Goal: Task Accomplishment & Management: Manage account settings

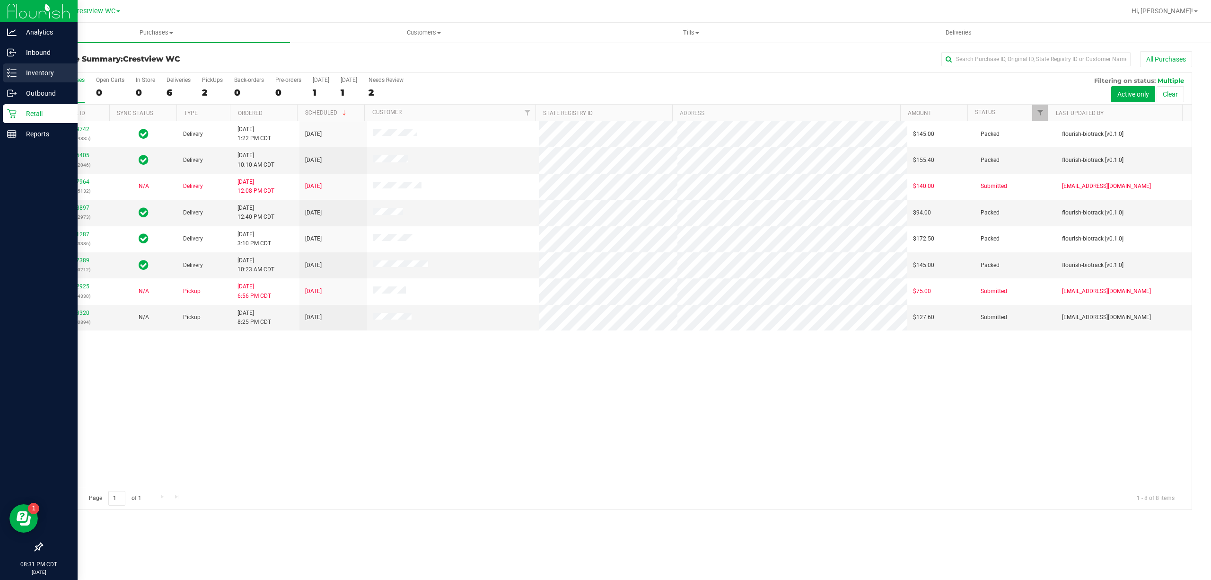
click at [12, 66] on div "Inventory" at bounding box center [40, 72] width 75 height 19
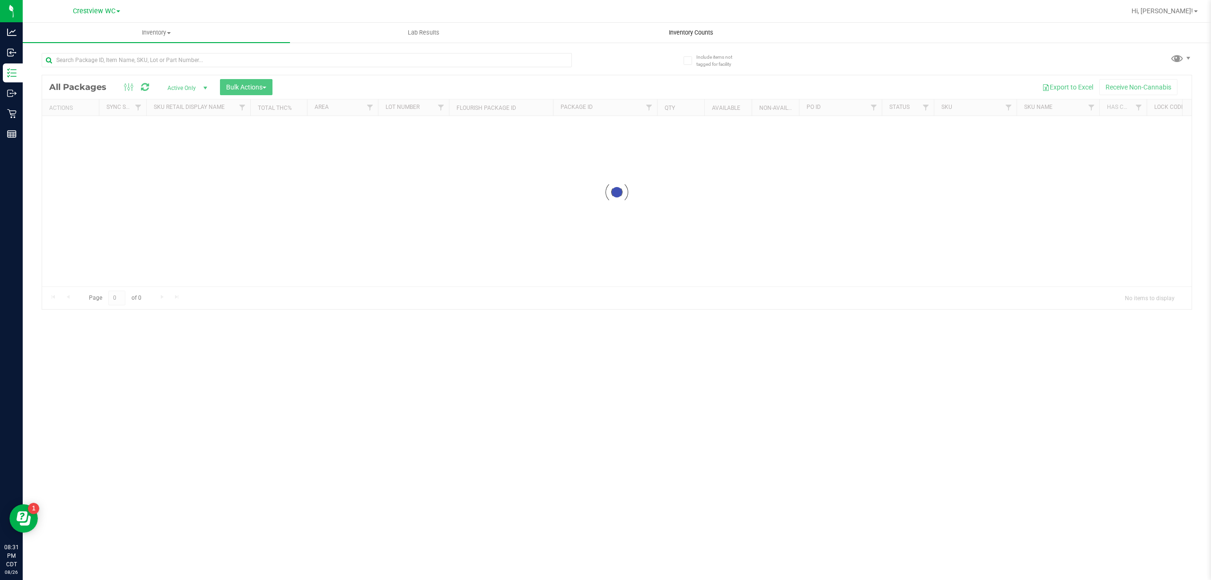
click at [687, 31] on span "Inventory Counts" at bounding box center [691, 32] width 70 height 9
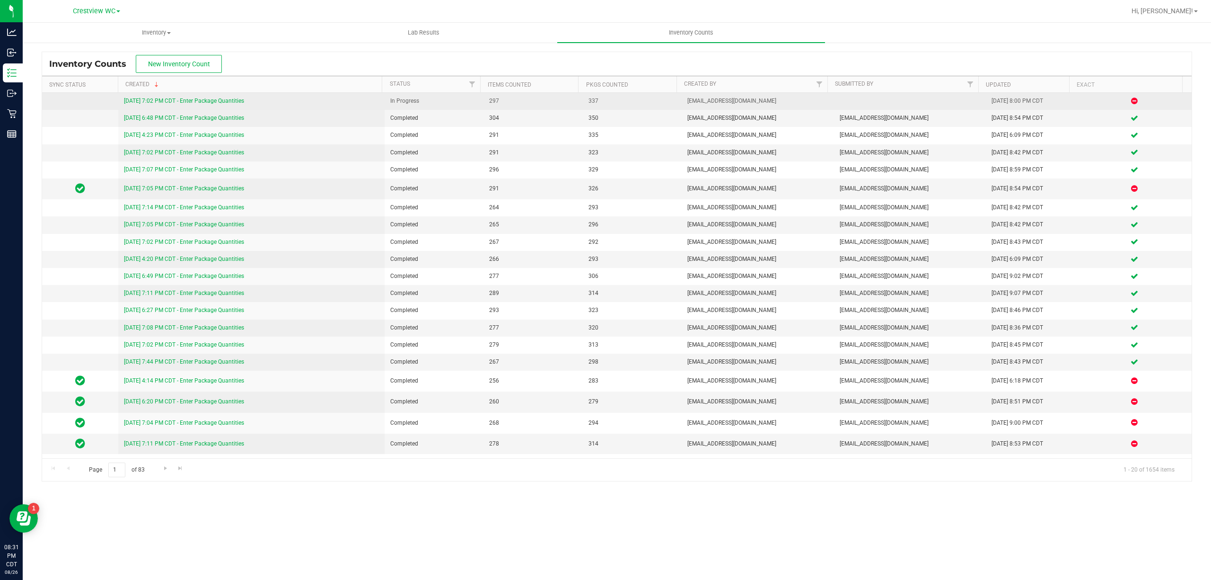
click at [195, 99] on link "[DATE] 7:02 PM CDT - Enter Package Quantities" at bounding box center [184, 100] width 120 height 7
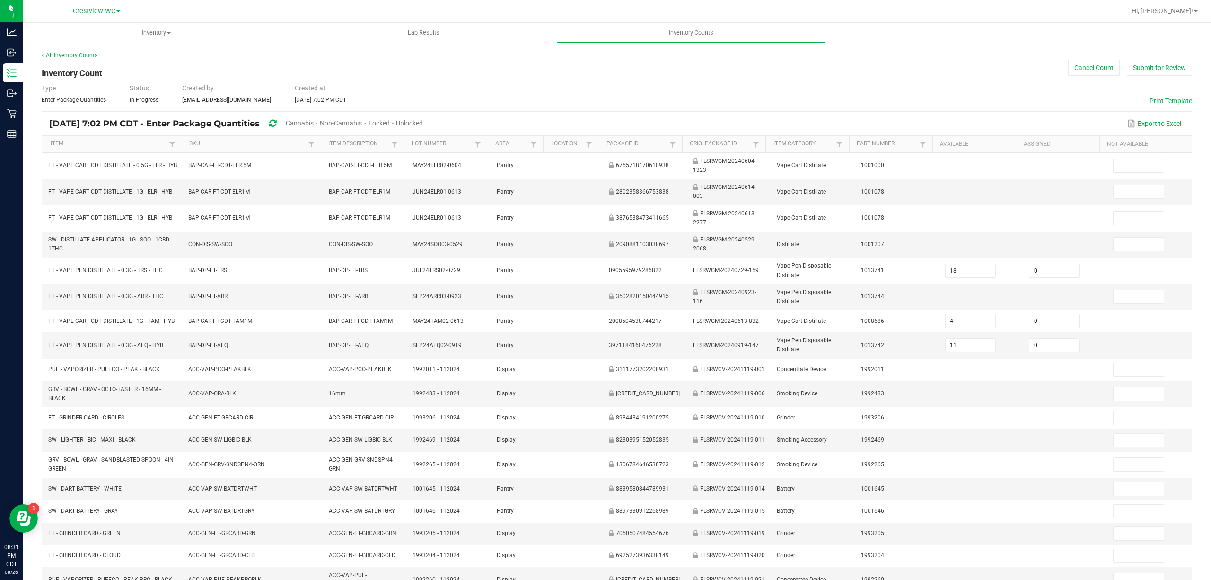
click at [423, 118] on div "Unlocked" at bounding box center [409, 124] width 27 height 18
click at [423, 120] on span "Unlocked" at bounding box center [409, 123] width 27 height 8
type input "0"
type input "2"
type input "9"
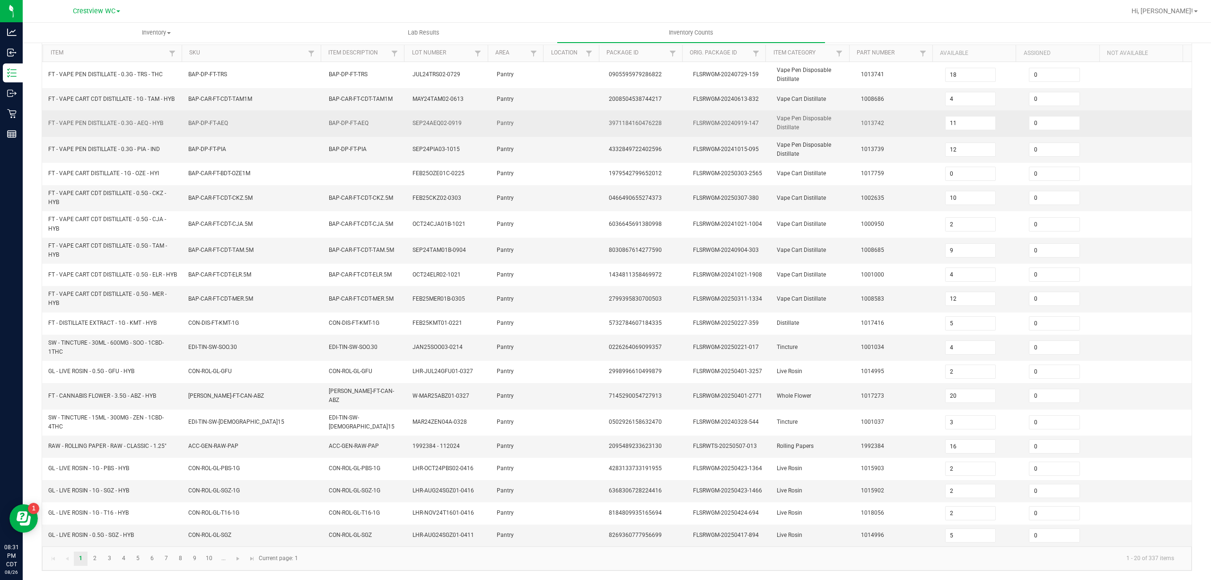
scroll to position [98, 0]
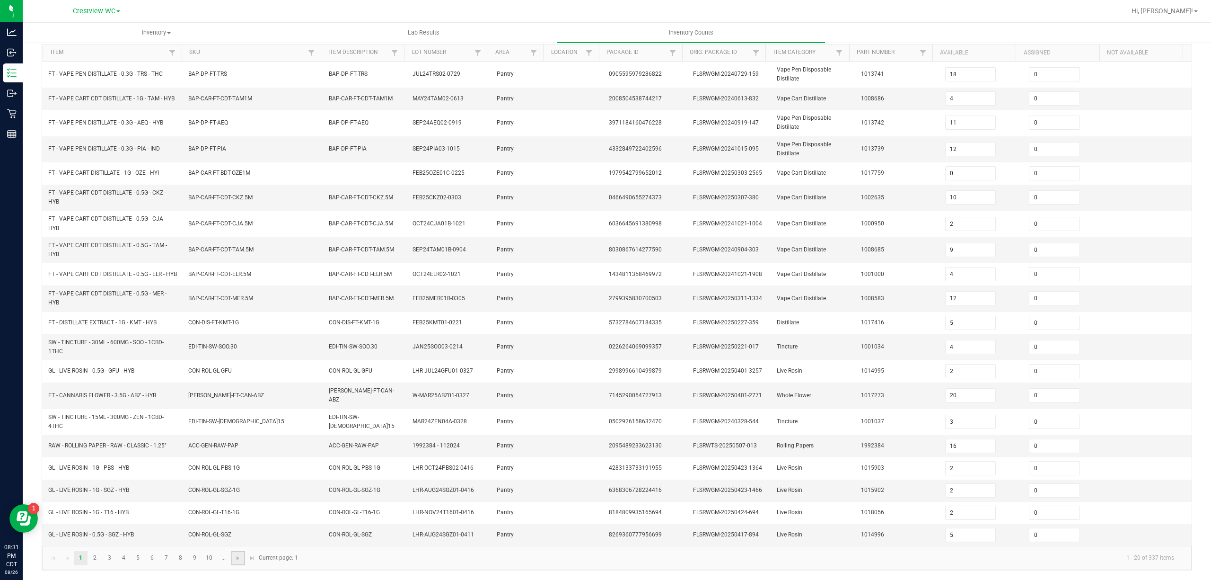
click at [233, 559] on link at bounding box center [238, 558] width 14 height 14
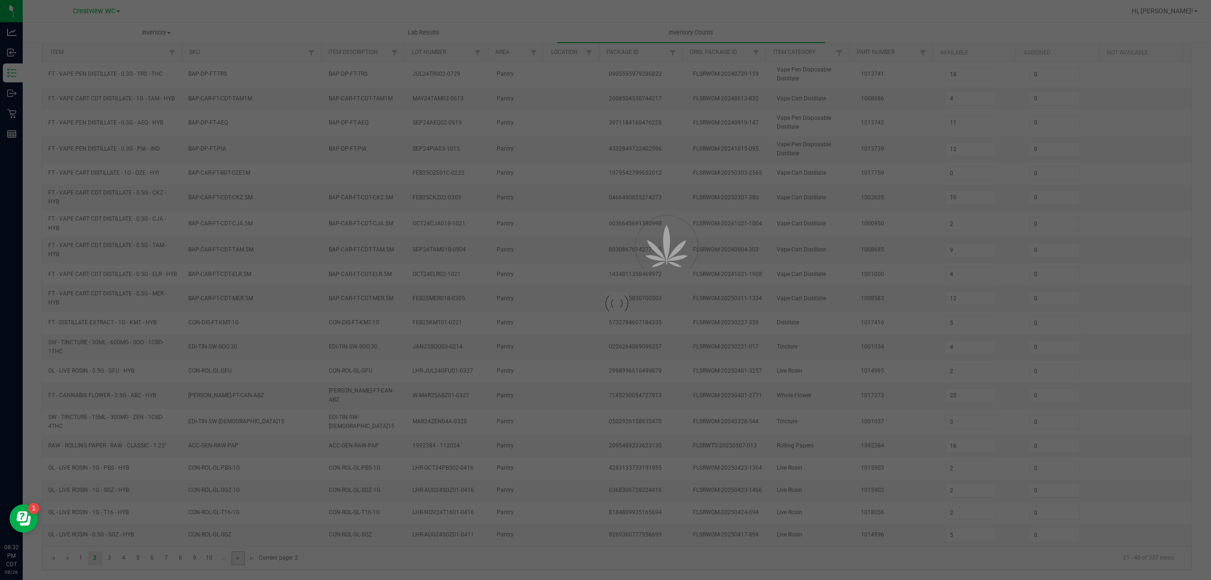
type input "12"
type input "1"
type input "8"
type input "5"
type input "2"
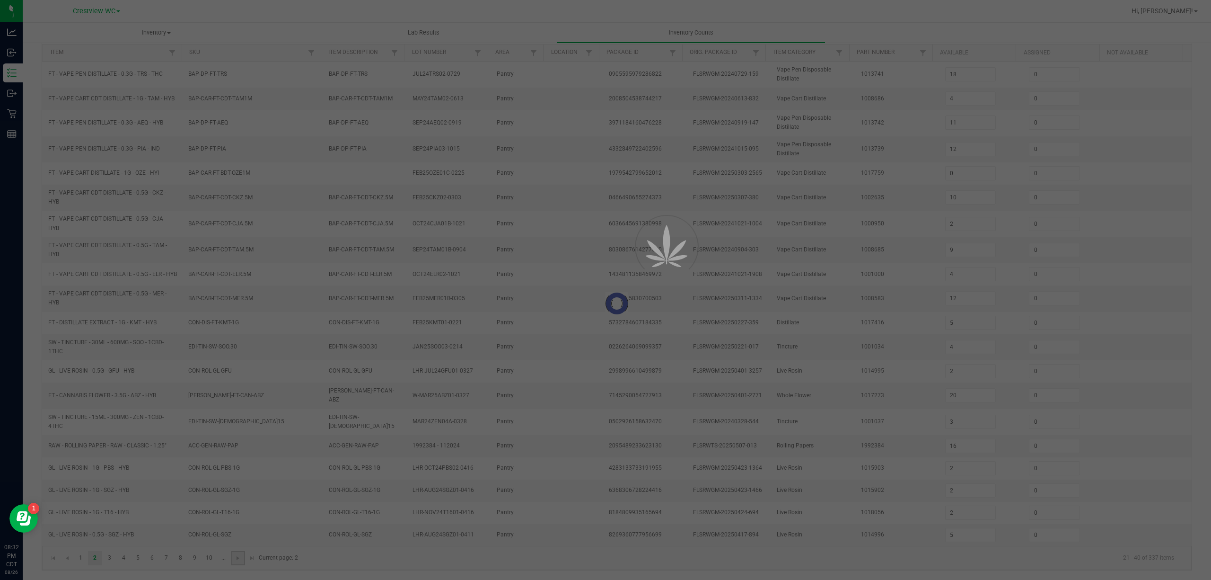
type input "5"
type input "1"
type input "3"
type input "7"
type input "6"
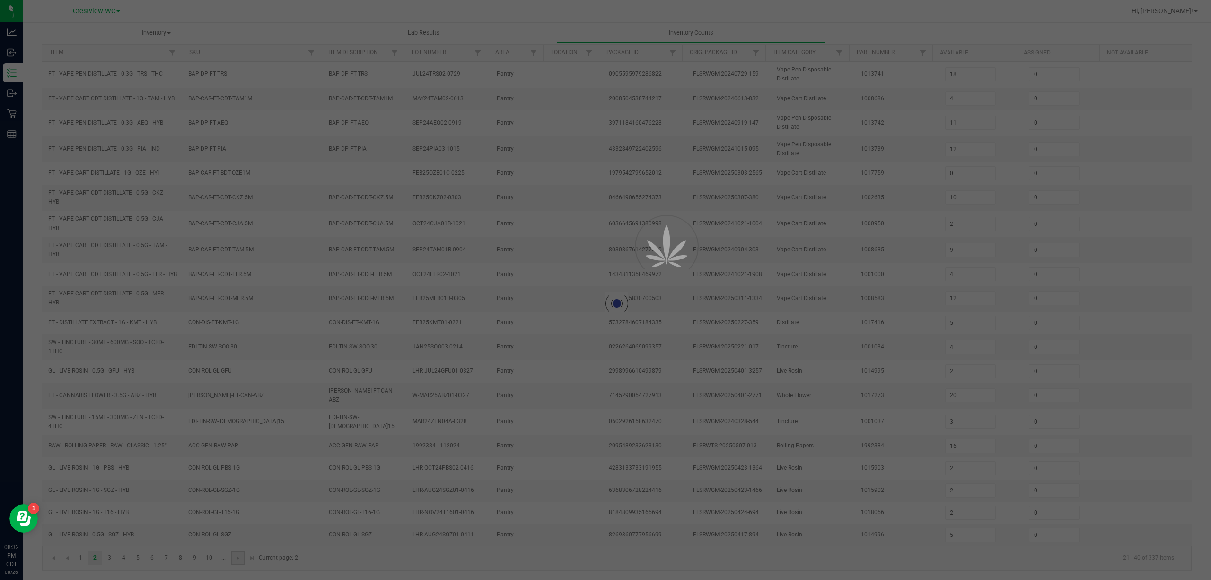
type input "3"
type input "13"
type input "17"
type input "2"
type input "1"
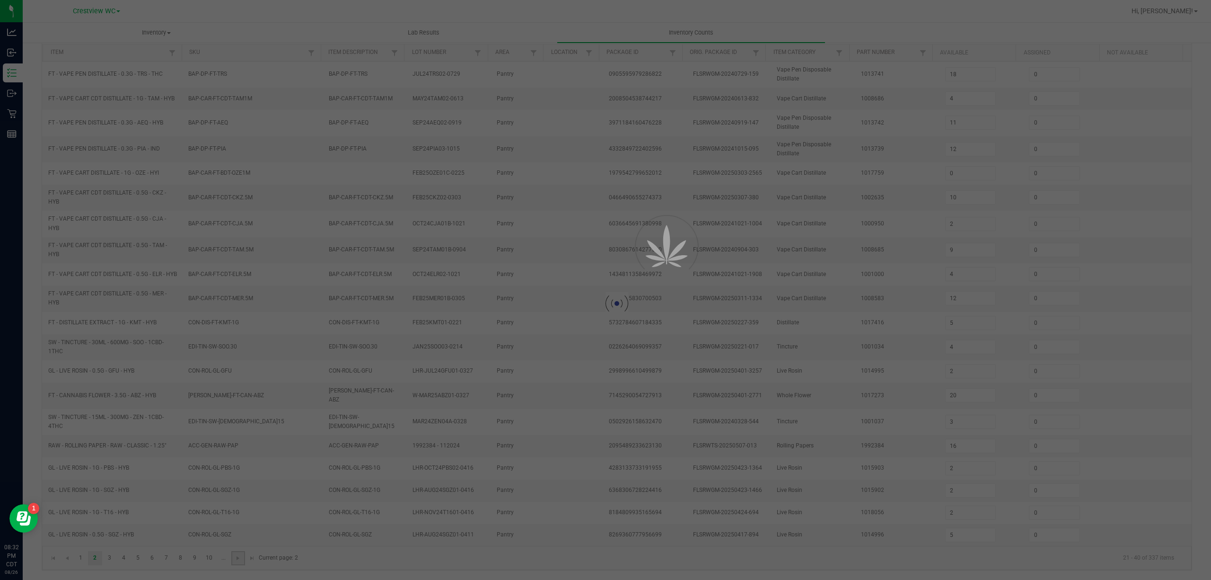
type input "7"
type input "6"
type input "2"
type input "1"
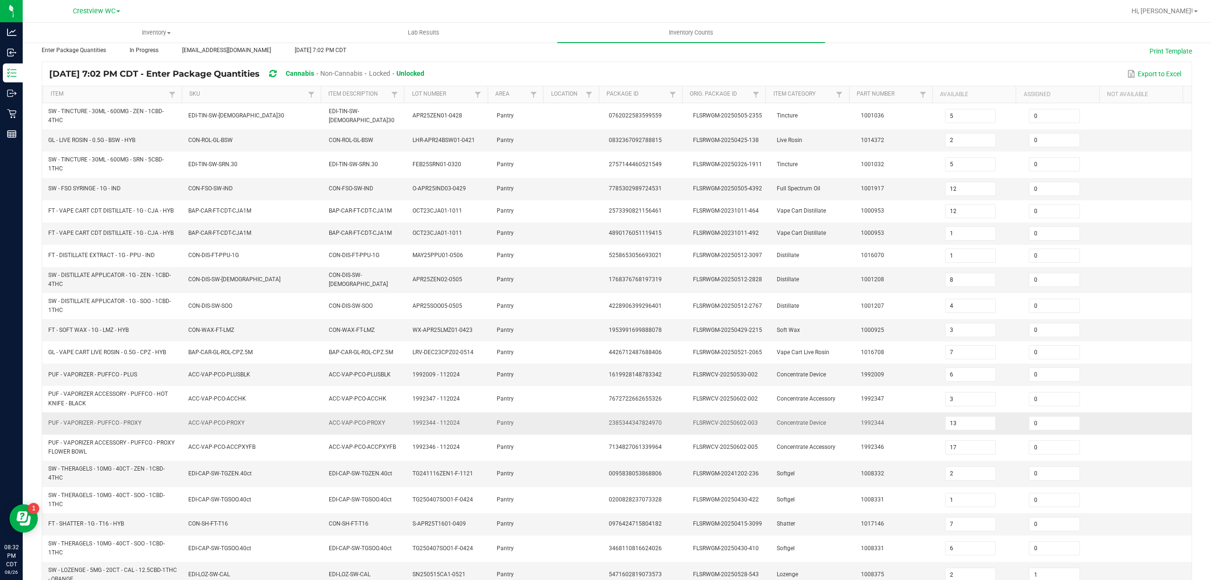
scroll to position [98, 0]
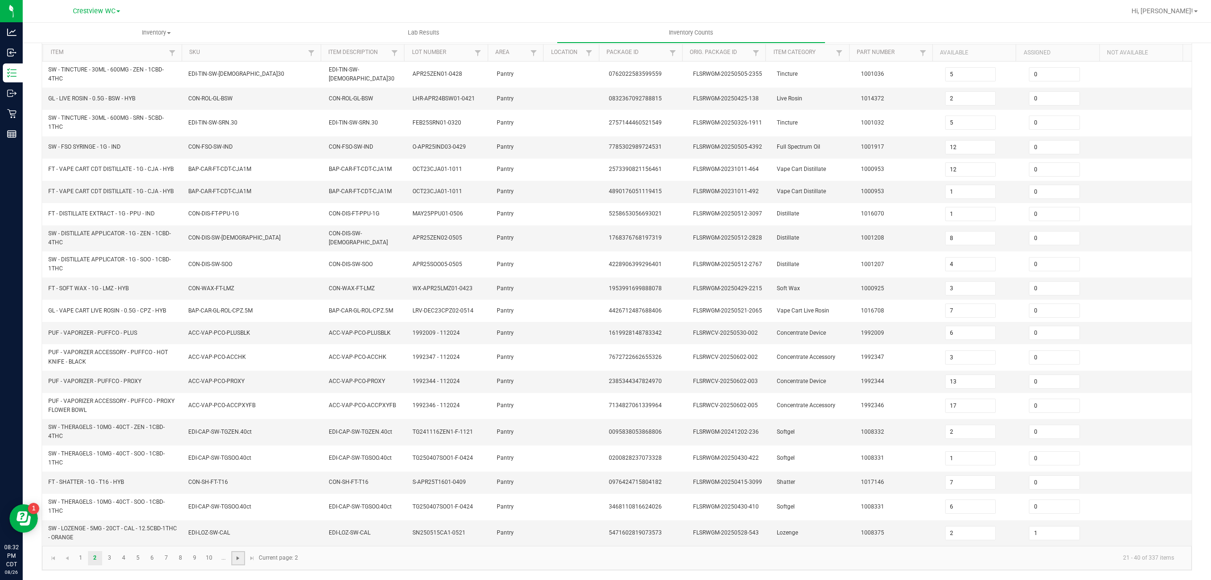
click at [237, 556] on span "Go to the next page" at bounding box center [238, 558] width 8 height 8
type input "16"
type input "3"
type input "0"
type input "3"
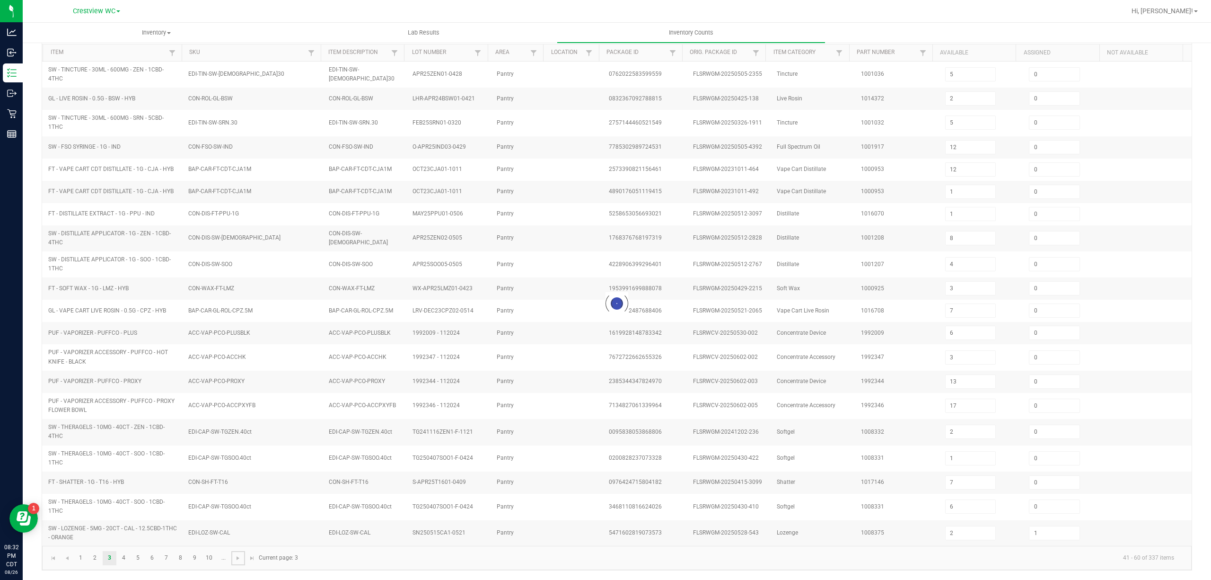
type input "8"
type input "2"
type input "1"
type input "12"
type input "7"
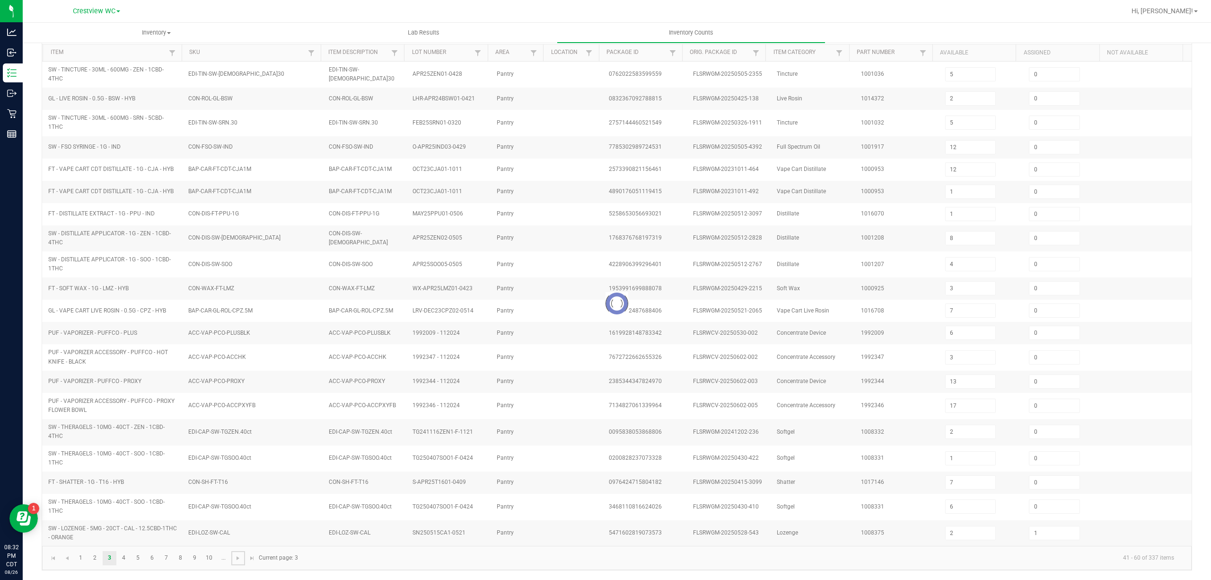
type input "11"
type input "13"
type input "1"
type input "9"
type input "0"
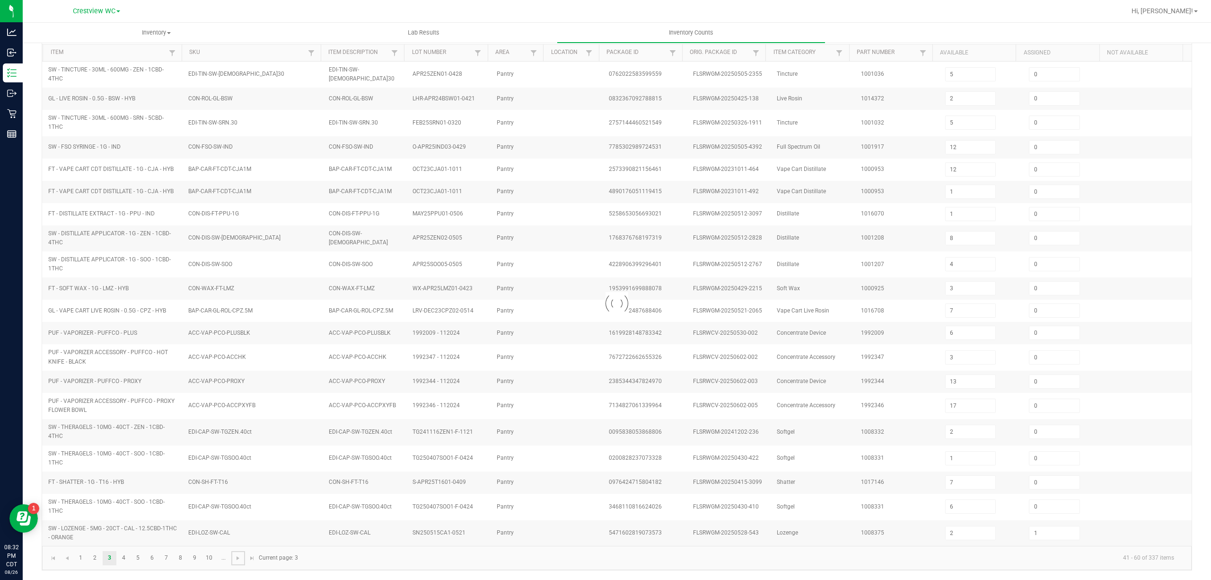
type input "3"
type input "2"
type input "8"
type input "0"
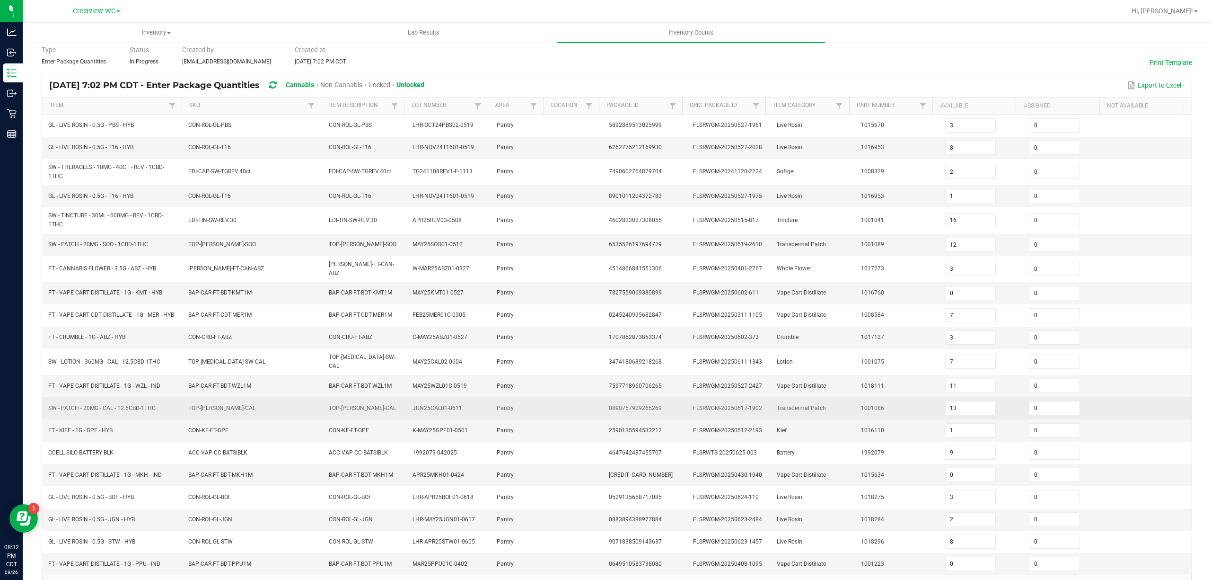
scroll to position [69, 0]
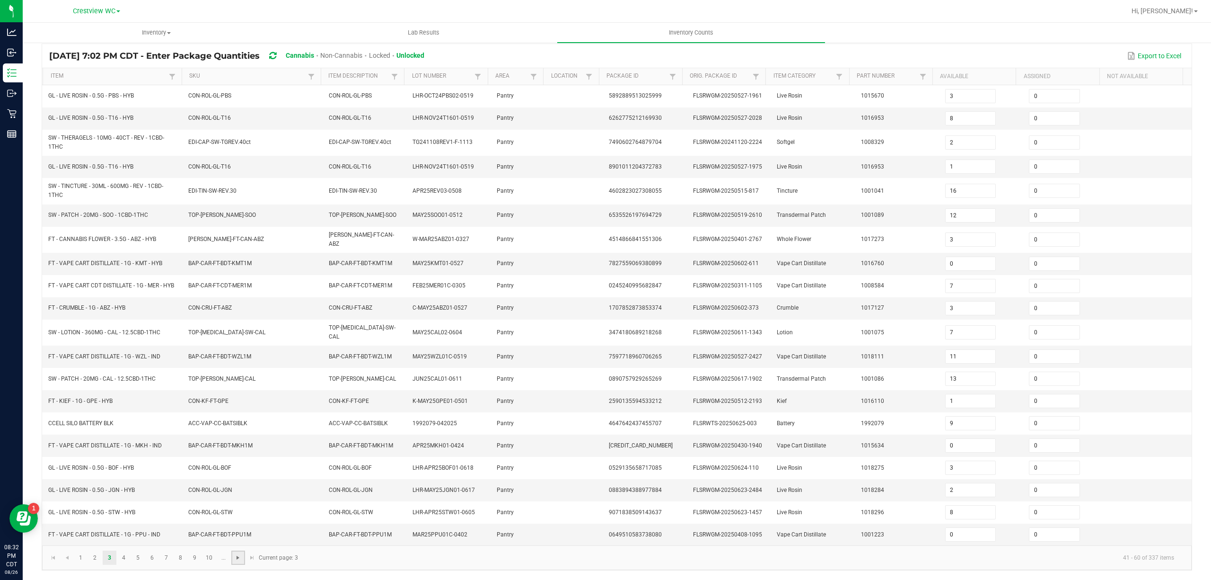
click at [237, 557] on span "Go to the next page" at bounding box center [238, 557] width 8 height 8
type input "3"
type input "14"
type input "6"
type input "36"
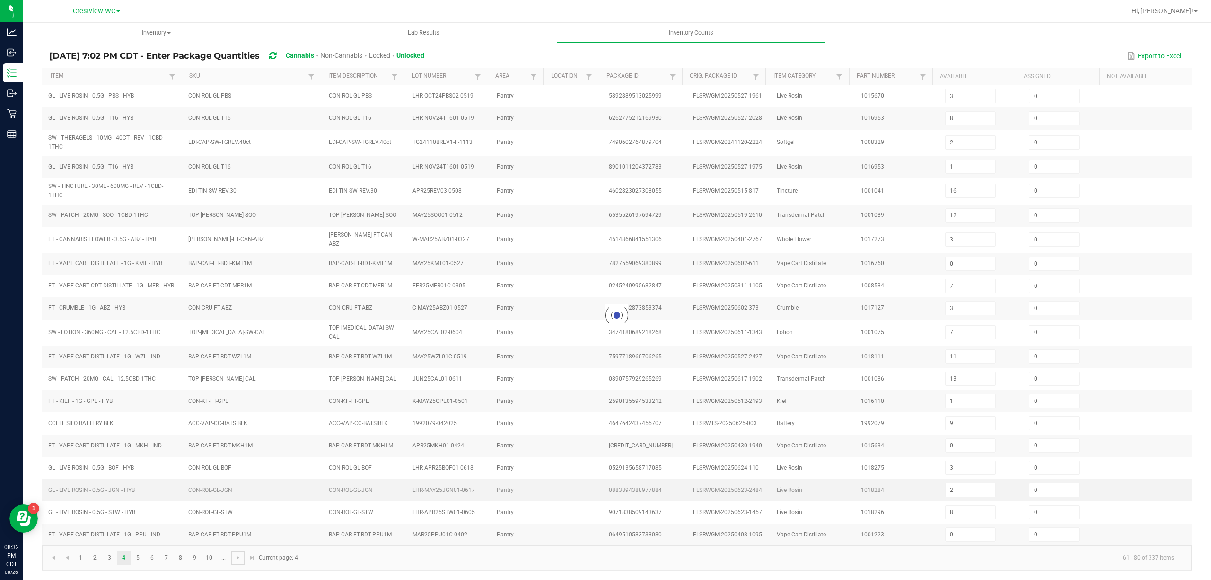
type input "3"
type input "14"
type input "3"
type input "1"
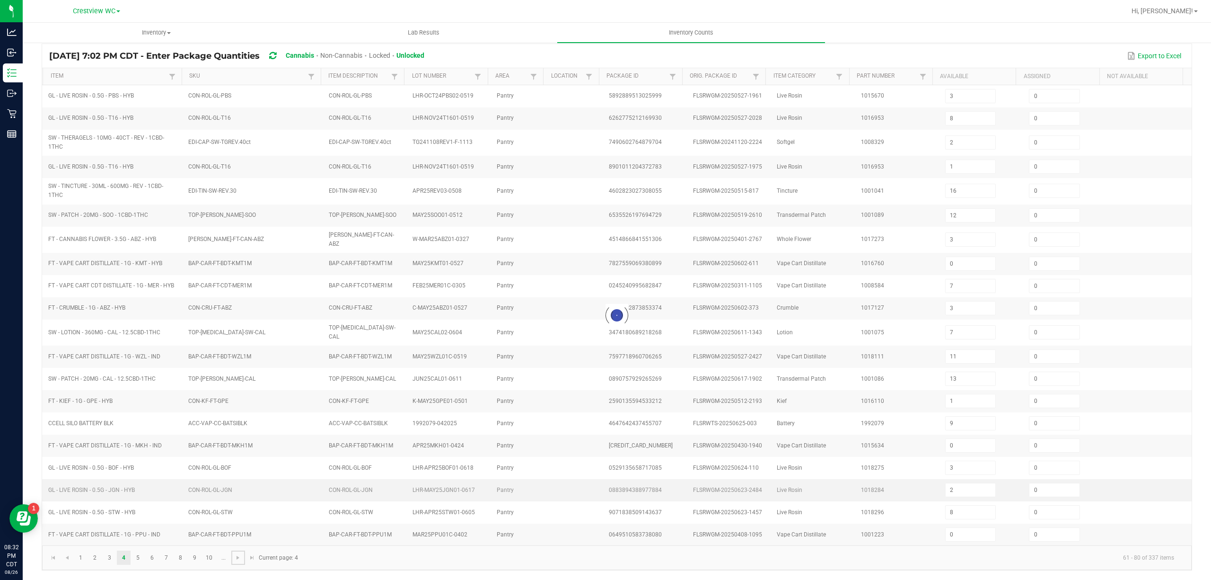
type input "4"
type input "8"
type input "9"
type input "11"
type input "6"
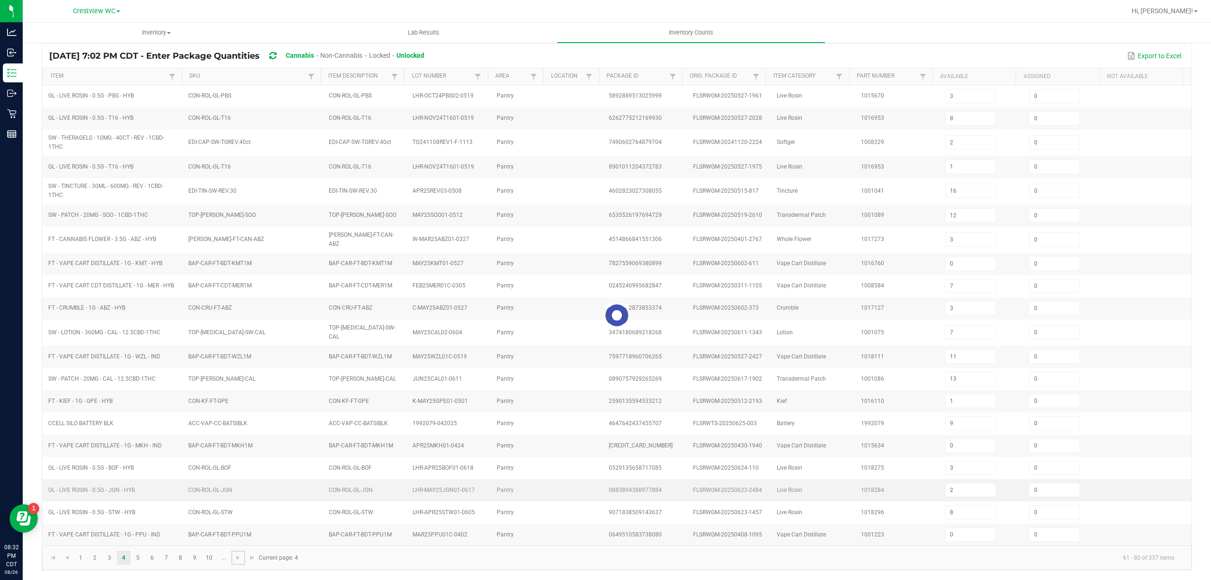
type input "6"
type input "2"
type input "10"
type input "2"
type input "4"
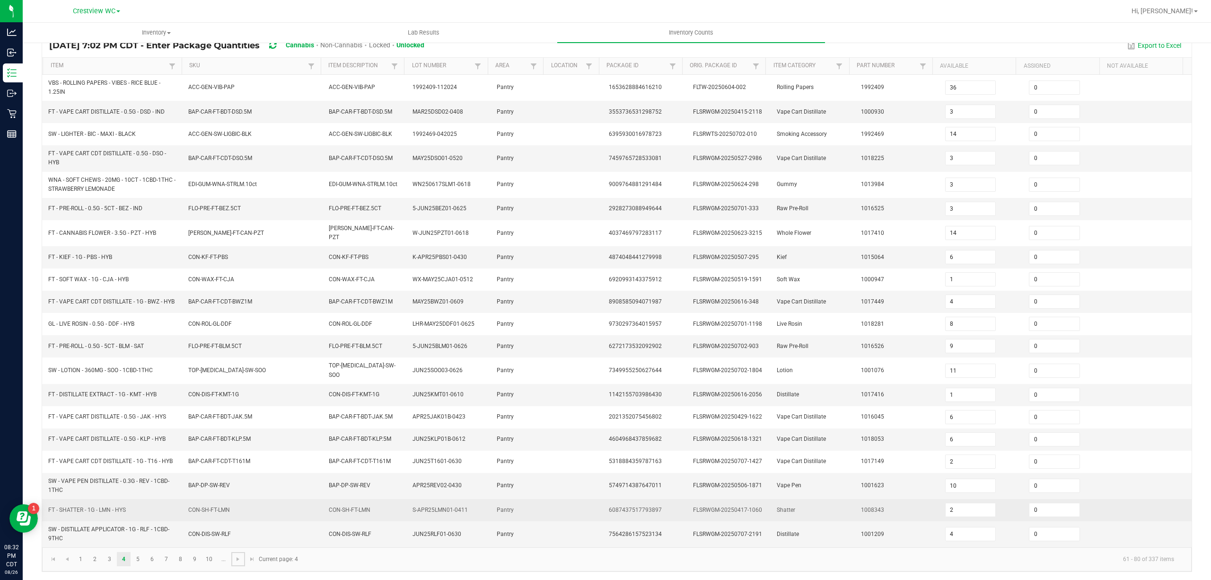
scroll to position [80, 0]
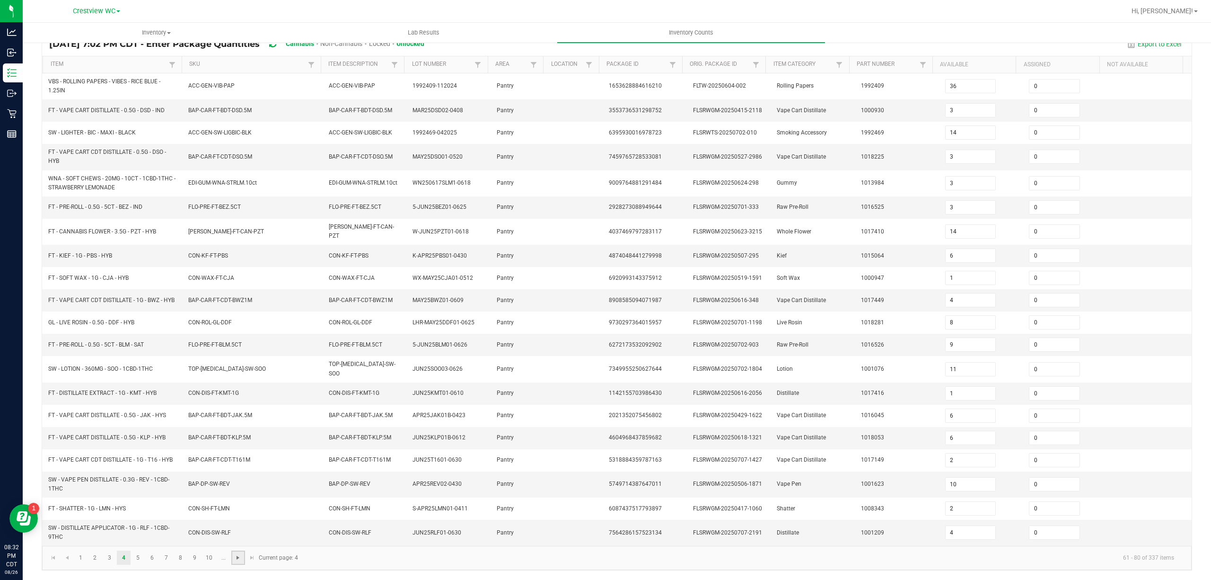
click at [237, 558] on span "Go to the next page" at bounding box center [238, 557] width 8 height 8
type input "12"
type input "3"
type input "1"
type input "8"
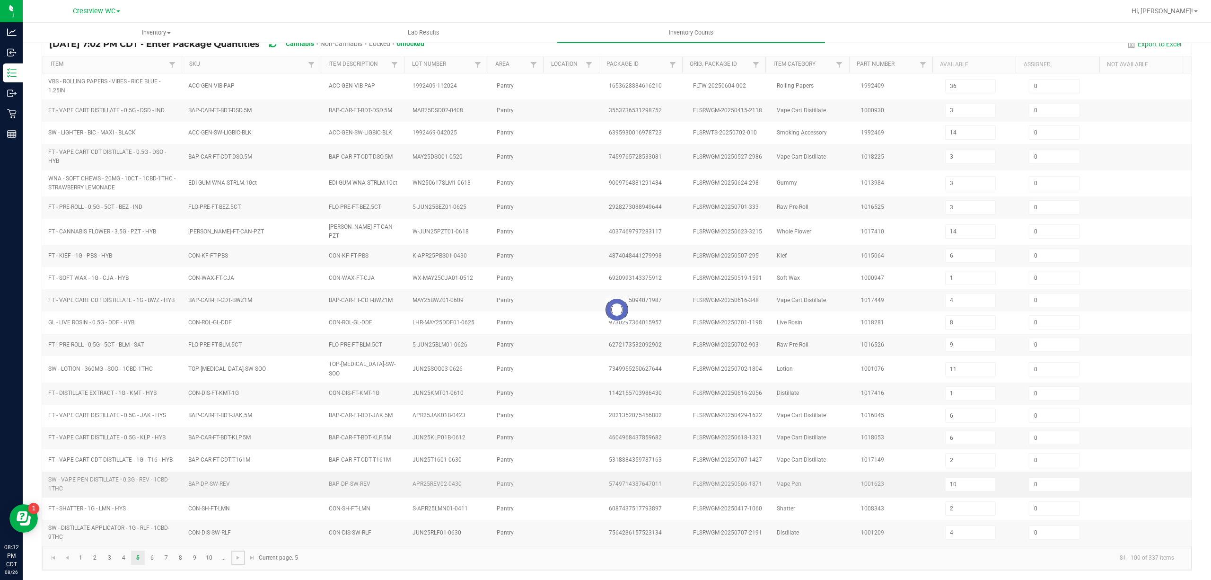
type input "2"
type input "4"
type input "1"
type input "20"
type input "0"
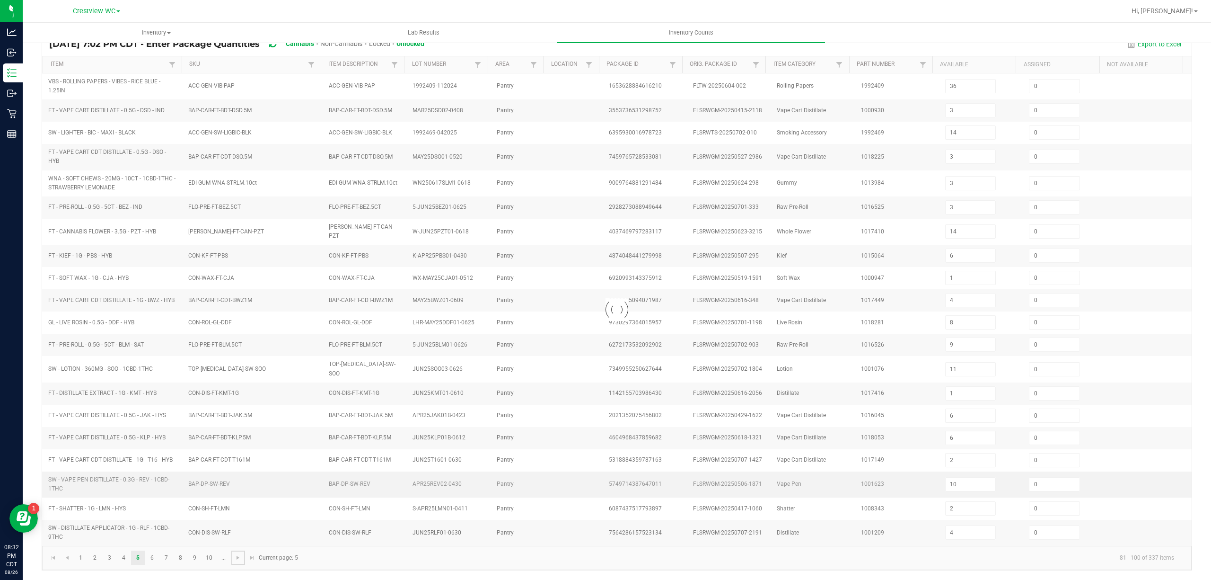
type input "2"
type input "6"
type input "7"
type input "10"
type input "8"
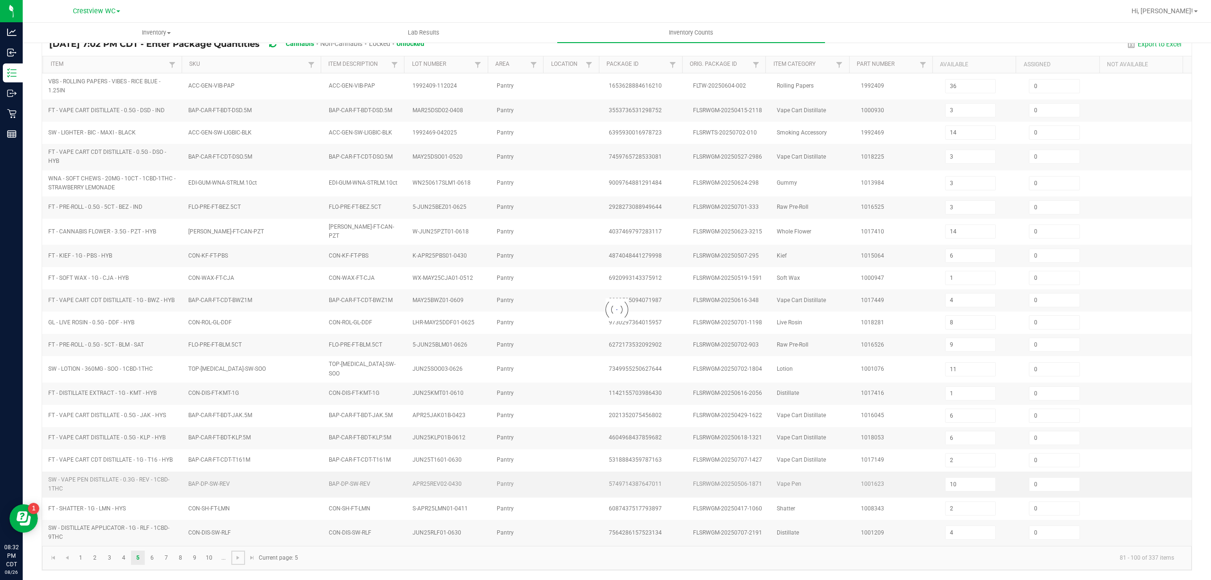
type input "3"
type input "6"
type input "0"
type input "10"
type input "2"
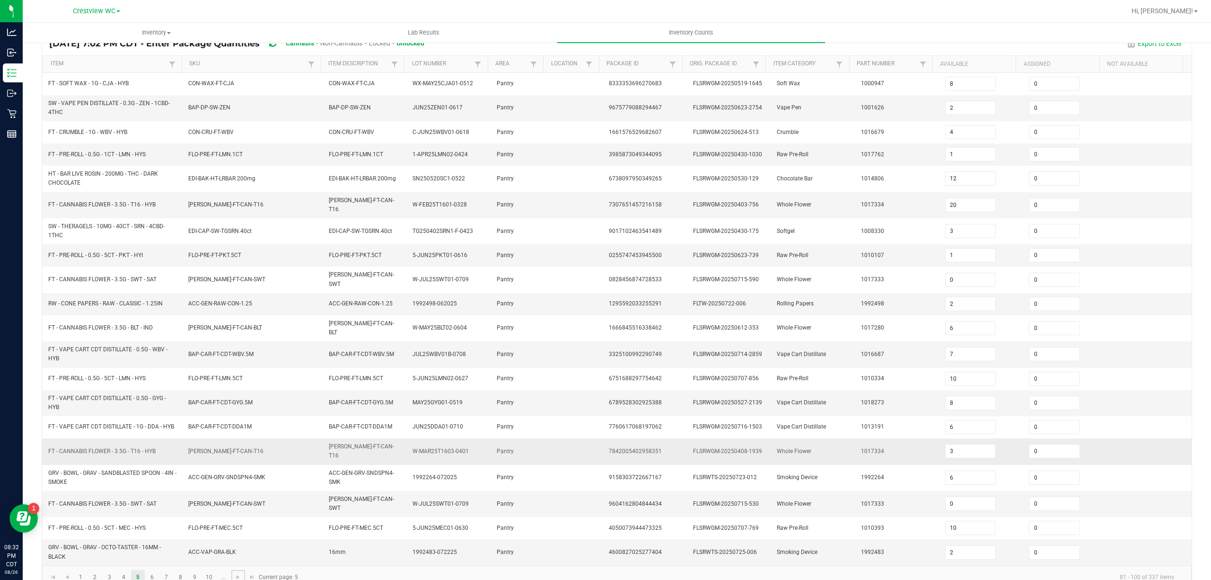
scroll to position [88, 0]
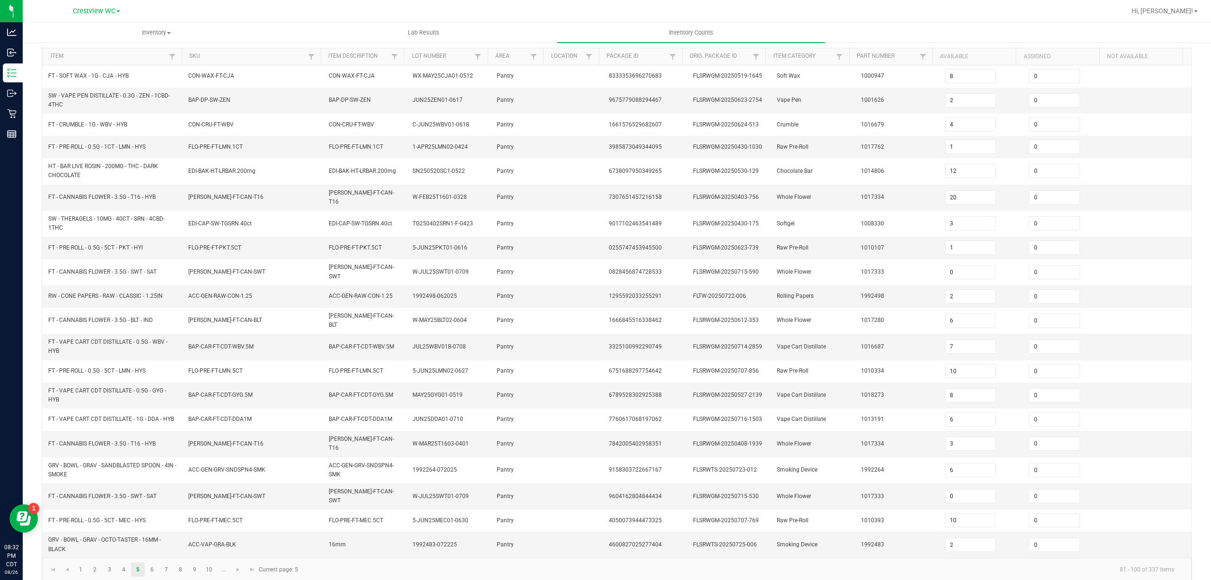
click at [237, 564] on kendo-pager "1 2 3 4 5 6 7 8 9 10 ... 81 - 100 of 337 items Current page: 5" at bounding box center [617, 569] width 1150 height 24
click at [237, 562] on link at bounding box center [238, 569] width 14 height 14
type input "2"
type input "0"
type input "12"
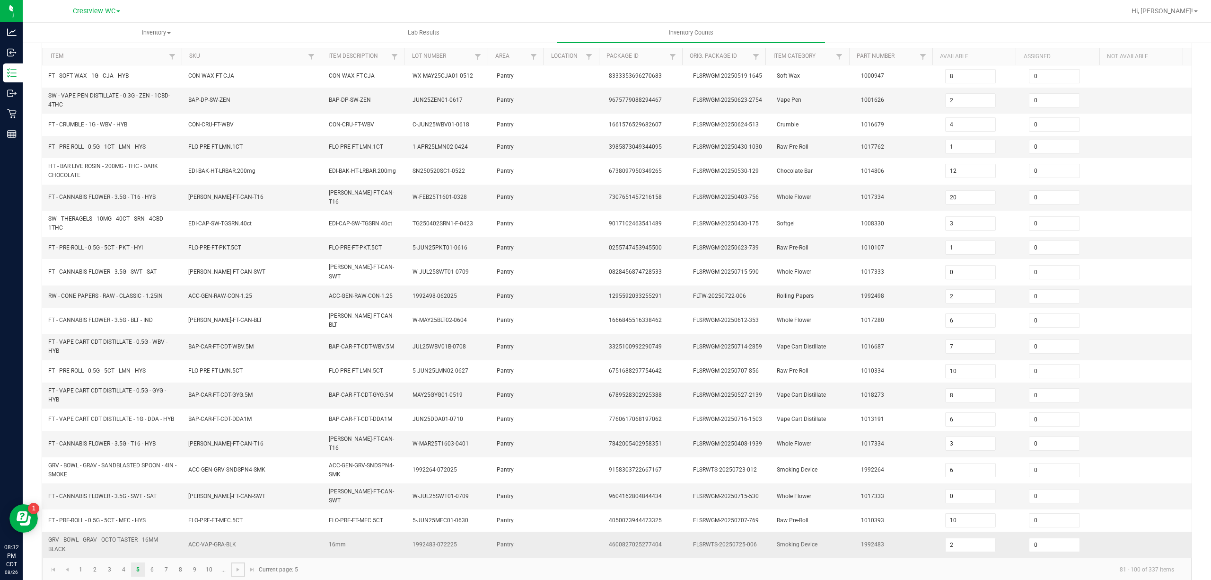
type input "2"
type input "12"
type input "6"
type input "1"
type input "23"
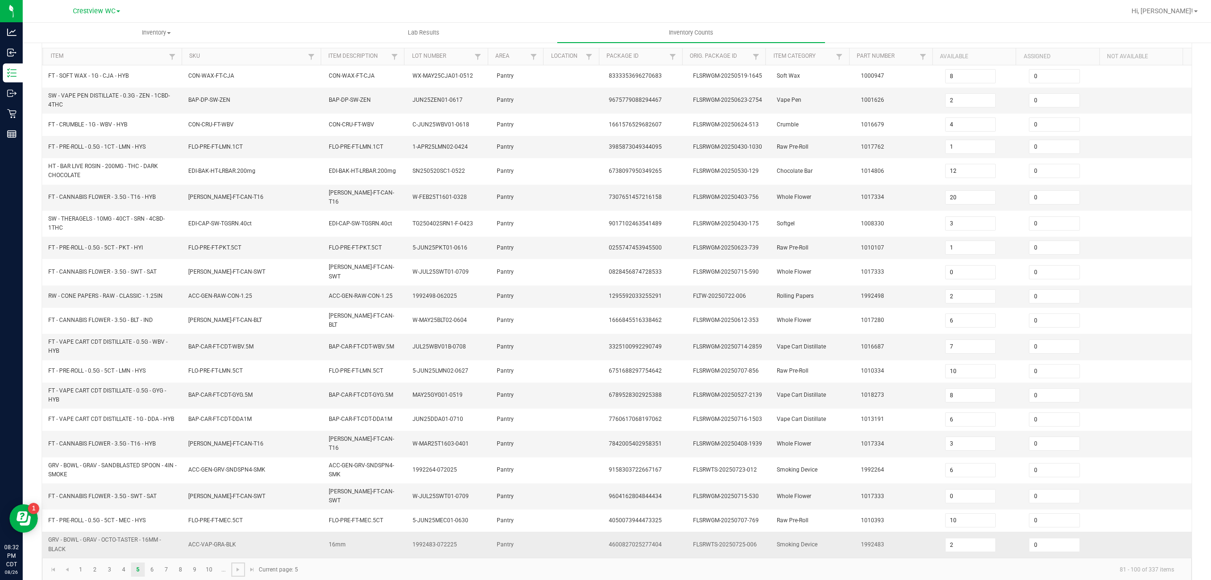
type input "0"
type input "3"
type input "1"
type input "12"
type input "1"
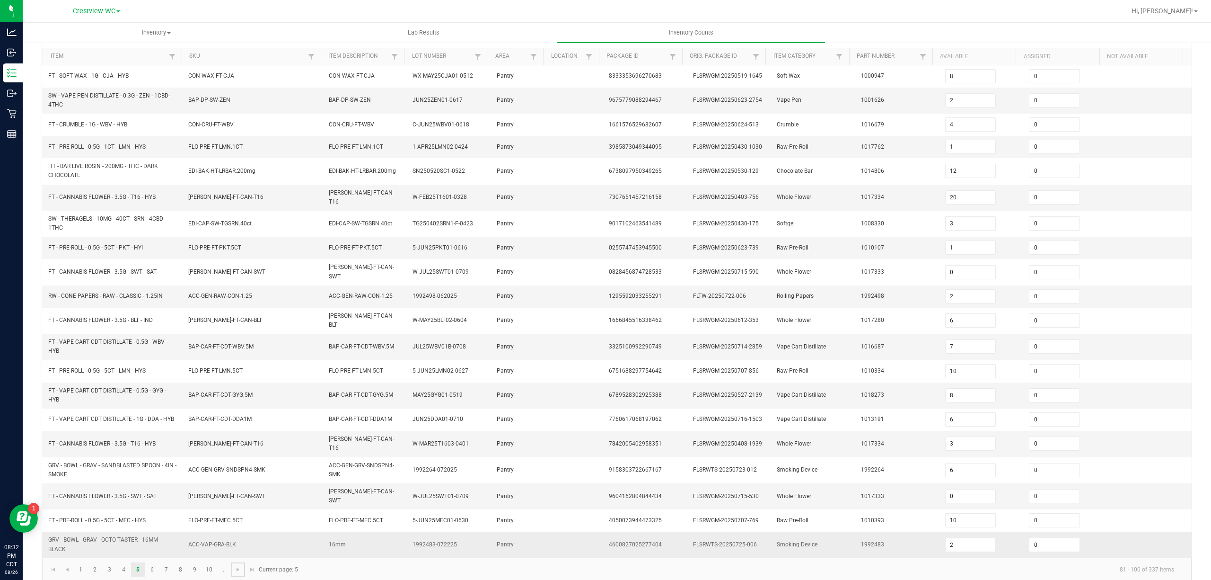
type input "0"
type input "1"
type input "6"
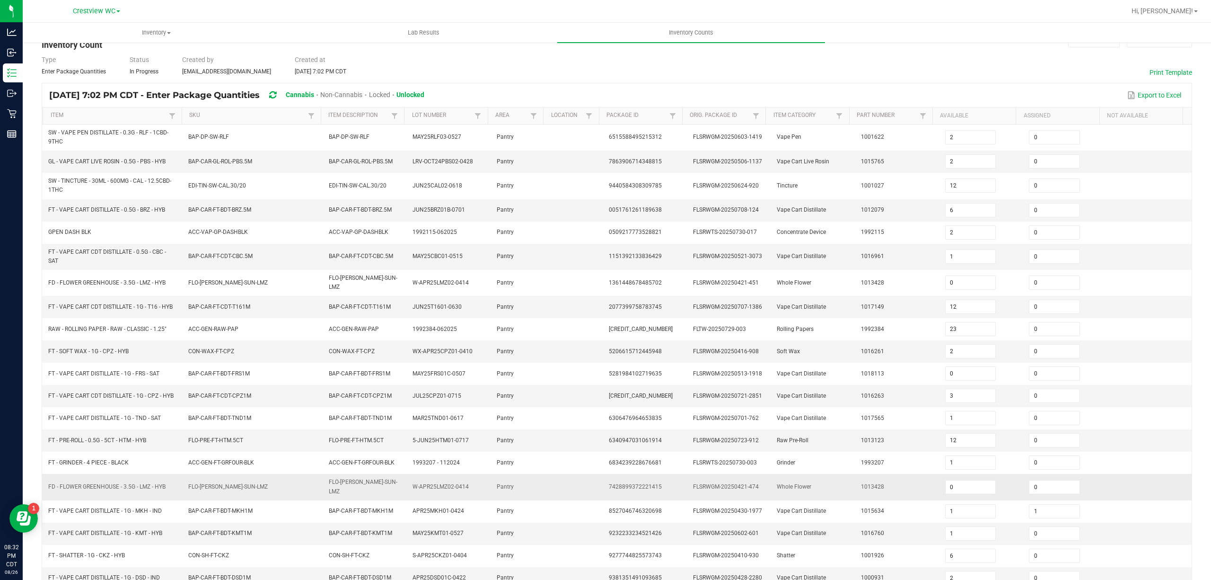
scroll to position [73, 0]
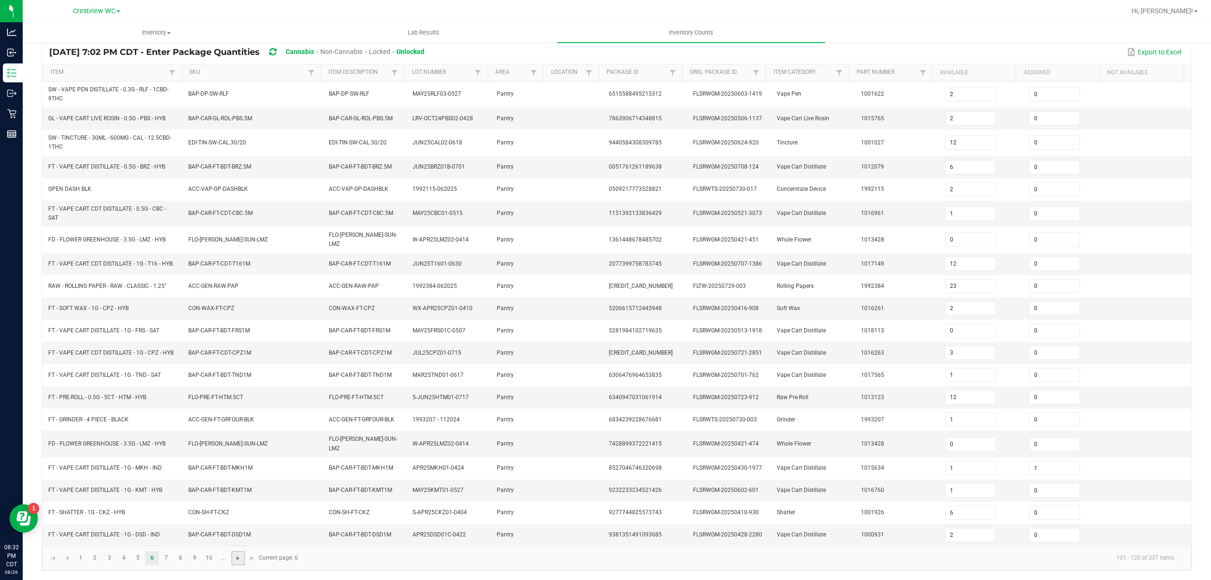
click at [238, 557] on span "Go to the next page" at bounding box center [238, 558] width 8 height 8
type input "15"
type input "8"
type input "2"
type input "12"
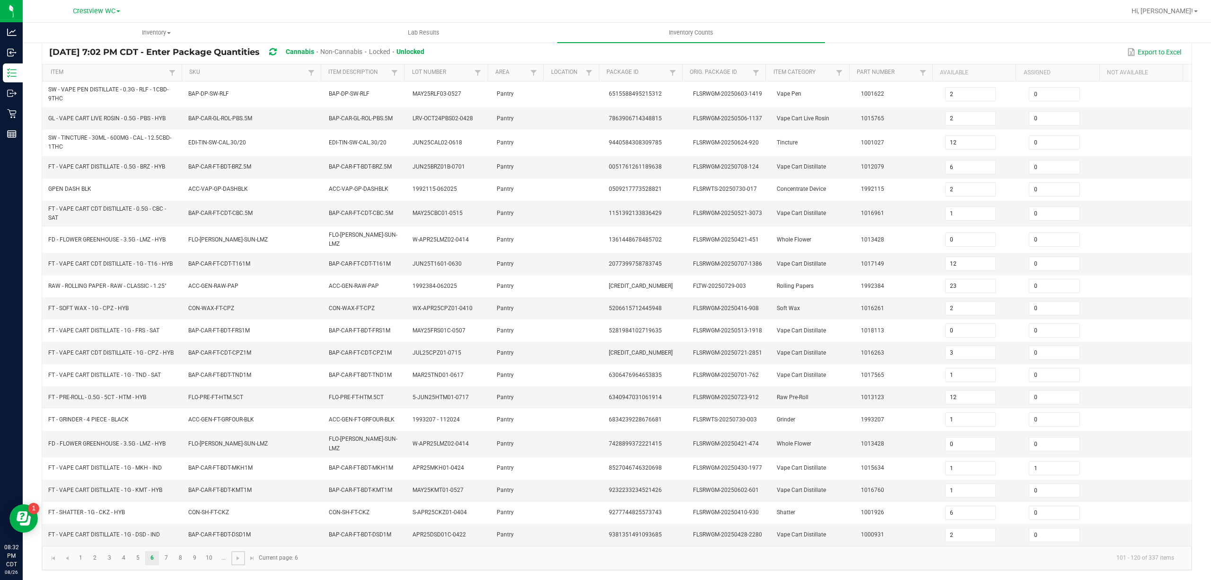
type input "9"
type input "7"
type input "0"
type input "1"
type input "12"
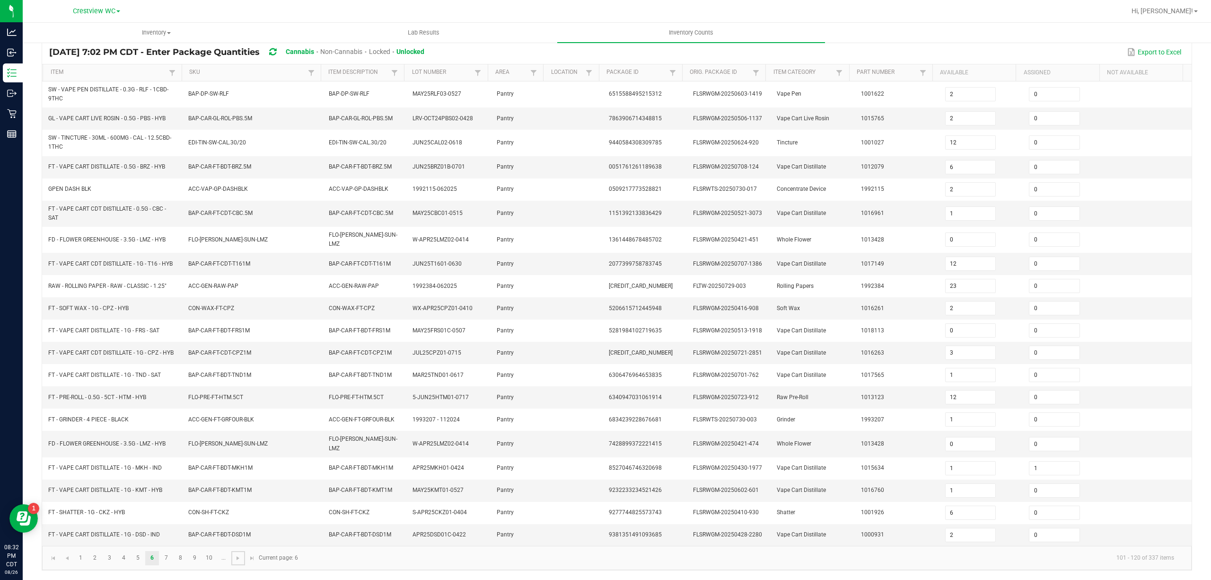
type input "3"
type input "28"
type input "5"
type input "7"
type input "0"
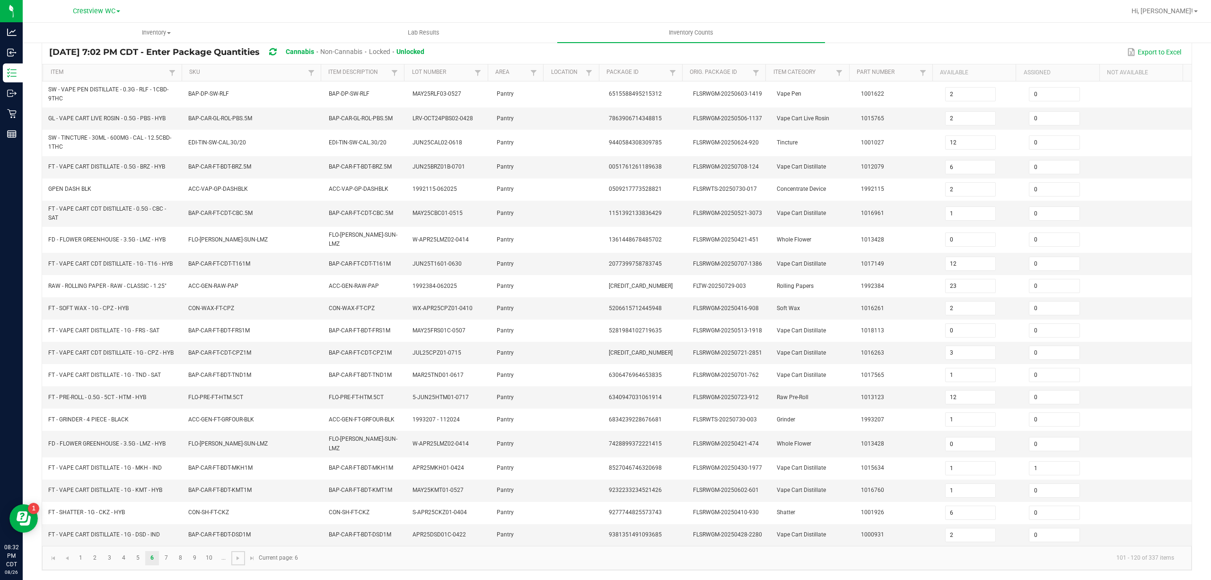
type input "1"
type input "9"
type input "31"
type input "3"
type input "0"
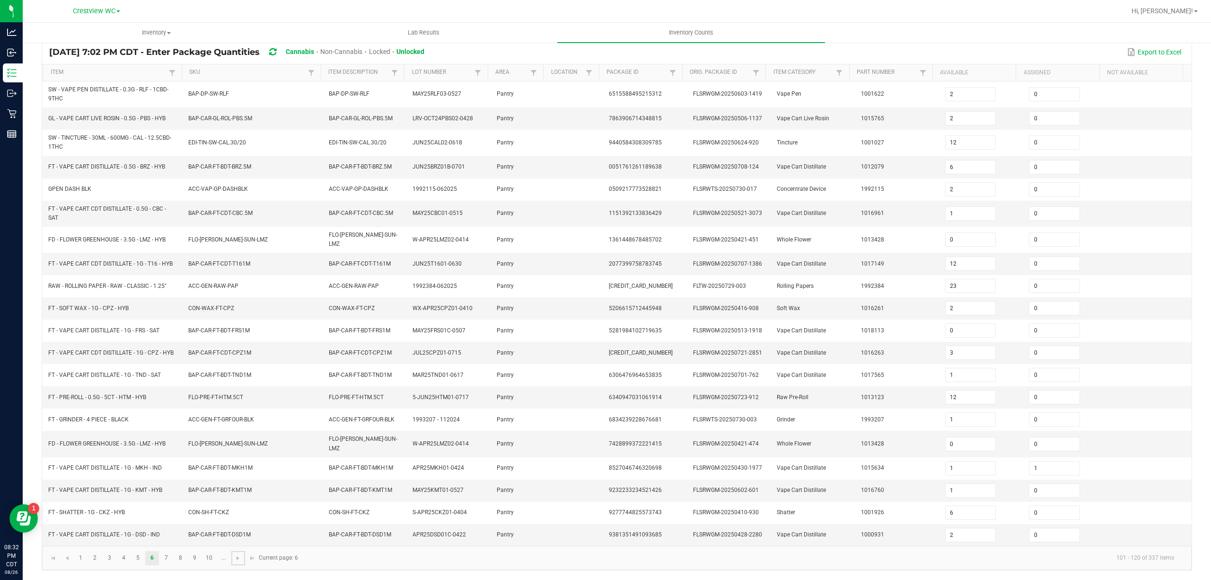
type input "8"
type input "5"
type input "7"
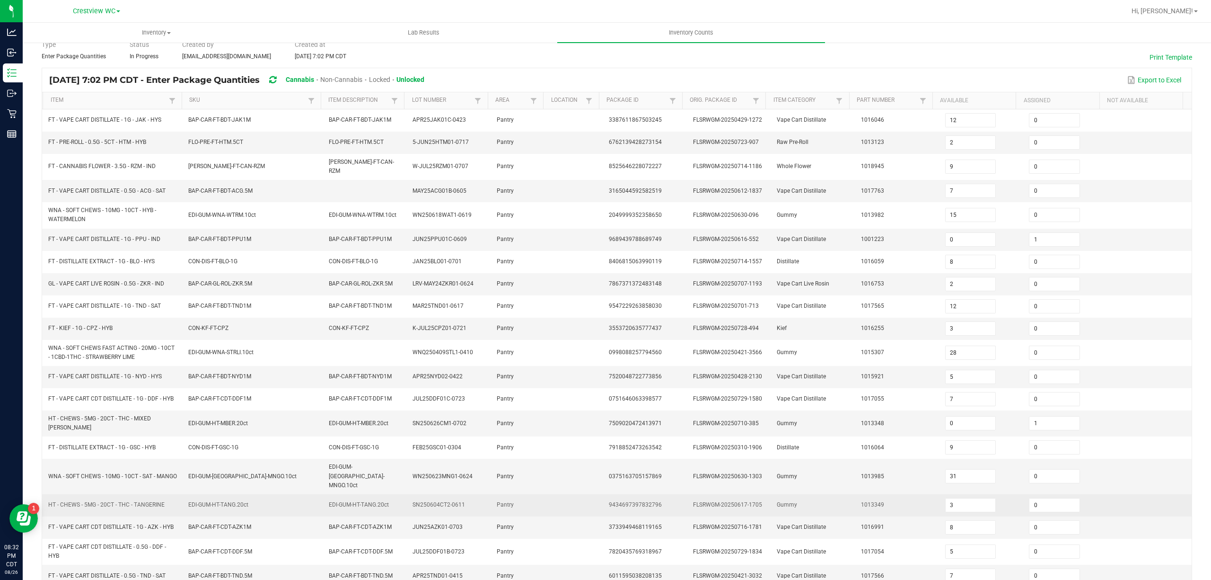
scroll to position [76, 0]
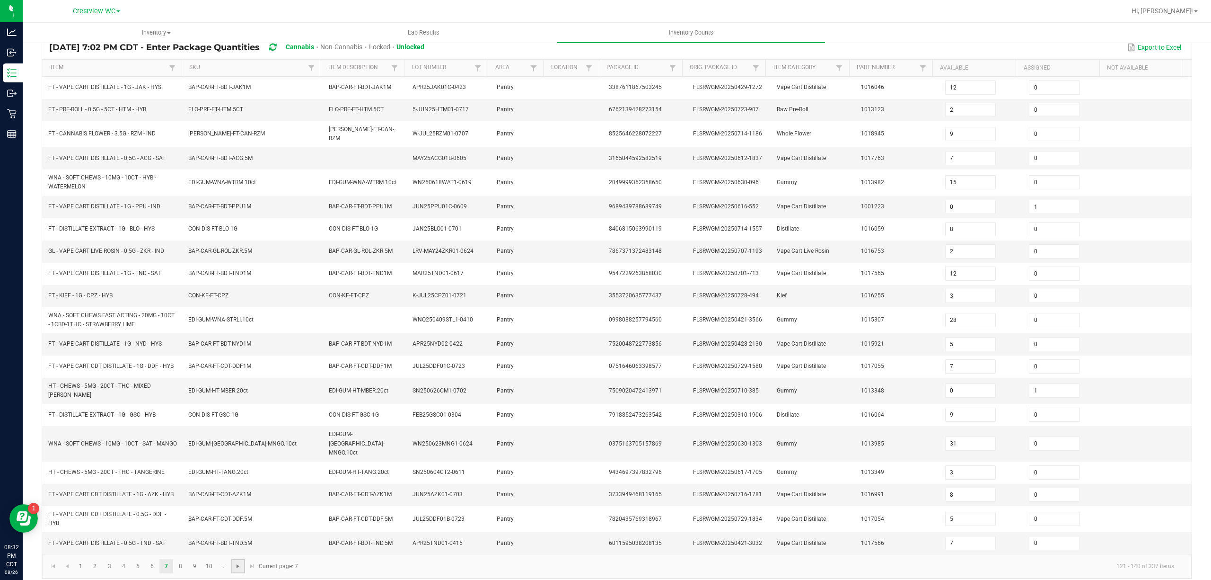
click at [239, 562] on span "Go to the next page" at bounding box center [238, 566] width 8 height 8
type input "6"
type input "14"
type input "6"
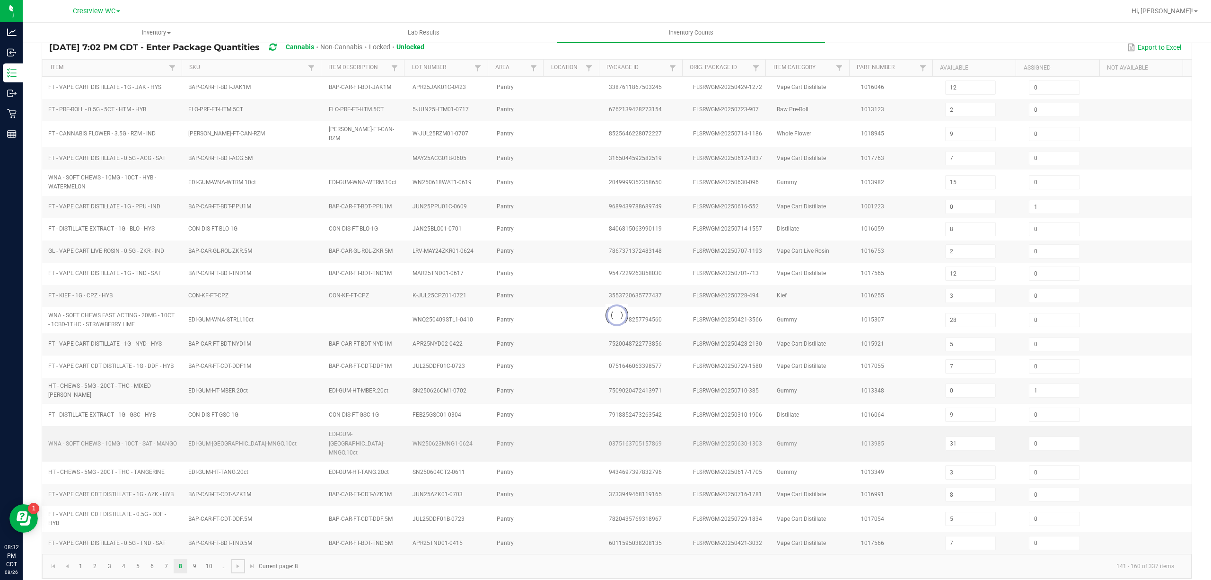
type input "12"
type input "11"
type input "9"
type input "12"
type input "0"
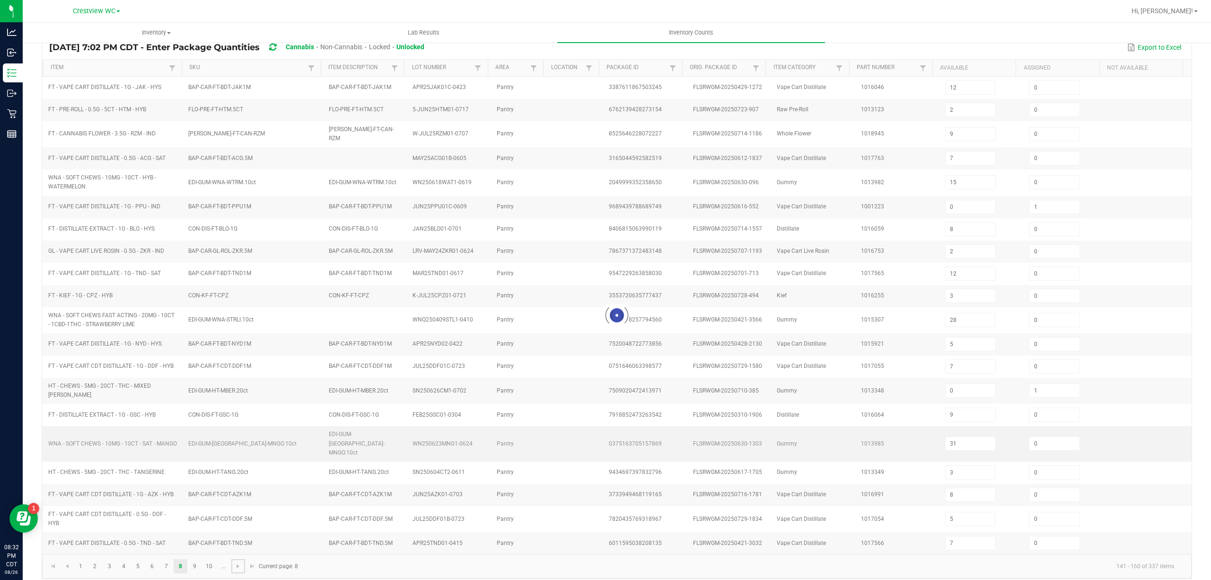
type input "6"
type input "5"
type input "7"
type input "11"
type input "10"
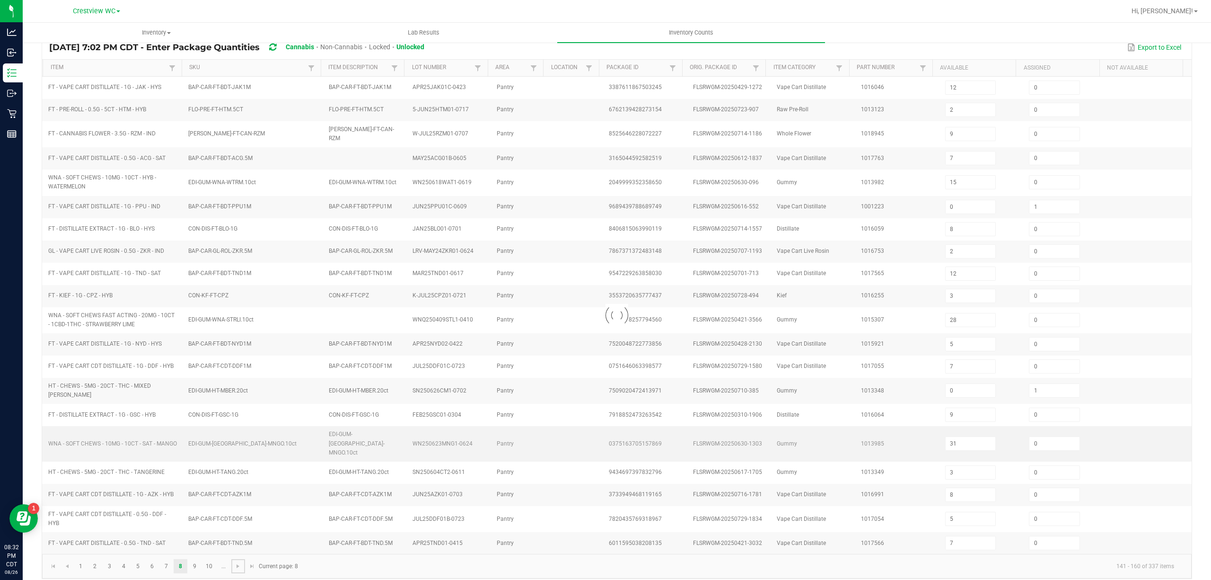
type input "9"
type input "0"
type input "8"
type input "5"
type input "39"
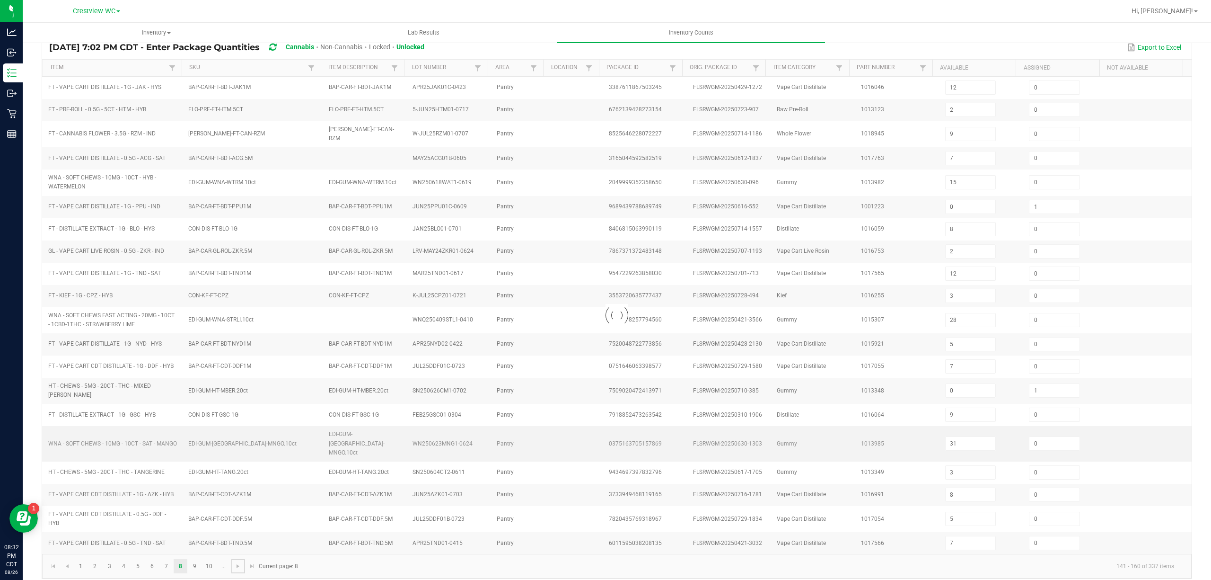
type input "2"
type input "7"
type input "6"
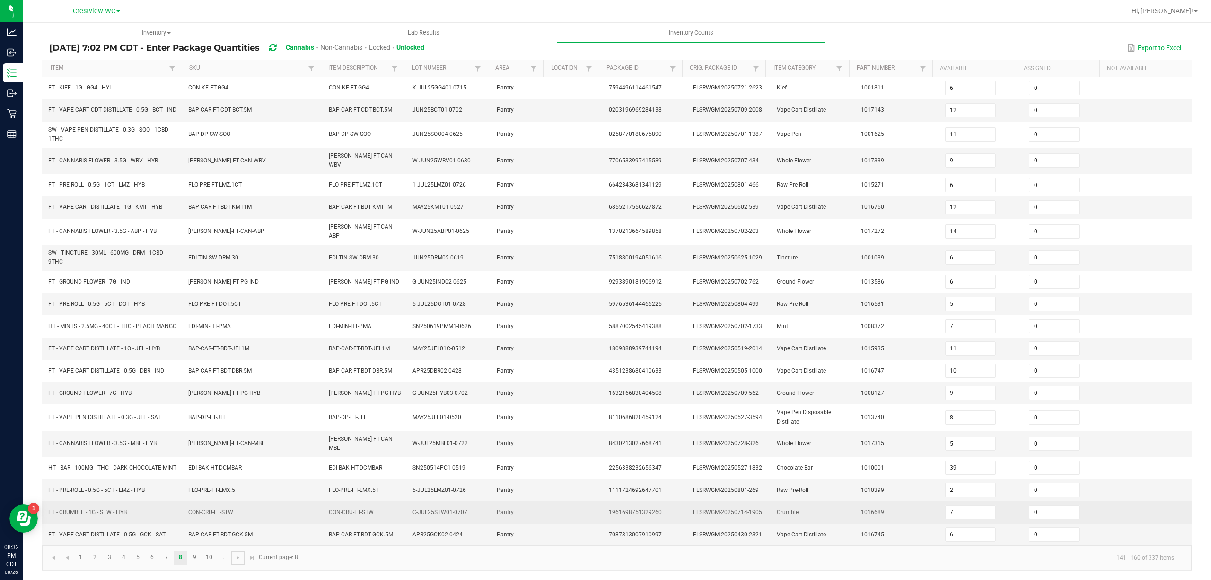
scroll to position [84, 0]
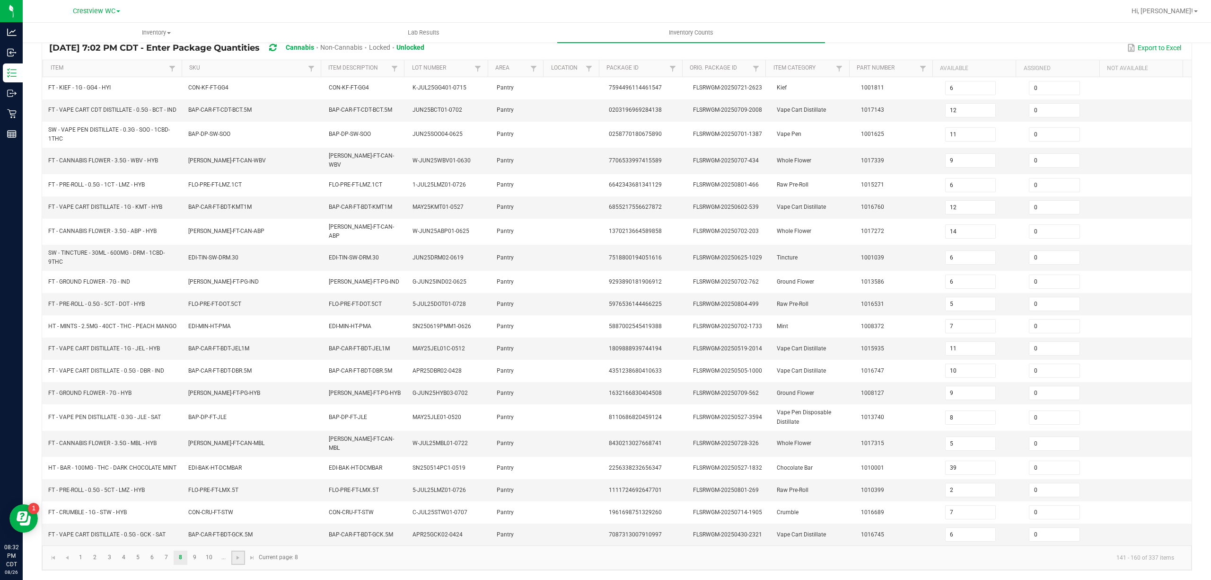
click at [234, 554] on link at bounding box center [238, 557] width 14 height 14
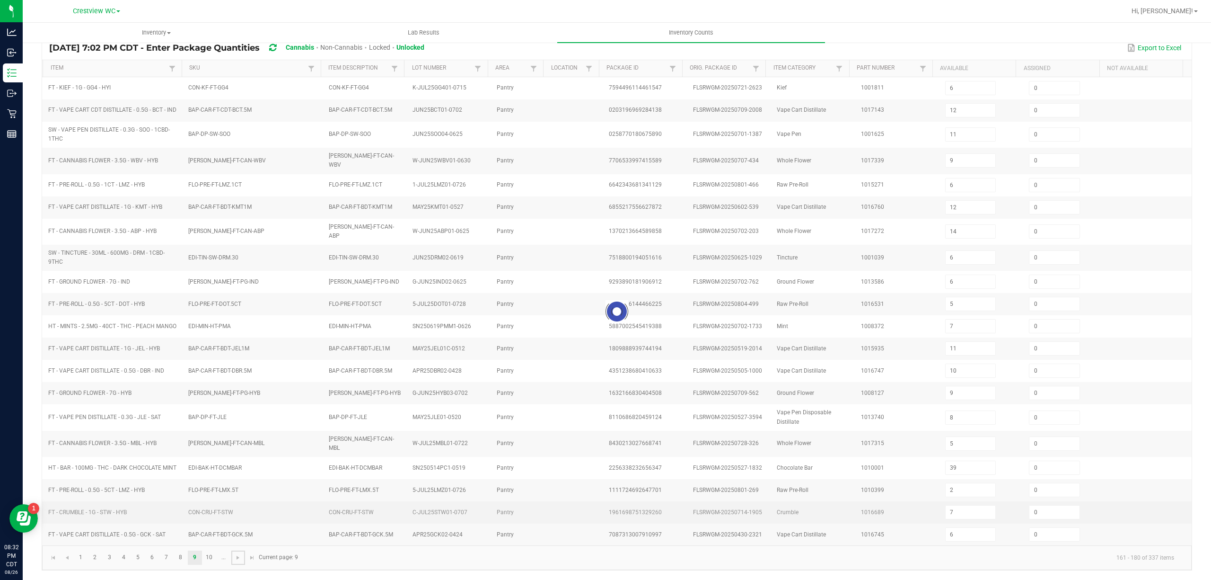
type input "10"
type input "4"
type input "8"
type input "5"
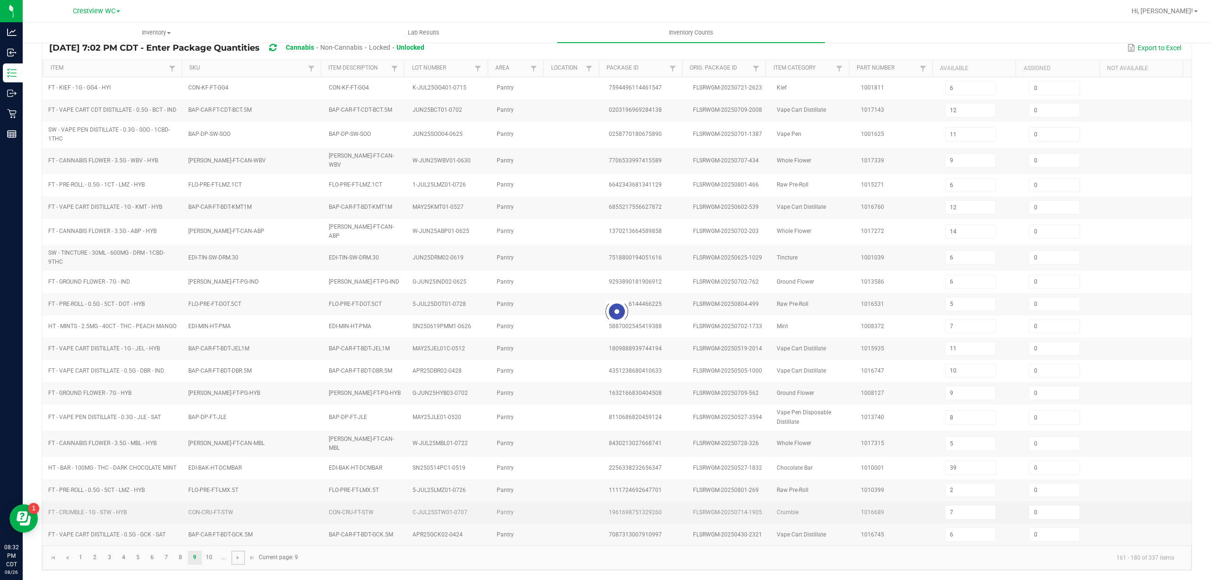
type input "1"
type input "6"
type input "7"
type input "12"
type input "13"
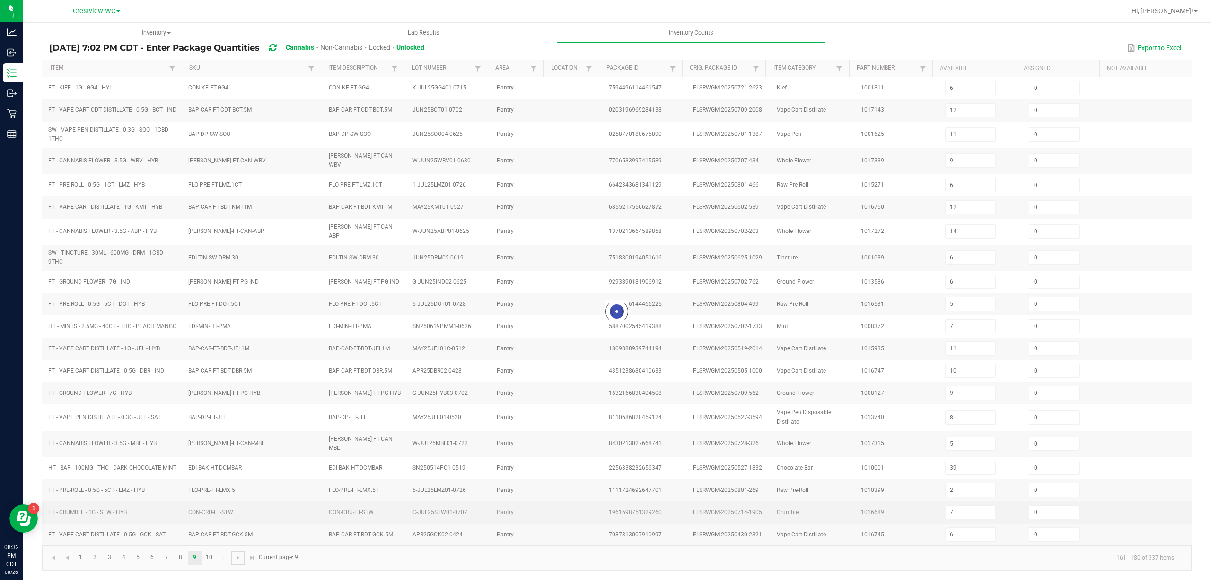
type input "3"
type input "8"
type input "7"
type input "13"
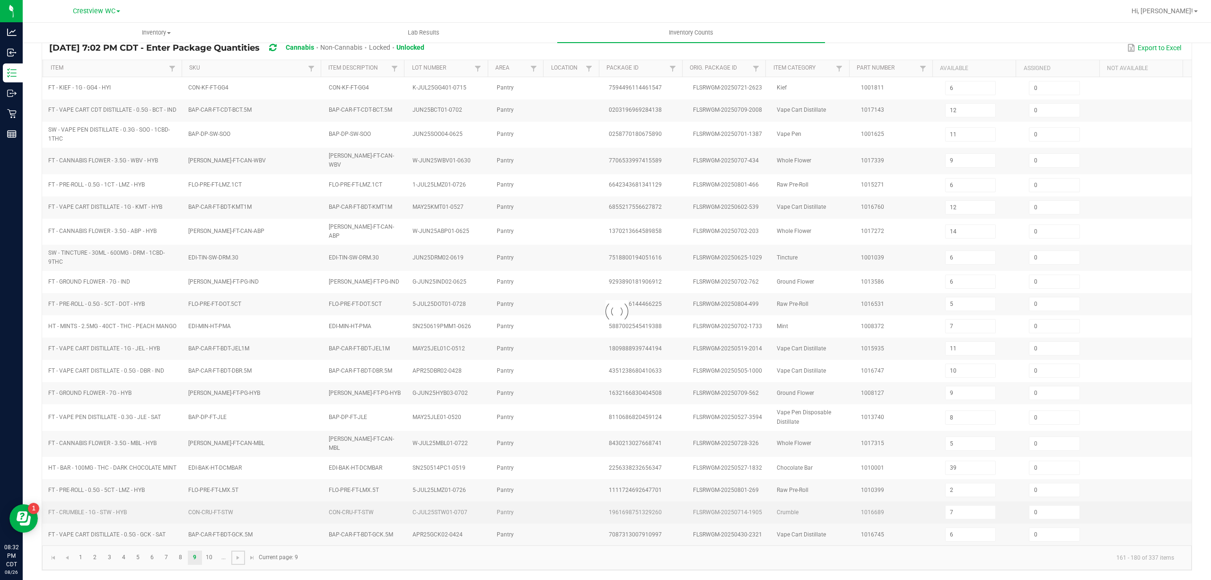
type input "30"
type input "1"
type input "15"
type input "3"
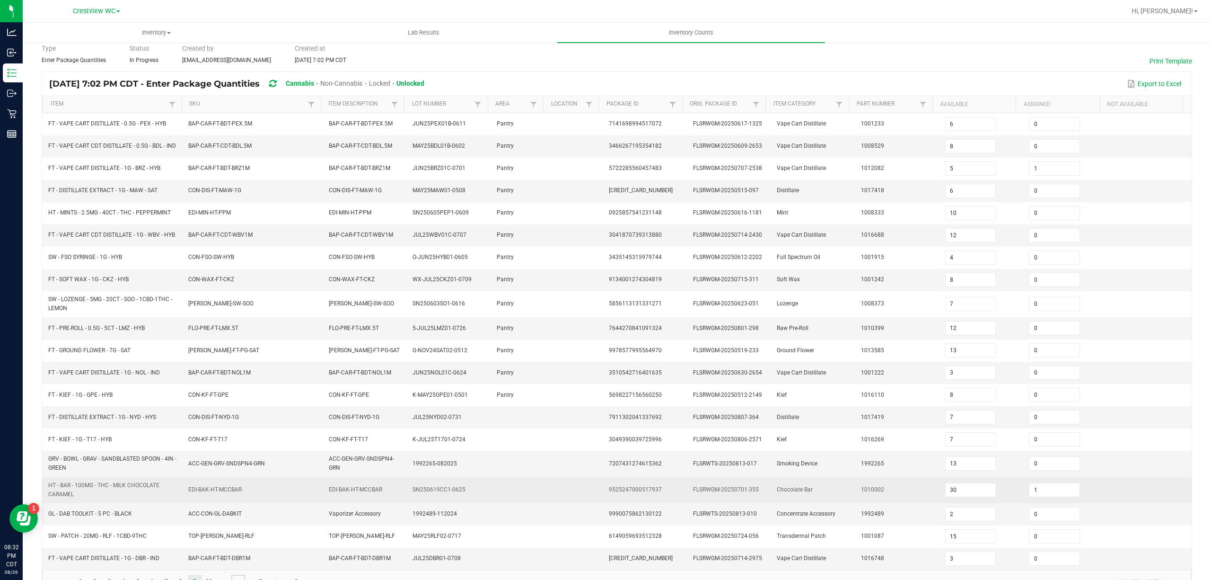
scroll to position [80, 0]
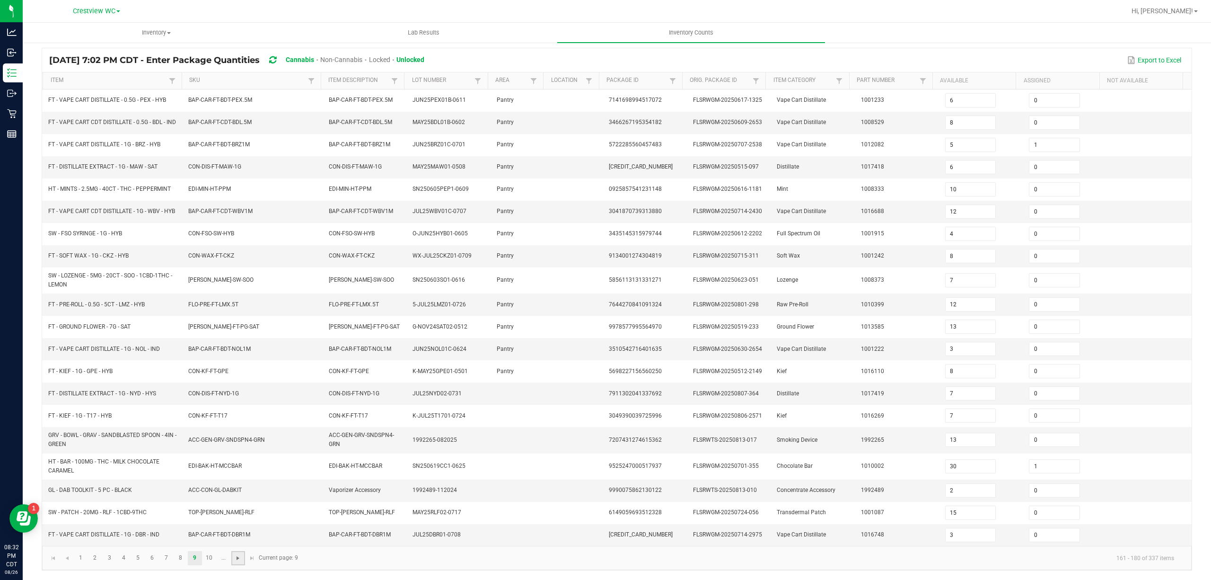
click at [238, 559] on span "Go to the next page" at bounding box center [238, 558] width 8 height 8
type input "2"
type input "1"
type input "28"
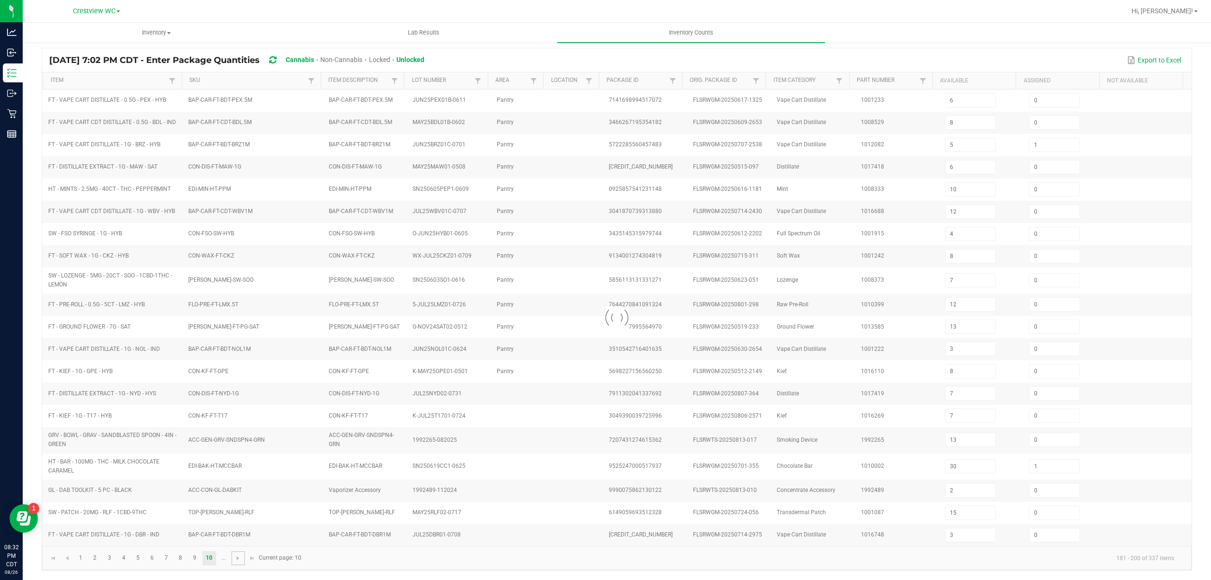
type input "10"
type input "20"
type input "0"
type input "10"
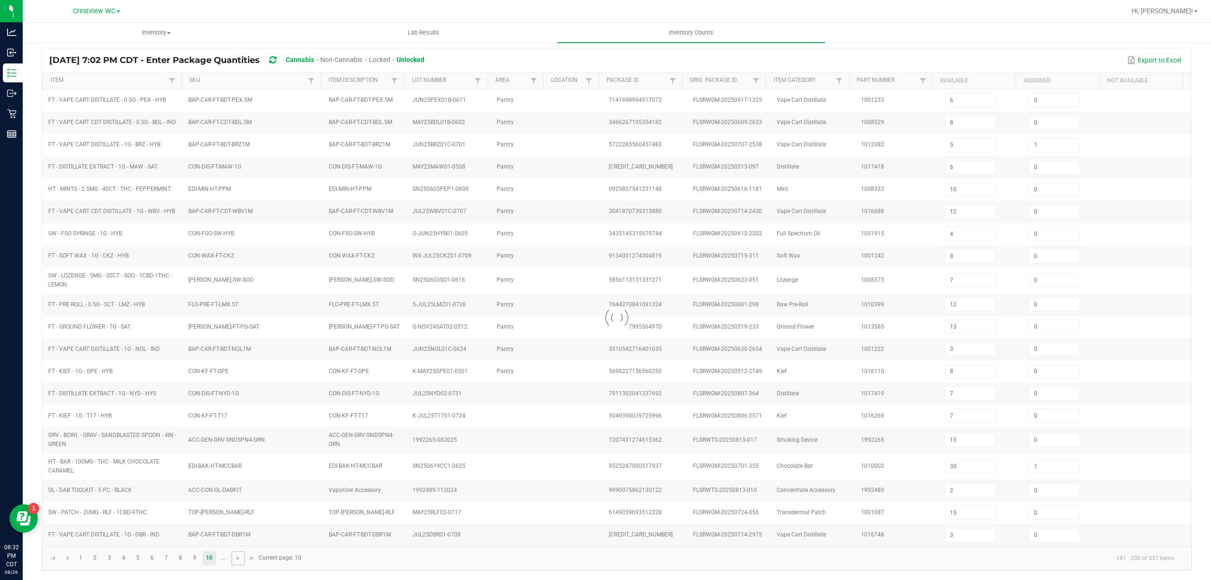
type input "1"
type input "7"
type input "1"
type input "34"
type input "8"
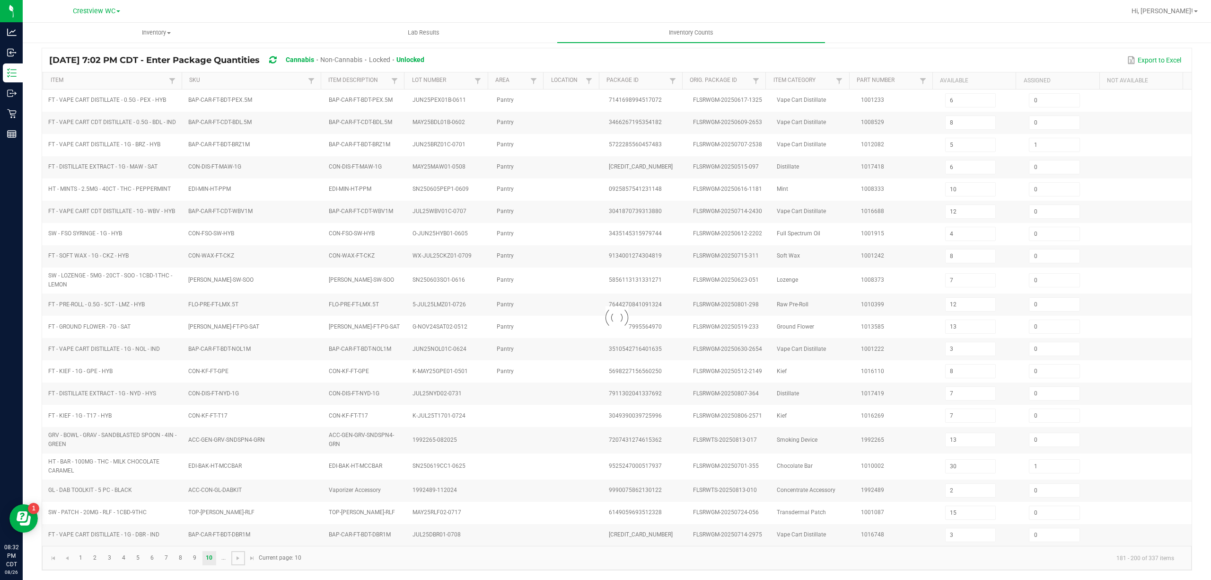
type input "20"
type input "6"
type input "8"
type input "1"
type input "9"
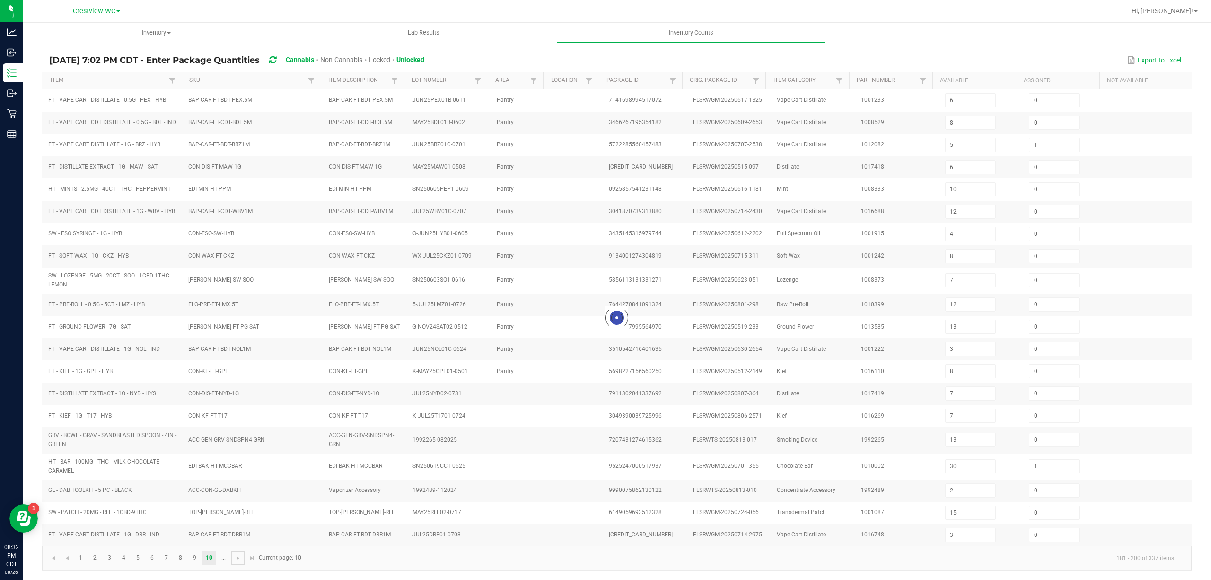
type input "0"
type input "7"
type input "1"
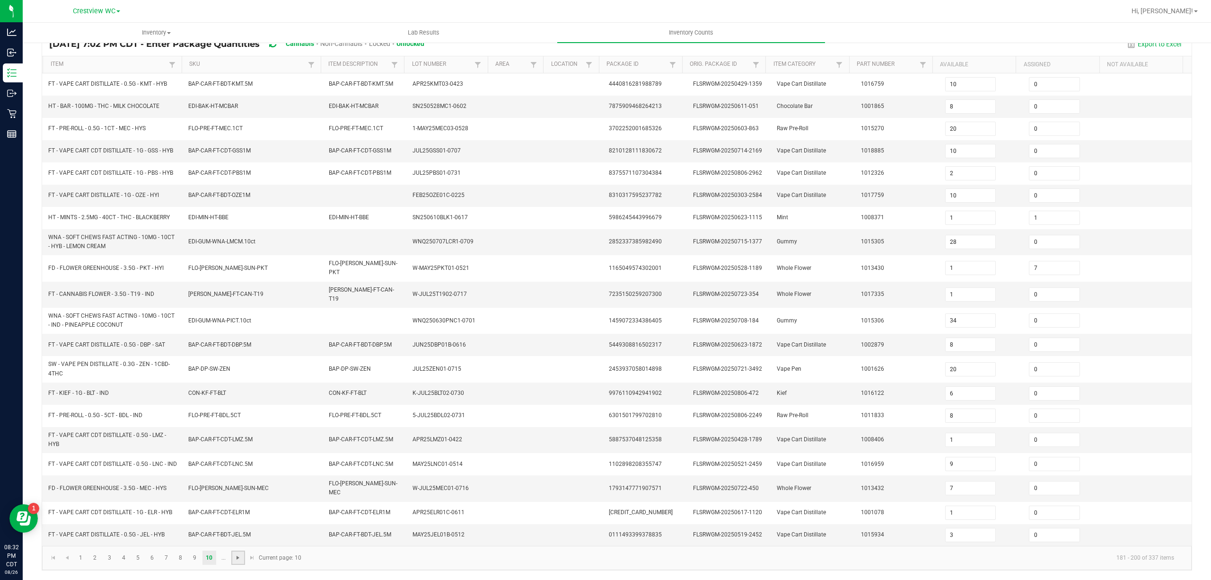
click at [237, 554] on span "Go to the next page" at bounding box center [238, 557] width 8 height 8
type input "8"
type input "10"
type input "0"
type input "3"
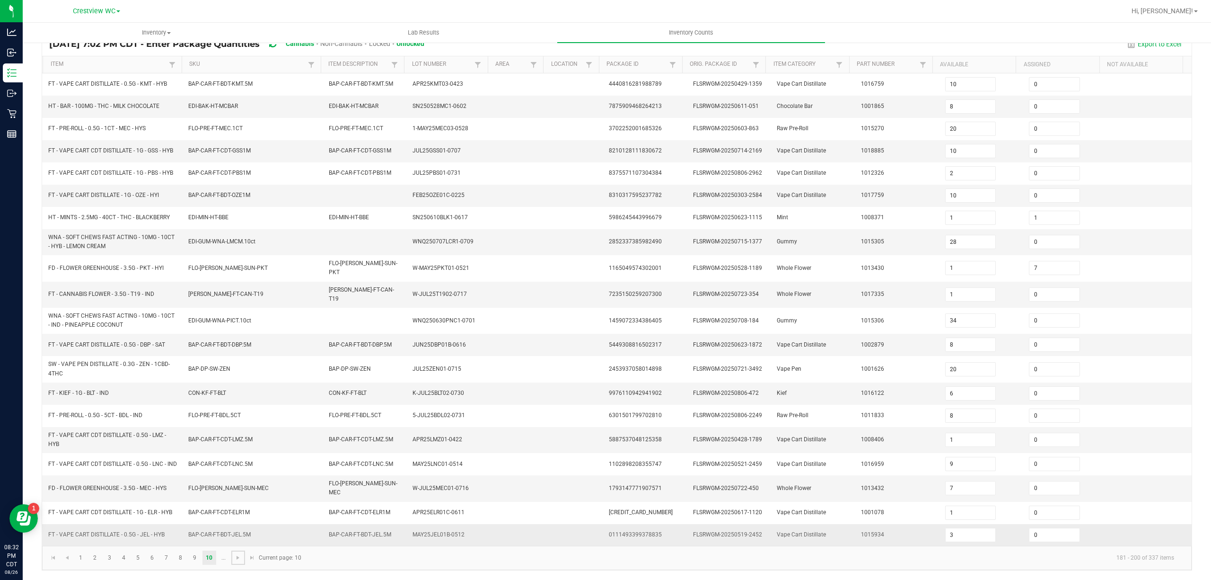
type input "4"
type input "18"
type input "12"
type input "9"
type input "11"
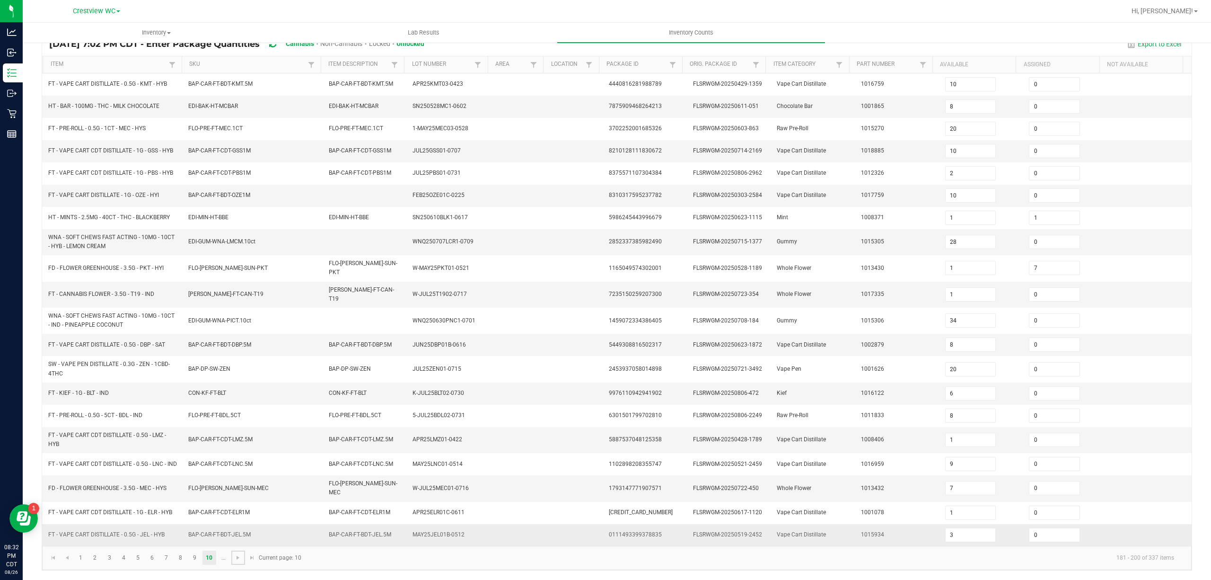
type input "9"
type input "0"
type input "3"
type input "4"
type input "37"
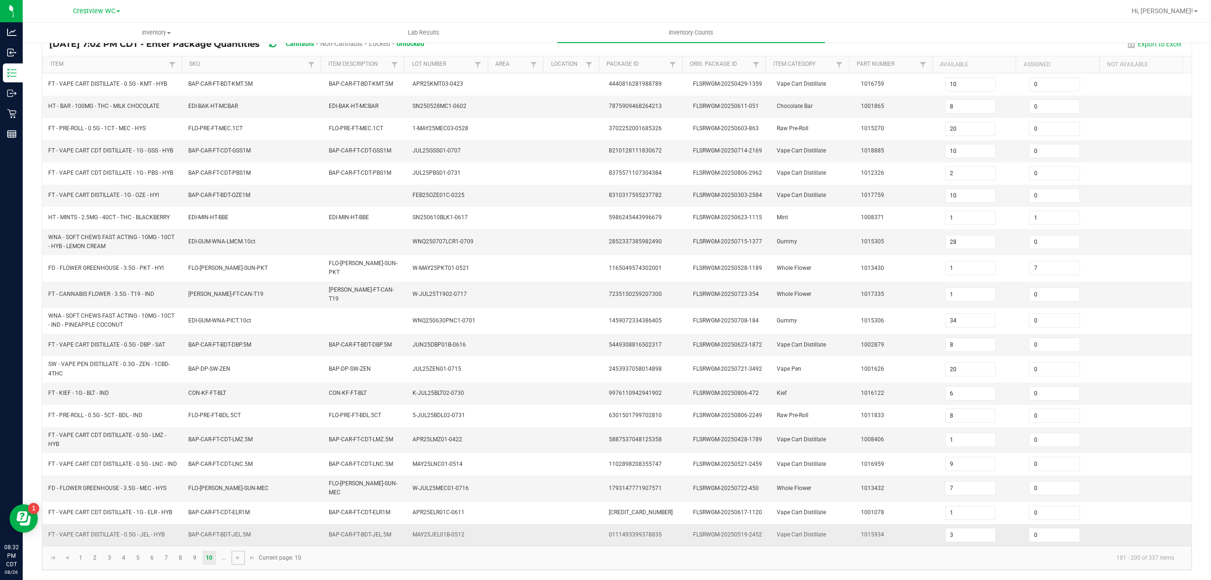
type input "1"
type input "0"
type input "1"
type input "6"
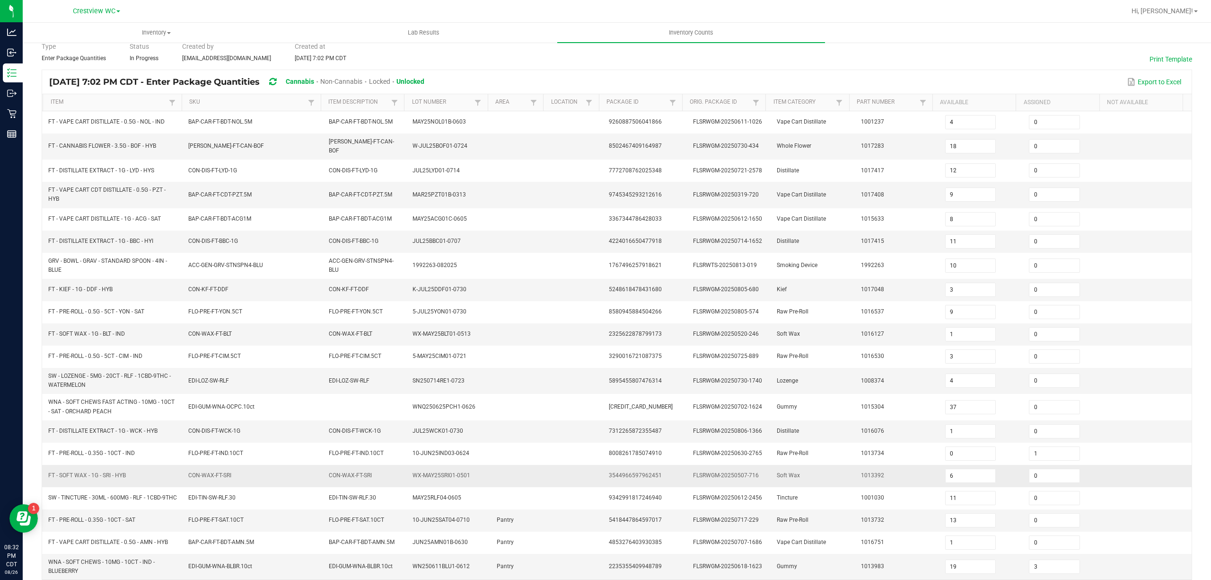
scroll to position [84, 0]
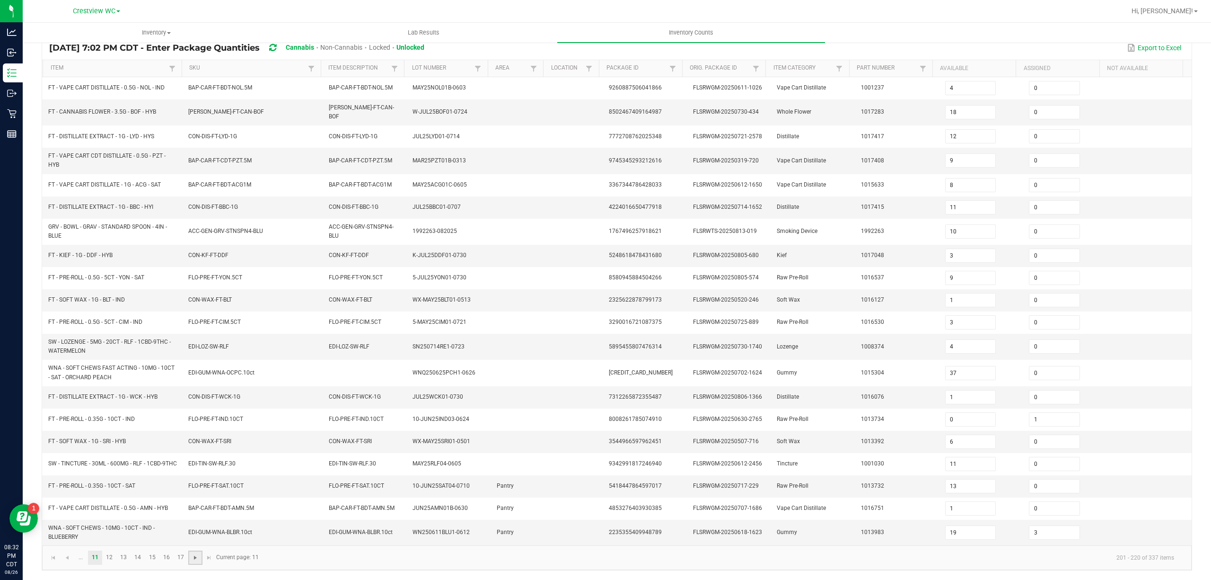
click at [199, 557] on span "Go to the next page" at bounding box center [196, 557] width 8 height 8
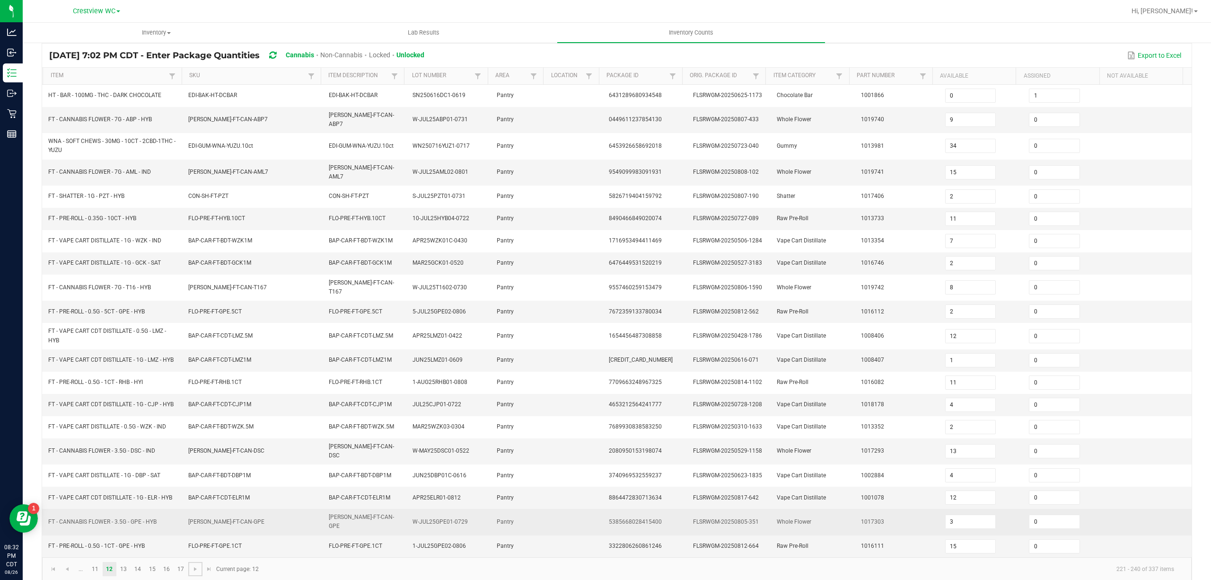
scroll to position [69, 0]
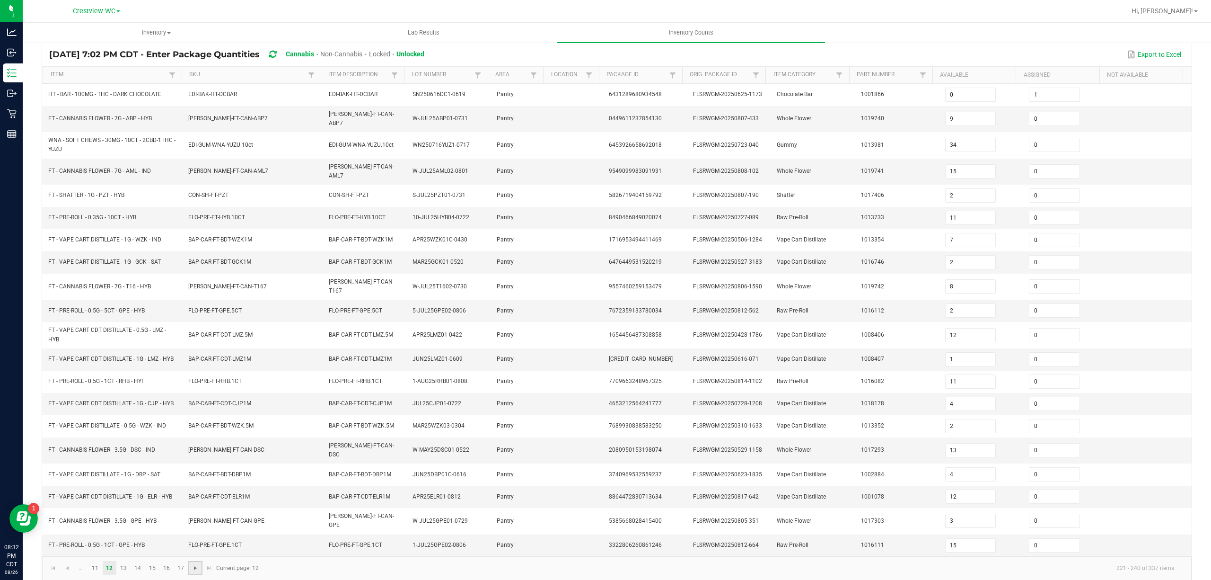
click at [197, 564] on span "Go to the next page" at bounding box center [196, 568] width 8 height 8
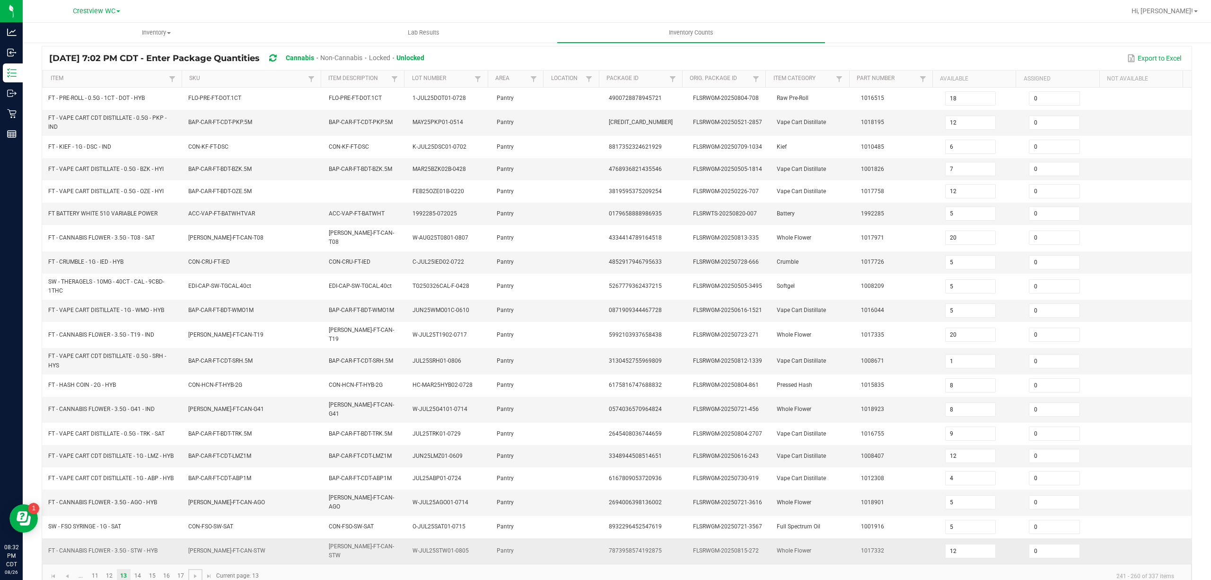
scroll to position [73, 0]
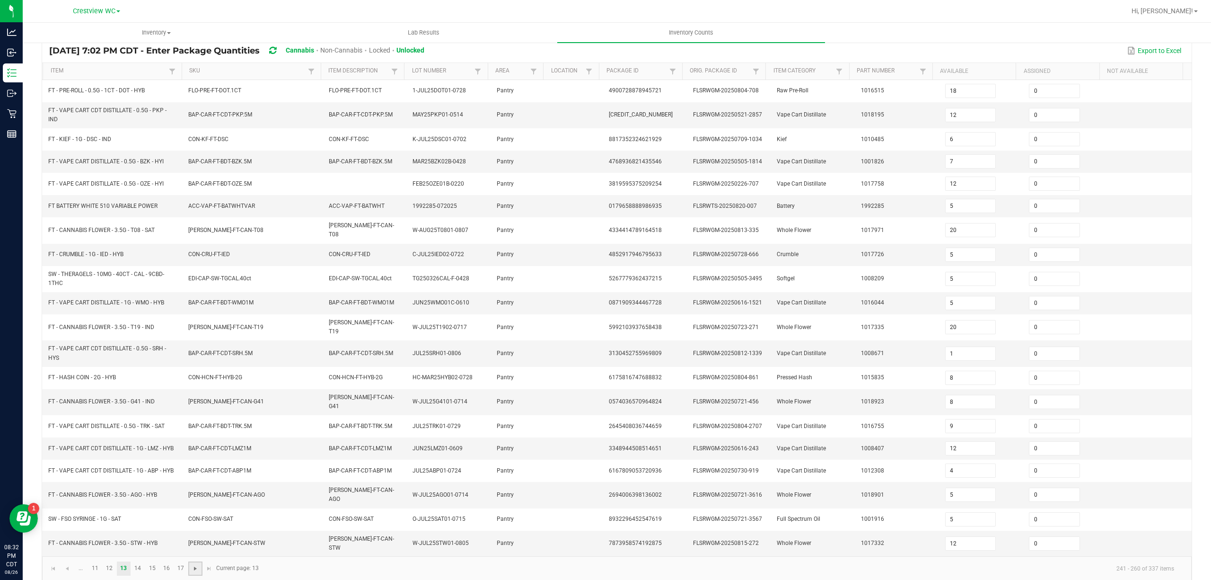
click at [197, 564] on span "Go to the next page" at bounding box center [196, 568] width 8 height 8
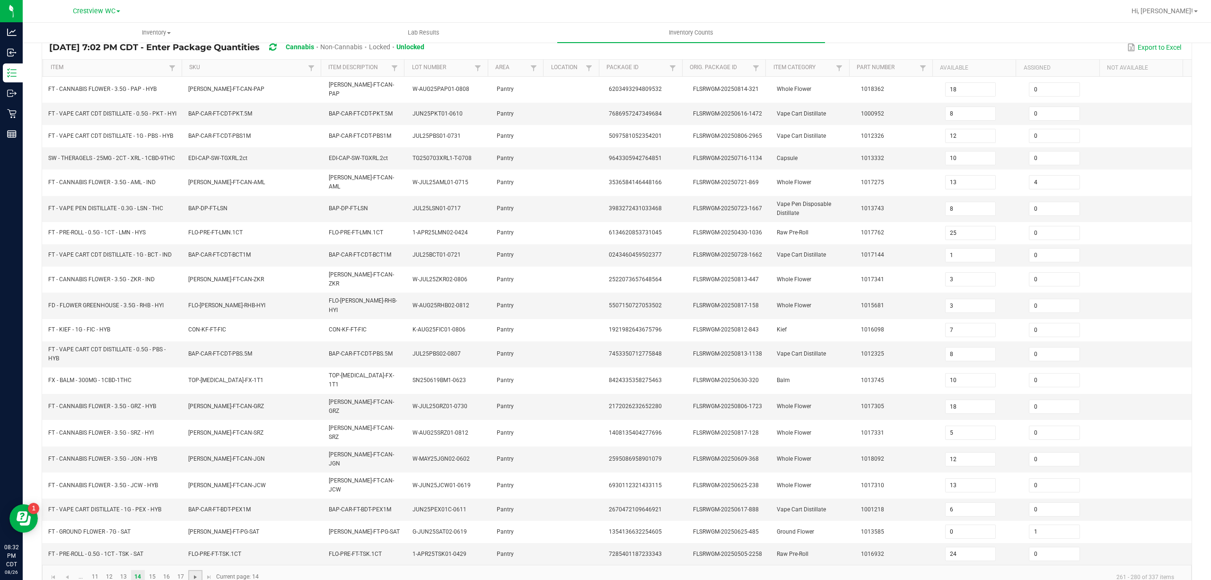
click at [195, 573] on span "Go to the next page" at bounding box center [196, 577] width 8 height 8
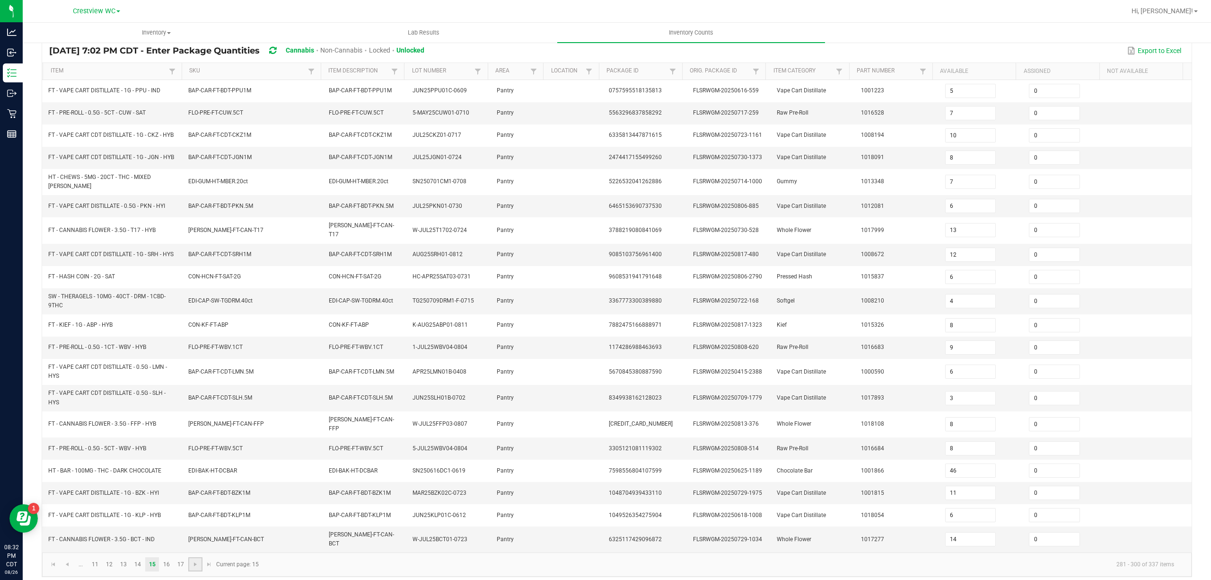
click at [191, 562] on link at bounding box center [195, 564] width 14 height 14
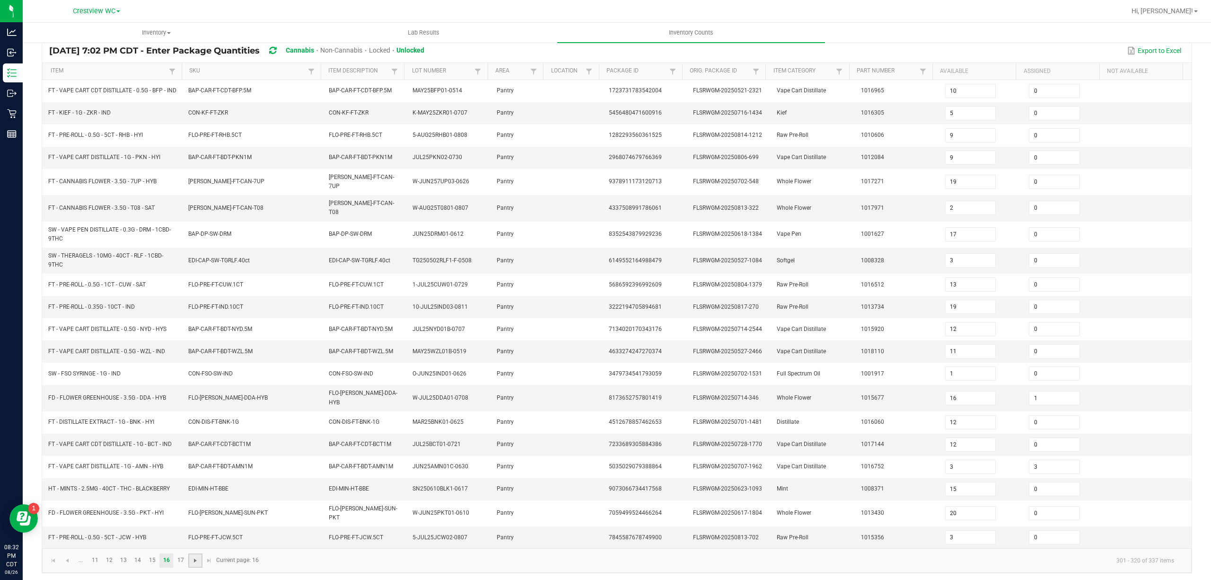
click at [197, 556] on span "Go to the next page" at bounding box center [196, 560] width 8 height 8
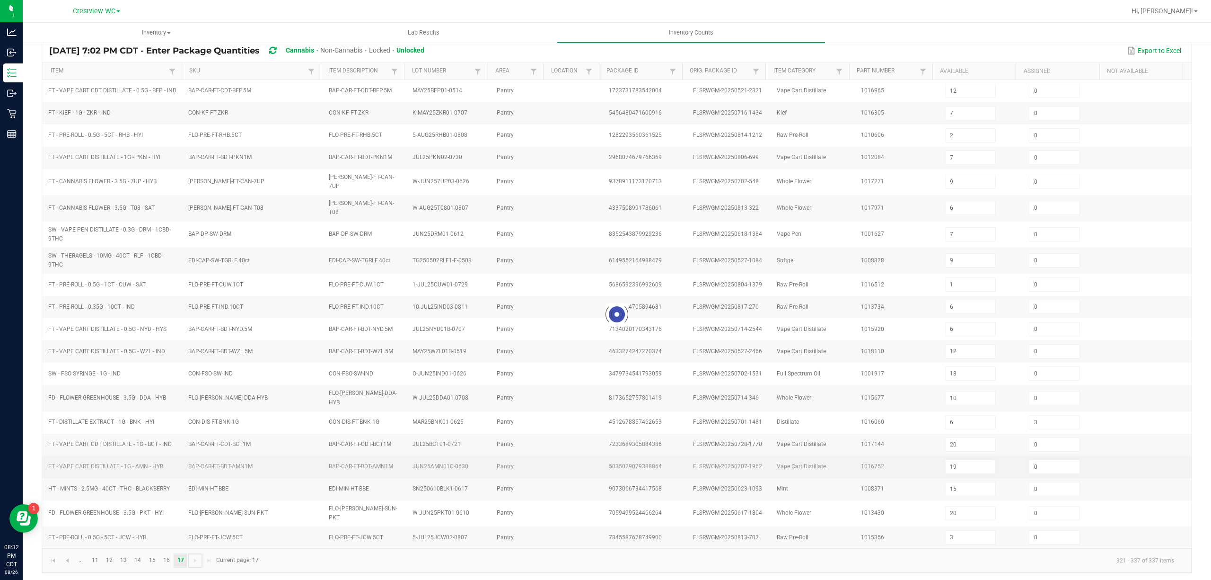
scroll to position [0, 0]
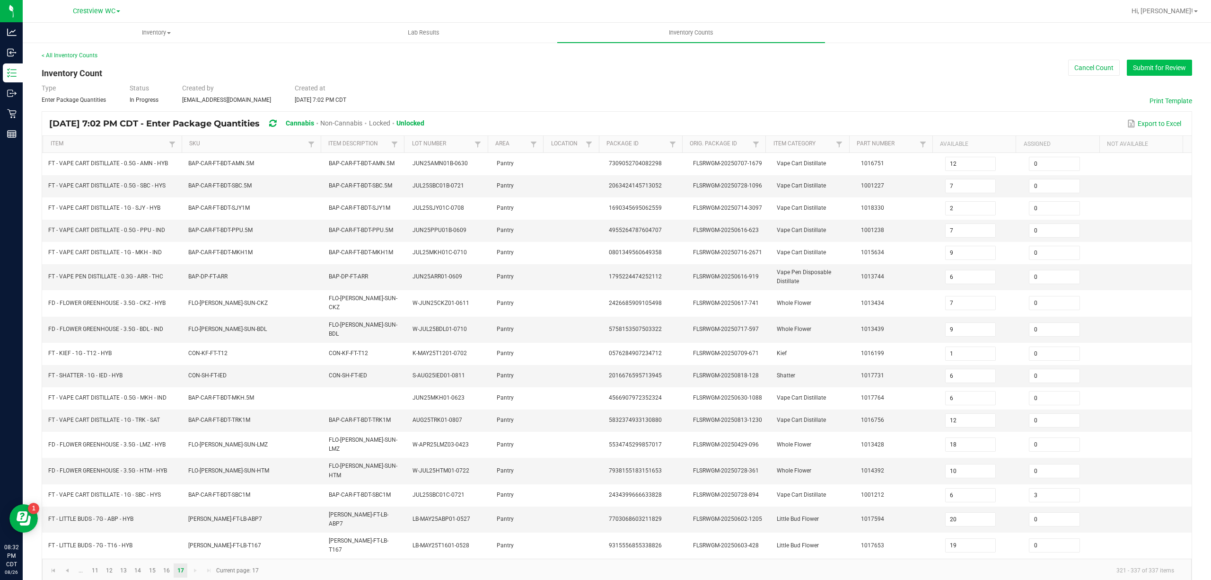
click at [1157, 61] on button "Submit for Review" at bounding box center [1159, 68] width 65 height 16
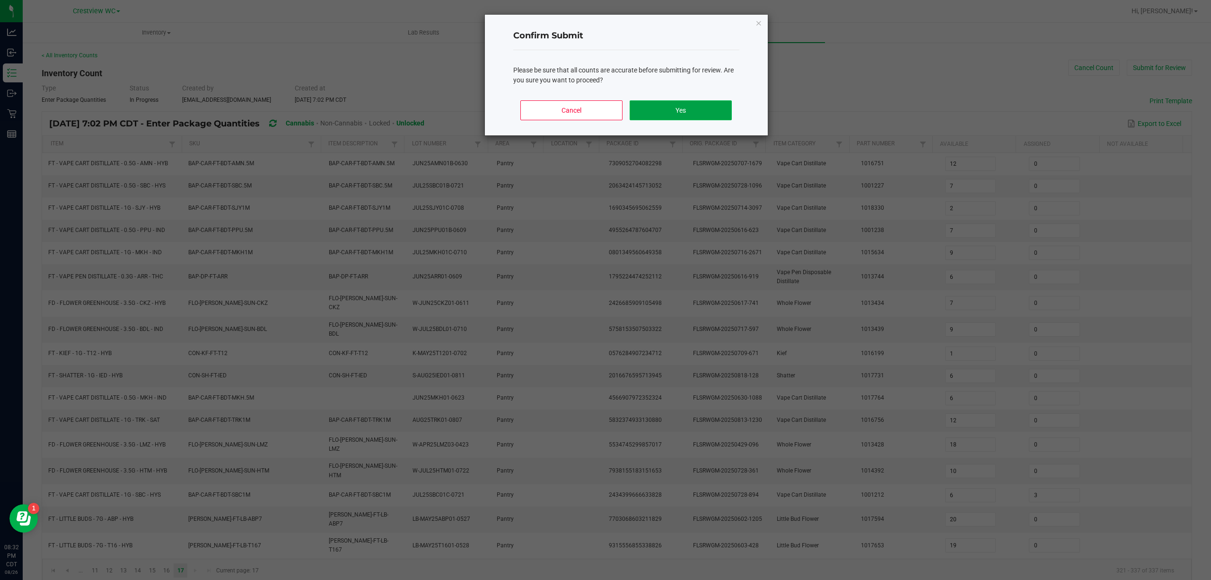
click at [703, 110] on button "Yes" at bounding box center [681, 110] width 102 height 20
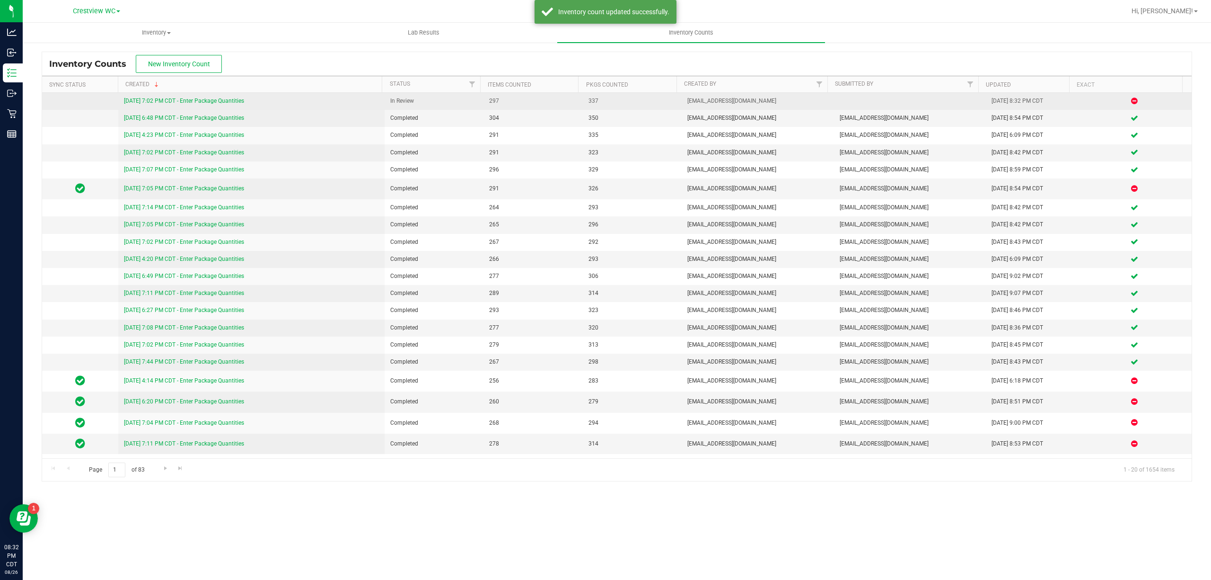
click at [231, 100] on link "8/26/25 7:02 PM CDT - Enter Package Quantities" at bounding box center [184, 100] width 120 height 7
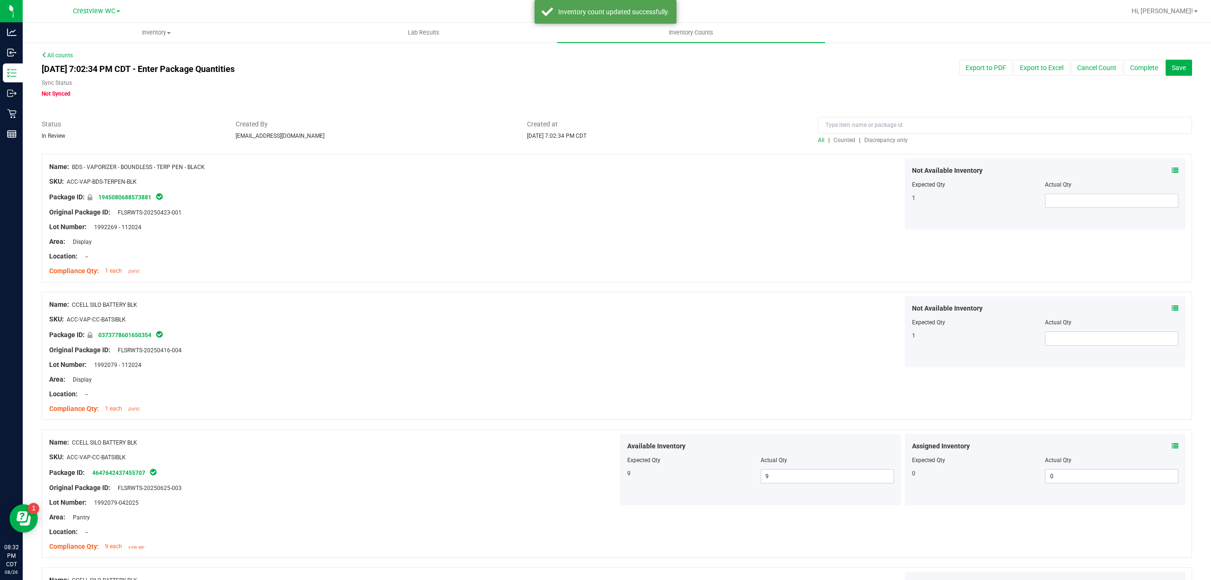
click at [881, 137] on span "Discrepancy only" at bounding box center [886, 140] width 44 height 7
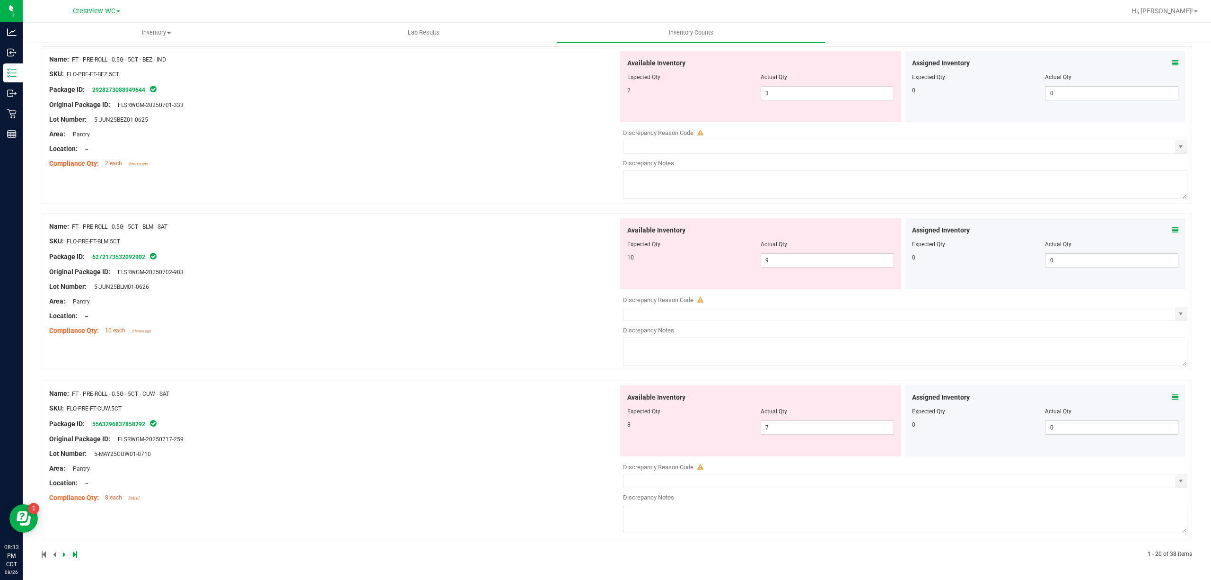
click at [75, 556] on icon at bounding box center [75, 554] width 4 height 6
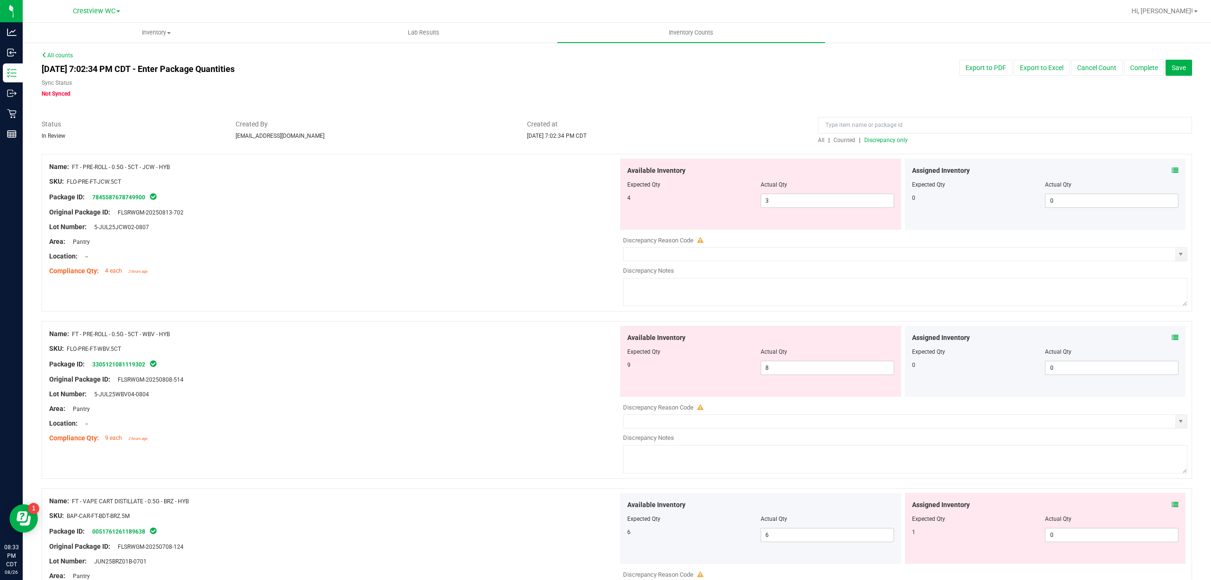
click at [1172, 170] on icon at bounding box center [1175, 170] width 7 height 7
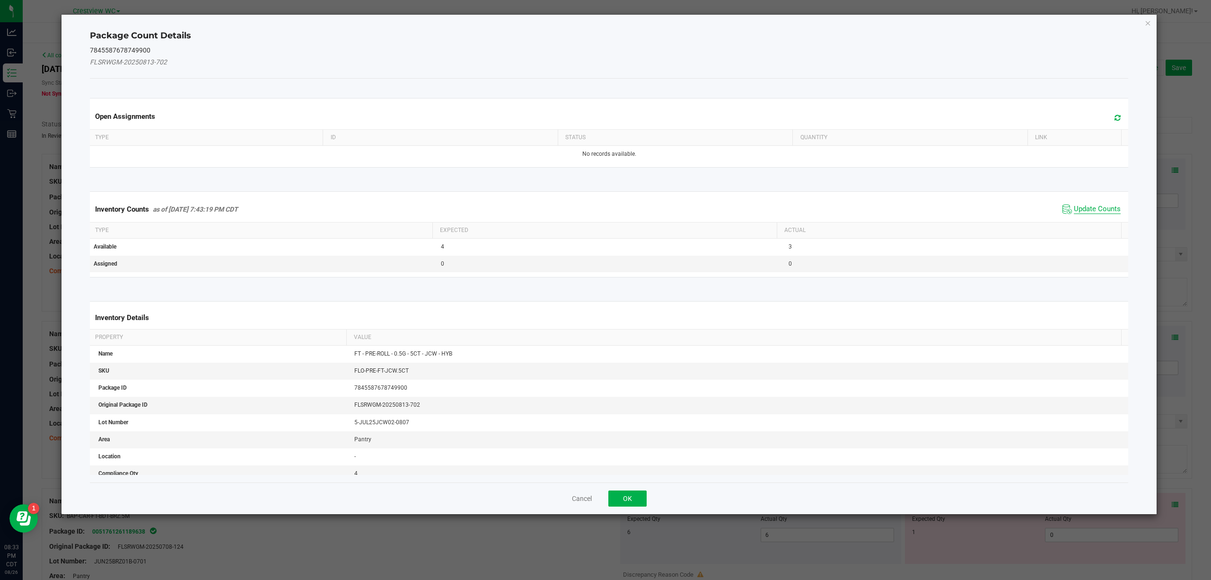
click at [1081, 209] on span "Update Counts" at bounding box center [1097, 208] width 47 height 9
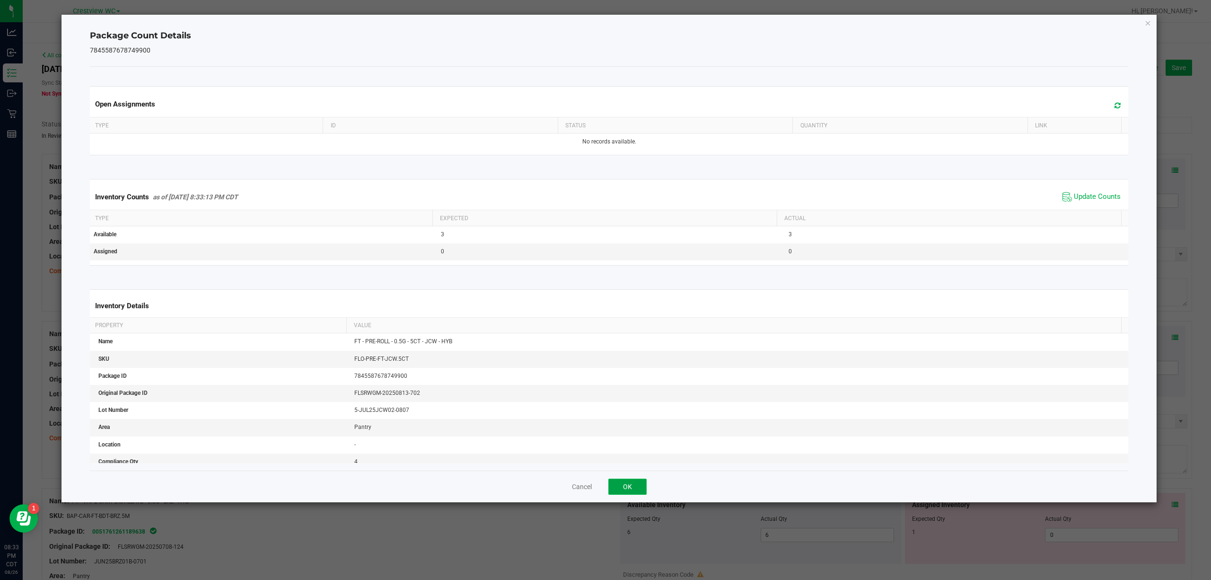
click at [626, 488] on button "OK" at bounding box center [627, 486] width 38 height 16
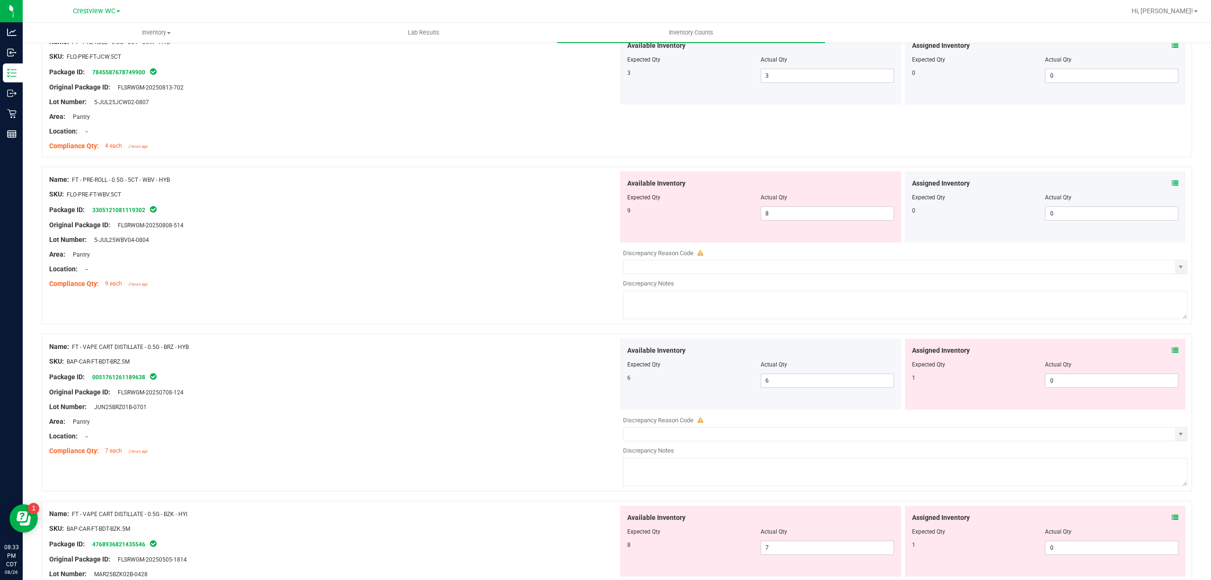
scroll to position [126, 0]
click at [1172, 182] on icon at bounding box center [1175, 182] width 7 height 7
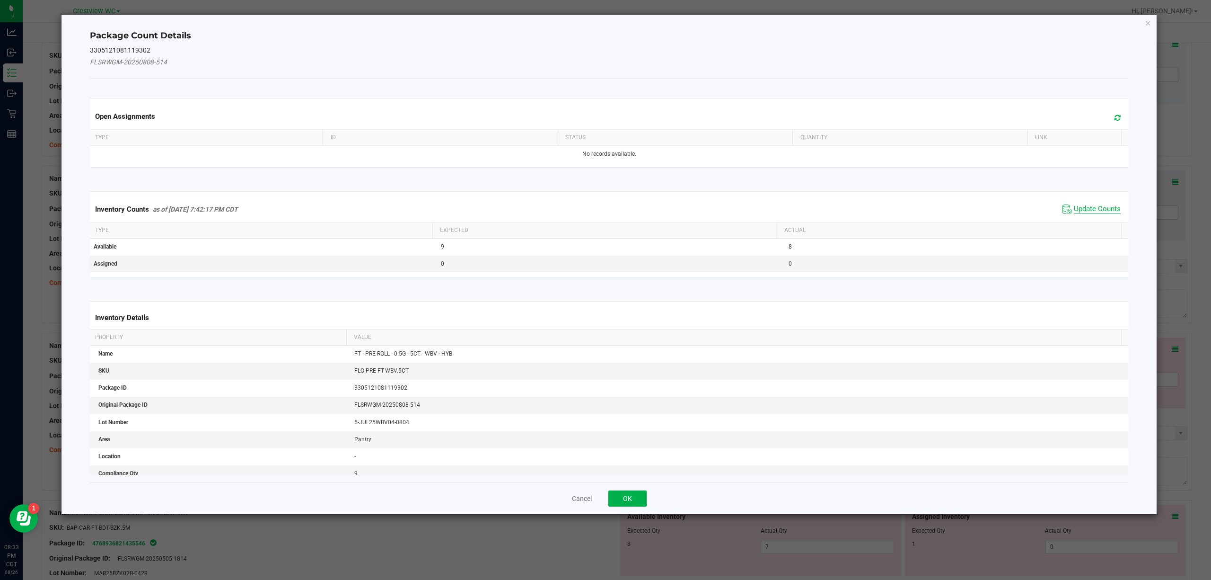
click at [1079, 209] on span "Update Counts" at bounding box center [1097, 208] width 47 height 9
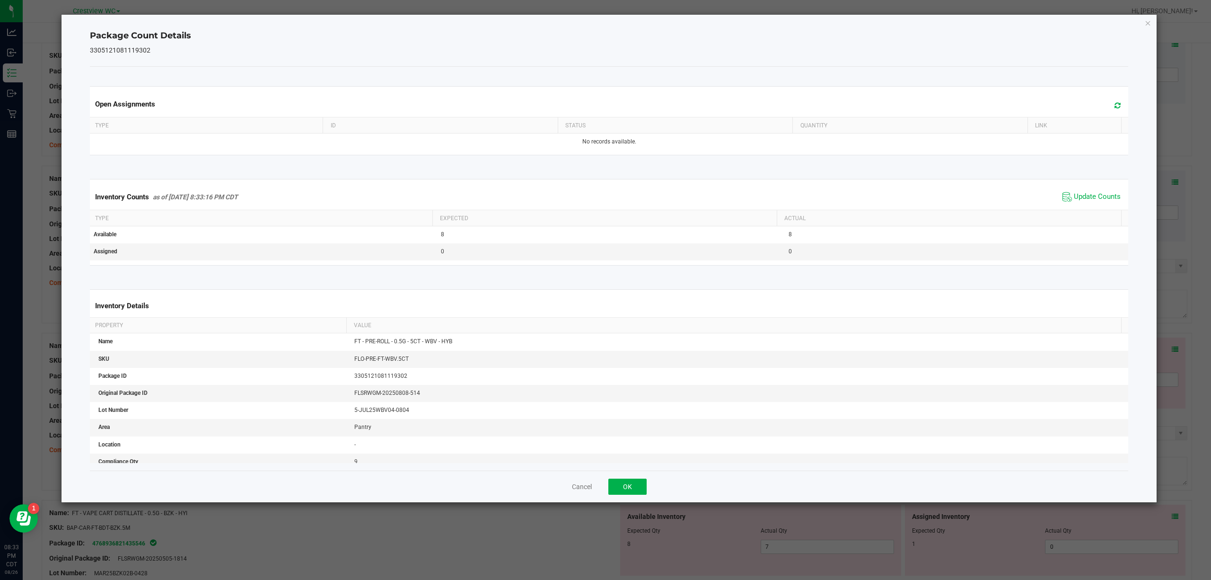
click at [633, 478] on div "Cancel OK" at bounding box center [609, 486] width 1039 height 32
click at [633, 494] on button "OK" at bounding box center [627, 486] width 38 height 16
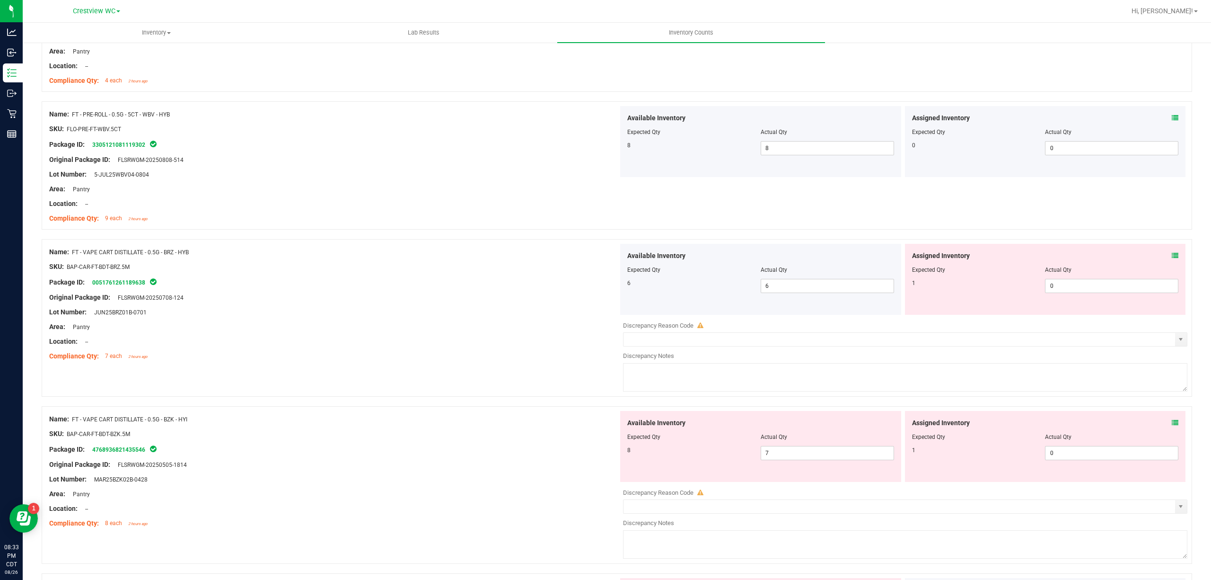
scroll to position [252, 0]
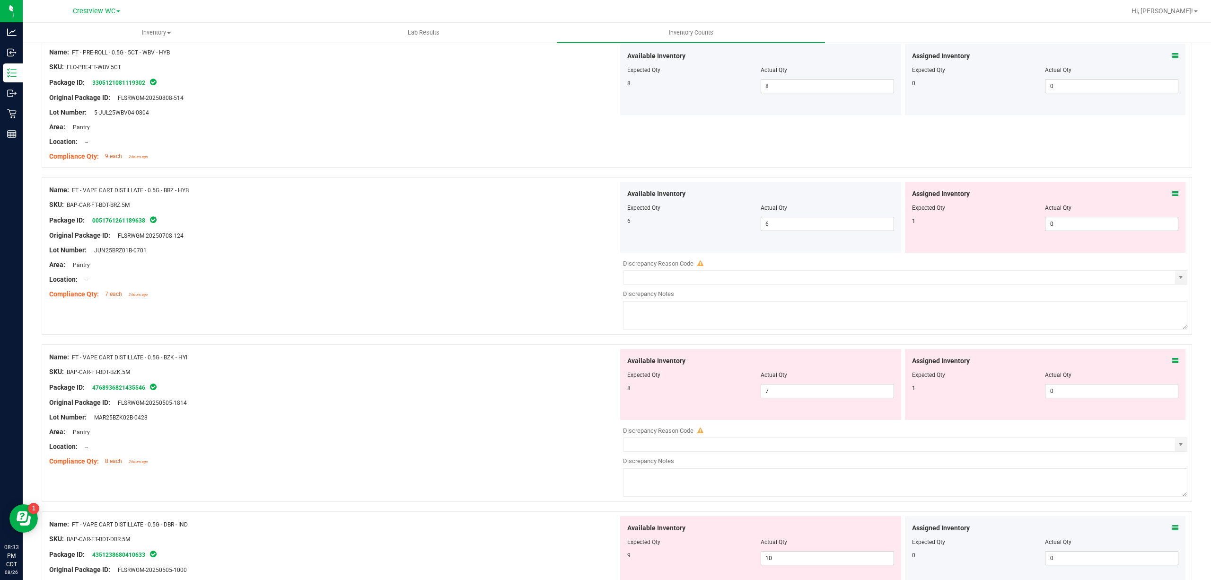
click at [1172, 194] on icon at bounding box center [1175, 193] width 7 height 7
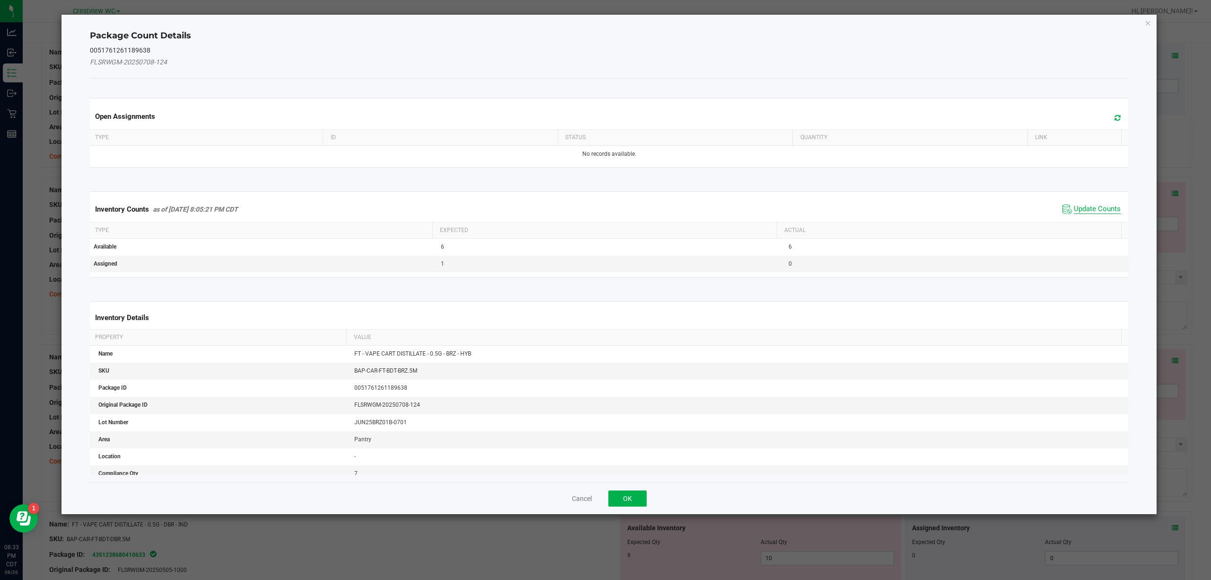
click at [1074, 213] on span "Update Counts" at bounding box center [1097, 208] width 47 height 9
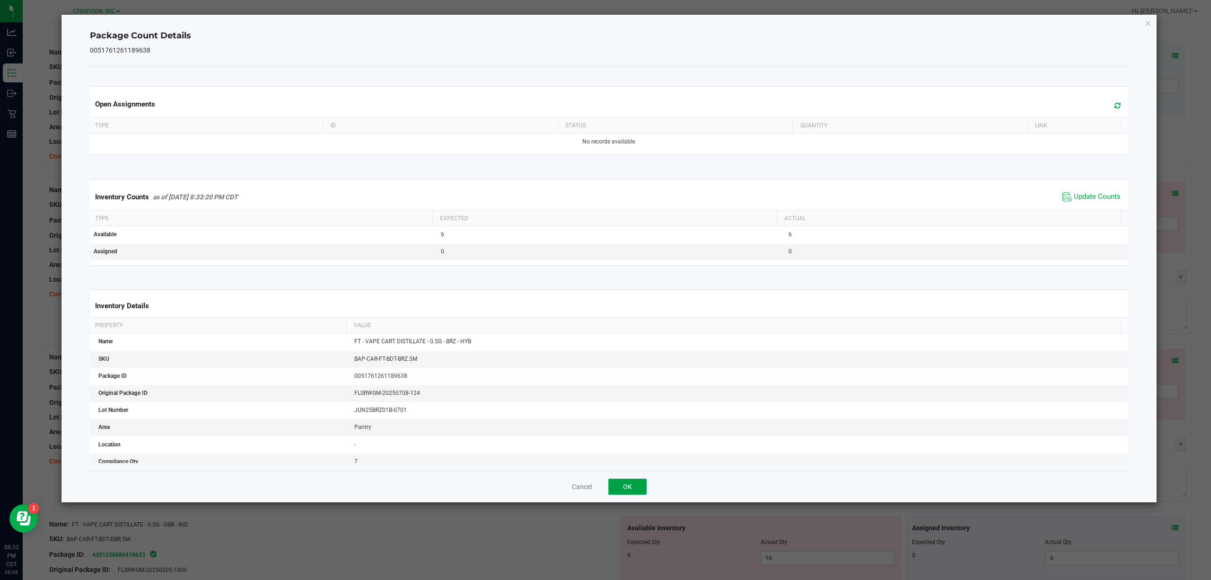
click at [622, 483] on button "OK" at bounding box center [627, 486] width 38 height 16
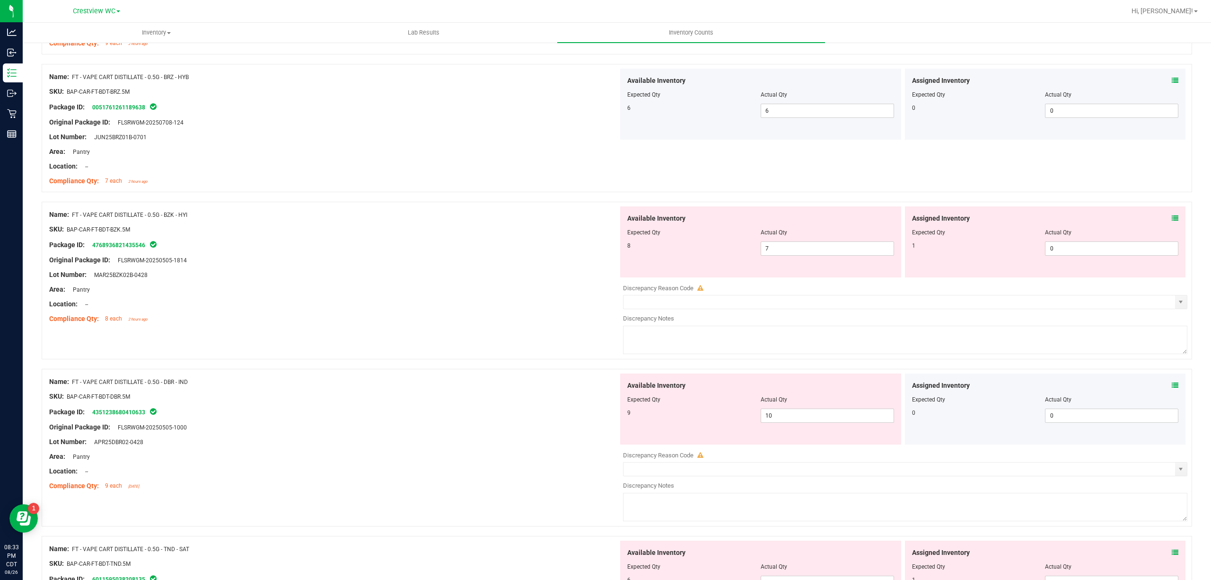
scroll to position [378, 0]
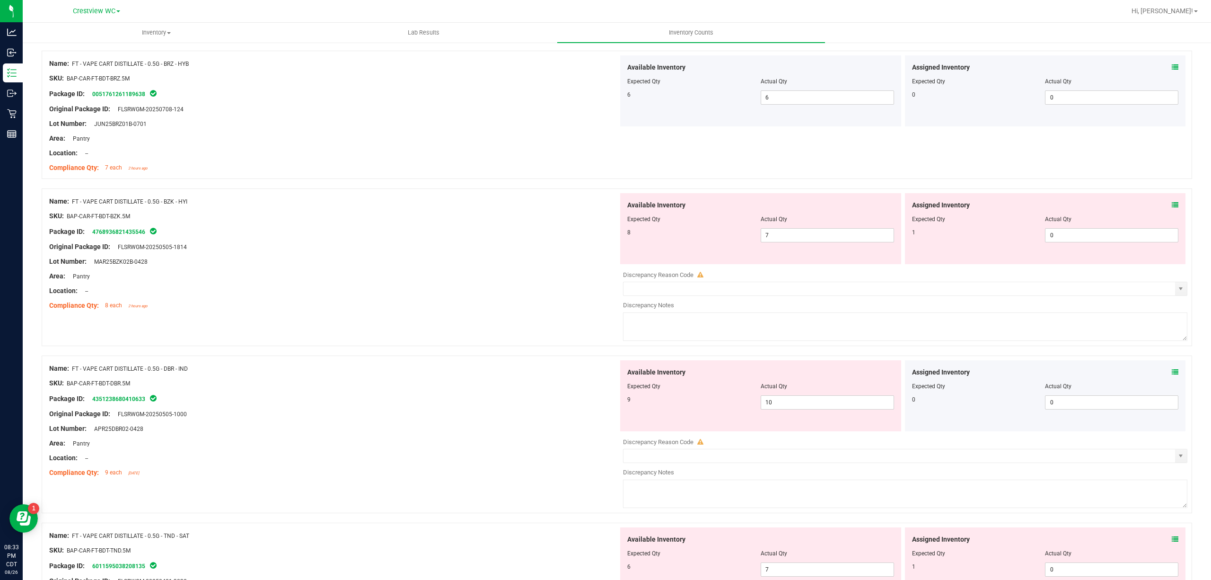
click at [1172, 205] on icon at bounding box center [1175, 205] width 7 height 7
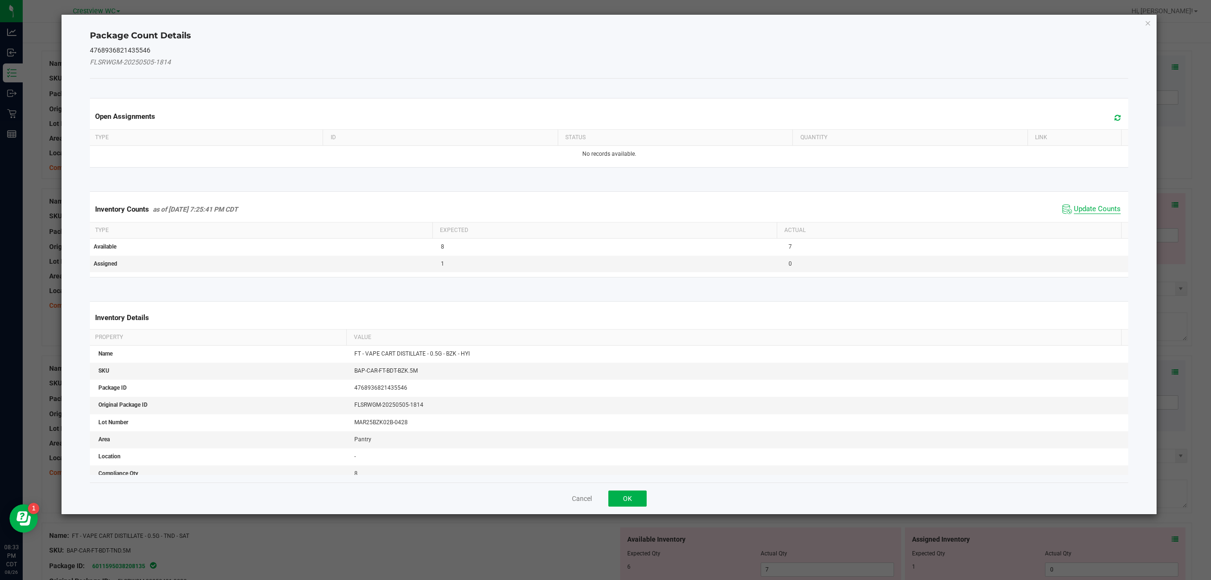
click at [1090, 211] on span "Update Counts" at bounding box center [1097, 208] width 47 height 9
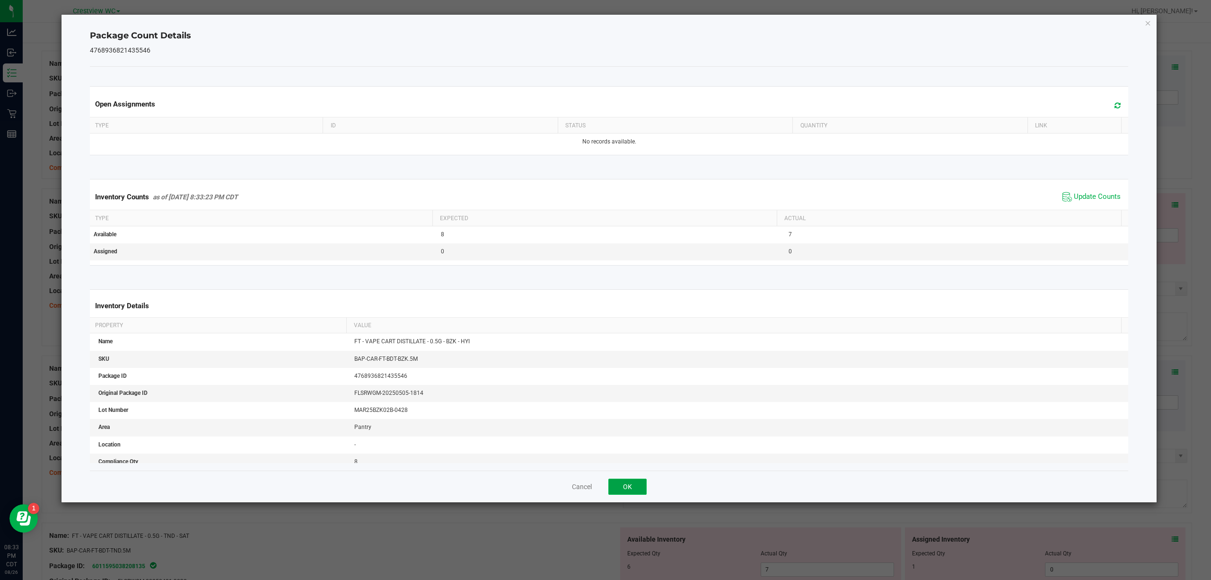
click at [620, 493] on button "OK" at bounding box center [627, 486] width 38 height 16
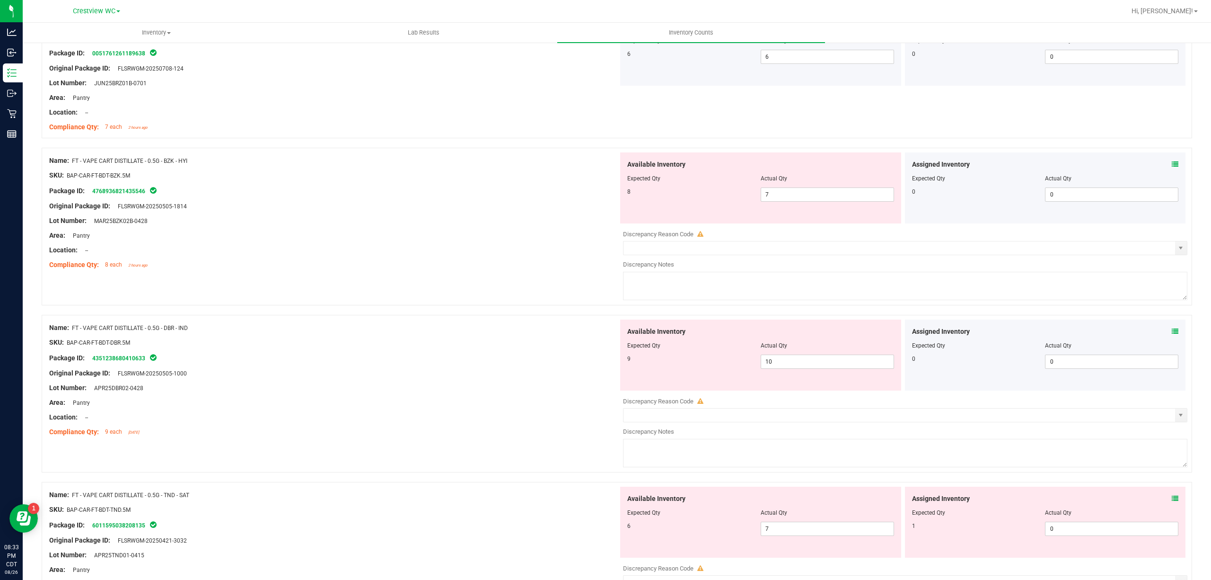
scroll to position [441, 0]
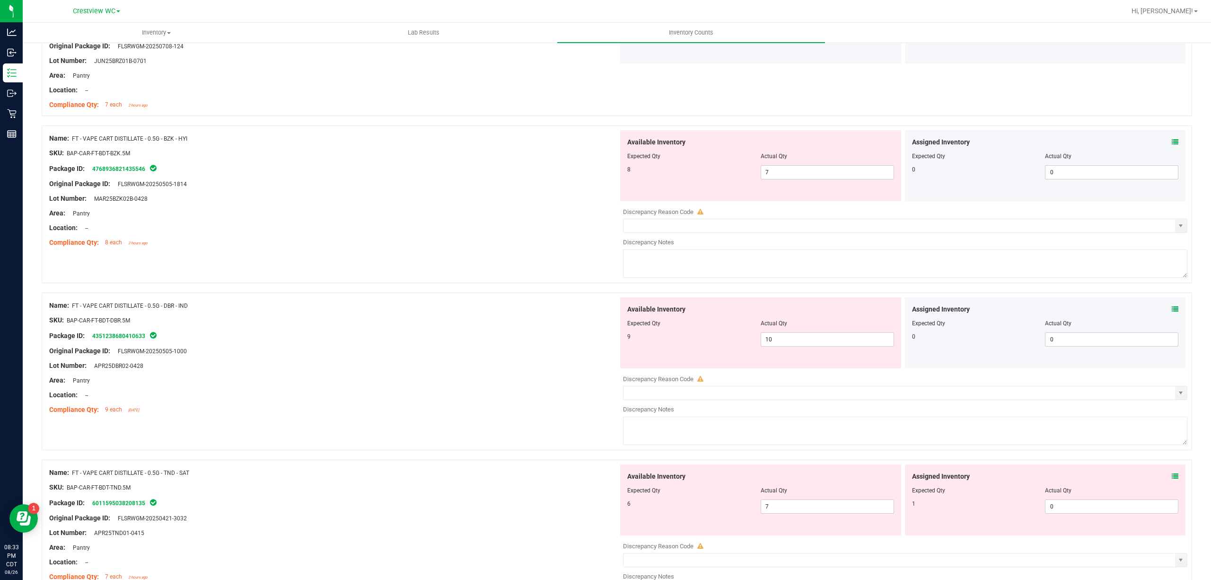
click at [1172, 312] on icon at bounding box center [1175, 309] width 7 height 7
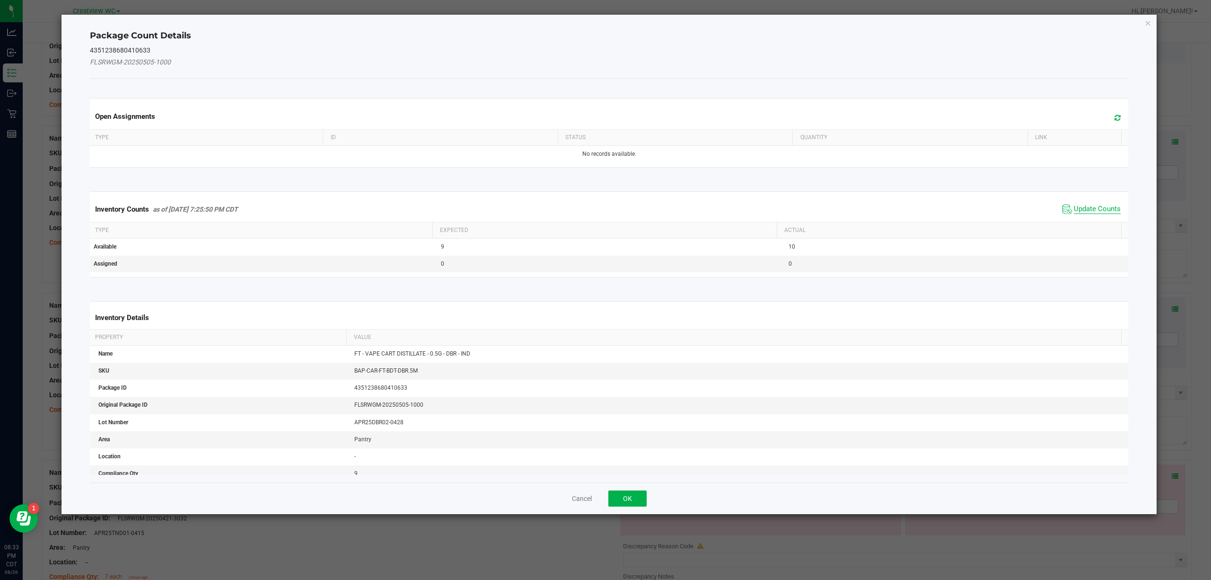
click at [1074, 210] on span "Update Counts" at bounding box center [1097, 208] width 47 height 9
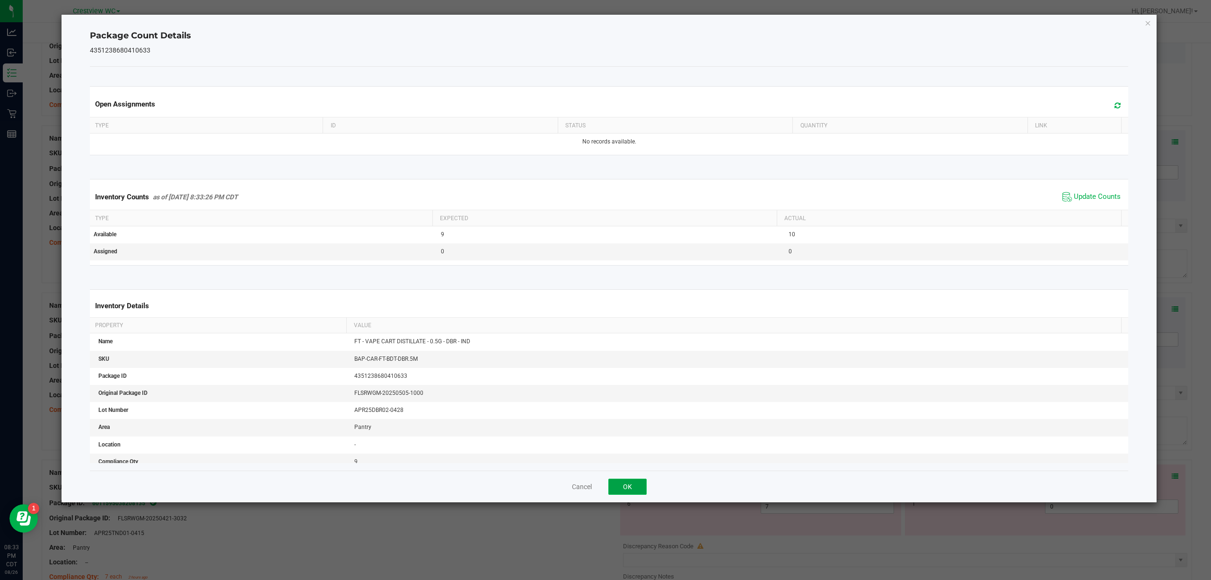
click at [624, 487] on button "OK" at bounding box center [627, 486] width 38 height 16
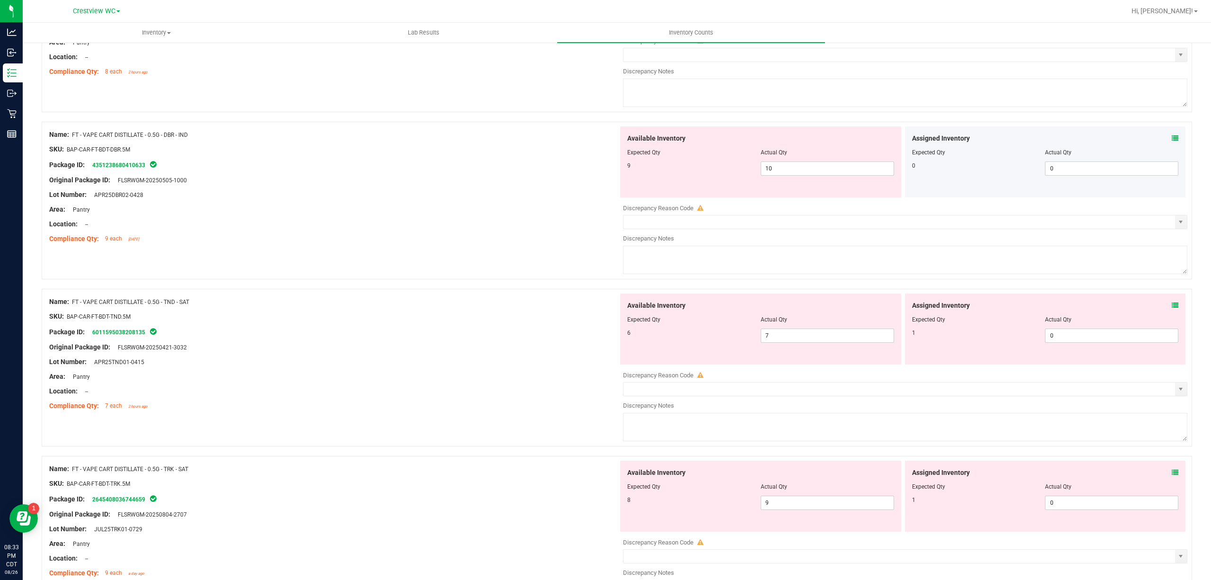
scroll to position [631, 0]
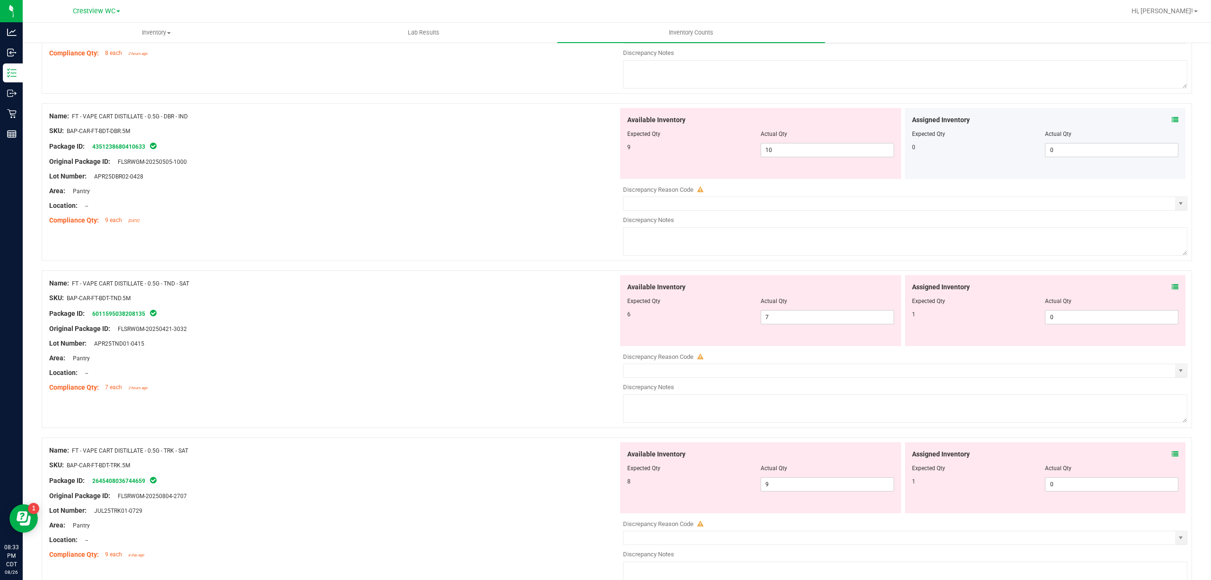
click at [1172, 290] on icon at bounding box center [1175, 286] width 7 height 7
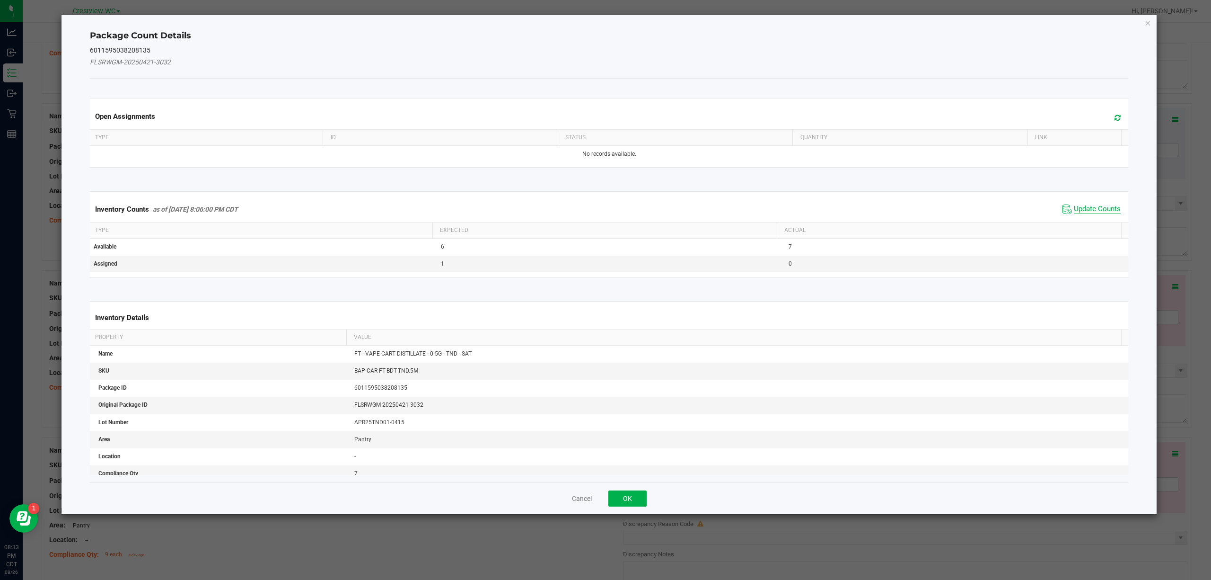
click at [1083, 211] on span "Update Counts" at bounding box center [1097, 208] width 47 height 9
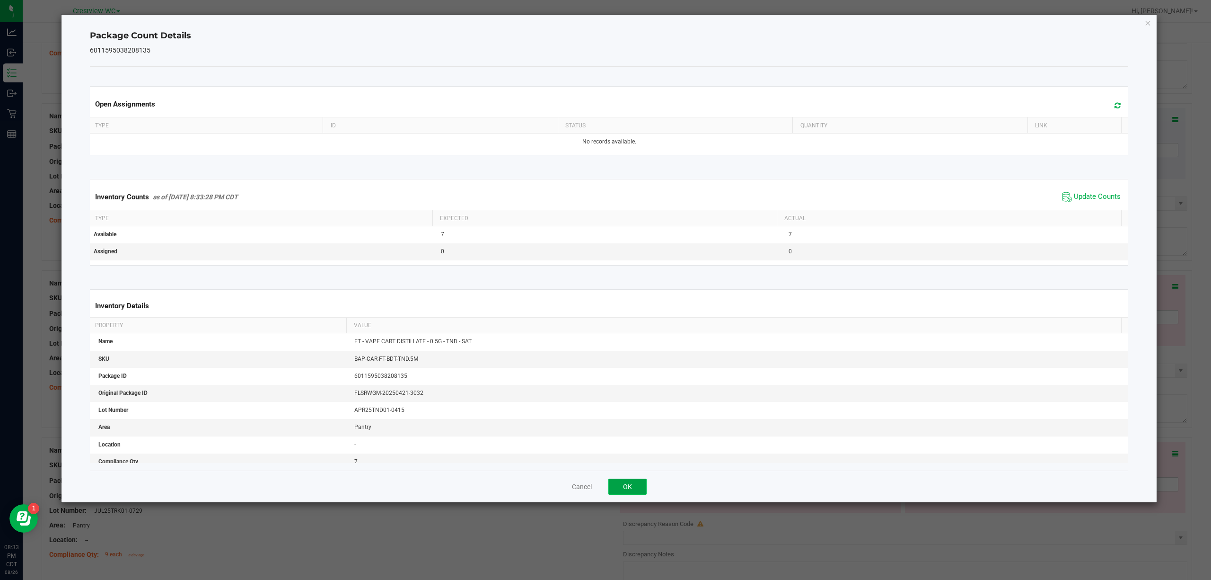
click at [610, 493] on button "OK" at bounding box center [627, 486] width 38 height 16
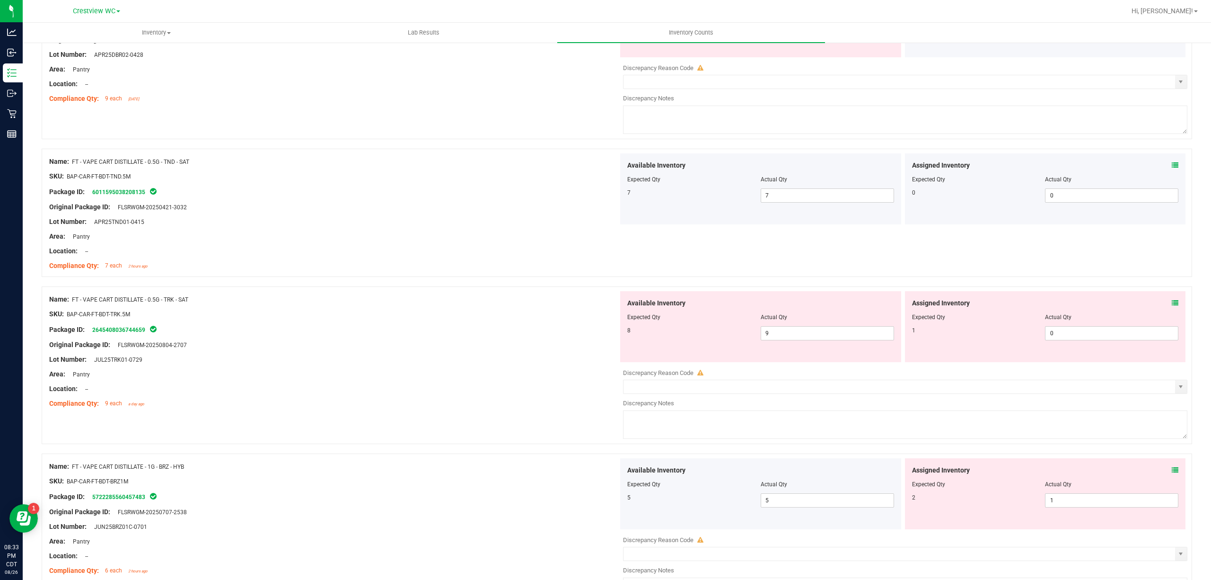
scroll to position [820, 0]
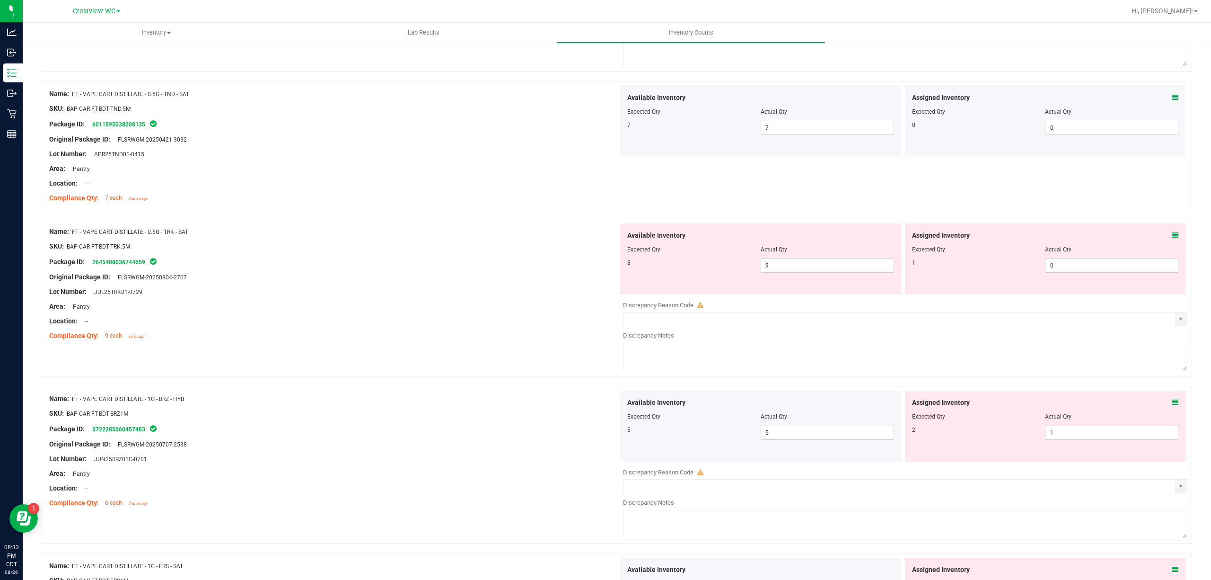
click at [1172, 238] on icon at bounding box center [1175, 235] width 7 height 7
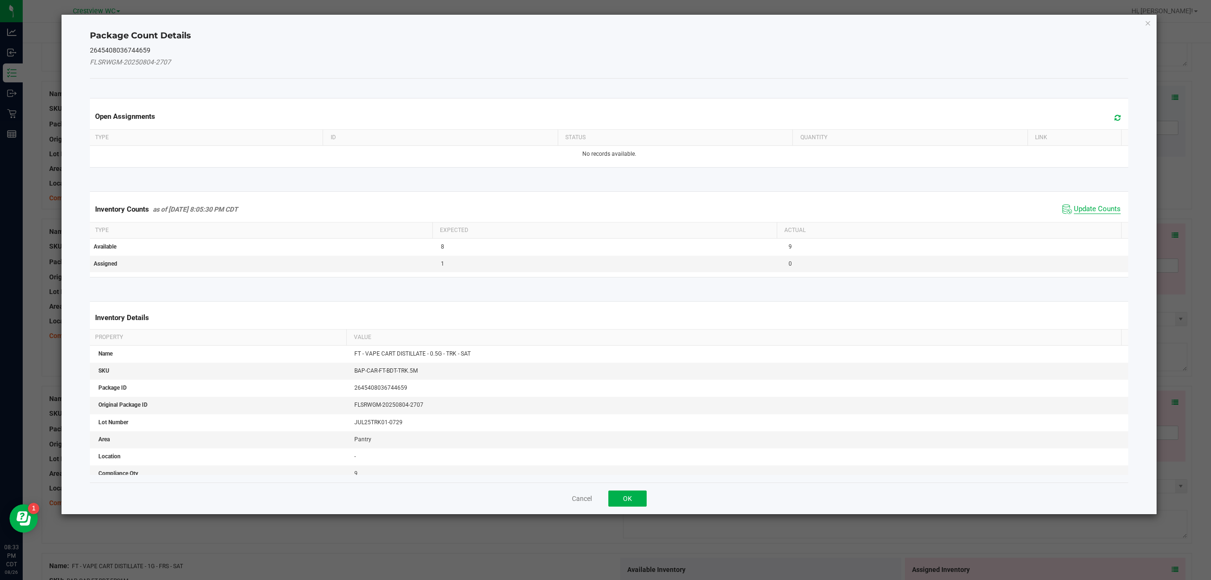
click at [1081, 211] on span "Update Counts" at bounding box center [1097, 208] width 47 height 9
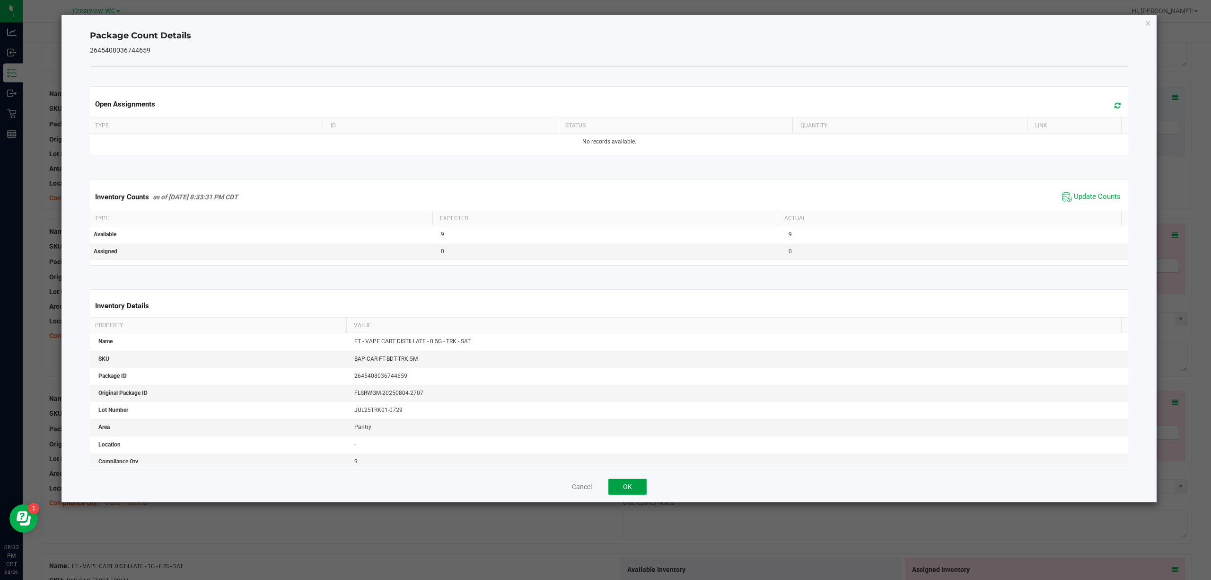
click at [638, 493] on button "OK" at bounding box center [627, 486] width 38 height 16
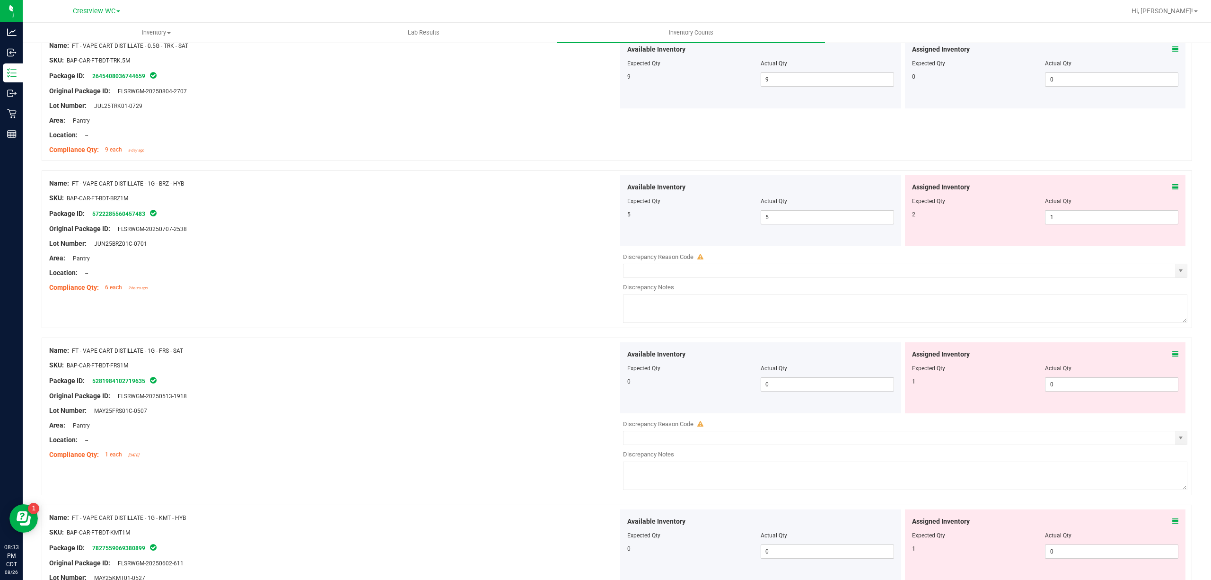
scroll to position [1009, 0]
click at [1172, 184] on icon at bounding box center [1175, 183] width 7 height 7
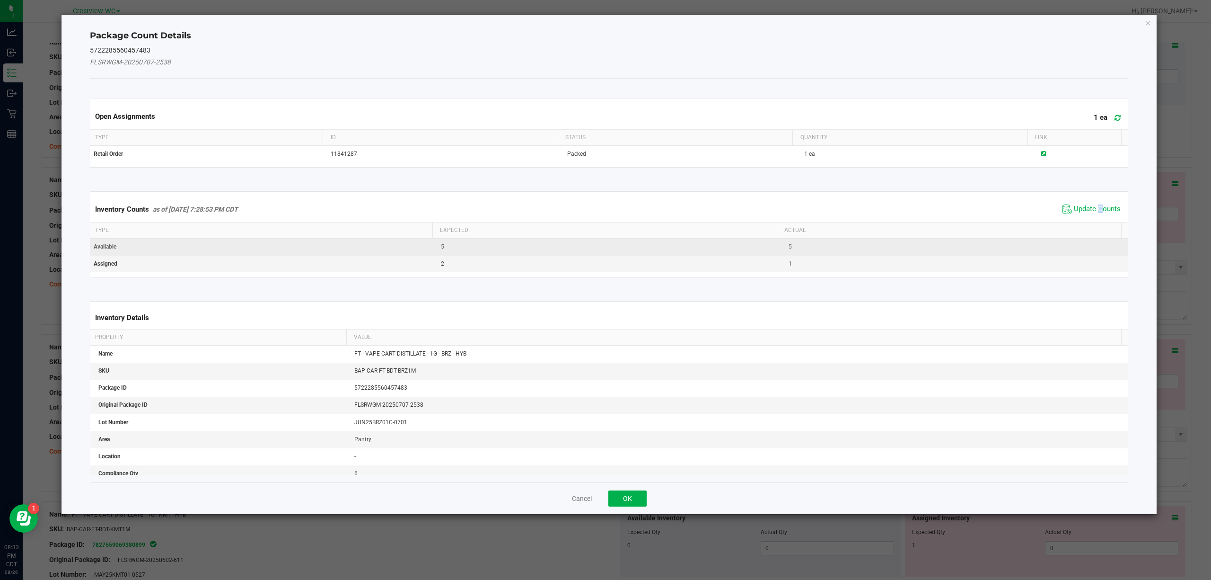
drag, startPoint x: 1090, startPoint y: 205, endPoint x: 1032, endPoint y: 242, distance: 68.9
click at [1091, 205] on span "Update Counts" at bounding box center [1097, 208] width 47 height 9
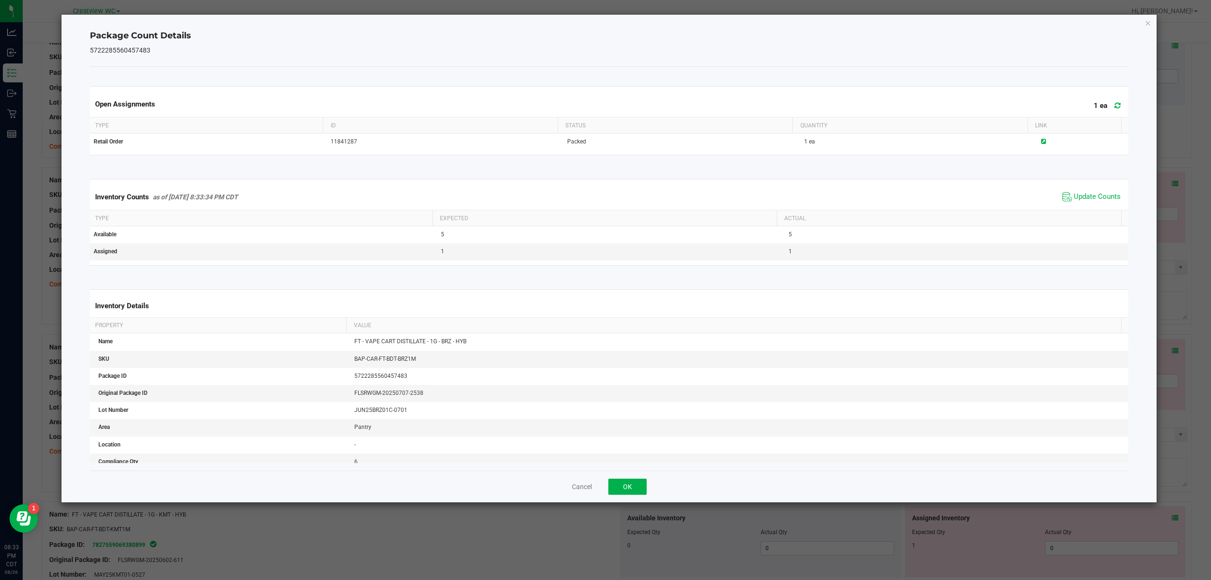
click at [636, 476] on div "Cancel OK" at bounding box center [609, 486] width 1039 height 32
click at [635, 479] on button "OK" at bounding box center [627, 486] width 38 height 16
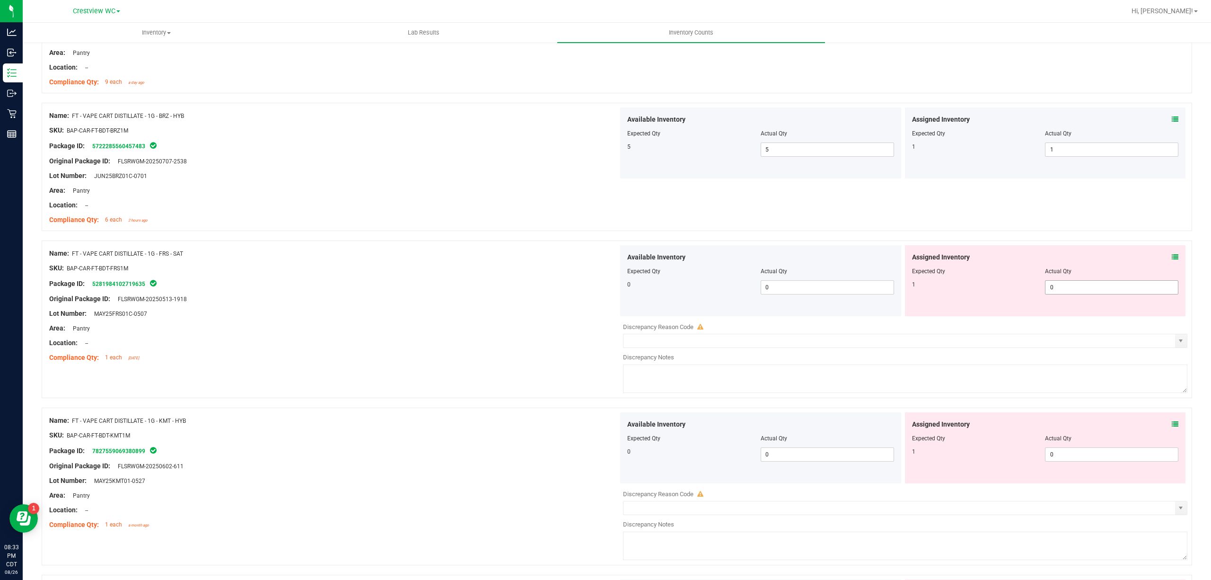
scroll to position [1135, 0]
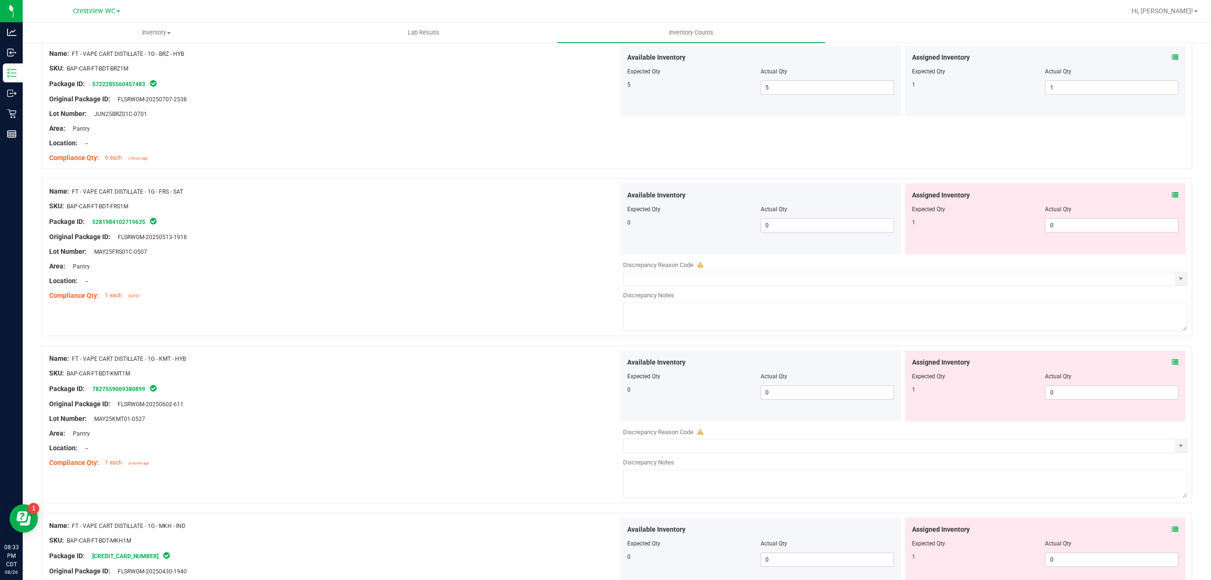
click at [1172, 198] on icon at bounding box center [1175, 195] width 7 height 7
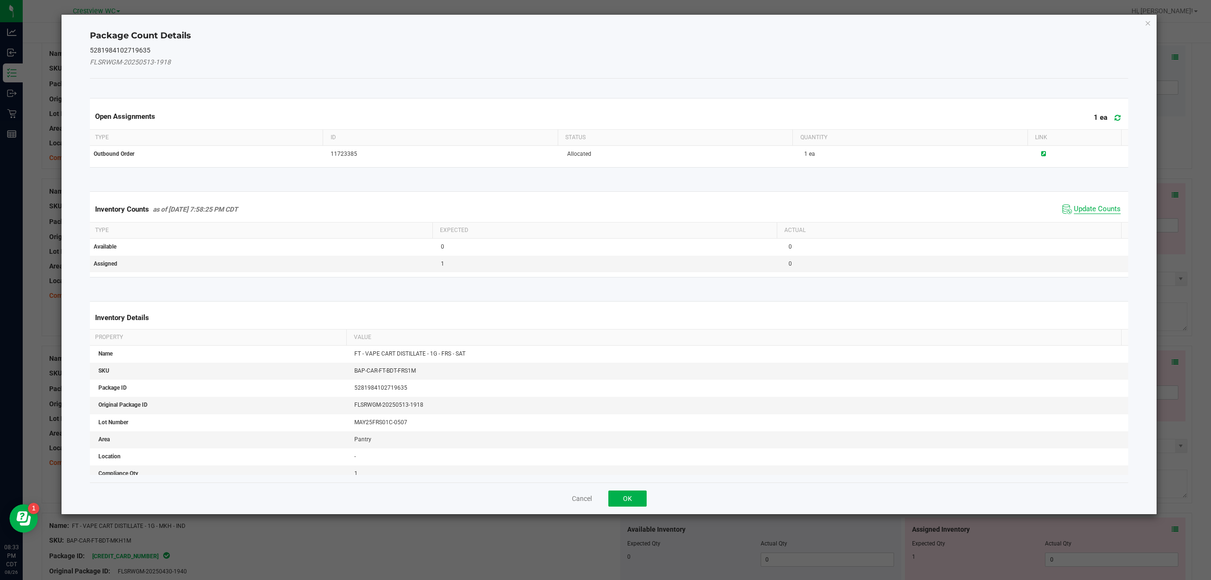
click at [1087, 206] on span "Update Counts" at bounding box center [1097, 208] width 47 height 9
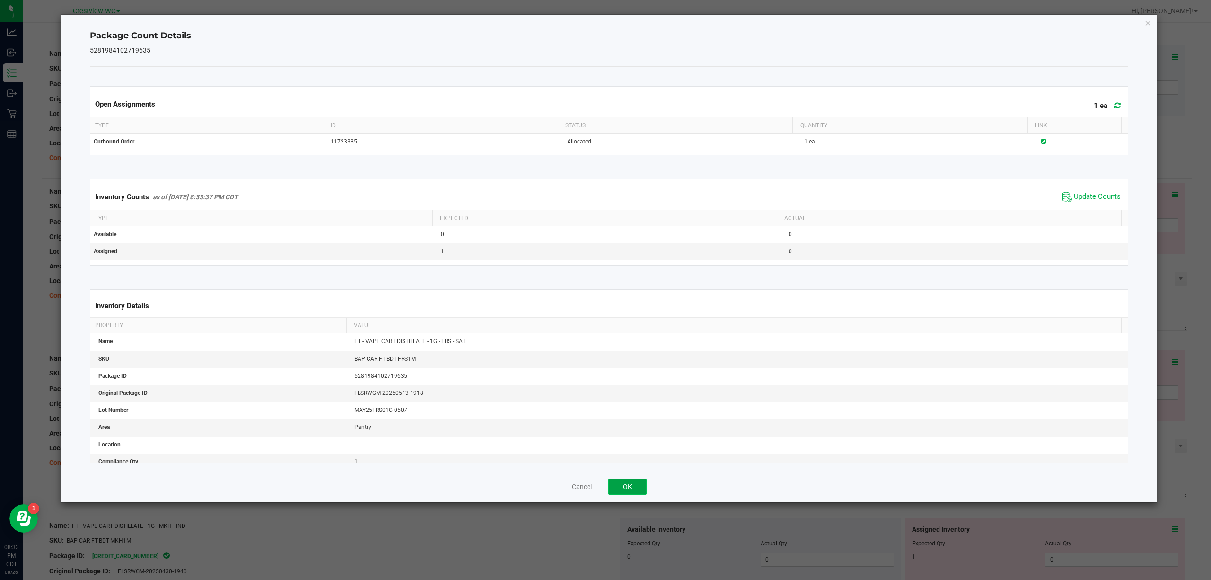
click at [638, 487] on button "OK" at bounding box center [627, 486] width 38 height 16
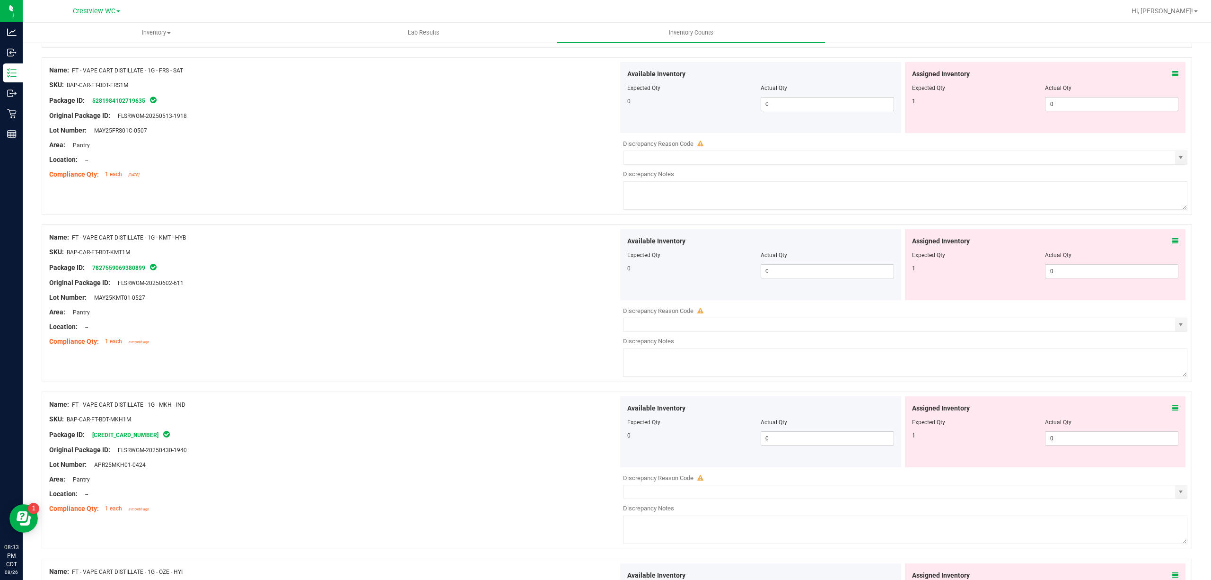
scroll to position [1261, 0]
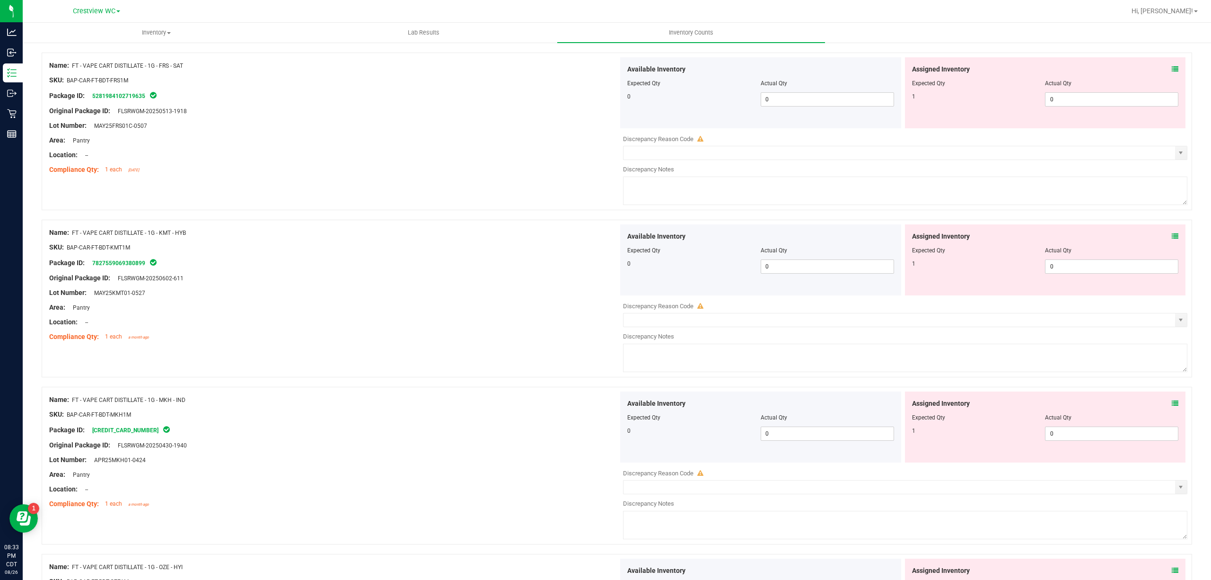
click at [1172, 239] on icon at bounding box center [1175, 236] width 7 height 7
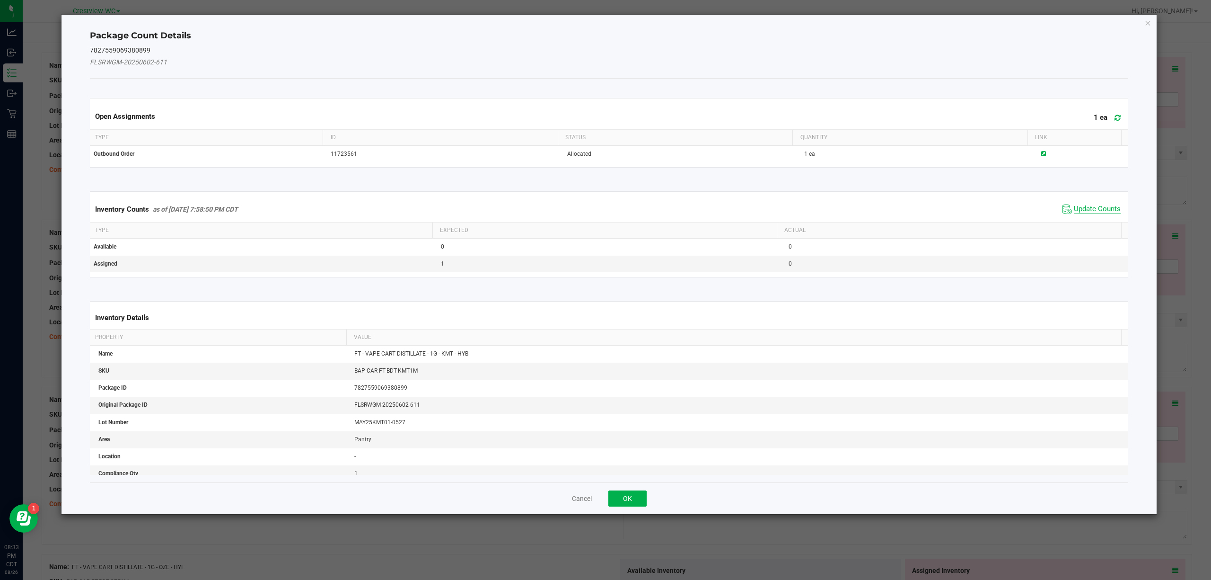
click at [1079, 212] on span "Update Counts" at bounding box center [1097, 208] width 47 height 9
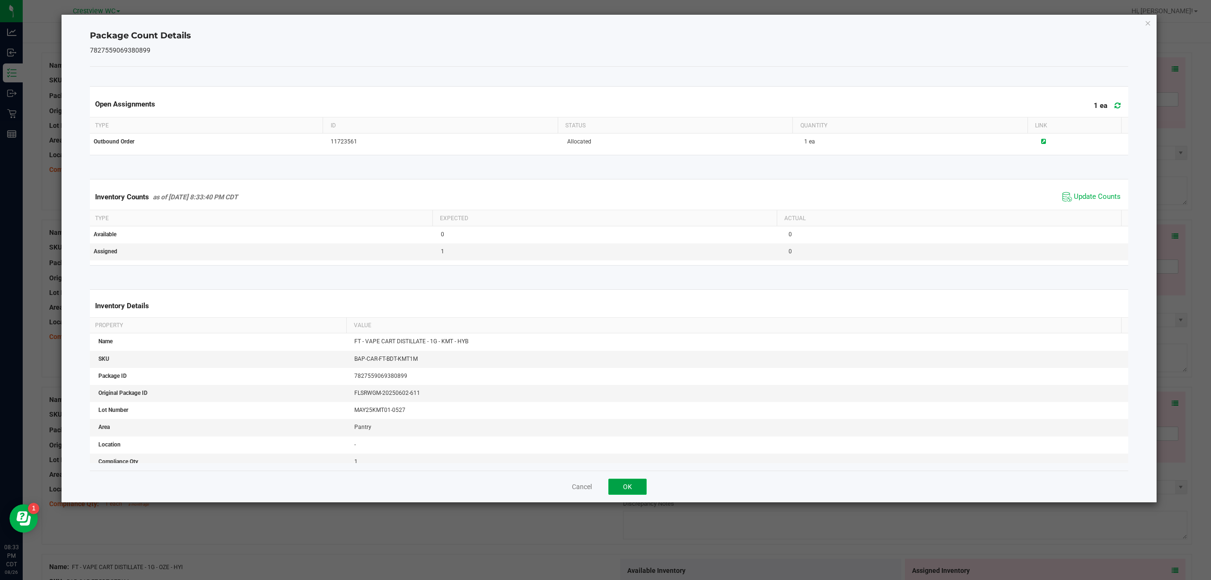
click at [638, 490] on button "OK" at bounding box center [627, 486] width 38 height 16
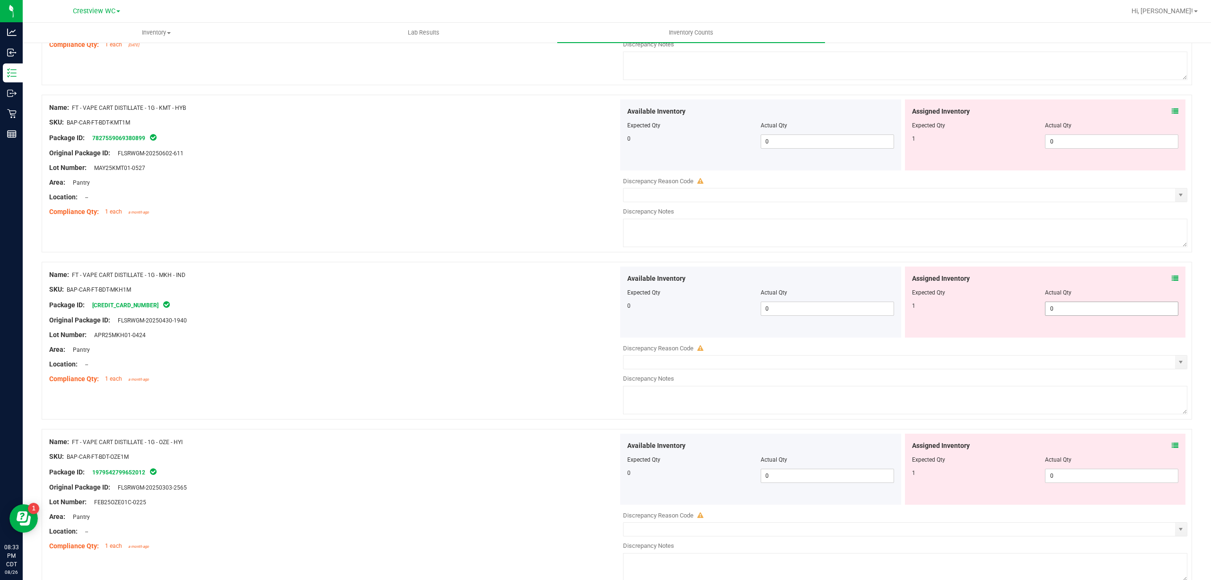
scroll to position [1388, 0]
click at [1170, 281] on div "Assigned Inventory Expected Qty Actual Qty 1 0 0" at bounding box center [1045, 300] width 281 height 71
click at [1172, 279] on icon at bounding box center [1175, 276] width 7 height 7
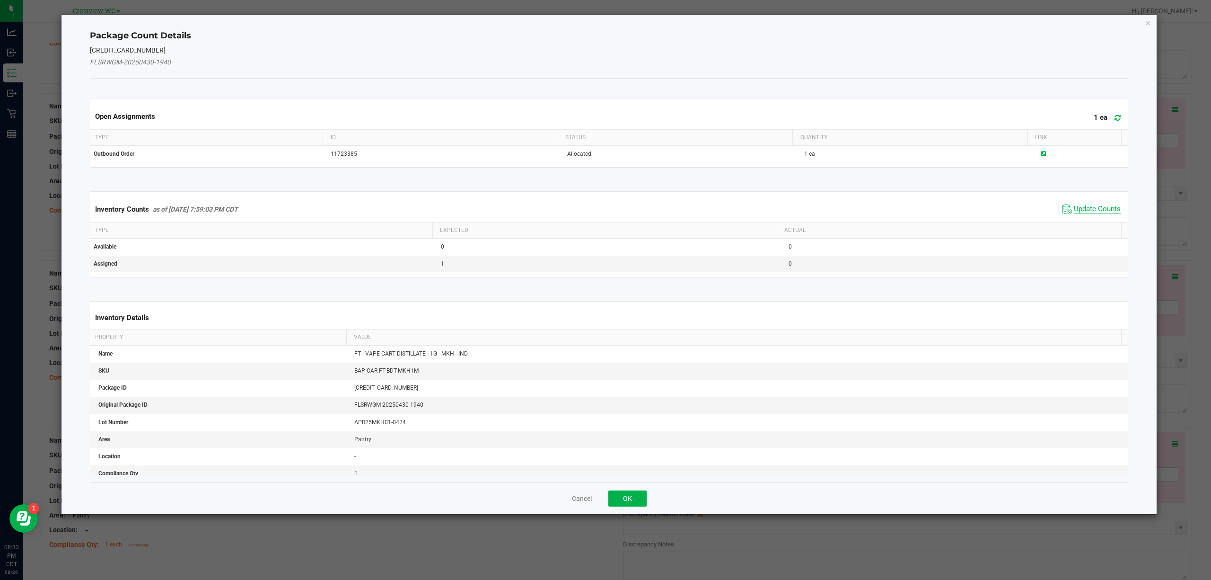
click at [1074, 211] on span "Update Counts" at bounding box center [1097, 208] width 47 height 9
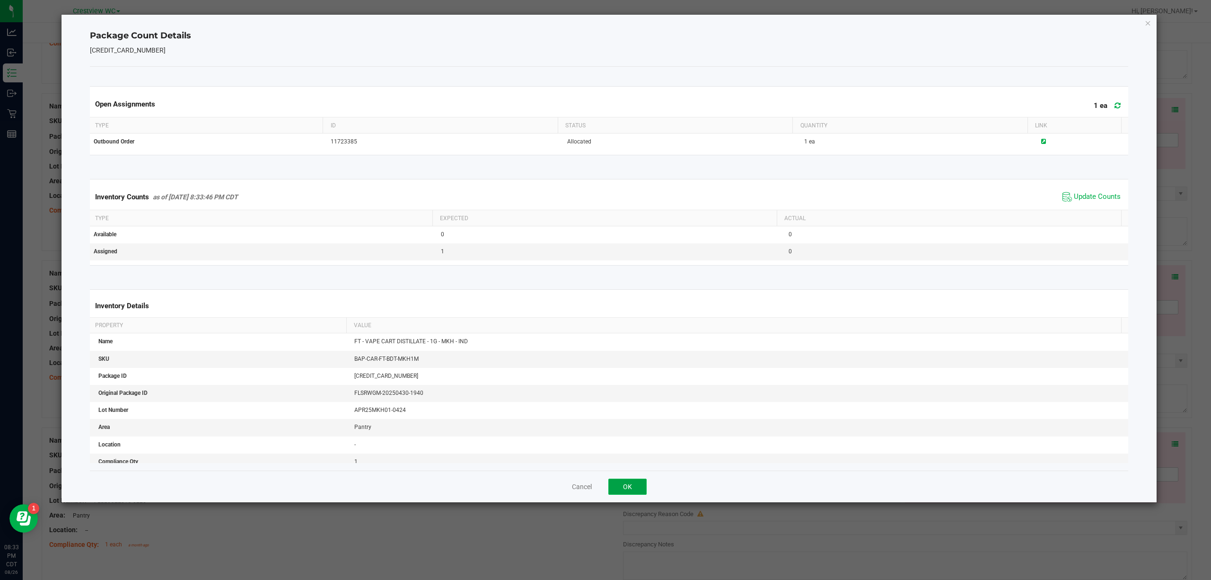
click at [636, 484] on button "OK" at bounding box center [627, 486] width 38 height 16
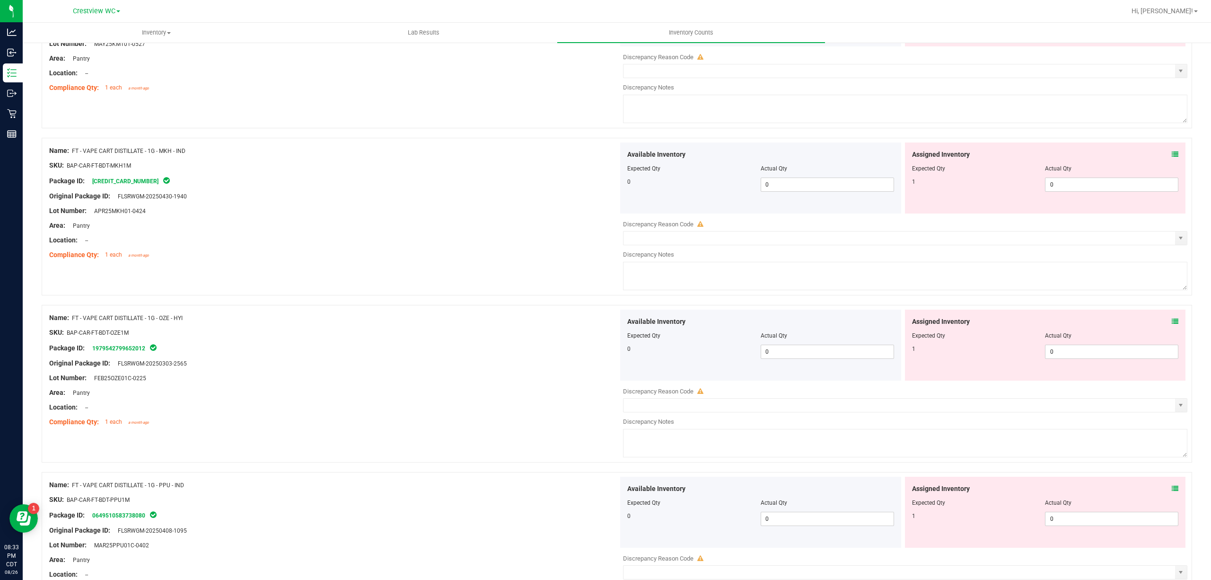
scroll to position [1514, 0]
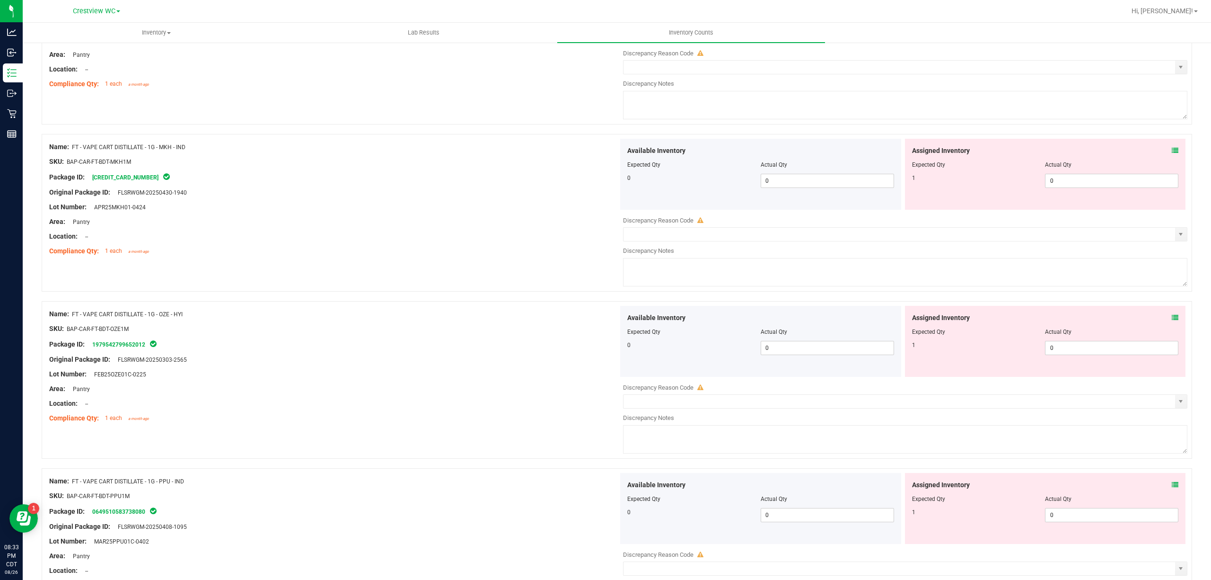
click at [1172, 318] on span at bounding box center [1175, 318] width 7 height 10
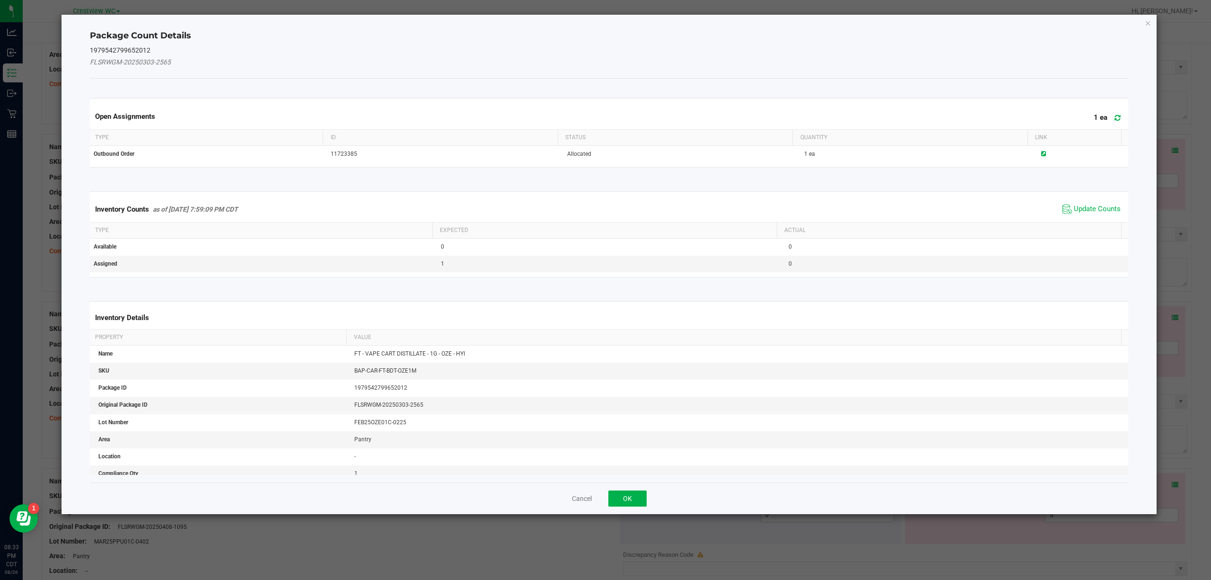
click at [1096, 218] on div "Inventory Counts as of Aug 26, 2025 7:59:09 PM CDT Update Counts" at bounding box center [609, 209] width 1043 height 26
click at [1095, 212] on span "Update Counts" at bounding box center [1097, 208] width 47 height 9
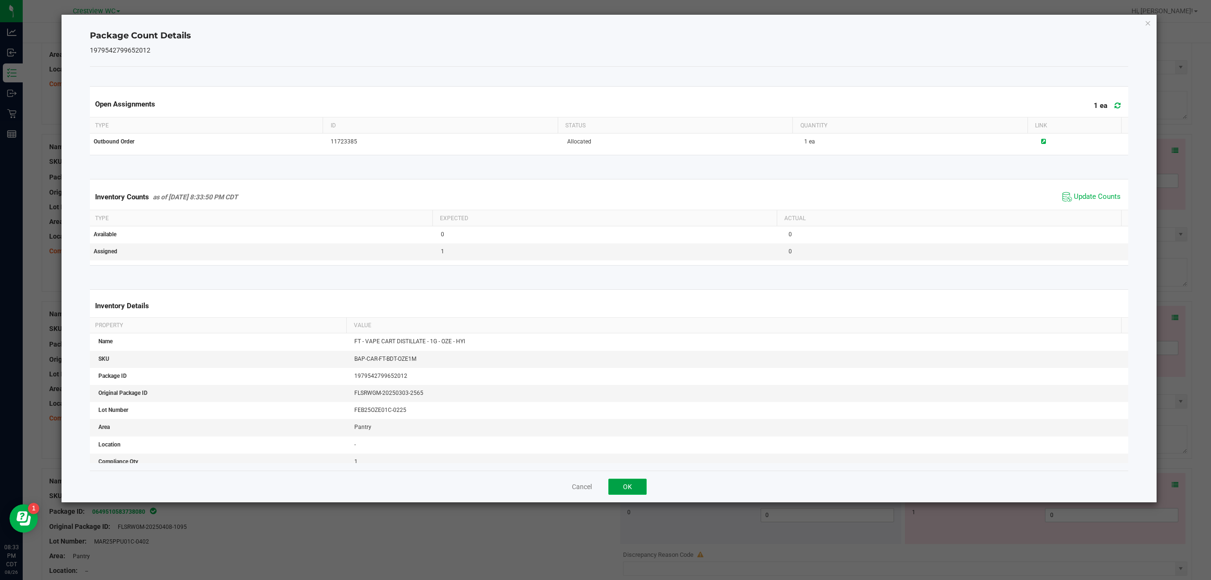
click at [631, 489] on button "OK" at bounding box center [627, 486] width 38 height 16
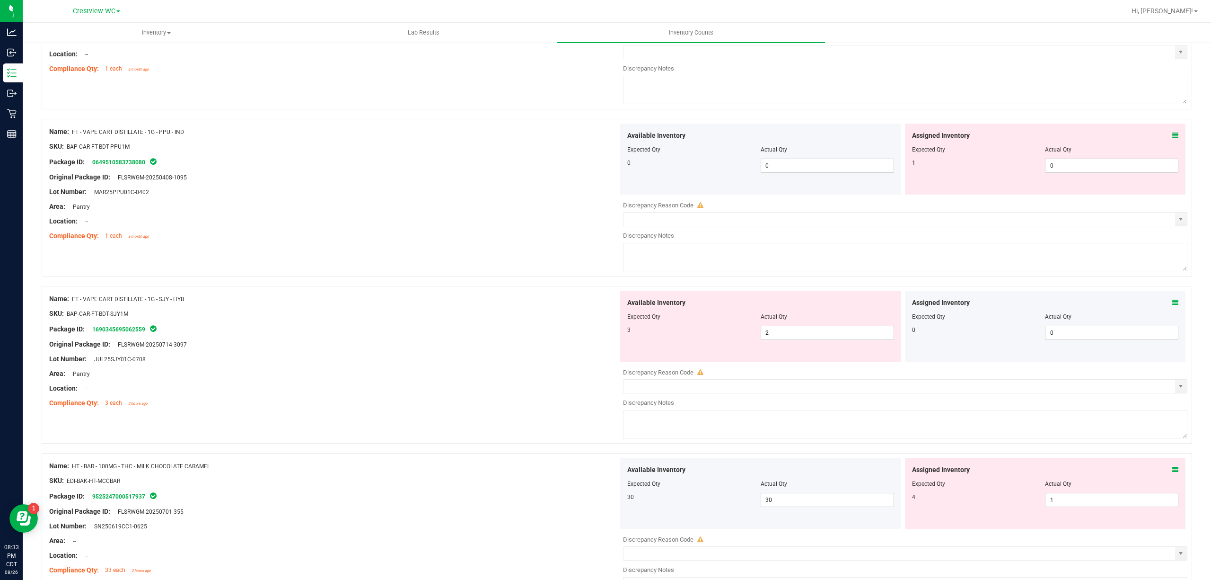
scroll to position [1892, 0]
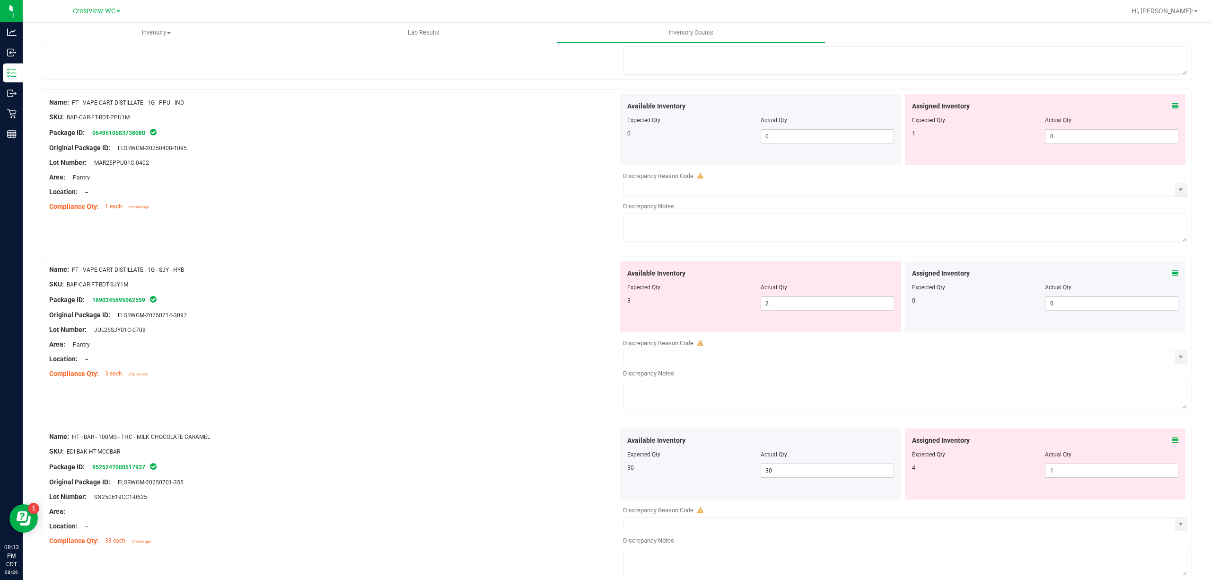
click at [1172, 276] on icon at bounding box center [1175, 273] width 7 height 7
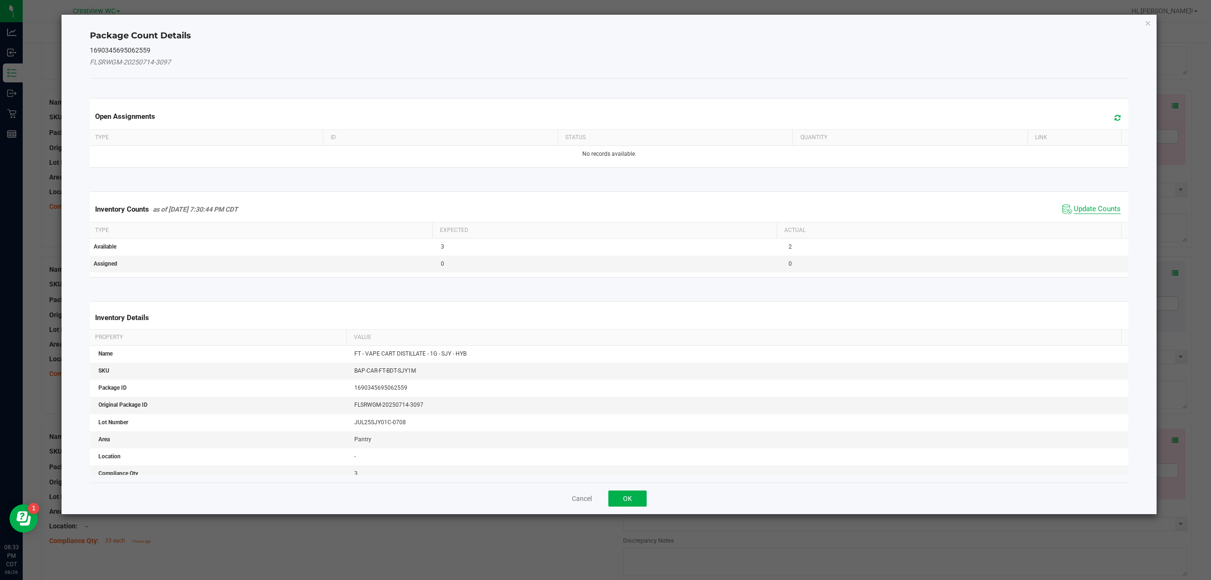
click at [1074, 209] on span "Update Counts" at bounding box center [1097, 208] width 47 height 9
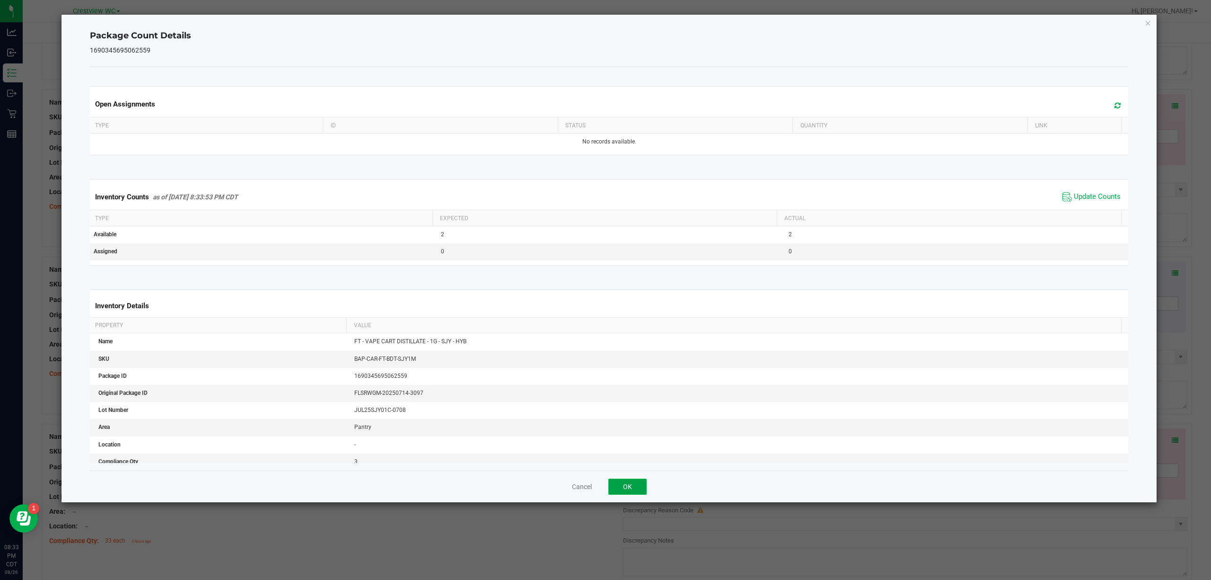
click at [627, 491] on button "OK" at bounding box center [627, 486] width 38 height 16
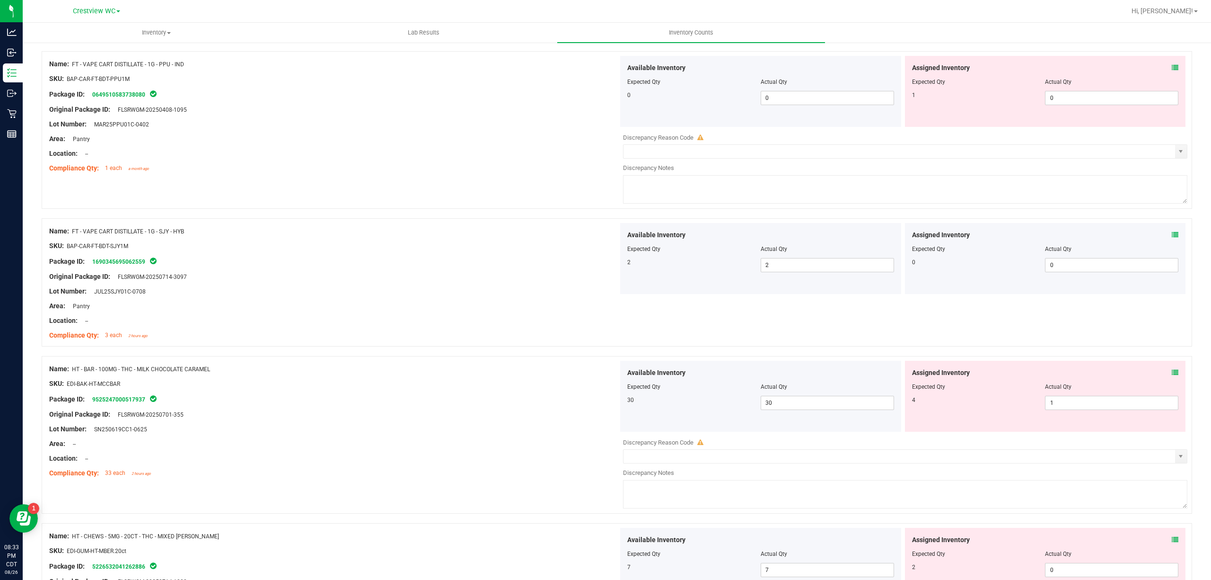
scroll to position [2082, 0]
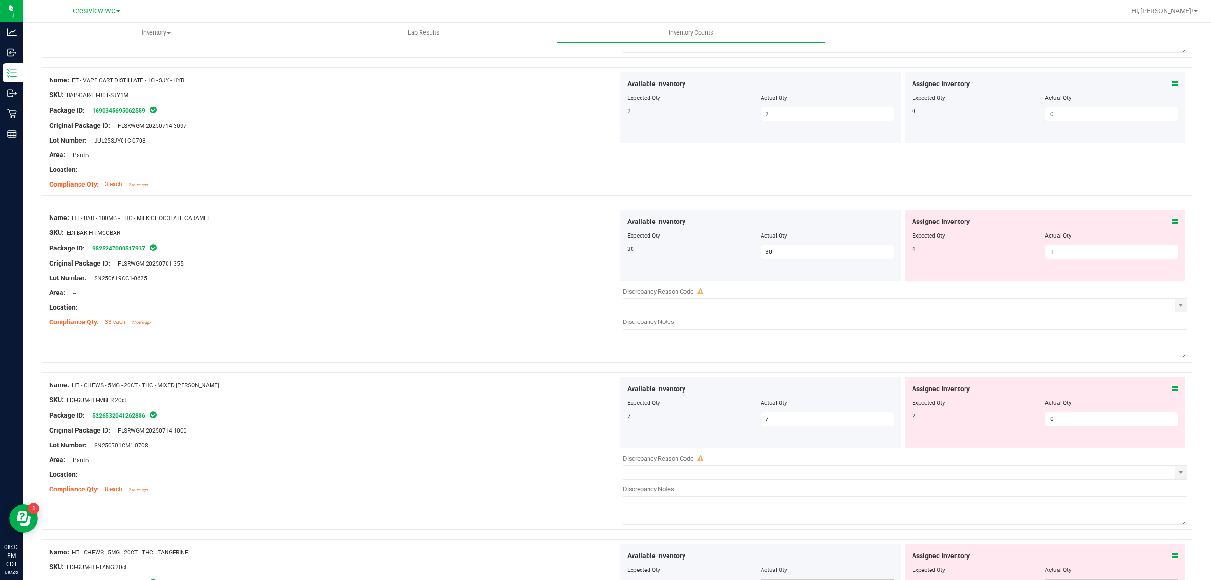
click at [1172, 224] on icon at bounding box center [1175, 221] width 7 height 7
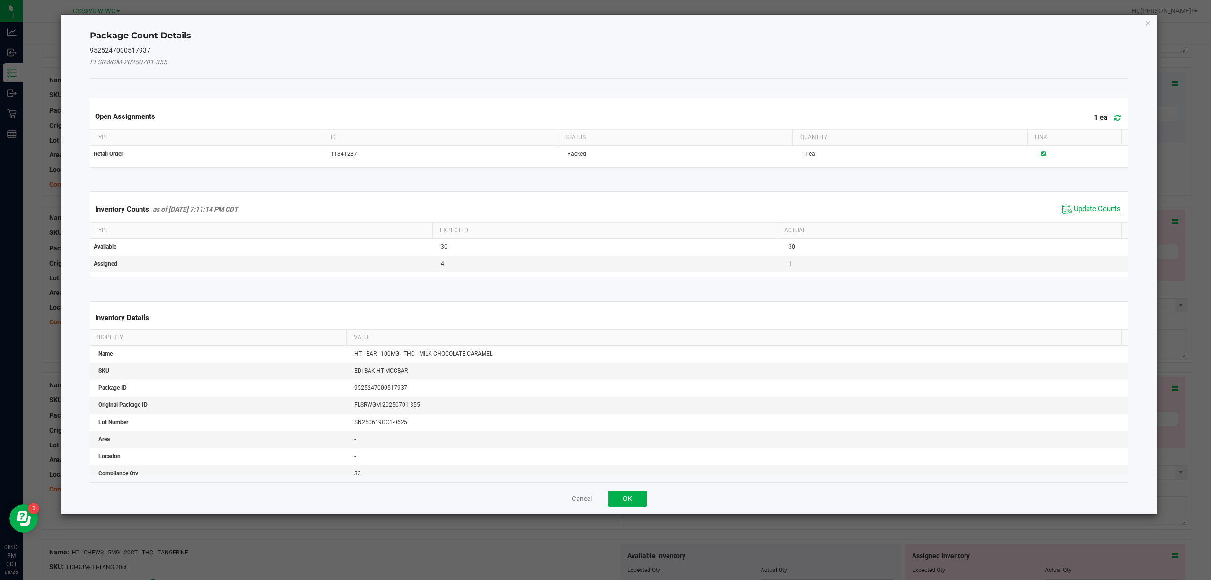
click at [1079, 212] on span "Update Counts" at bounding box center [1097, 208] width 47 height 9
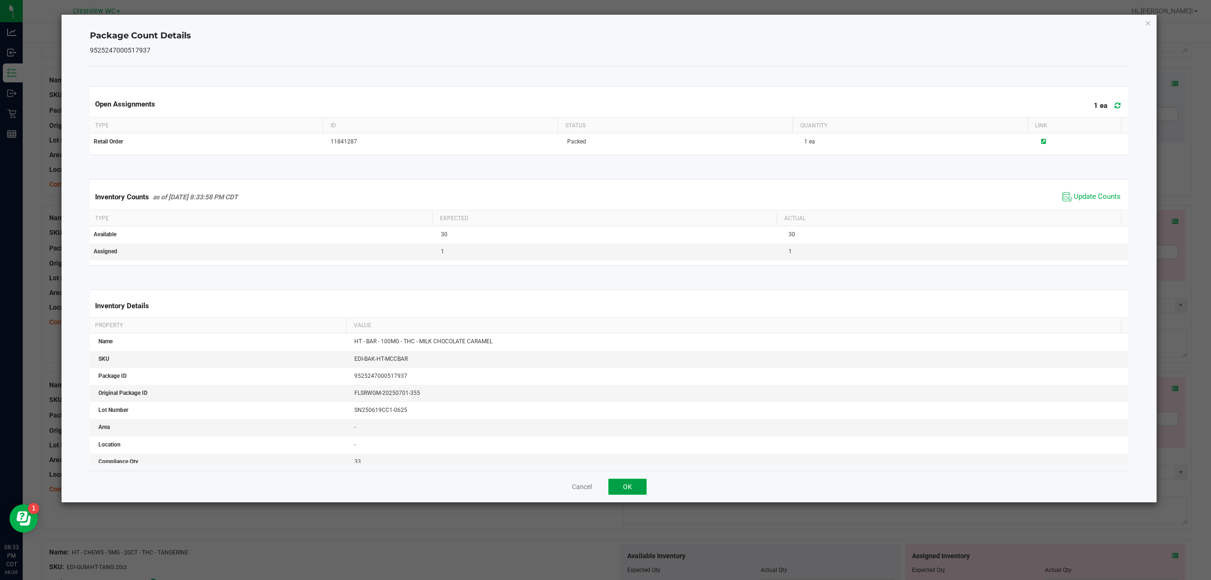
click at [640, 485] on button "OK" at bounding box center [627, 486] width 38 height 16
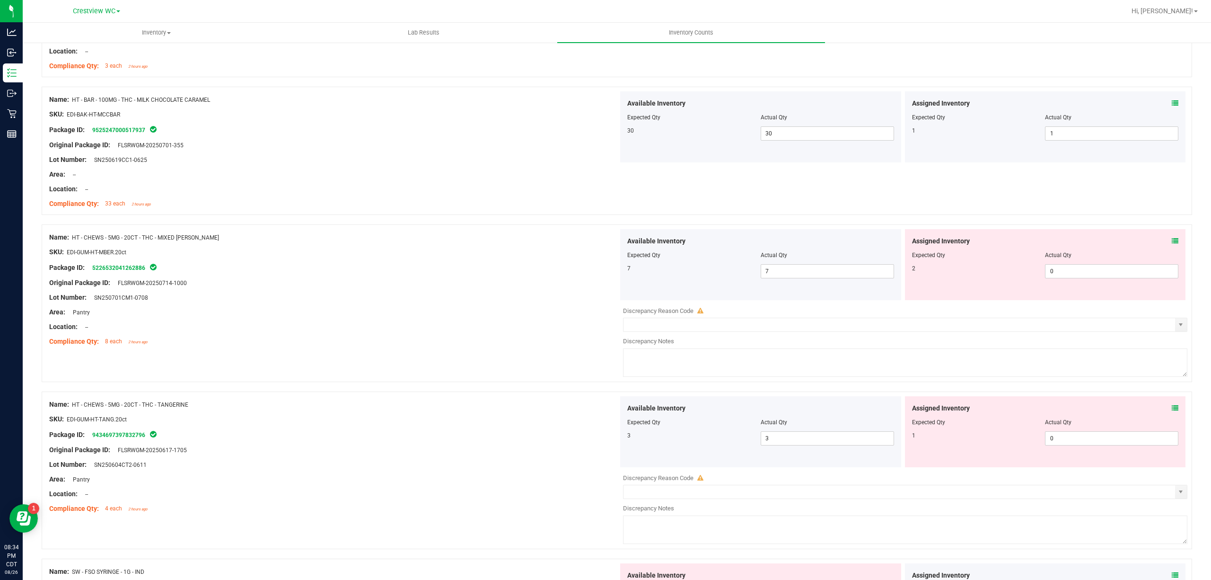
scroll to position [2207, 0]
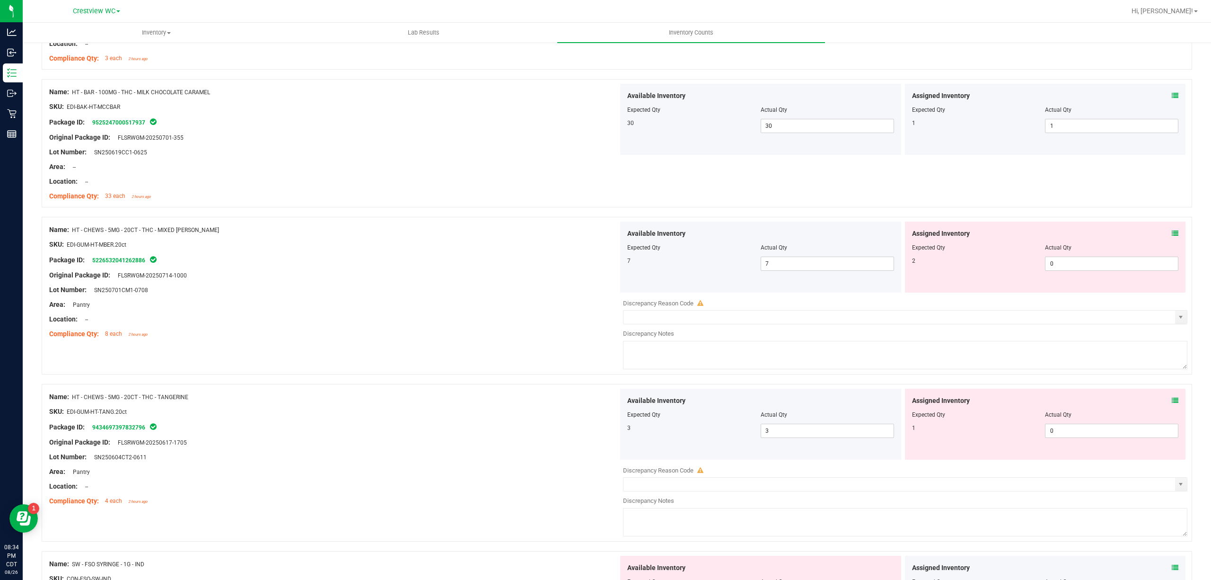
click at [1172, 235] on icon at bounding box center [1175, 233] width 7 height 7
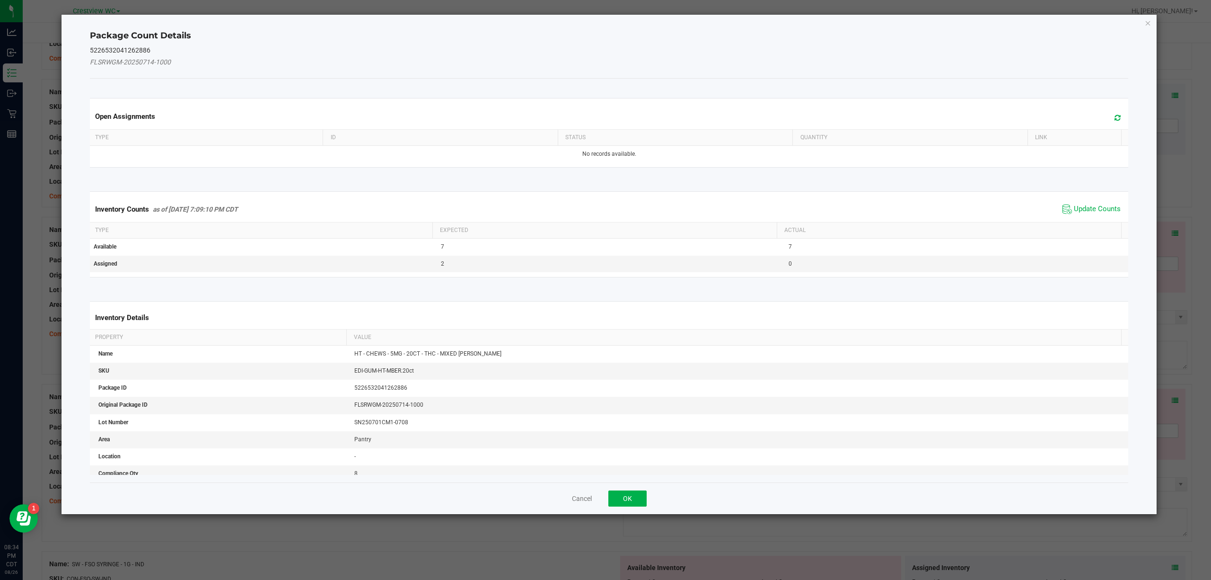
click at [1085, 215] on span "Update Counts" at bounding box center [1091, 209] width 63 height 14
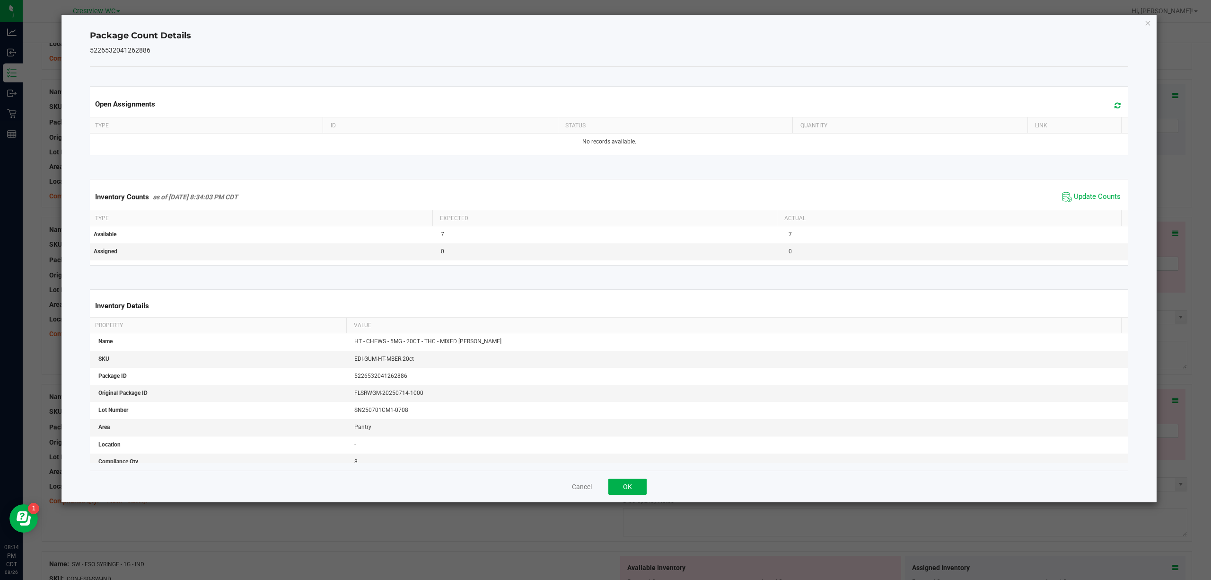
click at [1082, 203] on span "Update Counts" at bounding box center [1091, 197] width 63 height 14
click at [641, 485] on button "OK" at bounding box center [627, 486] width 38 height 16
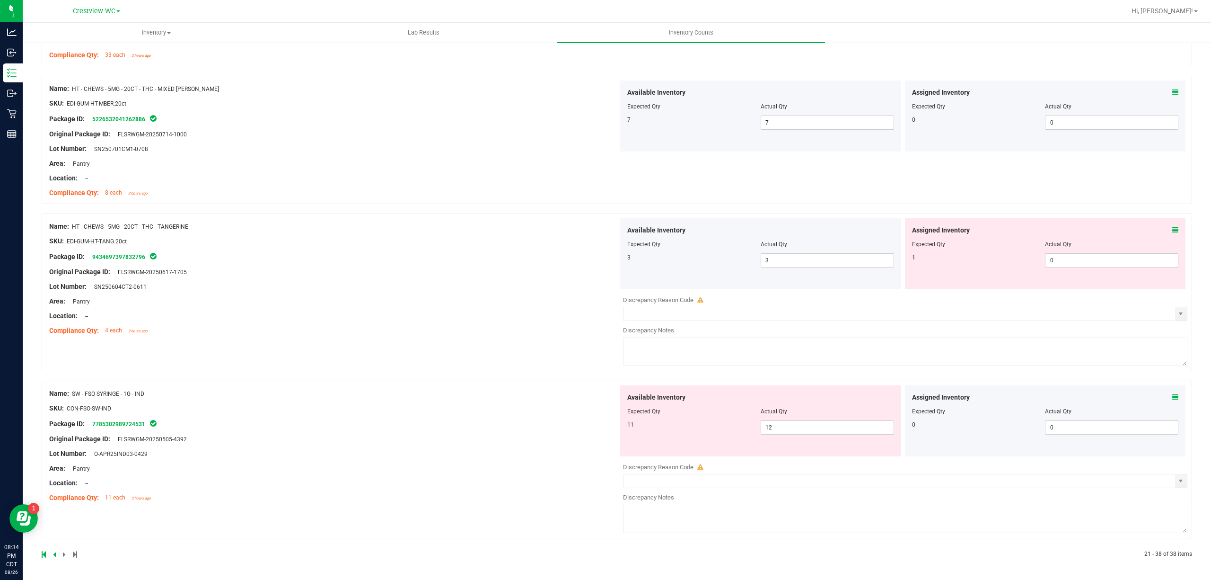
scroll to position [2355, 0]
click at [1172, 228] on icon at bounding box center [1175, 230] width 7 height 7
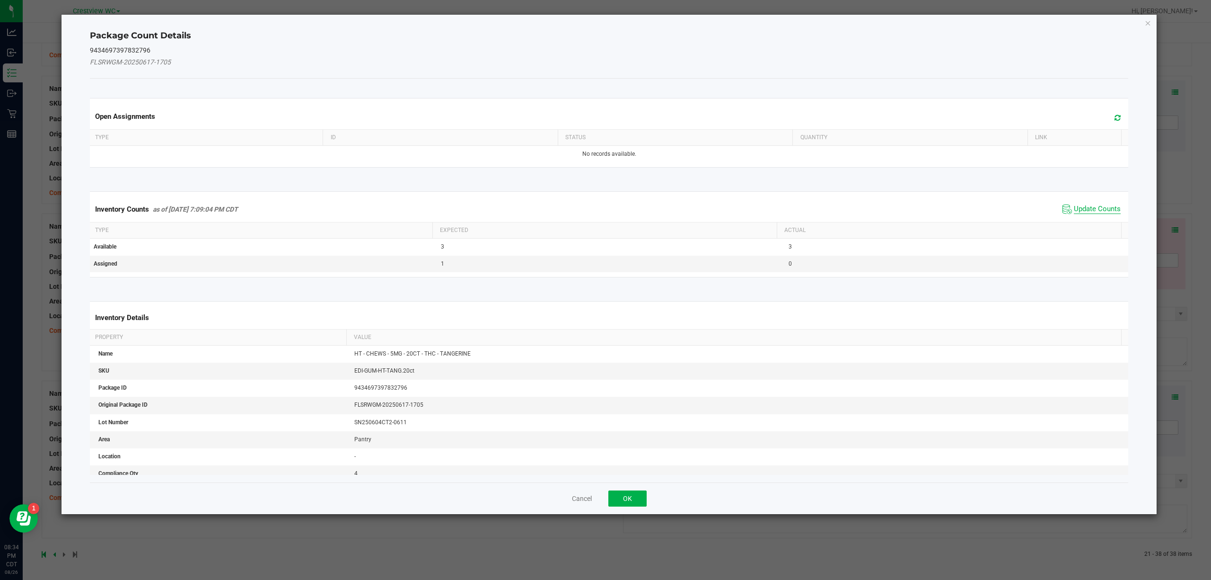
click at [1074, 206] on span "Update Counts" at bounding box center [1097, 208] width 47 height 9
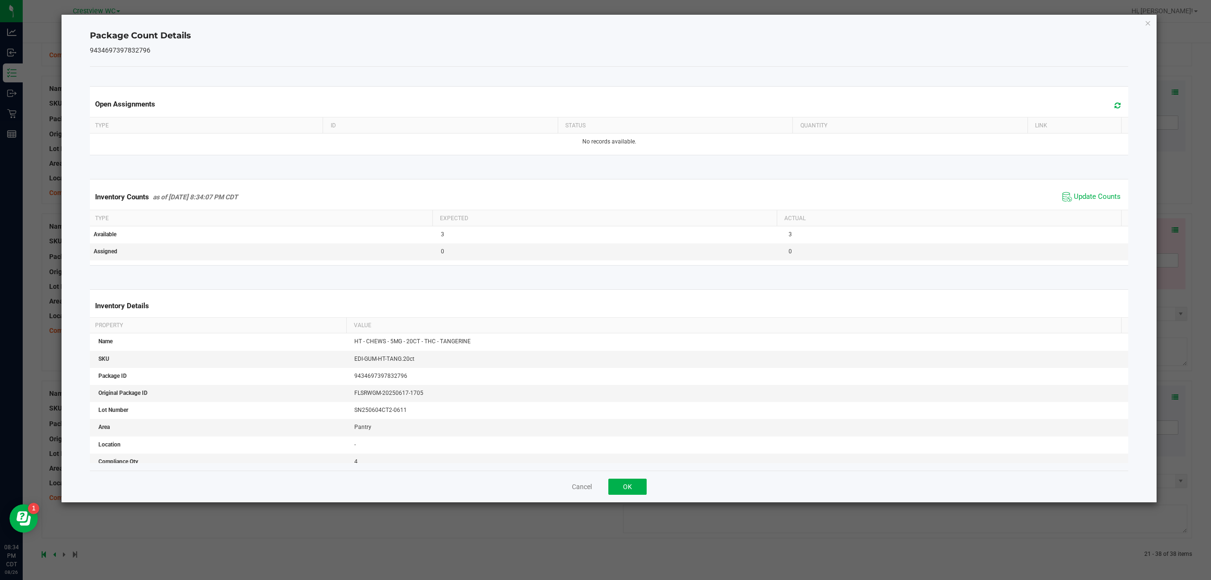
click at [649, 490] on div "Cancel OK" at bounding box center [609, 486] width 1039 height 32
click at [638, 491] on button "OK" at bounding box center [627, 486] width 38 height 16
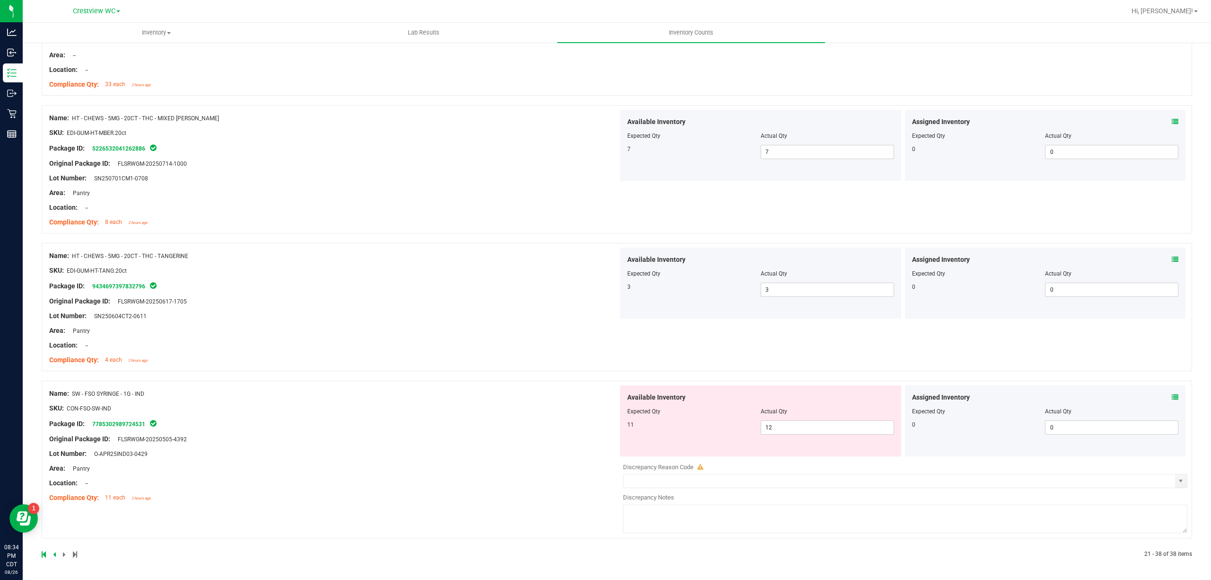
click at [1172, 395] on icon at bounding box center [1175, 397] width 7 height 7
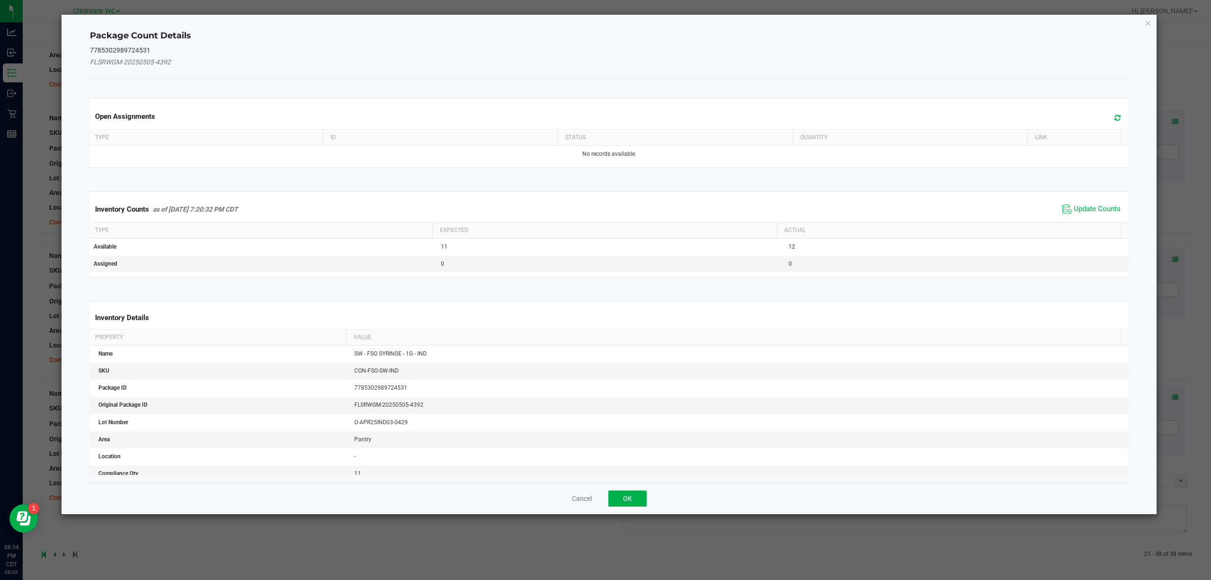
click at [1079, 200] on div "Inventory Counts as of Aug 26, 2025 7:20:32 PM CDT Update Counts" at bounding box center [609, 209] width 1043 height 26
click at [1080, 207] on span "Update Counts" at bounding box center [1097, 208] width 47 height 9
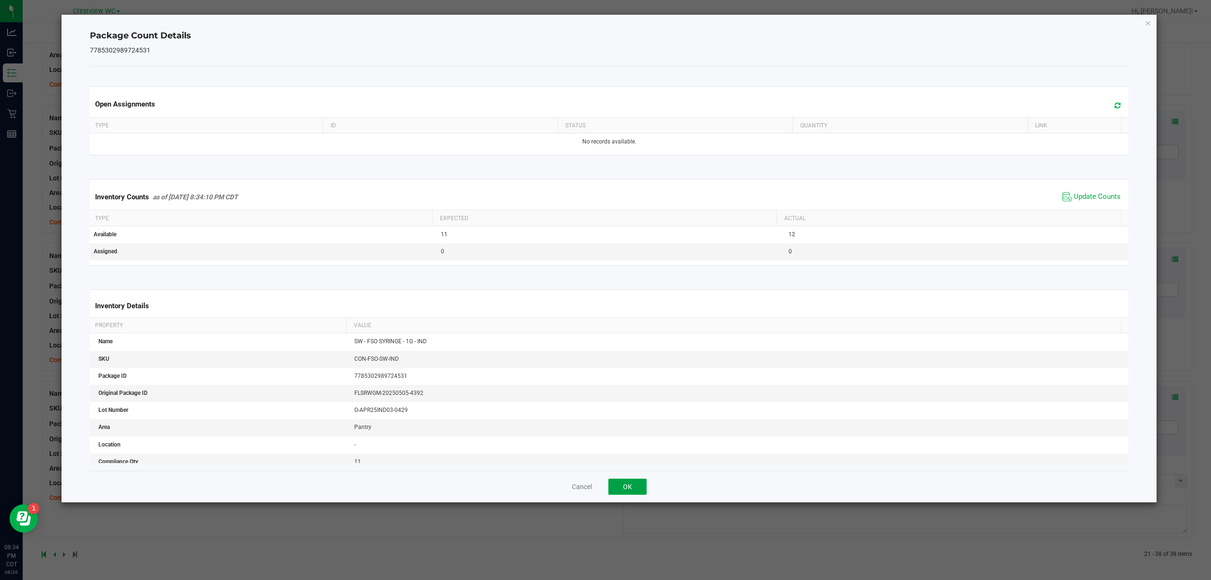
click at [632, 483] on button "OK" at bounding box center [627, 486] width 38 height 16
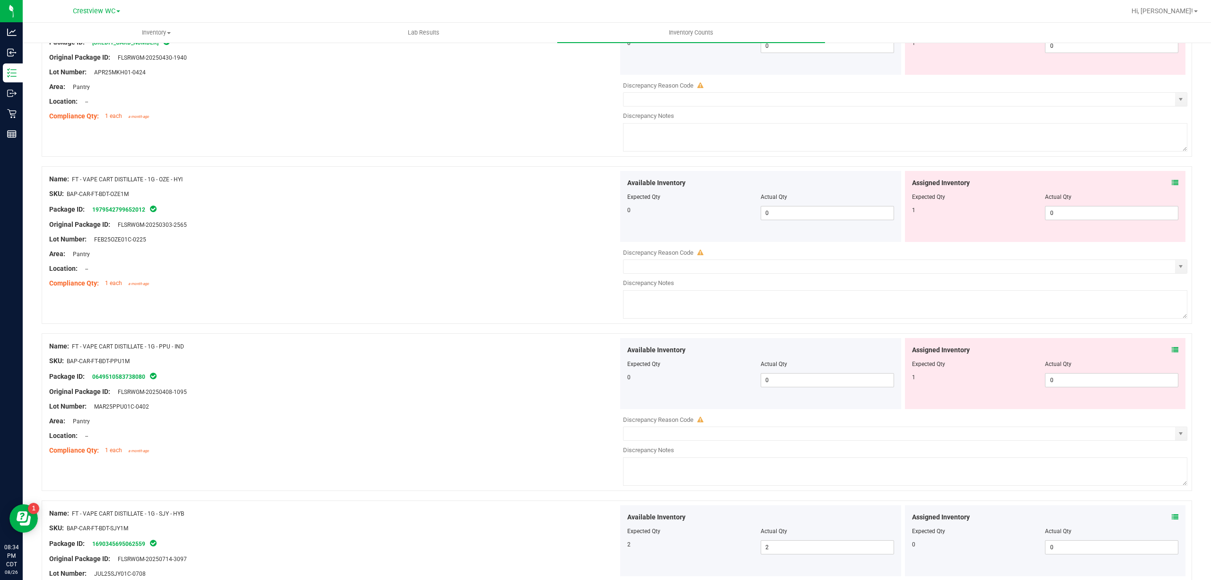
scroll to position [1758, 0]
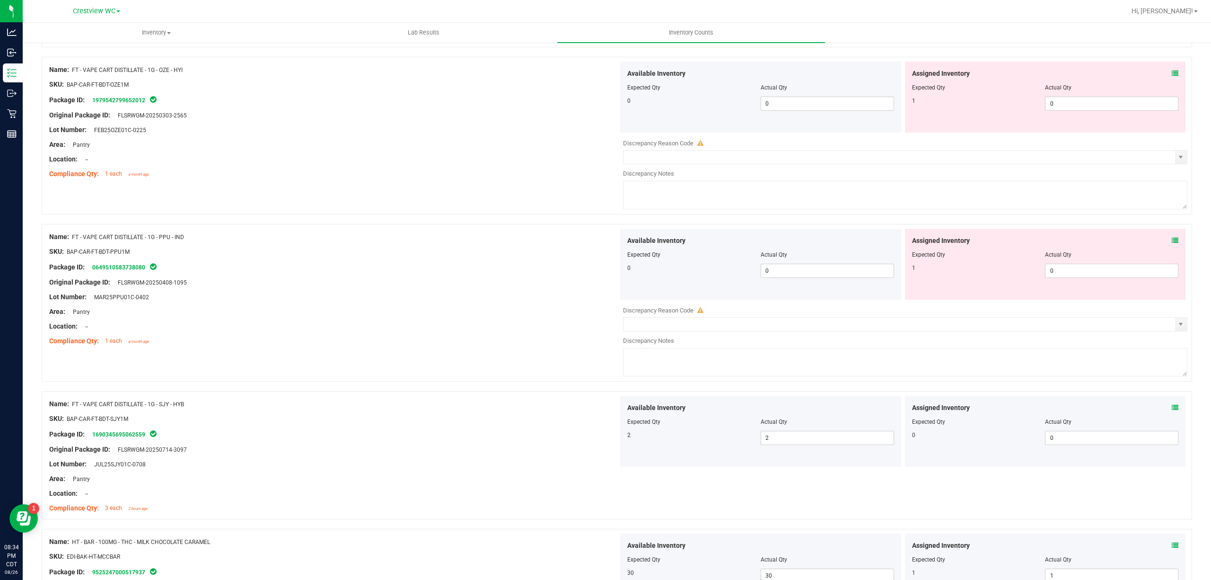
click at [1170, 246] on div "Assigned Inventory Expected Qty Actual Qty 1 0 0" at bounding box center [1045, 263] width 281 height 71
click at [1172, 243] on icon at bounding box center [1175, 240] width 7 height 7
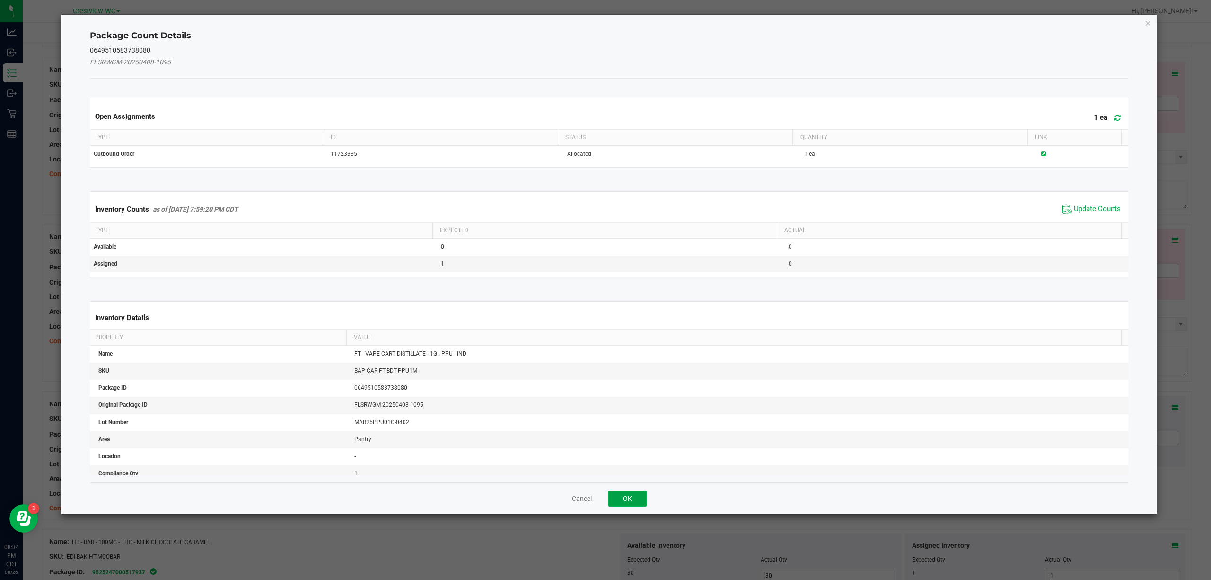
drag, startPoint x: 636, startPoint y: 501, endPoint x: 701, endPoint y: 466, distance: 73.2
click at [636, 501] on button "OK" at bounding box center [627, 498] width 38 height 16
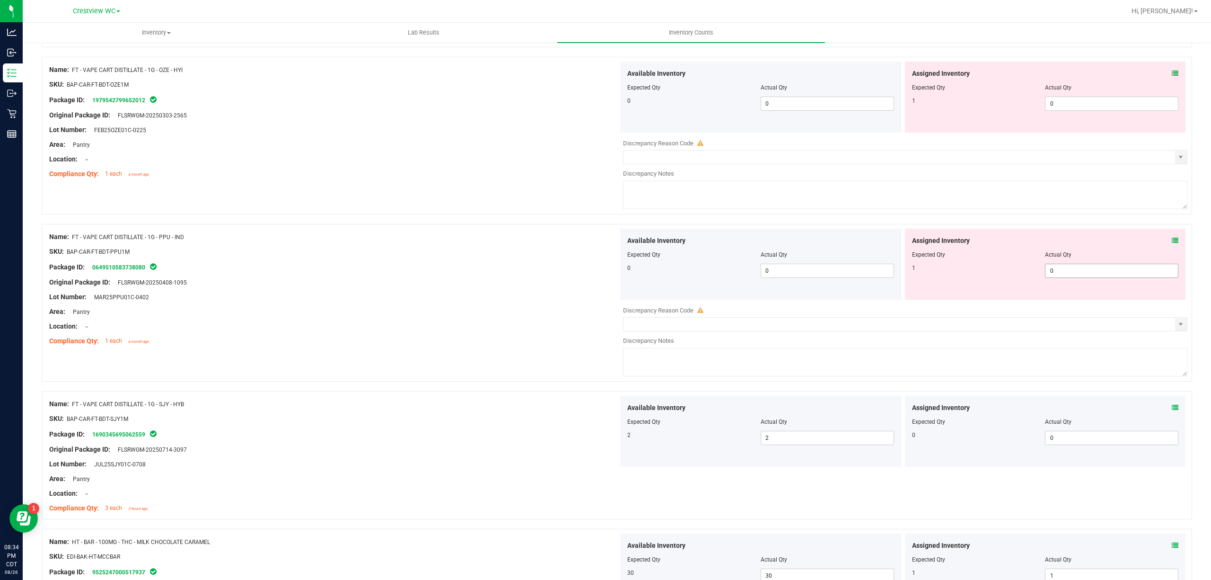
click at [1064, 275] on span "0 0" at bounding box center [1111, 271] width 133 height 14
click at [1064, 275] on input "0" at bounding box center [1111, 270] width 132 height 13
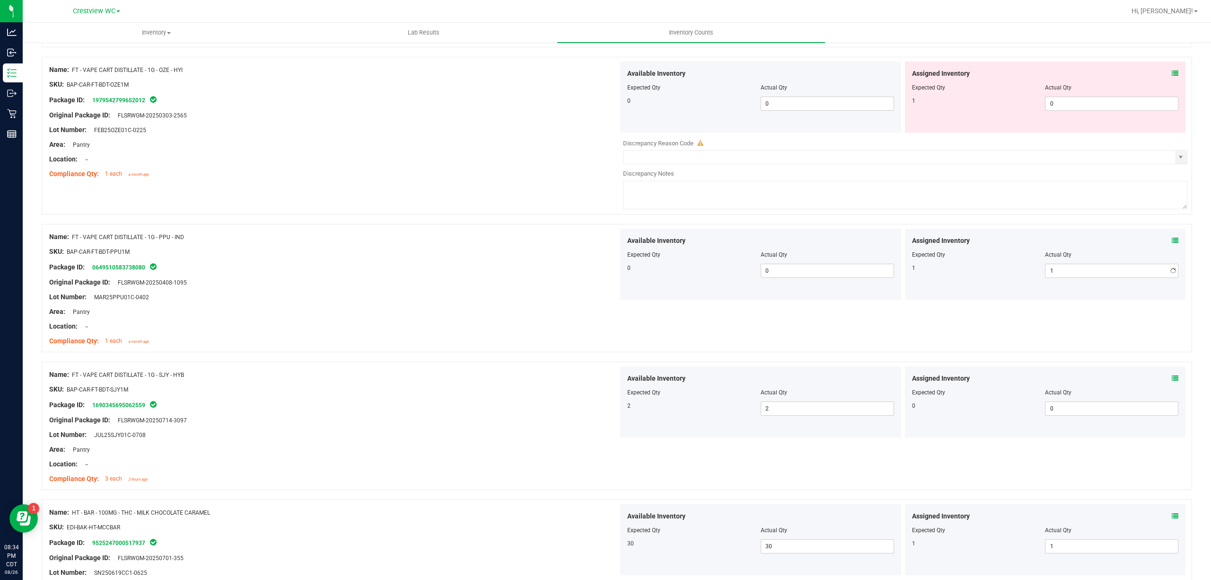
click at [879, 208] on textarea at bounding box center [905, 195] width 564 height 28
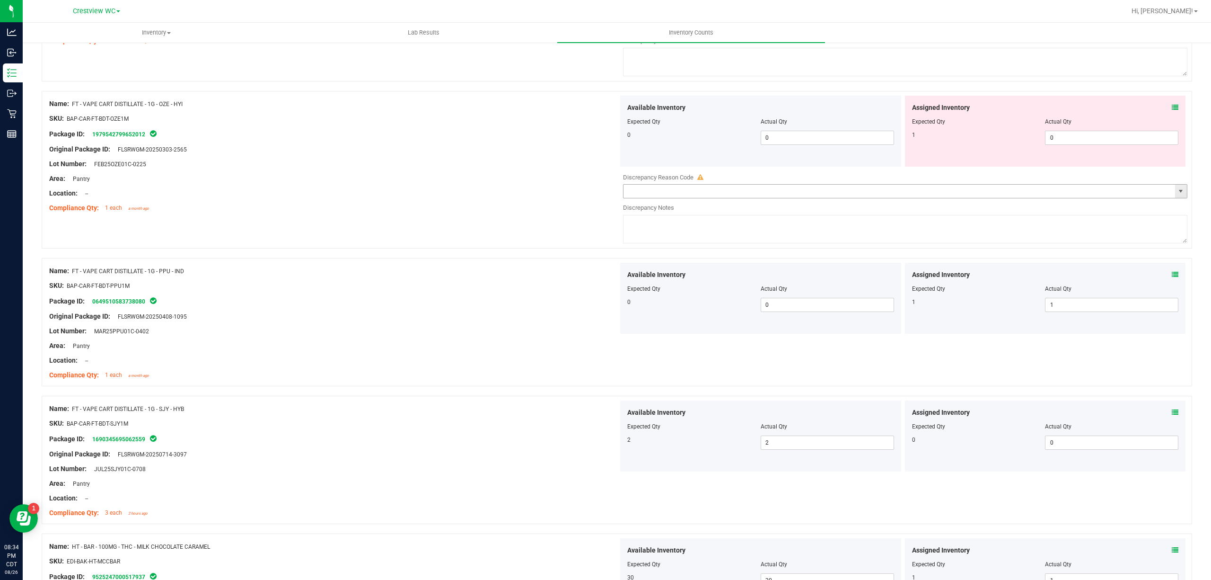
scroll to position [1695, 0]
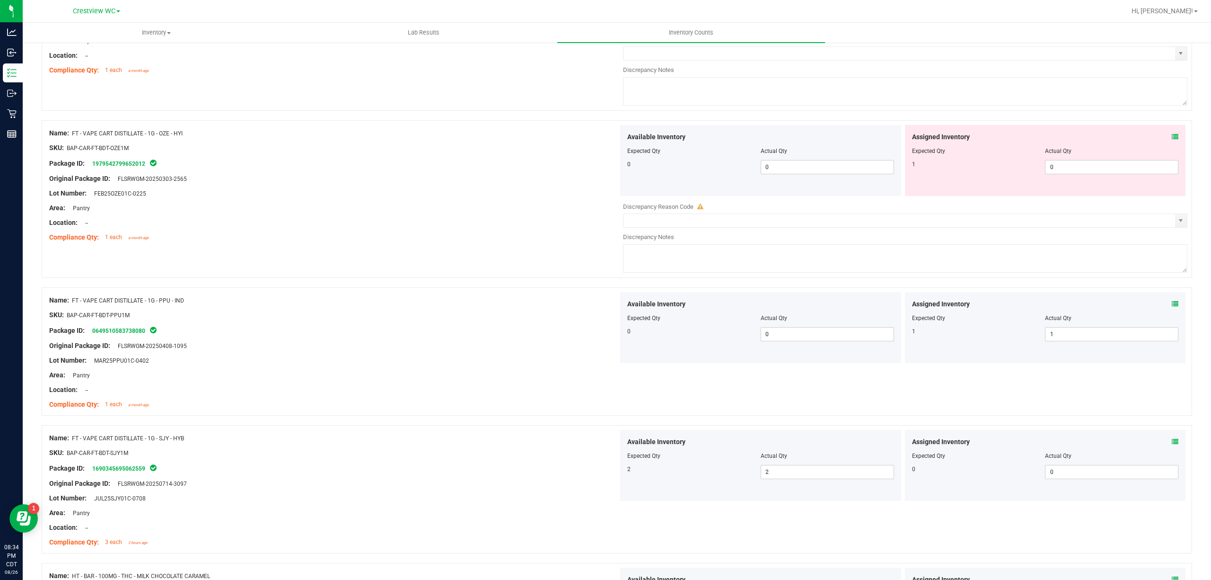
click at [1170, 139] on div "Assigned Inventory Expected Qty Actual Qty 1 0 0" at bounding box center [1045, 160] width 281 height 71
click at [1172, 138] on icon at bounding box center [1175, 136] width 7 height 7
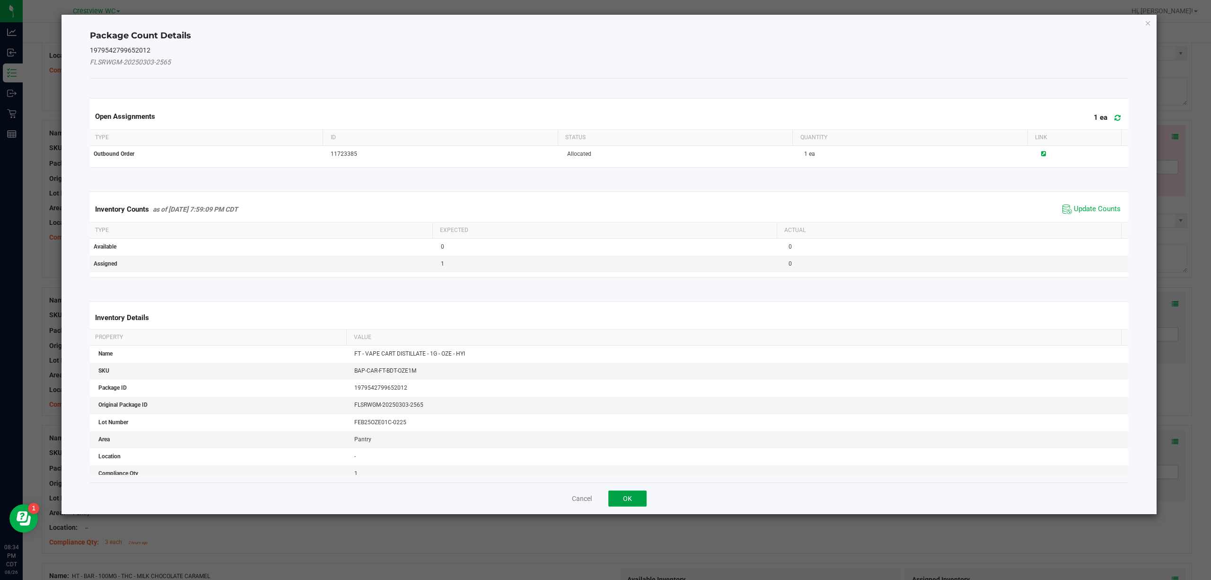
click at [625, 498] on button "OK" at bounding box center [627, 498] width 38 height 16
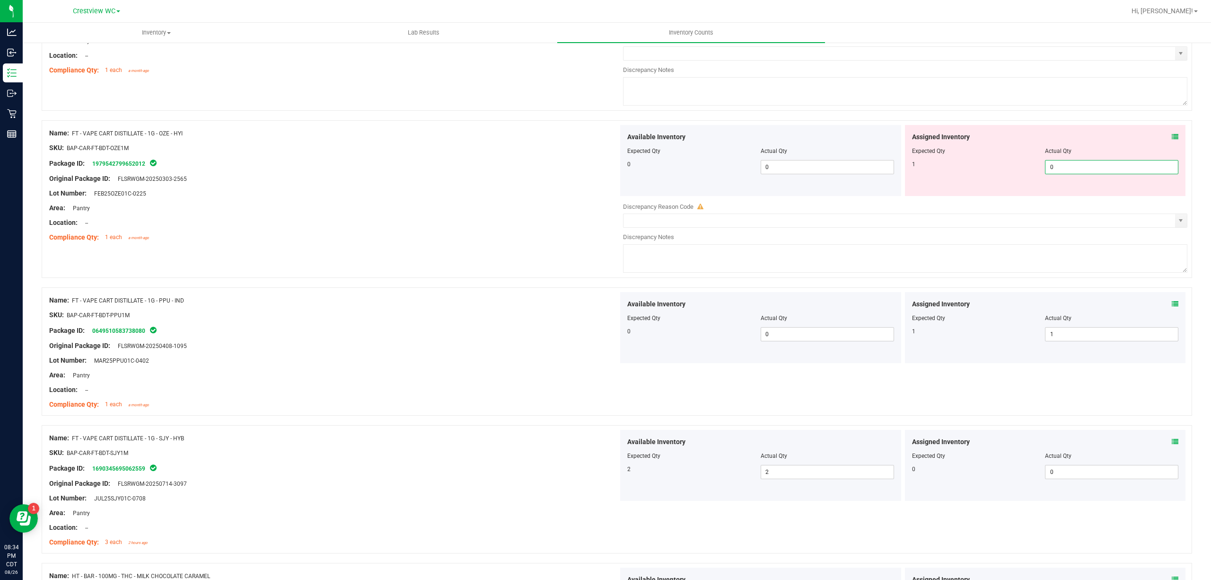
click at [1070, 167] on span "0 0" at bounding box center [1111, 167] width 133 height 14
click at [1070, 167] on input "0" at bounding box center [1111, 166] width 132 height 13
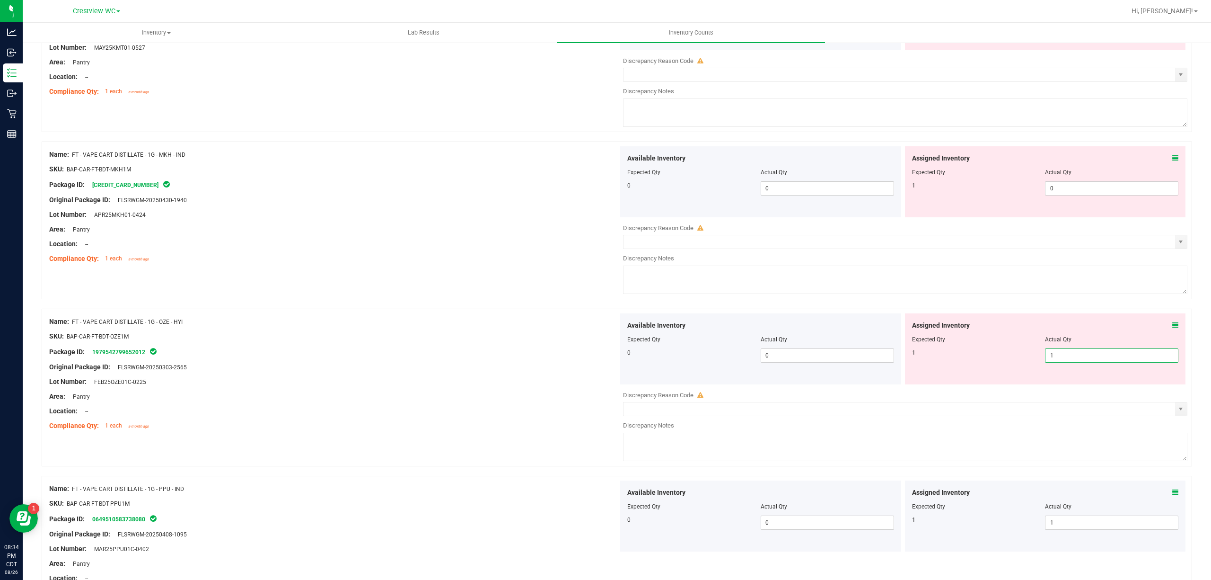
scroll to position [1505, 0]
click at [993, 196] on div "1 0 0" at bounding box center [1045, 189] width 267 height 14
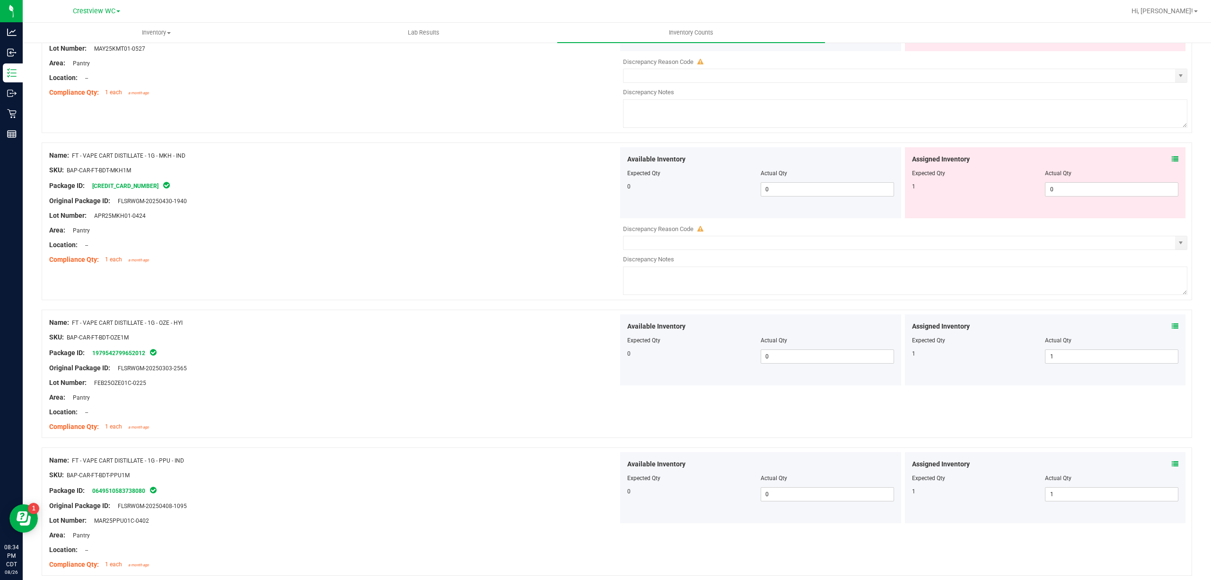
click at [1168, 158] on div "Assigned Inventory Expected Qty Actual Qty 1 0 0" at bounding box center [1045, 182] width 281 height 71
click at [1172, 162] on icon at bounding box center [1175, 159] width 7 height 7
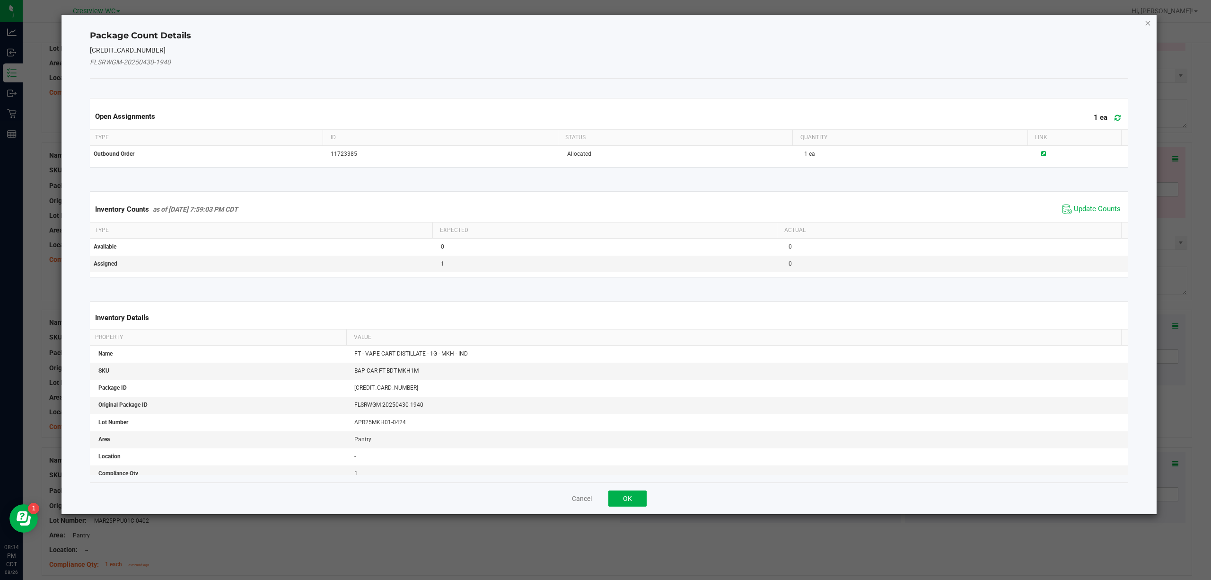
click at [1149, 22] on icon "Close" at bounding box center [1148, 22] width 7 height 11
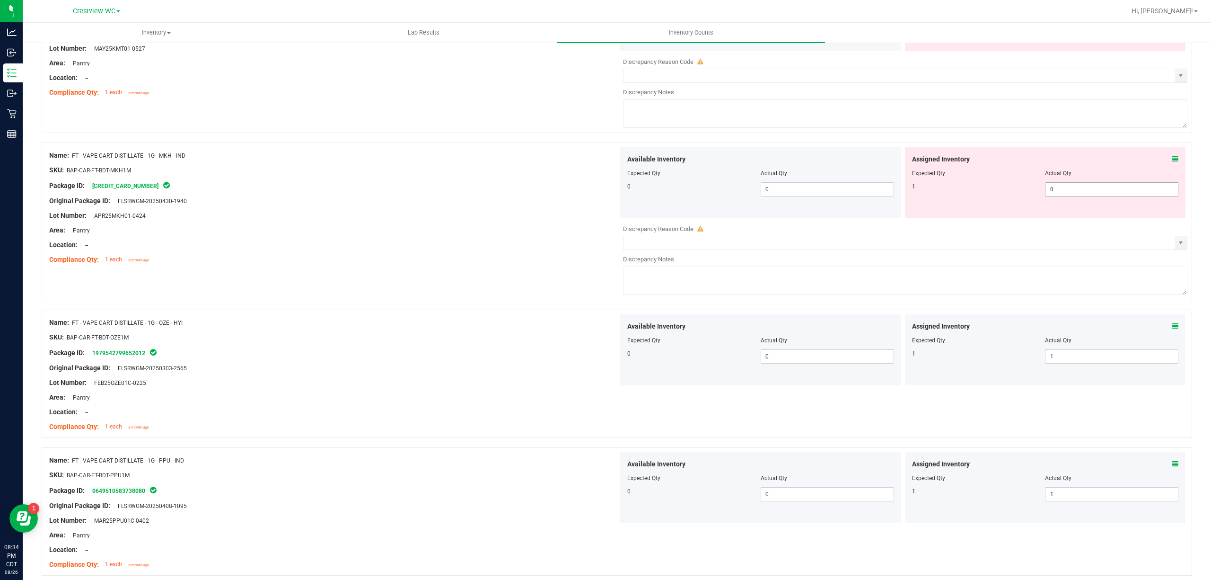
click at [1058, 193] on span "0 0" at bounding box center [1111, 189] width 133 height 14
click at [1058, 193] on input "0" at bounding box center [1111, 189] width 132 height 13
click at [952, 191] on div "1" at bounding box center [978, 186] width 133 height 9
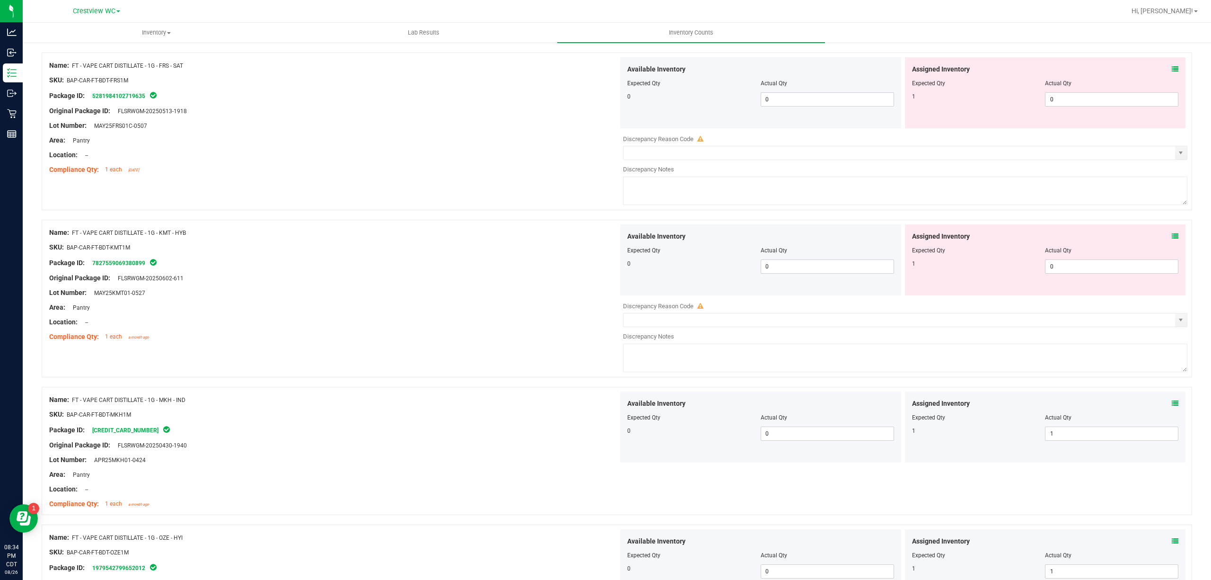
scroll to position [1253, 0]
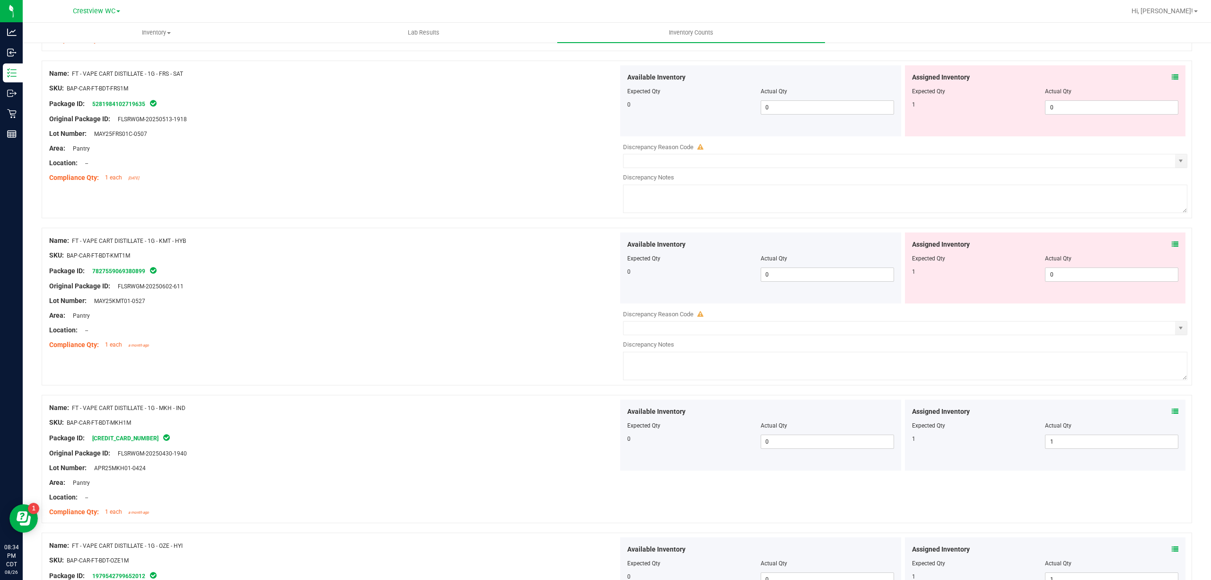
click at [1172, 246] on icon at bounding box center [1175, 244] width 7 height 7
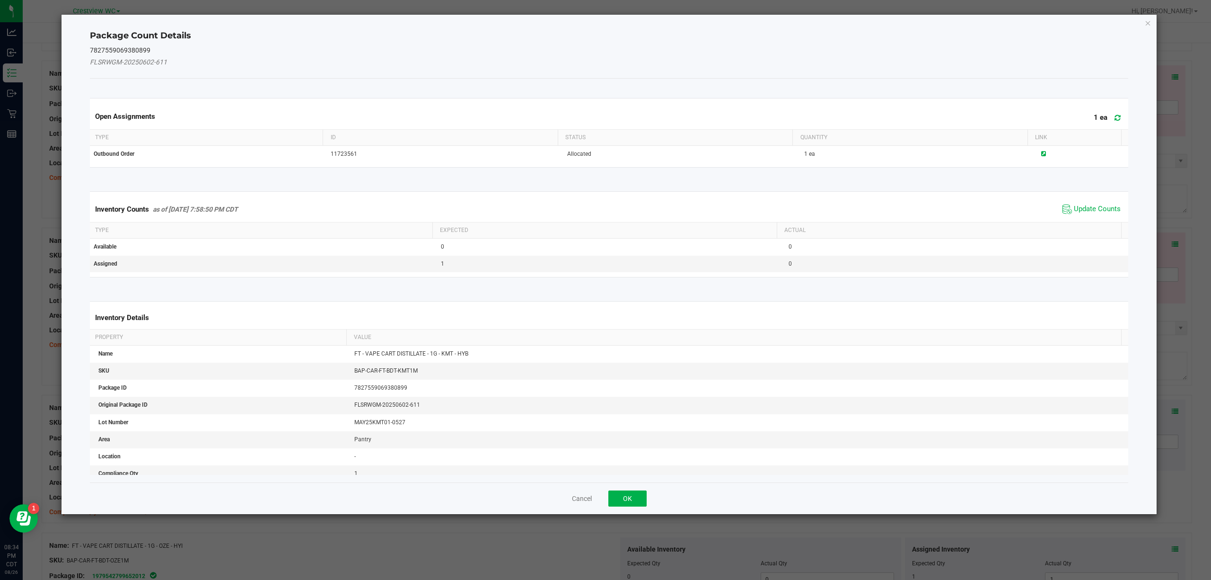
click at [1145, 31] on div "Package Count Details 7827559069380899 FLSRWGM-20250602-611 Open Assignments 1 …" at bounding box center [609, 264] width 1096 height 499
click at [1146, 26] on icon "Close" at bounding box center [1148, 22] width 7 height 11
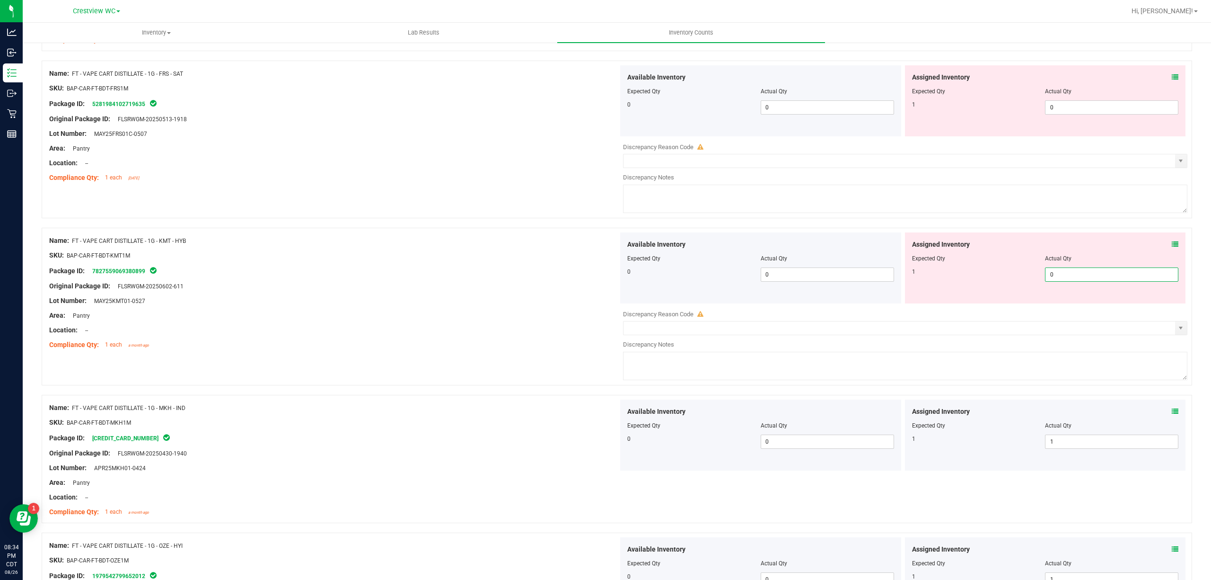
click at [1063, 281] on span "0 0" at bounding box center [1111, 274] width 133 height 14
click at [1063, 281] on input "0" at bounding box center [1111, 274] width 132 height 13
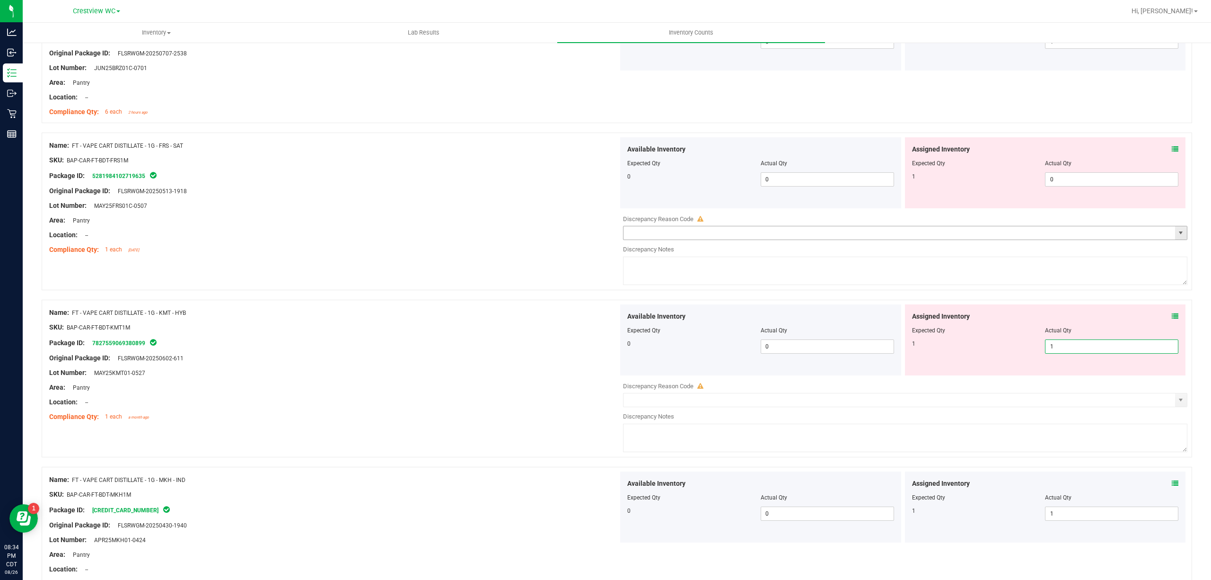
scroll to position [1064, 0]
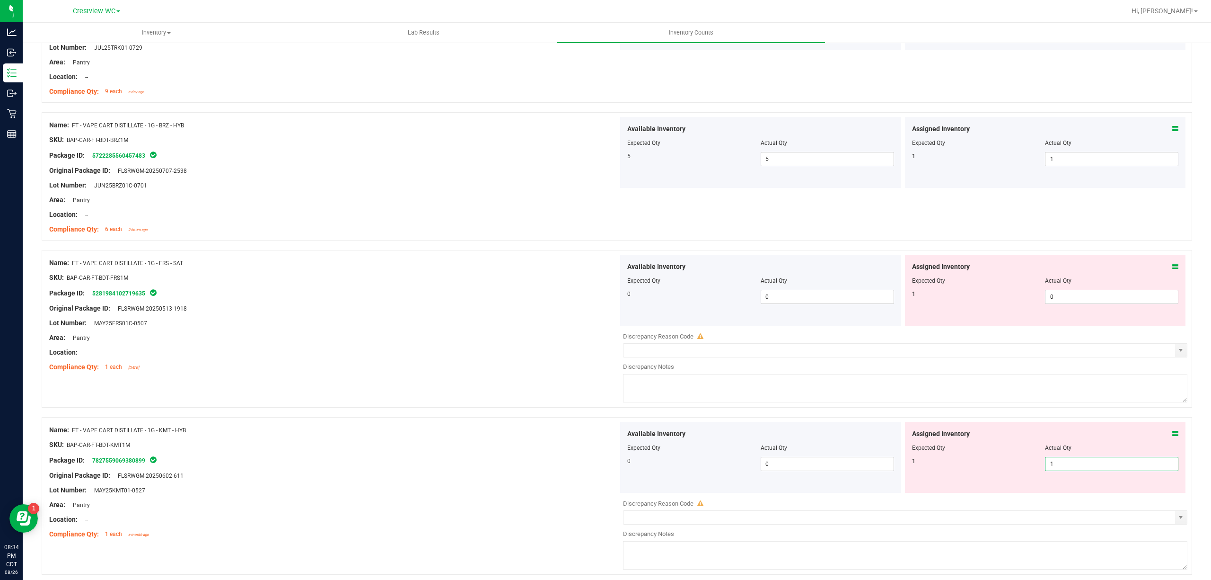
click at [1028, 239] on div "Name: FT - VAPE CART DISTILLATE - 1G - BRZ - HYB SKU: BAP-CAR-FT-BDT-BRZ1M Pack…" at bounding box center [617, 176] width 1151 height 128
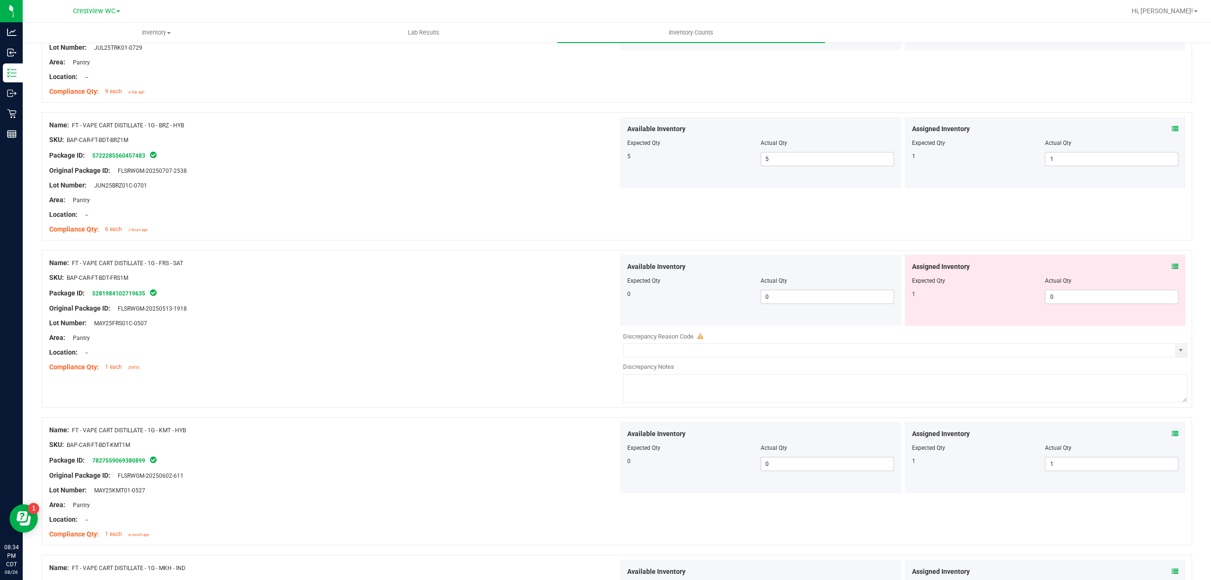
click at [1172, 267] on icon at bounding box center [1175, 266] width 7 height 7
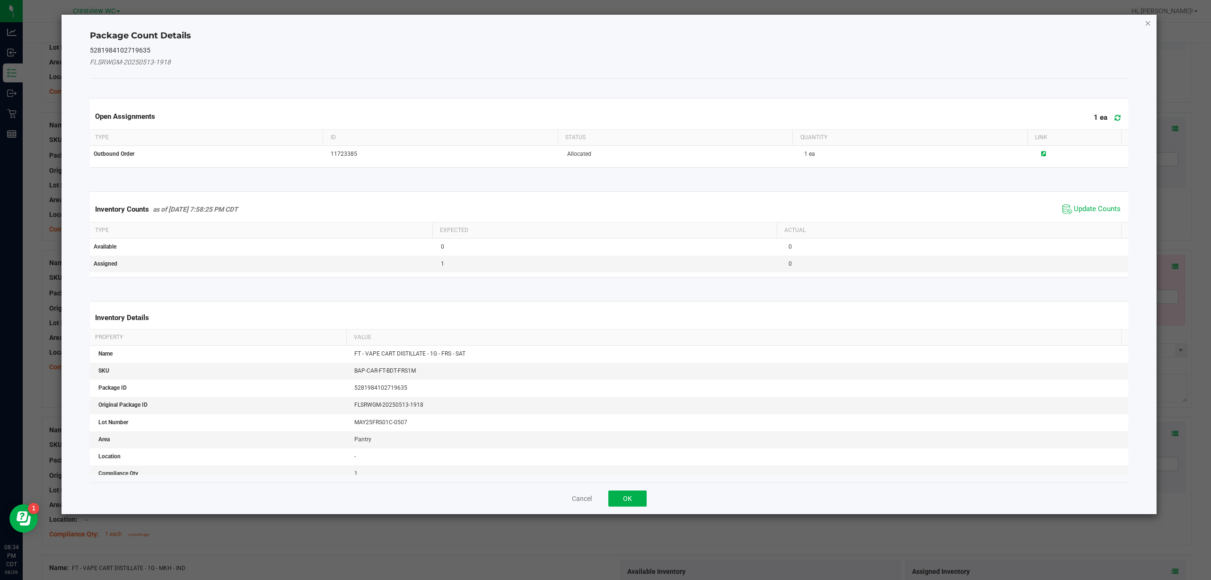
click at [1146, 21] on icon "Close" at bounding box center [1148, 22] width 7 height 11
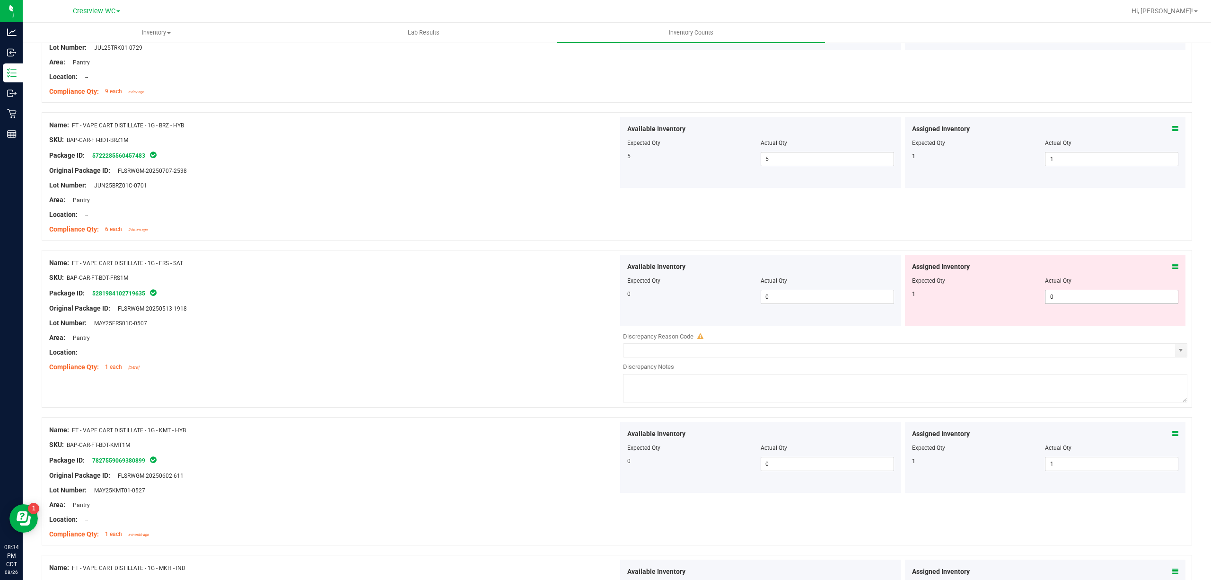
click at [1054, 300] on span "0 0" at bounding box center [1111, 297] width 133 height 14
click at [1054, 300] on input "0" at bounding box center [1111, 296] width 132 height 13
click at [984, 296] on div "1" at bounding box center [978, 294] width 133 height 9
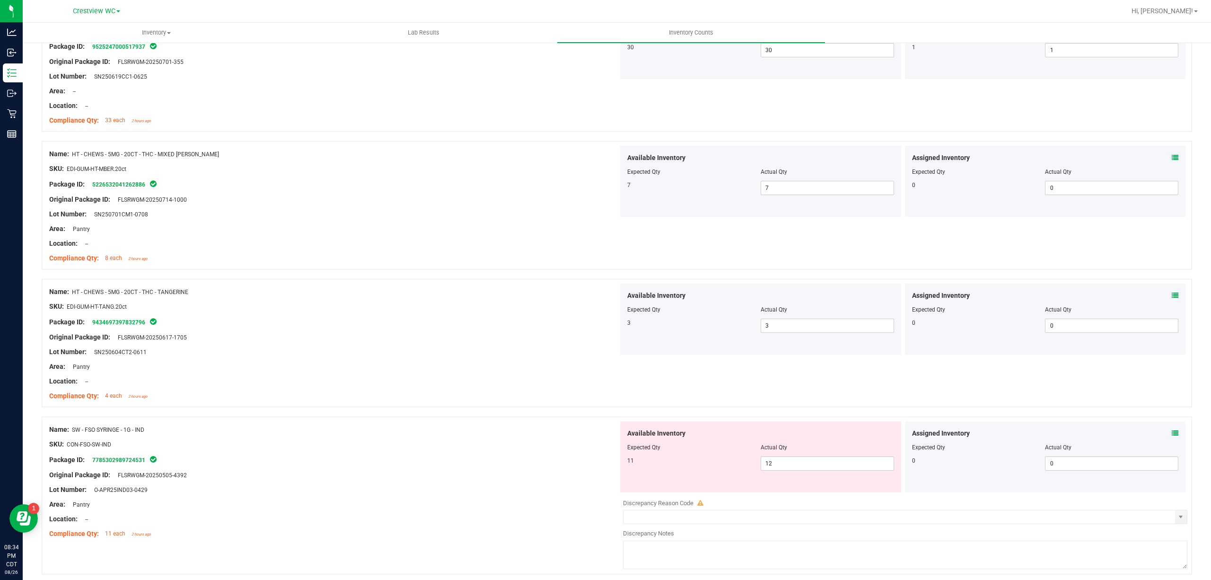
scroll to position [2178, 0]
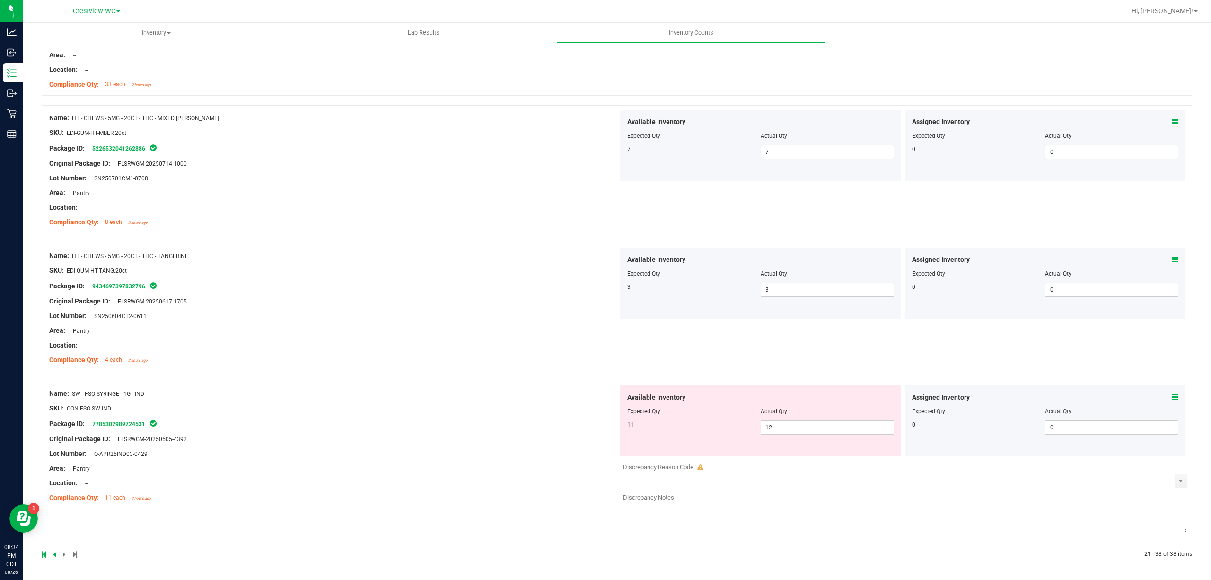
click at [1172, 396] on icon at bounding box center [1175, 397] width 7 height 7
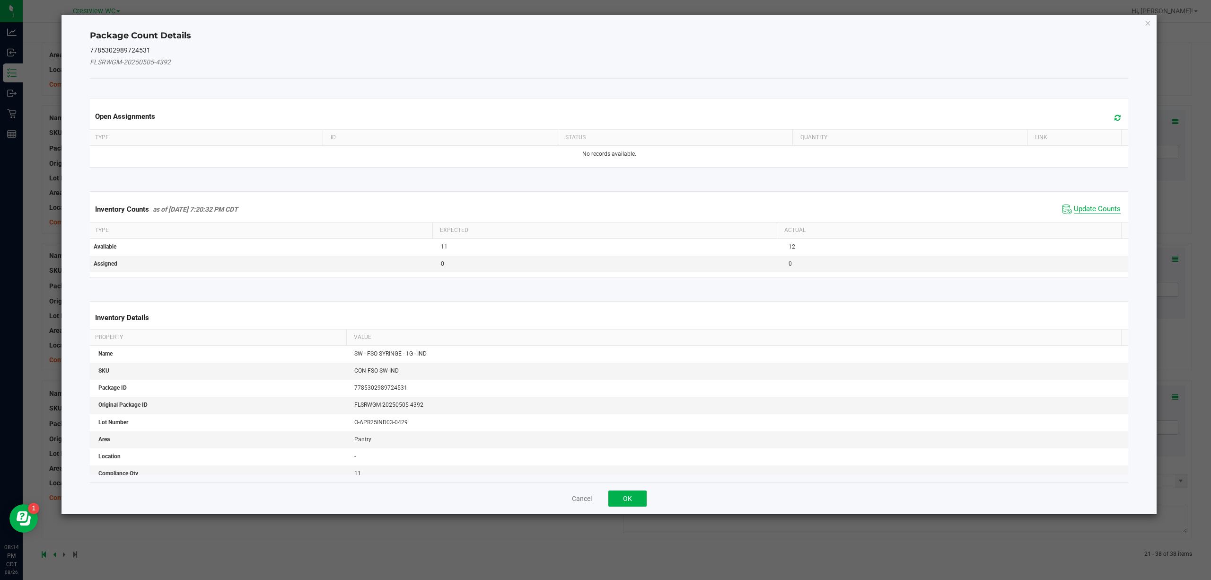
click at [1086, 211] on span "Update Counts" at bounding box center [1097, 208] width 47 height 9
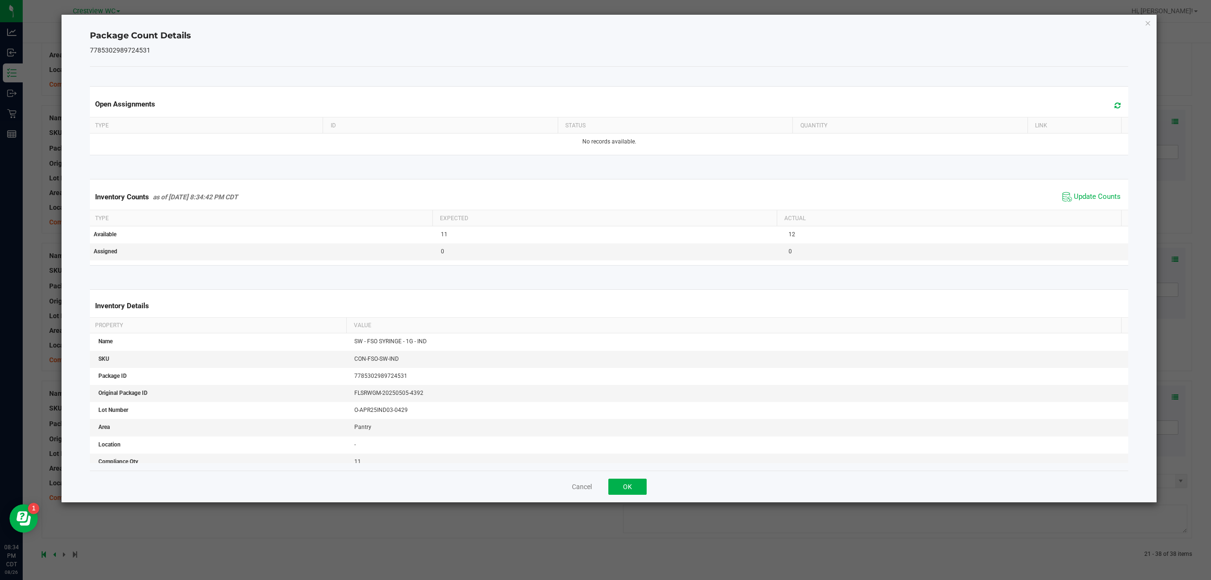
click at [627, 477] on div "Cancel OK" at bounding box center [609, 486] width 1039 height 32
click at [636, 478] on div "Cancel OK" at bounding box center [609, 486] width 1039 height 32
click at [636, 483] on button "OK" at bounding box center [627, 486] width 38 height 16
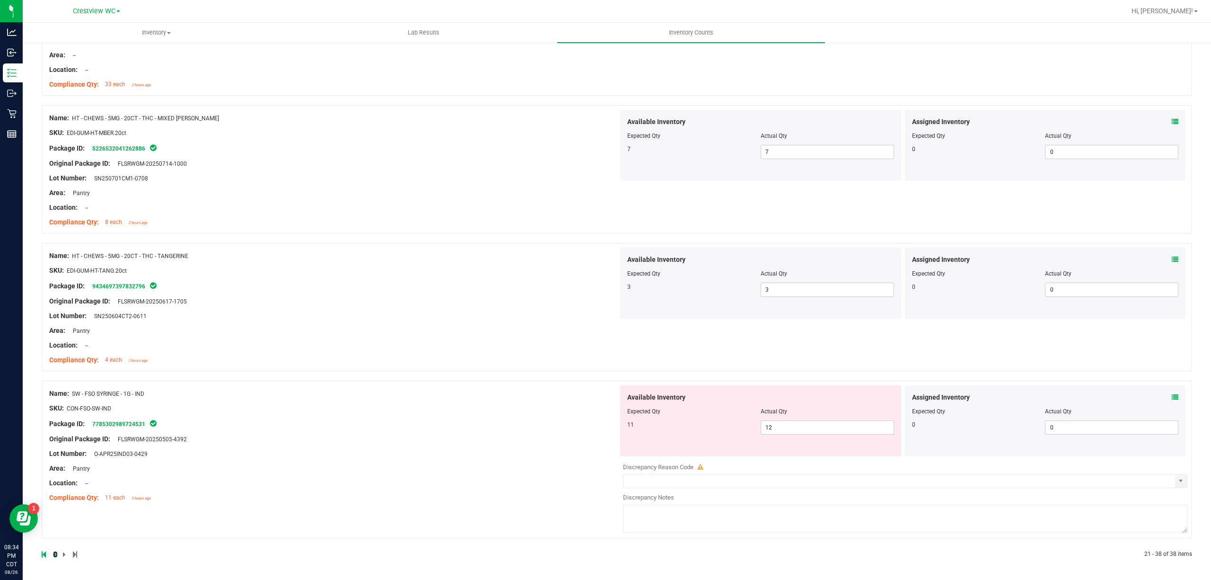
click at [55, 555] on icon at bounding box center [54, 554] width 3 height 6
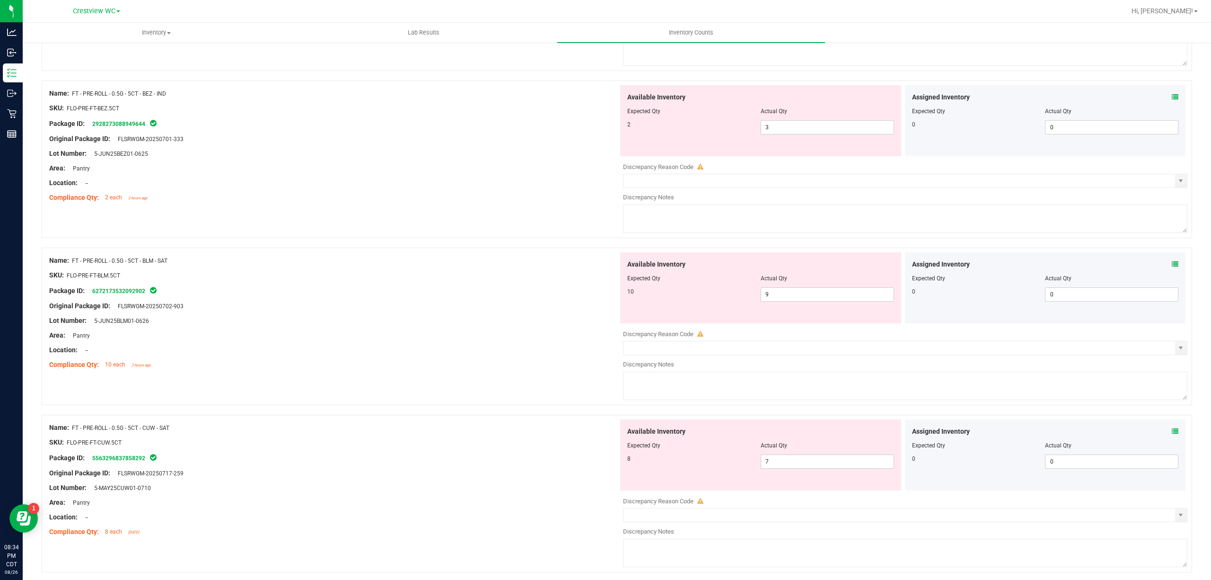
scroll to position [2956, 0]
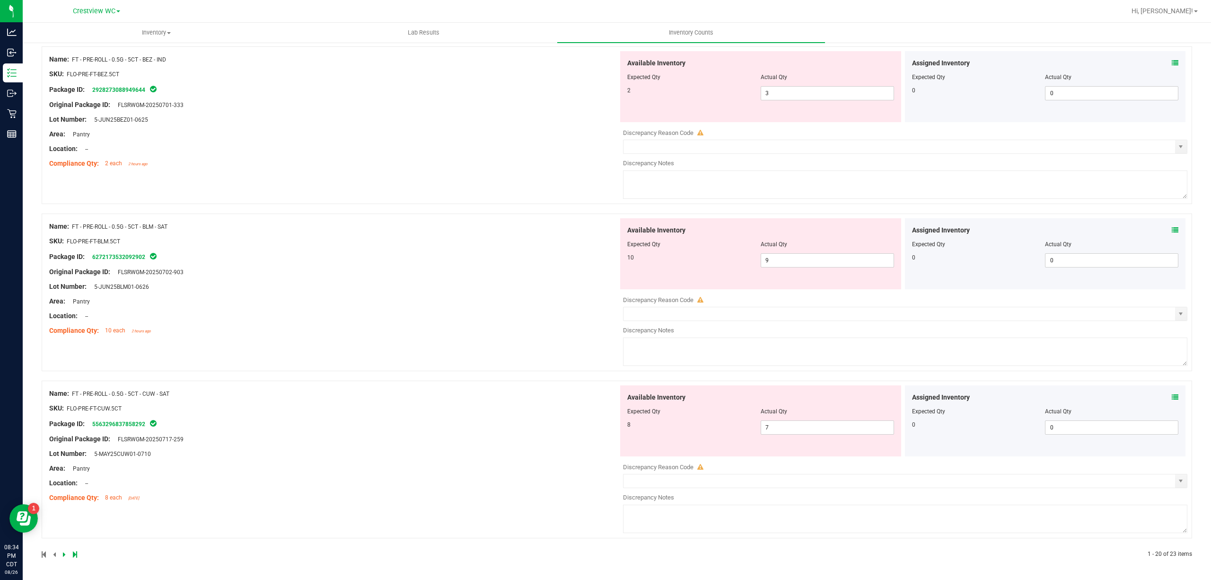
click at [1172, 395] on icon at bounding box center [1175, 397] width 7 height 7
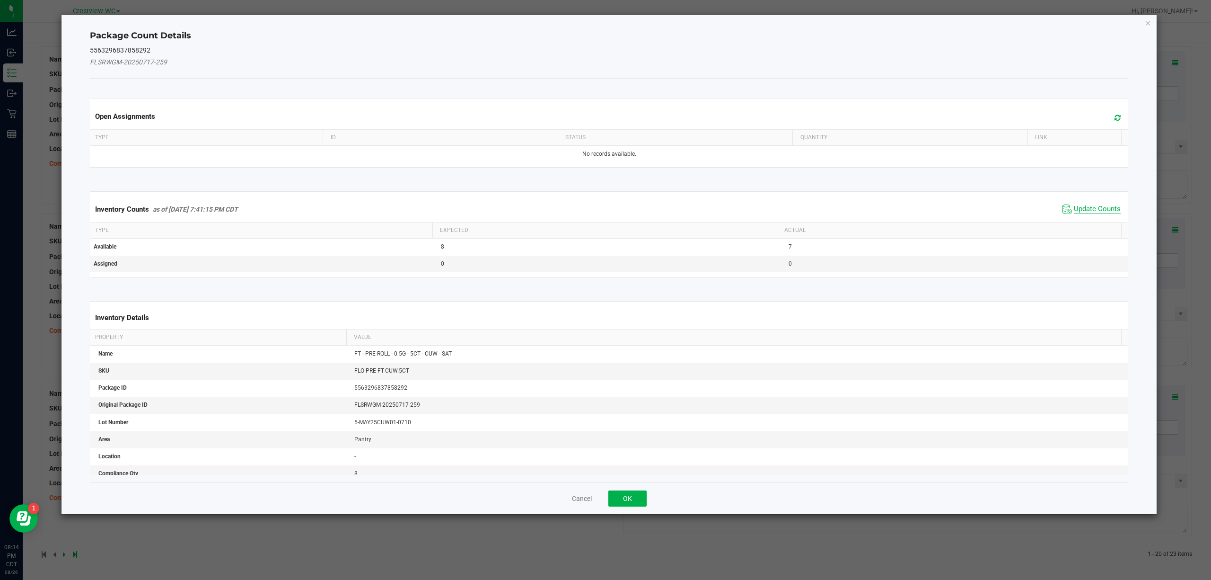
click at [1074, 208] on span "Update Counts" at bounding box center [1097, 208] width 47 height 9
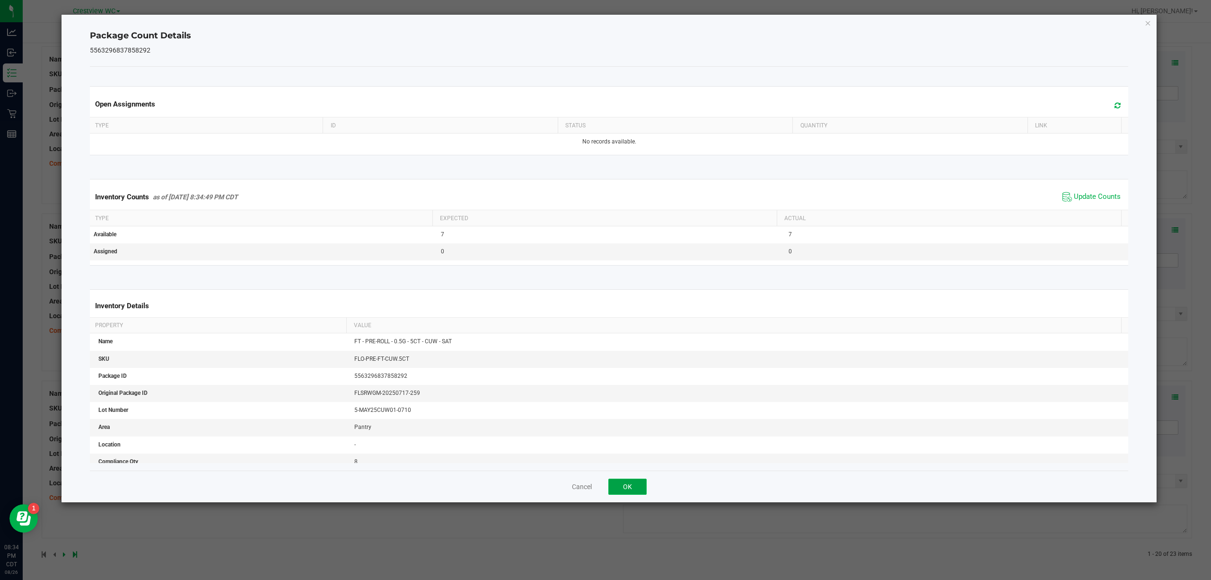
click at [634, 494] on button "OK" at bounding box center [627, 486] width 38 height 16
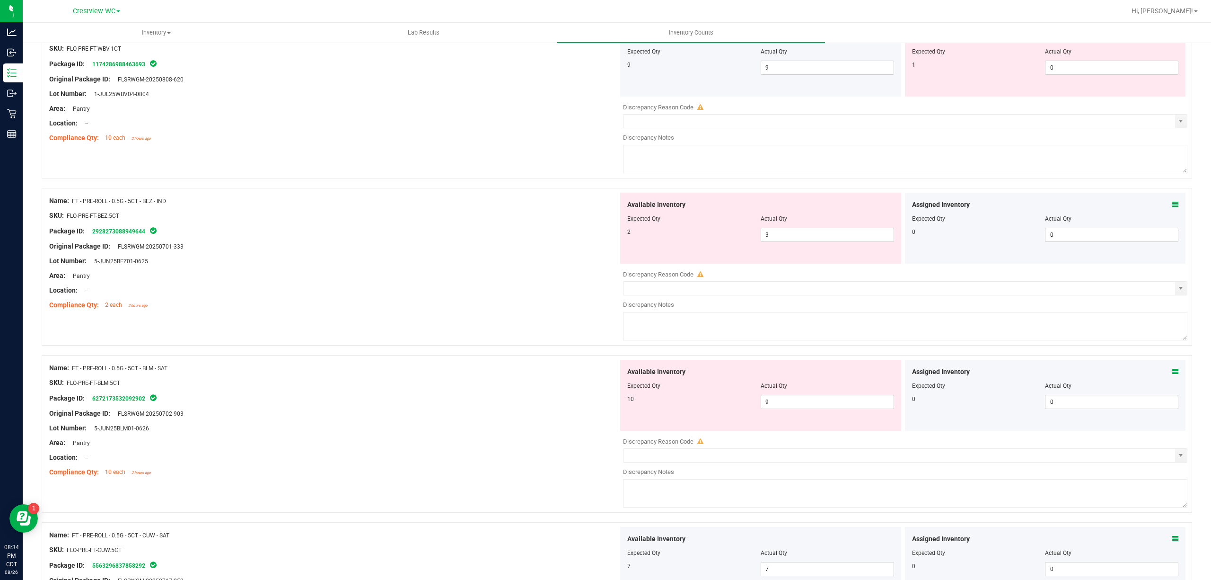
scroll to position [2800, 0]
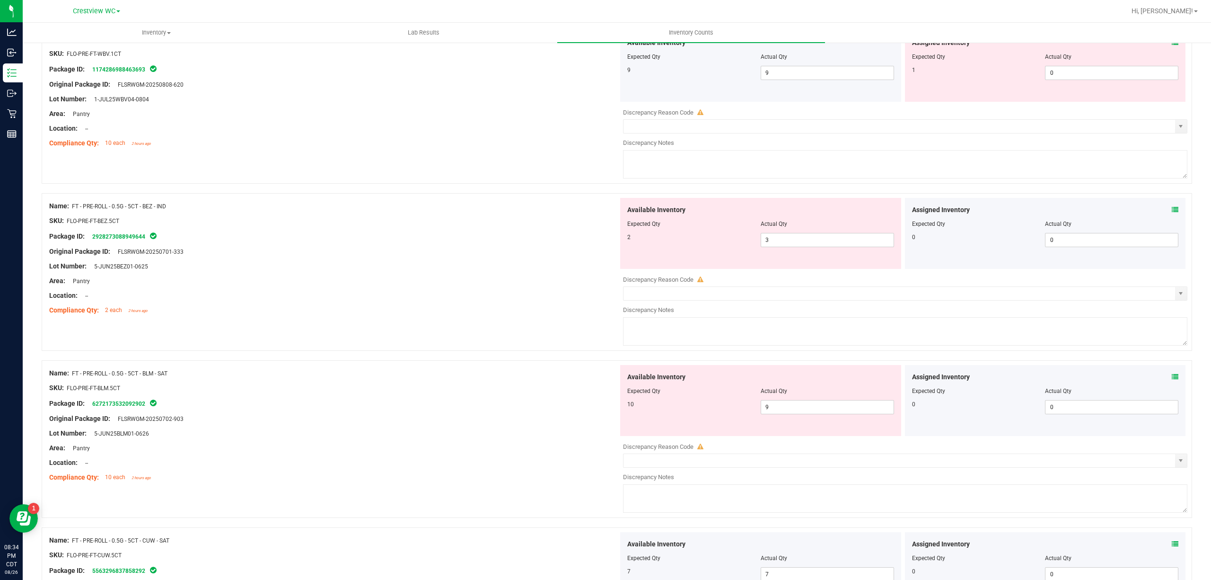
click at [1172, 380] on icon at bounding box center [1175, 376] width 7 height 7
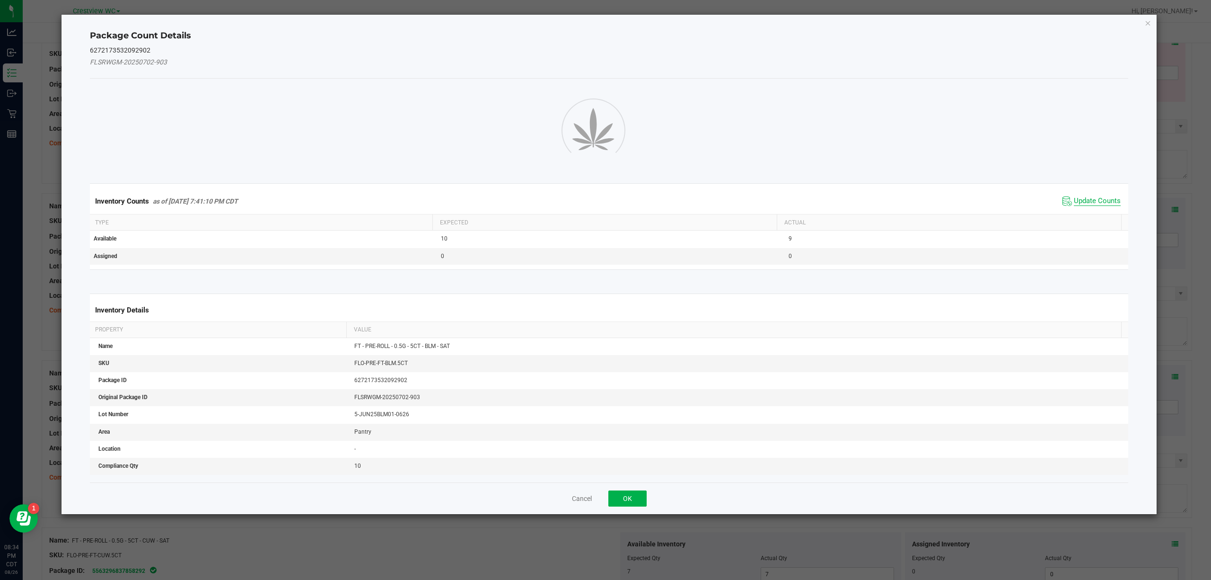
click at [1098, 205] on span "Update Counts" at bounding box center [1097, 200] width 47 height 9
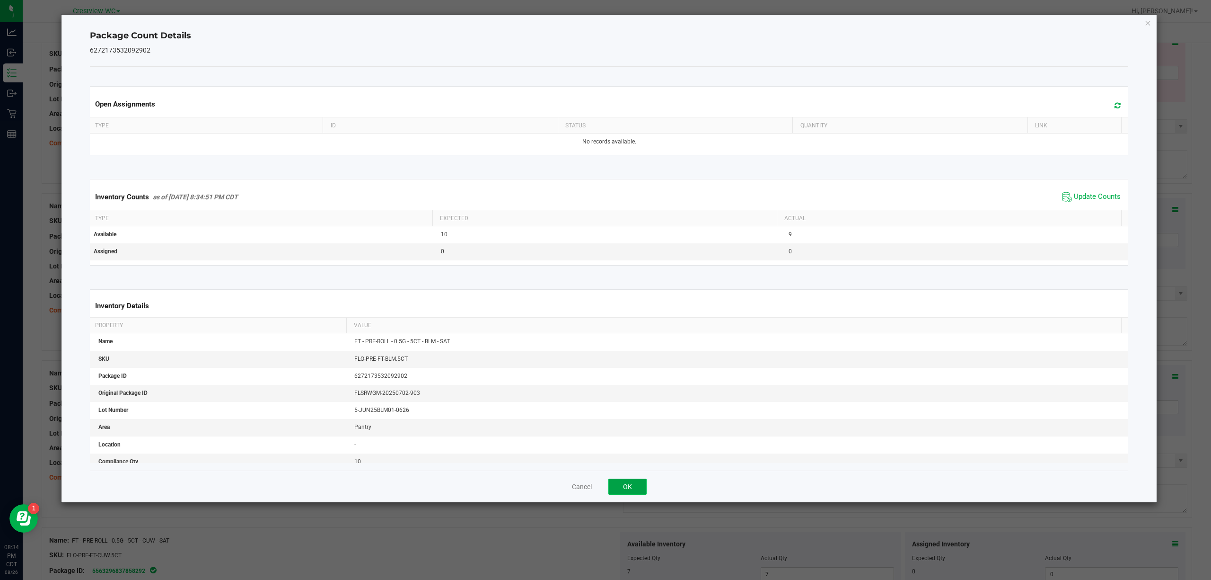
click at [627, 485] on button "OK" at bounding box center [627, 486] width 38 height 16
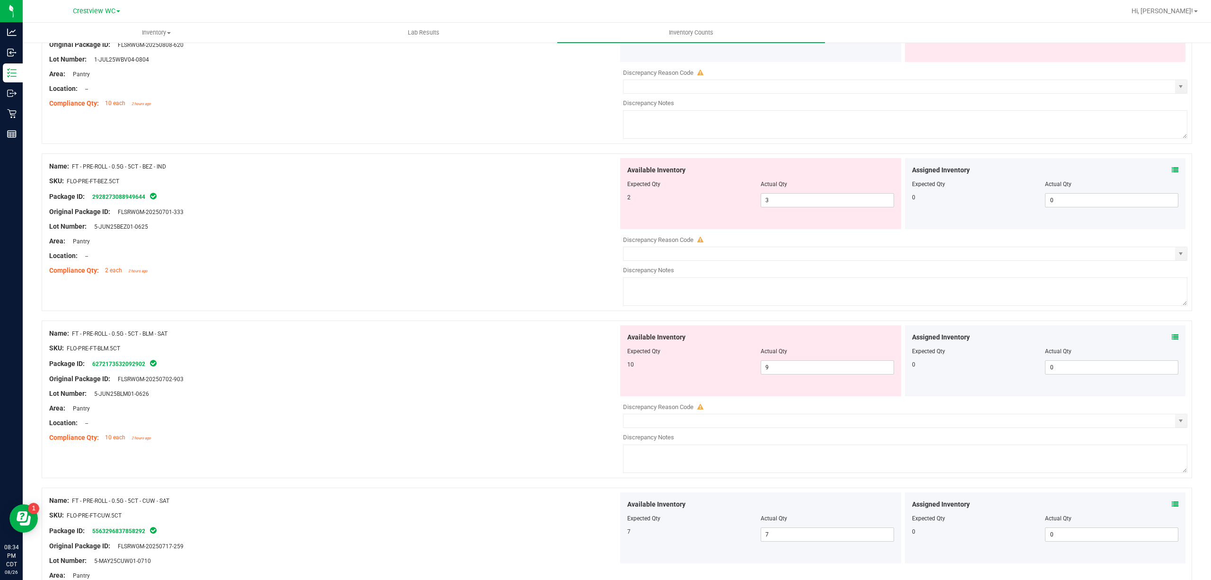
scroll to position [2737, 0]
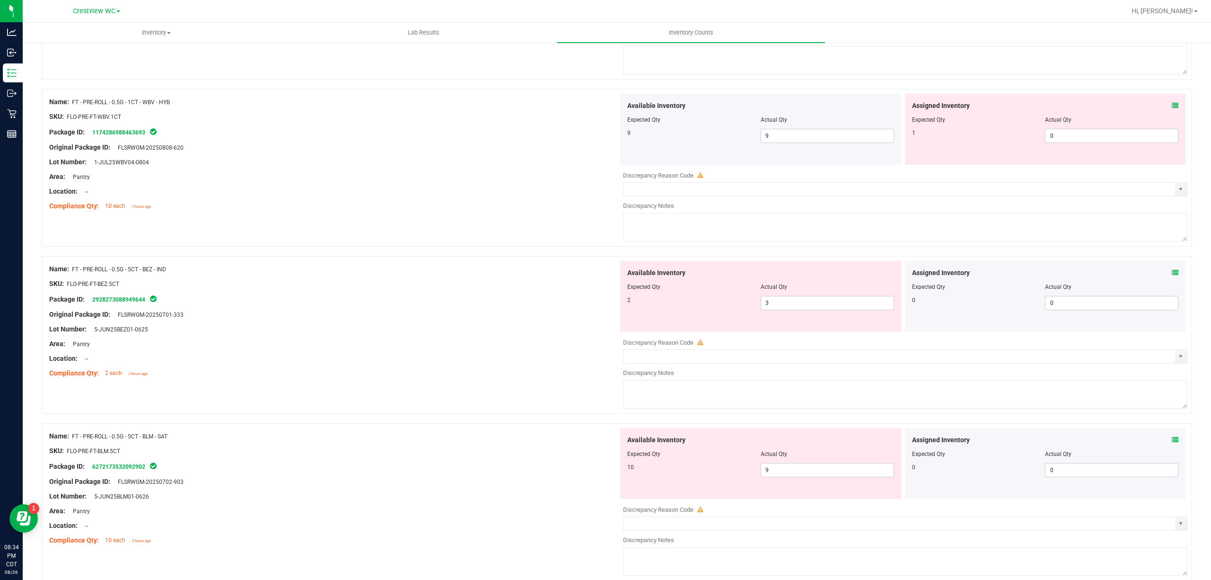
click at [1172, 276] on span at bounding box center [1175, 273] width 7 height 10
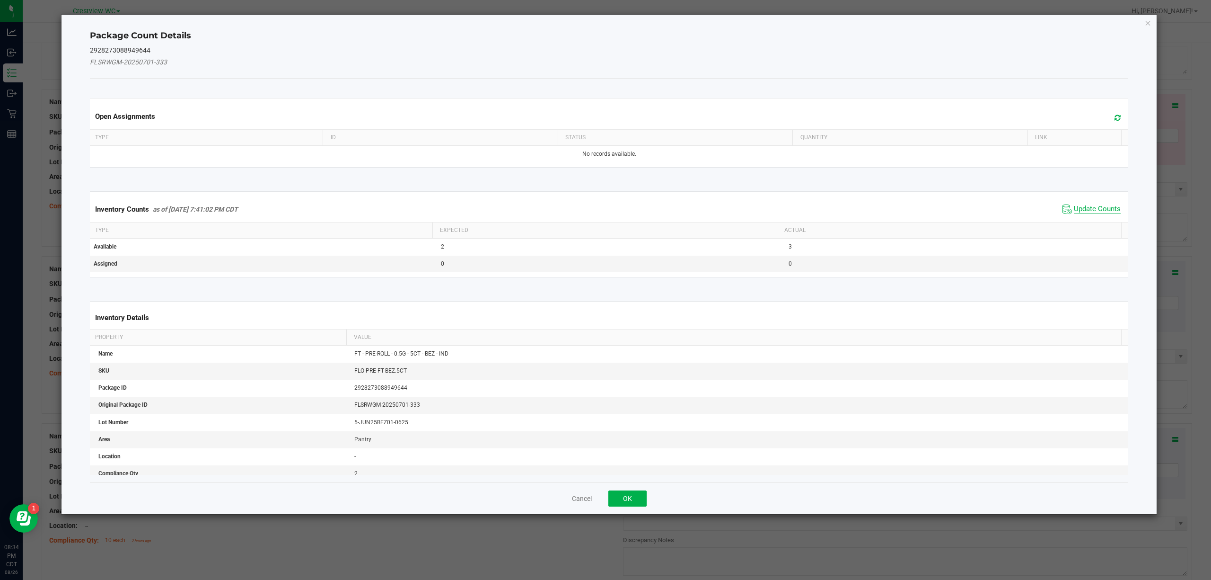
click at [1085, 212] on span "Update Counts" at bounding box center [1097, 208] width 47 height 9
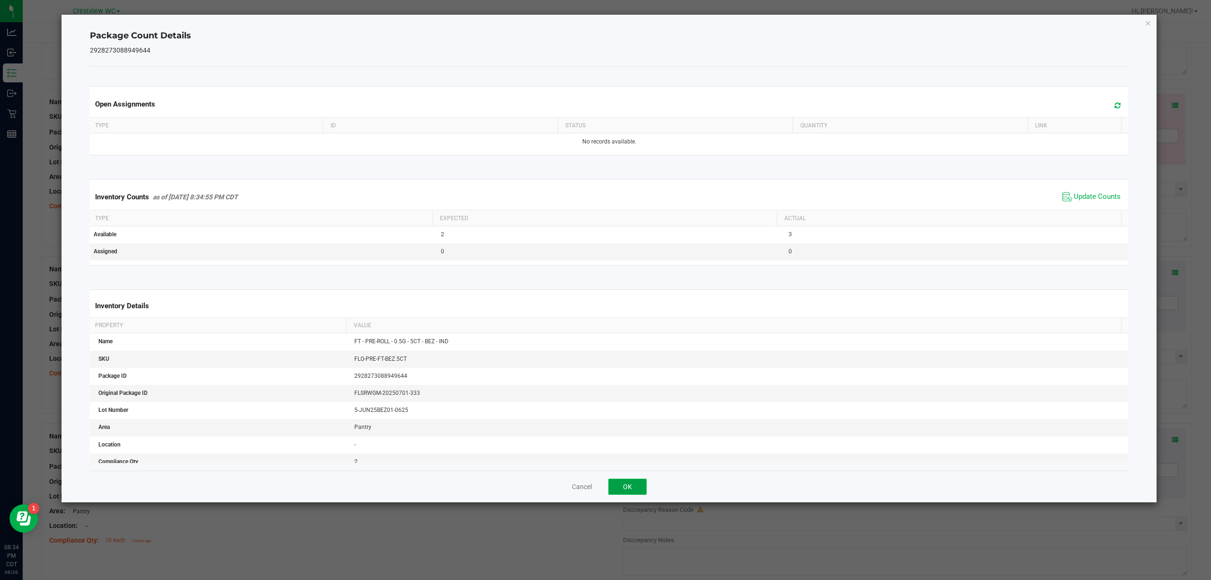
click at [622, 488] on button "OK" at bounding box center [627, 486] width 38 height 16
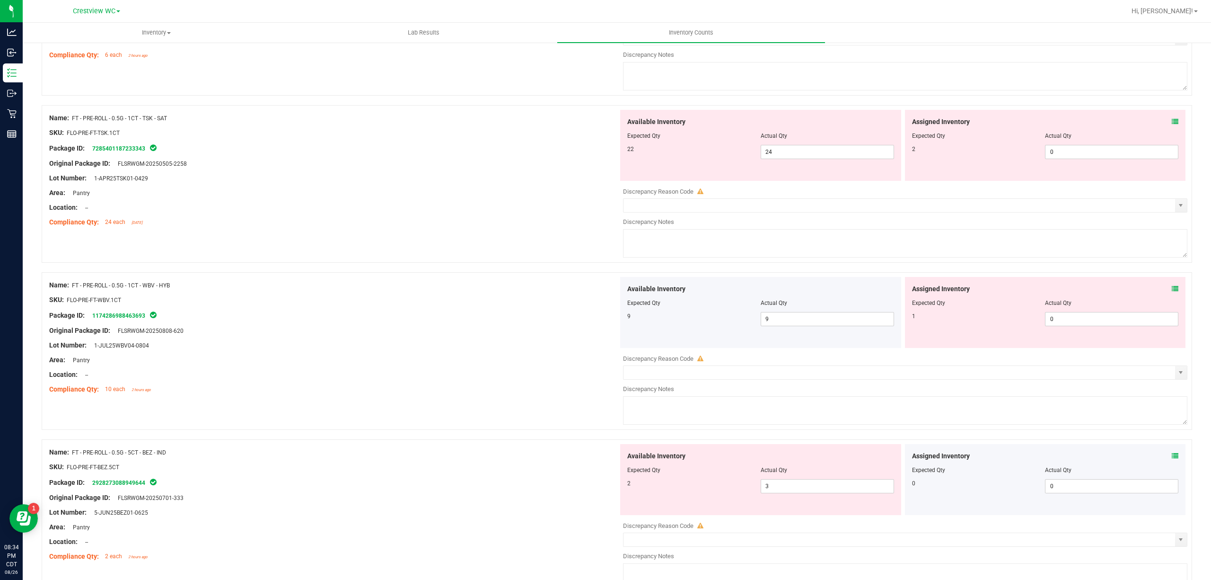
scroll to position [2548, 0]
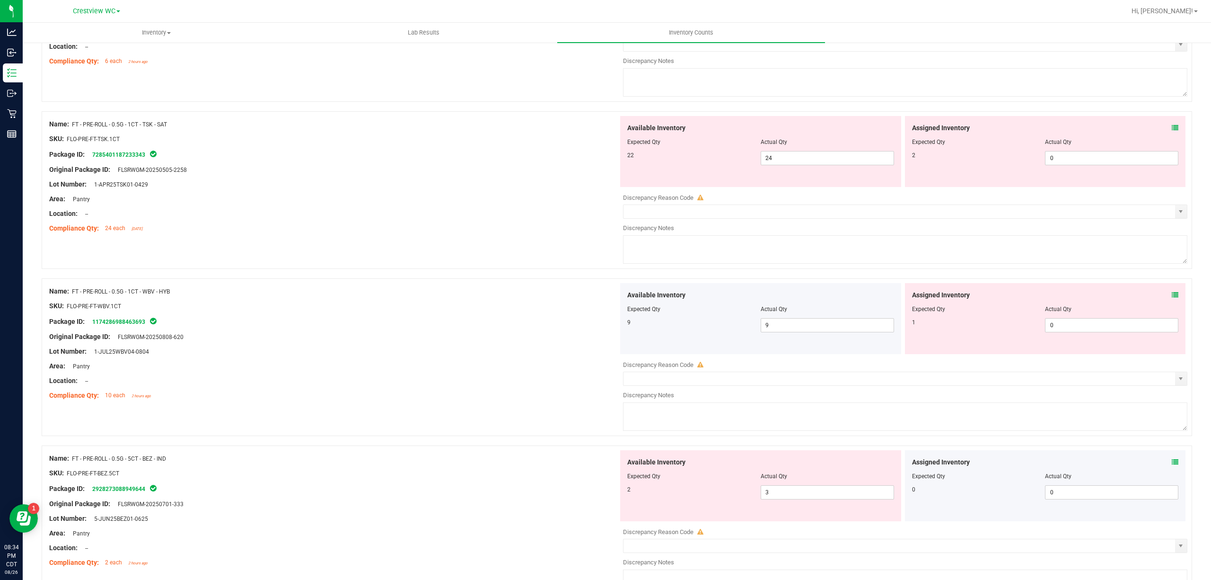
click at [1168, 299] on div "Assigned Inventory Expected Qty Actual Qty 1 0 0" at bounding box center [1045, 318] width 281 height 71
click at [1172, 298] on icon at bounding box center [1175, 294] width 7 height 7
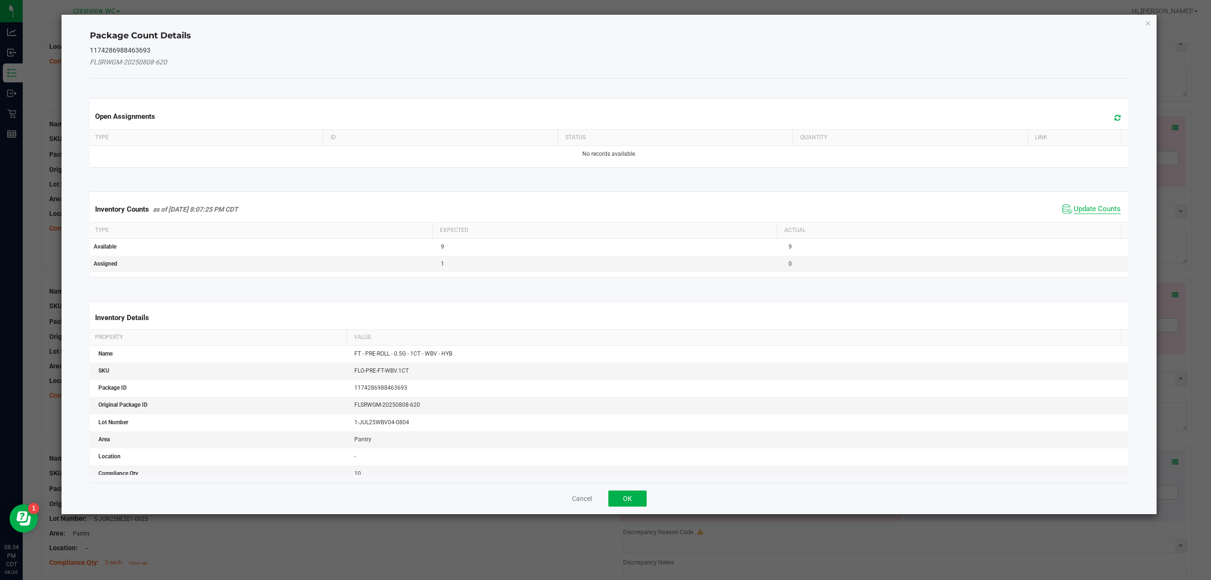
click at [1074, 209] on span "Update Counts" at bounding box center [1097, 208] width 47 height 9
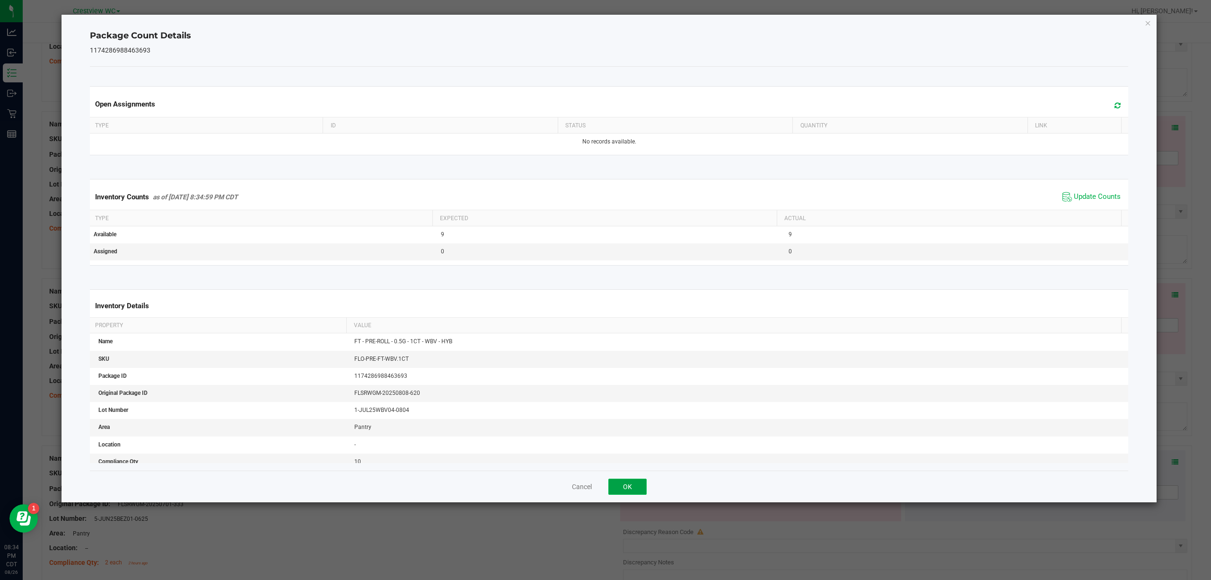
click at [635, 486] on button "OK" at bounding box center [627, 486] width 38 height 16
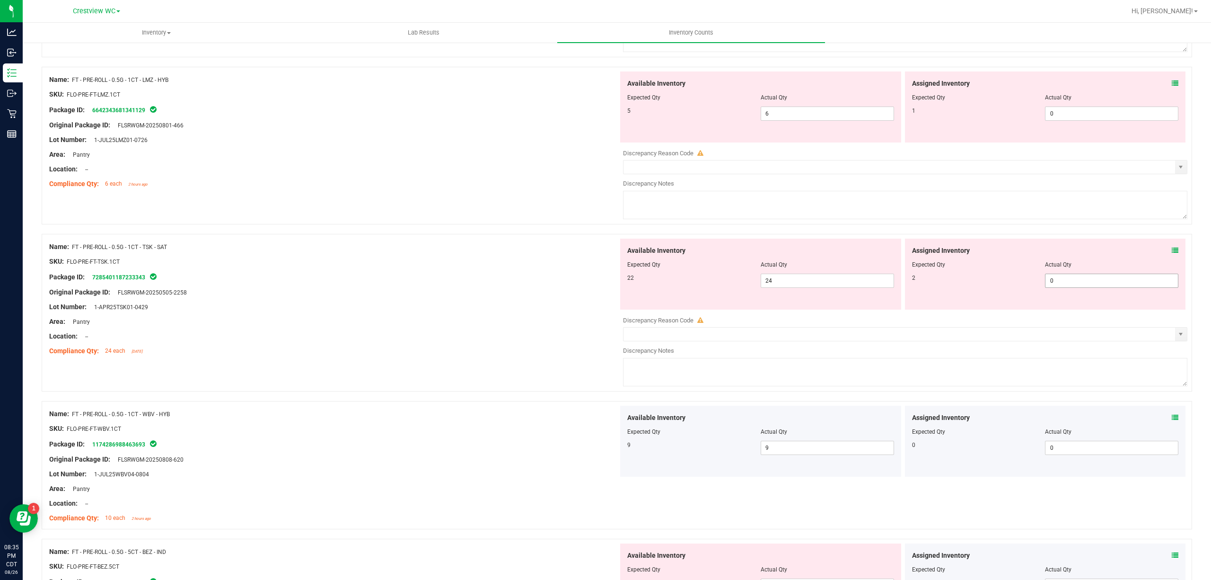
scroll to position [2421, 0]
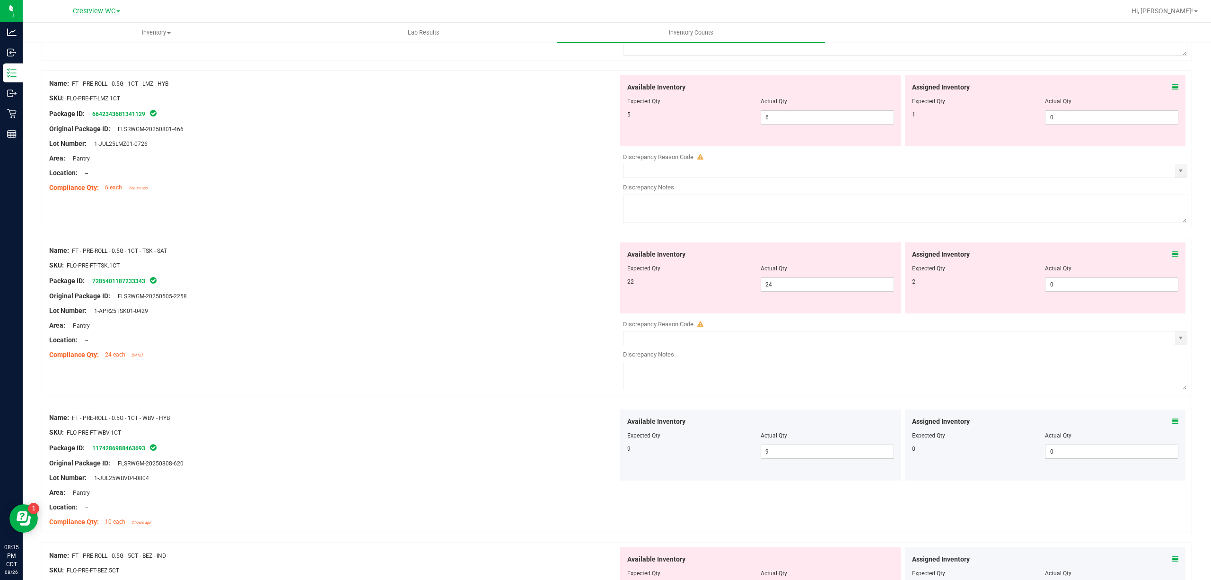
click at [1172, 257] on icon at bounding box center [1175, 254] width 7 height 7
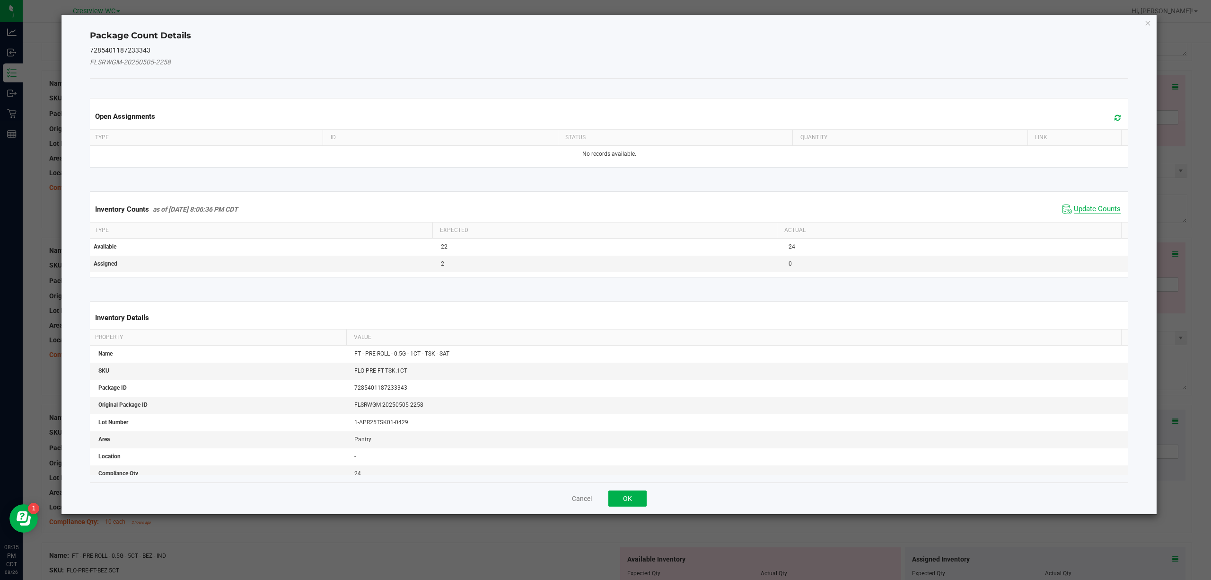
click at [1079, 208] on span "Update Counts" at bounding box center [1097, 208] width 47 height 9
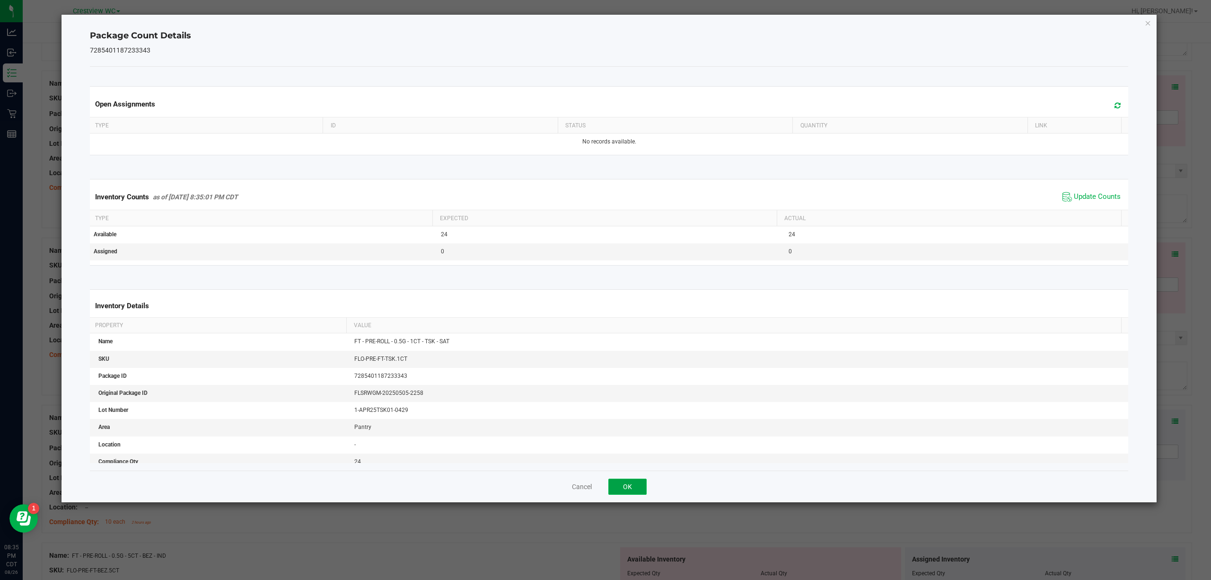
click at [622, 489] on button "OK" at bounding box center [627, 486] width 38 height 16
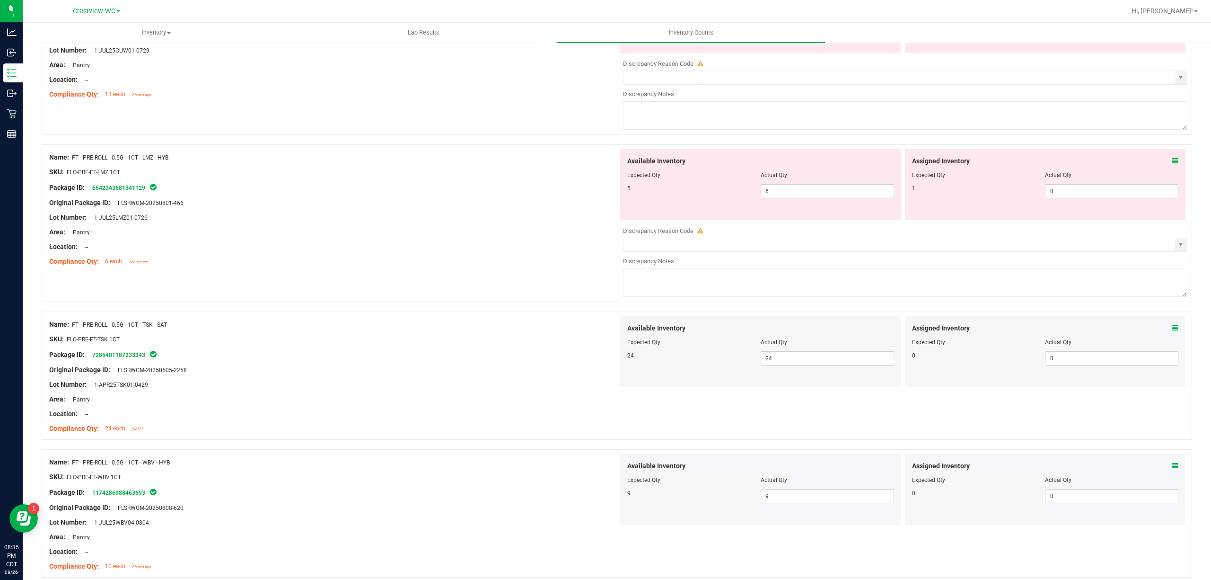
scroll to position [2232, 0]
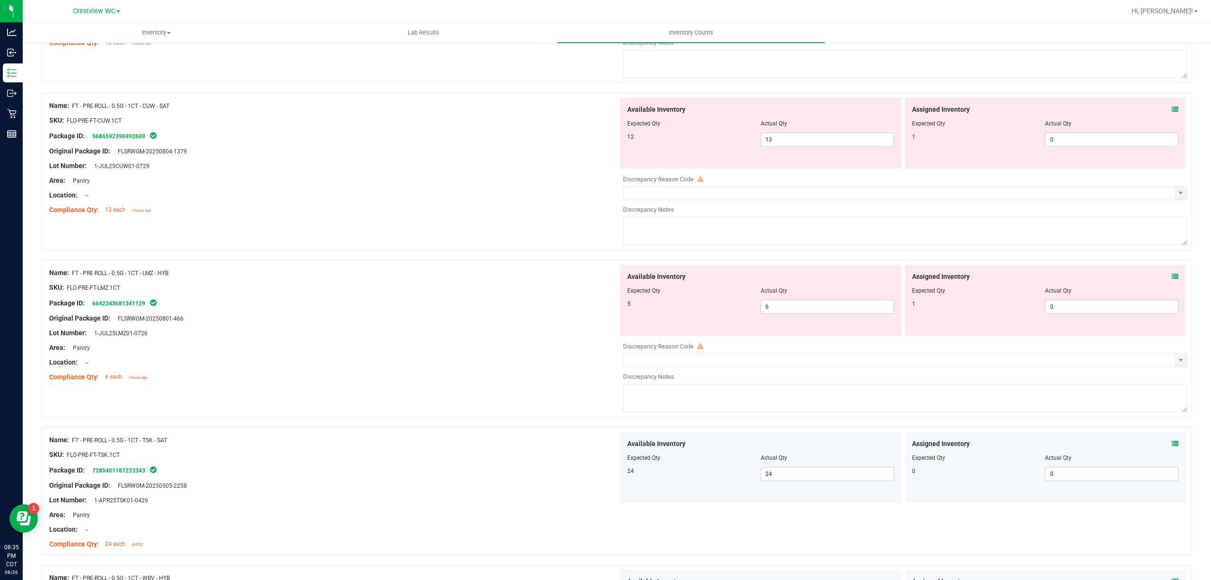
click at [1169, 284] on div "Assigned Inventory Expected Qty Actual Qty 1 0 0" at bounding box center [1045, 299] width 281 height 71
click at [1172, 280] on icon at bounding box center [1175, 276] width 7 height 7
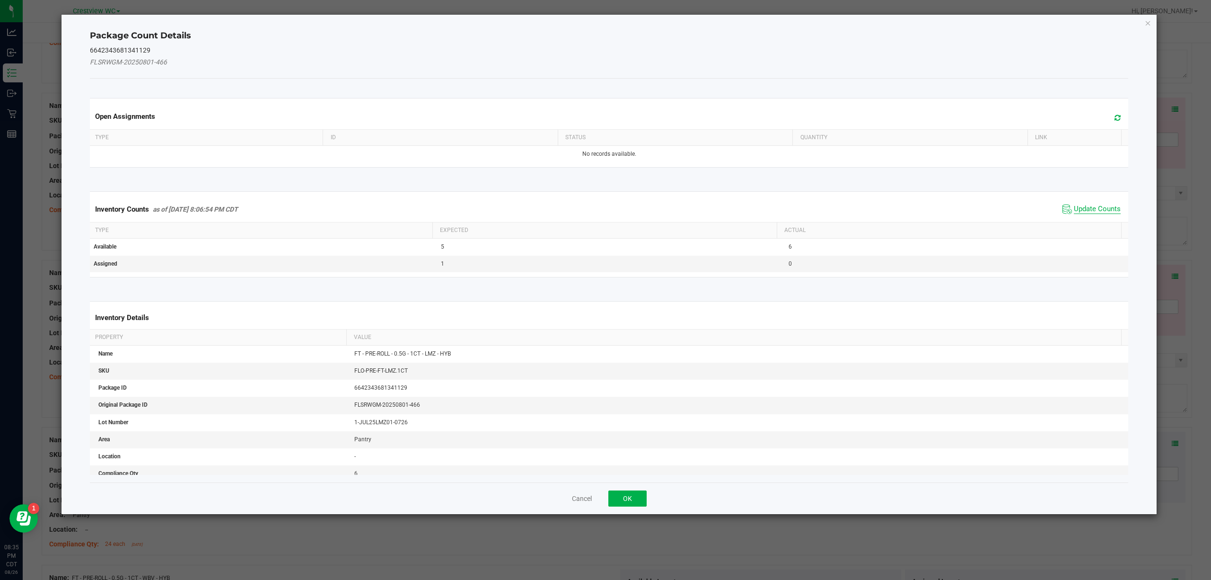
click at [1074, 207] on span "Update Counts" at bounding box center [1097, 208] width 47 height 9
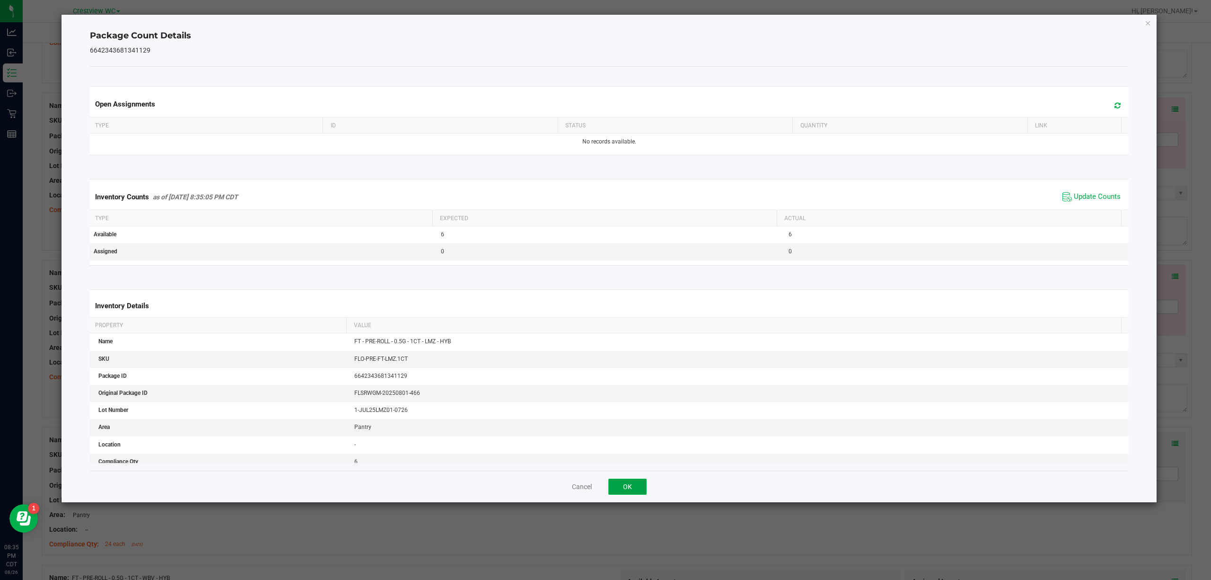
click at [615, 487] on button "OK" at bounding box center [627, 486] width 38 height 16
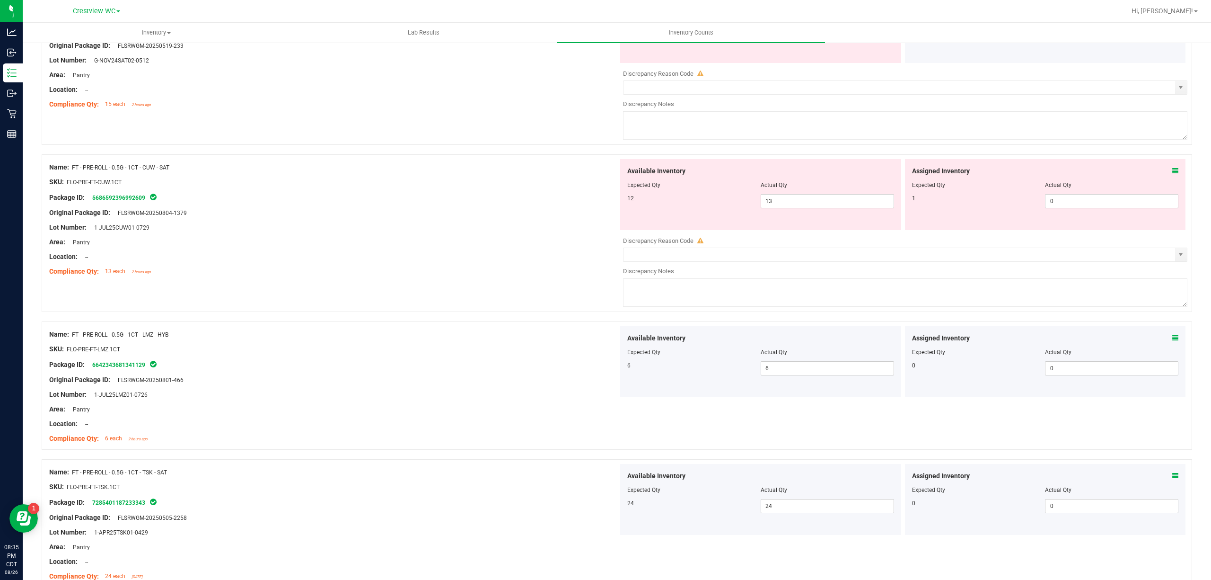
scroll to position [1980, 0]
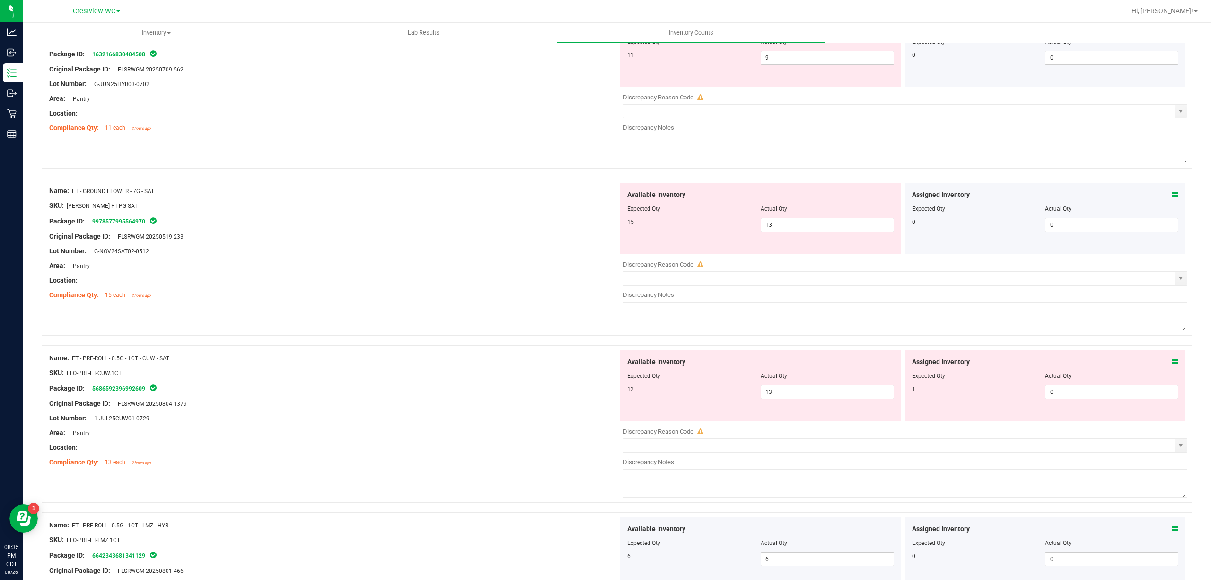
click at [1172, 365] on icon at bounding box center [1175, 361] width 7 height 7
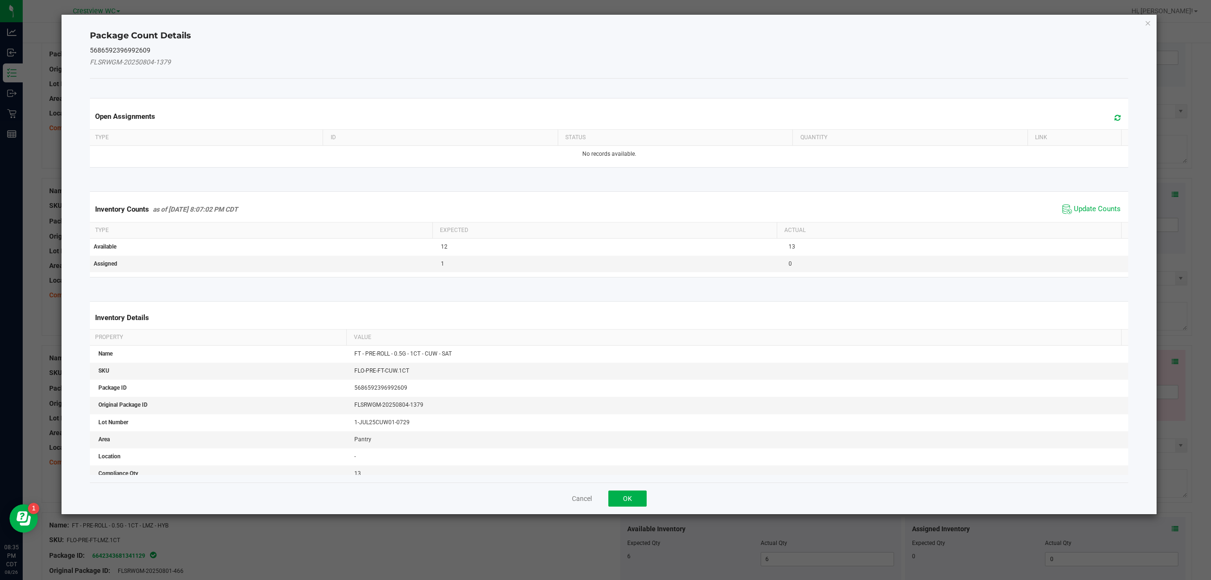
click at [1070, 216] on span "Update Counts" at bounding box center [1091, 209] width 63 height 14
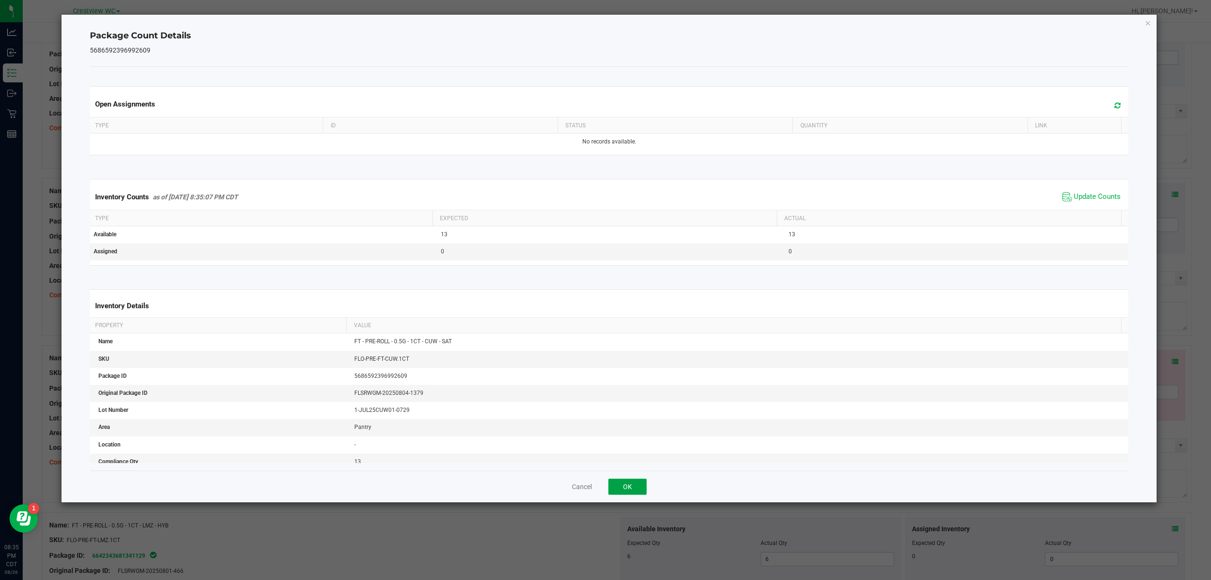
click at [614, 479] on button "OK" at bounding box center [627, 486] width 38 height 16
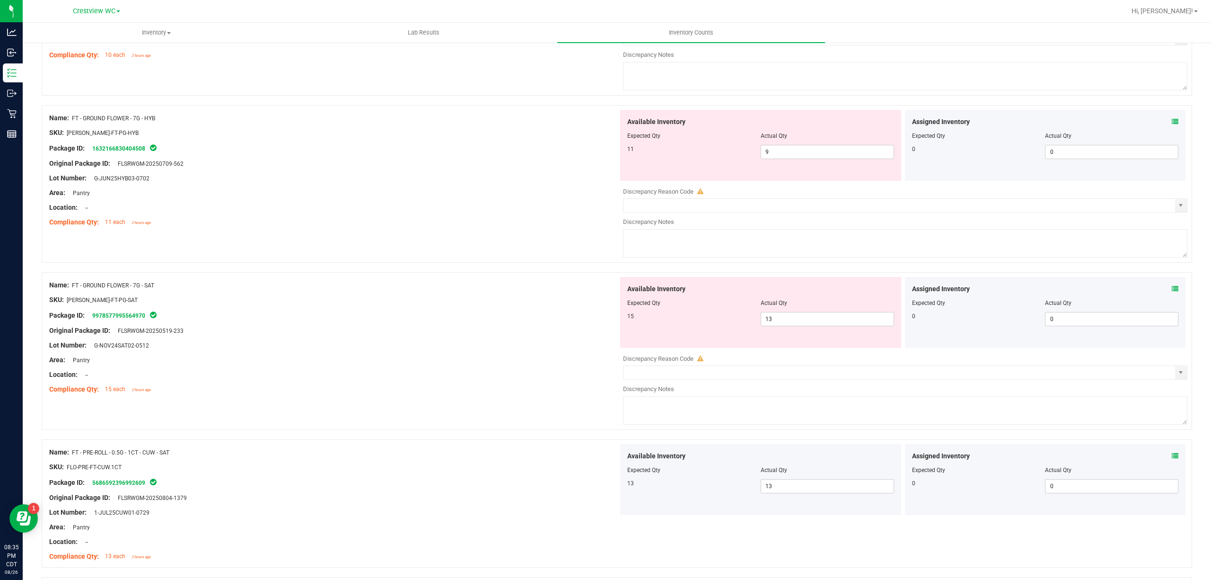
scroll to position [1791, 0]
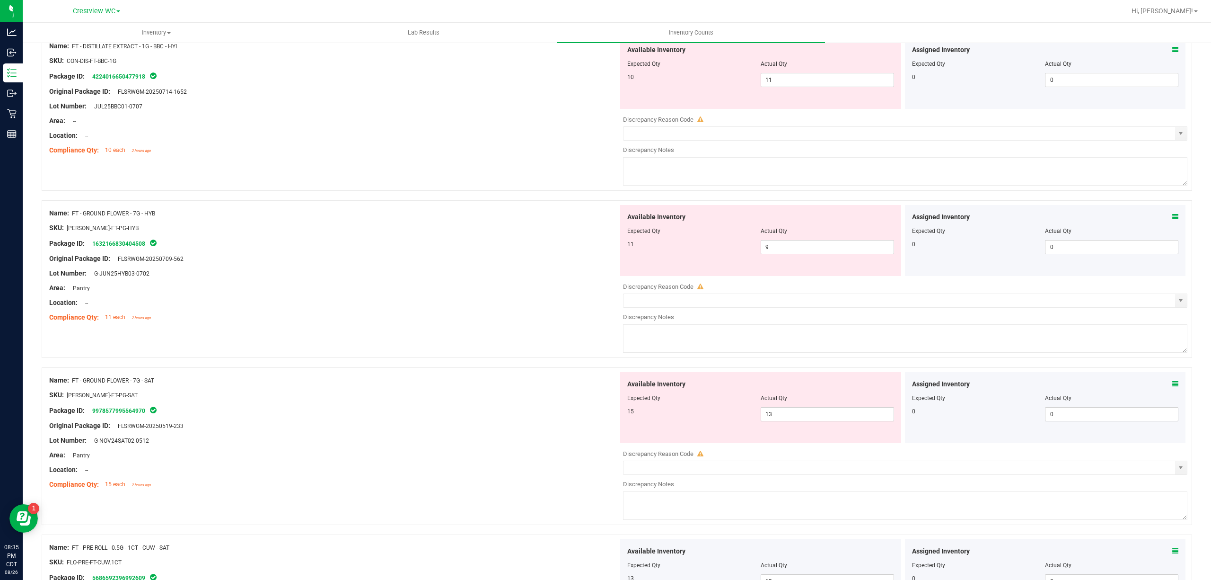
click at [1172, 387] on icon at bounding box center [1175, 383] width 7 height 7
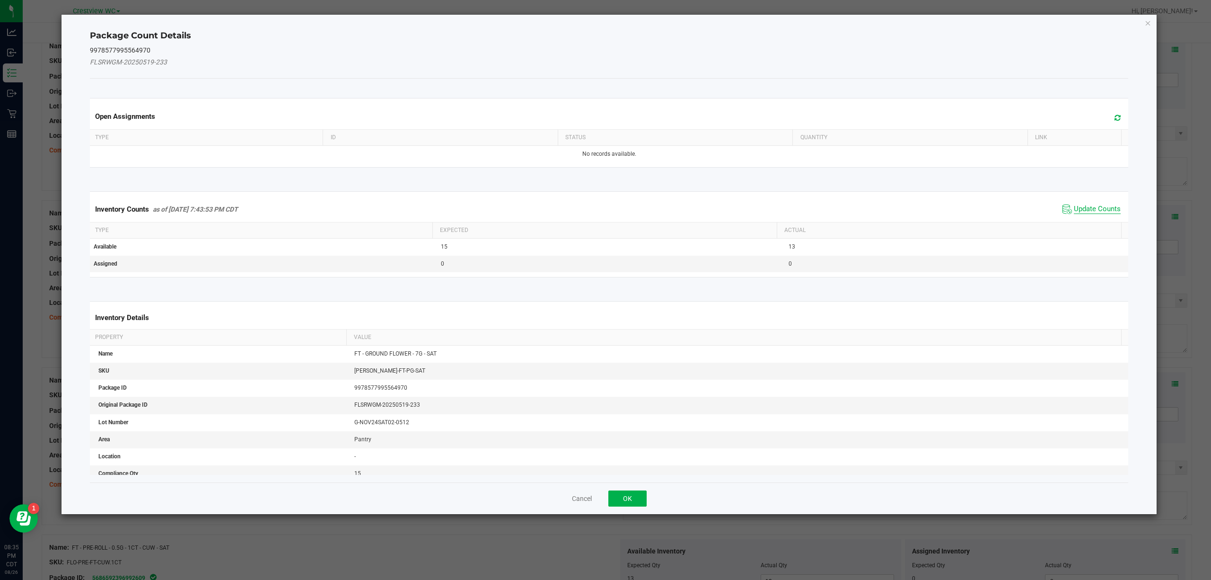
click at [1074, 212] on span "Update Counts" at bounding box center [1097, 208] width 47 height 9
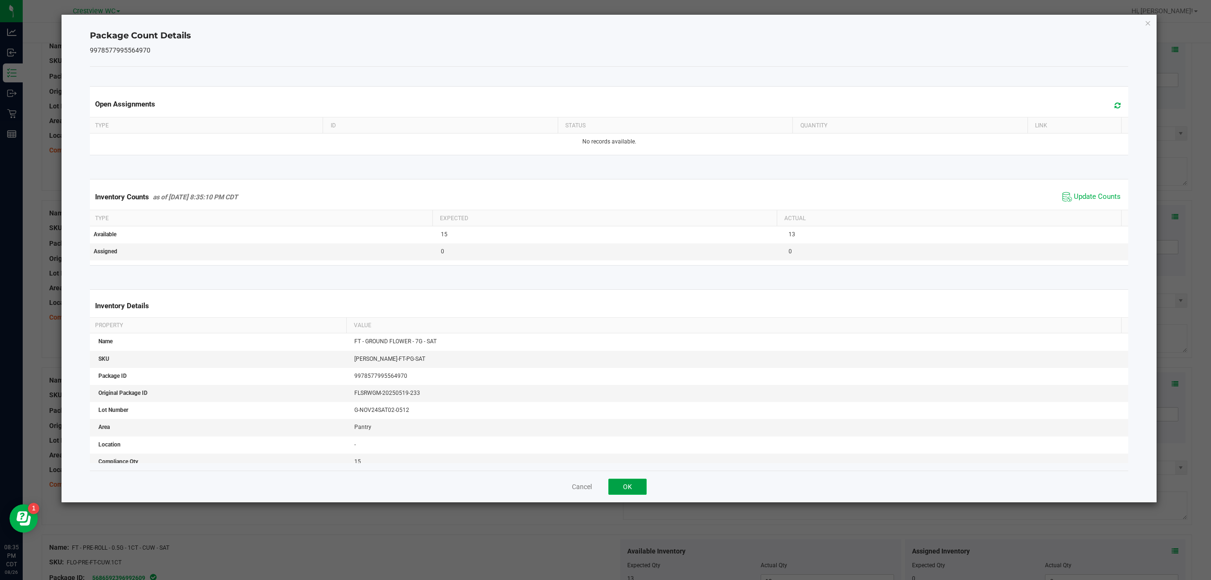
click at [630, 490] on button "OK" at bounding box center [627, 486] width 38 height 16
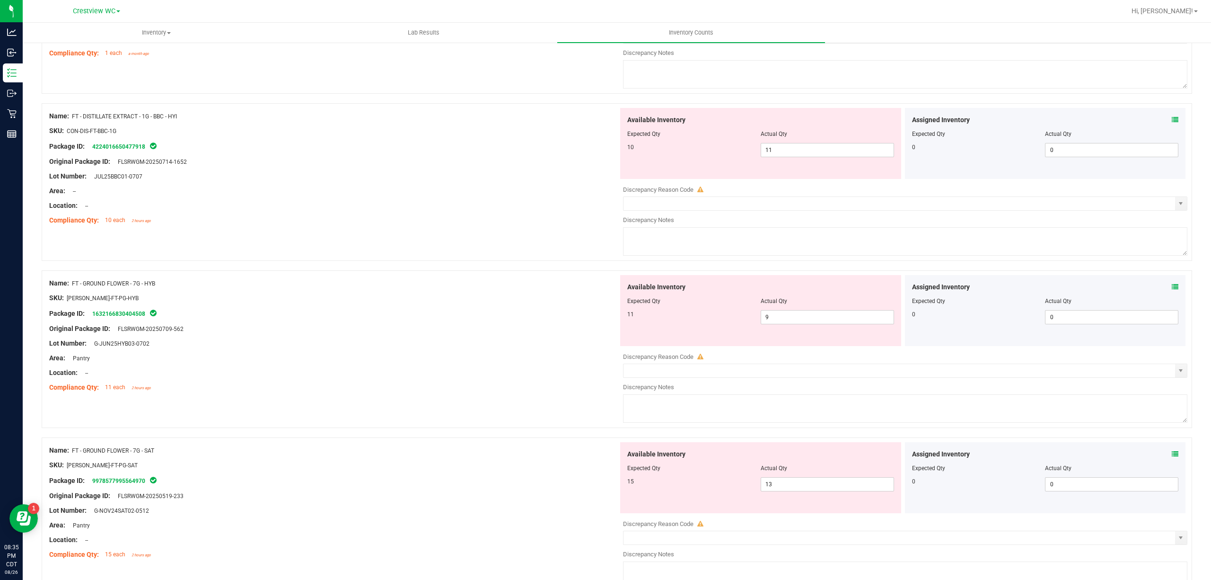
scroll to position [1664, 0]
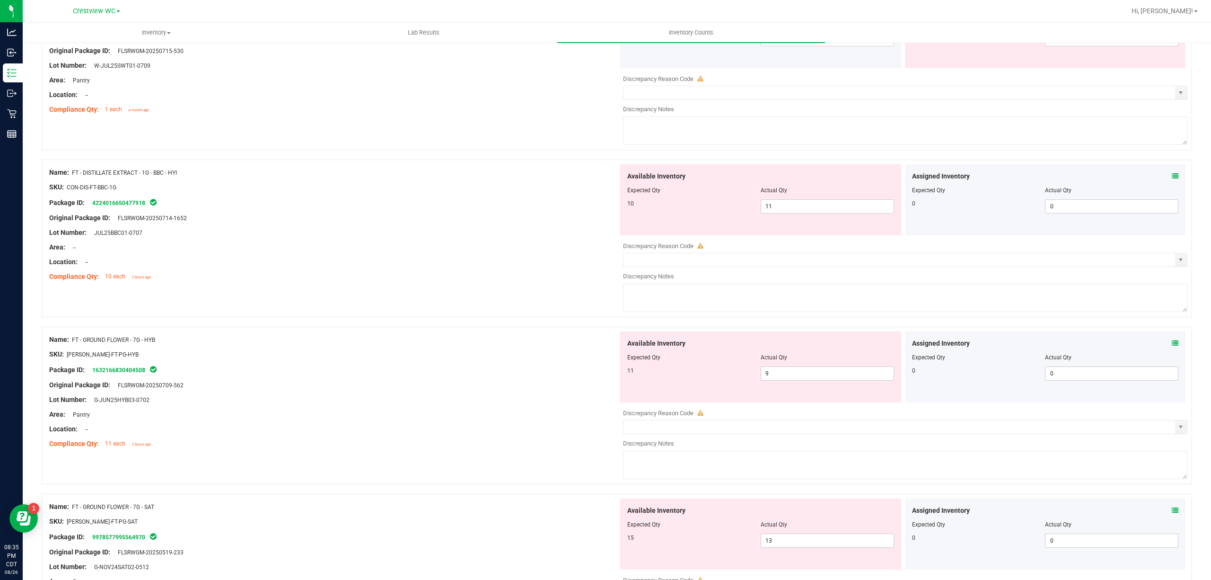
click at [1168, 348] on div "Assigned Inventory Expected Qty Actual Qty 0 0 0" at bounding box center [1045, 366] width 281 height 71
click at [1172, 346] on icon at bounding box center [1175, 343] width 7 height 7
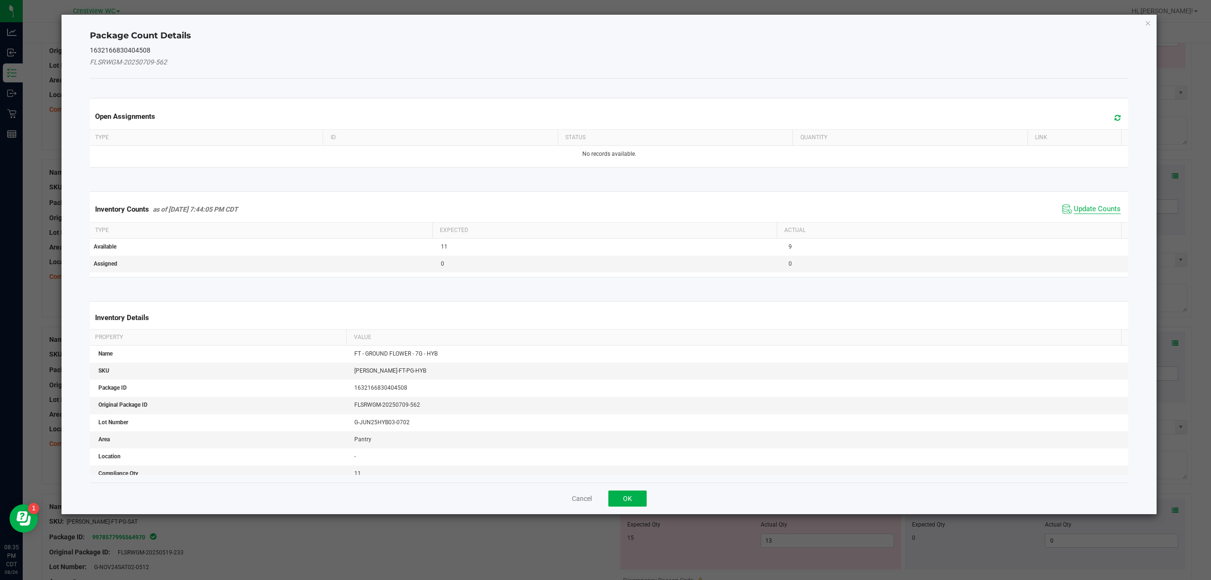
click at [1075, 212] on span "Update Counts" at bounding box center [1097, 208] width 47 height 9
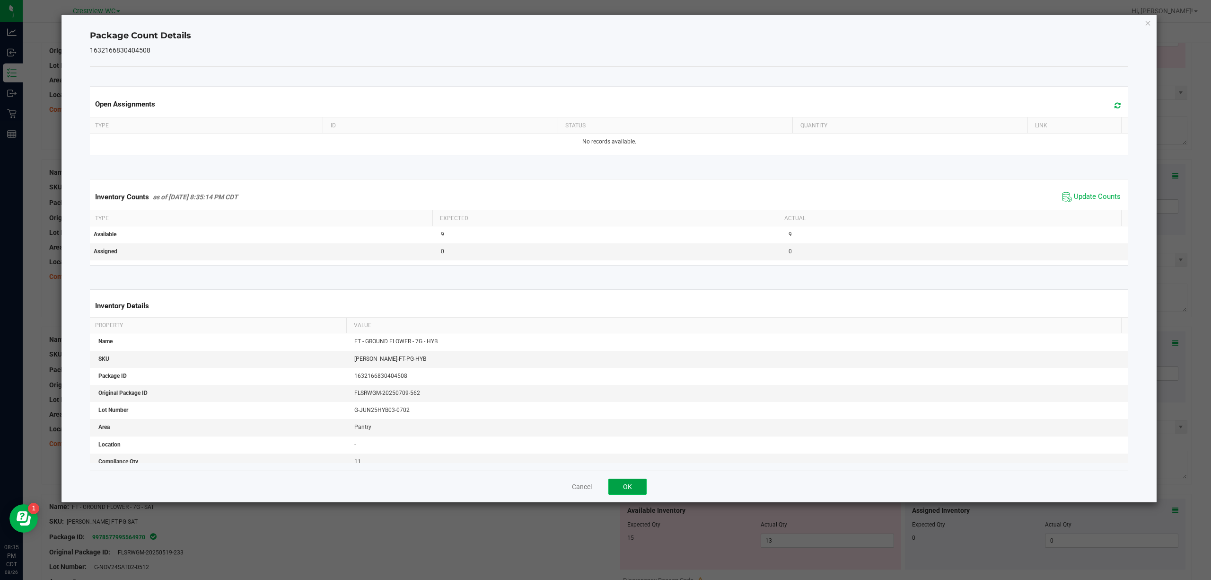
click at [624, 491] on button "OK" at bounding box center [627, 486] width 38 height 16
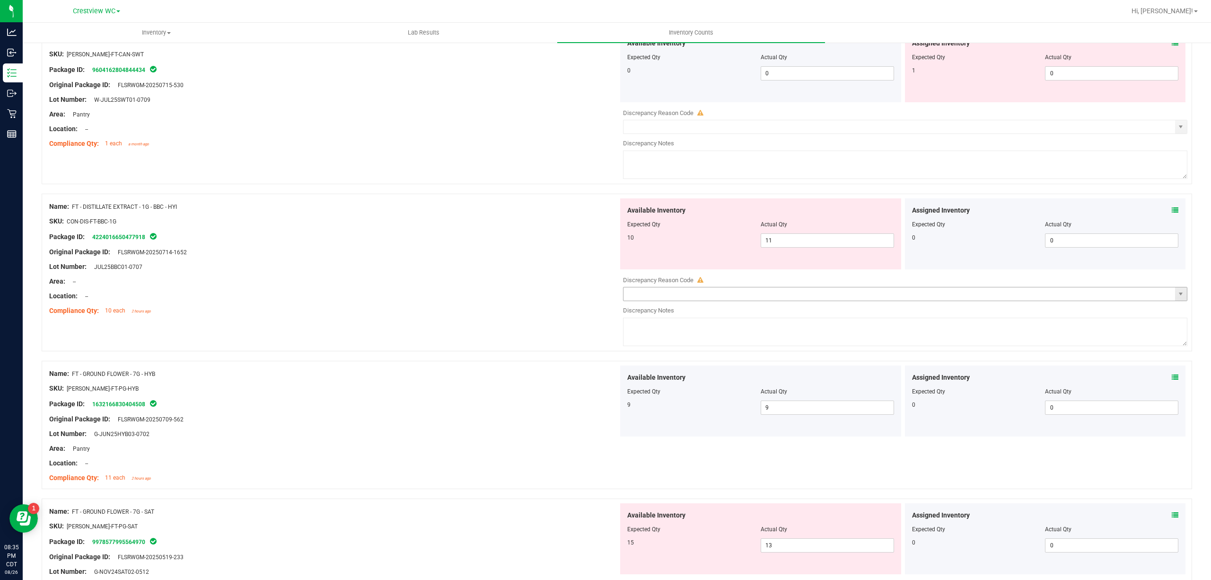
scroll to position [1601, 0]
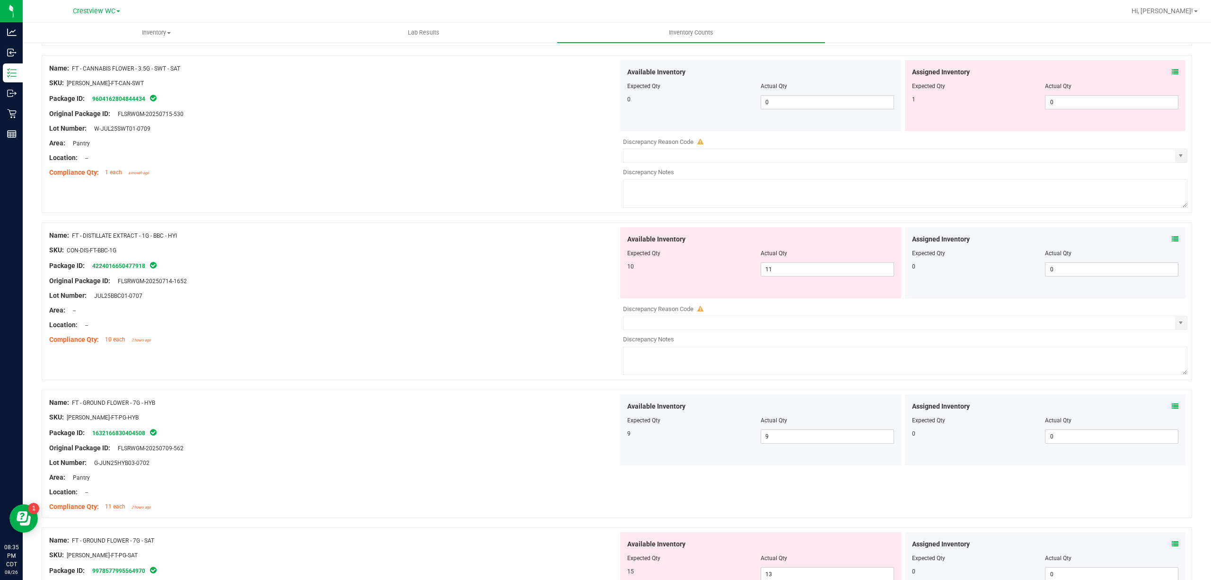
click at [1172, 246] on div "Assigned Inventory Expected Qty Actual Qty 0 0 0" at bounding box center [1045, 262] width 281 height 71
click at [1172, 240] on icon at bounding box center [1175, 239] width 7 height 7
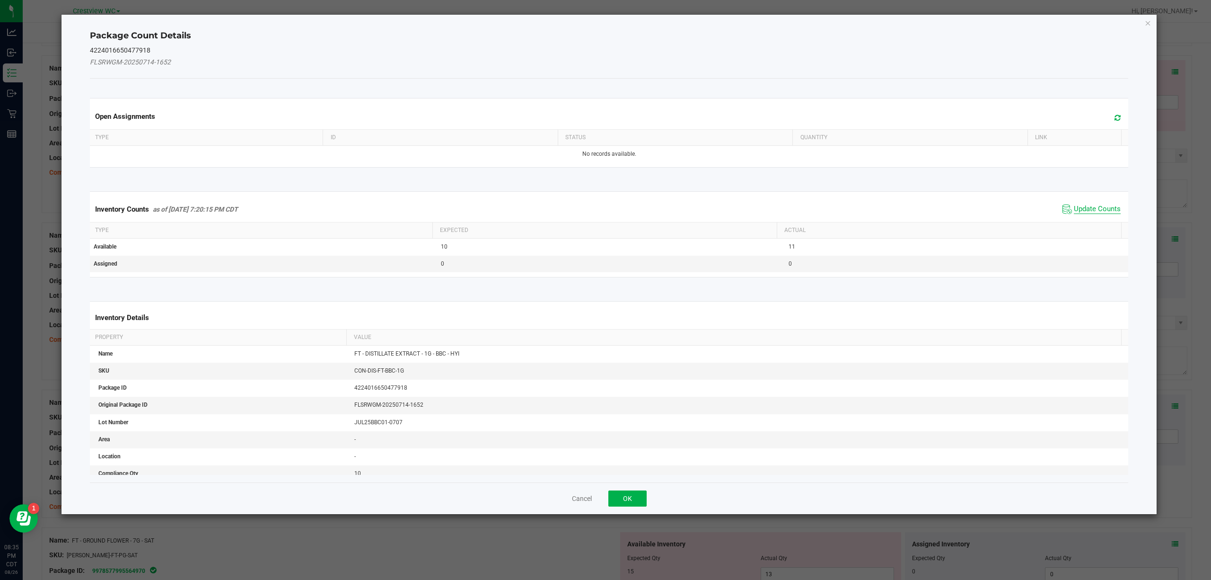
click at [1077, 207] on span "Update Counts" at bounding box center [1097, 208] width 47 height 9
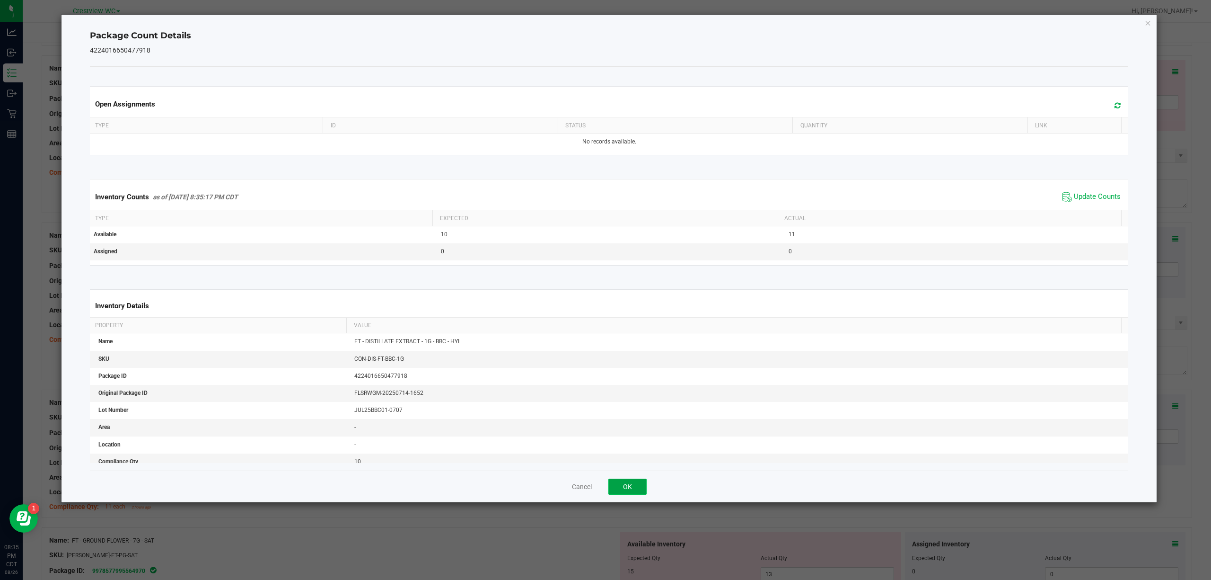
click at [640, 482] on button "OK" at bounding box center [627, 486] width 38 height 16
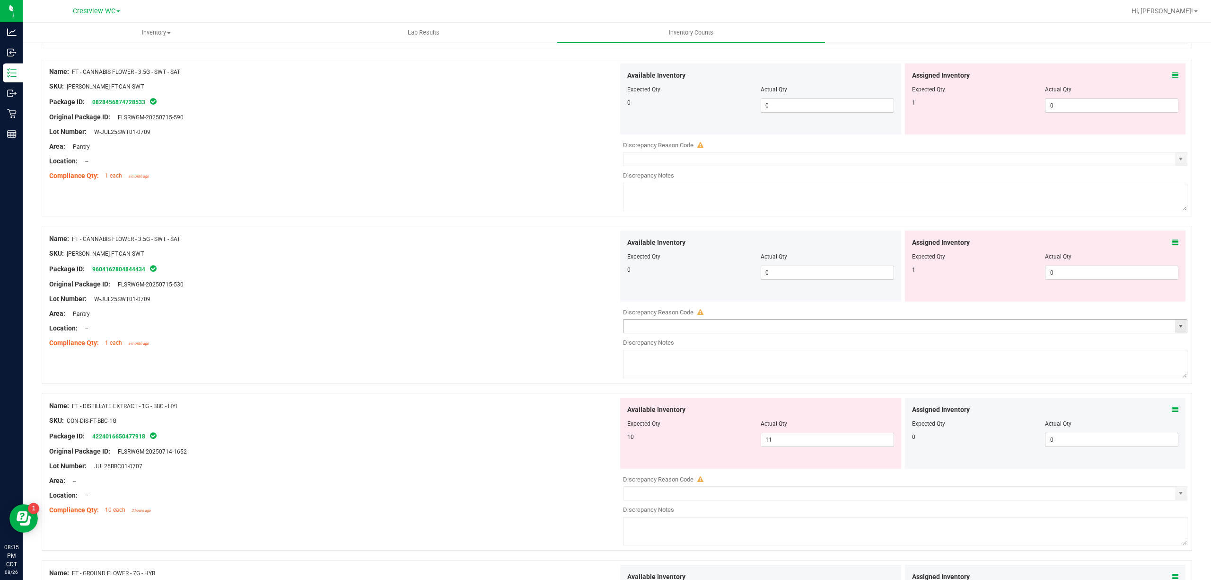
scroll to position [1412, 0]
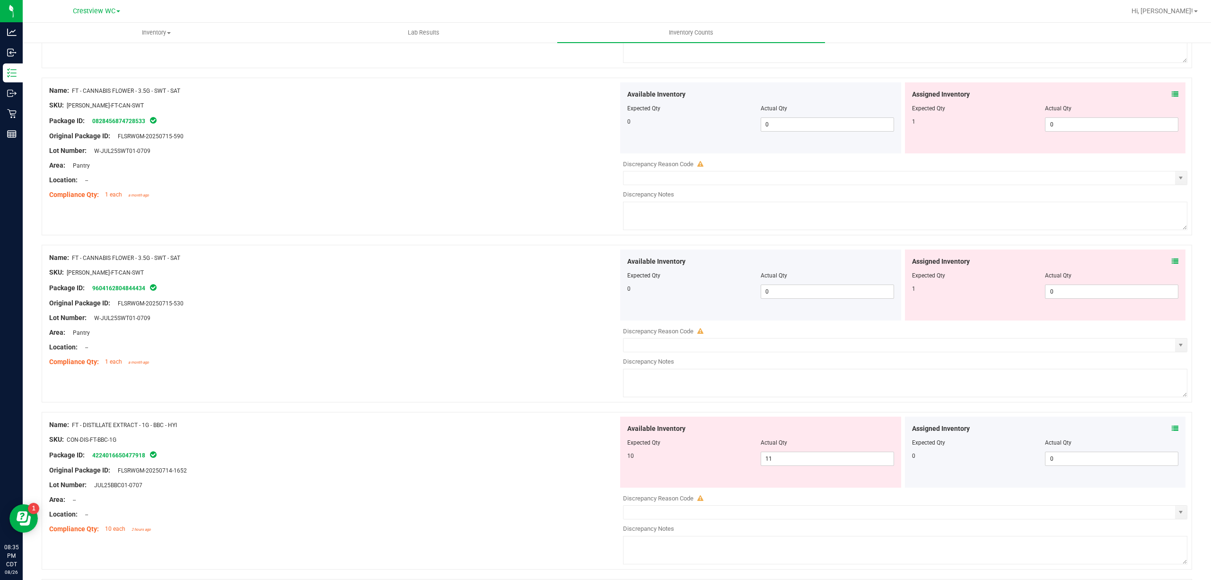
click at [1172, 264] on icon at bounding box center [1175, 261] width 7 height 7
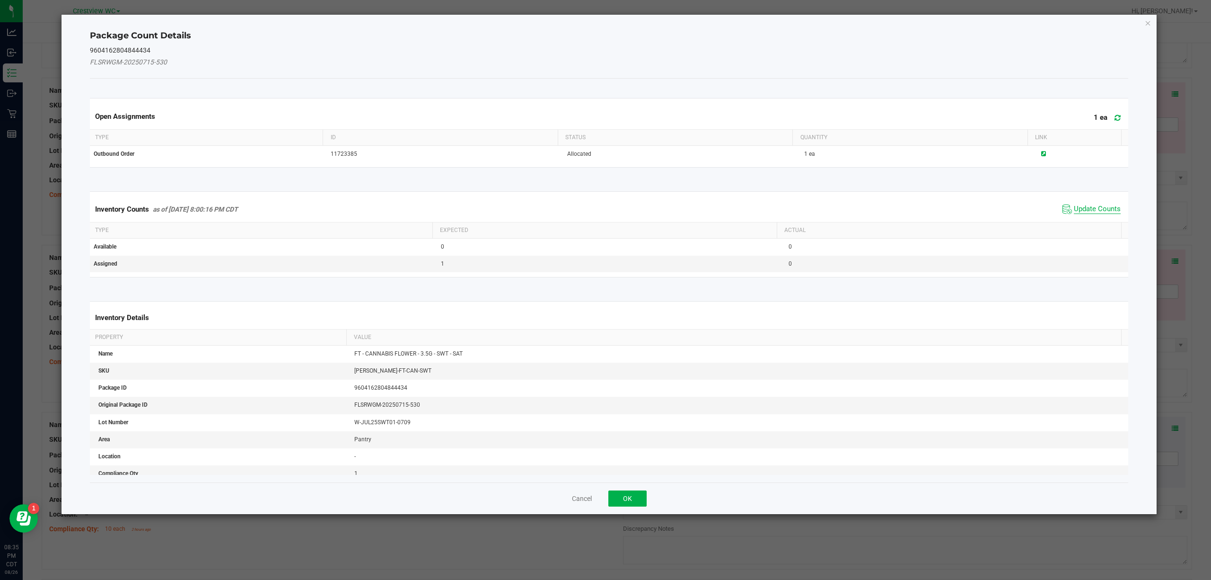
click at [1081, 209] on span "Update Counts" at bounding box center [1097, 208] width 47 height 9
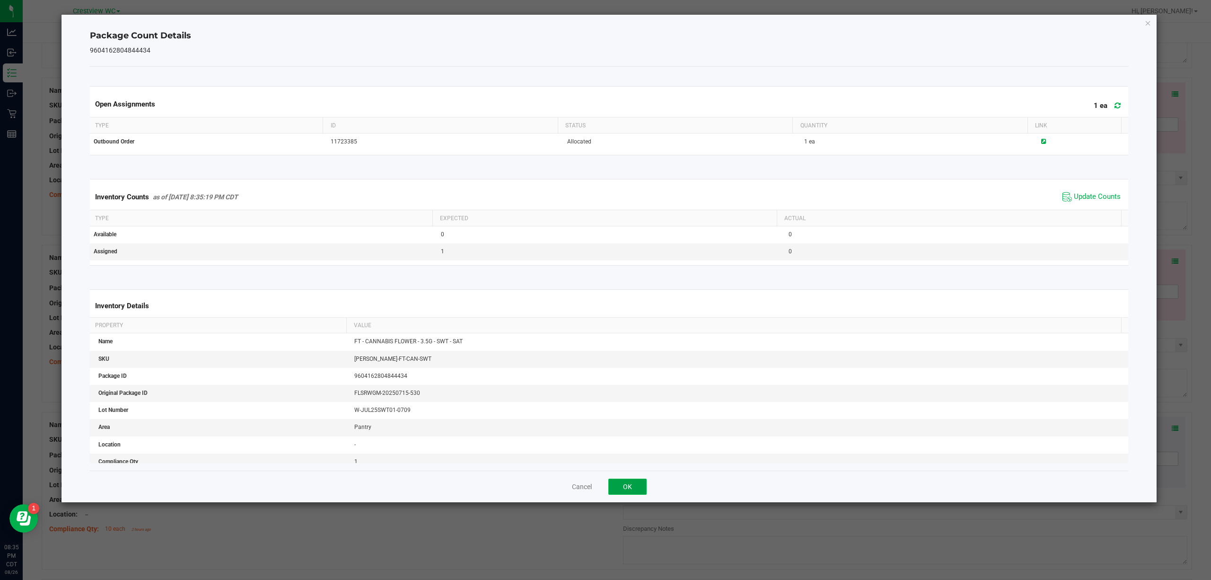
click at [634, 481] on button "OK" at bounding box center [627, 486] width 38 height 16
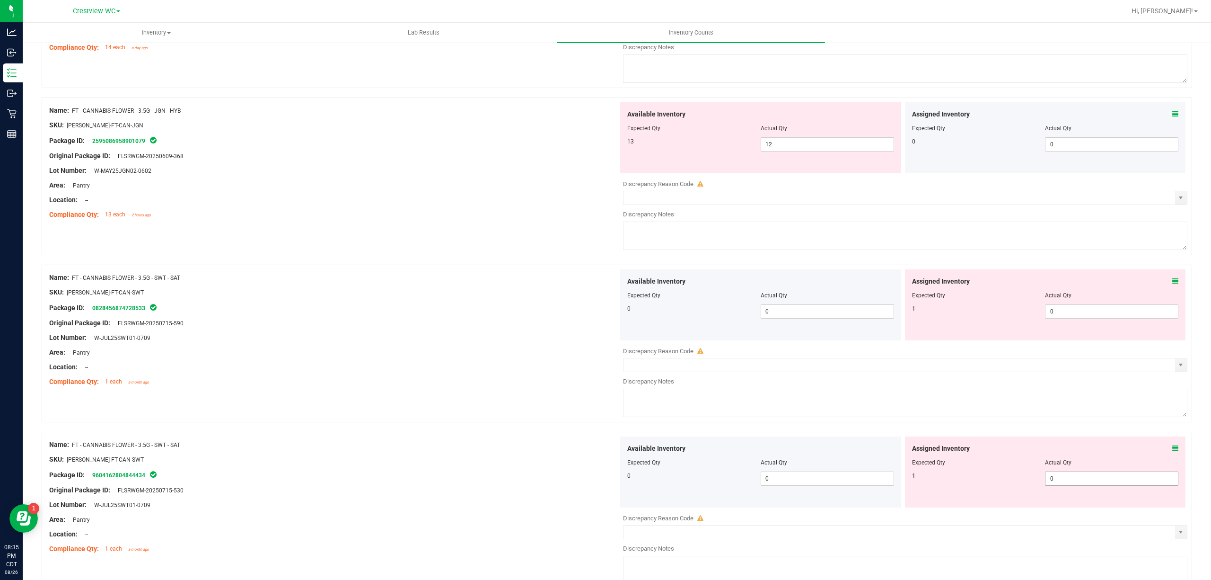
scroll to position [1223, 0]
click at [1172, 285] on icon at bounding box center [1175, 283] width 7 height 7
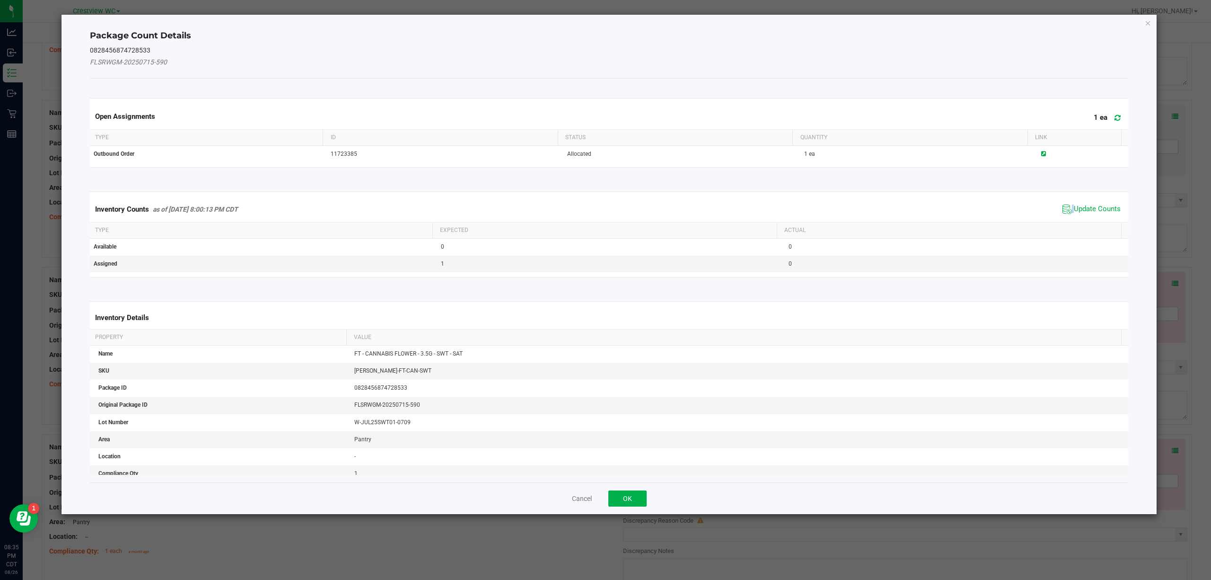
click at [1063, 214] on span "Update Counts" at bounding box center [1091, 209] width 63 height 14
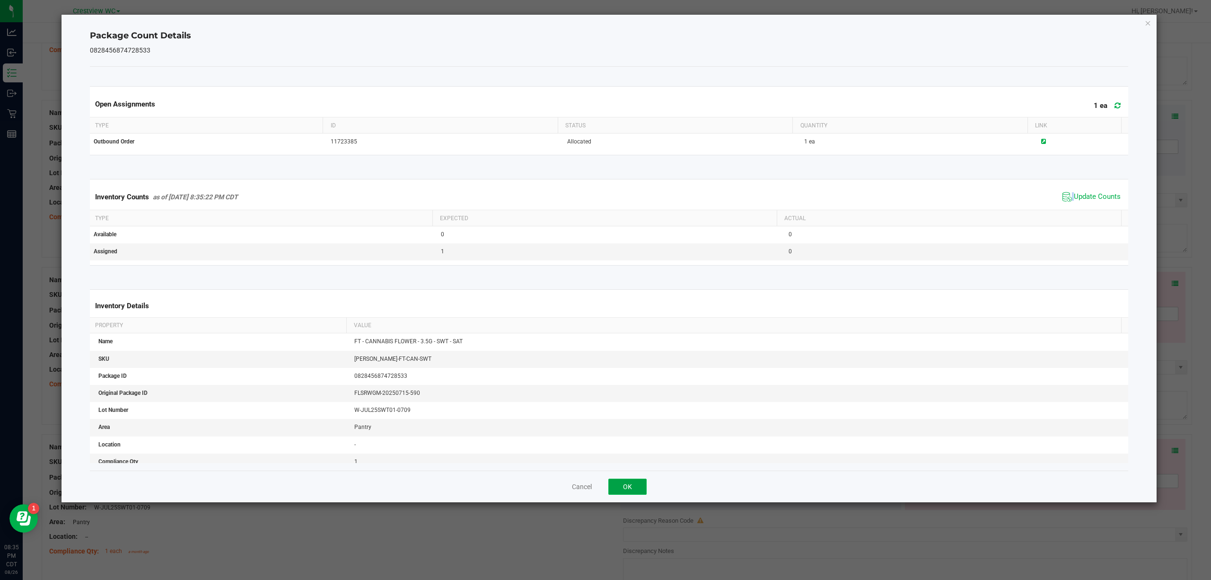
click at [631, 483] on button "OK" at bounding box center [627, 486] width 38 height 16
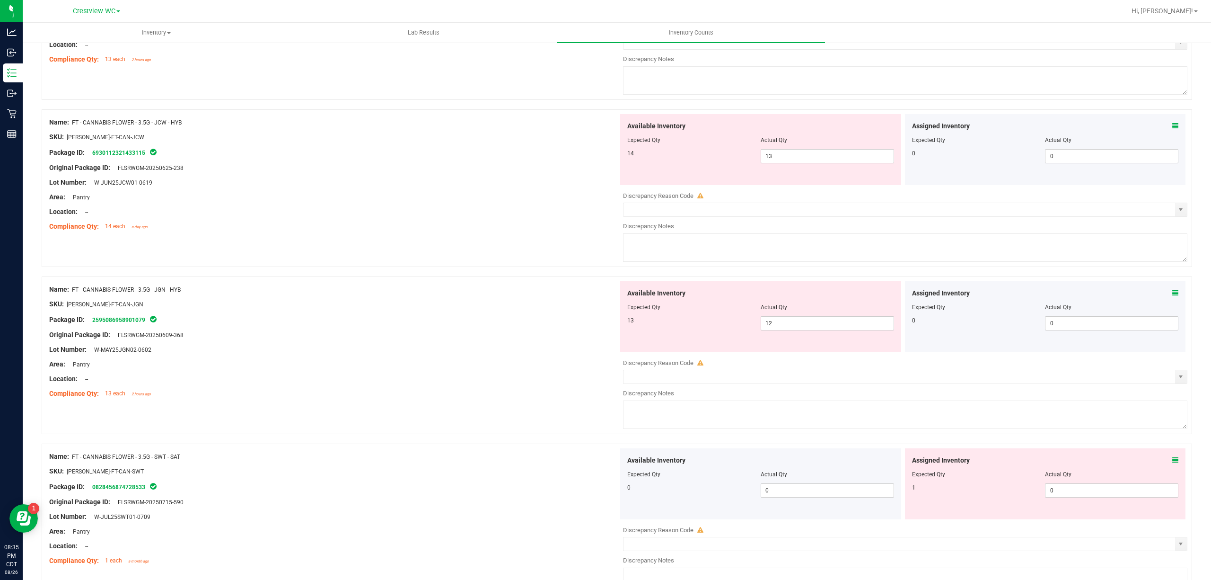
scroll to position [1034, 0]
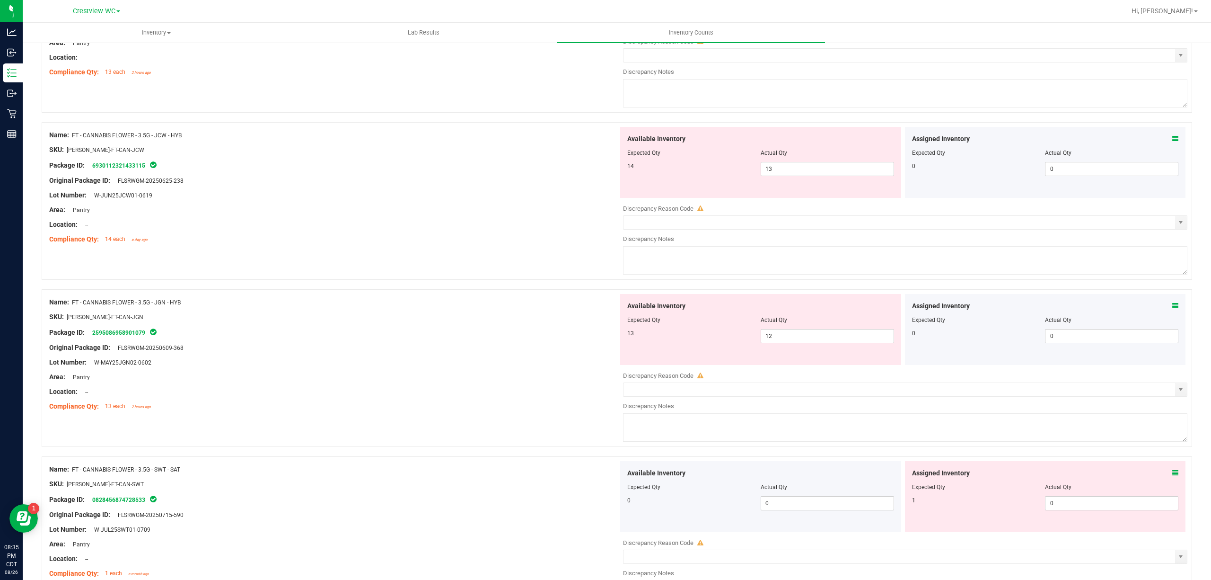
click at [1161, 311] on div "Assigned Inventory" at bounding box center [1045, 306] width 267 height 10
click at [1172, 309] on icon at bounding box center [1175, 305] width 7 height 7
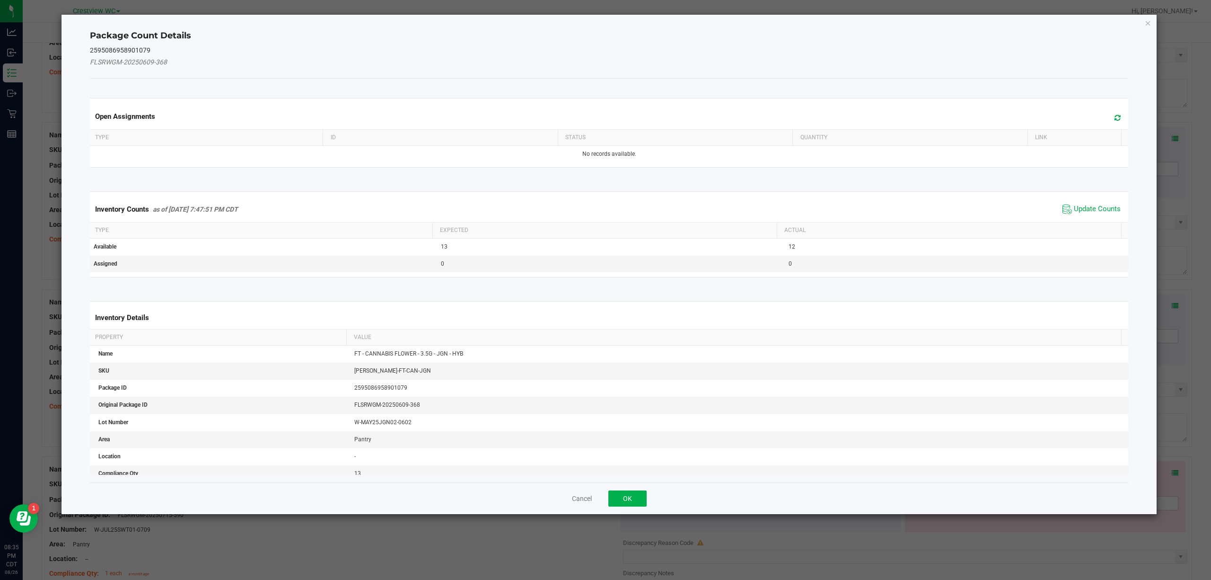
click at [1086, 216] on span "Update Counts" at bounding box center [1091, 209] width 63 height 14
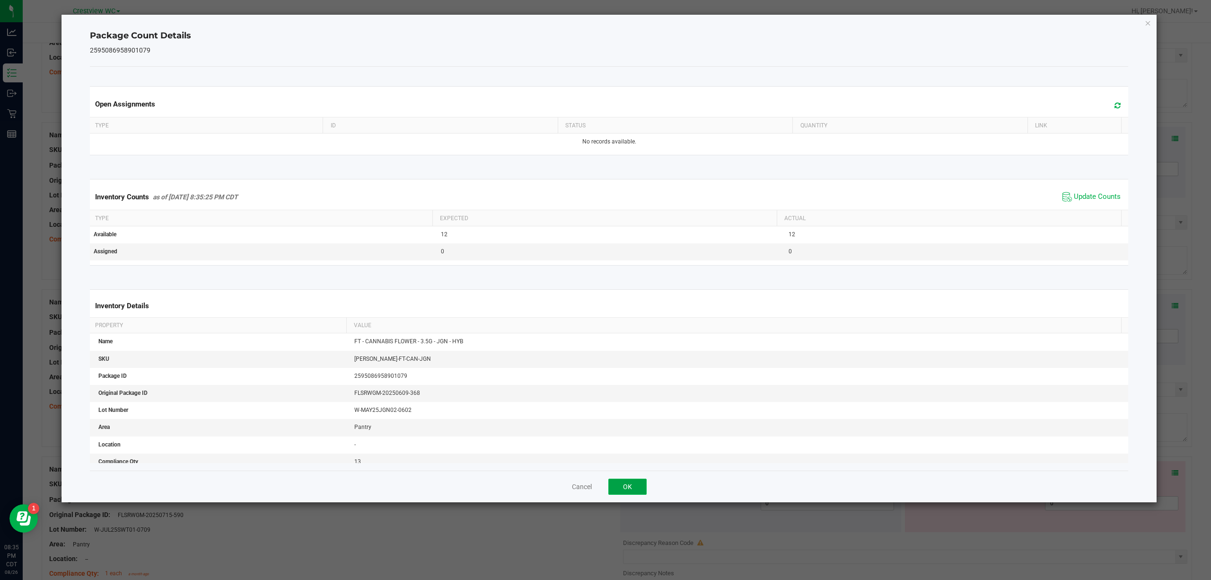
click at [644, 483] on button "OK" at bounding box center [627, 486] width 38 height 16
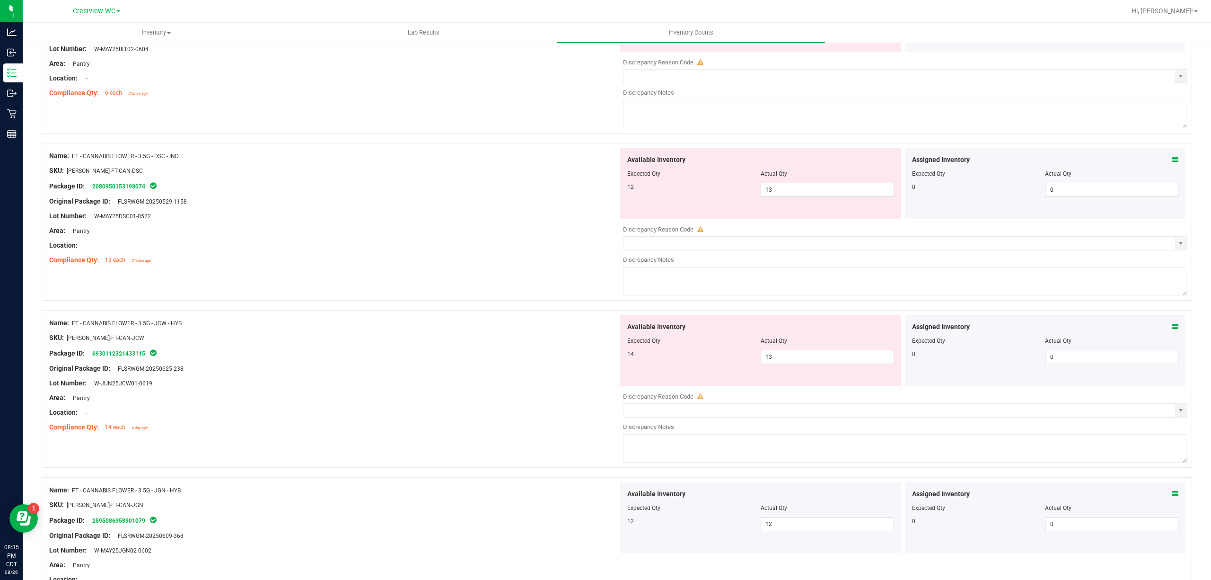
scroll to position [844, 0]
click at [1172, 330] on icon at bounding box center [1175, 328] width 7 height 7
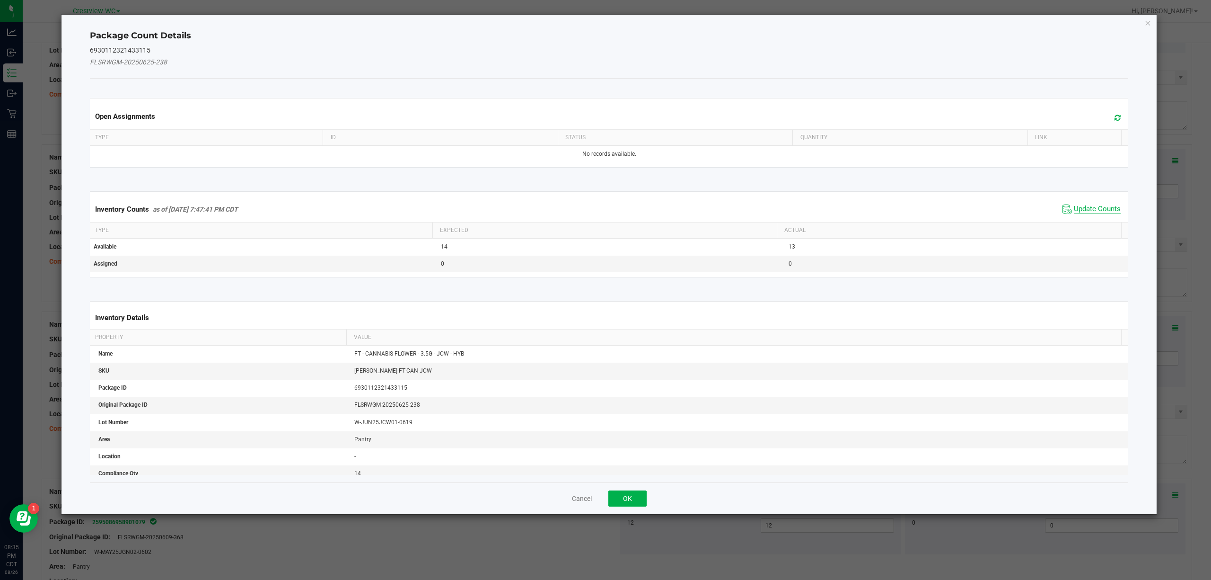
click at [1087, 211] on span "Update Counts" at bounding box center [1097, 208] width 47 height 9
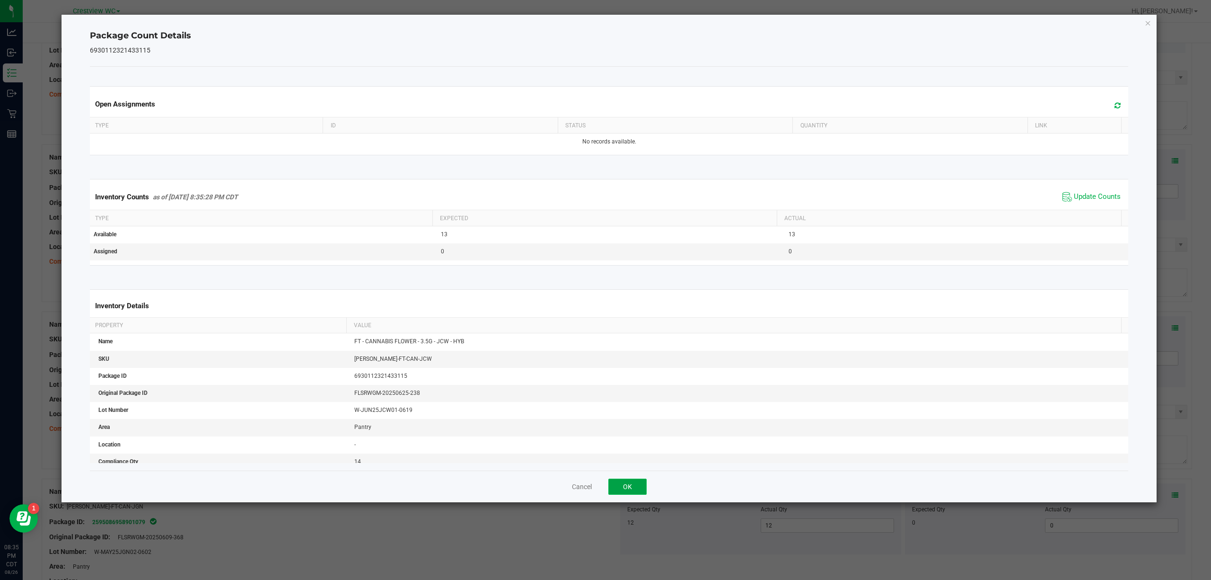
click at [633, 492] on button "OK" at bounding box center [627, 486] width 38 height 16
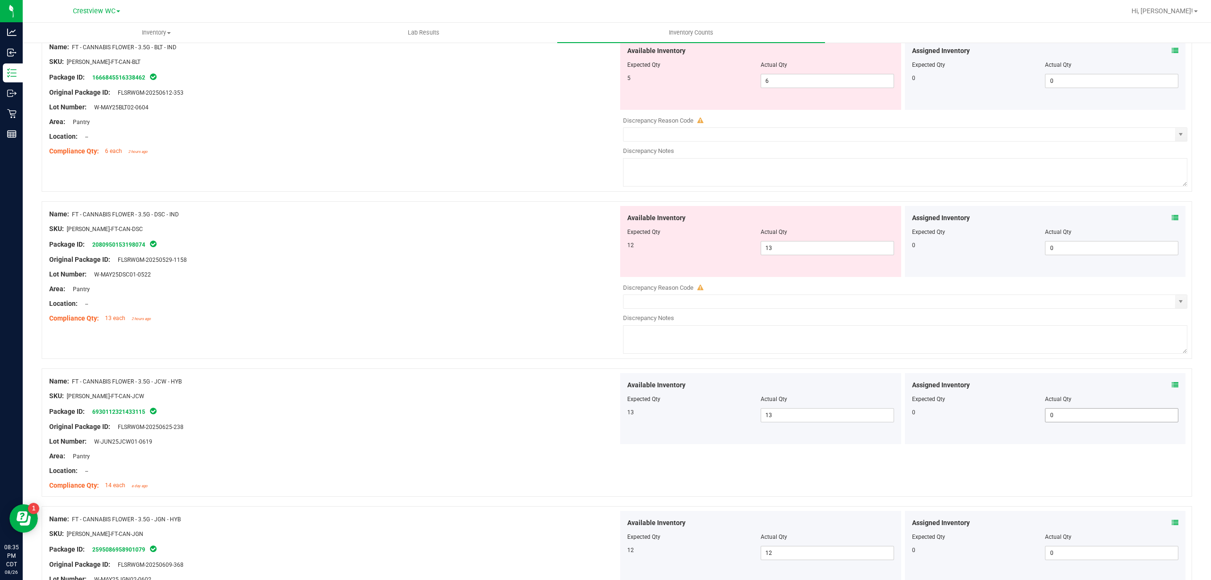
scroll to position [718, 0]
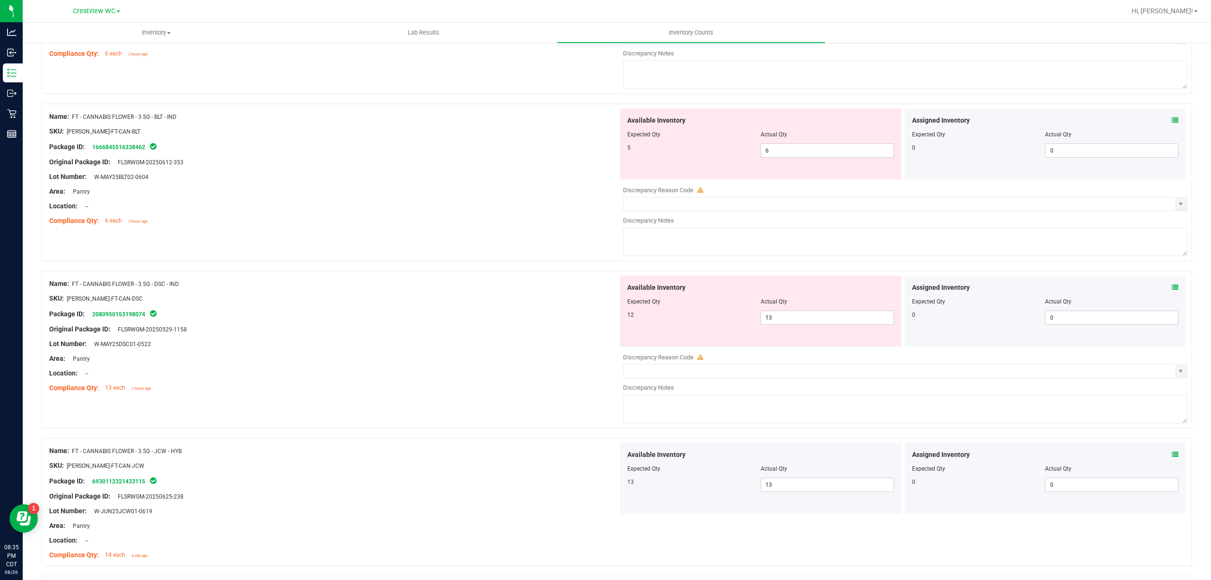
click at [1172, 290] on icon at bounding box center [1175, 287] width 7 height 7
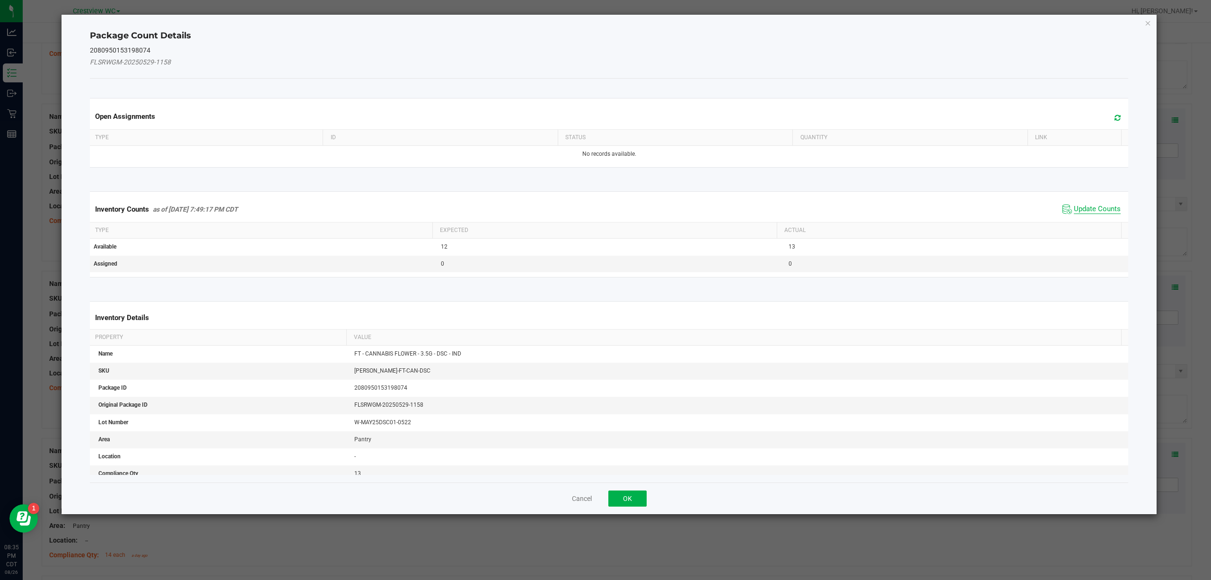
click at [1074, 211] on span "Update Counts" at bounding box center [1097, 208] width 47 height 9
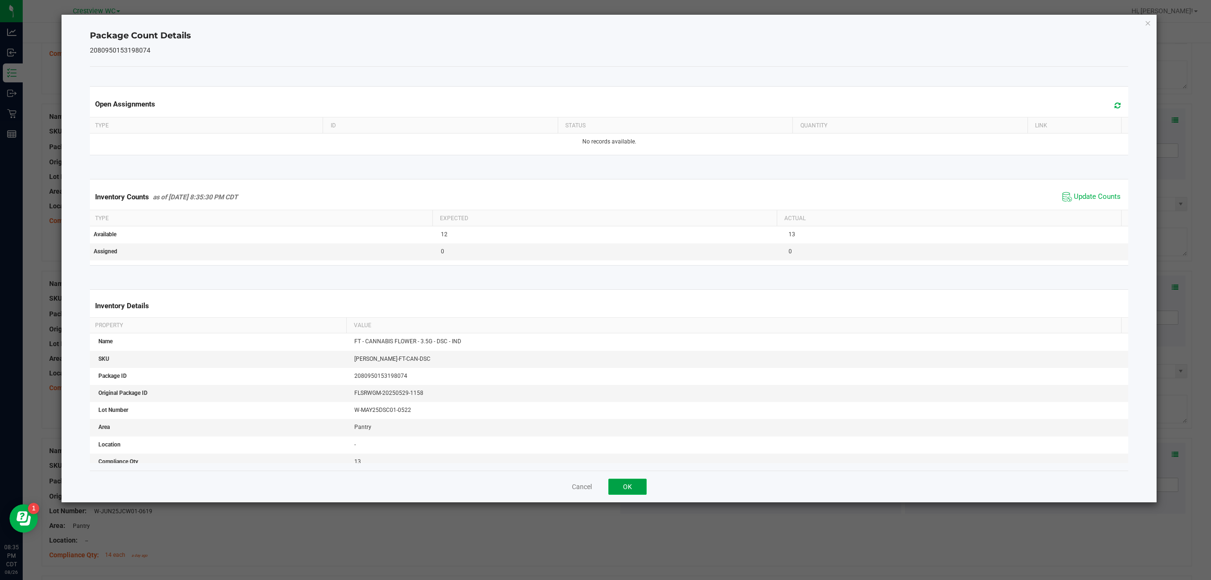
click at [626, 487] on button "OK" at bounding box center [627, 486] width 38 height 16
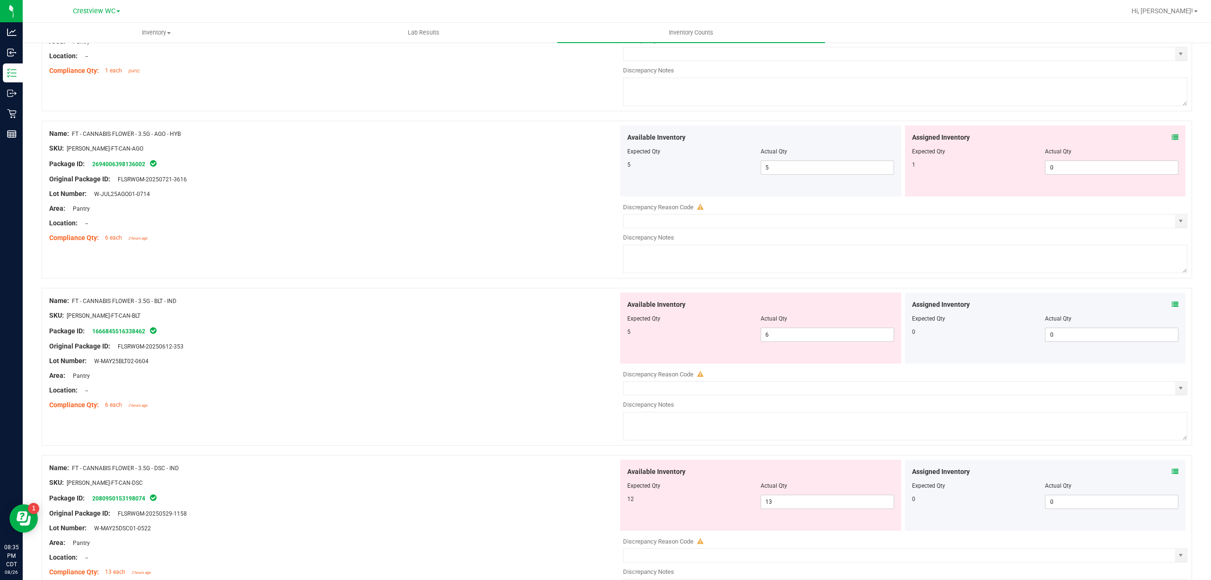
scroll to position [529, 0]
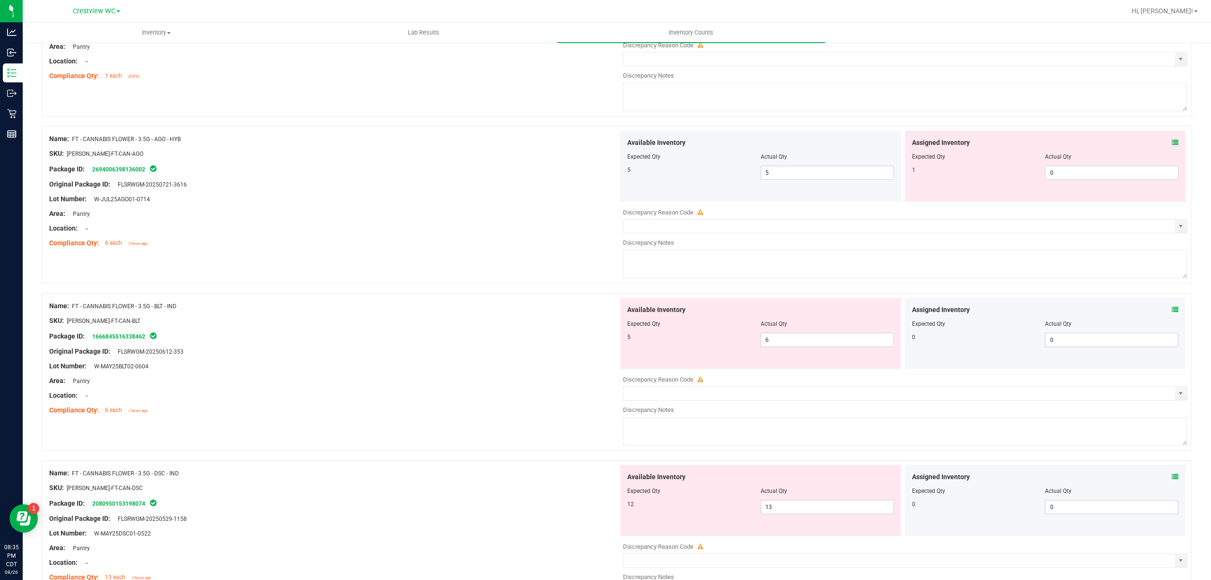
click at [1172, 311] on icon at bounding box center [1175, 309] width 7 height 7
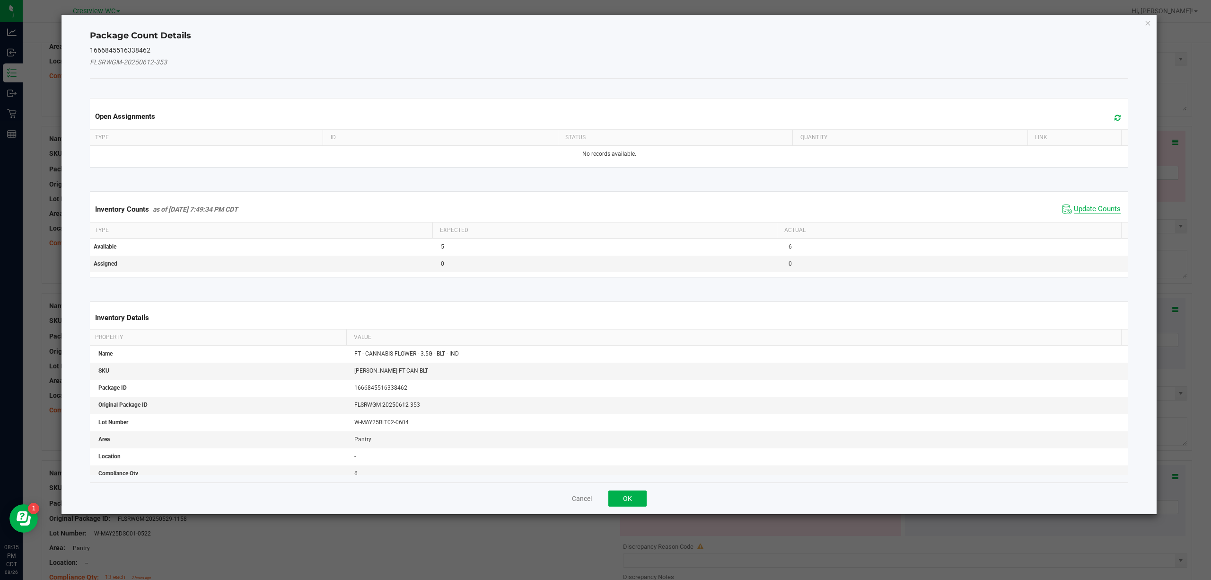
click at [1075, 211] on span "Update Counts" at bounding box center [1097, 208] width 47 height 9
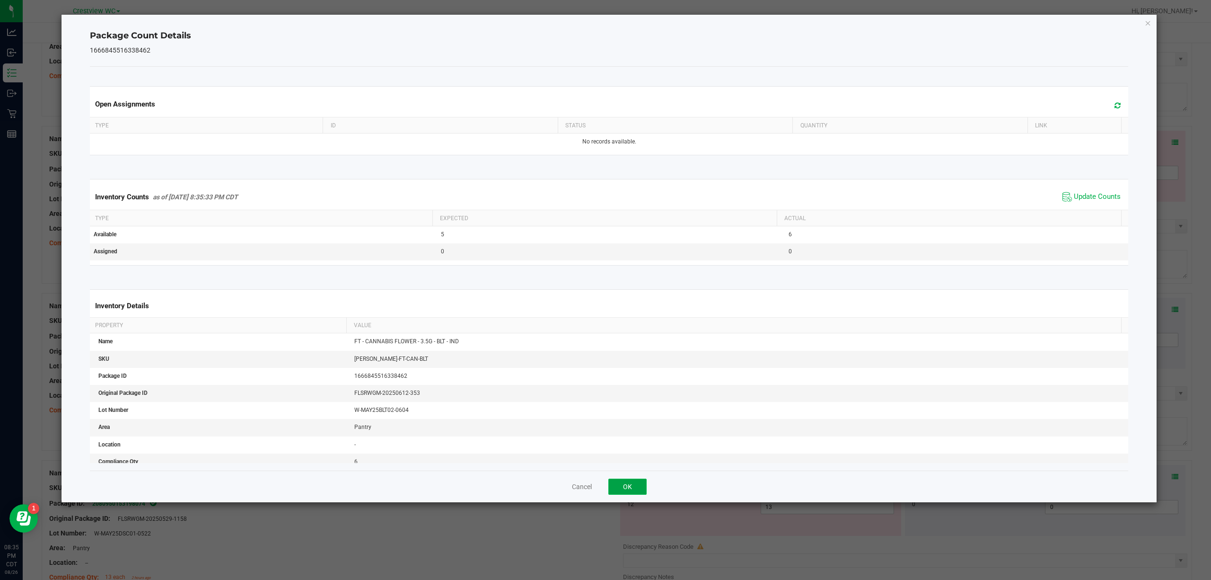
click at [625, 487] on button "OK" at bounding box center [627, 486] width 38 height 16
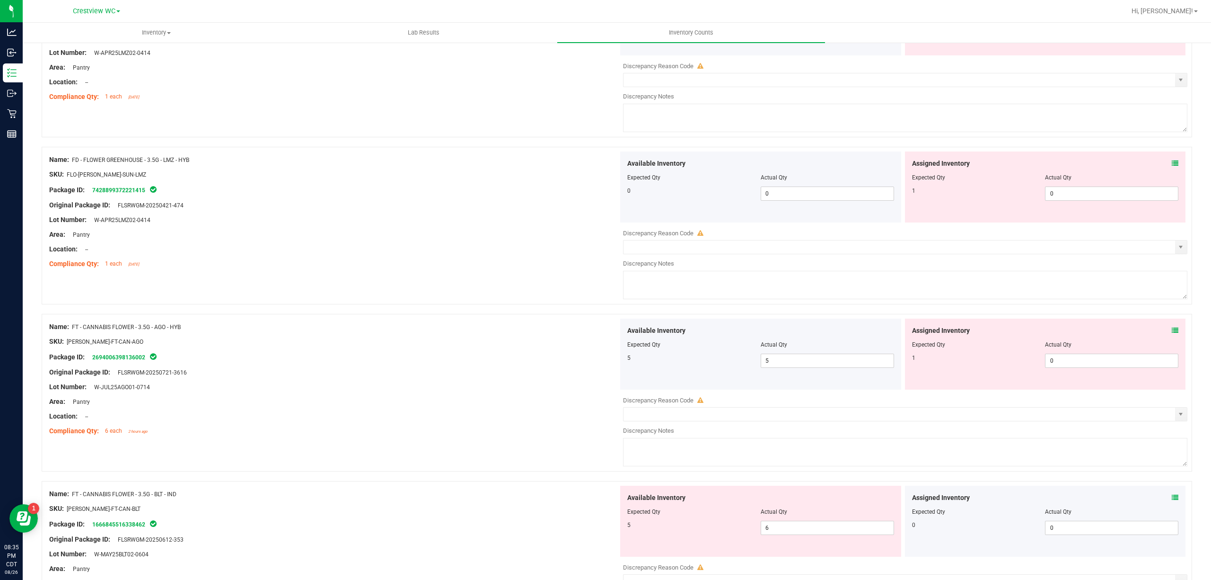
scroll to position [340, 0]
click at [1172, 333] on icon at bounding box center [1175, 331] width 7 height 7
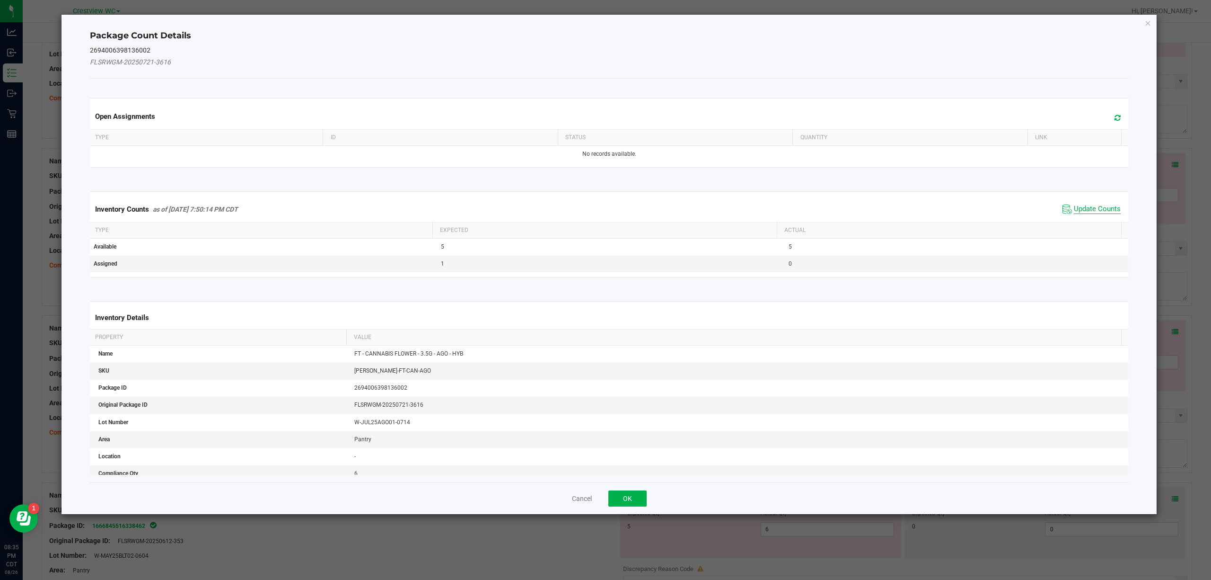
click at [1074, 207] on span "Update Counts" at bounding box center [1097, 208] width 47 height 9
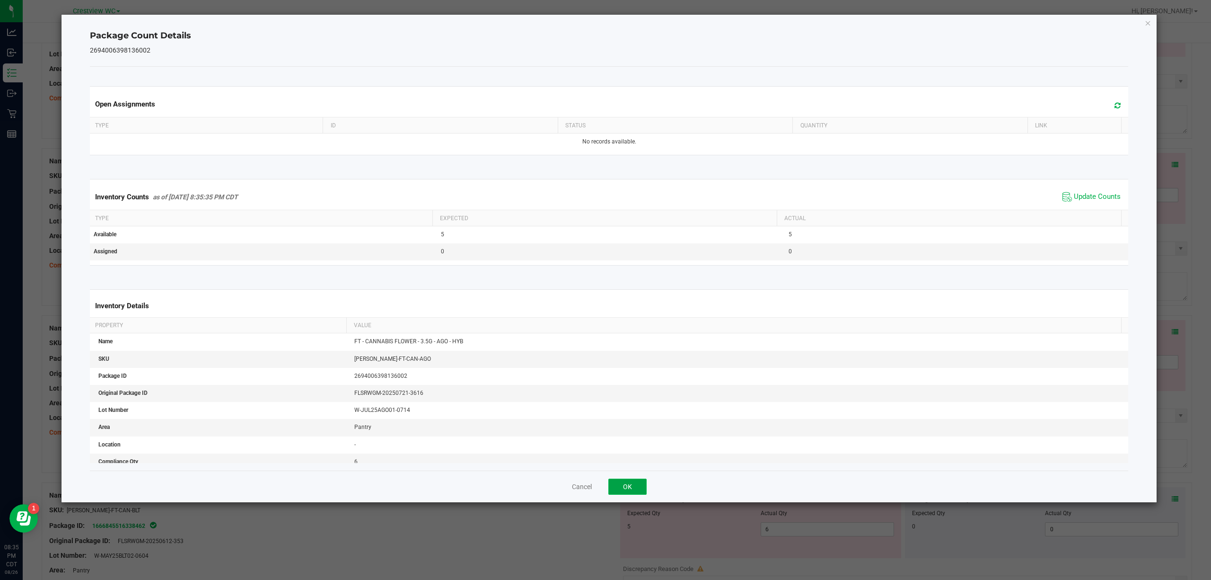
click at [619, 484] on button "OK" at bounding box center [627, 486] width 38 height 16
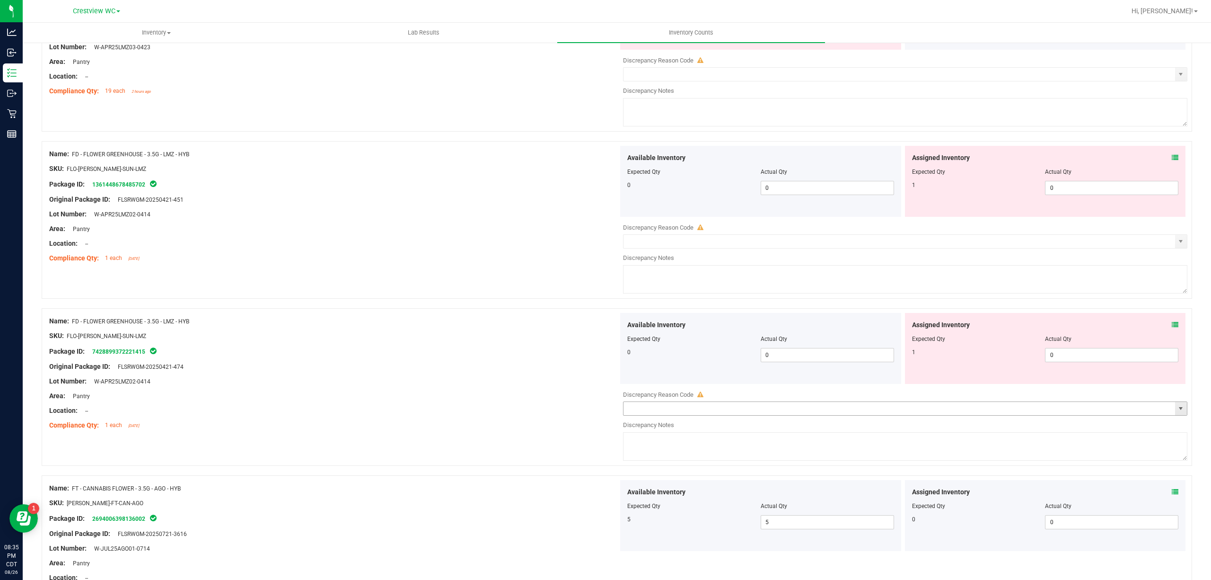
scroll to position [150, 0]
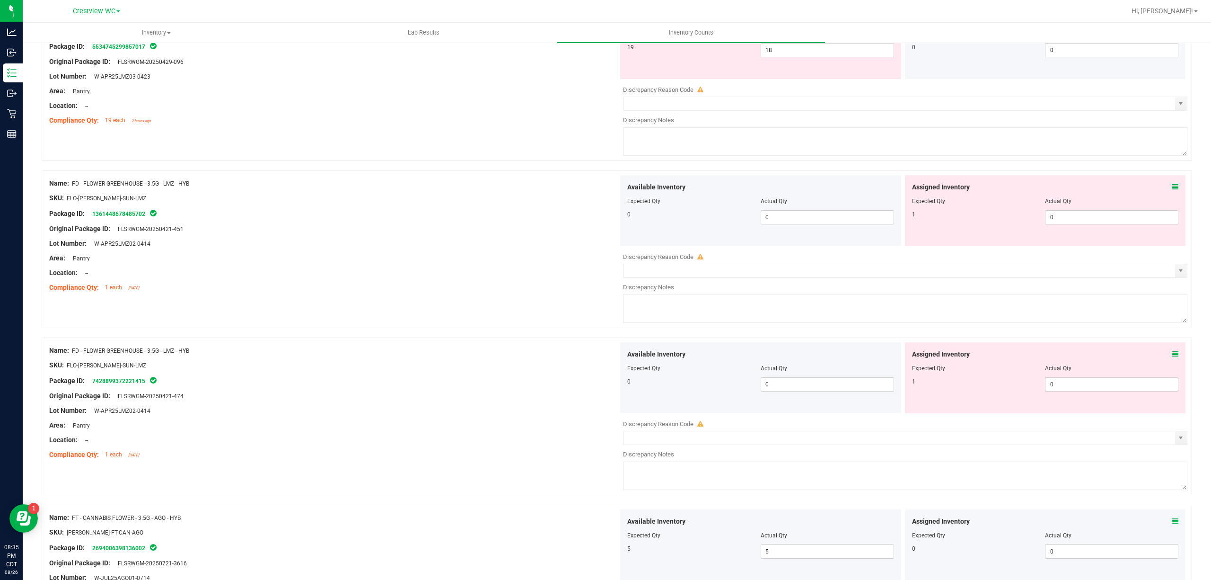
click at [1172, 356] on icon at bounding box center [1175, 354] width 7 height 7
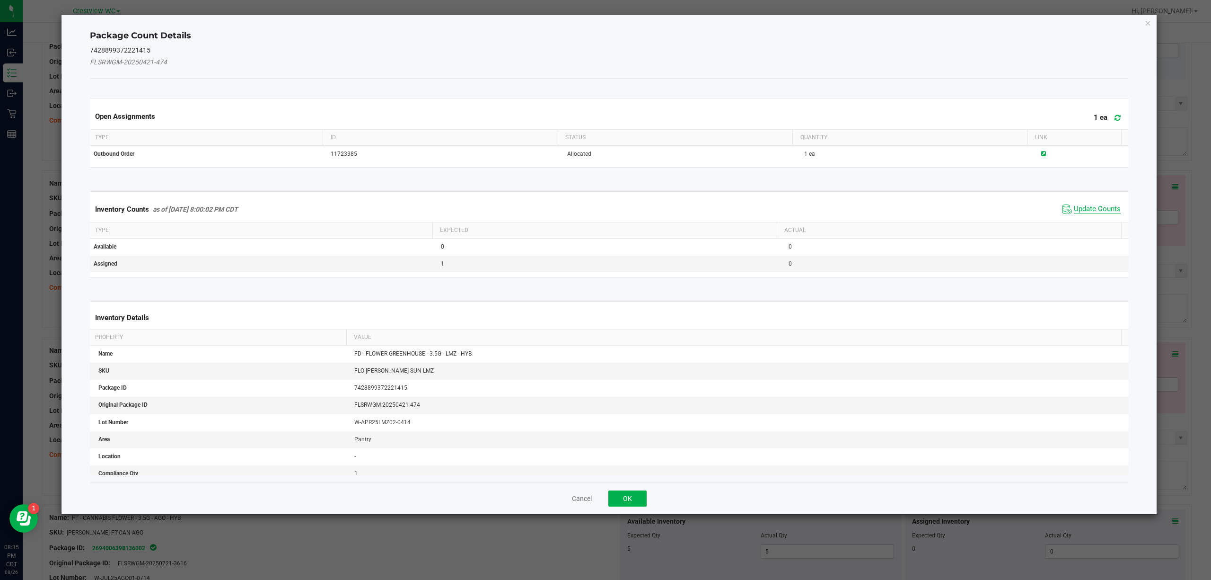
click at [1079, 213] on span "Update Counts" at bounding box center [1097, 208] width 47 height 9
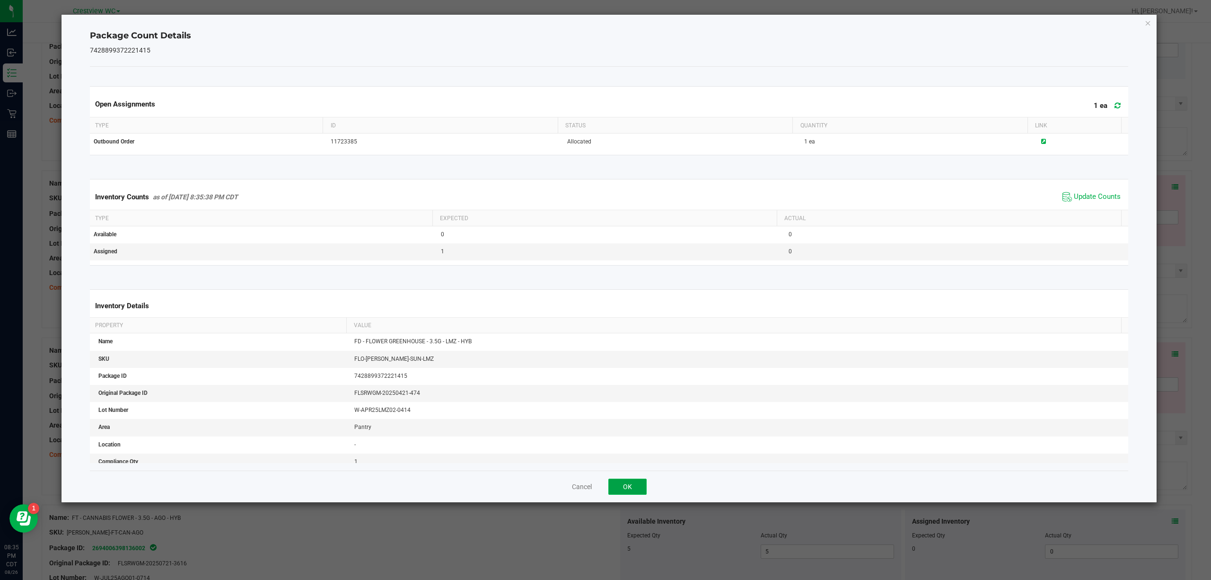
click at [629, 487] on button "OK" at bounding box center [627, 486] width 38 height 16
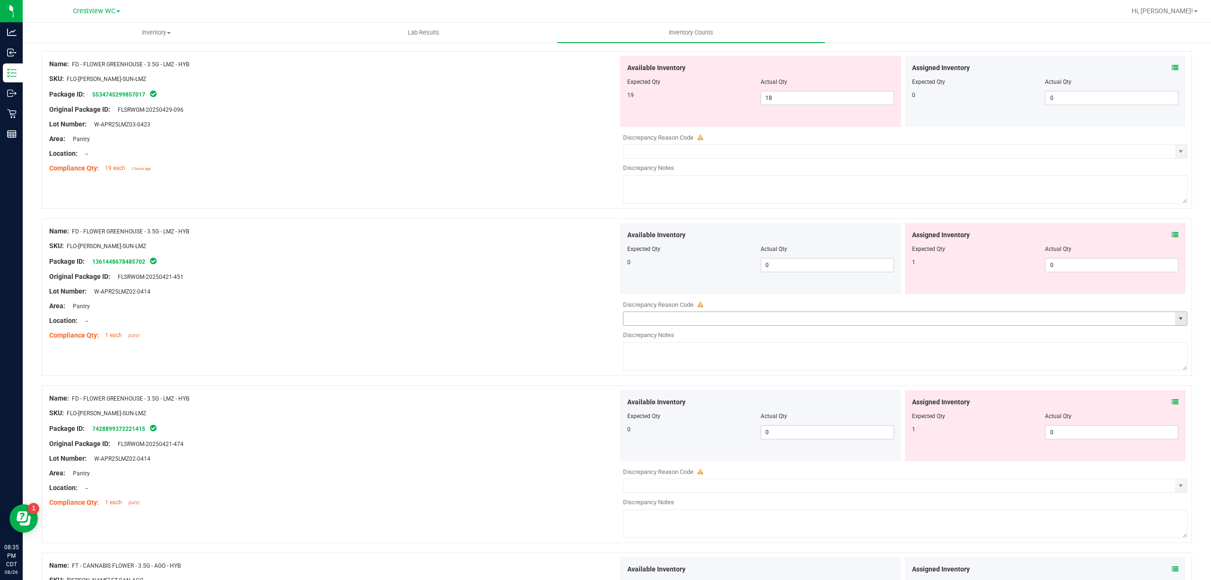
scroll to position [25, 0]
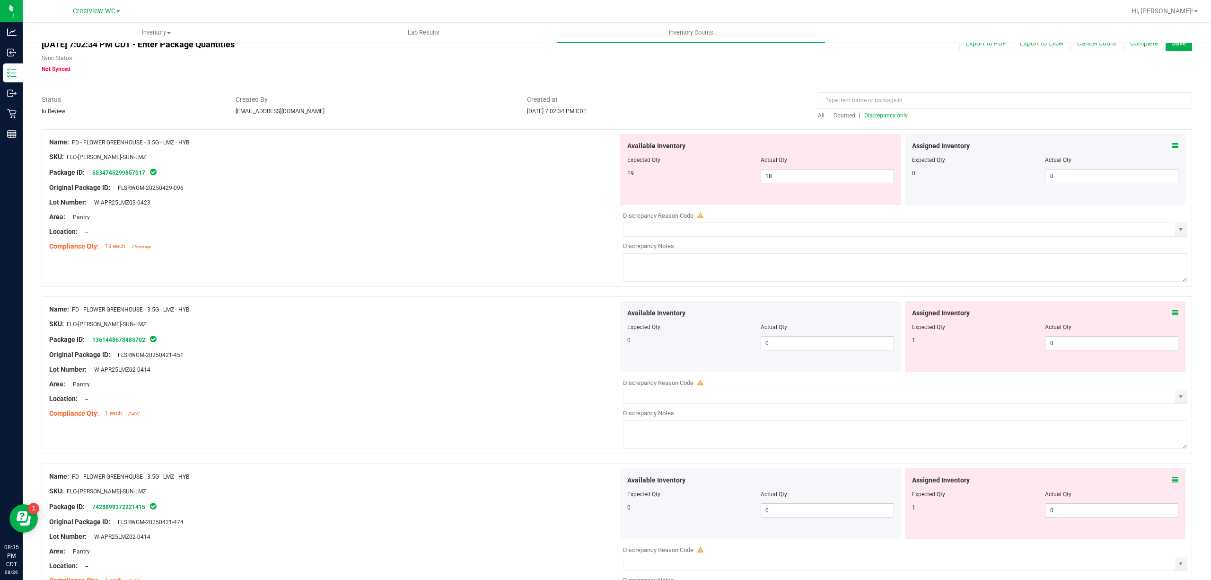
click at [1172, 312] on icon at bounding box center [1175, 312] width 7 height 7
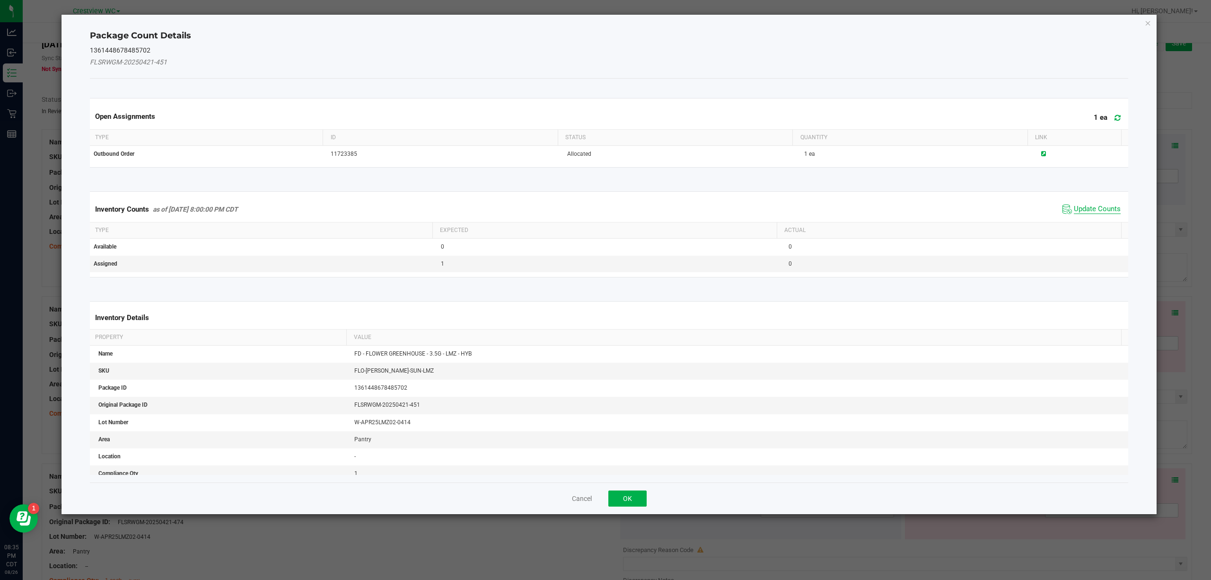
click at [1092, 211] on span "Update Counts" at bounding box center [1097, 208] width 47 height 9
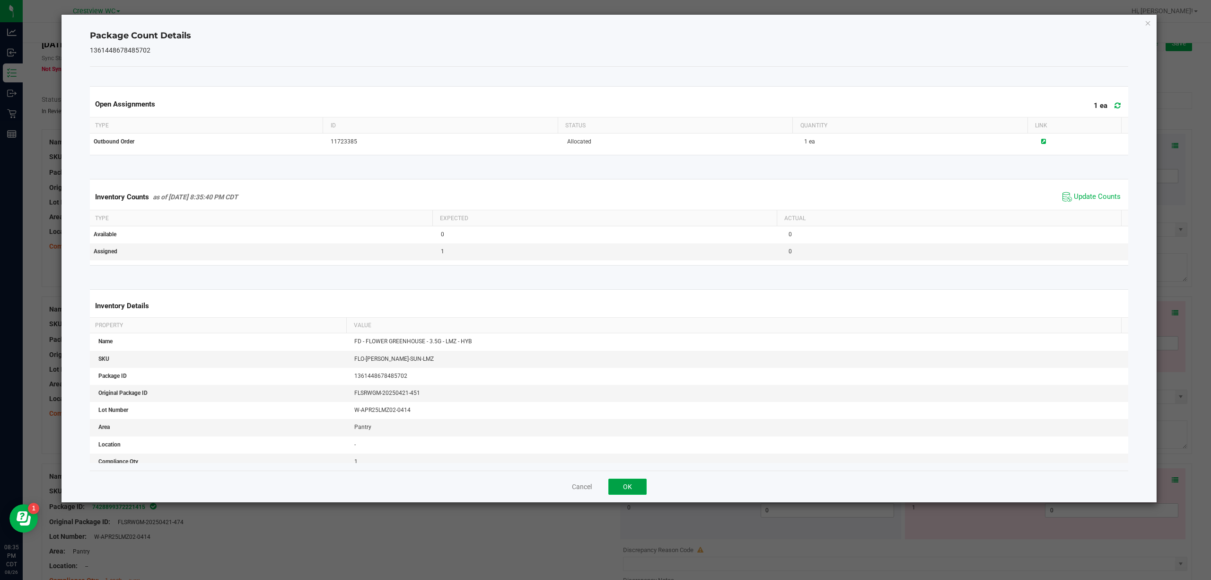
click at [634, 487] on button "OK" at bounding box center [627, 486] width 38 height 16
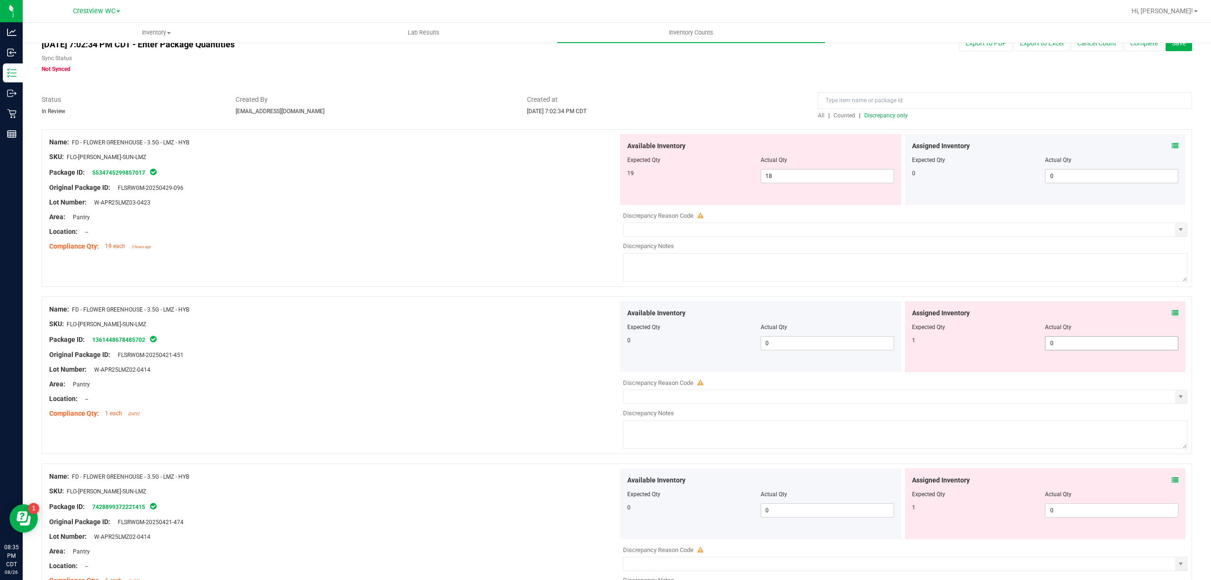
click at [1072, 342] on span "0 0" at bounding box center [1111, 343] width 133 height 14
click at [1072, 342] on input "0" at bounding box center [1111, 342] width 132 height 13
click at [1165, 476] on div "Assigned Inventory Expected Qty Actual Qty 1 0 0" at bounding box center [1045, 503] width 281 height 71
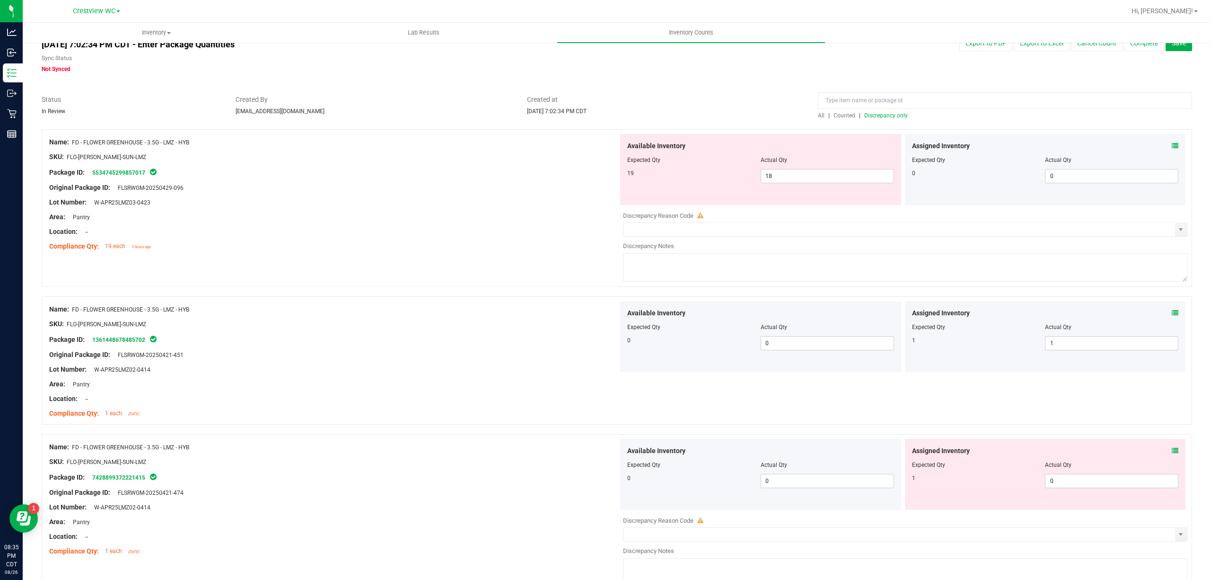
click at [1168, 449] on div "Assigned Inventory Expected Qty Actual Qty 1 0 0" at bounding box center [1045, 474] width 281 height 71
click at [1172, 447] on span at bounding box center [1175, 451] width 7 height 10
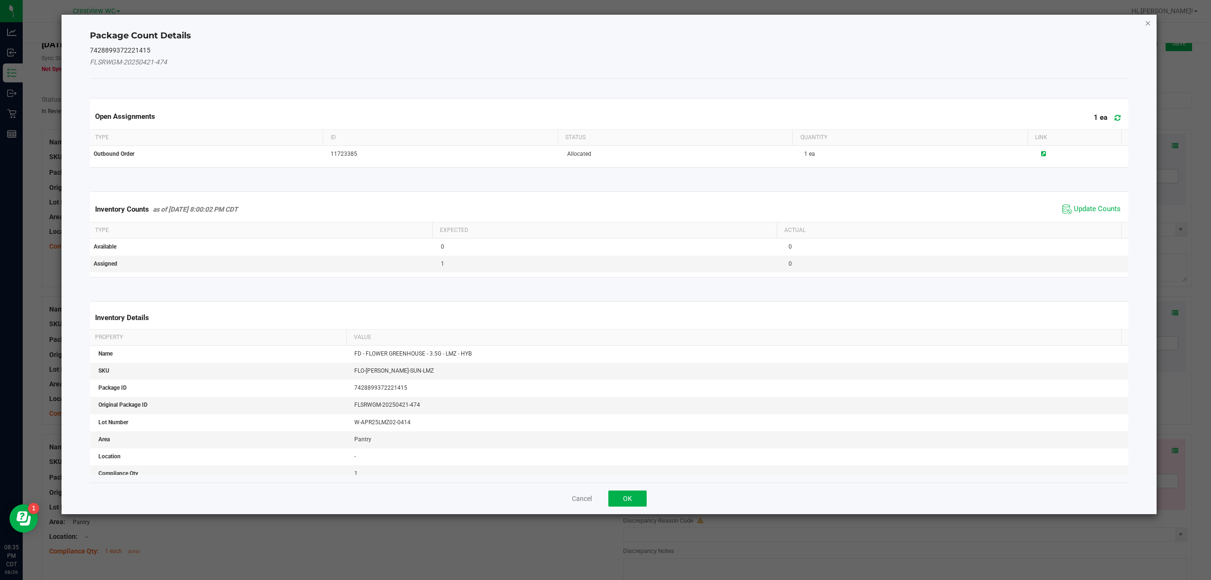
click at [1149, 25] on icon "Close" at bounding box center [1148, 22] width 7 height 11
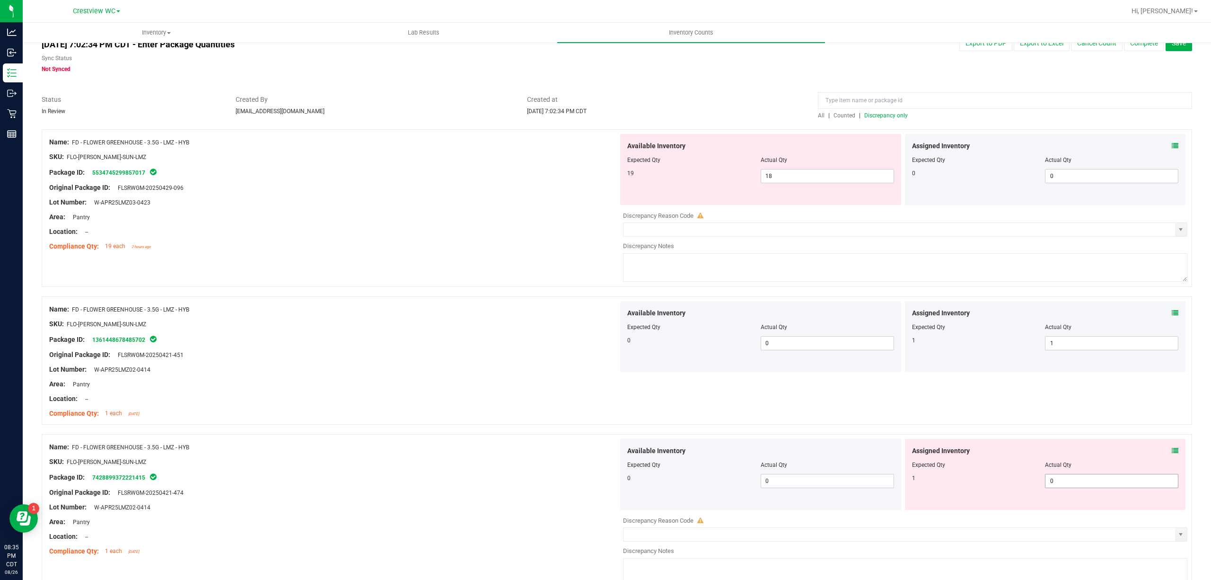
click at [1067, 475] on span "0 0" at bounding box center [1111, 481] width 133 height 14
click at [1066, 475] on input "0" at bounding box center [1111, 480] width 132 height 13
click at [968, 187] on div "Assigned Inventory Expected Qty Actual Qty 0 0 0" at bounding box center [1045, 169] width 281 height 71
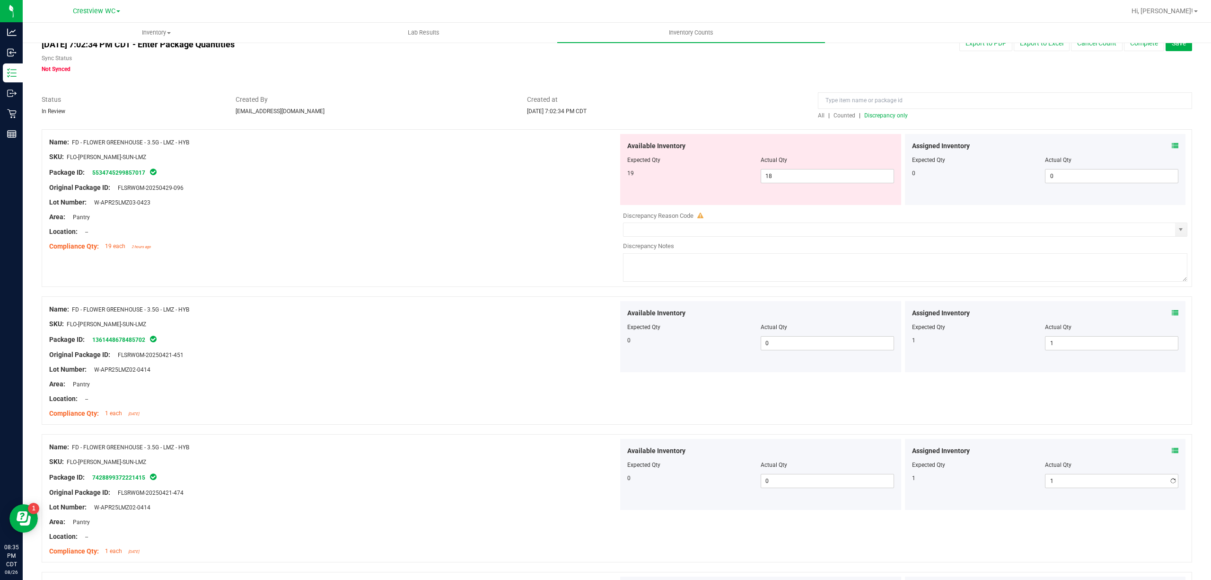
click at [1172, 148] on icon at bounding box center [1175, 145] width 7 height 7
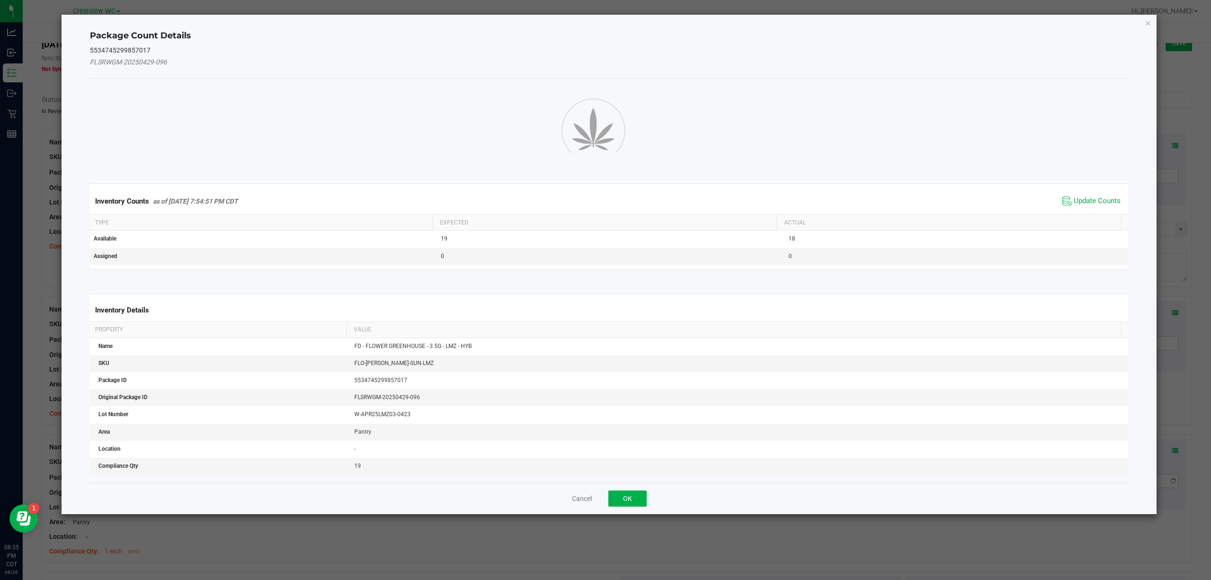
click at [1085, 203] on span "Update Counts" at bounding box center [1097, 200] width 47 height 9
click at [629, 496] on button "OK" at bounding box center [627, 498] width 38 height 16
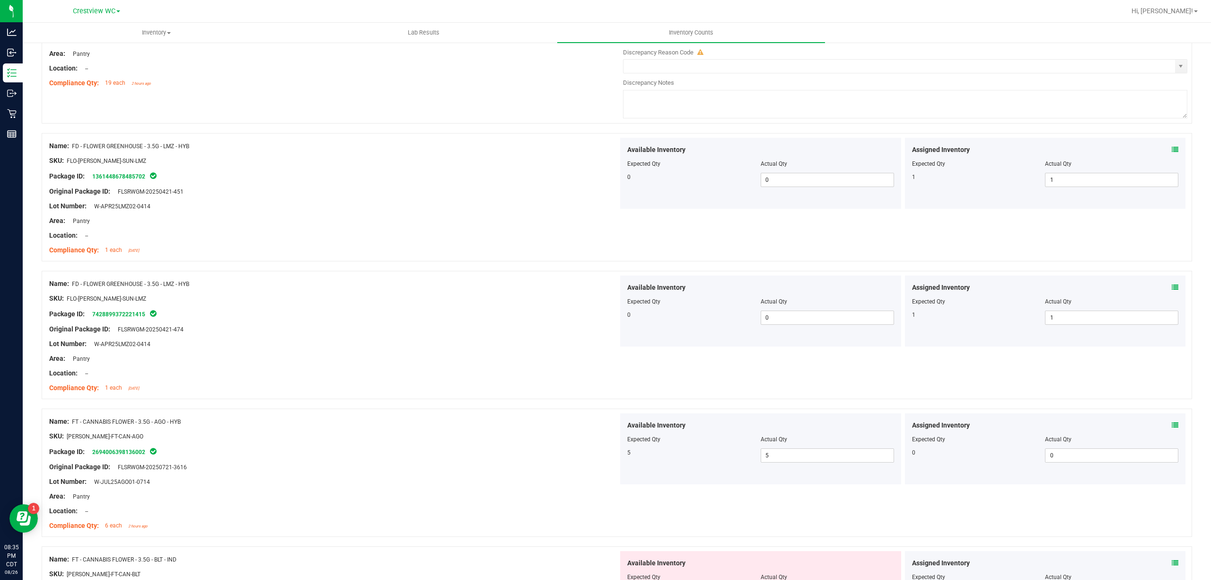
scroll to position [0, 0]
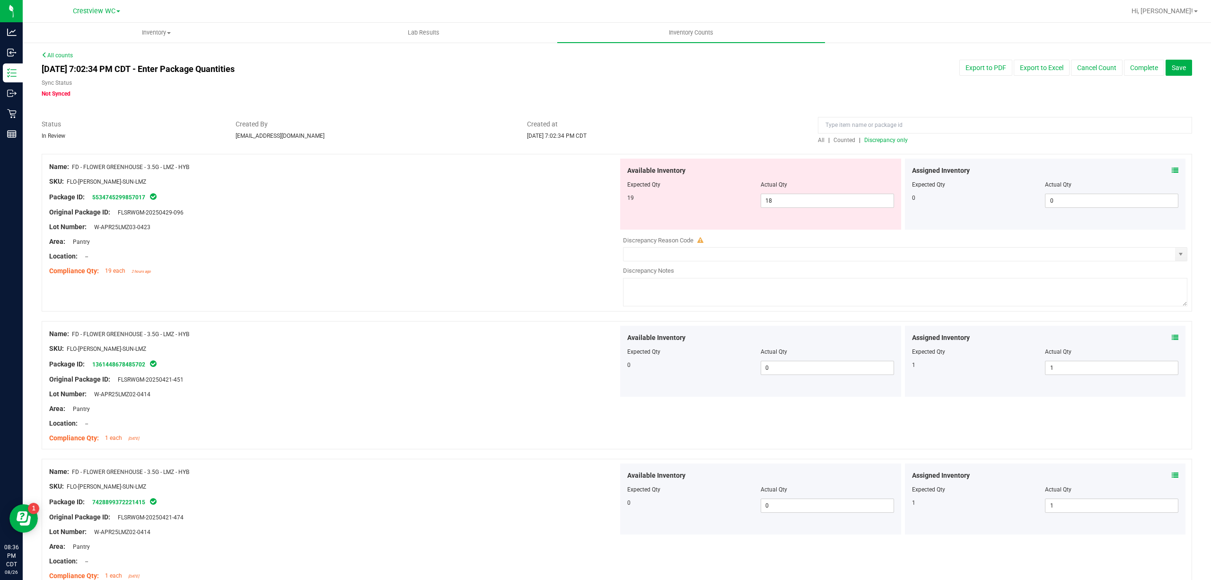
click at [882, 139] on span "Discrepancy only" at bounding box center [886, 140] width 44 height 7
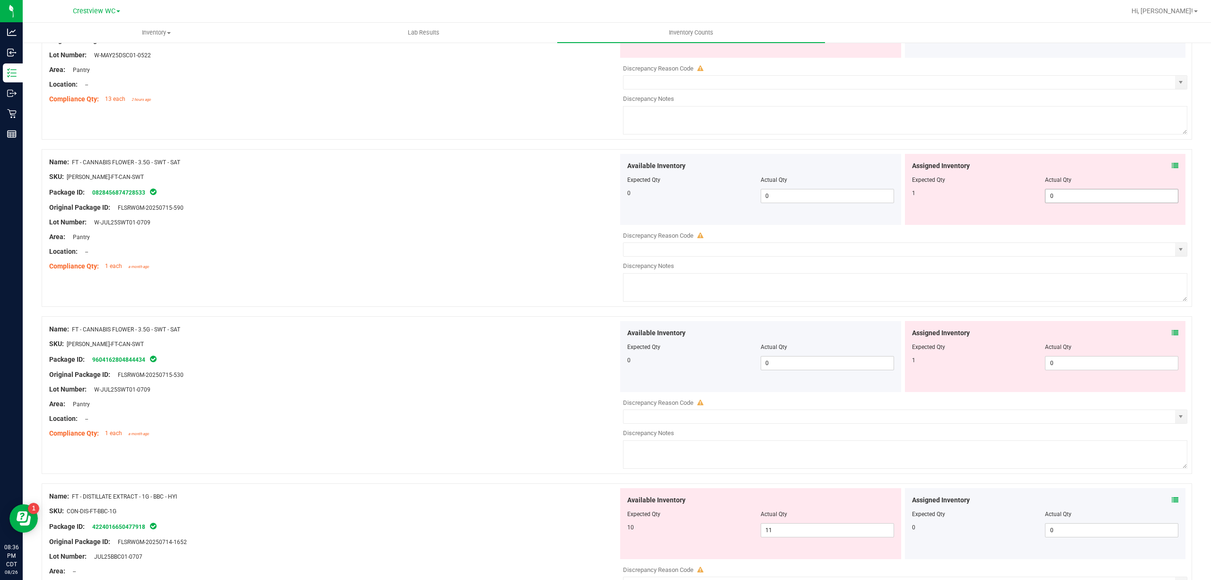
scroll to position [504, 0]
click at [1172, 167] on icon at bounding box center [1175, 167] width 7 height 7
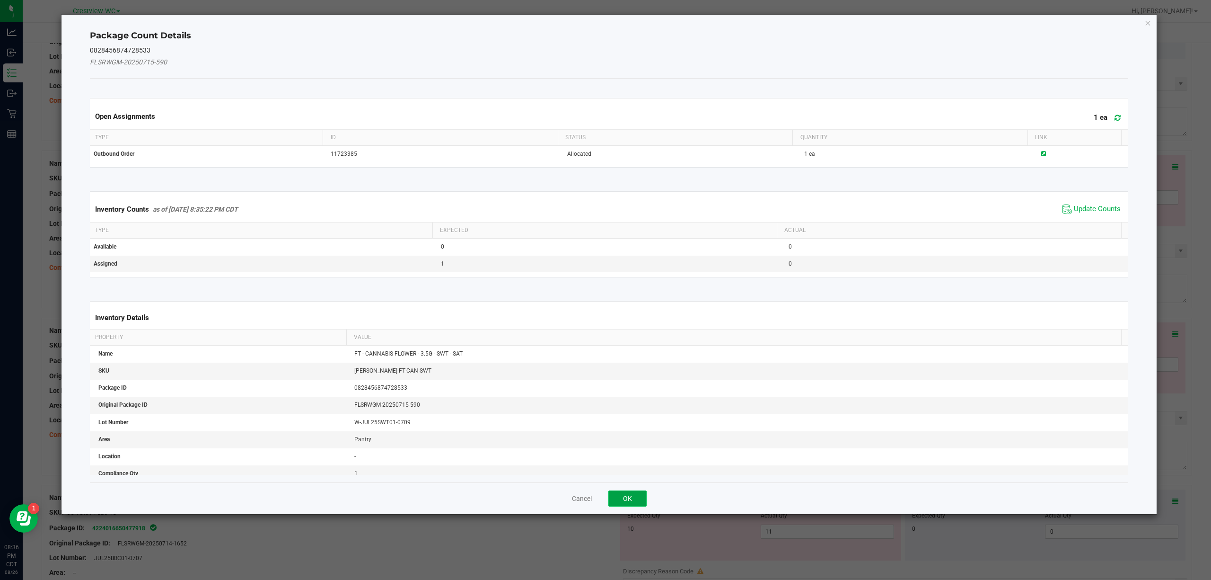
click at [637, 502] on button "OK" at bounding box center [627, 498] width 38 height 16
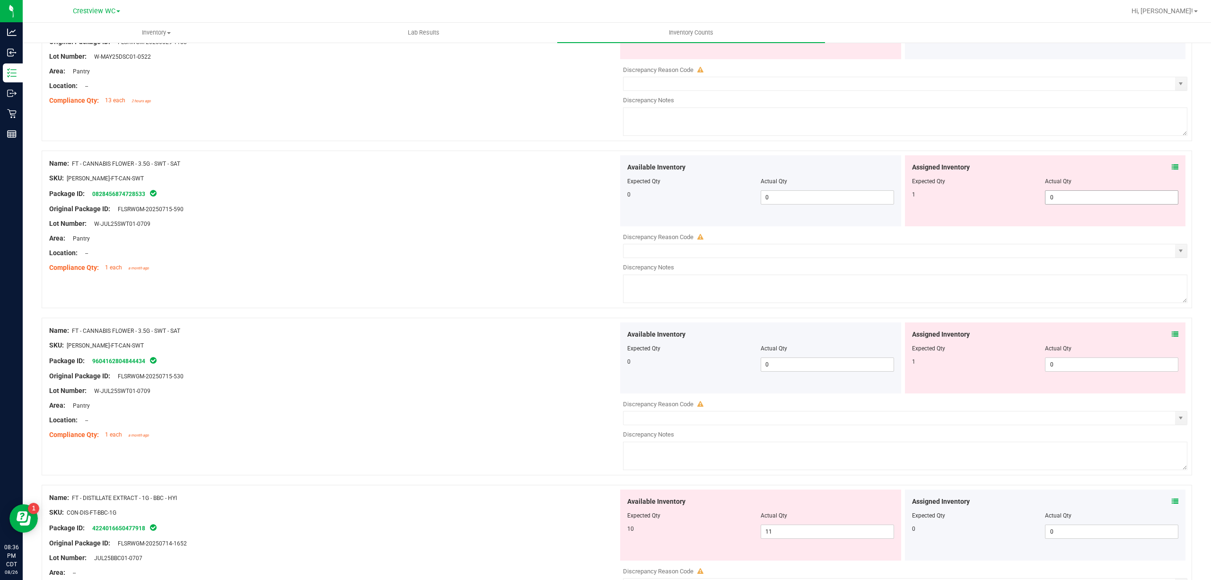
click at [1075, 198] on span "0 0" at bounding box center [1111, 197] width 133 height 14
drag, startPoint x: 1075, startPoint y: 198, endPoint x: 1092, endPoint y: 210, distance: 21.4
click at [1075, 199] on input "0" at bounding box center [1111, 197] width 132 height 13
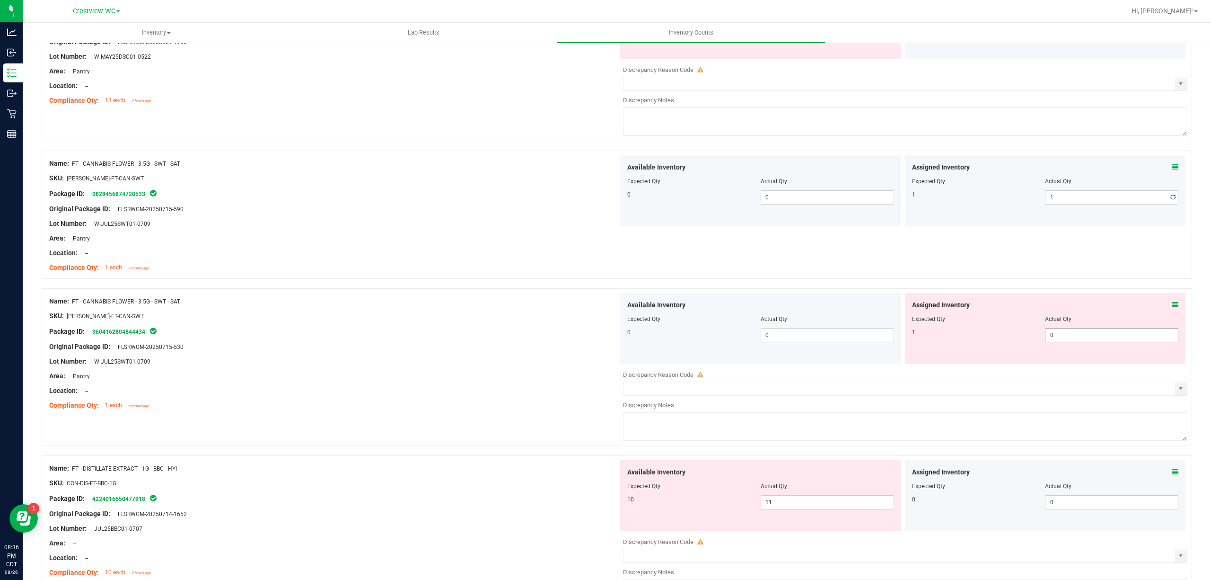
click at [1164, 332] on div "Assigned Inventory Expected Qty Actual Qty 1 0 0" at bounding box center [1045, 328] width 281 height 71
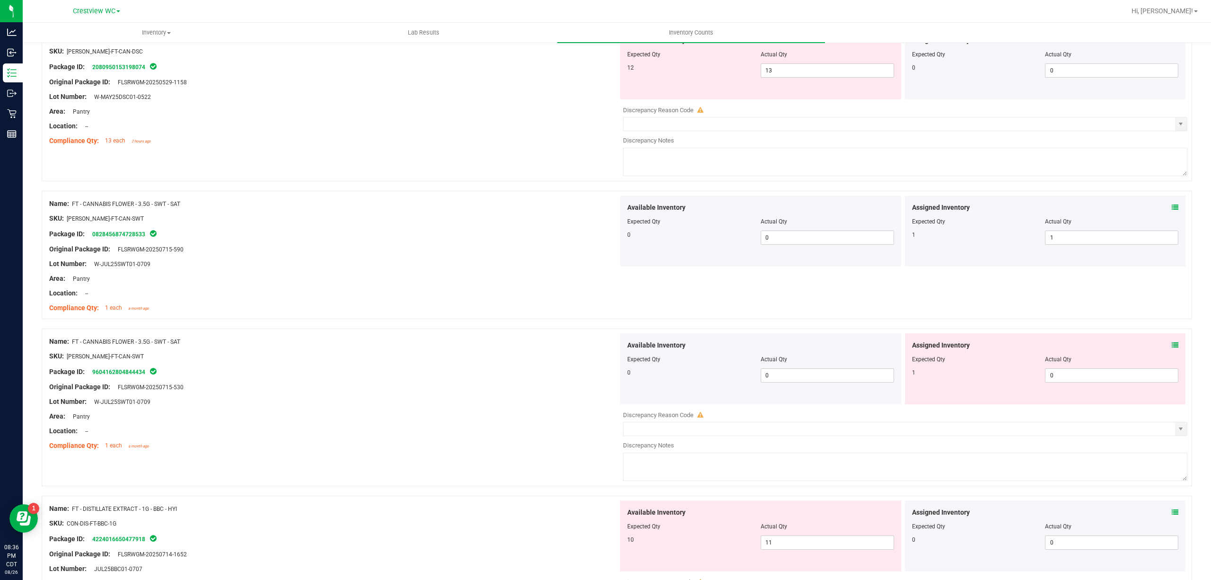
scroll to position [441, 0]
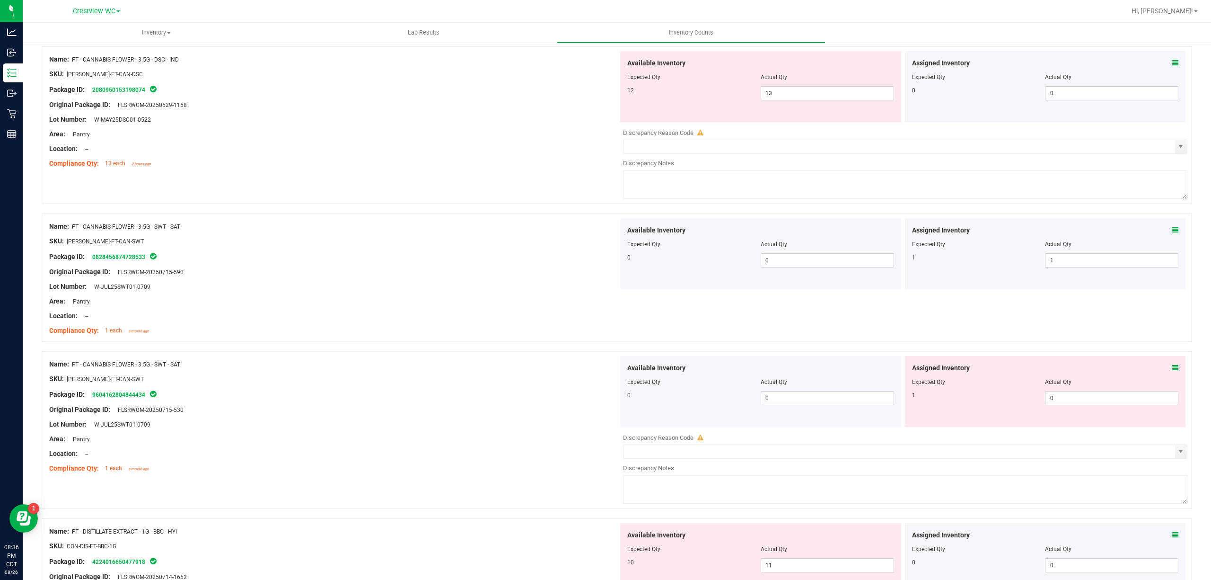
click at [1172, 368] on icon at bounding box center [1175, 367] width 7 height 7
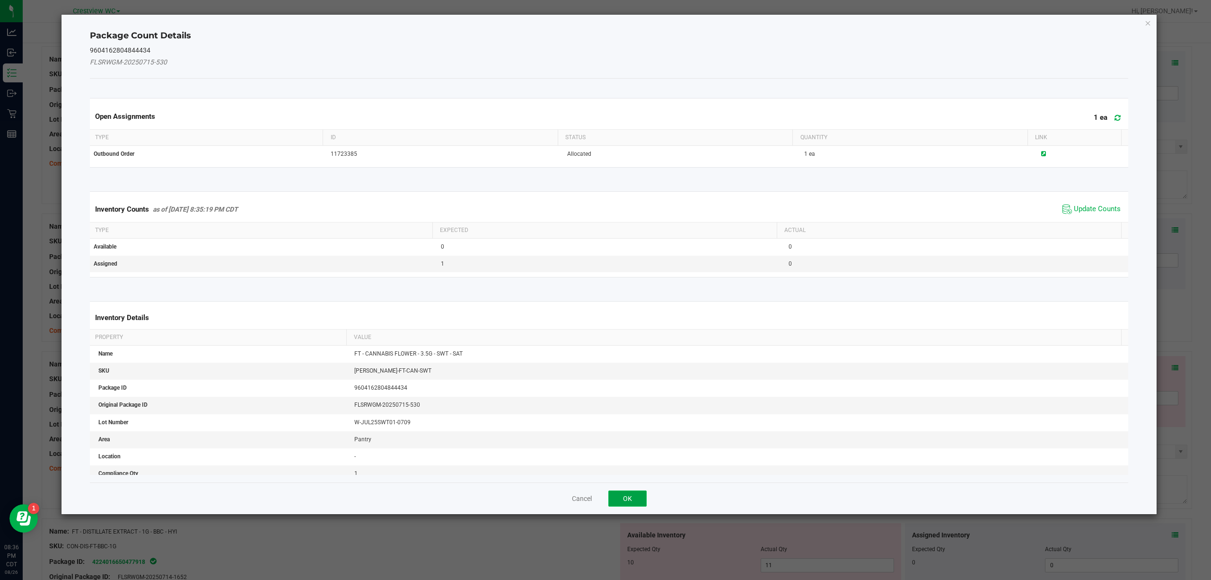
click at [642, 501] on button "OK" at bounding box center [627, 498] width 38 height 16
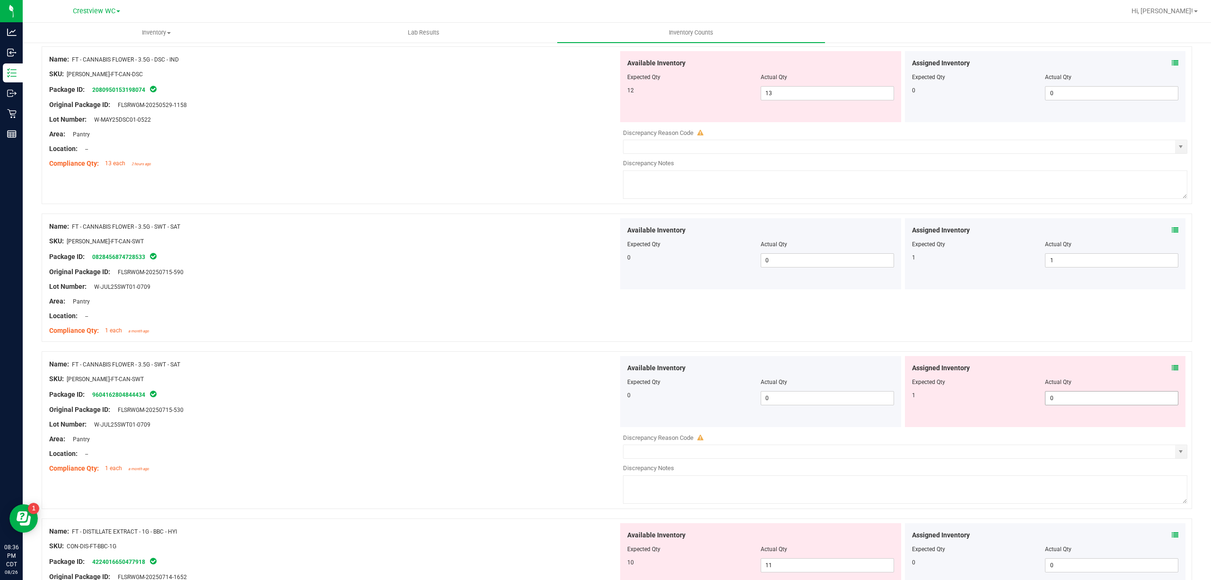
click at [1053, 404] on span "0 0" at bounding box center [1111, 398] width 133 height 14
drag, startPoint x: 1053, startPoint y: 404, endPoint x: 1006, endPoint y: 404, distance: 46.8
click at [1052, 404] on input "0" at bounding box center [1111, 397] width 132 height 13
click at [957, 398] on div "1" at bounding box center [978, 395] width 133 height 9
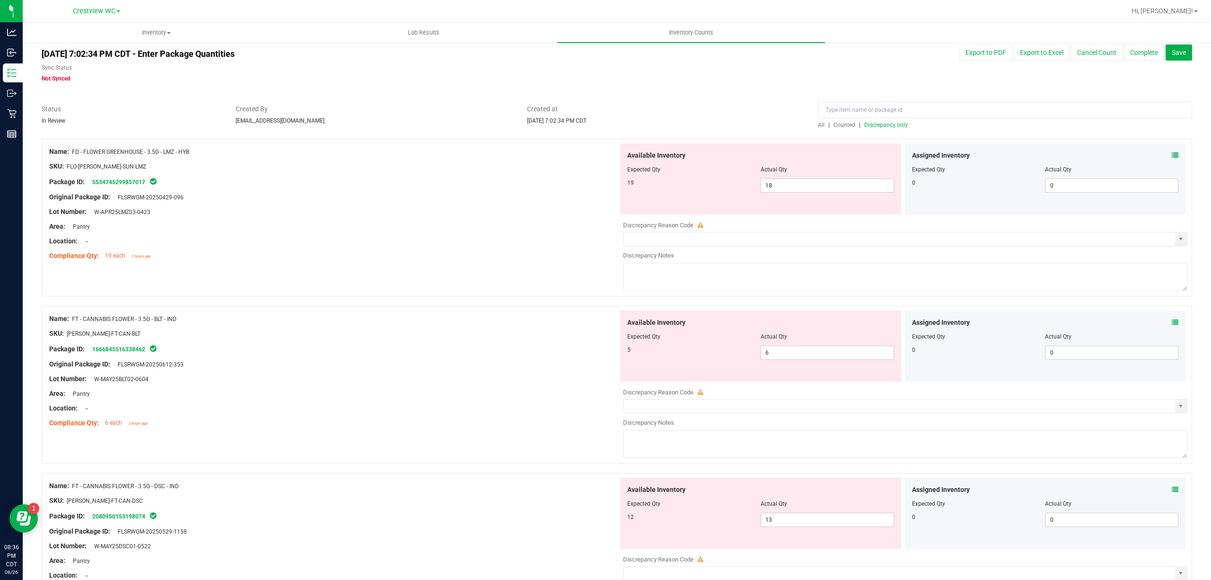
scroll to position [0, 0]
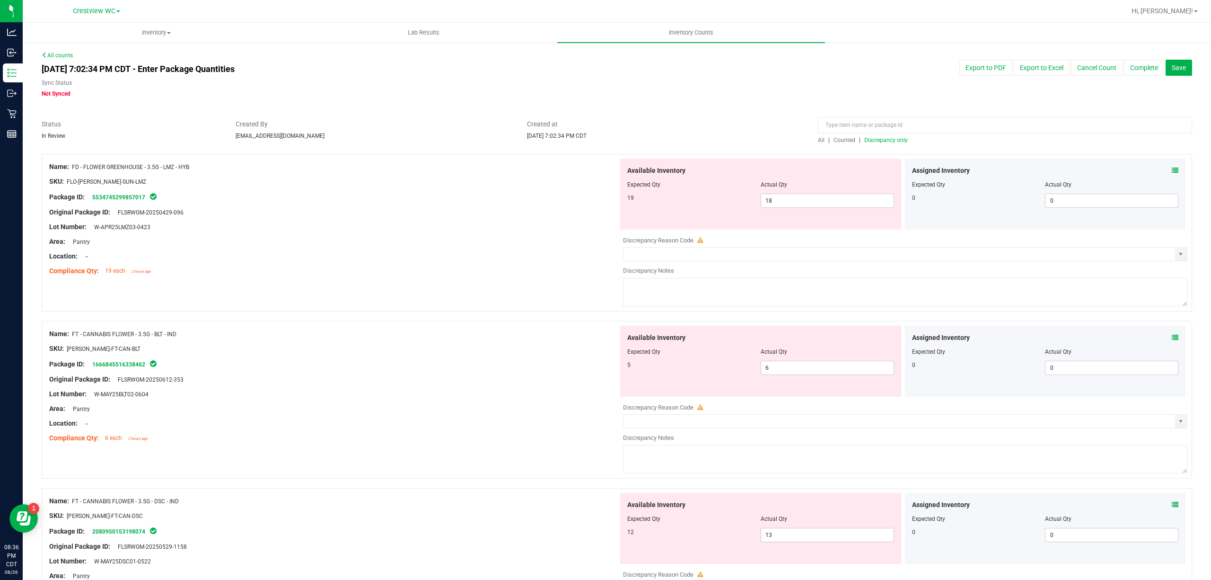
click at [883, 133] on div at bounding box center [1005, 127] width 374 height 17
click at [880, 137] on span "Discrepancy only" at bounding box center [886, 140] width 44 height 7
click at [1172, 169] on icon at bounding box center [1175, 170] width 7 height 7
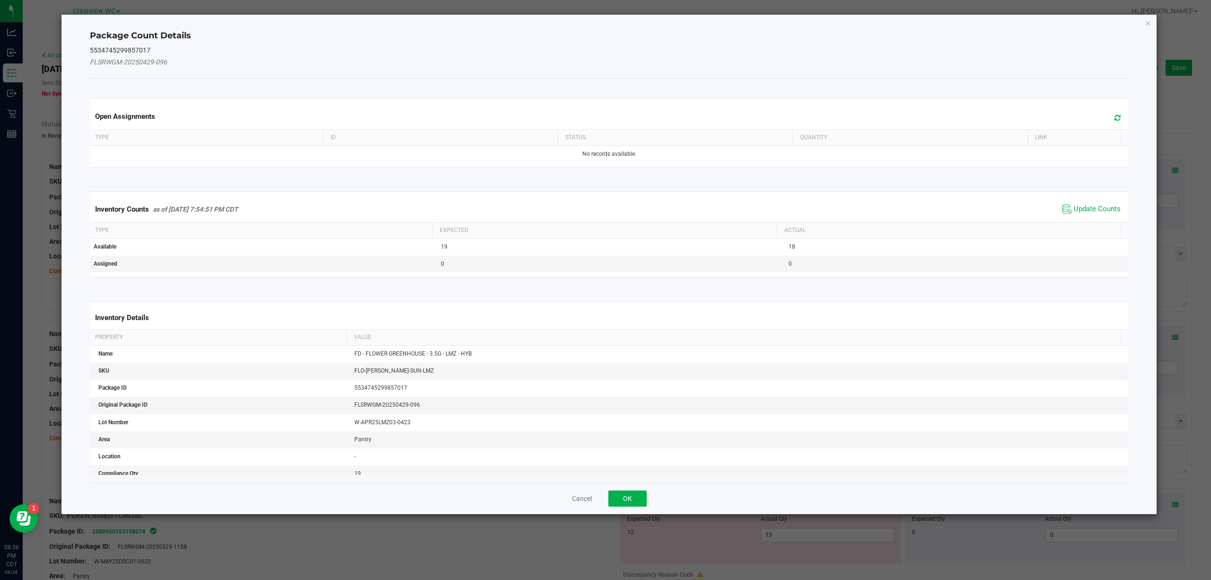
click at [1063, 203] on span "Update Counts" at bounding box center [1091, 209] width 63 height 14
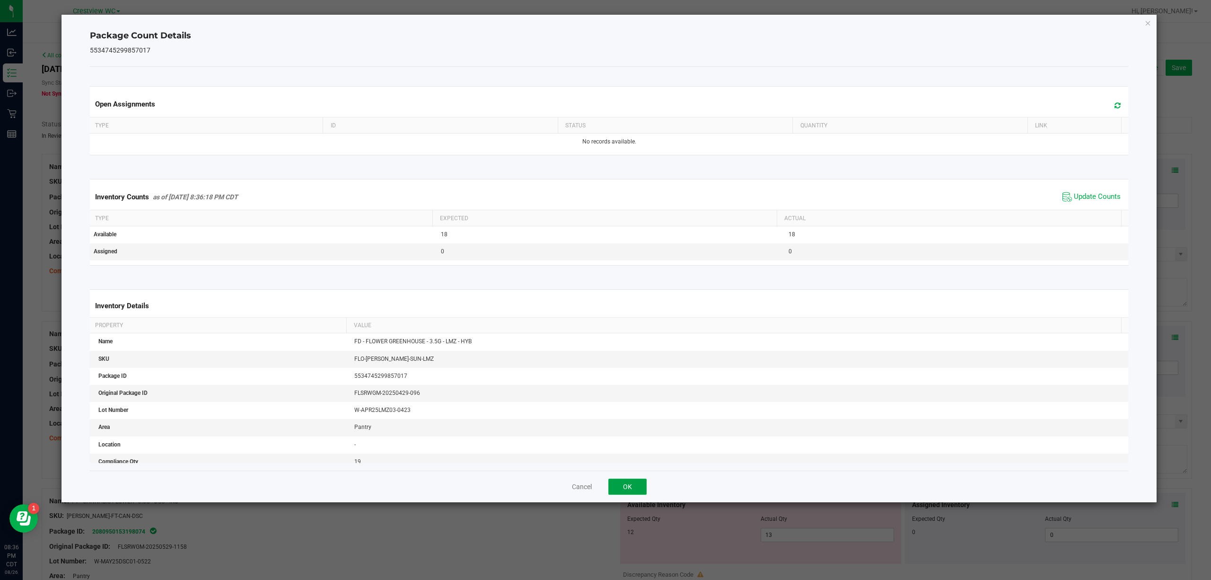
click at [633, 483] on button "OK" at bounding box center [627, 486] width 38 height 16
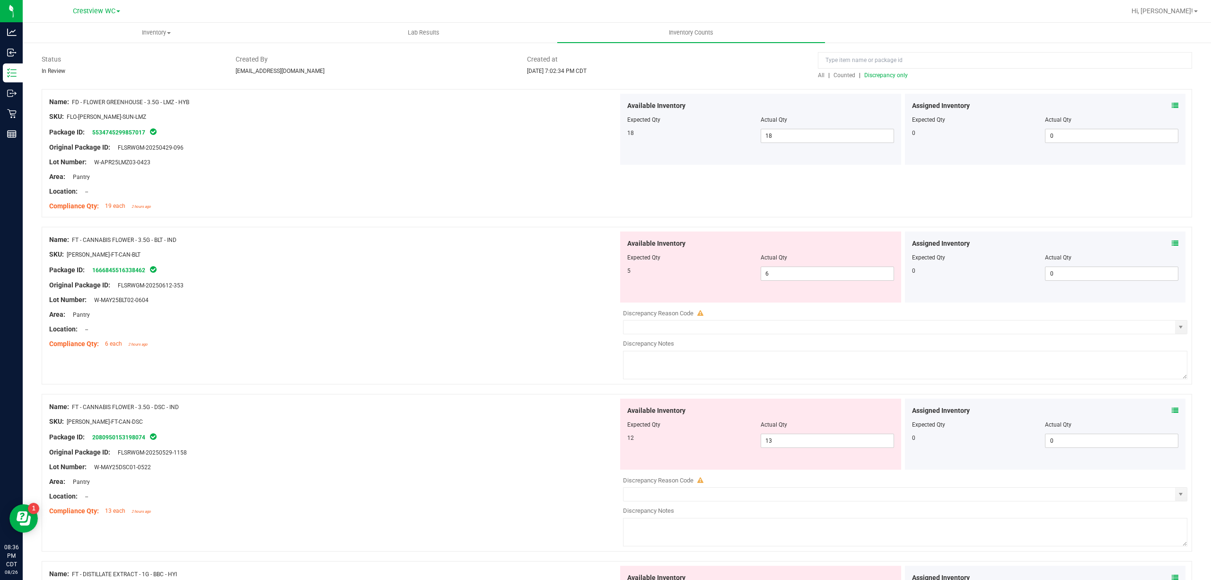
scroll to position [126, 0]
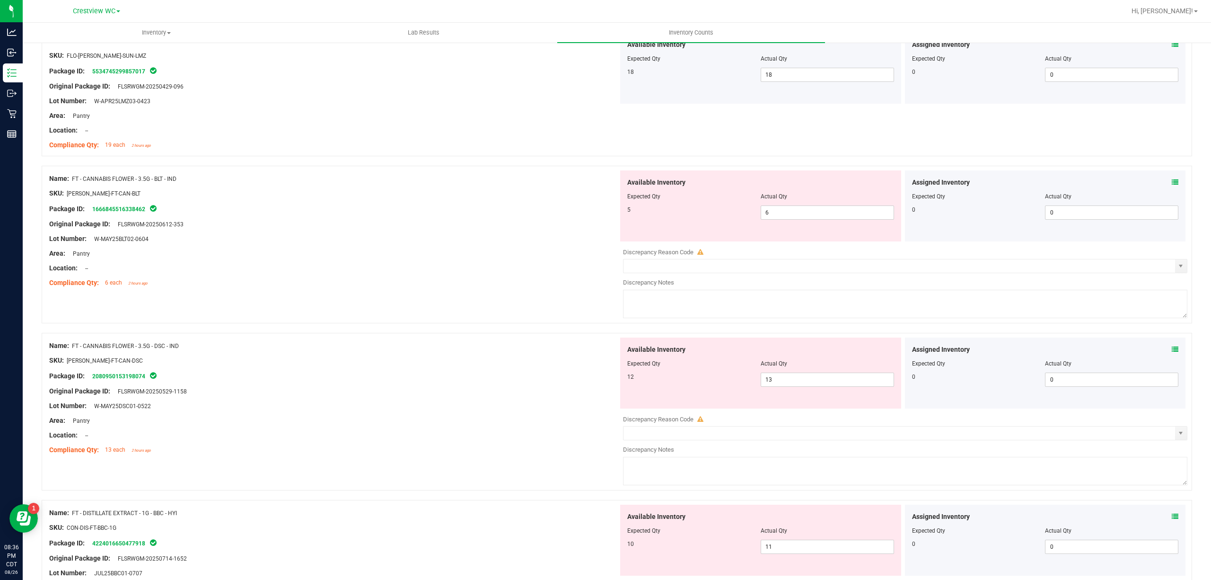
click at [1172, 180] on icon at bounding box center [1175, 182] width 7 height 7
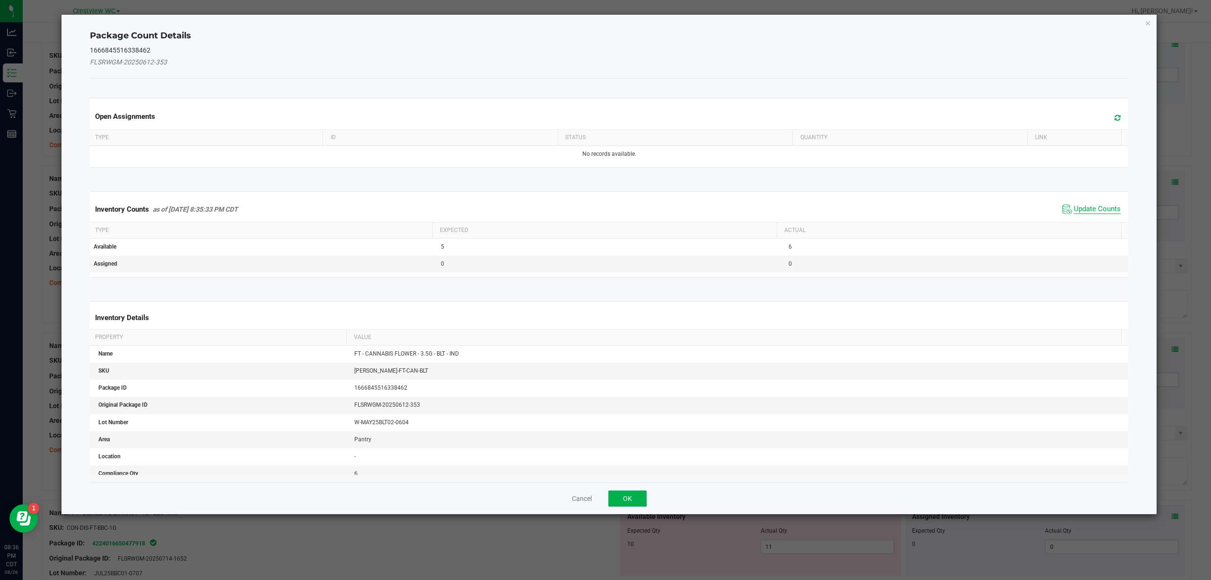
click at [1088, 208] on span "Update Counts" at bounding box center [1097, 208] width 47 height 9
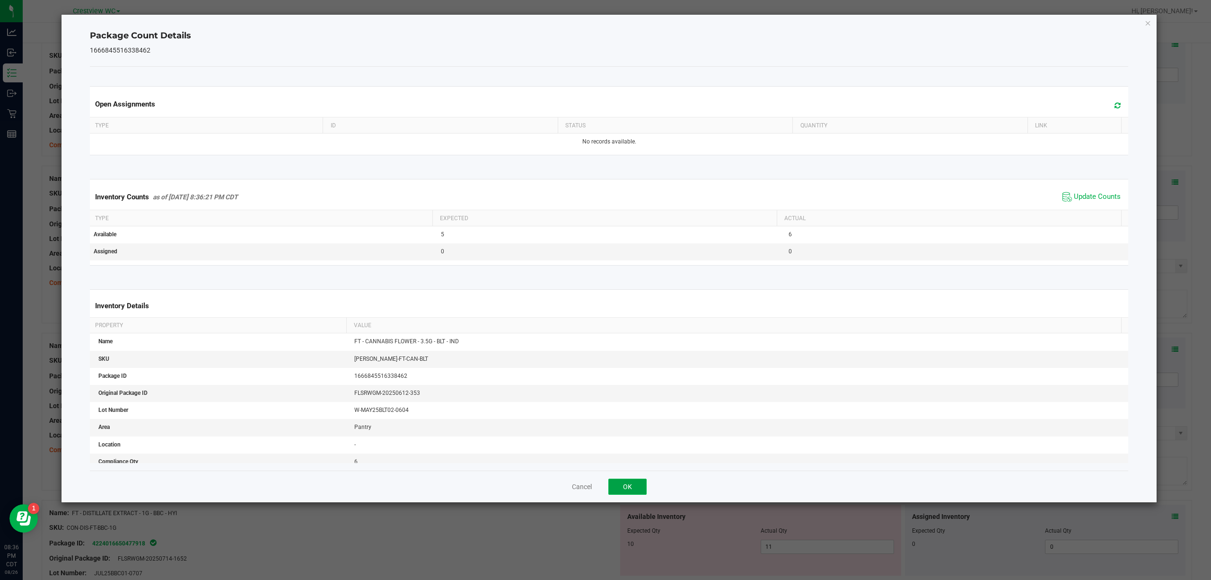
click at [638, 494] on button "OK" at bounding box center [627, 486] width 38 height 16
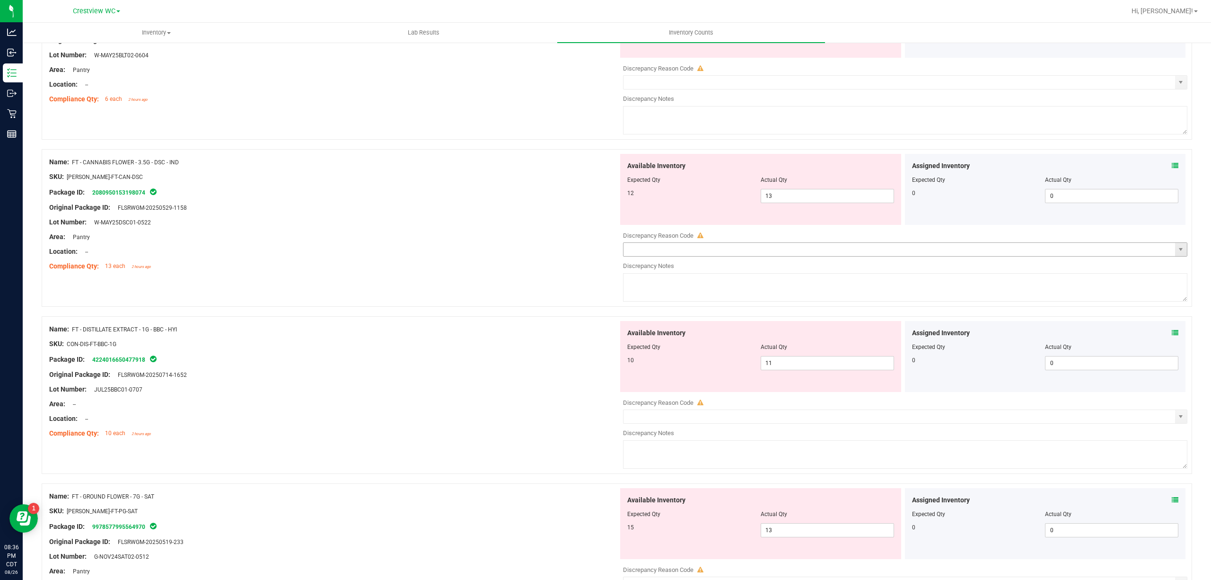
scroll to position [315, 0]
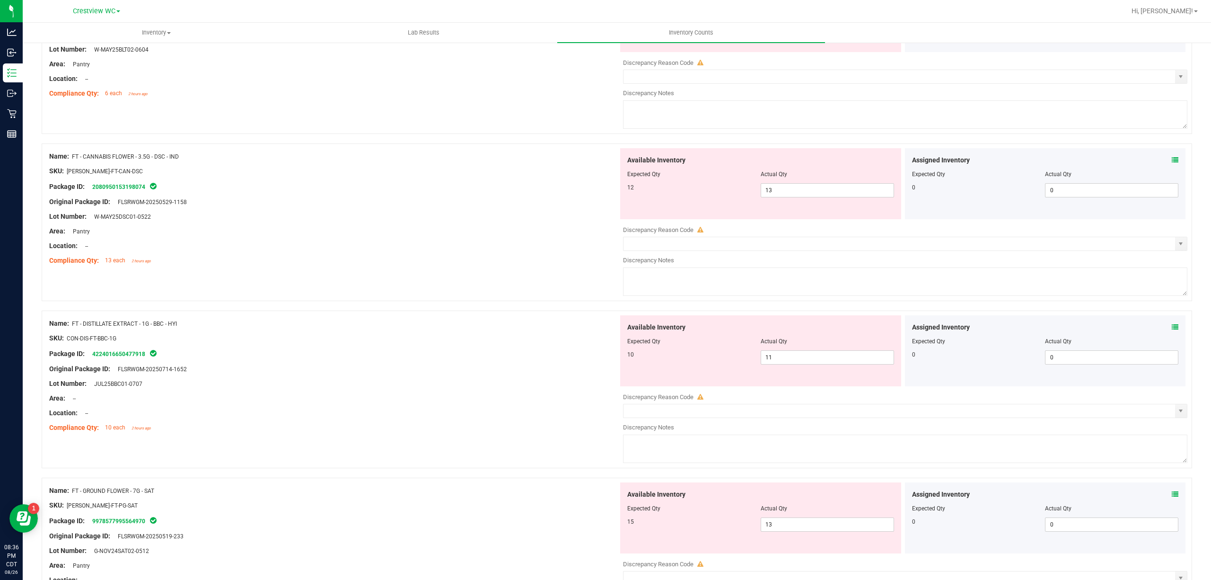
click at [1172, 159] on icon at bounding box center [1175, 160] width 7 height 7
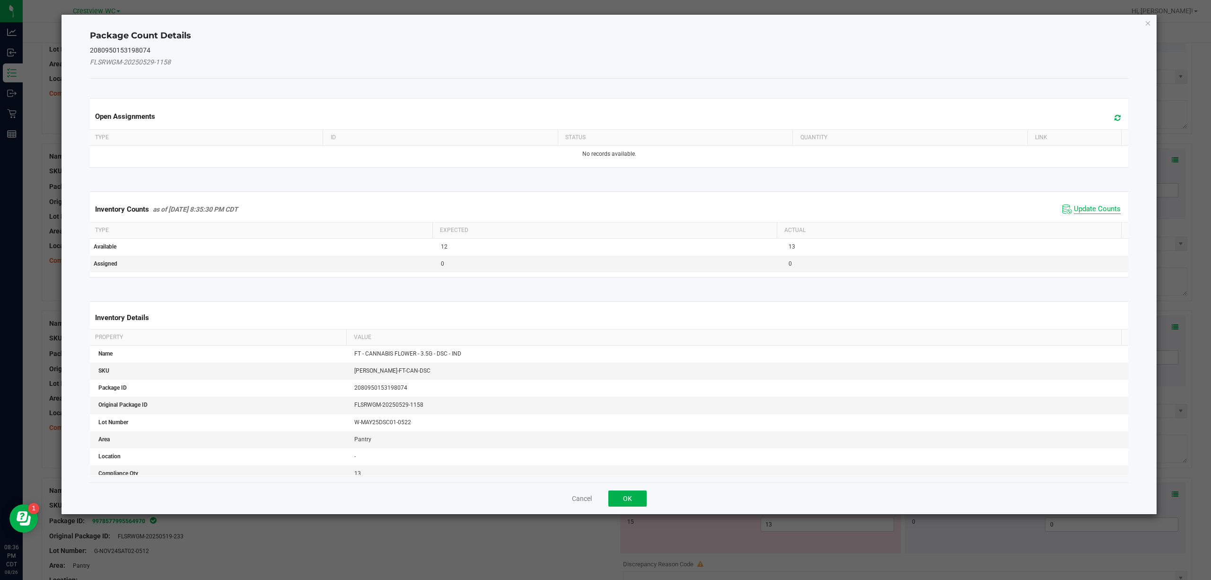
click at [1089, 207] on span "Update Counts" at bounding box center [1097, 208] width 47 height 9
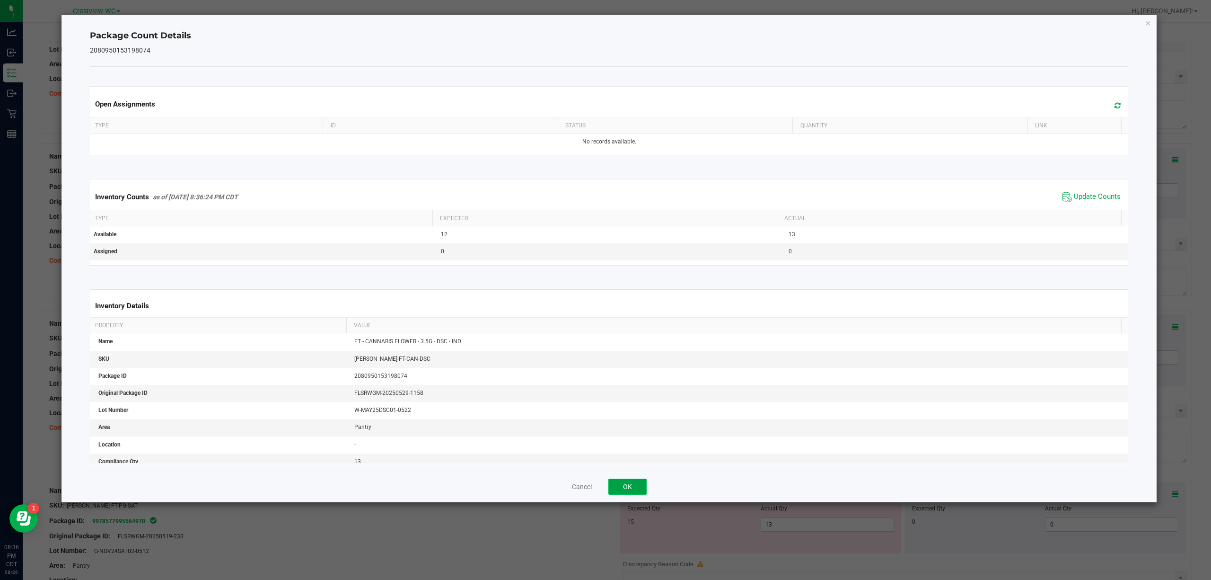
click at [644, 485] on button "OK" at bounding box center [627, 486] width 38 height 16
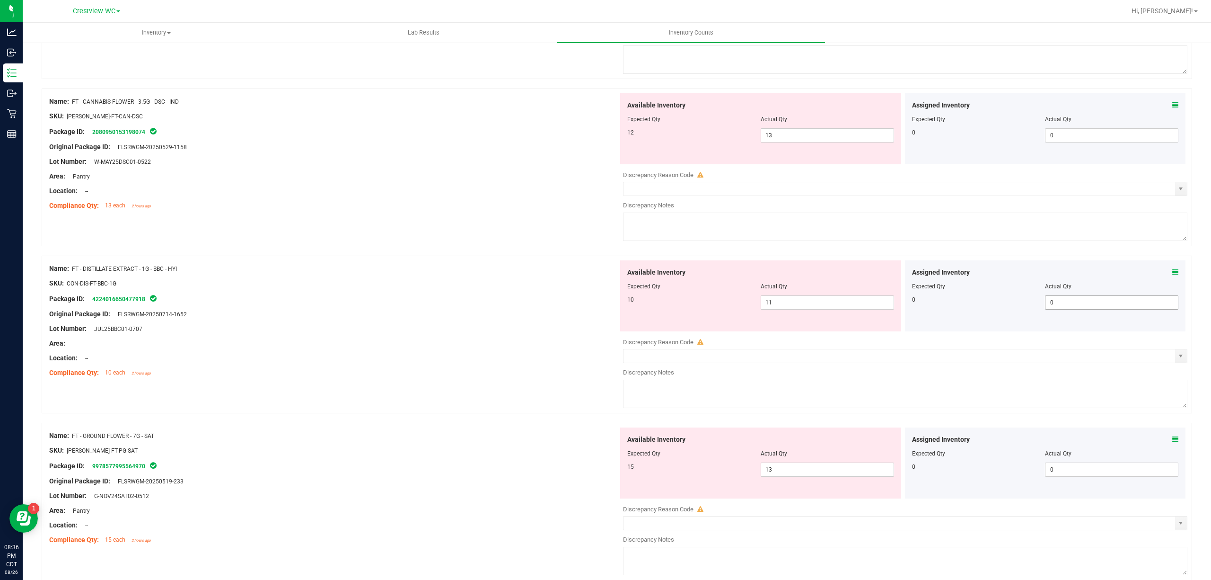
scroll to position [441, 0]
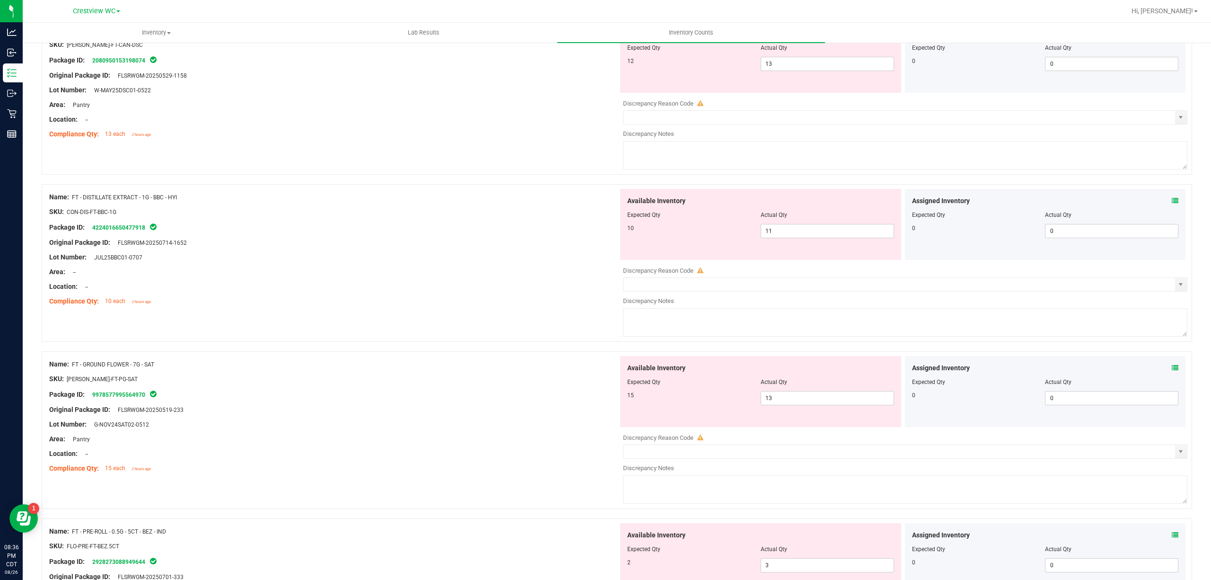
click at [1172, 197] on span at bounding box center [1175, 201] width 7 height 10
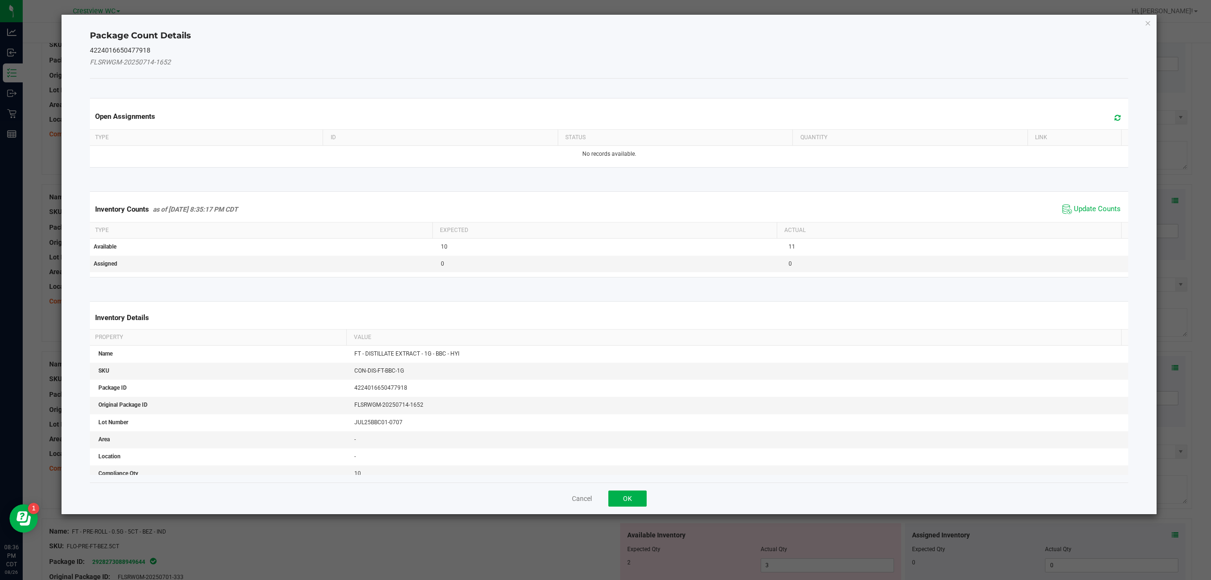
click at [1083, 202] on div "Inventory Counts as of Aug 26, 2025 8:35:17 PM CDT Update Counts" at bounding box center [609, 209] width 1043 height 26
drag, startPoint x: 1083, startPoint y: 204, endPoint x: 1071, endPoint y: 209, distance: 13.0
click at [1083, 205] on span "Update Counts" at bounding box center [1091, 209] width 63 height 14
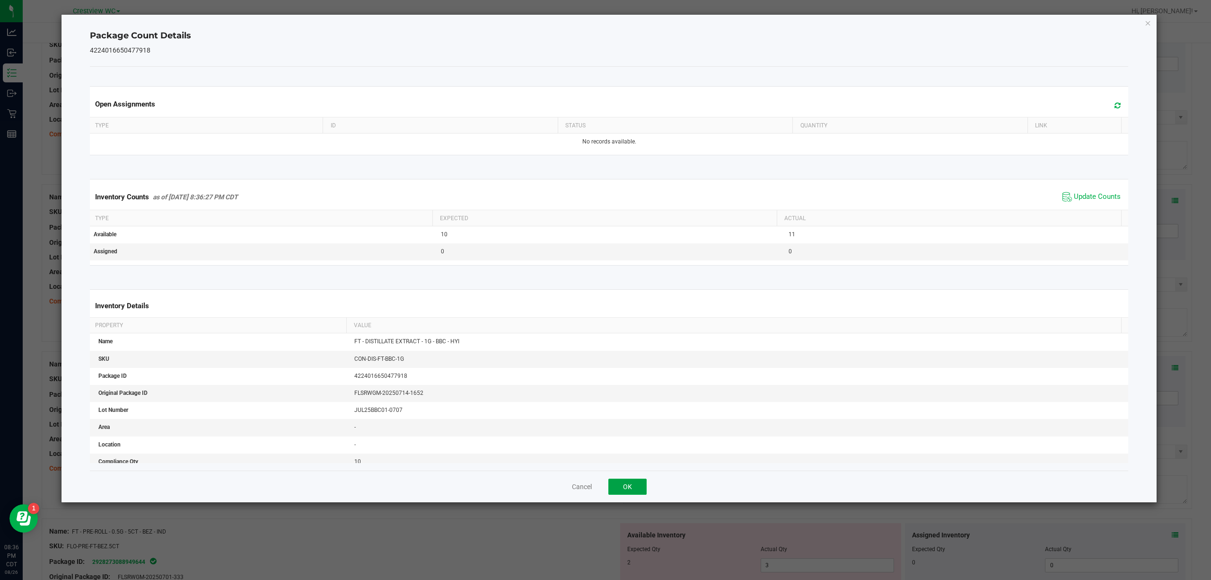
drag, startPoint x: 642, startPoint y: 479, endPoint x: 661, endPoint y: 466, distance: 22.7
click at [641, 480] on button "OK" at bounding box center [627, 486] width 38 height 16
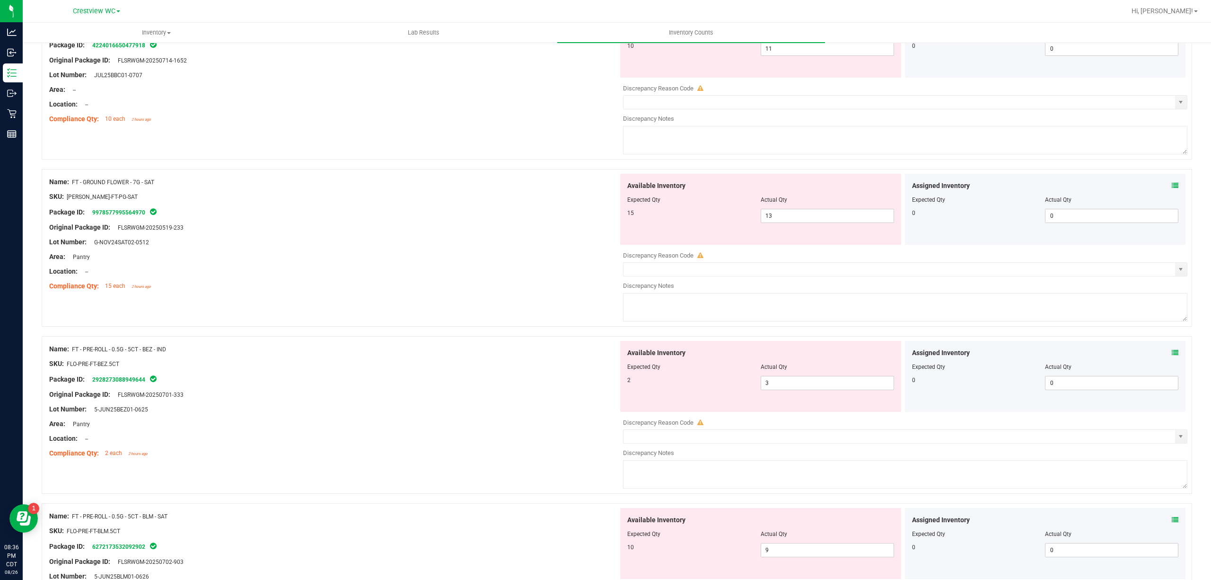
scroll to position [631, 0]
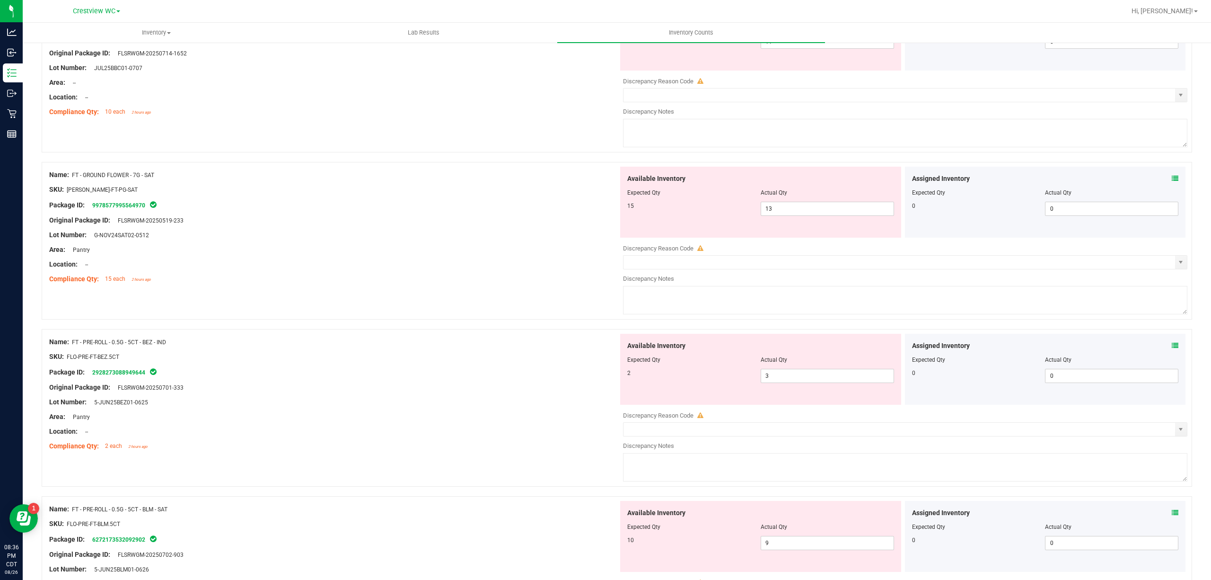
click at [1172, 176] on span at bounding box center [1175, 179] width 7 height 10
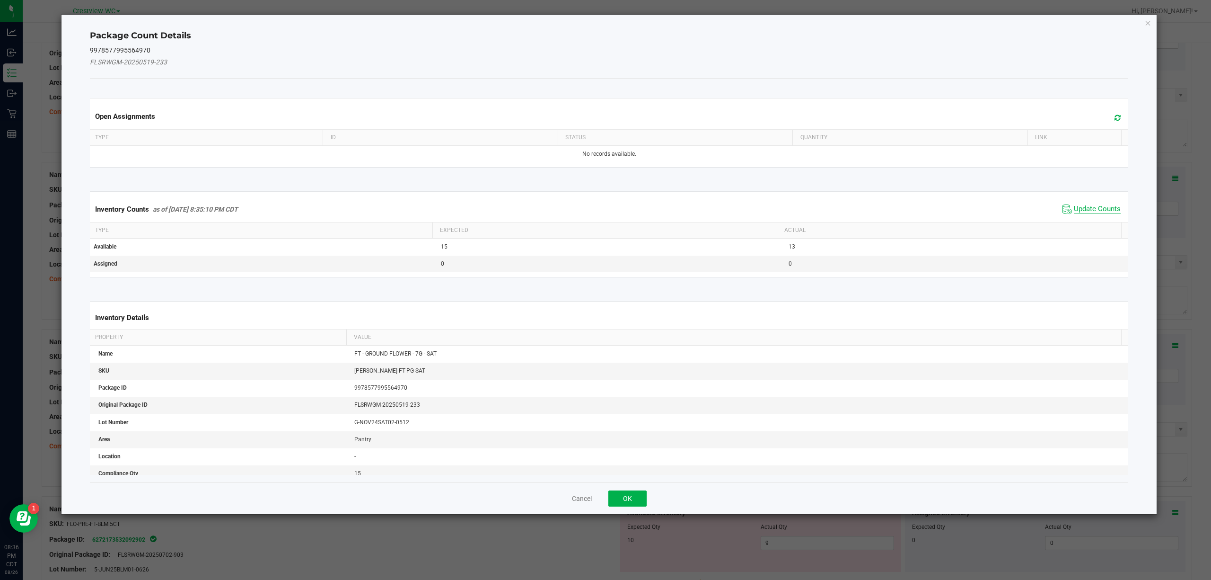
click at [1090, 211] on span "Update Counts" at bounding box center [1097, 208] width 47 height 9
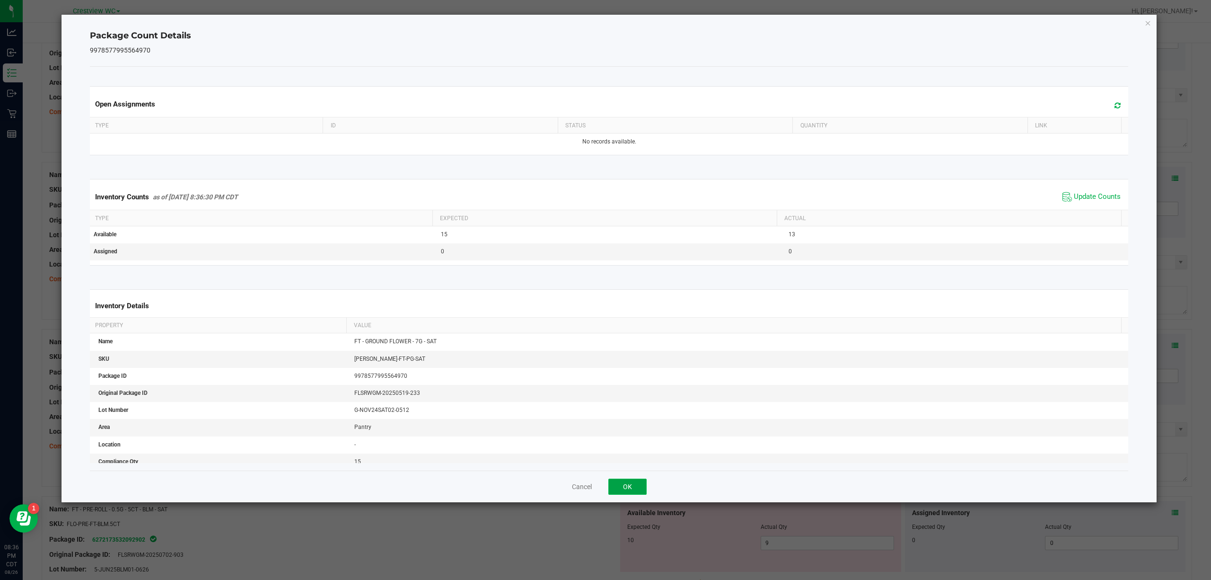
click at [630, 486] on button "OK" at bounding box center [627, 486] width 38 height 16
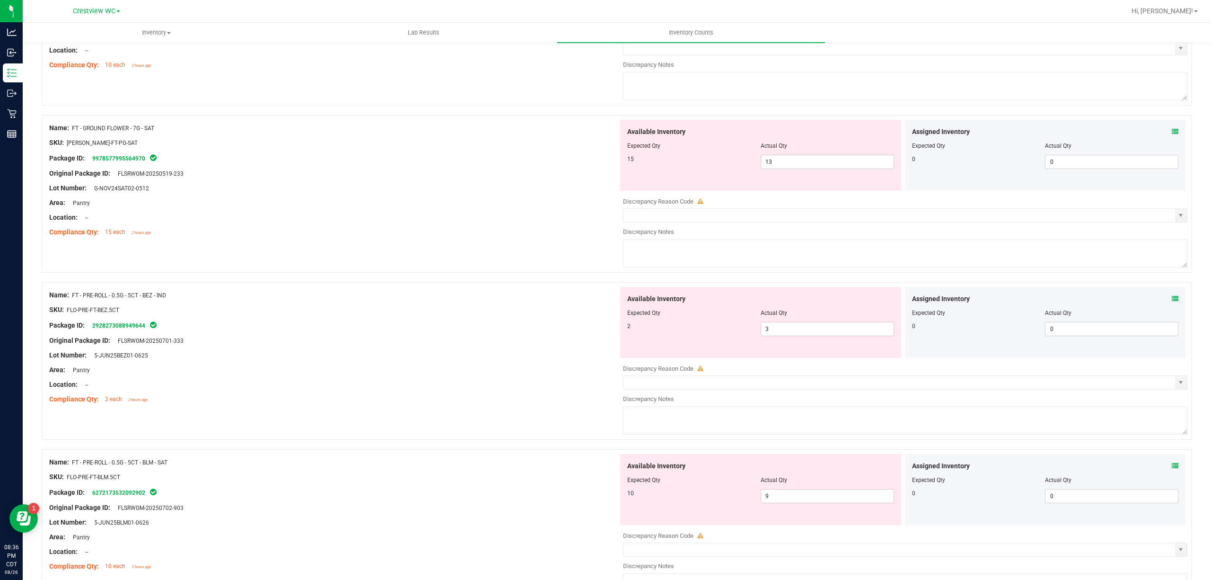
scroll to position [757, 0]
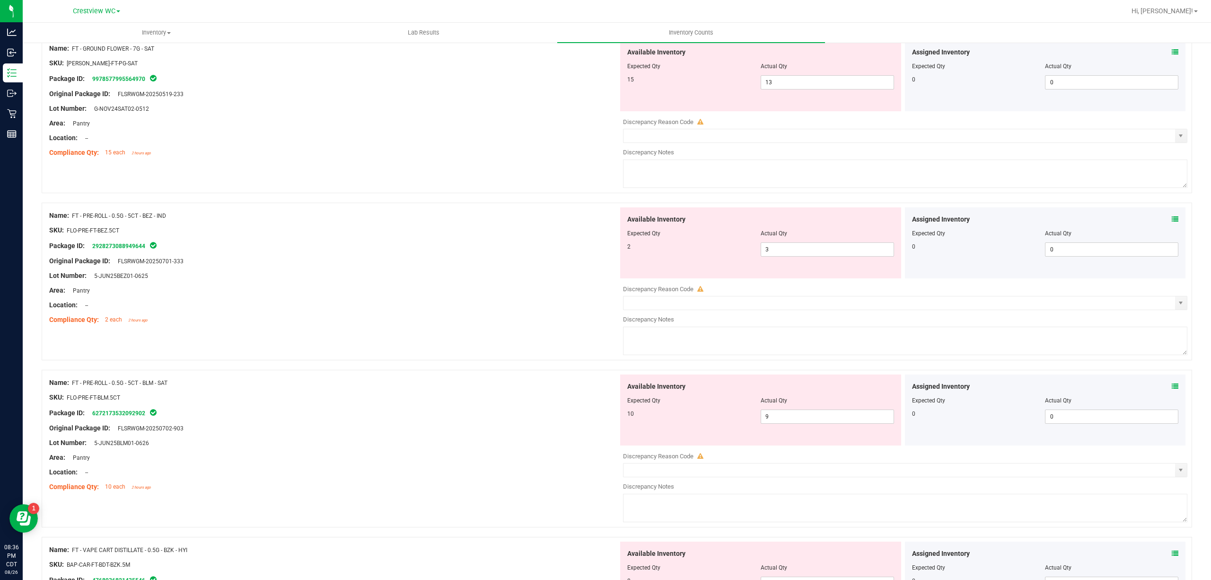
click at [1172, 220] on icon at bounding box center [1175, 219] width 7 height 7
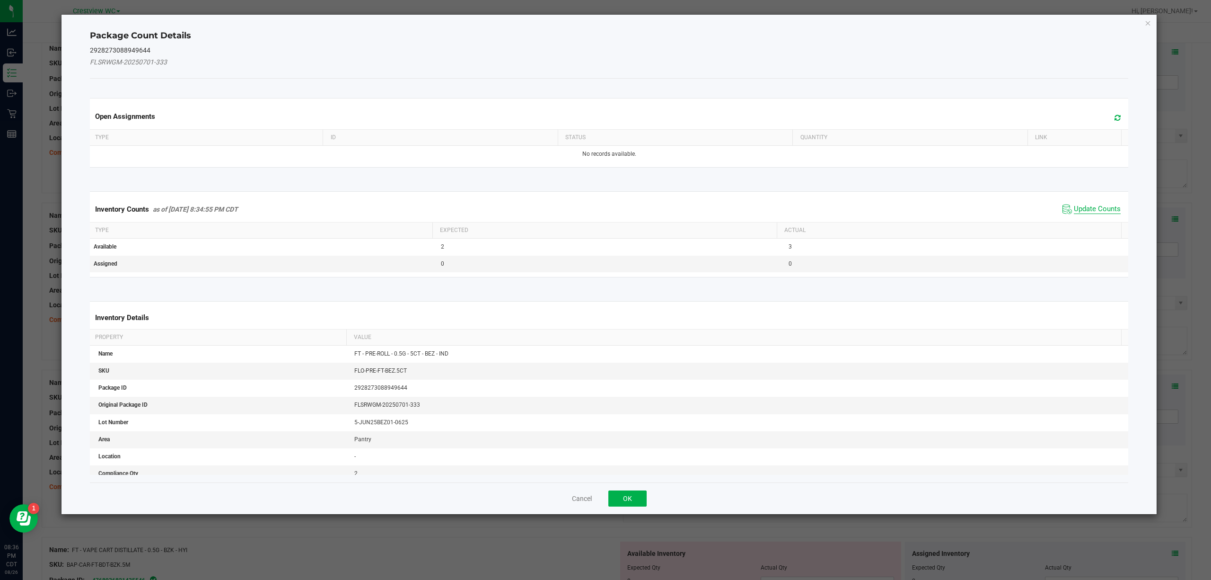
click at [1106, 209] on span "Update Counts" at bounding box center [1097, 208] width 47 height 9
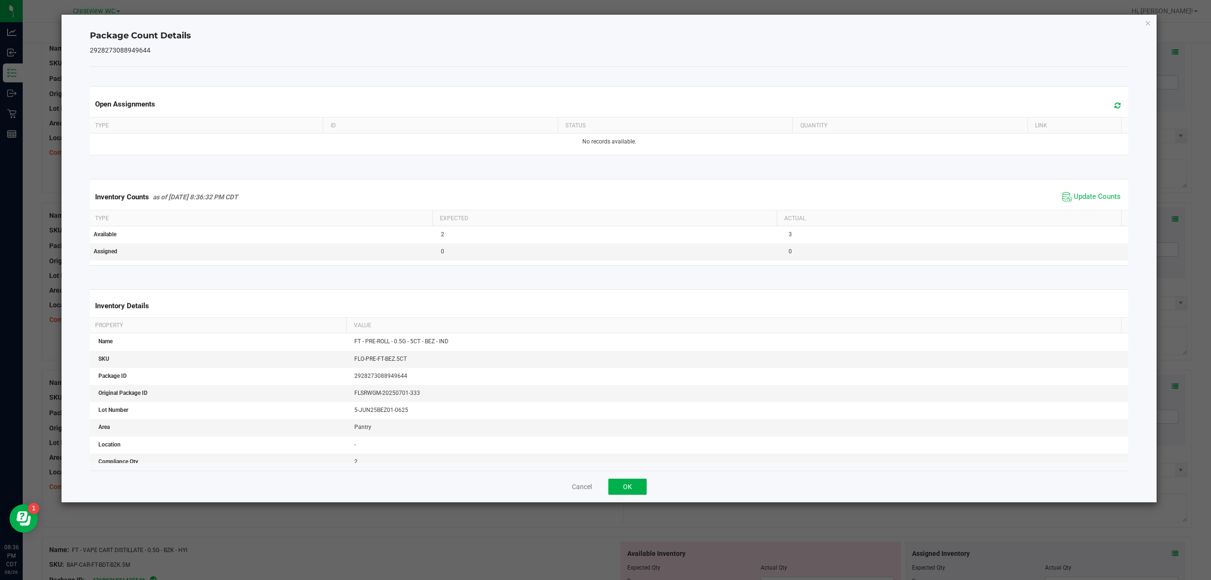
drag, startPoint x: 641, startPoint y: 477, endPoint x: 640, endPoint y: 483, distance: 6.2
click at [640, 477] on div "Cancel OK" at bounding box center [609, 486] width 1039 height 32
click at [655, 478] on div "Cancel OK" at bounding box center [609, 486] width 1039 height 32
click at [631, 485] on button "OK" at bounding box center [627, 486] width 38 height 16
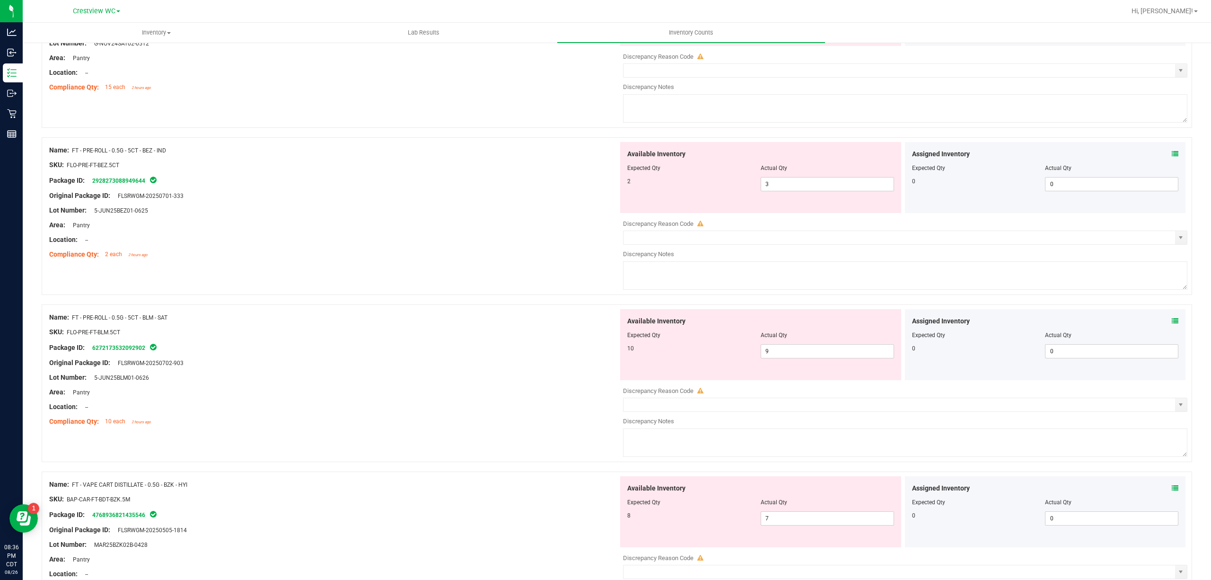
scroll to position [883, 0]
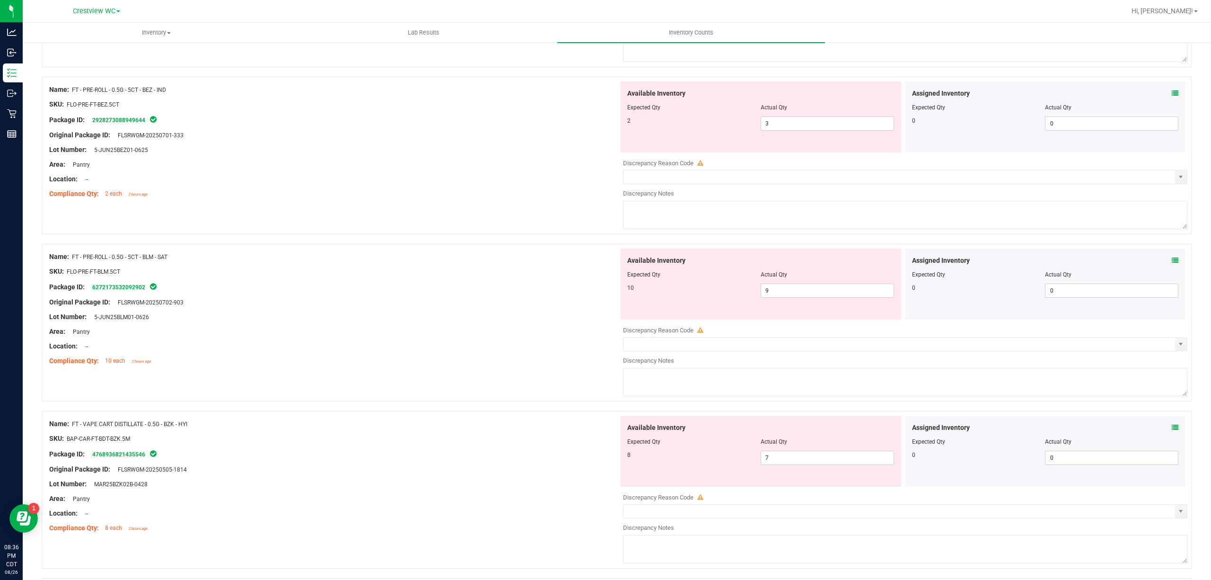
click at [1172, 260] on icon at bounding box center [1175, 260] width 7 height 7
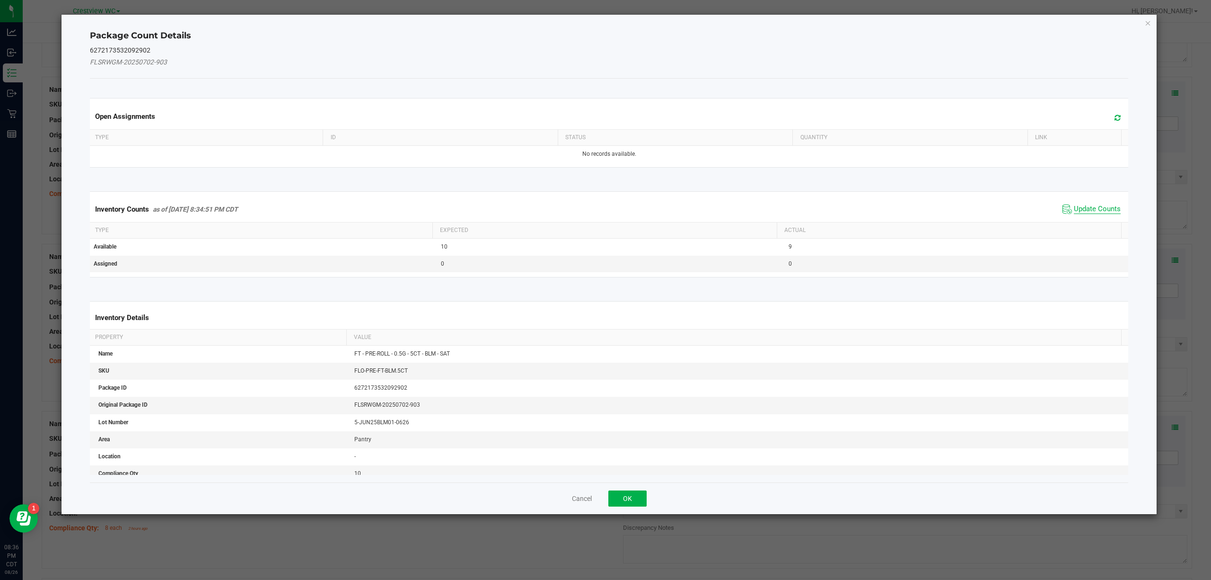
click at [1075, 209] on span "Update Counts" at bounding box center [1097, 208] width 47 height 9
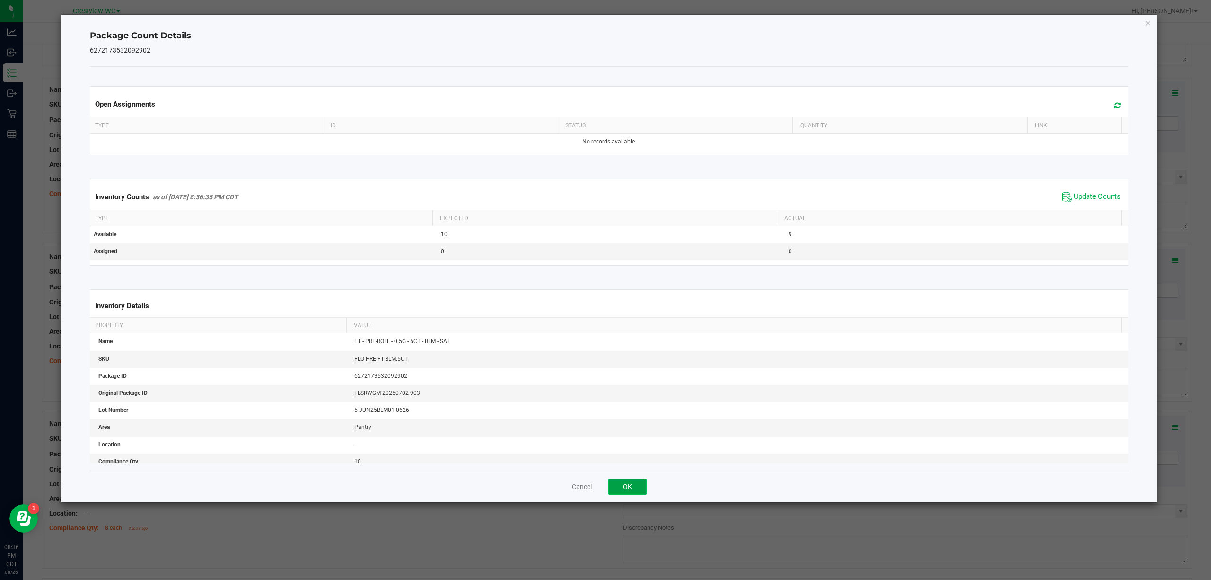
click at [631, 488] on button "OK" at bounding box center [627, 486] width 38 height 16
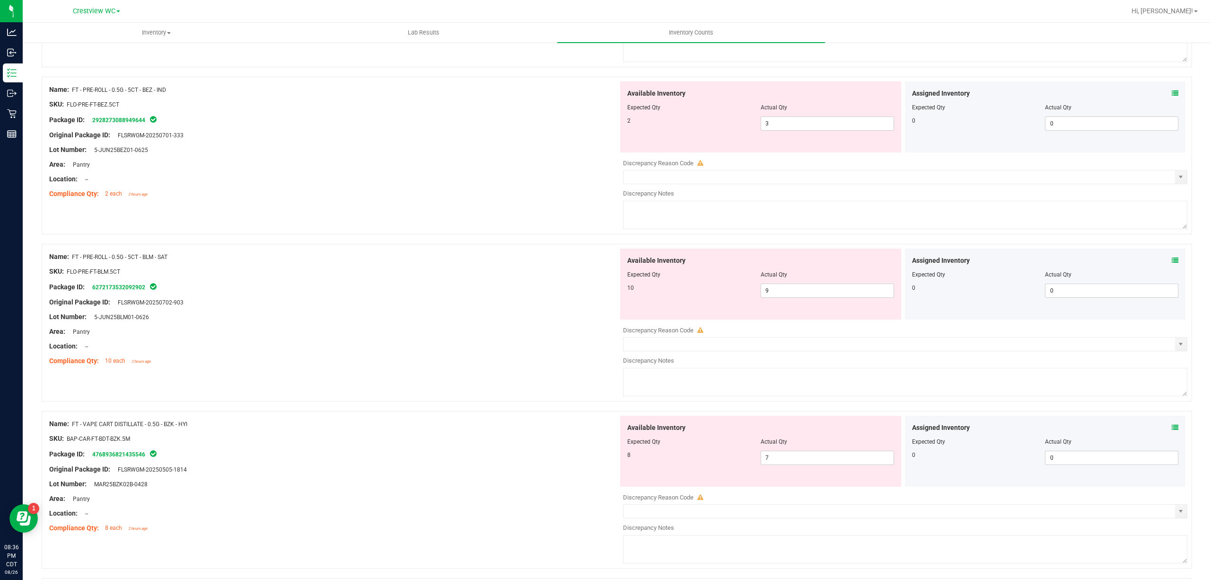
scroll to position [1135, 0]
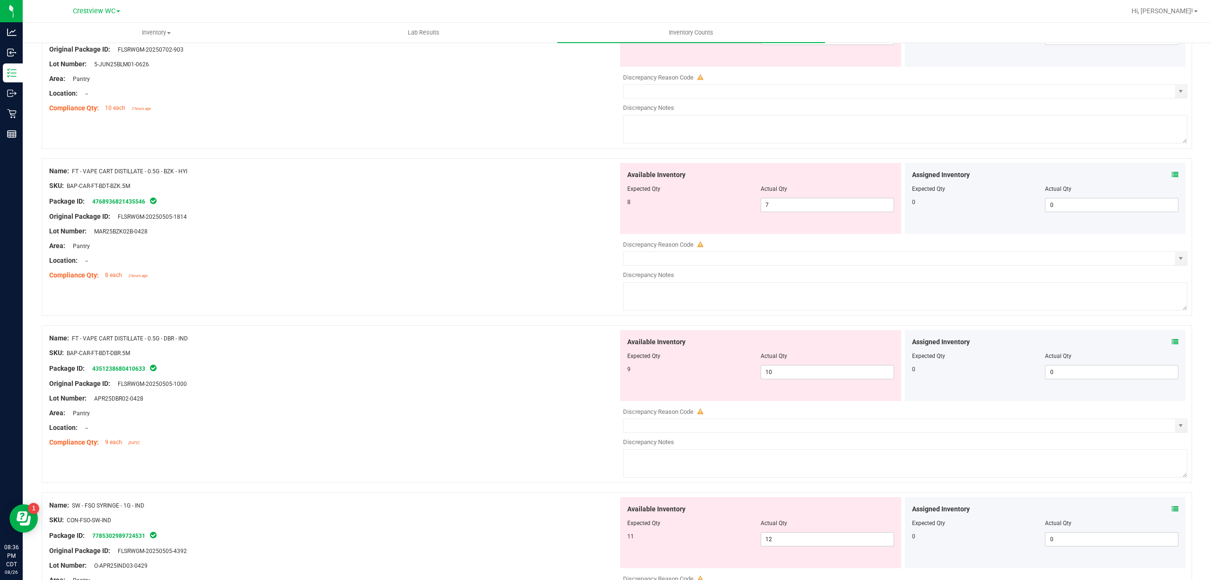
click at [1172, 174] on icon at bounding box center [1175, 174] width 7 height 7
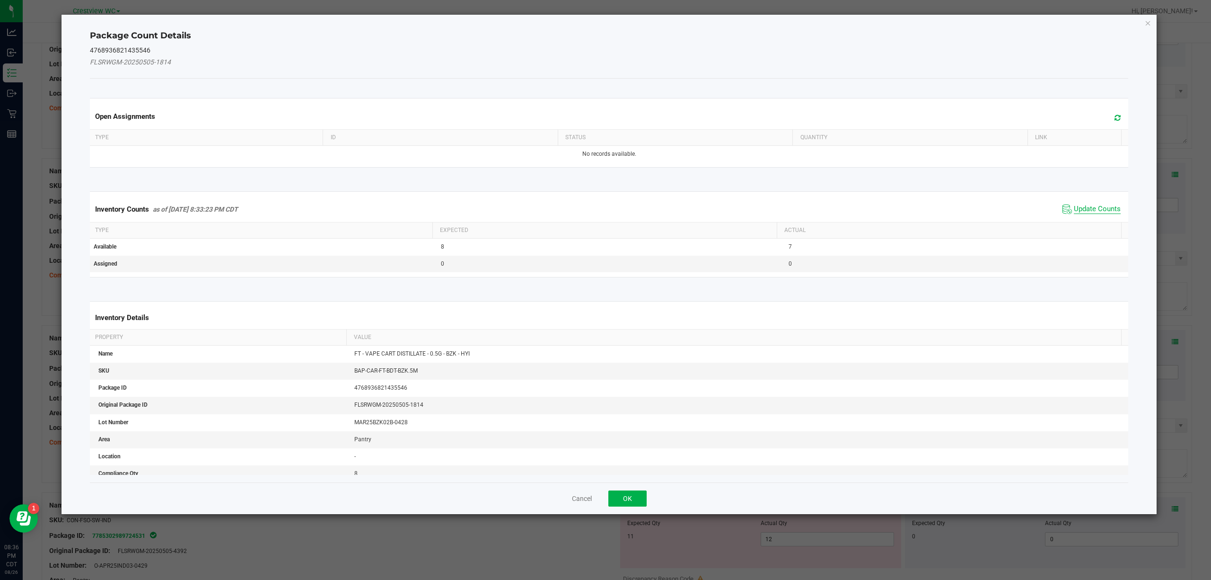
click at [1085, 209] on span "Update Counts" at bounding box center [1097, 208] width 47 height 9
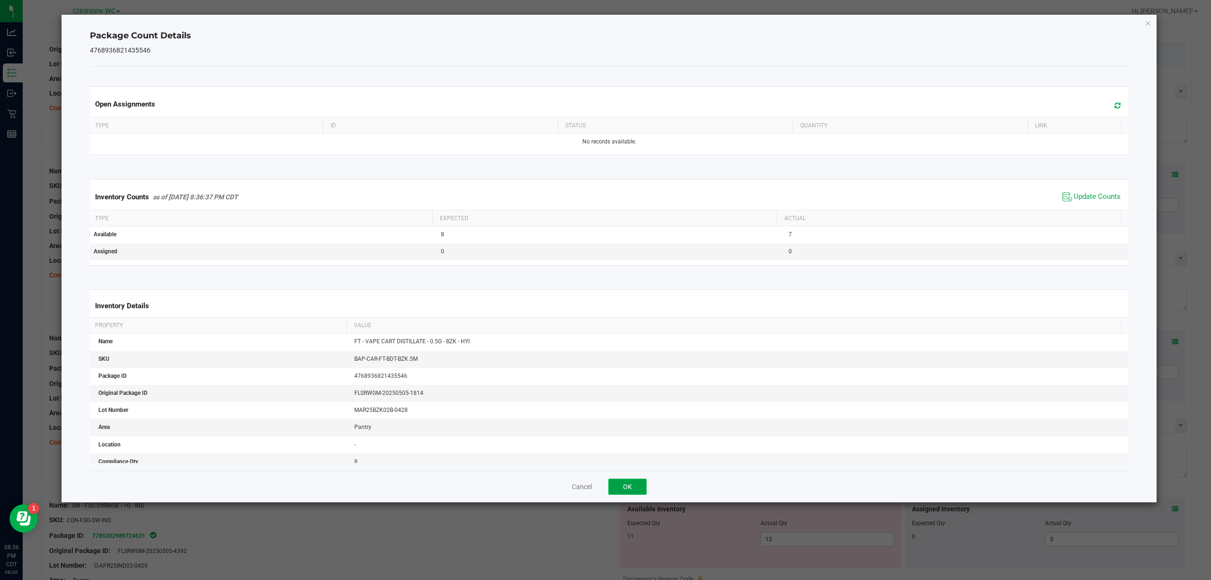
click at [631, 490] on button "OK" at bounding box center [627, 486] width 38 height 16
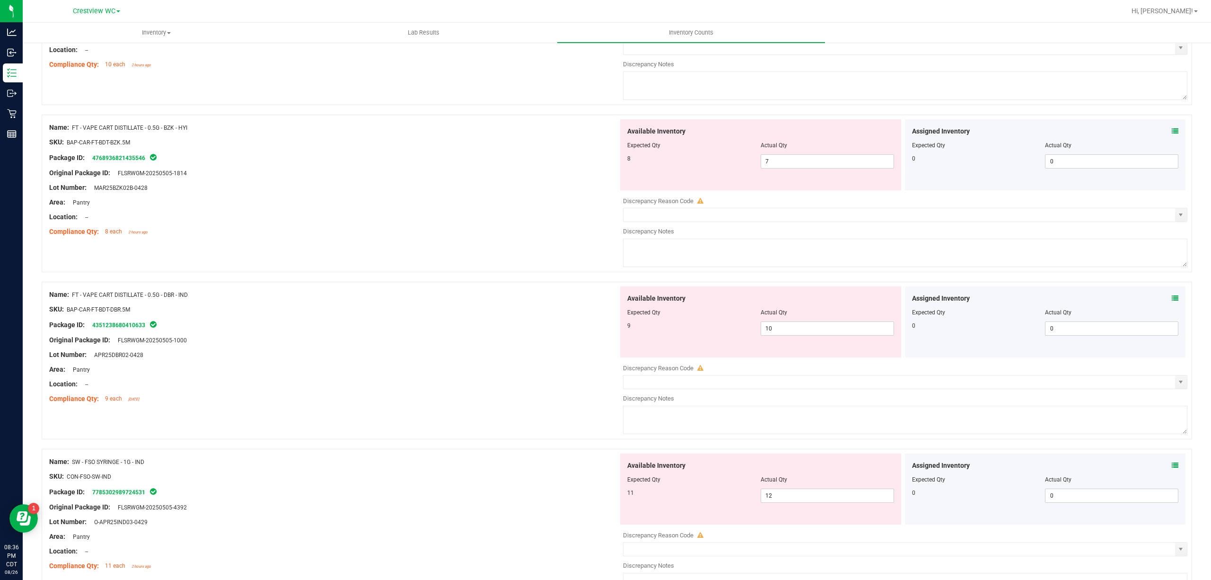
scroll to position [1251, 0]
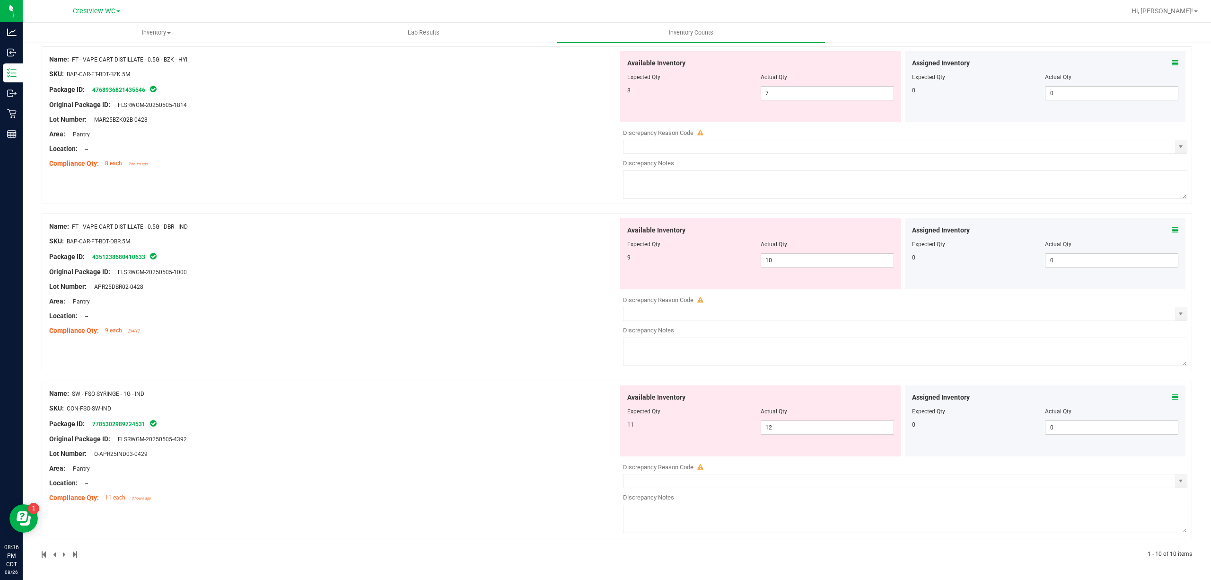
click at [1172, 229] on icon at bounding box center [1175, 230] width 7 height 7
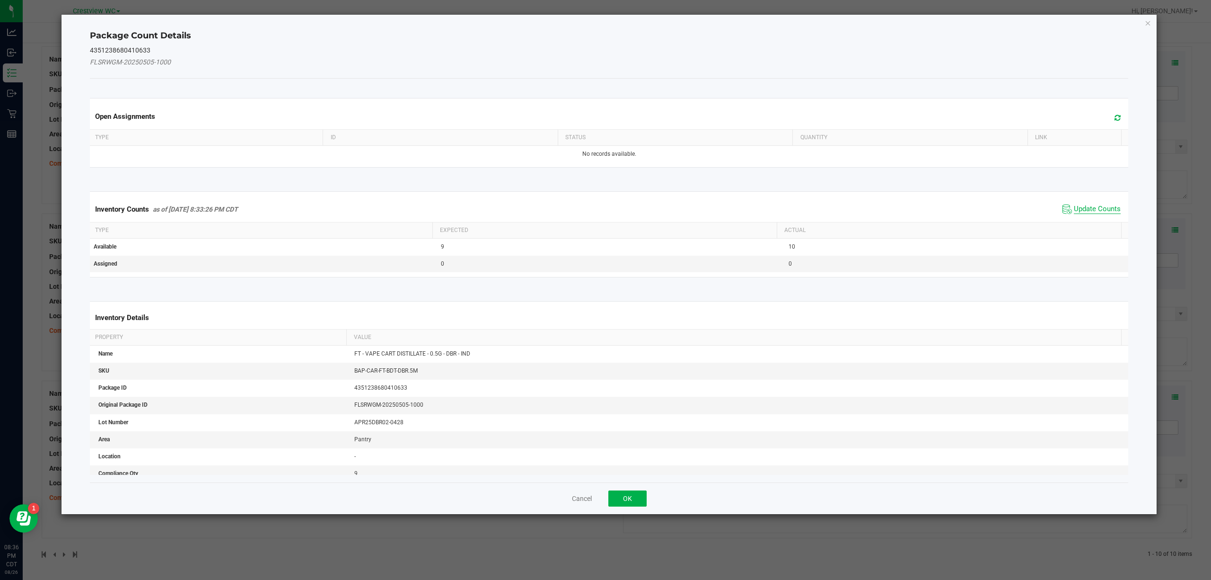
click at [1085, 210] on span "Update Counts" at bounding box center [1097, 208] width 47 height 9
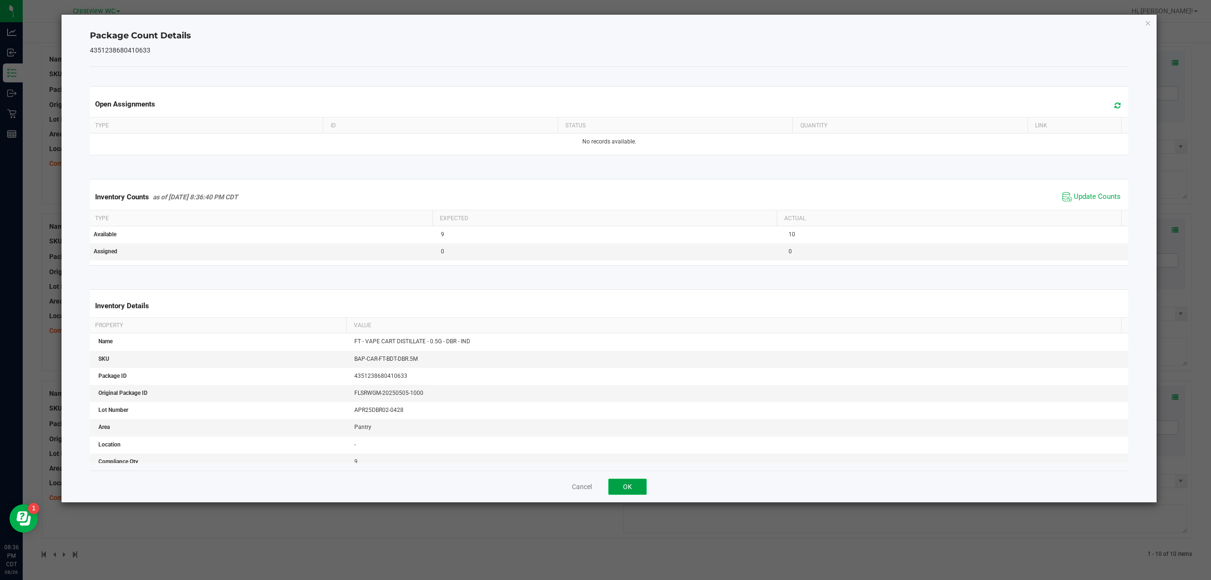
click at [627, 486] on button "OK" at bounding box center [627, 486] width 38 height 16
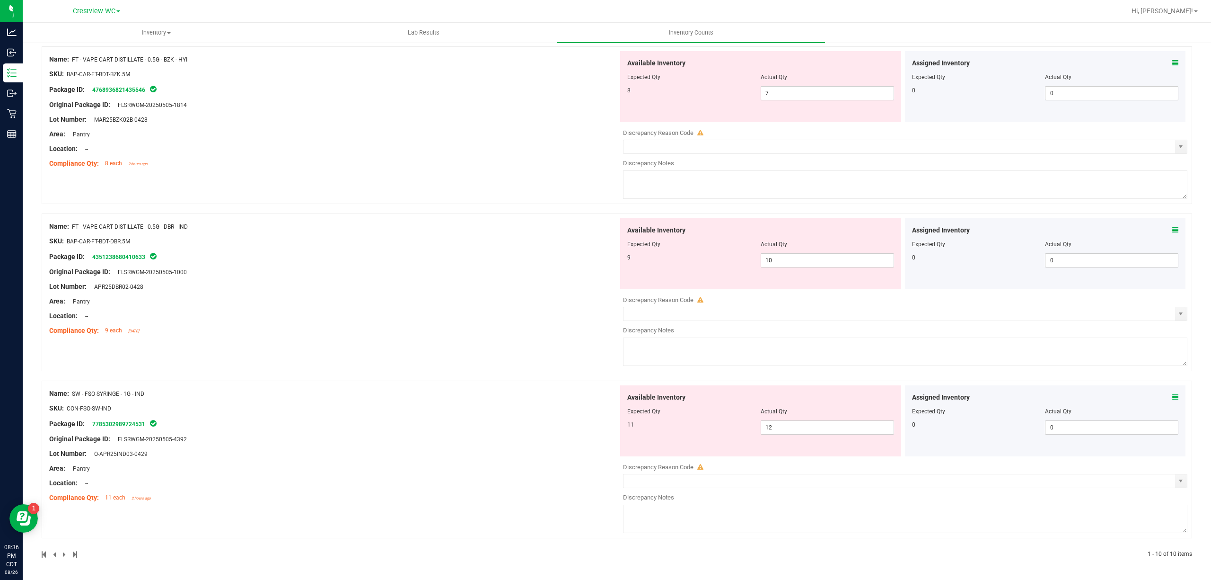
click at [1160, 395] on div "Assigned Inventory" at bounding box center [1045, 397] width 267 height 10
click at [1172, 395] on icon at bounding box center [1175, 397] width 7 height 7
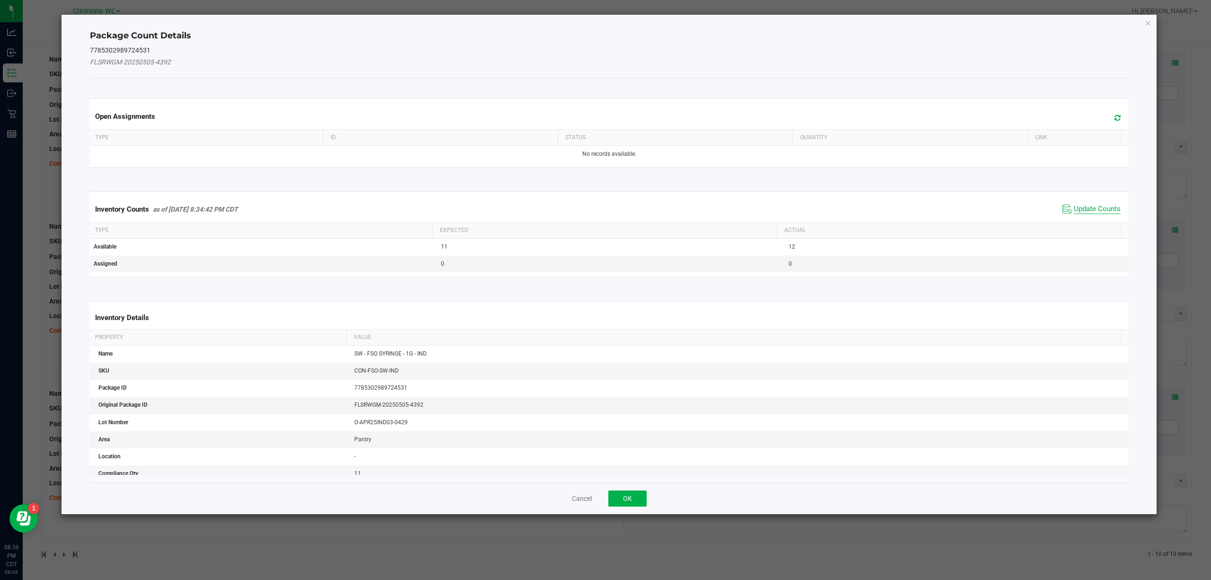
click at [1087, 210] on span "Update Counts" at bounding box center [1097, 208] width 47 height 9
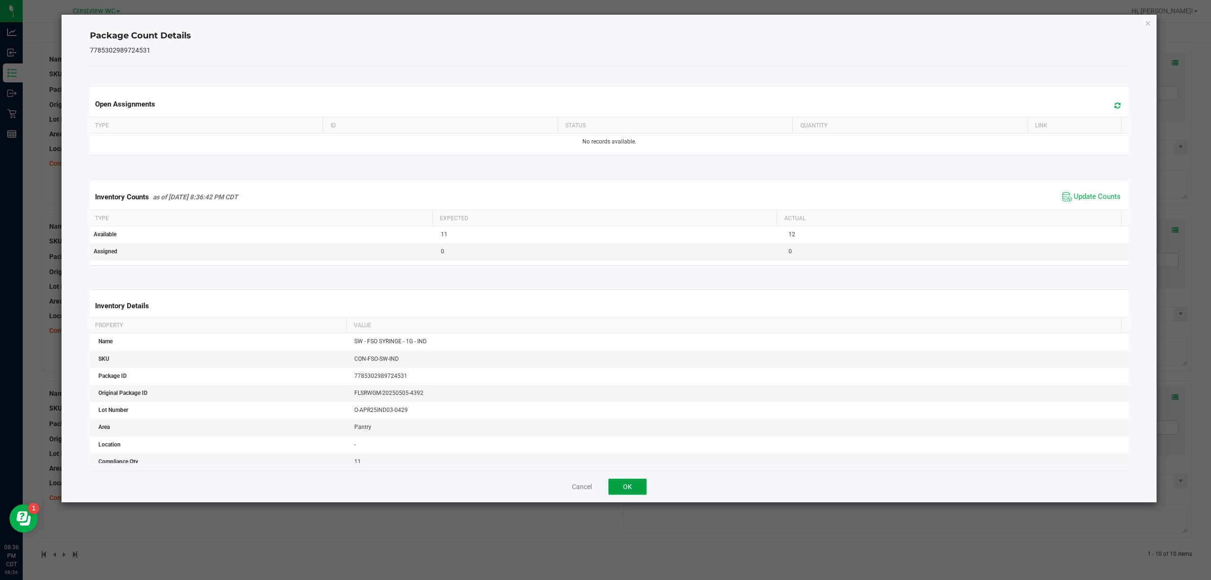
click at [641, 486] on button "OK" at bounding box center [627, 486] width 38 height 16
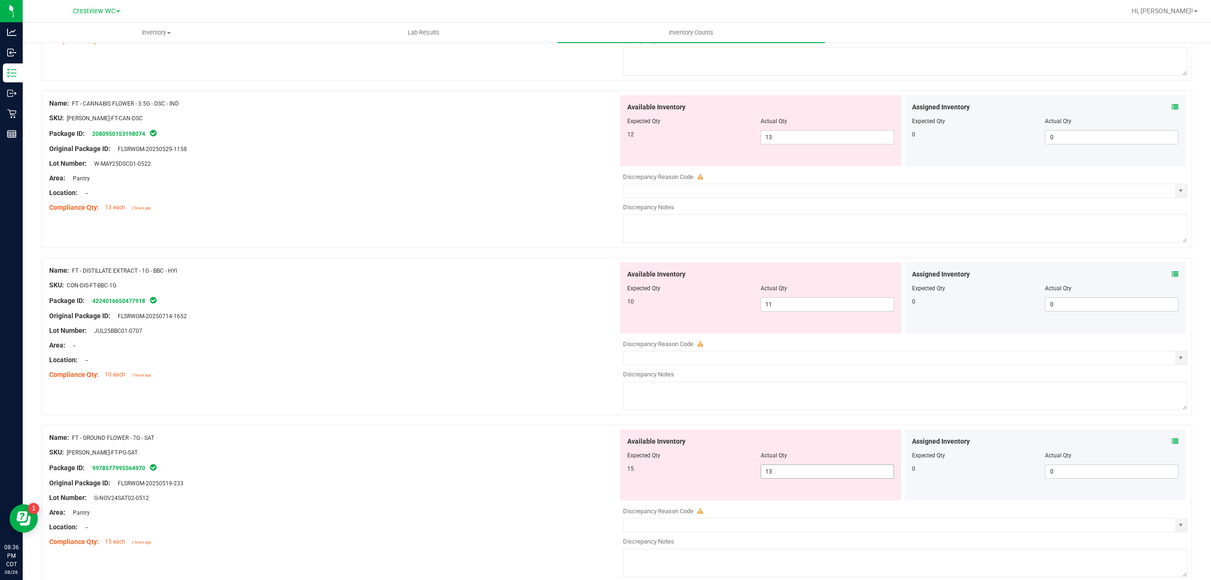
scroll to position [0, 0]
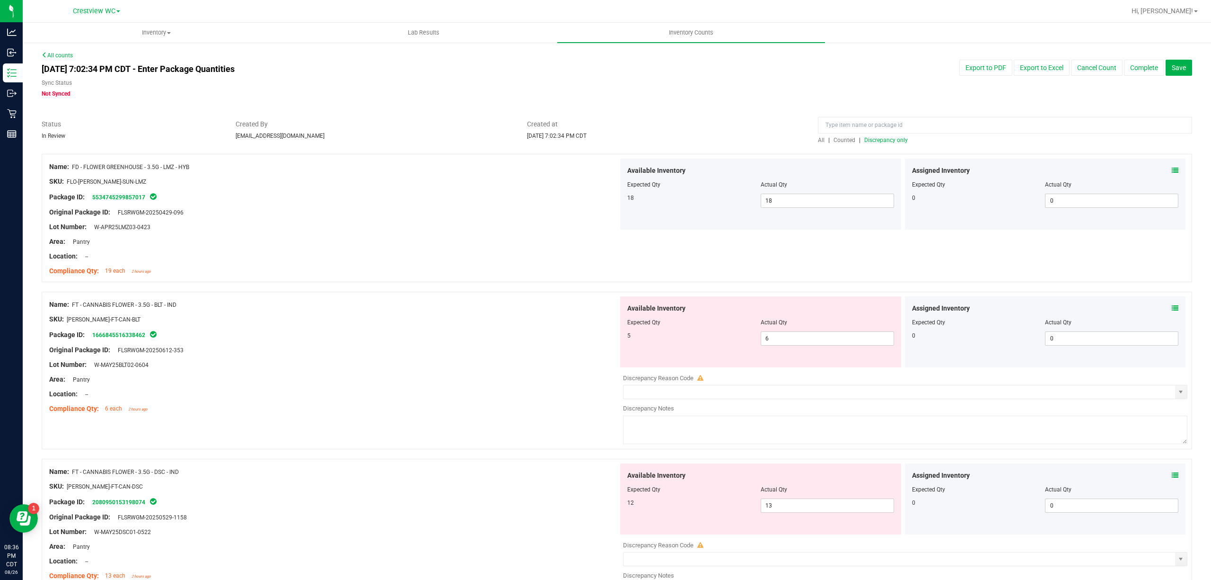
click at [875, 142] on span "Discrepancy only" at bounding box center [886, 140] width 44 height 7
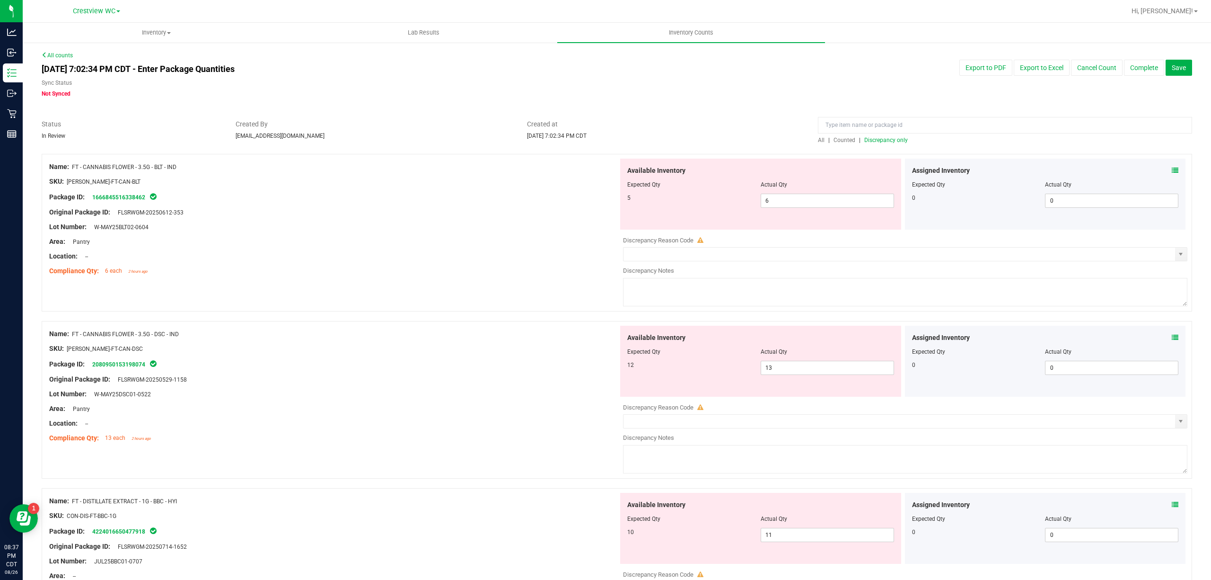
click at [434, 220] on div at bounding box center [333, 219] width 569 height 5
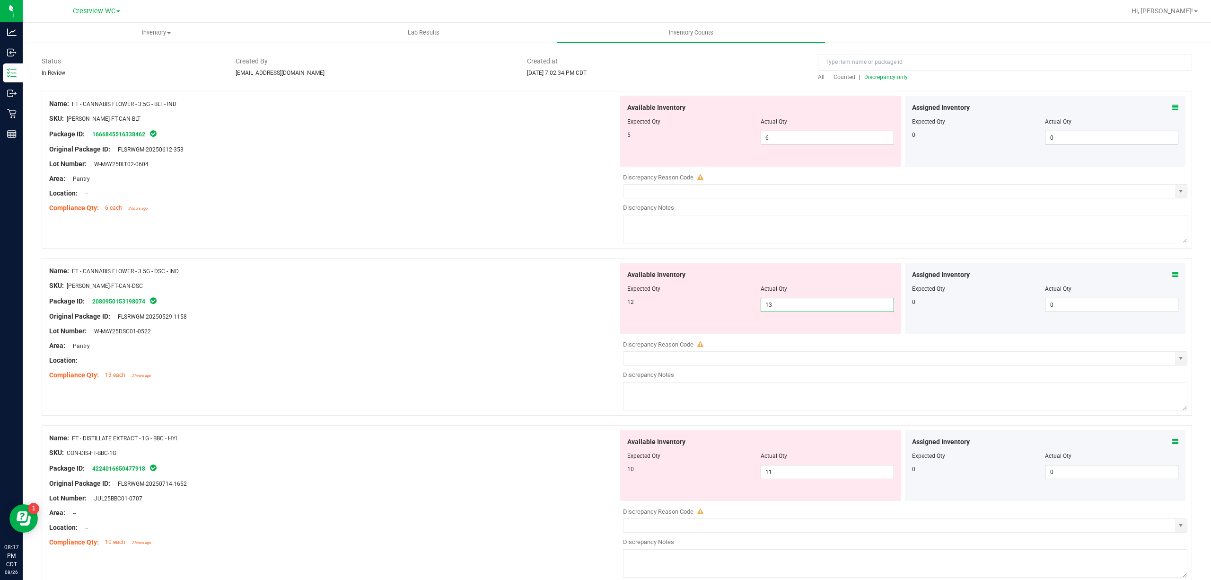
click at [767, 301] on span "13 13" at bounding box center [827, 305] width 133 height 14
click at [767, 301] on input "13" at bounding box center [827, 304] width 132 height 13
click at [566, 305] on div "Package ID: 2080950153198074" at bounding box center [333, 300] width 569 height 11
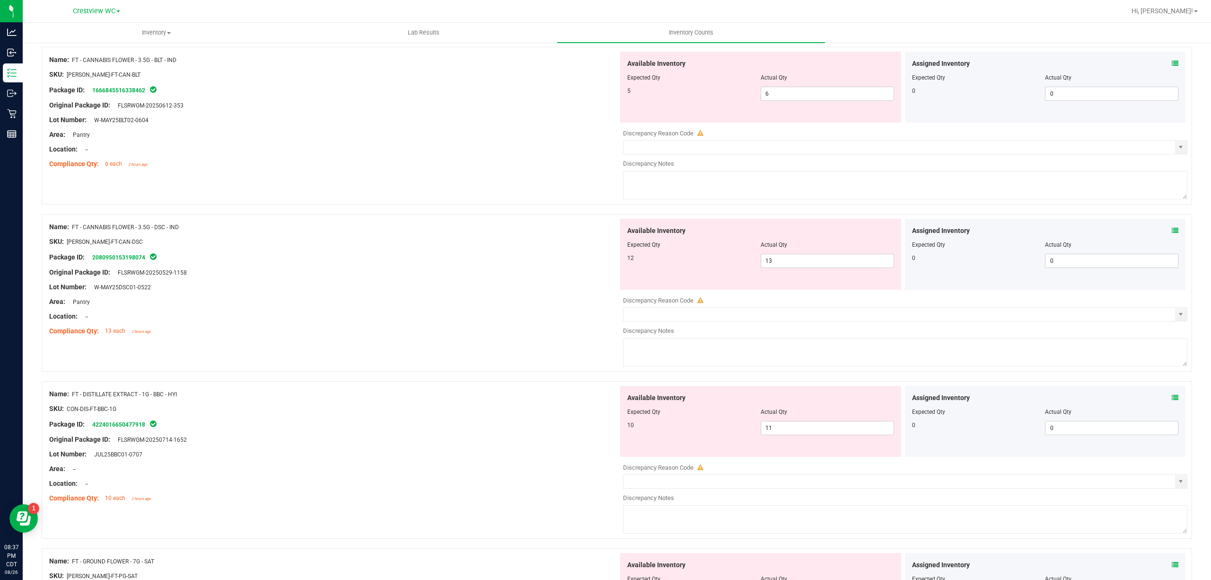
scroll to position [189, 0]
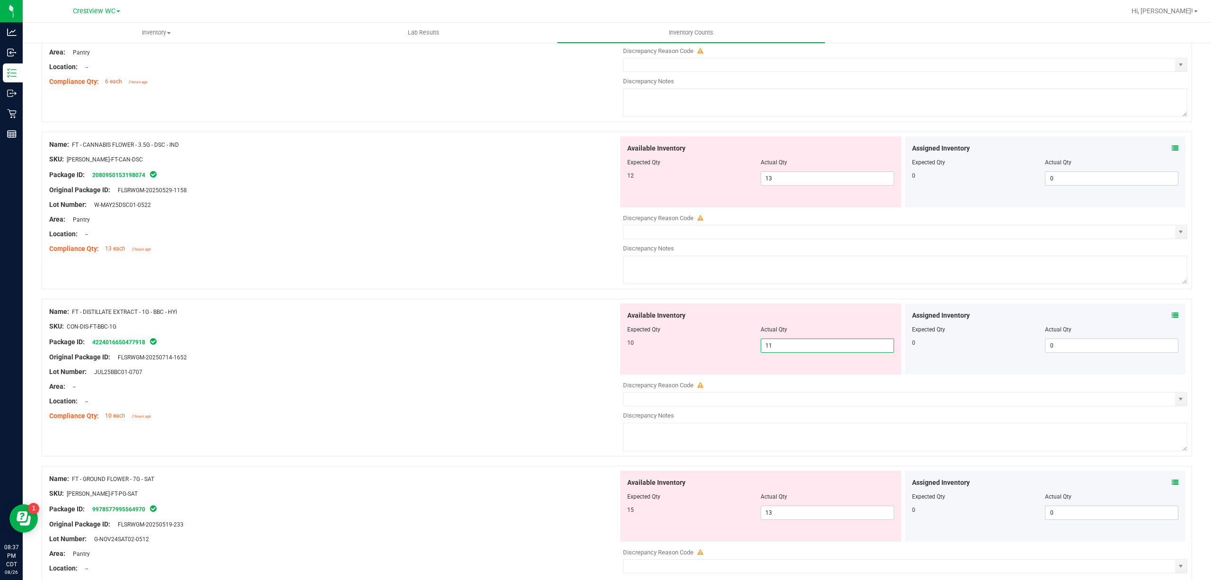
click at [786, 345] on span "11 11" at bounding box center [827, 345] width 133 height 14
click at [786, 345] on input "11" at bounding box center [827, 345] width 132 height 13
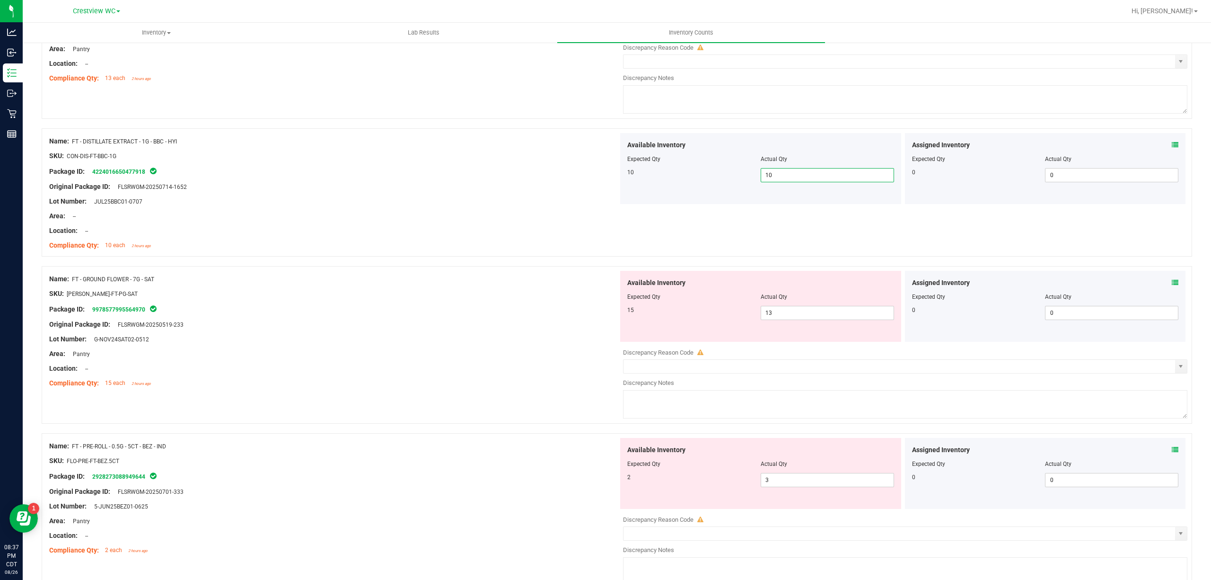
scroll to position [368, 0]
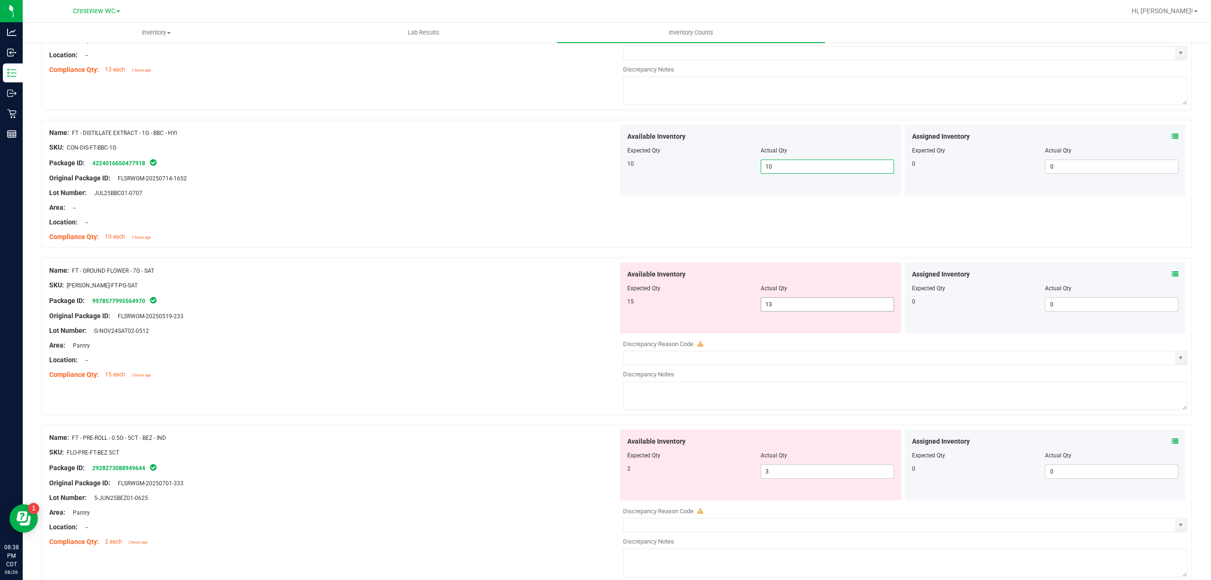
click at [810, 306] on span "13 13" at bounding box center [827, 304] width 133 height 14
click at [810, 304] on input "13" at bounding box center [827, 304] width 132 height 13
click at [774, 301] on input "13" at bounding box center [827, 304] width 132 height 13
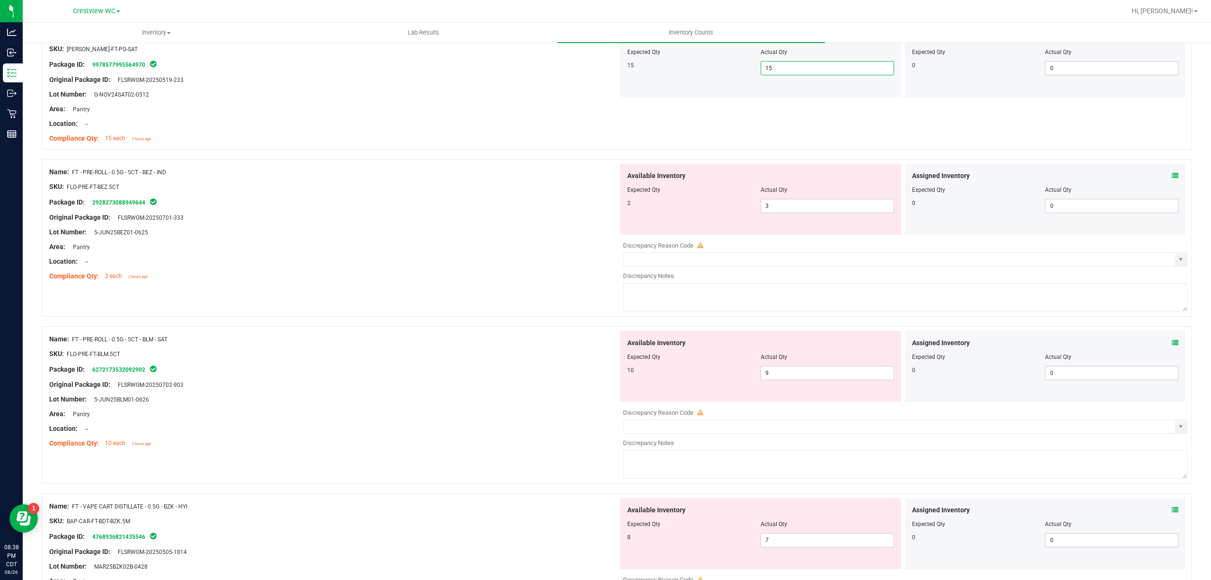
scroll to position [684, 0]
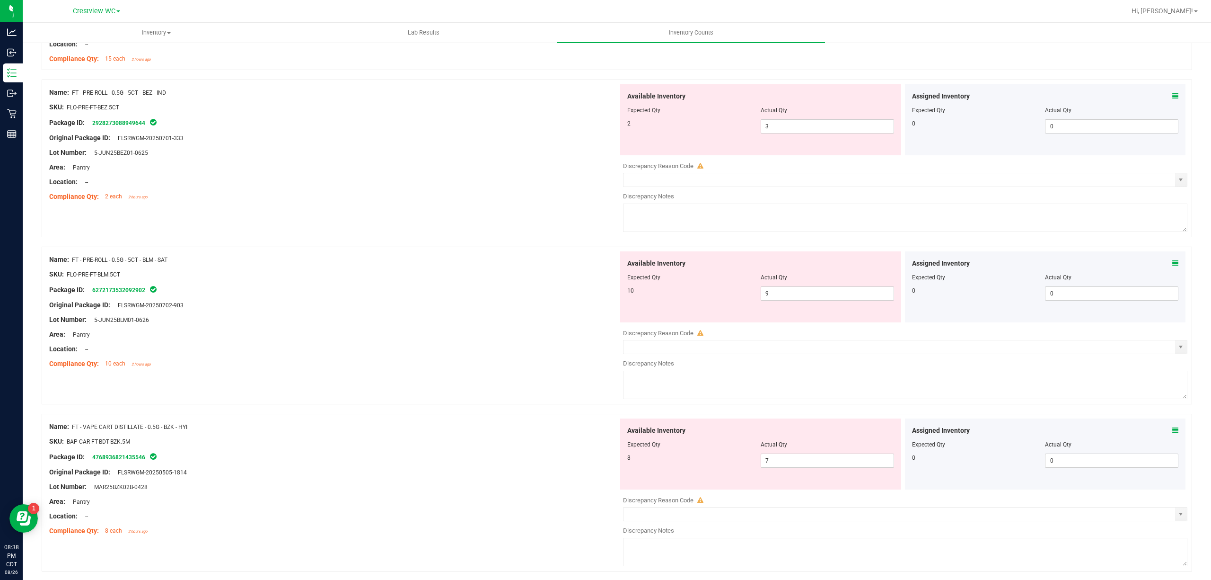
click at [1172, 433] on icon at bounding box center [1175, 430] width 7 height 7
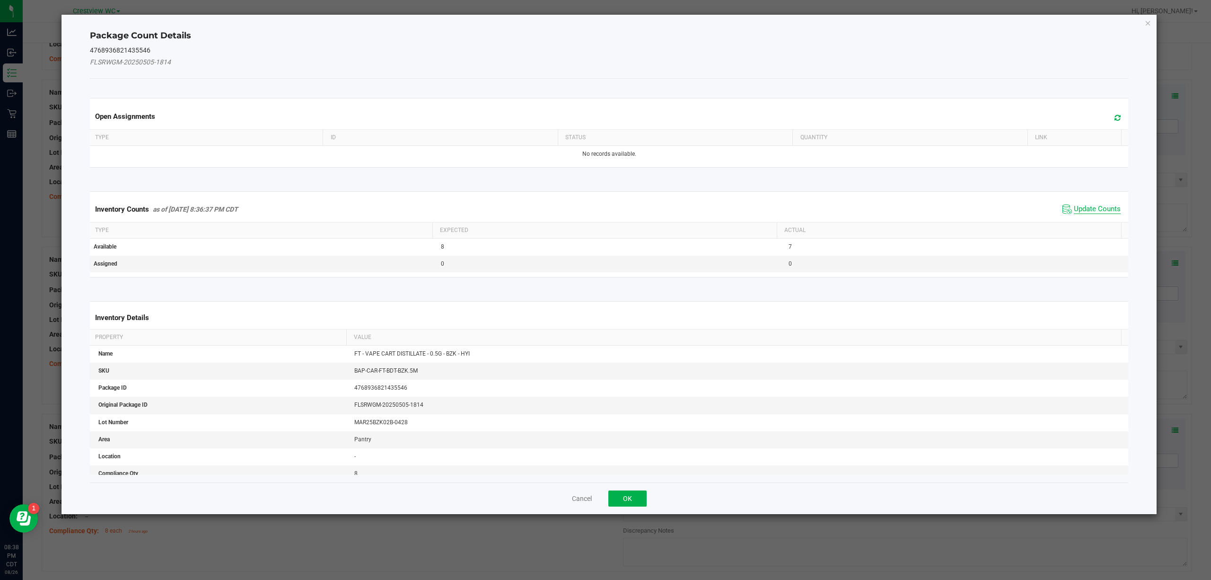
click at [1074, 212] on span "Update Counts" at bounding box center [1097, 208] width 47 height 9
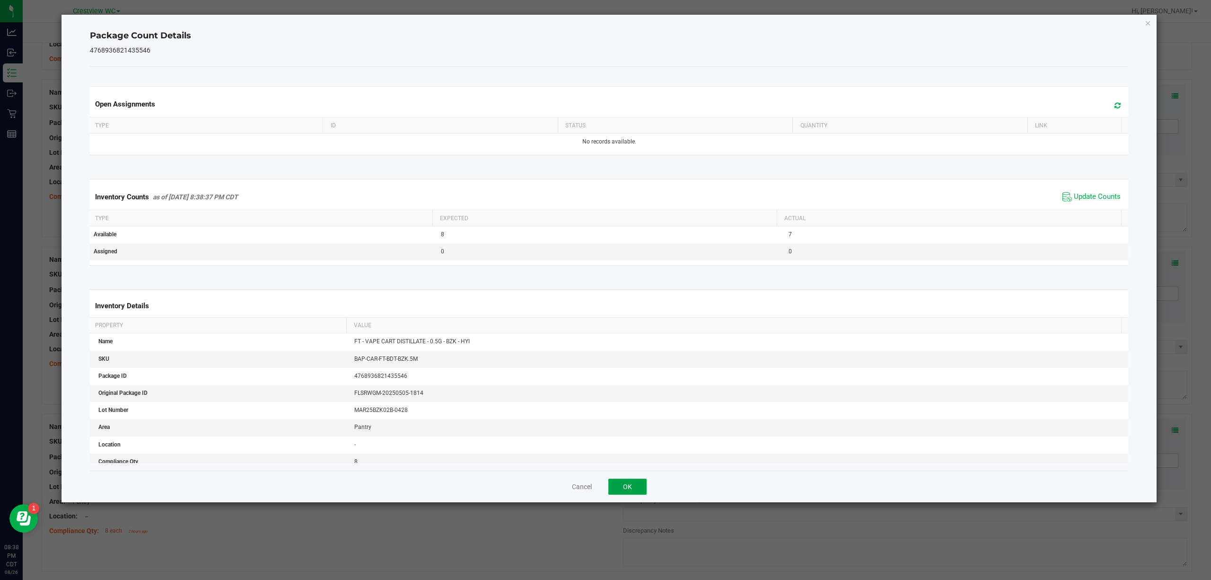
click at [634, 487] on button "OK" at bounding box center [627, 486] width 38 height 16
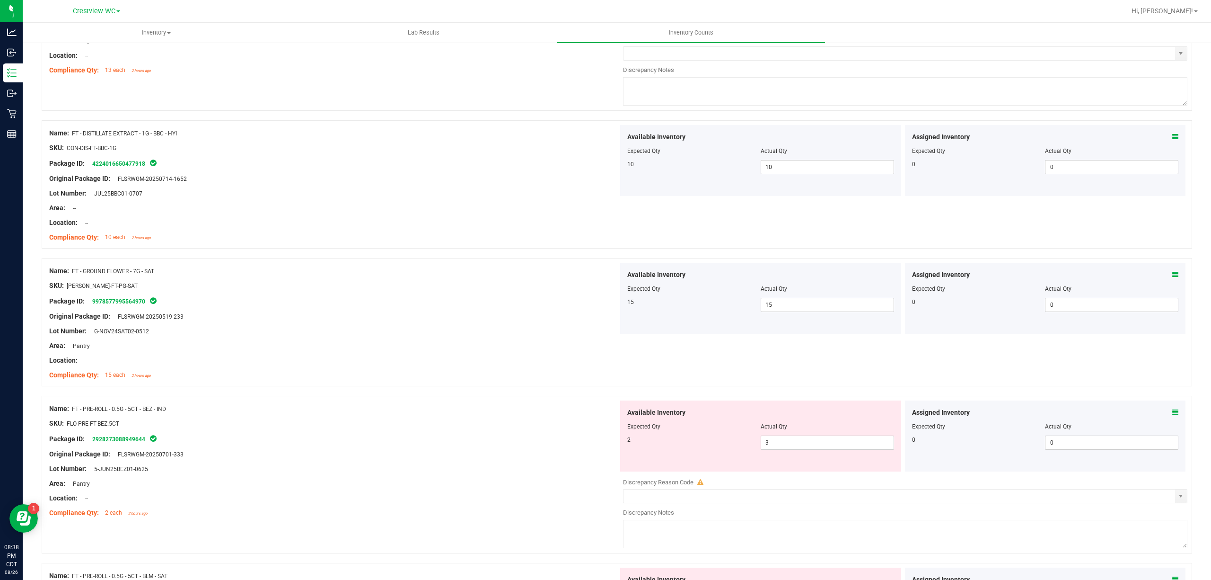
scroll to position [378, 0]
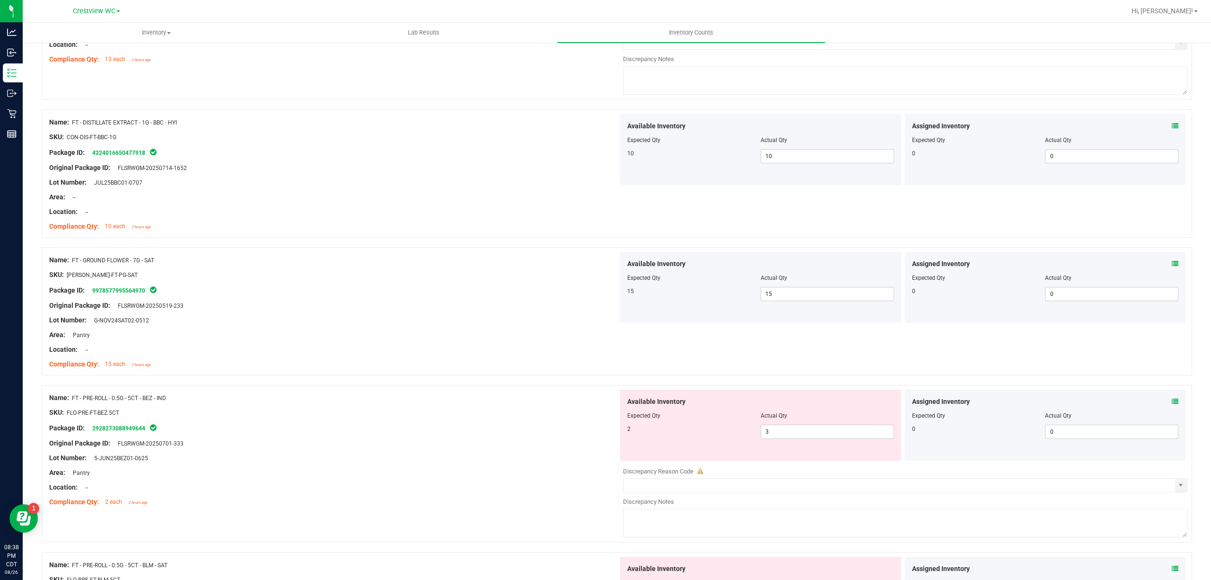
click at [1172, 401] on icon at bounding box center [1175, 401] width 7 height 7
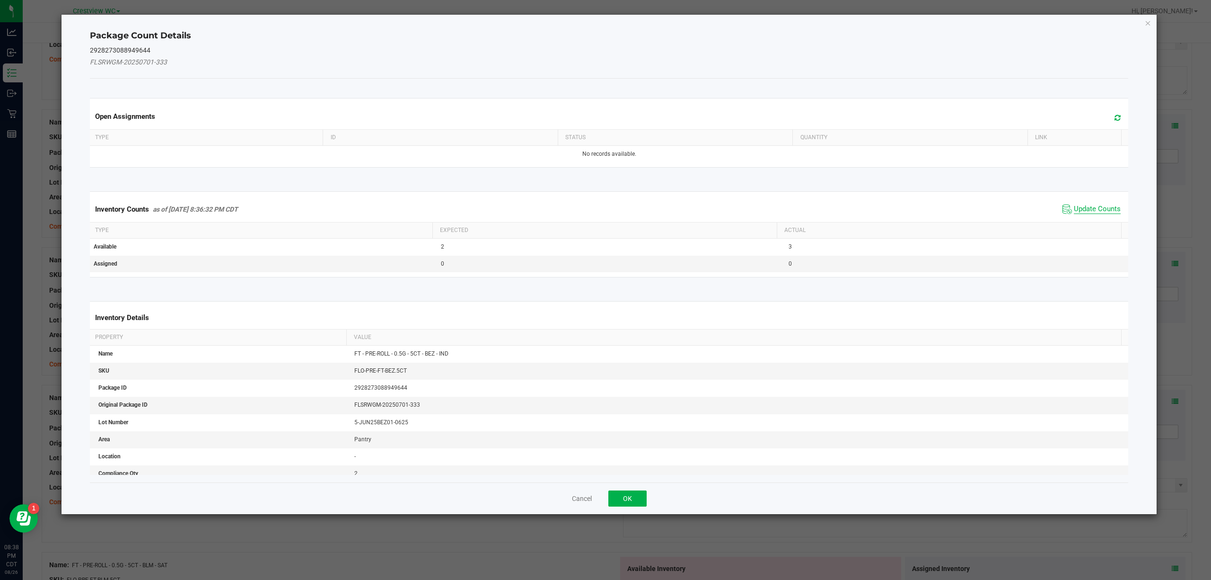
click at [1075, 213] on span "Update Counts" at bounding box center [1097, 208] width 47 height 9
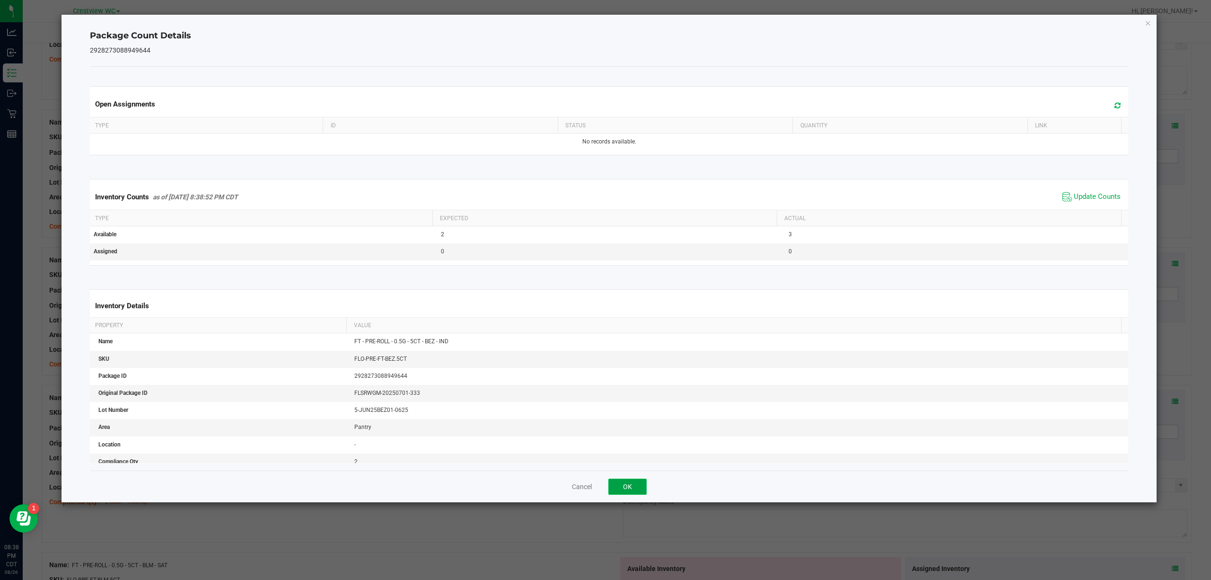
click at [623, 487] on button "OK" at bounding box center [627, 486] width 38 height 16
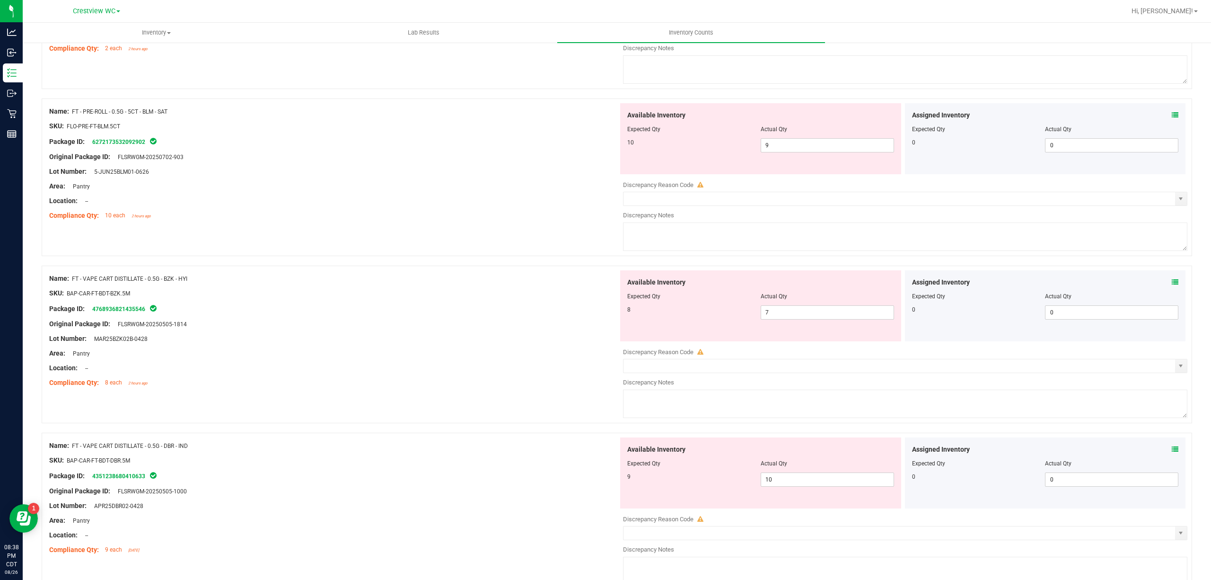
scroll to position [834, 0]
drag, startPoint x: 343, startPoint y: 483, endPoint x: 368, endPoint y: 480, distance: 25.8
click at [343, 483] on div at bounding box center [333, 481] width 569 height 5
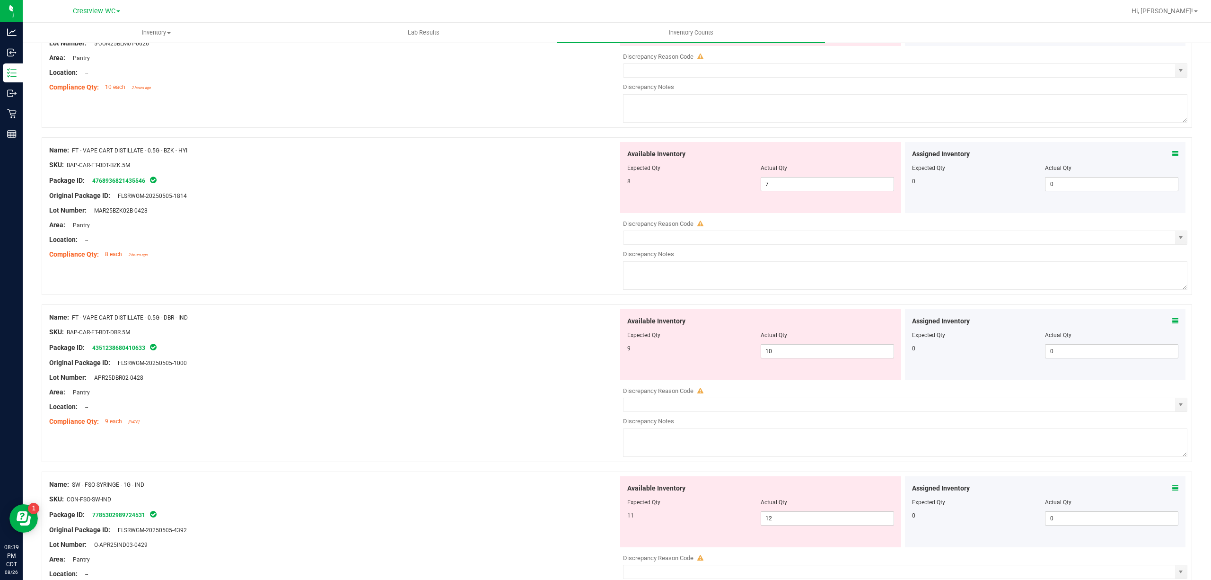
scroll to position [1054, 0]
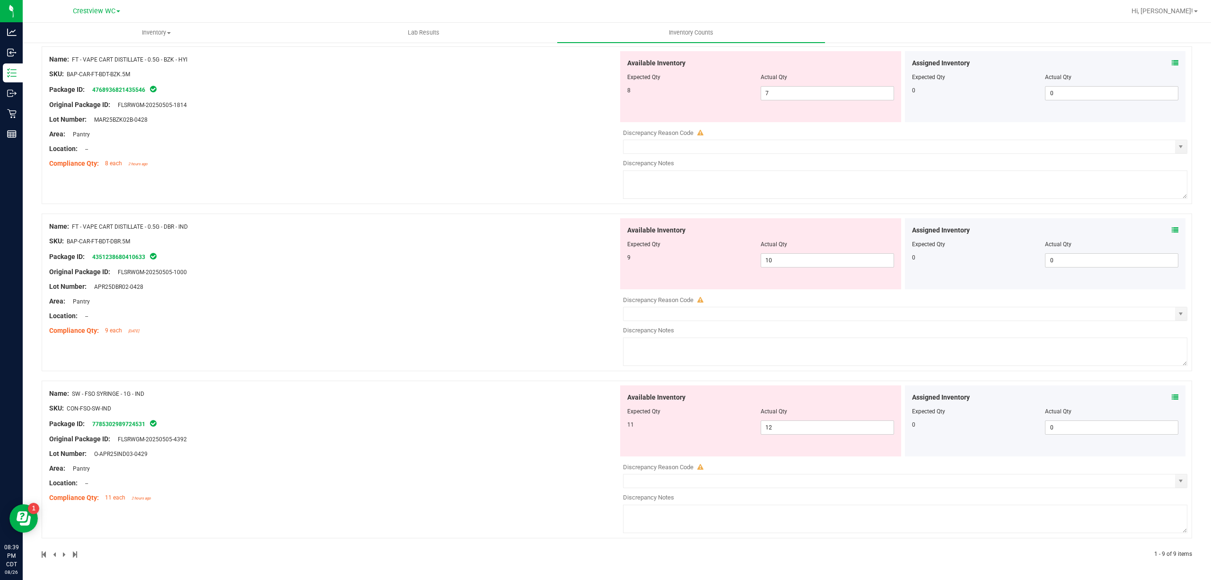
click at [1172, 228] on icon at bounding box center [1175, 230] width 7 height 7
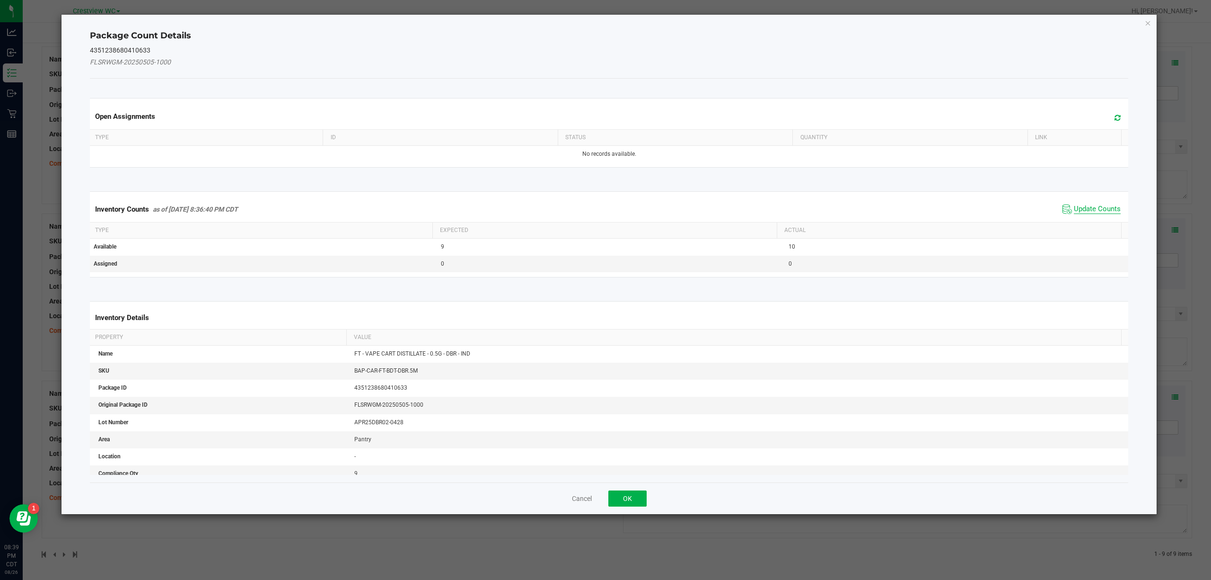
click at [1083, 210] on span "Update Counts" at bounding box center [1097, 208] width 47 height 9
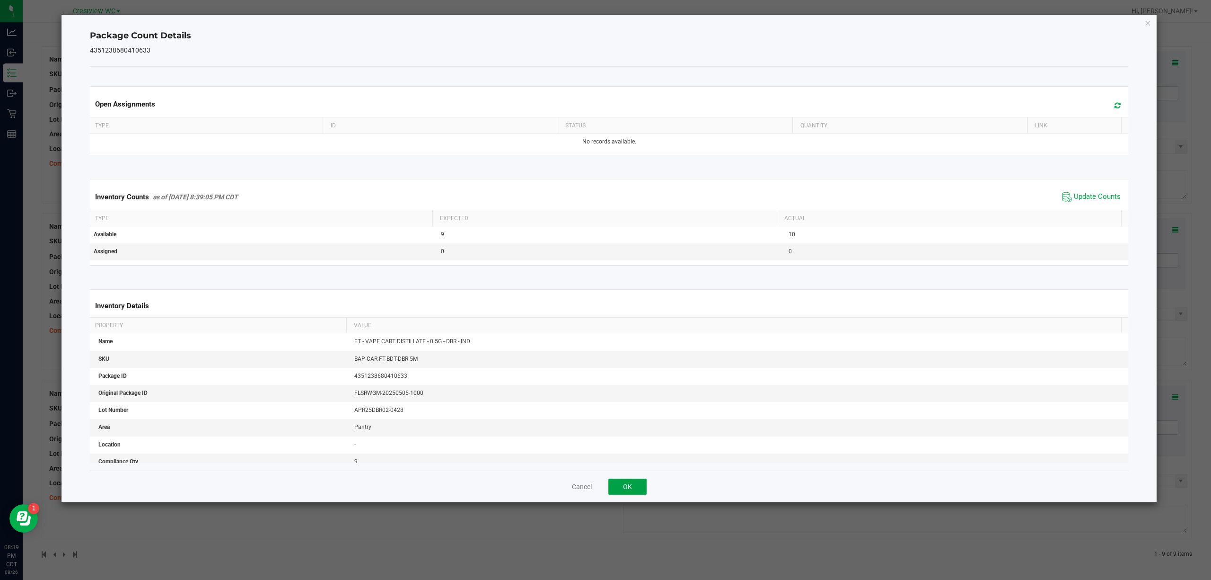
click at [638, 483] on button "OK" at bounding box center [627, 486] width 38 height 16
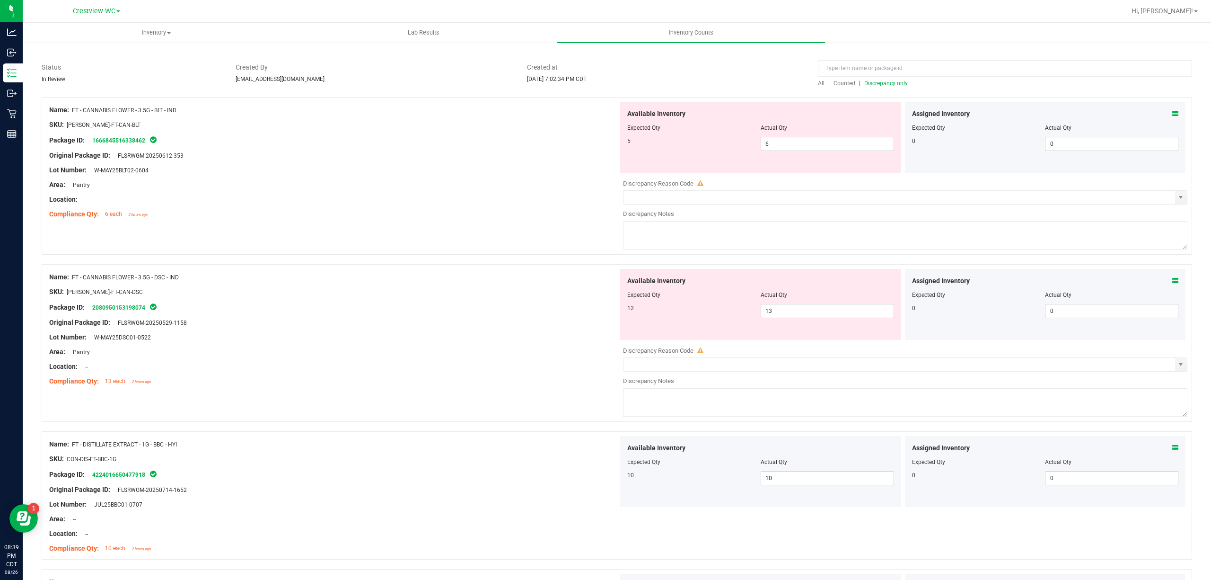
scroll to position [0, 0]
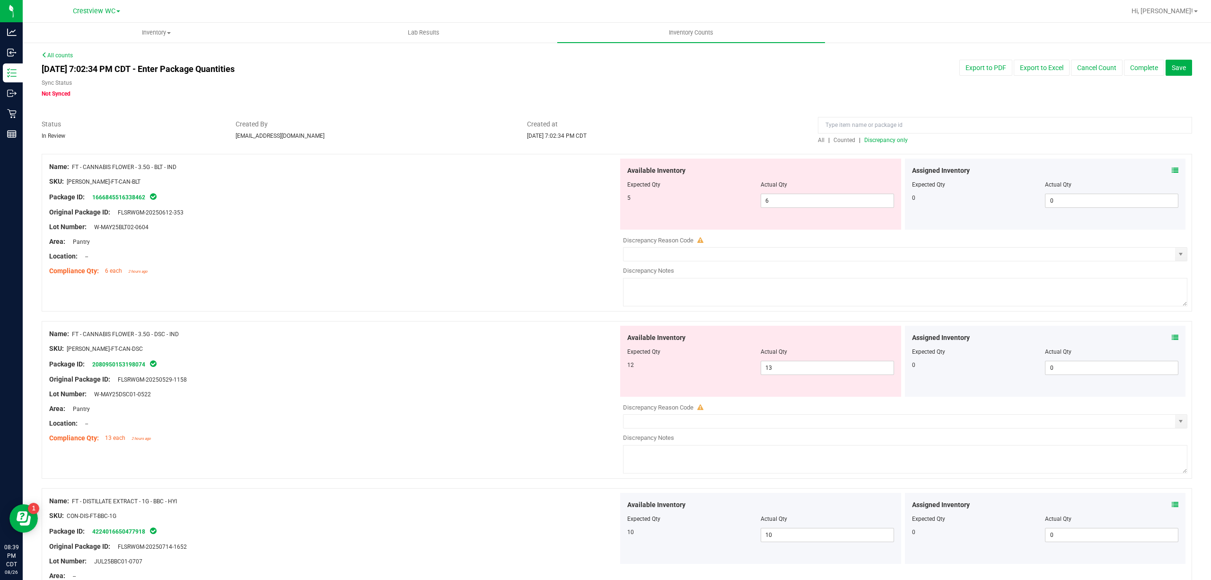
click at [867, 141] on span "Discrepancy only" at bounding box center [886, 140] width 44 height 7
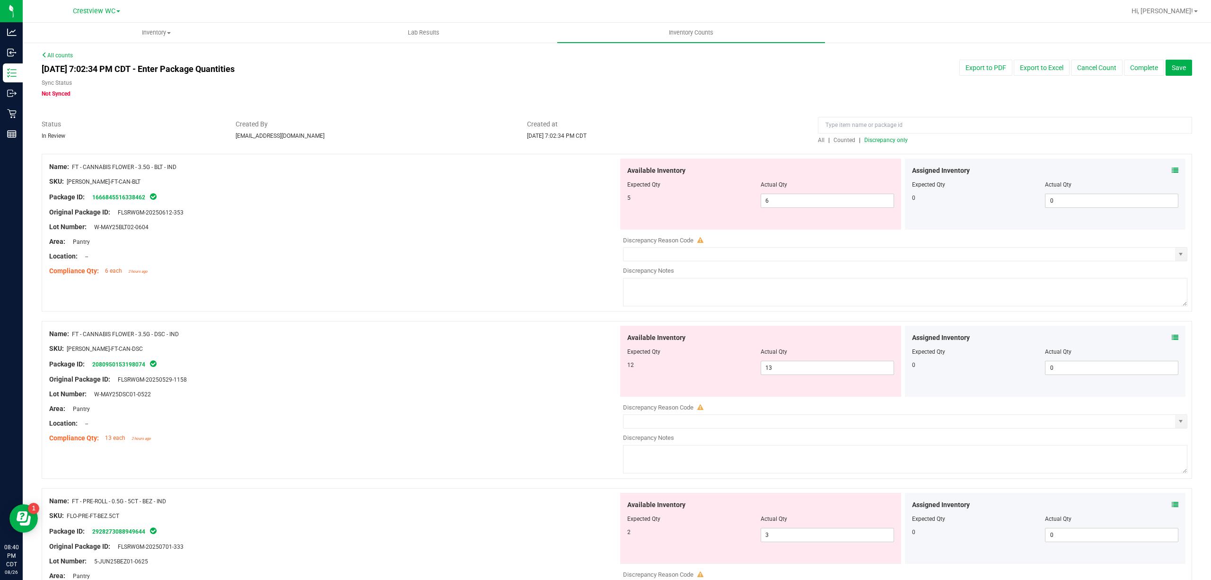
click at [890, 142] on span "Discrepancy only" at bounding box center [886, 140] width 44 height 7
click at [867, 138] on span "Discrepancy only" at bounding box center [886, 140] width 44 height 7
click at [1172, 171] on icon at bounding box center [1175, 170] width 7 height 7
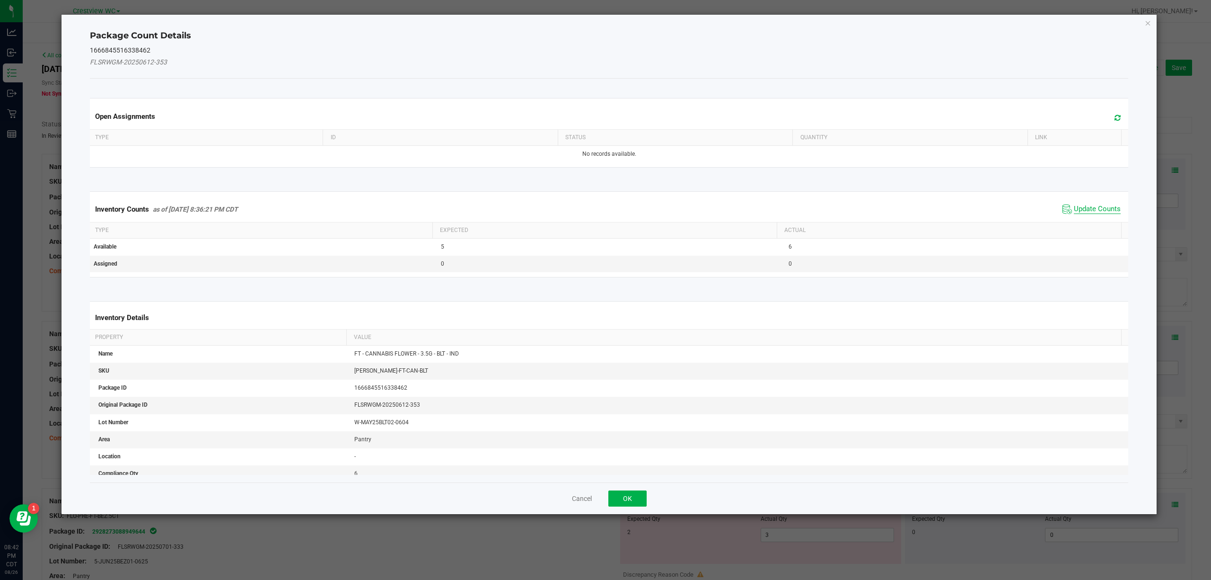
click at [1077, 206] on span "Update Counts" at bounding box center [1097, 208] width 47 height 9
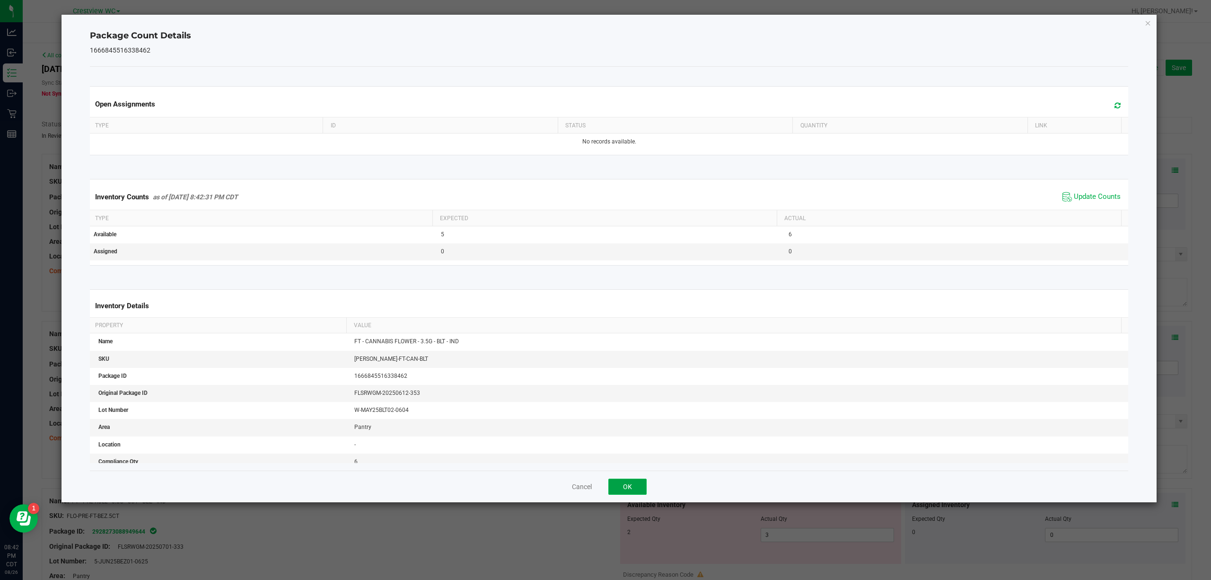
click at [623, 489] on button "OK" at bounding box center [627, 486] width 38 height 16
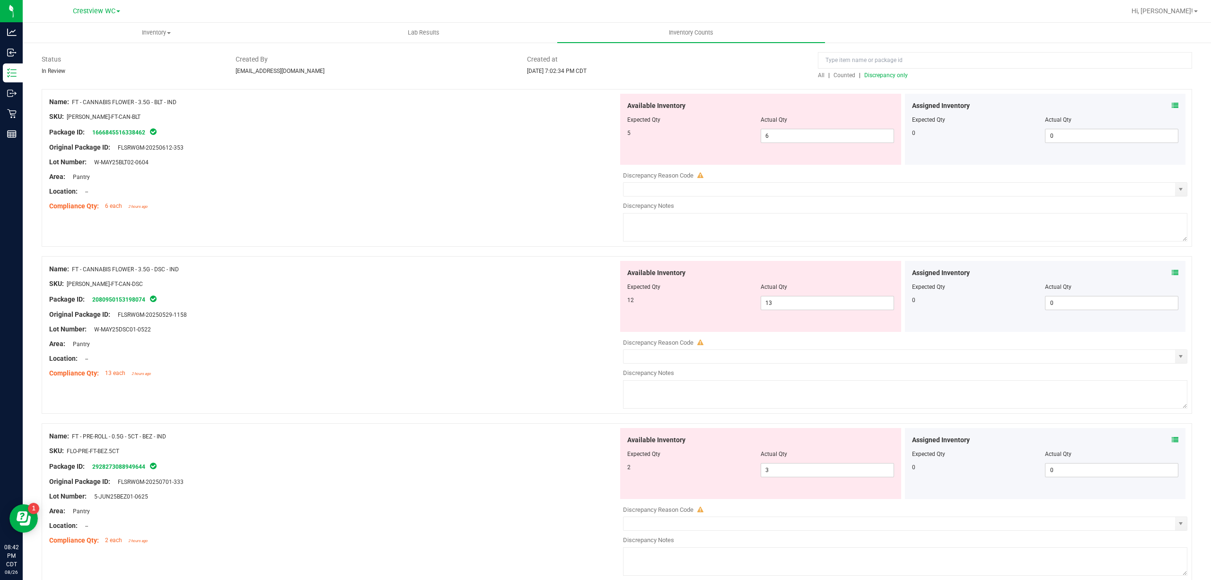
scroll to position [126, 0]
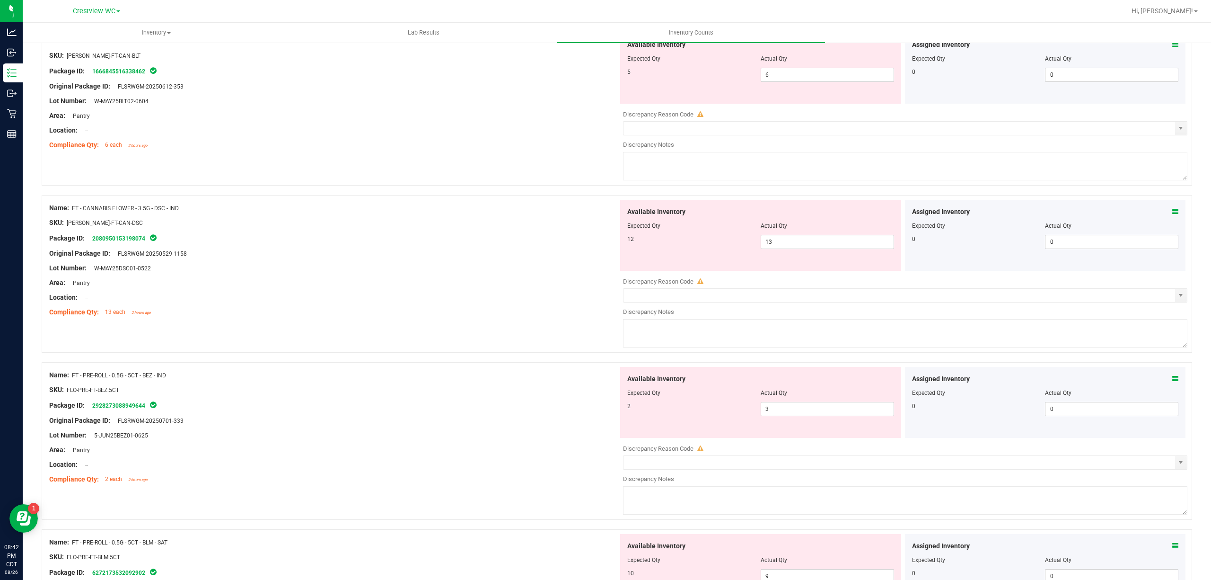
click at [1172, 211] on icon at bounding box center [1175, 211] width 7 height 7
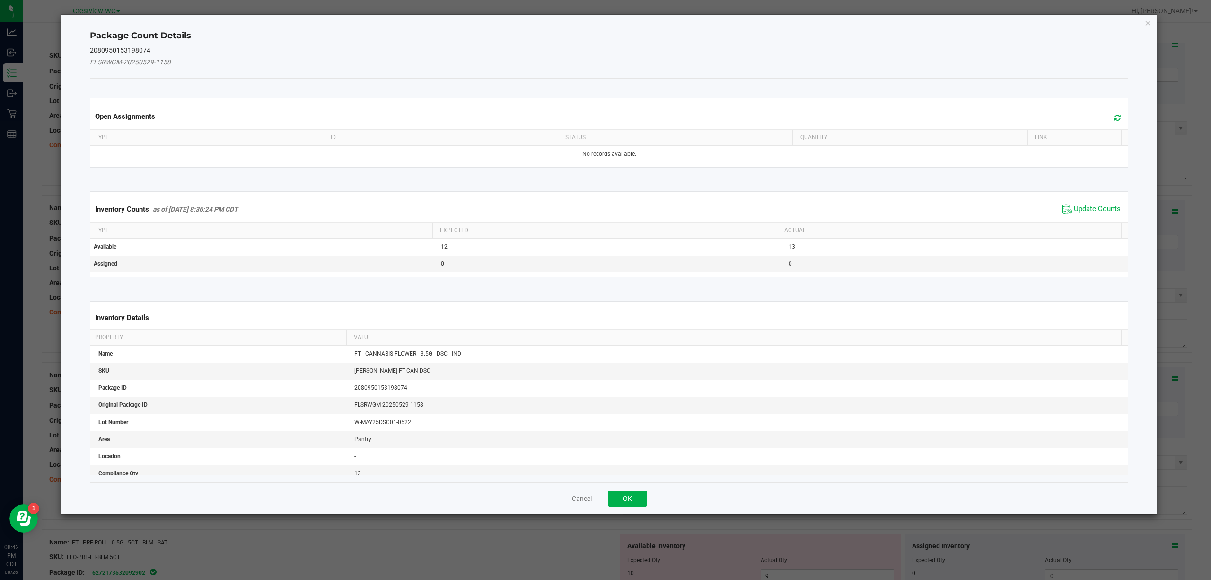
click at [1091, 212] on span "Update Counts" at bounding box center [1097, 208] width 47 height 9
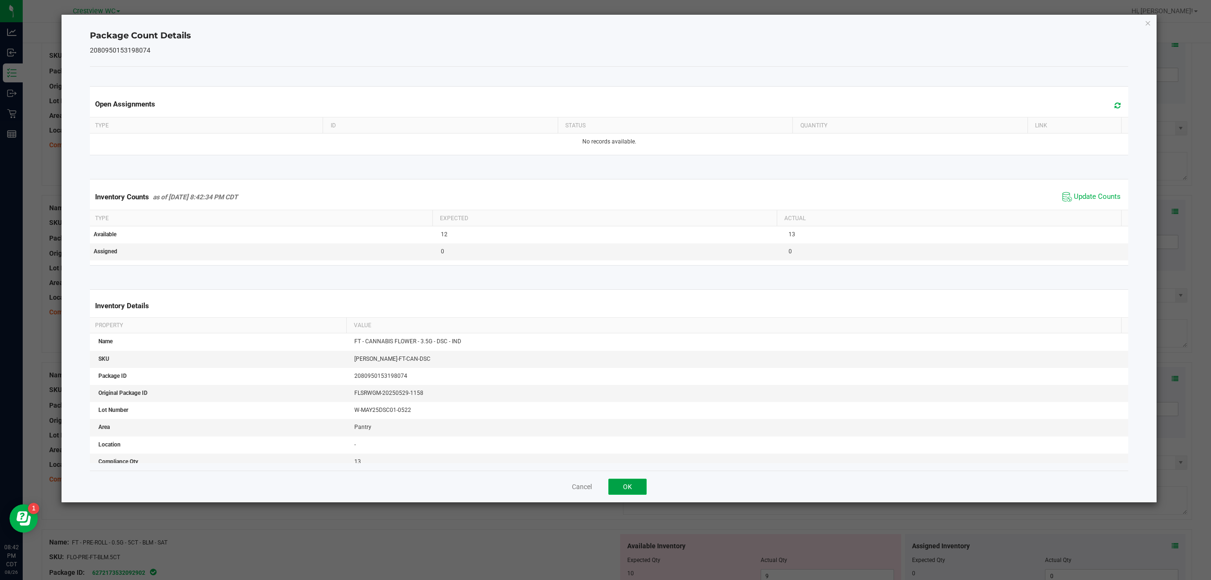
click at [627, 489] on button "OK" at bounding box center [627, 486] width 38 height 16
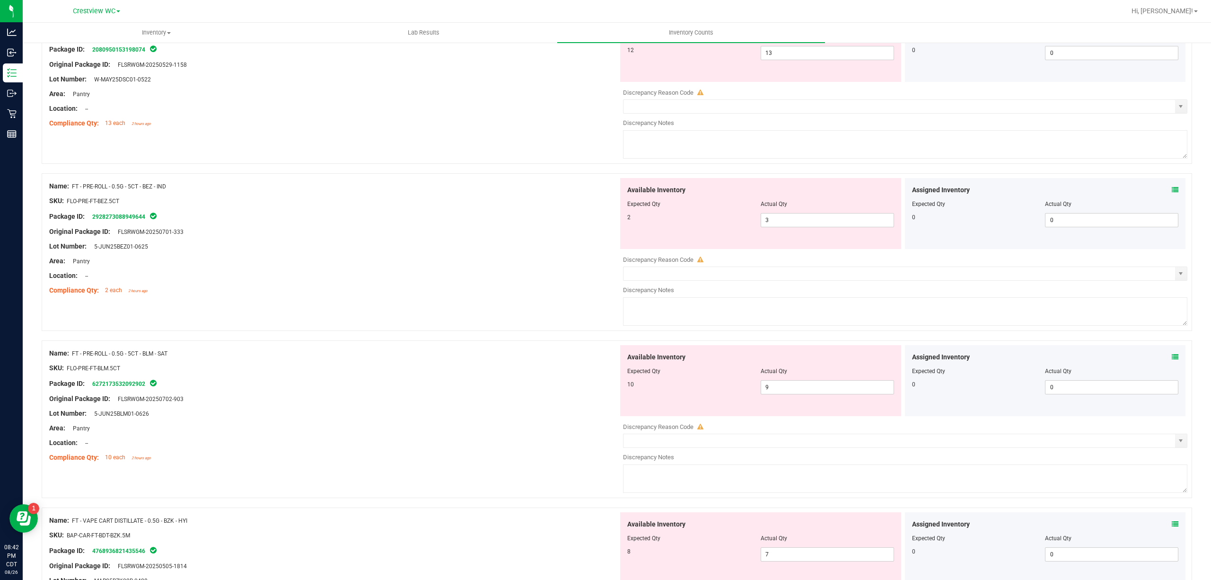
scroll to position [315, 0]
click at [1160, 190] on div "Assigned Inventory" at bounding box center [1045, 189] width 267 height 10
click at [1172, 190] on icon at bounding box center [1175, 189] width 7 height 7
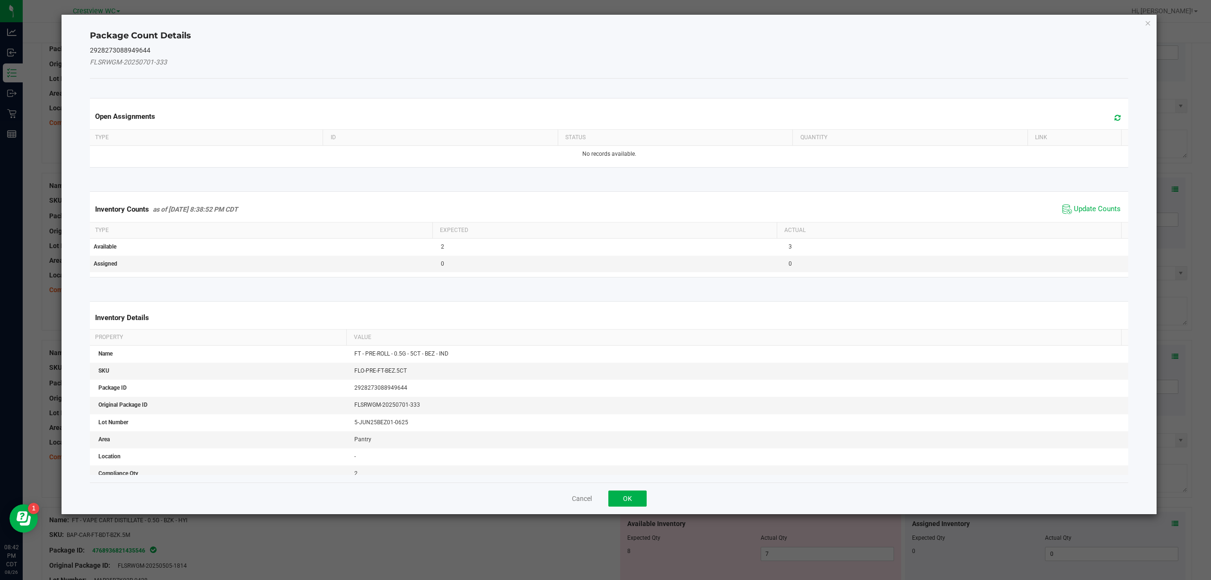
click at [1063, 205] on span "Update Counts" at bounding box center [1091, 209] width 63 height 14
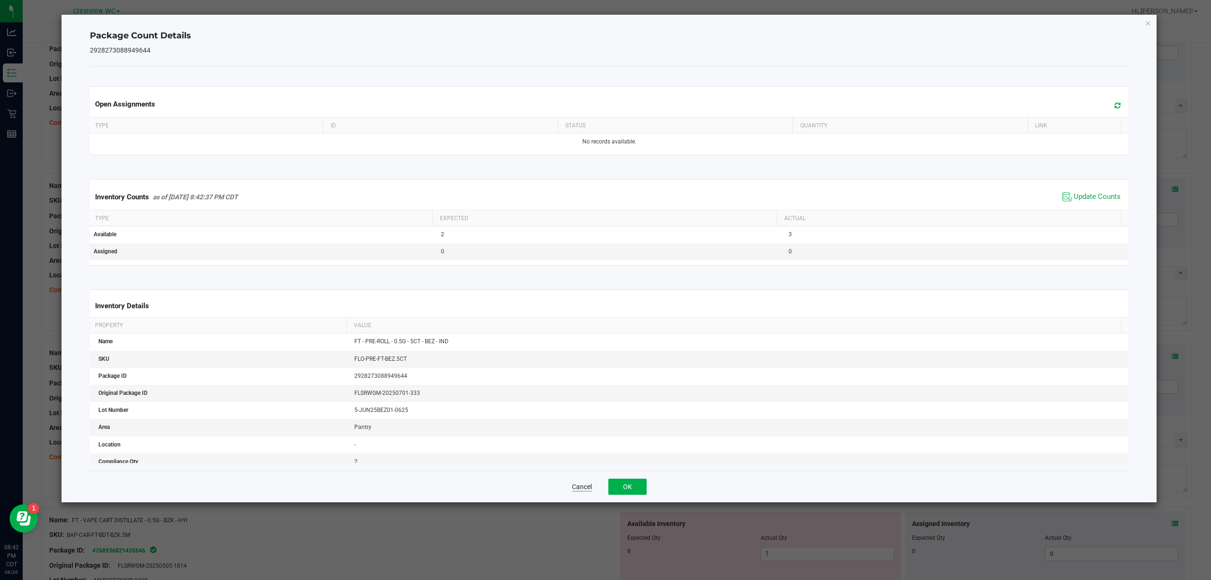
click at [583, 490] on button "Cancel" at bounding box center [582, 486] width 20 height 9
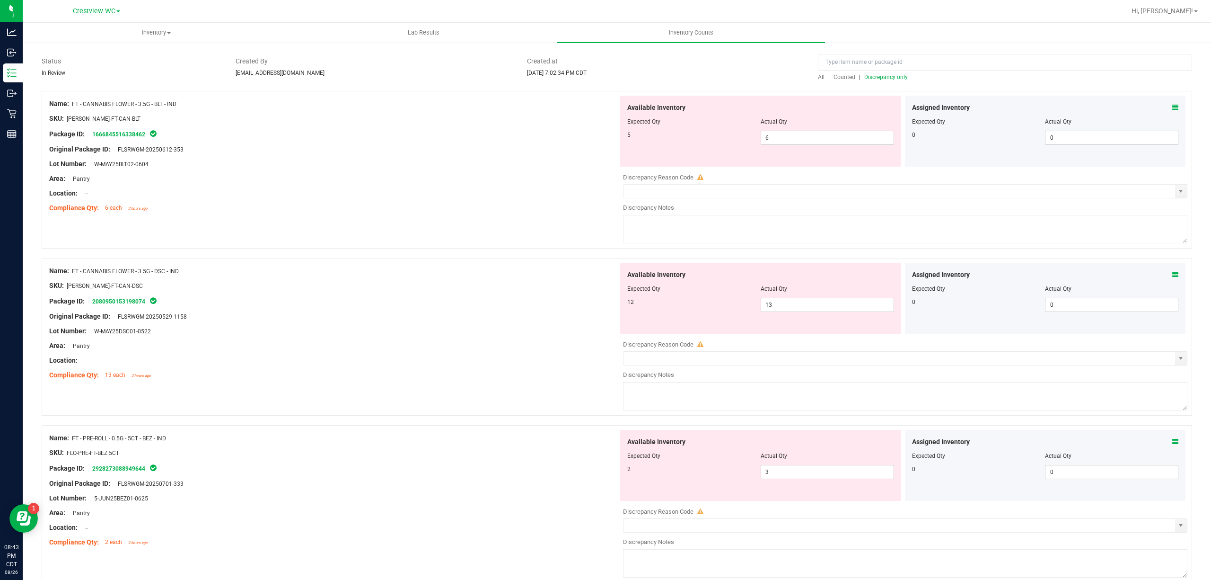
scroll to position [0, 0]
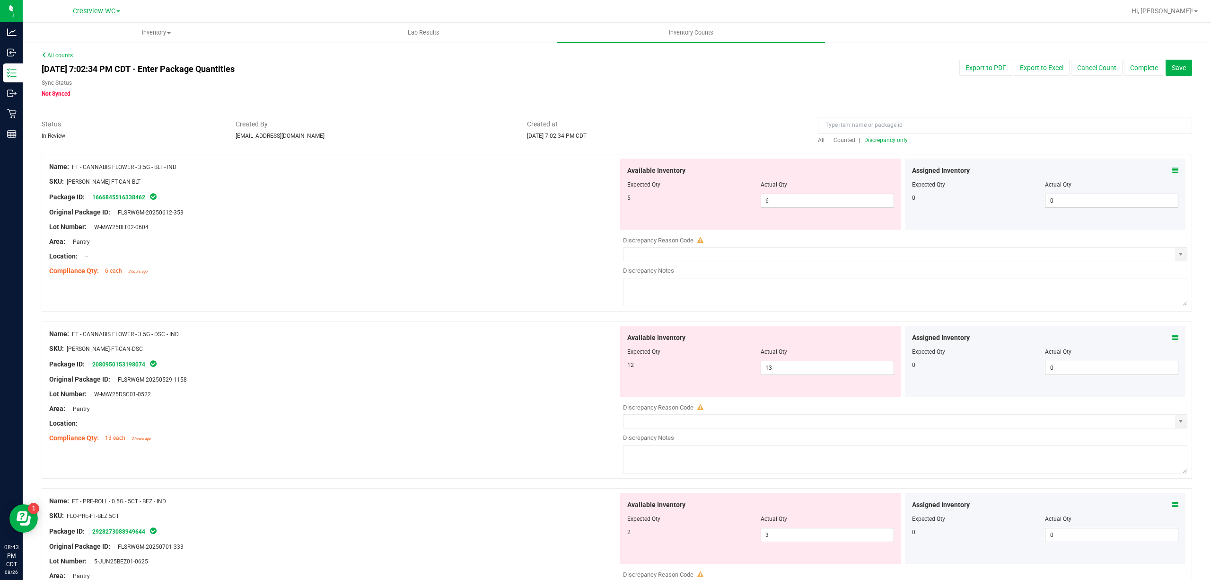
click at [893, 140] on span "Discrepancy only" at bounding box center [886, 140] width 44 height 7
drag, startPoint x: 190, startPoint y: 332, endPoint x: 72, endPoint y: 335, distance: 117.8
click at [72, 335] on div "Name: FT - CANNABIS FLOWER - 3.5G - DSC - IND" at bounding box center [333, 334] width 569 height 10
copy span "FT - CANNABIS FLOWER - 3.5G - DSC - IND"
click at [782, 381] on div "Available Inventory Expected Qty Actual Qty 12 13 13" at bounding box center [760, 360] width 281 height 71
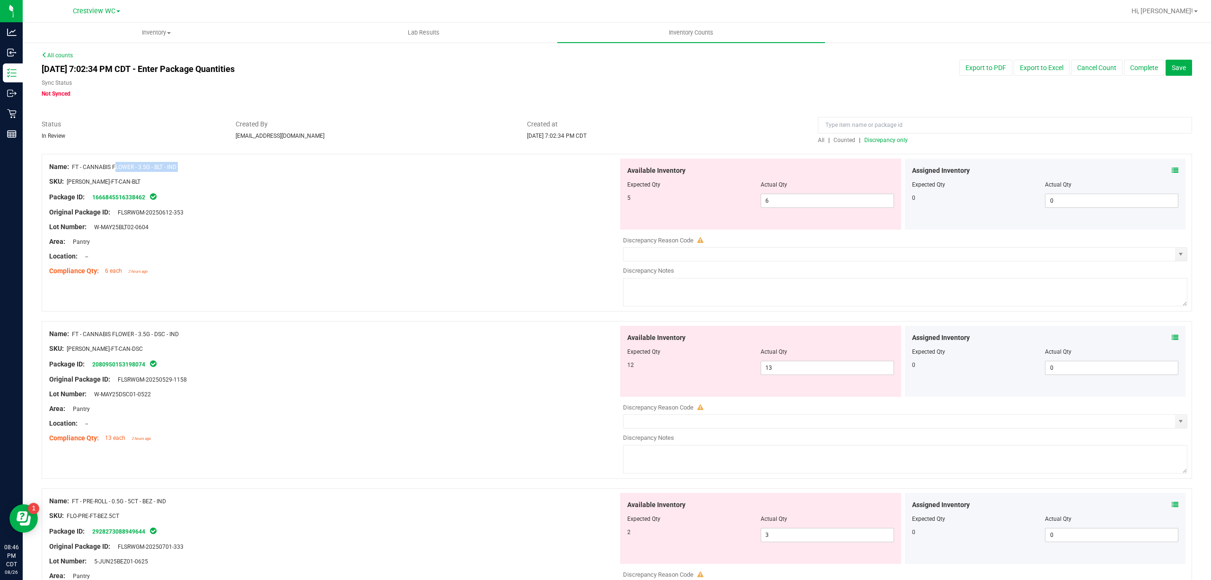
drag, startPoint x: 132, startPoint y: 168, endPoint x: 74, endPoint y: 169, distance: 57.7
click at [74, 169] on div "Name: FT - CANNABIS FLOWER - 3.5G - BLT - IND SKU: FLO-BUD-FT-CAN-BLT Package I…" at bounding box center [333, 218] width 569 height 121
copy div "FT - CANNABIS FLOWER - 3.5G - BLT - IND"
click at [720, 204] on div "5 6 6" at bounding box center [760, 200] width 267 height 14
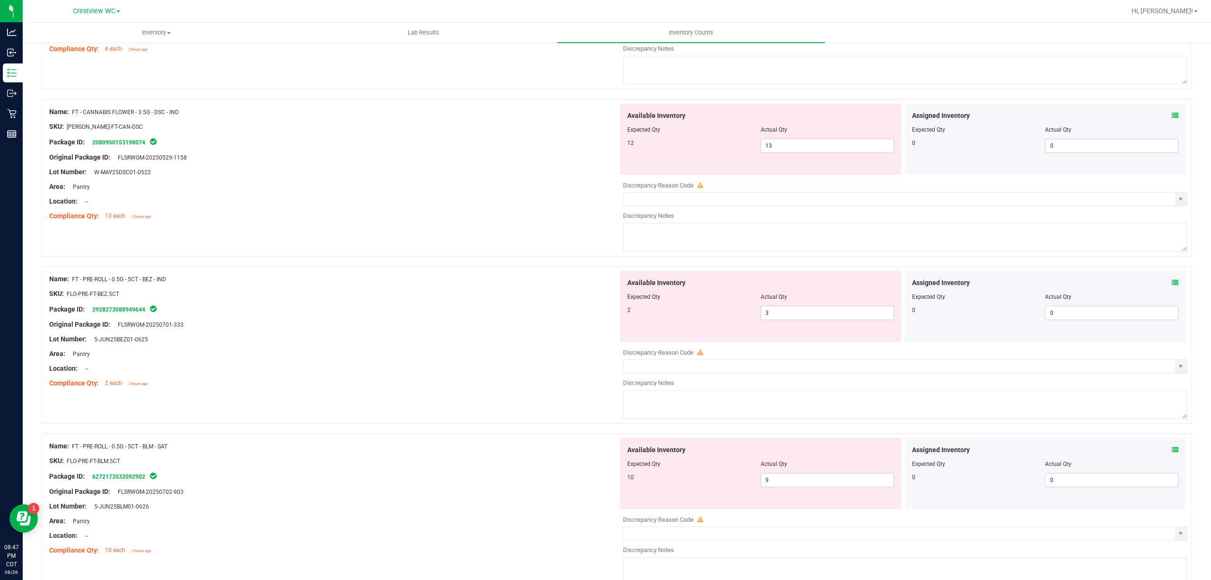
scroll to position [252, 0]
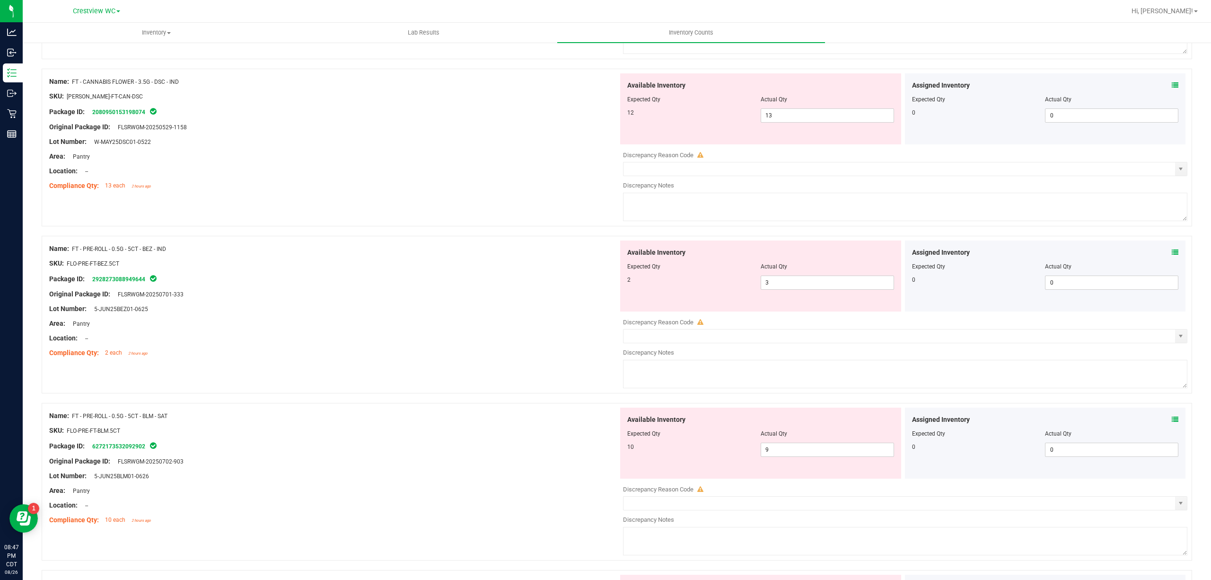
drag, startPoint x: 180, startPoint y: 246, endPoint x: 71, endPoint y: 246, distance: 109.3
click at [71, 246] on div "Name: FT - PRE-ROLL - 0.5G - 5CT - BEZ - IND" at bounding box center [333, 249] width 569 height 10
copy div "FT - PRE-ROLL - 0.5G - 5CT - BEZ - IND"
click at [513, 319] on div "Area: Pantry" at bounding box center [333, 323] width 569 height 10
click at [451, 283] on div "Package ID: 2928273088949644" at bounding box center [333, 278] width 569 height 11
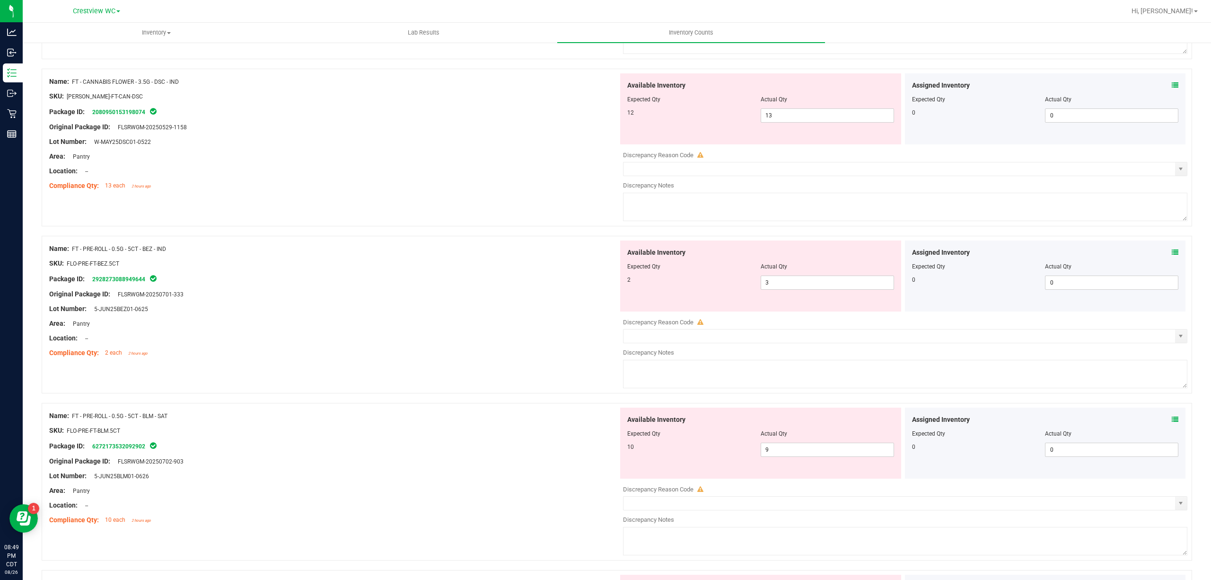
click at [296, 169] on div "Location: --" at bounding box center [333, 171] width 569 height 10
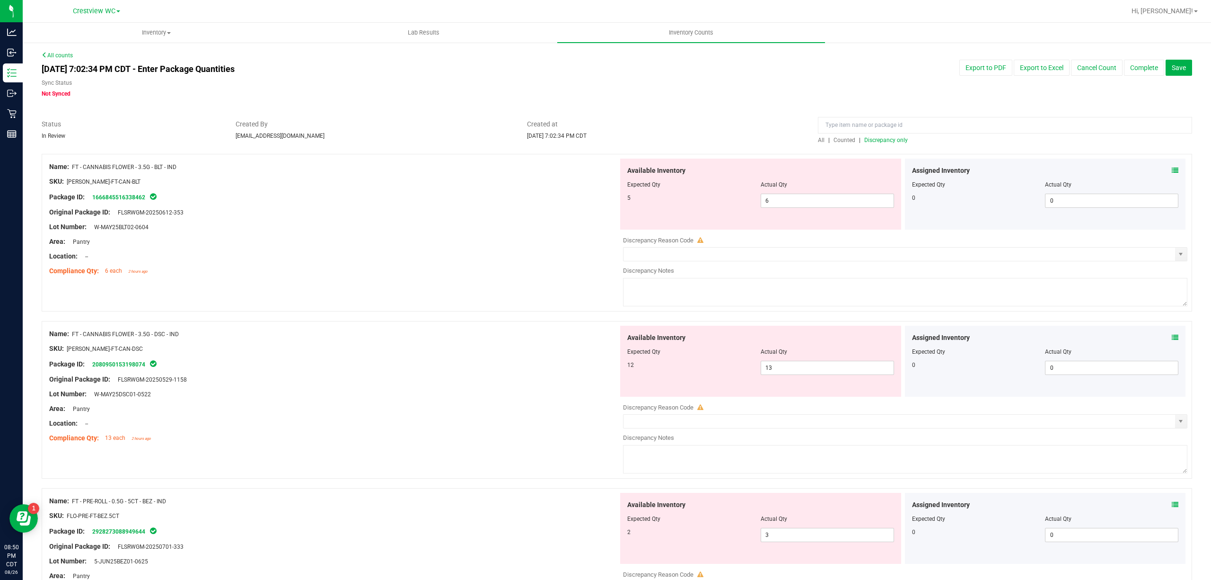
drag, startPoint x: 182, startPoint y: 164, endPoint x: 72, endPoint y: 167, distance: 110.3
click at [72, 167] on div "Name: FT - CANNABIS FLOWER - 3.5G - BLT - IND" at bounding box center [333, 167] width 569 height 10
copy div "FT - CANNABIS FLOWER - 3.5G - BLT - IND"
click at [248, 358] on div at bounding box center [333, 355] width 569 height 5
drag, startPoint x: 187, startPoint y: 335, endPoint x: 74, endPoint y: 328, distance: 113.8
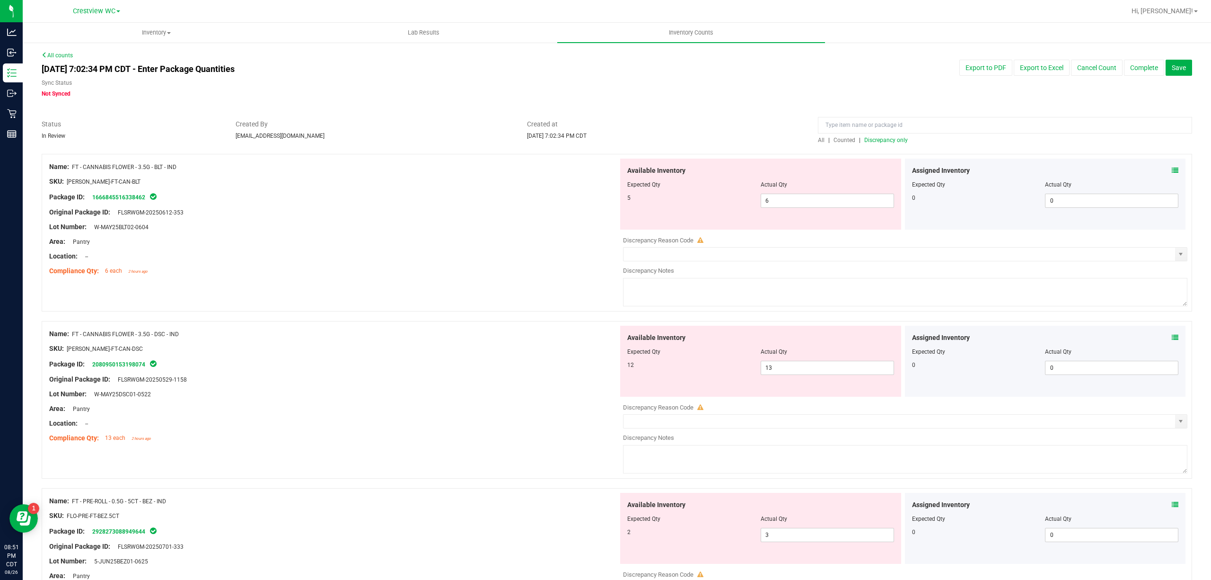
click at [74, 328] on div "Name: FT - CANNABIS FLOWER - 3.5G - DSC - IND SKU: FLO-BUD-FT-CAN-DSC Package I…" at bounding box center [333, 385] width 569 height 121
copy span "FT - CANNABIS FLOWER - 3.5G - DSC - IND"
click at [334, 216] on div "Original Package ID: FLSRWGM-20250612-353" at bounding box center [333, 212] width 569 height 10
click at [312, 262] on div at bounding box center [333, 263] width 569 height 5
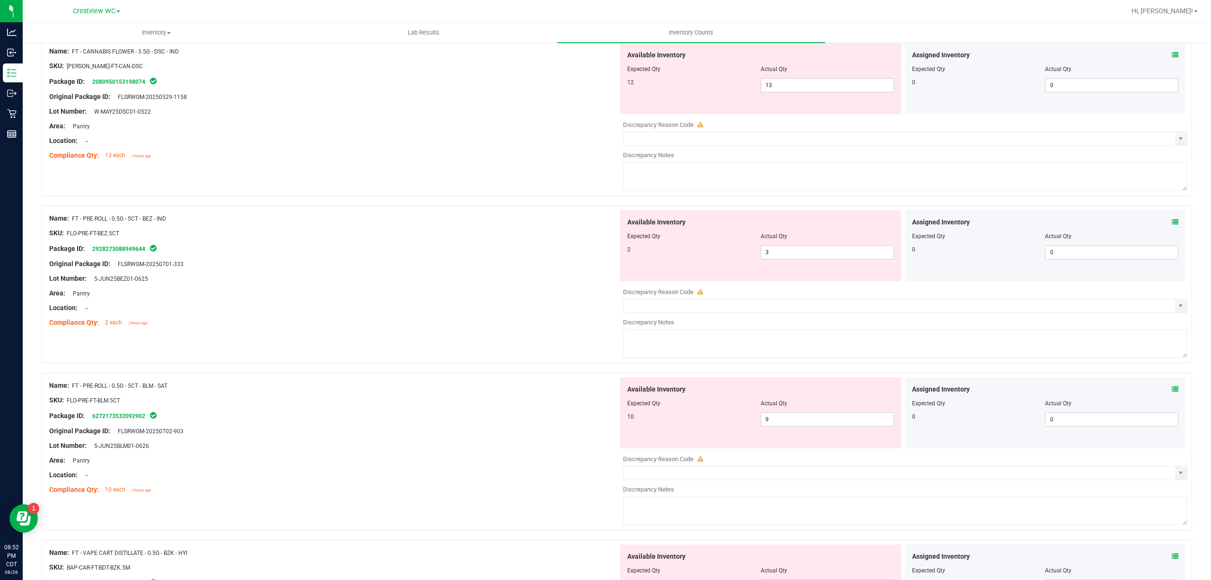
scroll to position [315, 0]
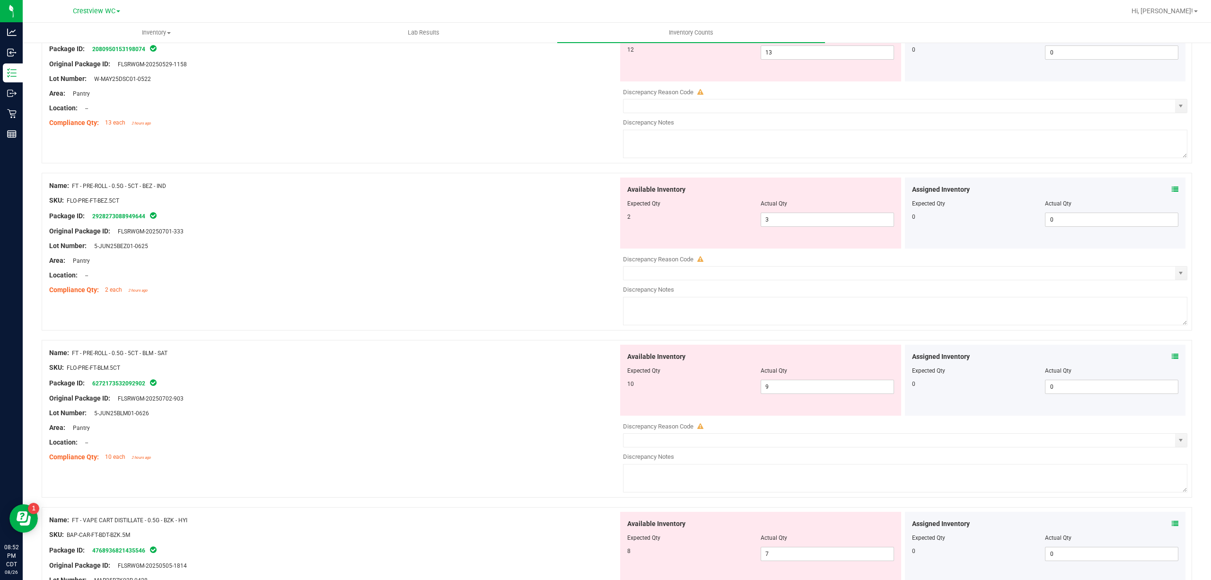
click at [402, 300] on div "Name: FT - PRE-ROLL - 0.5G - 5CT - BEZ - IND SKU: FLO-PRE-FT-BEZ.5CT Package ID…" at bounding box center [617, 252] width 1151 height 158
click at [434, 264] on div "Area: Pantry" at bounding box center [333, 260] width 569 height 10
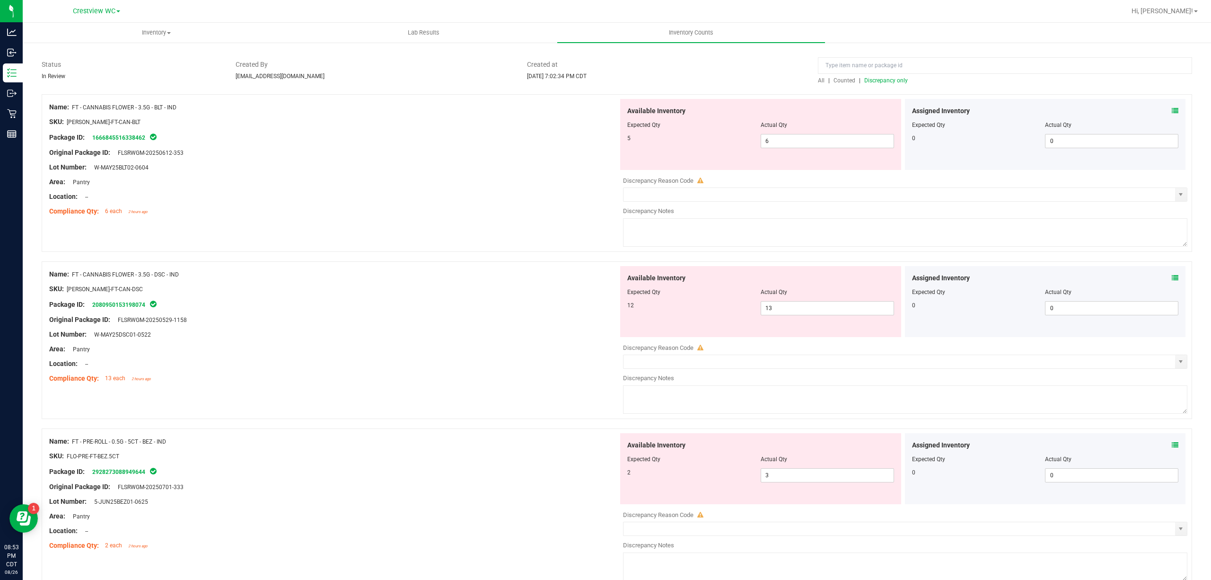
scroll to position [0, 0]
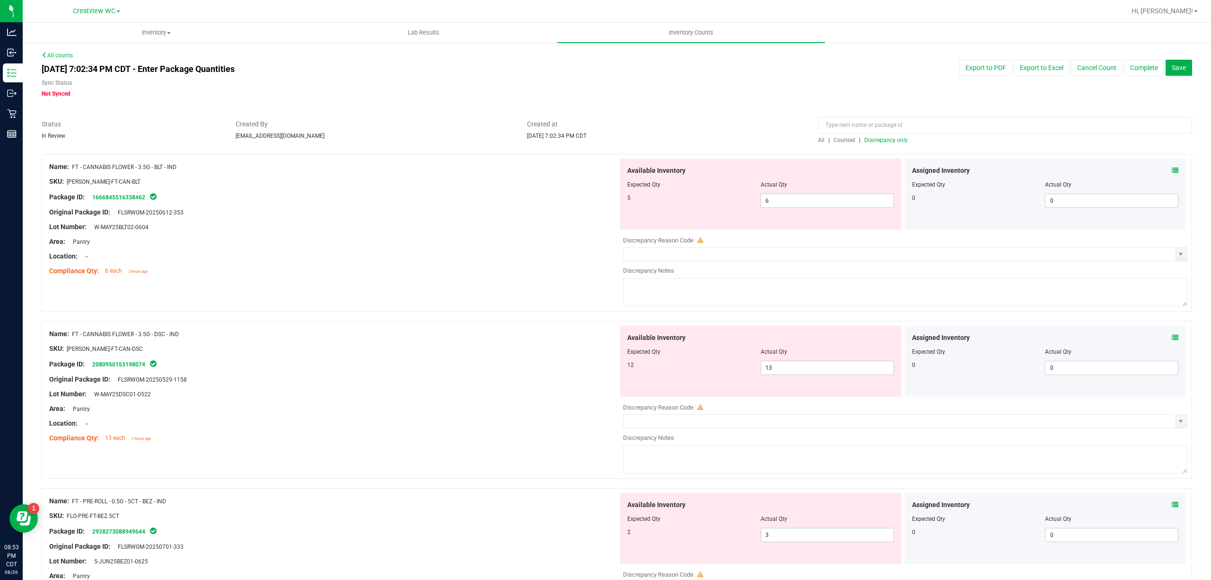
click at [873, 138] on span "Discrepancy only" at bounding box center [886, 140] width 44 height 7
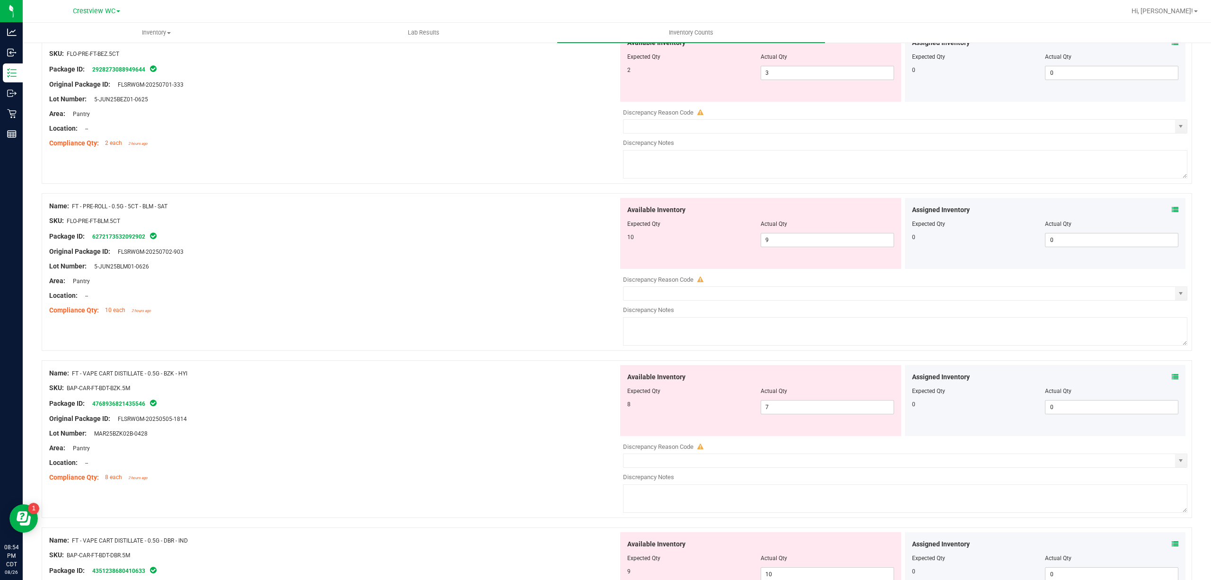
scroll to position [337, 0]
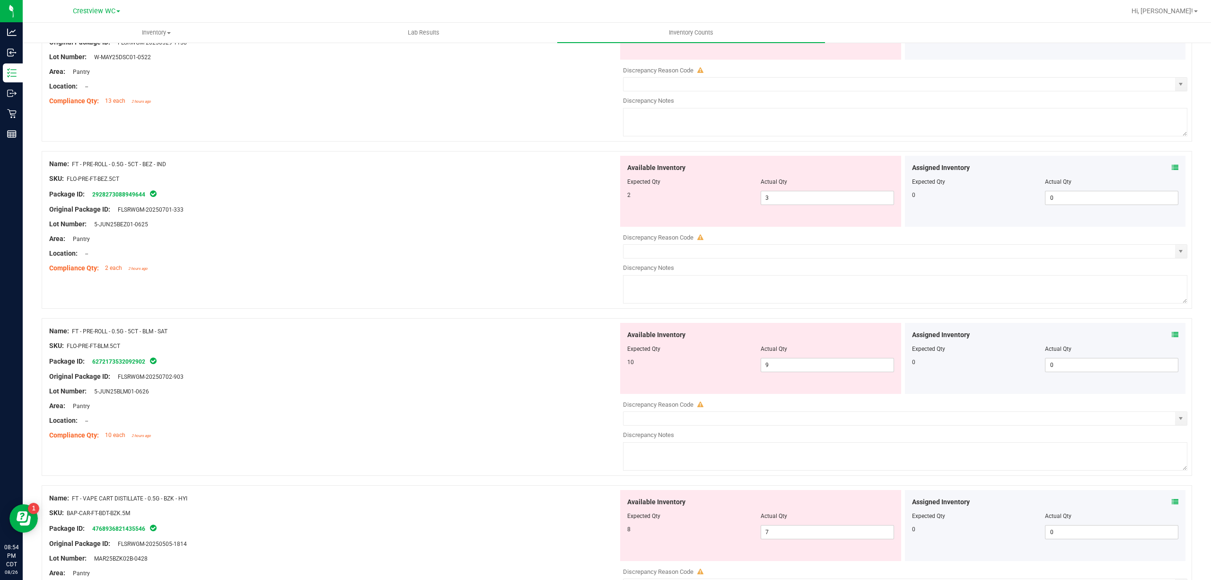
click at [689, 203] on div "2 3 3" at bounding box center [760, 198] width 267 height 14
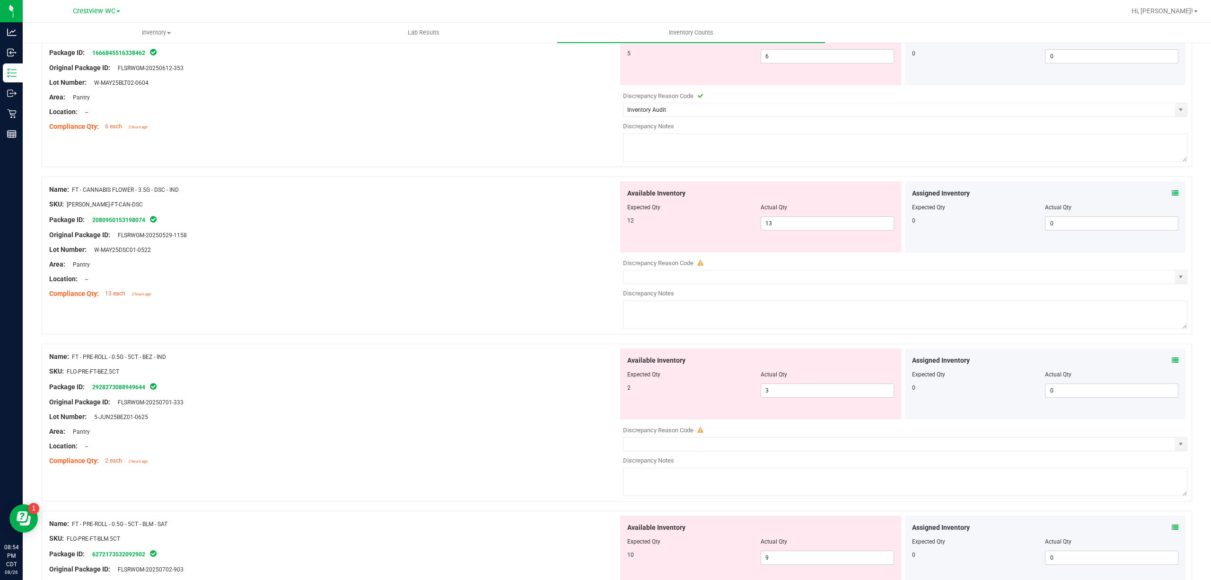
scroll to position [0, 0]
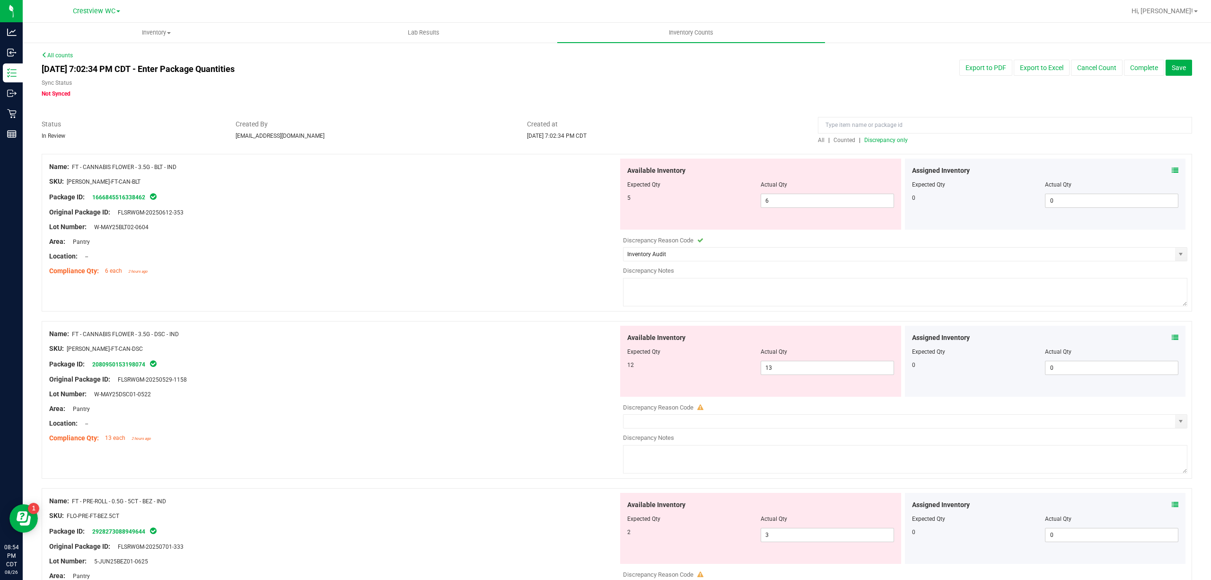
click at [879, 140] on span "Discrepancy only" at bounding box center [886, 140] width 44 height 7
click at [867, 137] on span "Discrepancy only" at bounding box center [886, 140] width 44 height 7
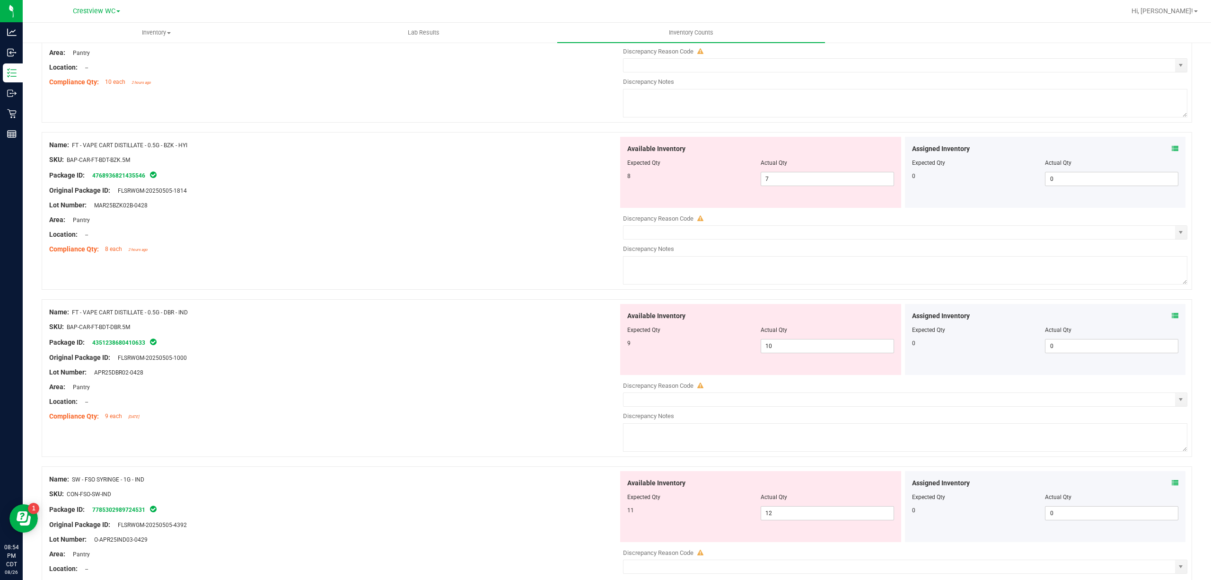
scroll to position [778, 0]
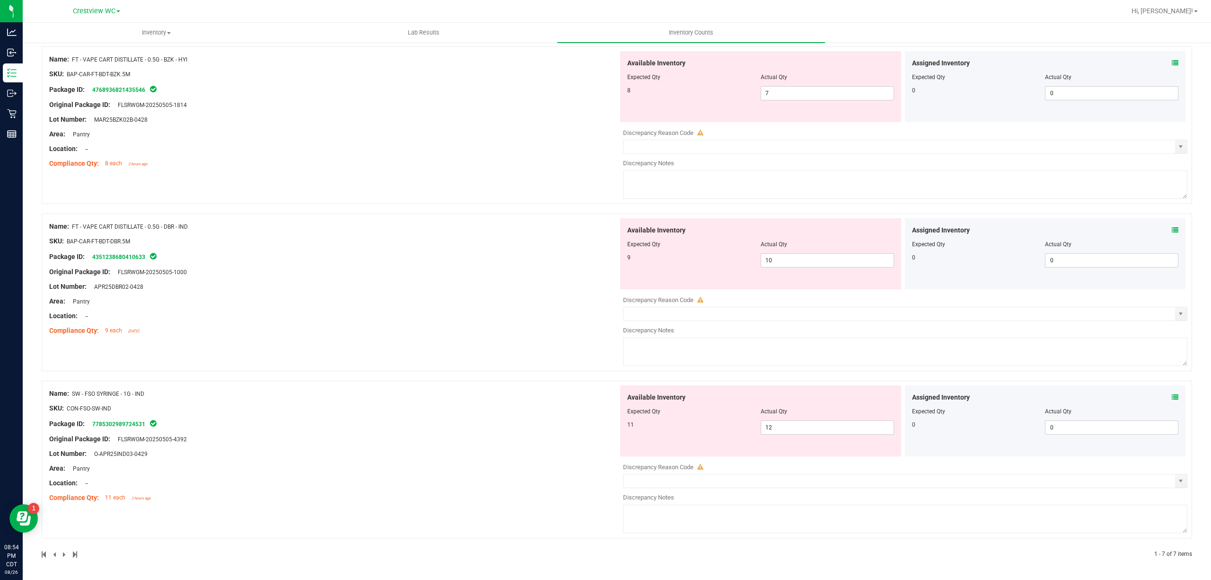
drag, startPoint x: 91, startPoint y: 424, endPoint x: 137, endPoint y: 430, distance: 46.2
click at [137, 430] on div "Name: SW - FSO SYRINGE - 1G - IND SKU: CON-FSO-SW-IND Package ID: 7785302989724…" at bounding box center [333, 445] width 569 height 121
click at [132, 421] on link "7785302989724531" at bounding box center [118, 424] width 53 height 7
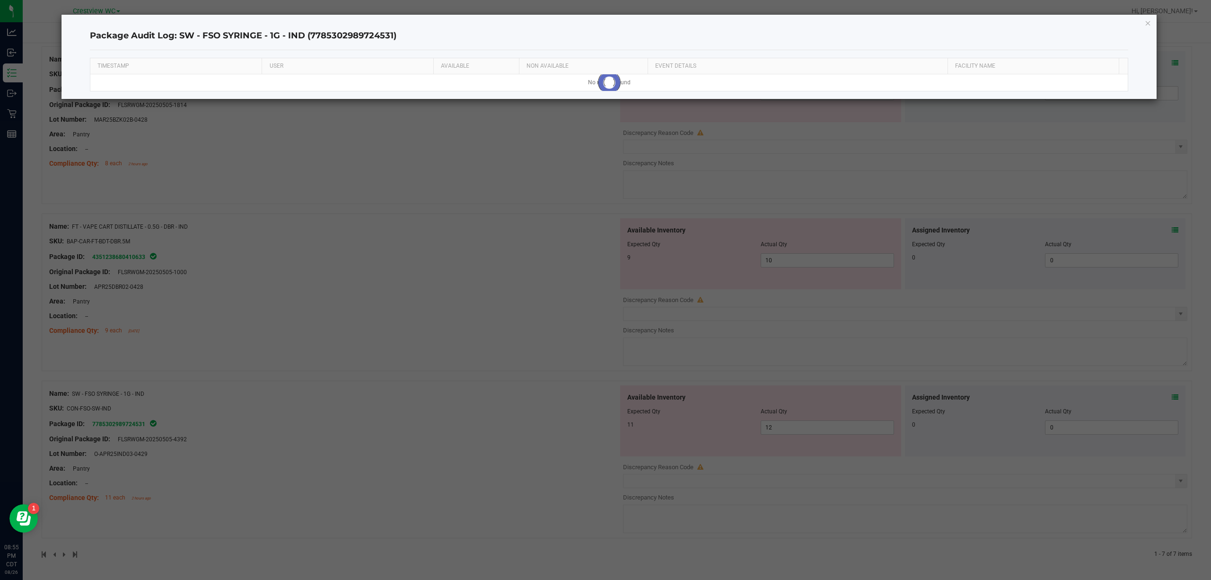
click at [1149, 16] on div "Package Audit Log: SW - FSO SYRINGE - 1G - IND (7785302989724531) TIMESTAMP USE…" at bounding box center [609, 57] width 1096 height 84
click at [1149, 21] on icon "button" at bounding box center [1148, 22] width 7 height 11
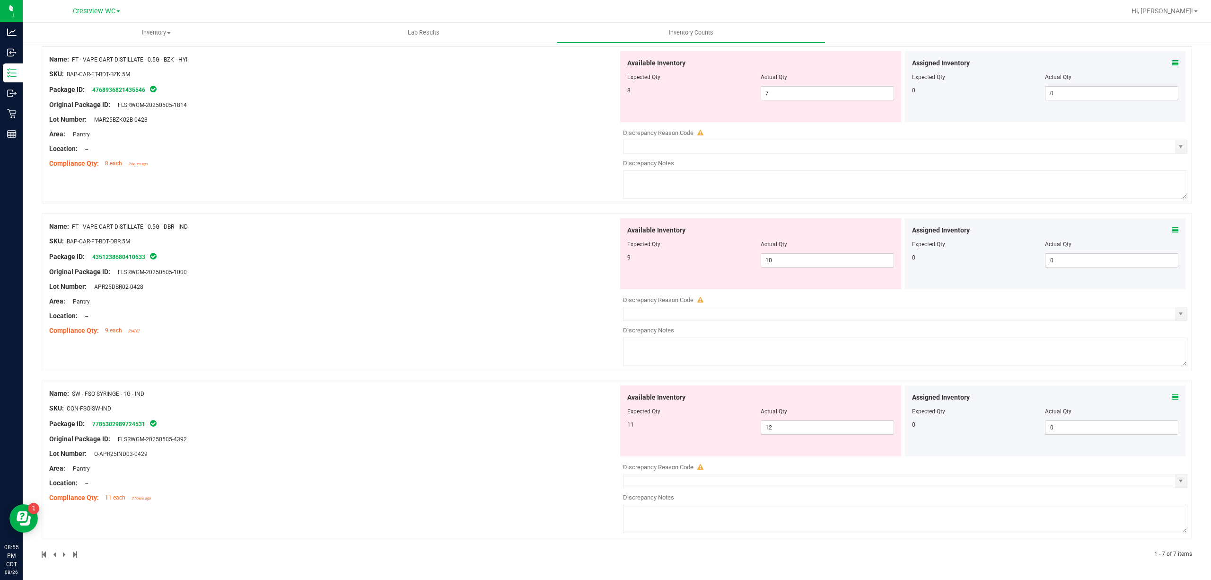
drag, startPoint x: 89, startPoint y: 420, endPoint x: 145, endPoint y: 428, distance: 56.3
click at [145, 428] on div "Package ID: 7785302989724531" at bounding box center [333, 423] width 569 height 11
copy link "7785302989724531"
click at [260, 322] on div at bounding box center [333, 323] width 569 height 5
drag, startPoint x: 92, startPoint y: 257, endPoint x: 137, endPoint y: 262, distance: 45.7
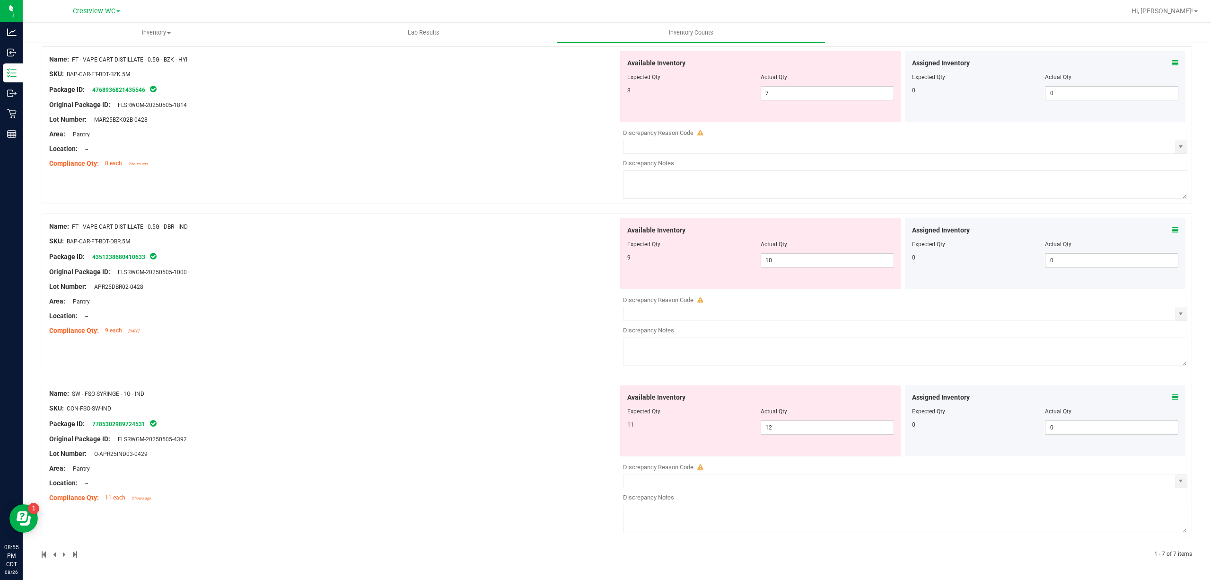
click at [137, 262] on div "Name: FT - VAPE CART DISTILLATE - 0.5G - DBR - IND SKU: BAP-CAR-FT-BDT-DBR.5M P…" at bounding box center [333, 278] width 569 height 121
copy div "4351238680410633"
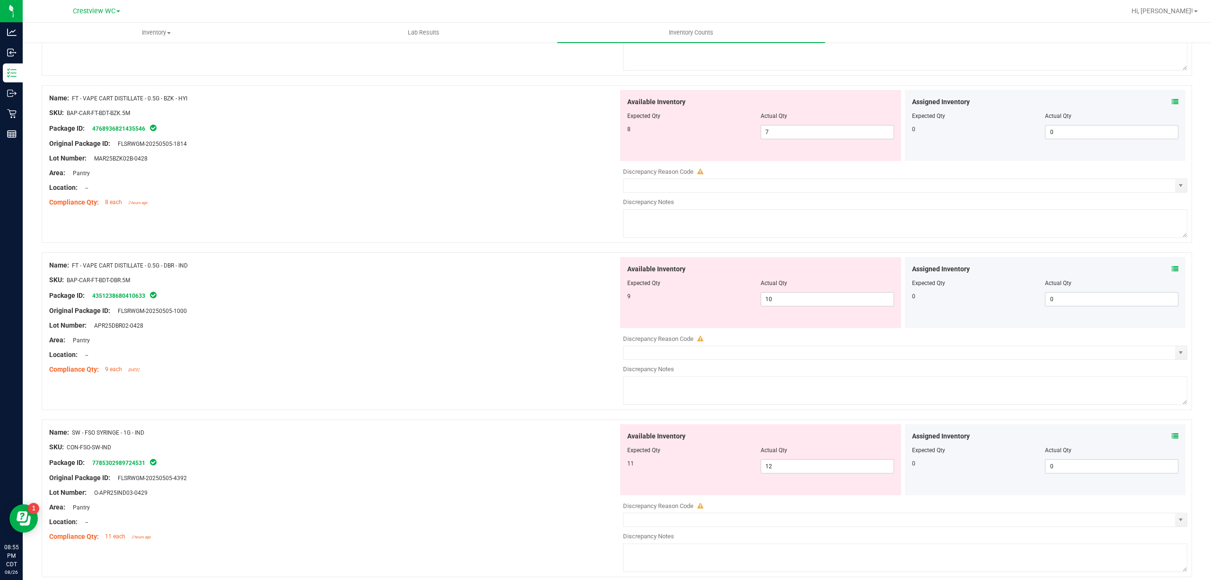
scroll to position [715, 0]
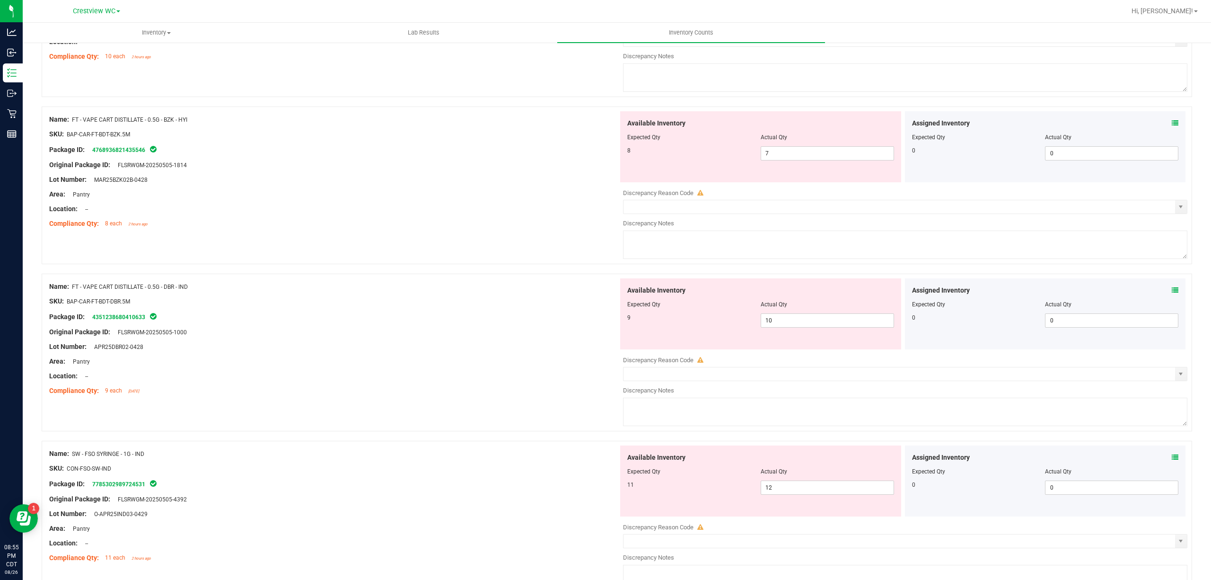
click at [239, 151] on div "Package ID: 4768936821435546" at bounding box center [333, 149] width 569 height 11
drag, startPoint x: 93, startPoint y: 151, endPoint x: 146, endPoint y: 156, distance: 53.2
click at [146, 155] on div "Package ID: 4768936821435546" at bounding box center [333, 149] width 569 height 11
copy link "4768936821435546"
drag, startPoint x: 371, startPoint y: 207, endPoint x: 466, endPoint y: 220, distance: 95.9
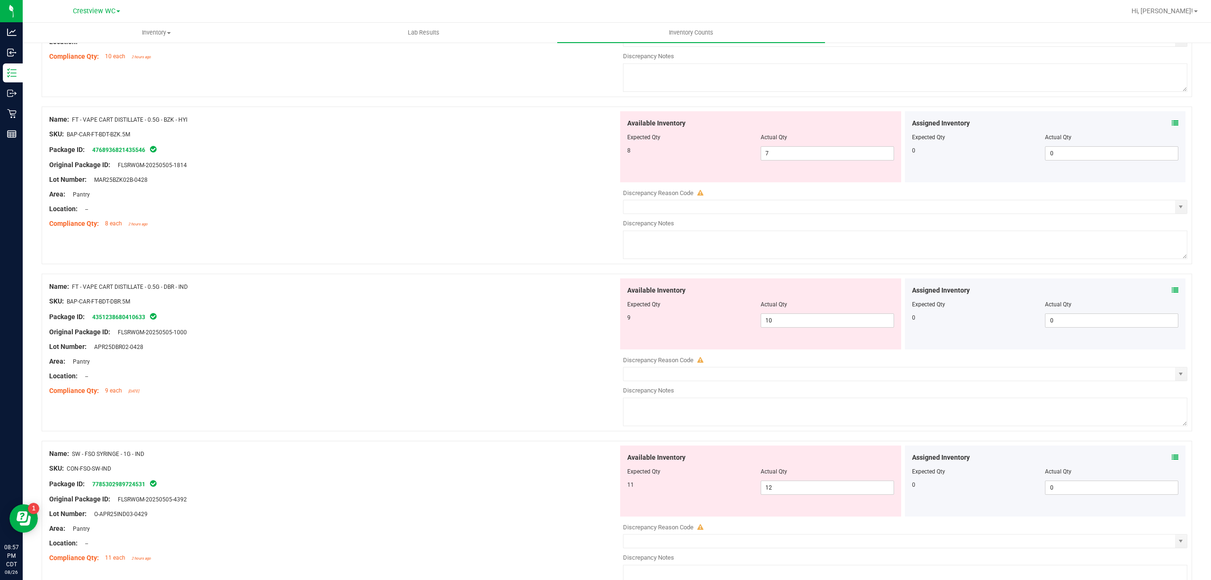
click at [369, 207] on div "Location: --" at bounding box center [333, 209] width 569 height 10
click at [807, 159] on span "7 7" at bounding box center [827, 153] width 133 height 14
click at [0, 0] on input "7" at bounding box center [0, 0] width 0 height 0
drag, startPoint x: 463, startPoint y: 205, endPoint x: 457, endPoint y: 209, distance: 6.8
click at [462, 204] on div at bounding box center [333, 201] width 569 height 5
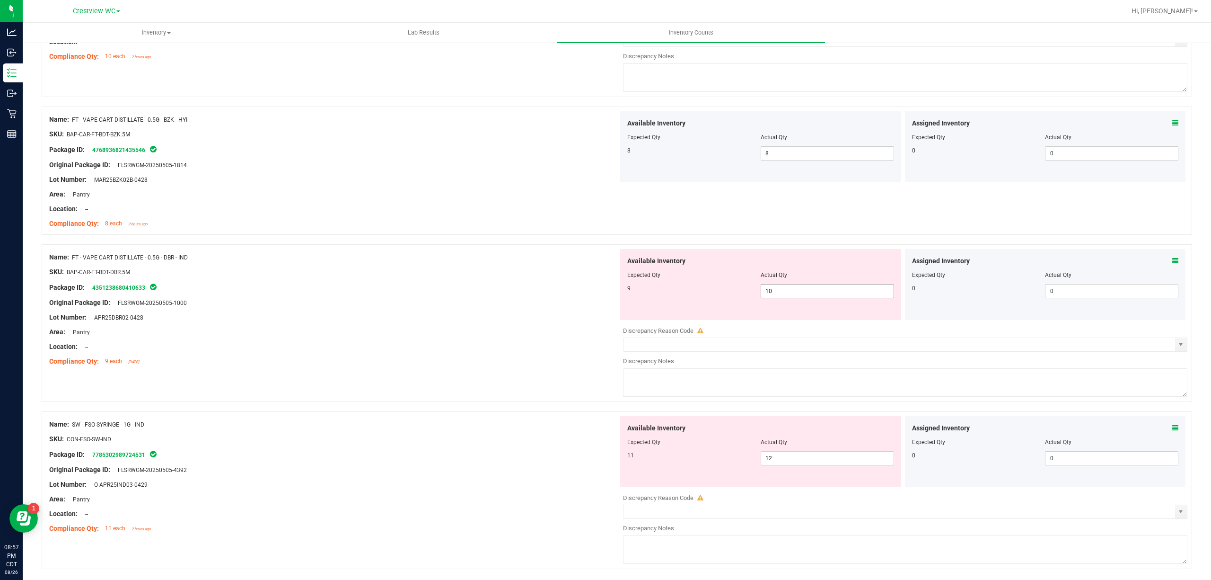
click at [817, 293] on span "10 10" at bounding box center [827, 291] width 133 height 14
click at [817, 293] on input "10" at bounding box center [827, 290] width 132 height 13
drag, startPoint x: 805, startPoint y: 295, endPoint x: 608, endPoint y: 288, distance: 196.9
click at [610, 287] on div "Name: FT - VAPE CART DISTILLATE - 0.5G - DBR - IND SKU: BAP-CAR-FT-BDT-DBR.5M P…" at bounding box center [617, 323] width 1151 height 158
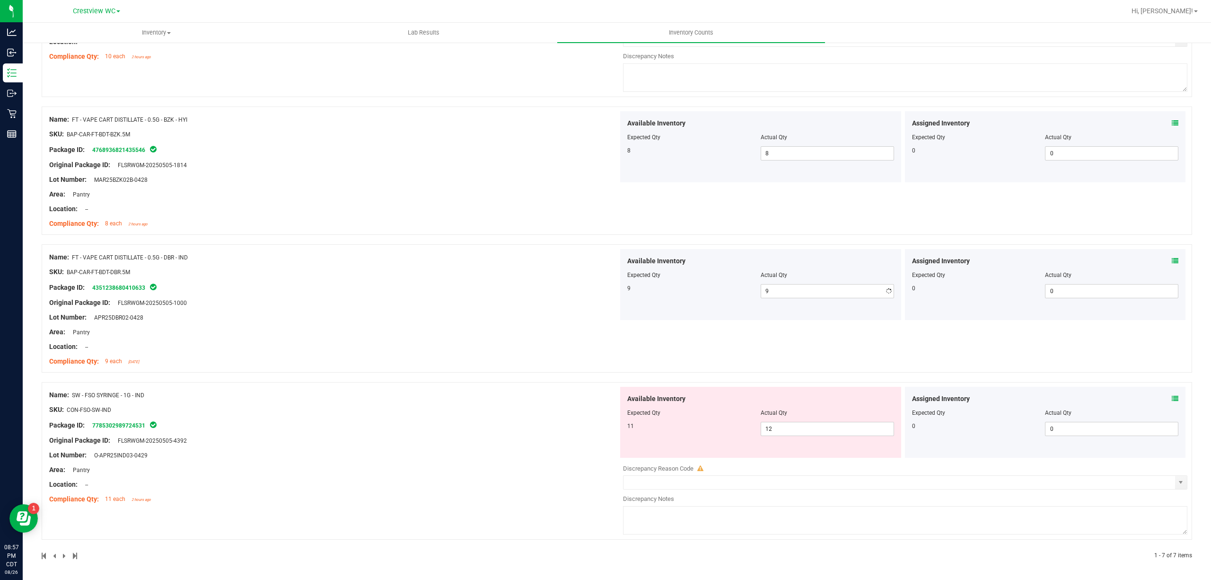
click at [510, 303] on div "Original Package ID: FLSRWGM-20250505-1000" at bounding box center [333, 303] width 569 height 10
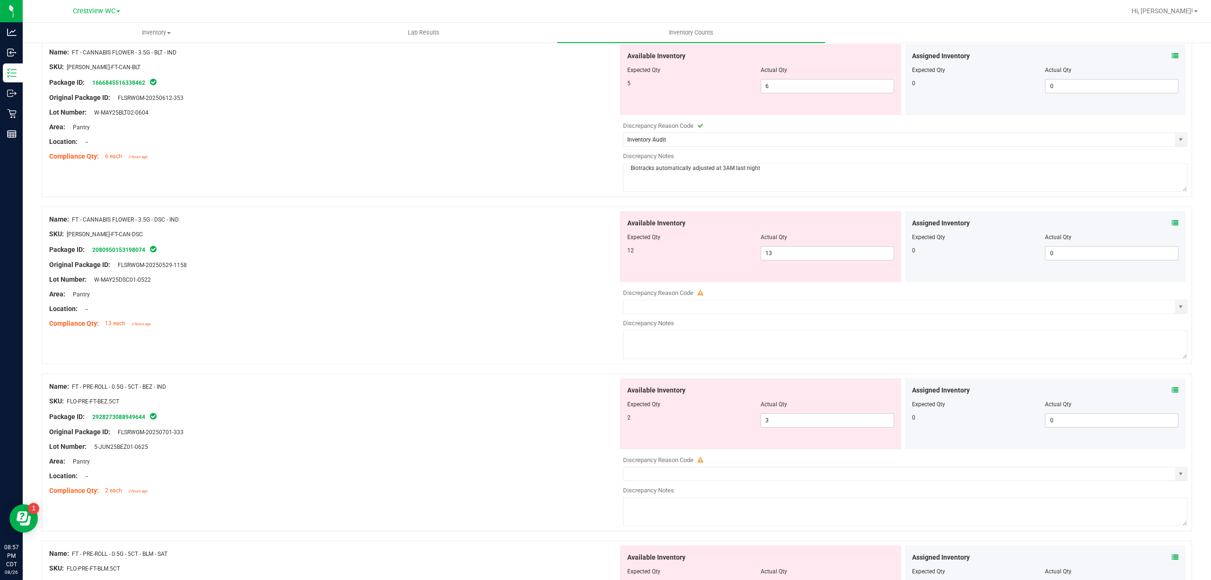
scroll to position [0, 0]
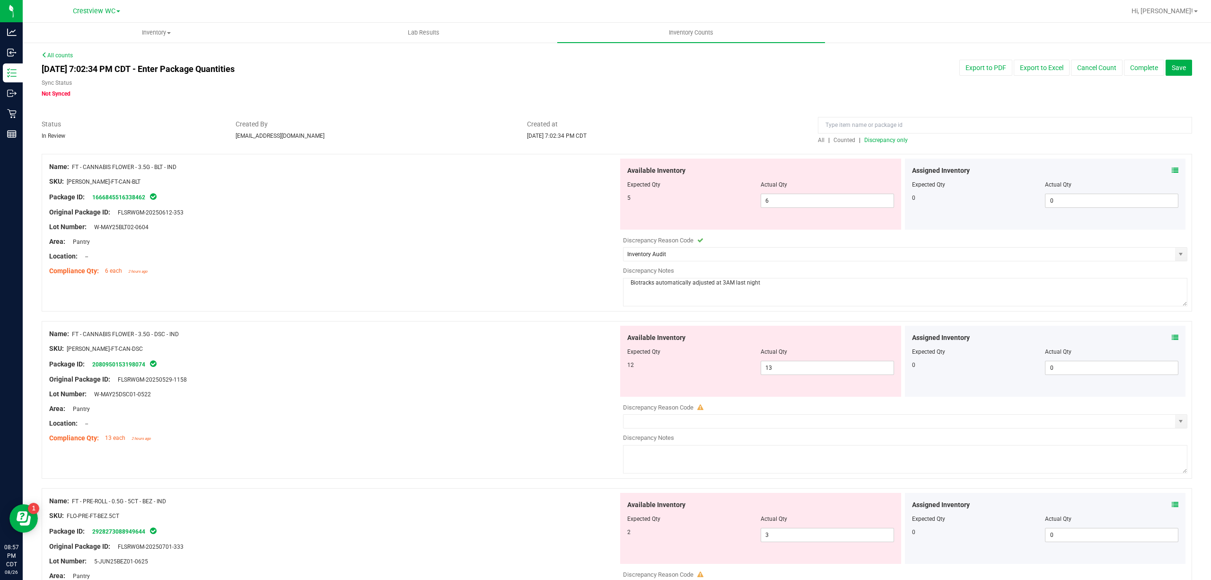
click at [887, 137] on span "Discrepancy only" at bounding box center [886, 140] width 44 height 7
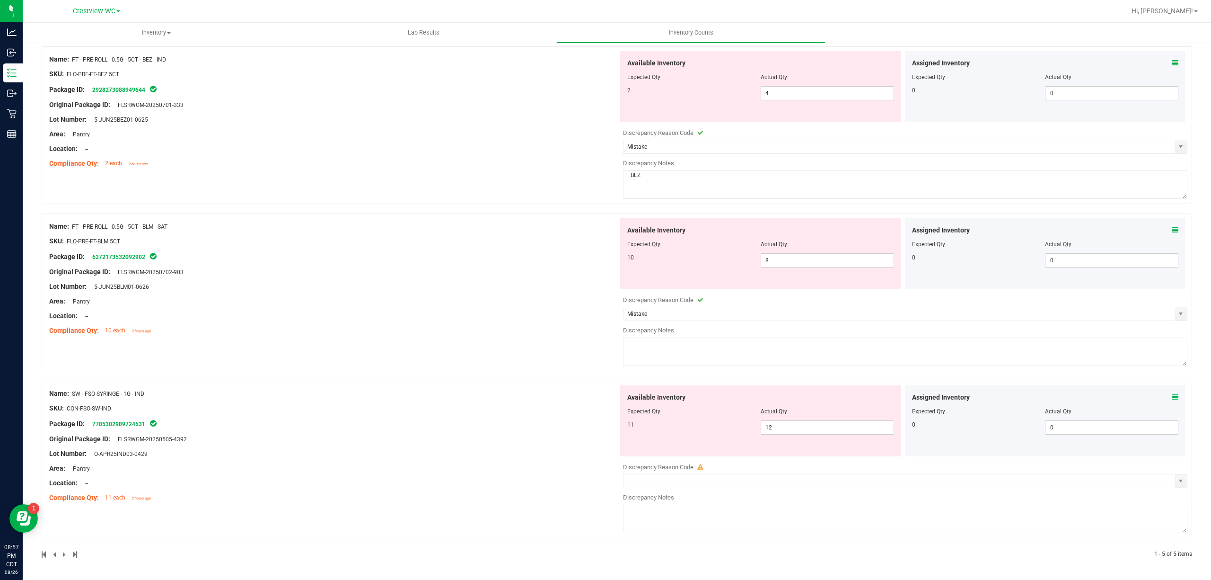
scroll to position [443, 0]
drag, startPoint x: 92, startPoint y: 258, endPoint x: 146, endPoint y: 257, distance: 54.4
click at [146, 257] on span "6272173532092902" at bounding box center [117, 257] width 59 height 7
copy link "6272173532092902"
click at [369, 273] on div "Original Package ID: FLSRWGM-20250702-903" at bounding box center [333, 272] width 569 height 10
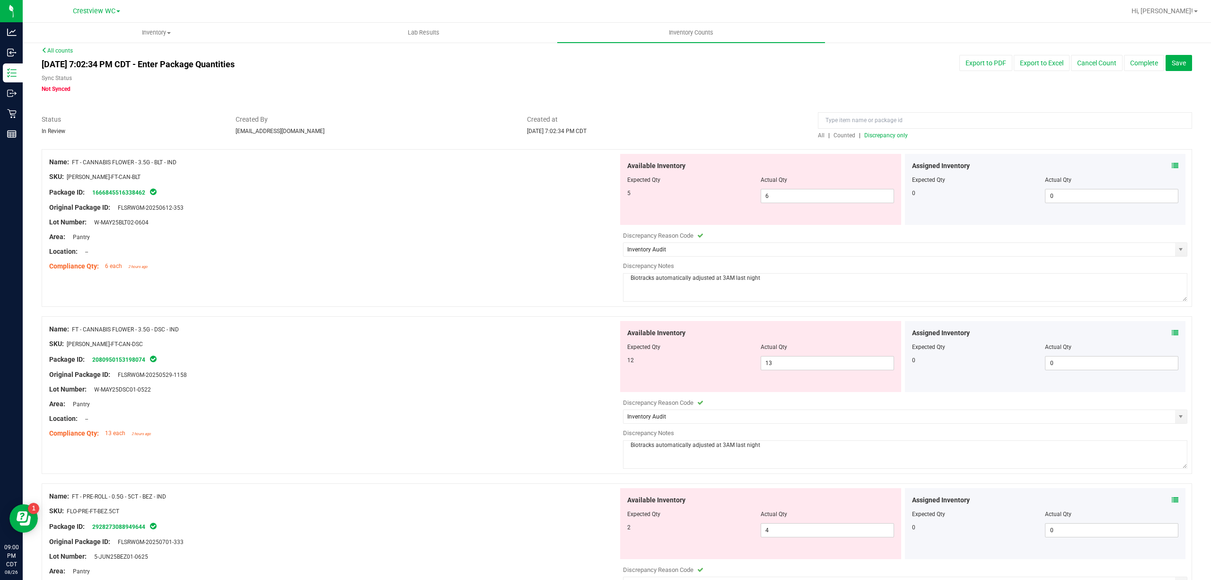
scroll to position [0, 0]
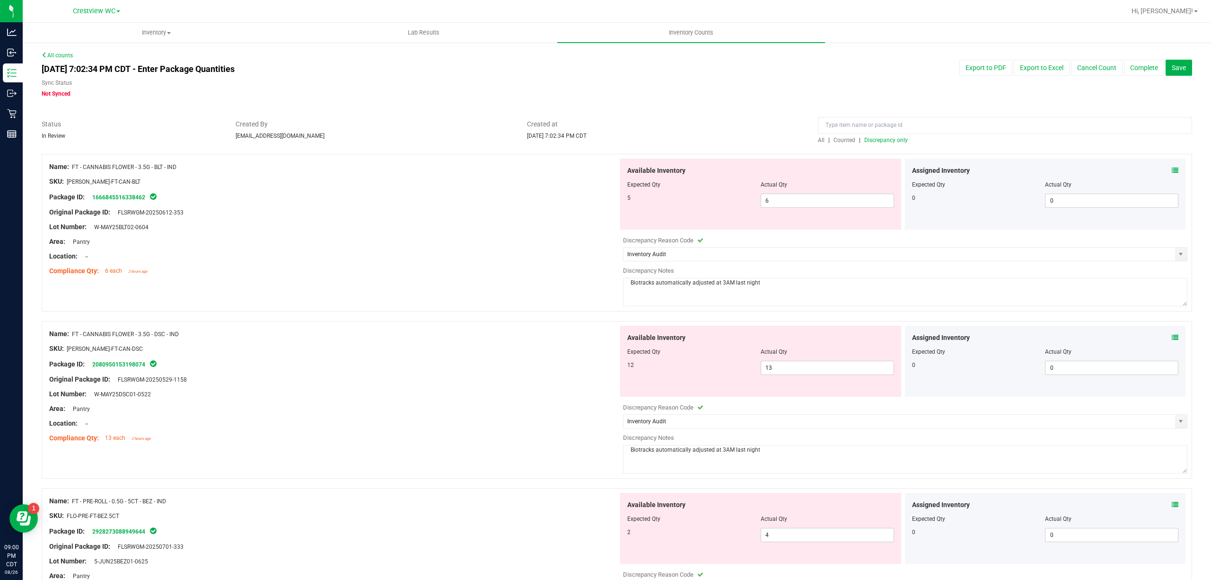
click at [879, 141] on span "Discrepancy only" at bounding box center [886, 140] width 44 height 7
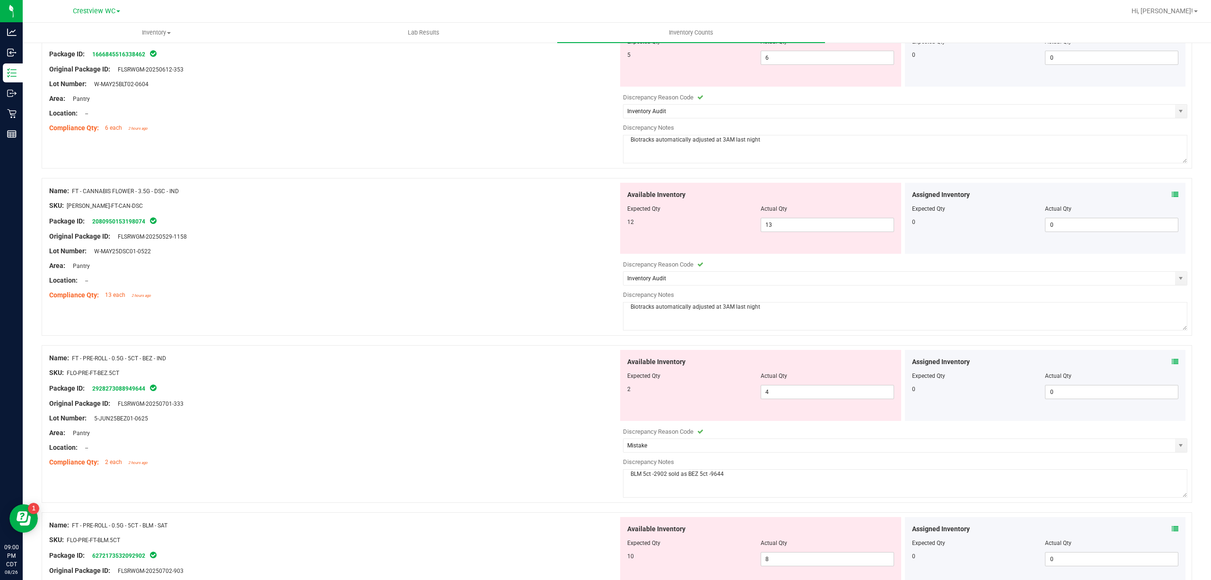
scroll to position [276, 0]
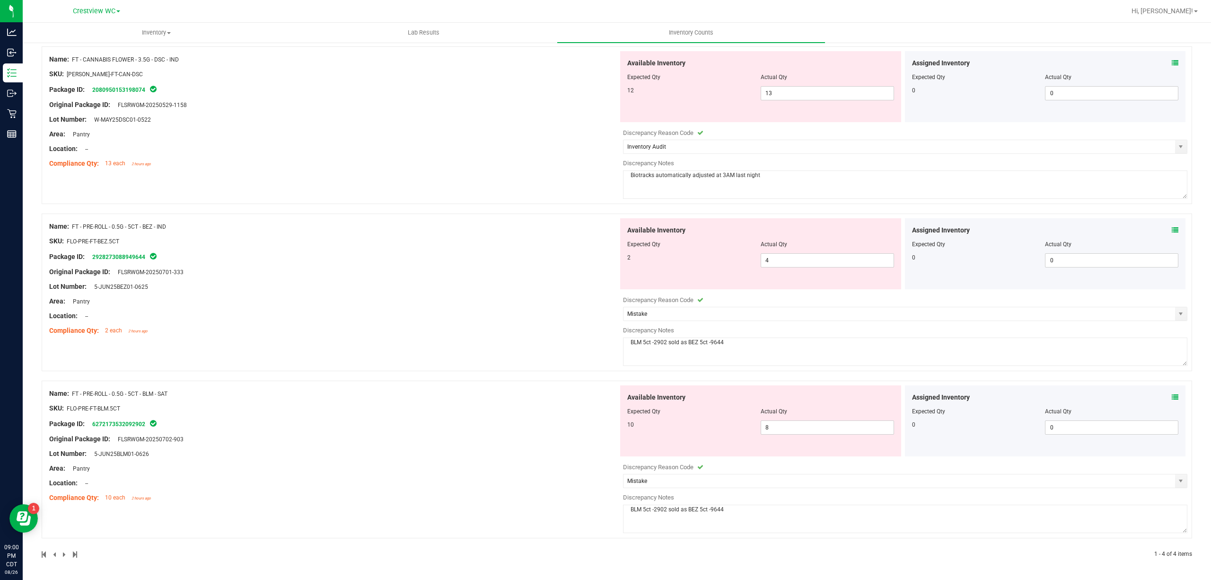
drag, startPoint x: 578, startPoint y: 324, endPoint x: 551, endPoint y: 321, distance: 27.6
click at [551, 322] on div "Name: FT - PRE-ROLL - 0.5G - 5CT - BEZ - IND SKU: FLO-PRE-FT-BEZ.5CT Package ID…" at bounding box center [617, 292] width 1151 height 158
click at [557, 318] on div "Location: --" at bounding box center [333, 316] width 569 height 10
drag, startPoint x: 698, startPoint y: 510, endPoint x: 434, endPoint y: 478, distance: 266.4
click at [430, 483] on div "Name: FT - PRE-ROLL - 0.5G - 5CT - BLM - SAT SKU: FLO-PRE-FT-BLM.5CT Package ID…" at bounding box center [617, 459] width 1151 height 158
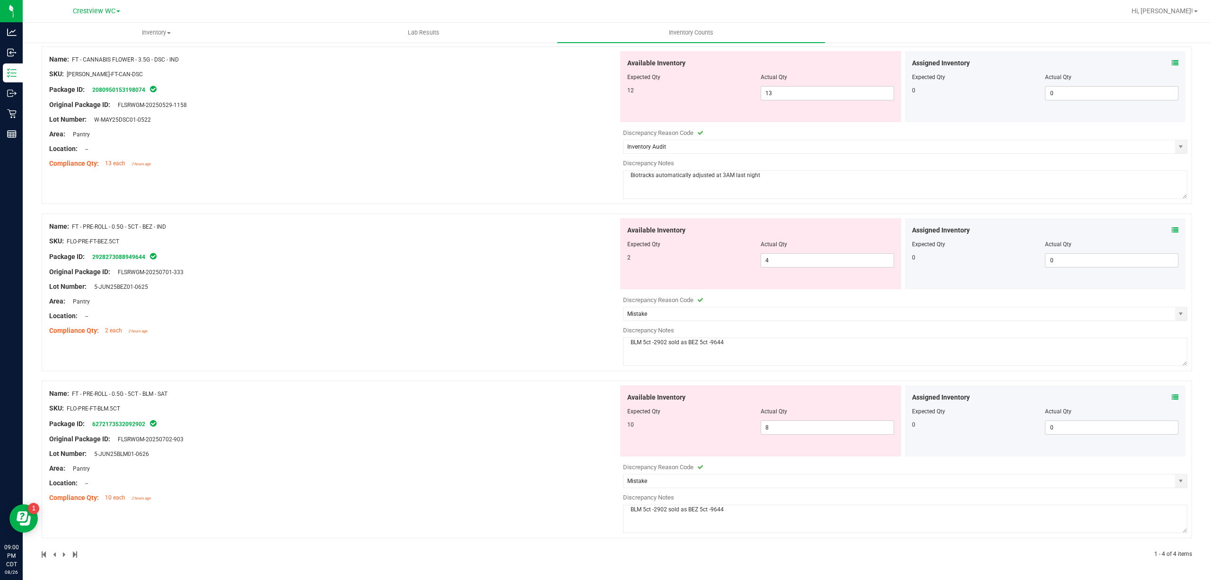
drag, startPoint x: 44, startPoint y: 422, endPoint x: 146, endPoint y: 428, distance: 101.4
click at [146, 428] on div "Name: FT - PRE-ROLL - 0.5G - 5CT - BLM - SAT SKU: FLO-PRE-FT-BLM.5CT Package ID…" at bounding box center [617, 459] width 1151 height 158
copy div "Package ID: 6272173532092902"
drag, startPoint x: 50, startPoint y: 450, endPoint x: 167, endPoint y: 457, distance: 116.5
click at [165, 457] on div "Lot Number: 5-JUN25BLM01-0626" at bounding box center [333, 453] width 569 height 10
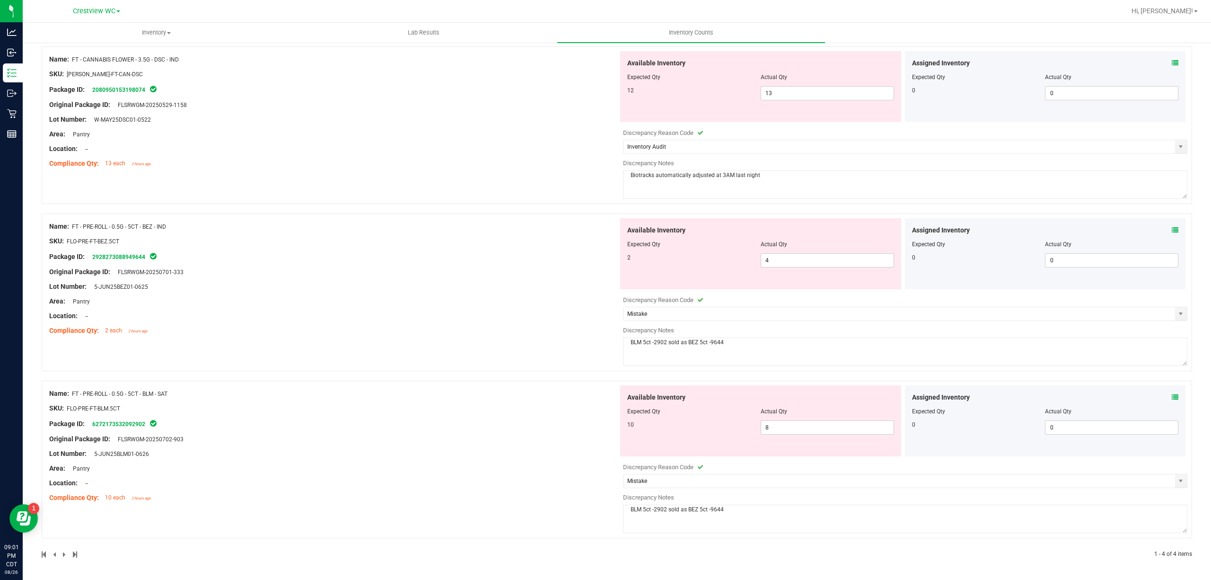
drag, startPoint x: 193, startPoint y: 493, endPoint x: 190, endPoint y: 483, distance: 11.1
click at [193, 489] on ng-container "Compliance Qty: 10 each 2 hours ago" at bounding box center [333, 495] width 569 height 15
drag, startPoint x: 117, startPoint y: 451, endPoint x: 96, endPoint y: 449, distance: 21.8
click at [96, 449] on div "Lot Number: 5-JUN25BLM01-0626" at bounding box center [333, 453] width 569 height 10
drag, startPoint x: 744, startPoint y: 353, endPoint x: 516, endPoint y: 331, distance: 229.5
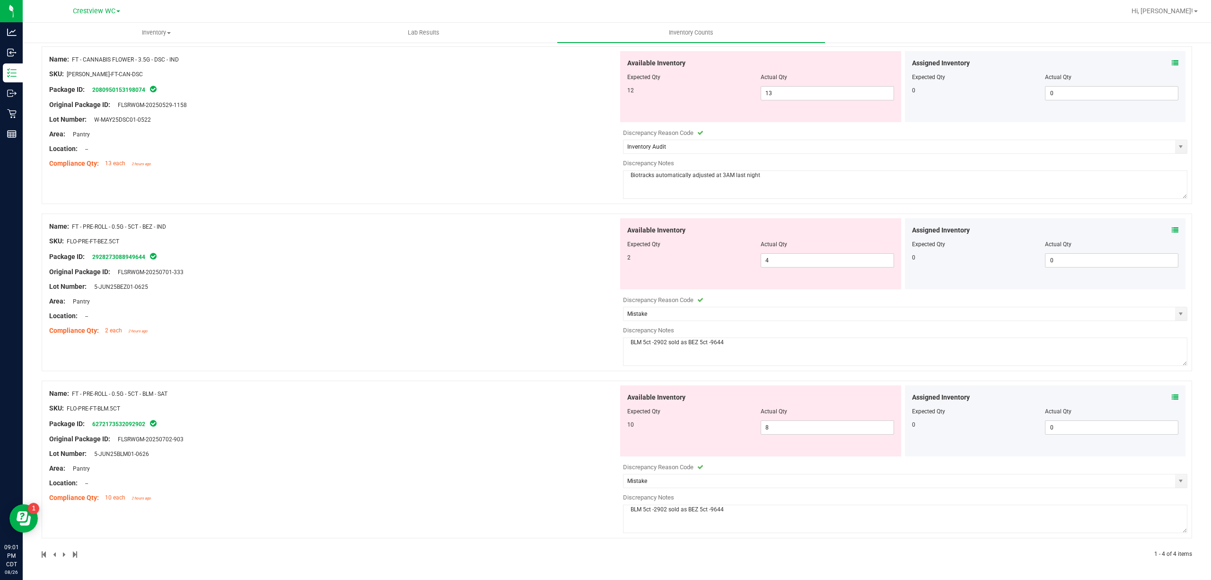
click at [522, 333] on div "Name: FT - PRE-ROLL - 0.5G - 5CT - BEZ - IND SKU: FLO-PRE-FT-BEZ.5CT Package ID…" at bounding box center [617, 292] width 1151 height 158
drag, startPoint x: 48, startPoint y: 254, endPoint x: 154, endPoint y: 256, distance: 106.0
click at [154, 256] on div "Name: FT - PRE-ROLL - 0.5G - 5CT - BEZ - IND SKU: FLO-PRE-FT-BEZ.5CT Package ID…" at bounding box center [617, 292] width 1151 height 158
drag, startPoint x: 49, startPoint y: 284, endPoint x: 184, endPoint y: 292, distance: 135.1
click at [173, 290] on div "Name: FT - PRE-ROLL - 0.5G - 5CT - BEZ - IND SKU: FLO-PRE-FT-BEZ.5CT Package ID…" at bounding box center [333, 278] width 569 height 121
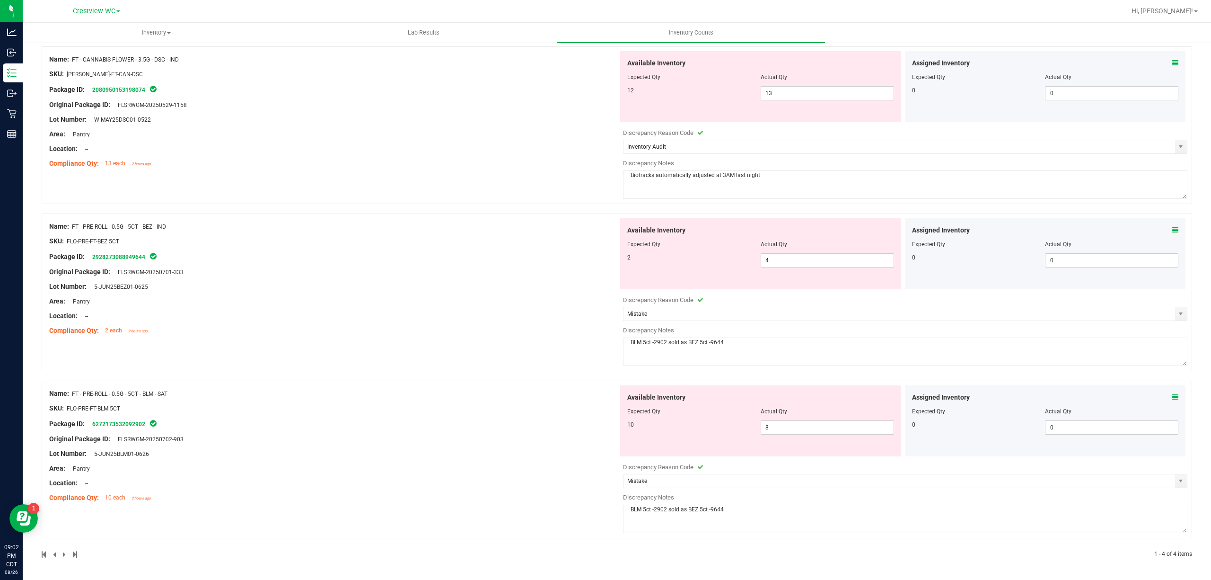
click at [165, 286] on div "Lot Number: 5-JUN25BEZ01-0625" at bounding box center [333, 286] width 569 height 10
drag, startPoint x: 159, startPoint y: 286, endPoint x: 96, endPoint y: 285, distance: 63.9
click at [96, 285] on div "Lot Number: 5-JUN25BEZ01-0625" at bounding box center [333, 286] width 569 height 10
click at [407, 256] on div "Package ID: 2928273088949644" at bounding box center [333, 256] width 569 height 11
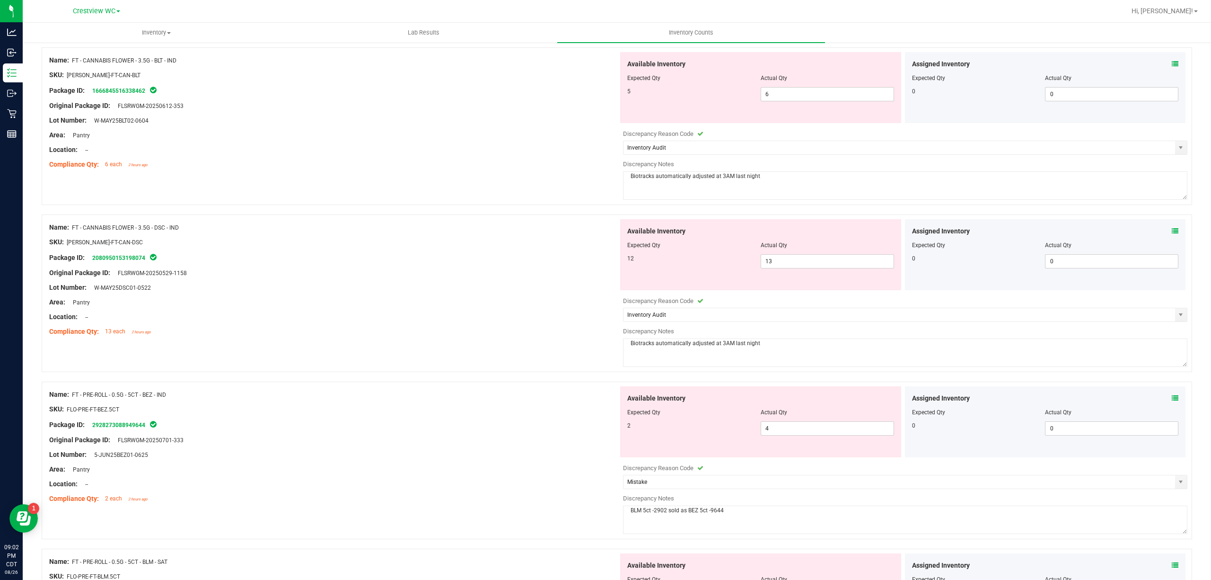
scroll to position [0, 0]
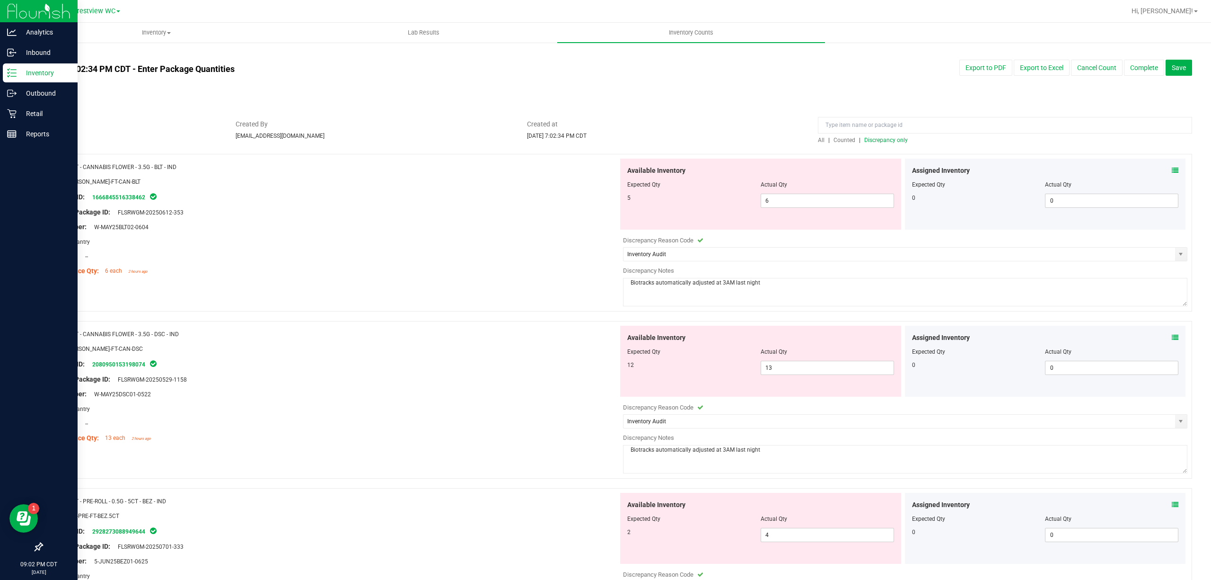
click at [8, 69] on icon at bounding box center [11, 72] width 9 height 9
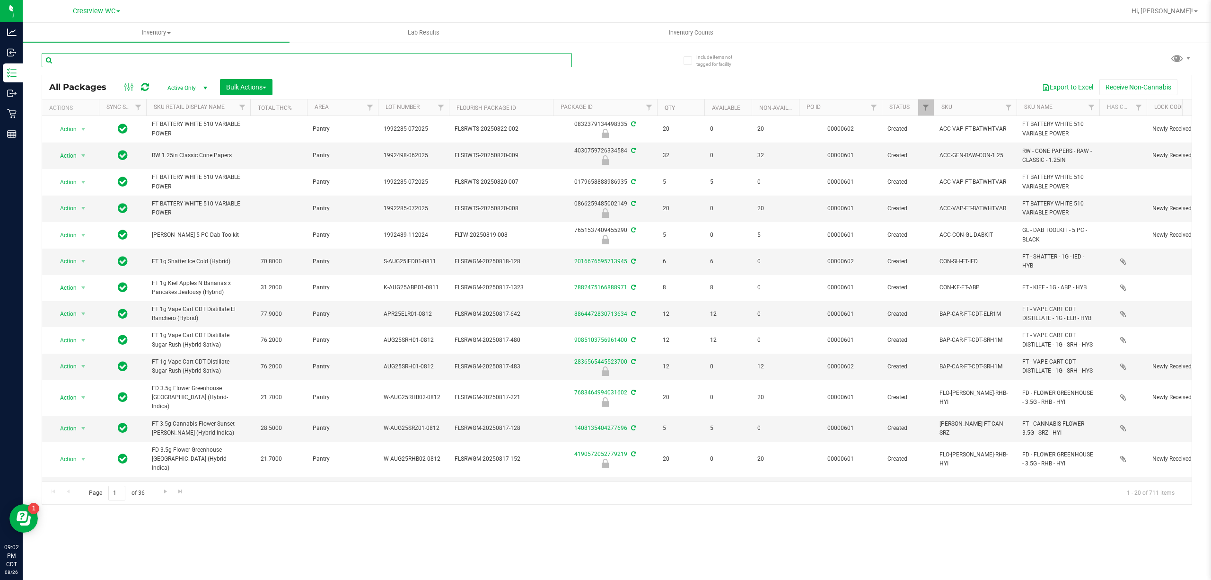
click at [152, 53] on input "text" at bounding box center [307, 60] width 530 height 14
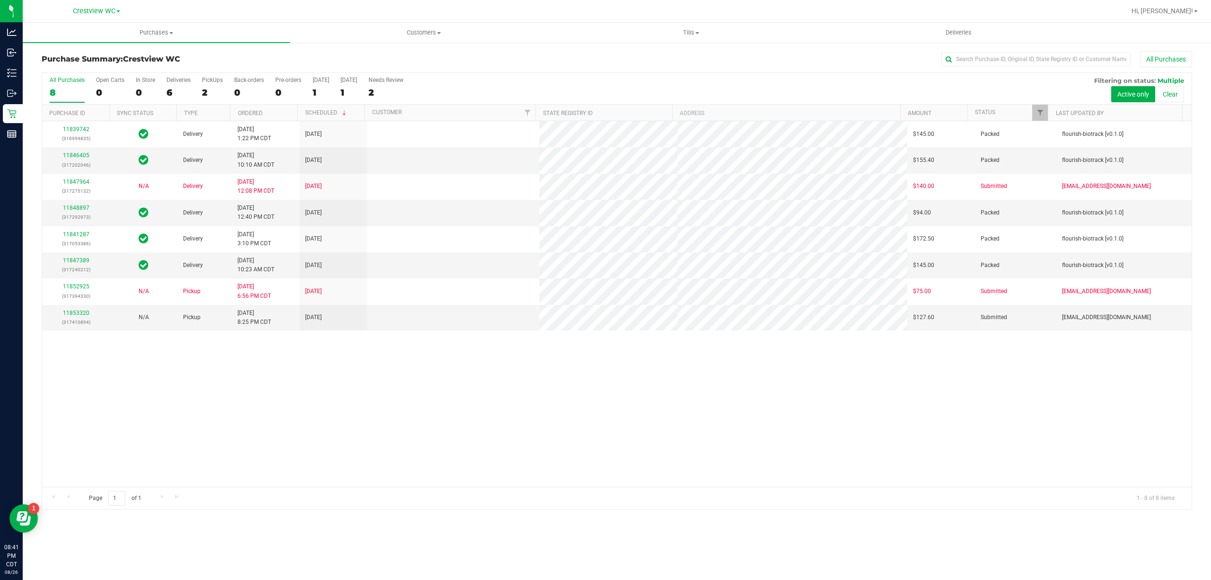
click at [178, 86] on label "Deliveries 6" at bounding box center [179, 90] width 24 height 26
click at [0, 0] on input "Deliveries 6" at bounding box center [0, 0] width 0 height 0
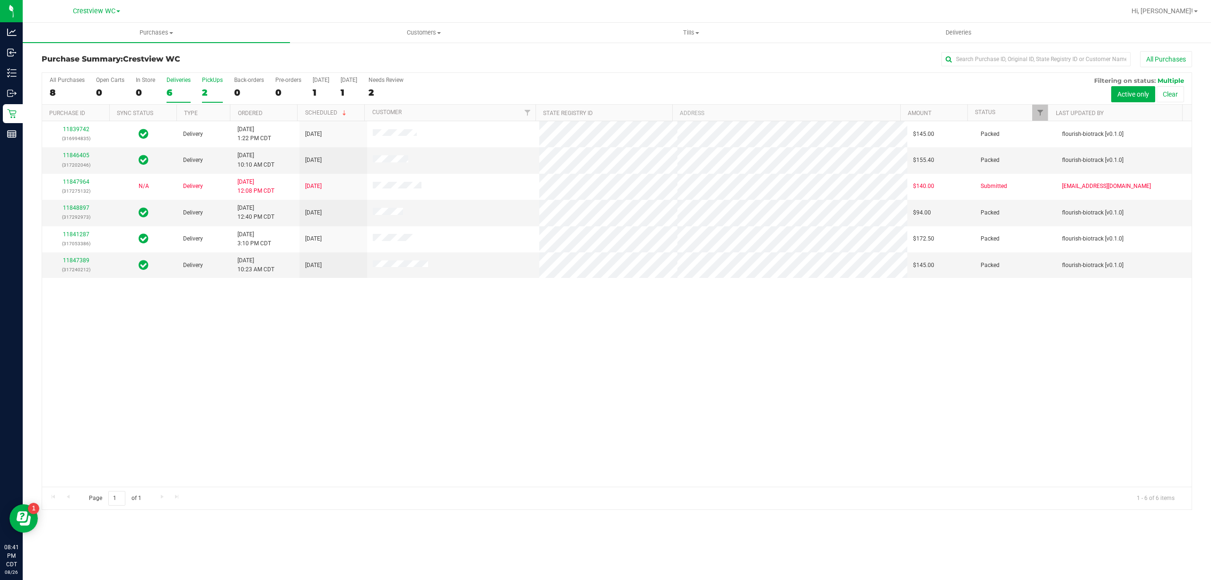
click at [211, 91] on div "2" at bounding box center [212, 92] width 21 height 11
click at [0, 0] on input "PickUps 2" at bounding box center [0, 0] width 0 height 0
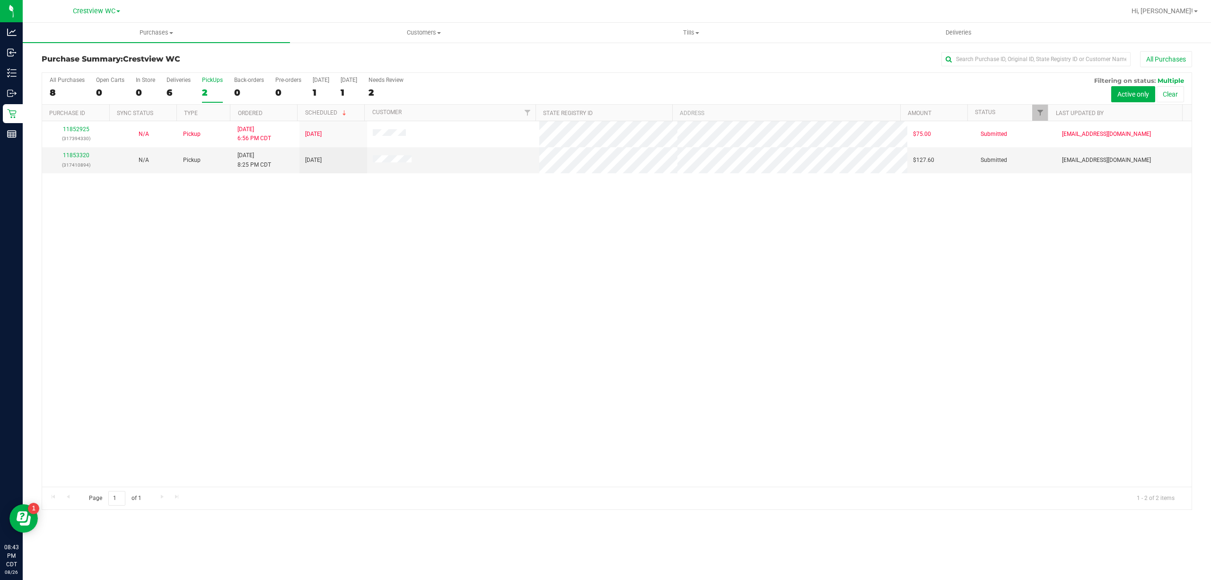
click at [205, 90] on div "2" at bounding box center [212, 92] width 21 height 11
click at [0, 0] on input "PickUps 2" at bounding box center [0, 0] width 0 height 0
click at [175, 85] on label "Deliveries 6" at bounding box center [179, 90] width 24 height 26
click at [0, 0] on input "Deliveries 6" at bounding box center [0, 0] width 0 height 0
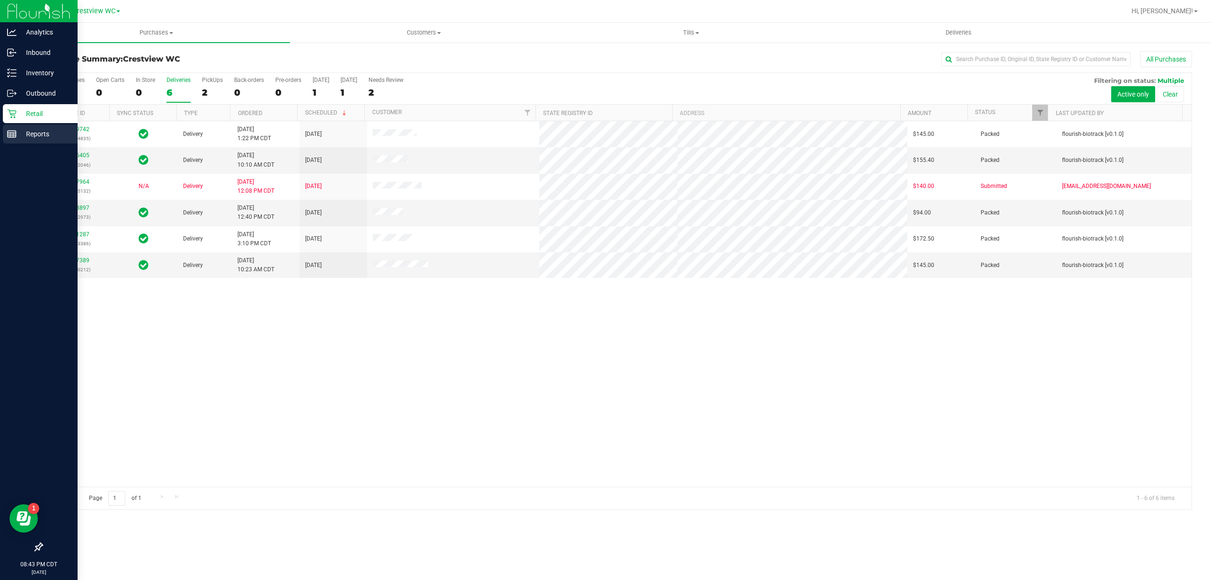
click at [9, 127] on div "Reports" at bounding box center [40, 133] width 75 height 19
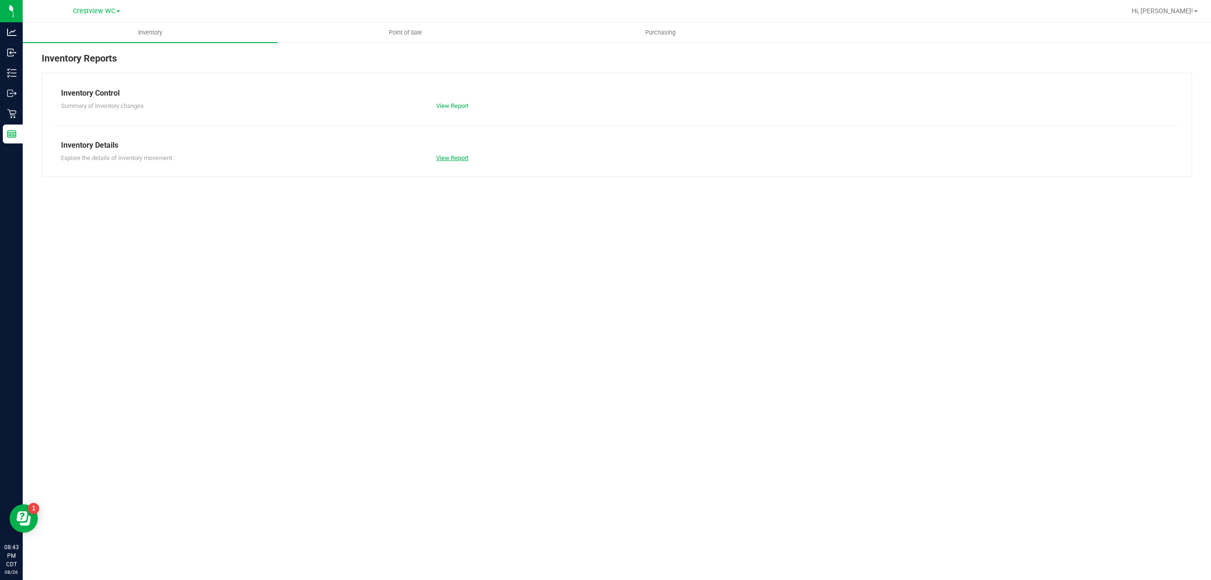
click at [461, 156] on link "View Report" at bounding box center [452, 157] width 32 height 7
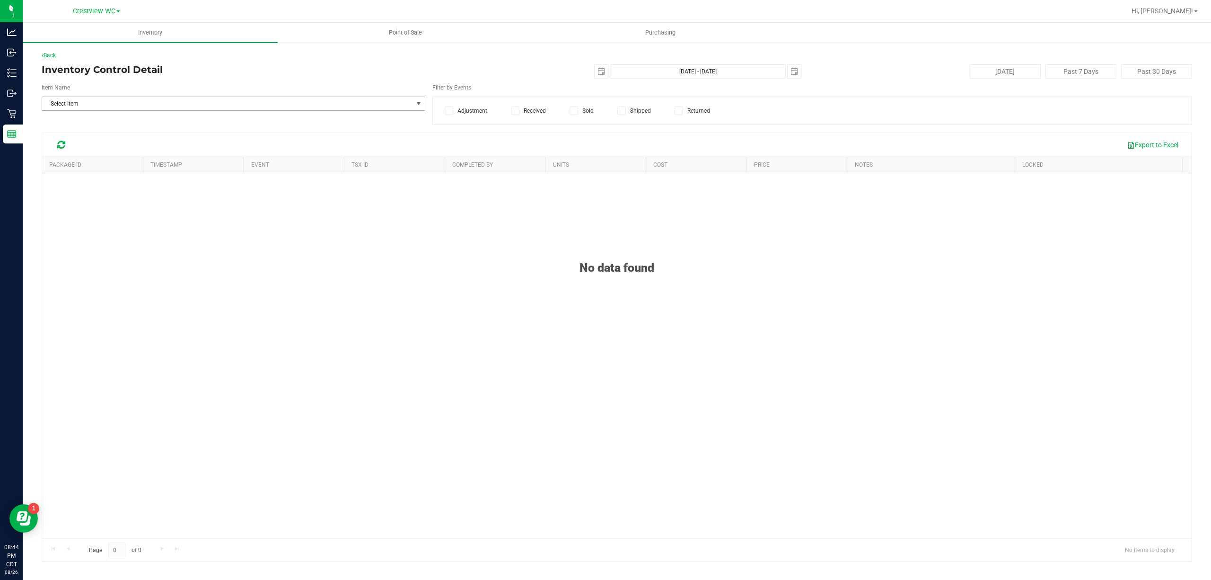
click at [298, 112] on div "Item Name Select Item Select Item 15mL Bottle 1mL CR Glass Dropper 30mL Bottle …" at bounding box center [617, 104] width 1151 height 42
click at [292, 109] on span "Select Item" at bounding box center [227, 103] width 371 height 13
click at [135, 102] on span "Select Item" at bounding box center [227, 103] width 371 height 13
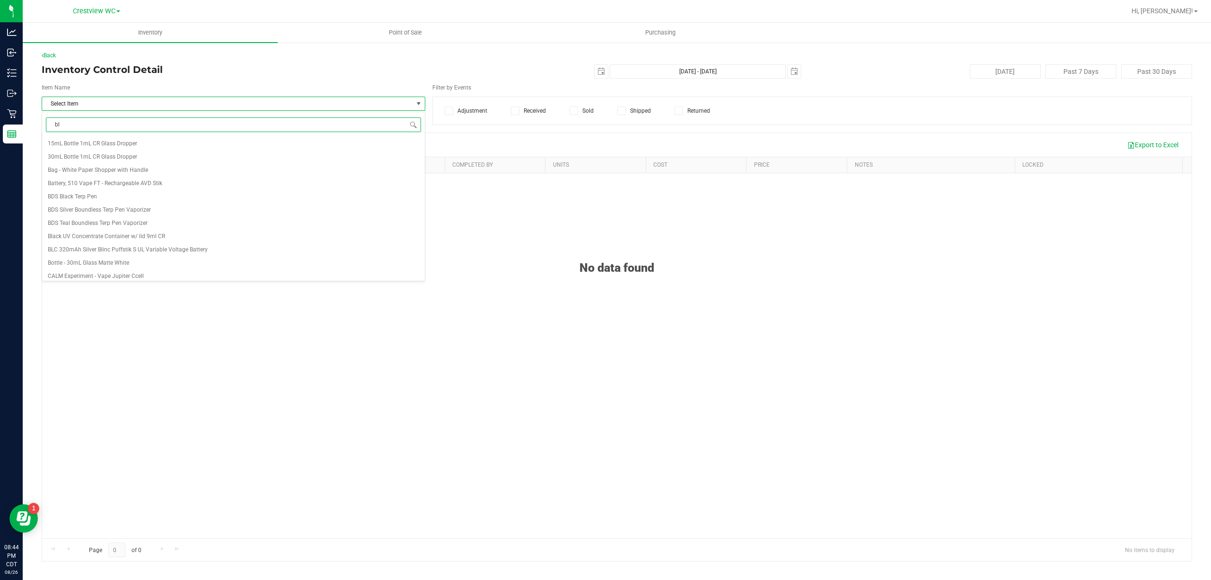
type input "blt"
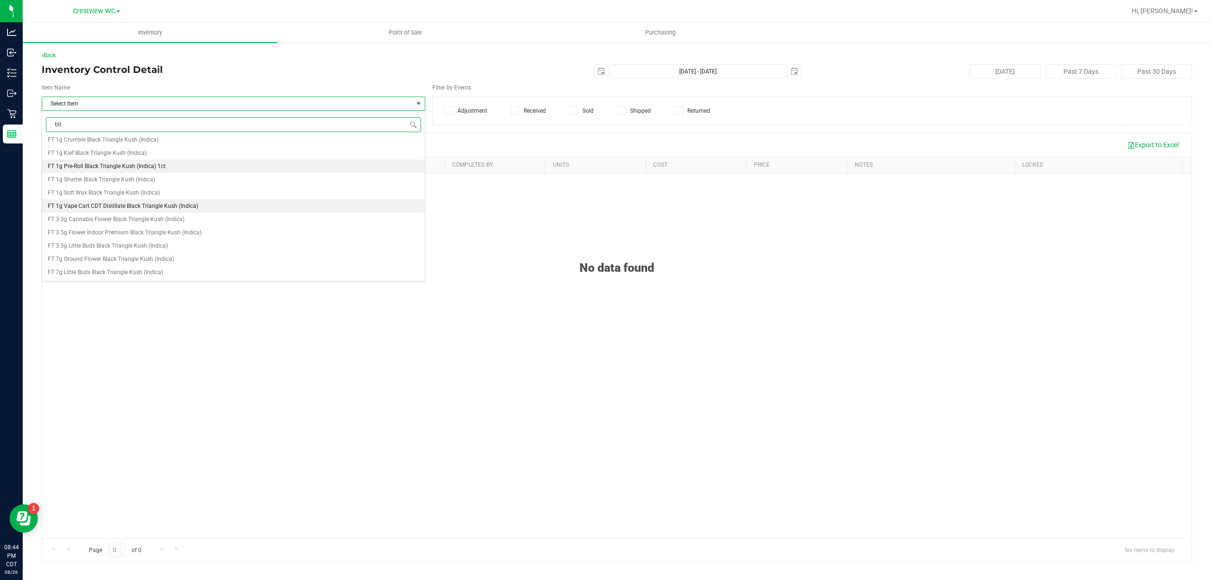
scroll to position [63, 0]
click at [170, 199] on span "FT 3.5g Cannabis Flower Black Triangle Kush (Indica)" at bounding box center [116, 199] width 137 height 7
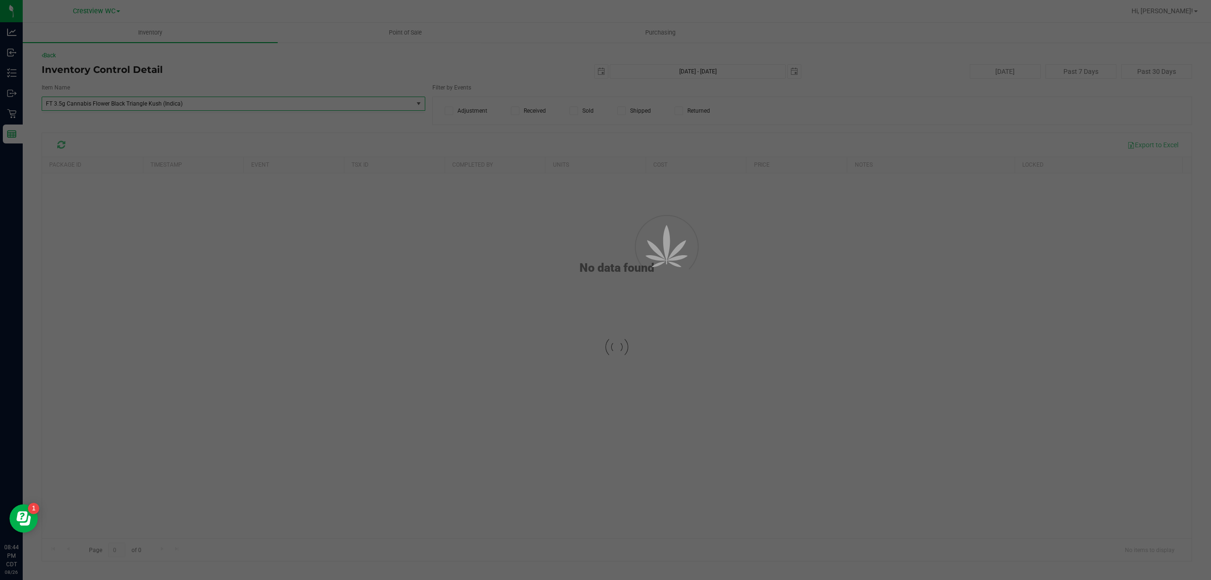
scroll to position [34705, 0]
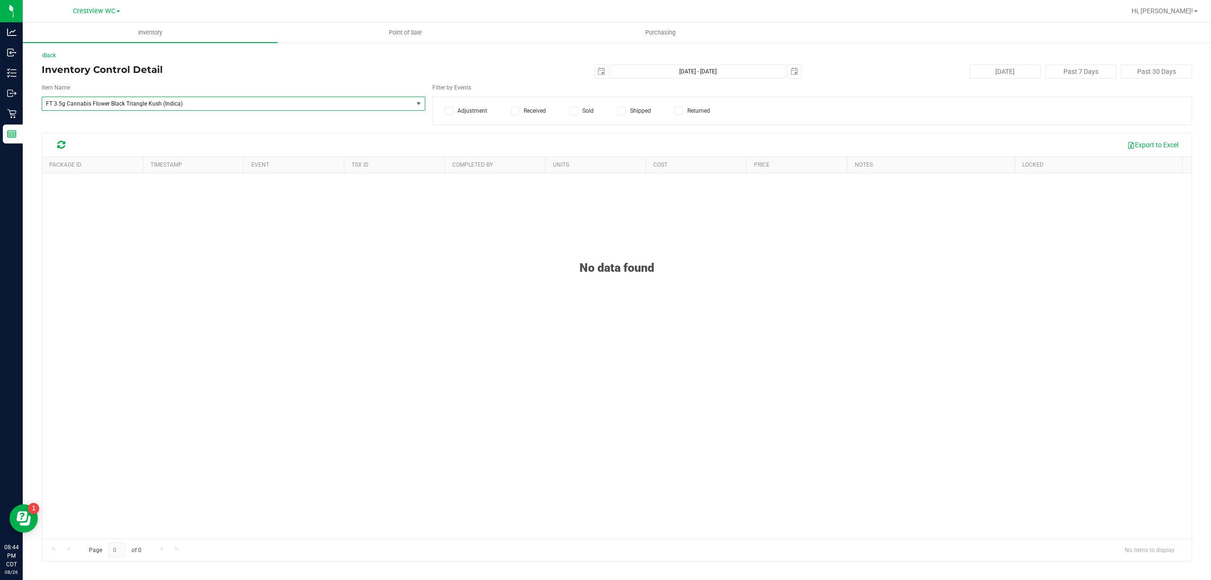
click at [449, 307] on div "No data found" at bounding box center [617, 387] width 1150 height 429
click at [60, 144] on icon at bounding box center [61, 144] width 8 height 9
click at [998, 72] on button "Today" at bounding box center [1005, 71] width 71 height 14
click at [309, 106] on span "FT 3.5g Cannabis Flower Black Triangle Kush (Indica)" at bounding box center [220, 103] width 349 height 7
click at [192, 106] on span "FT 3.5g Cannabis Flower Black Triangle Kush (Indica)" at bounding box center [220, 103] width 349 height 7
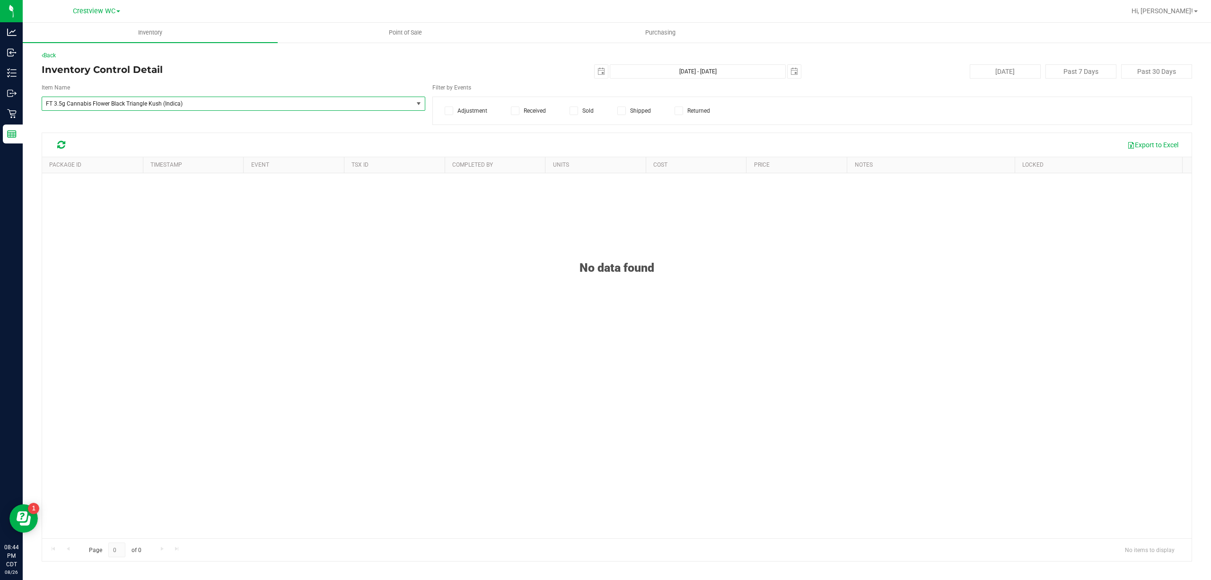
click at [161, 106] on span "FT 3.5g Cannabis Flower Black Triangle Kush (Indica)" at bounding box center [220, 103] width 349 height 7
click at [112, 108] on span "FT 3.5g Cannabis Flower Black Triangle Kush (Indica)" at bounding box center [227, 103] width 371 height 13
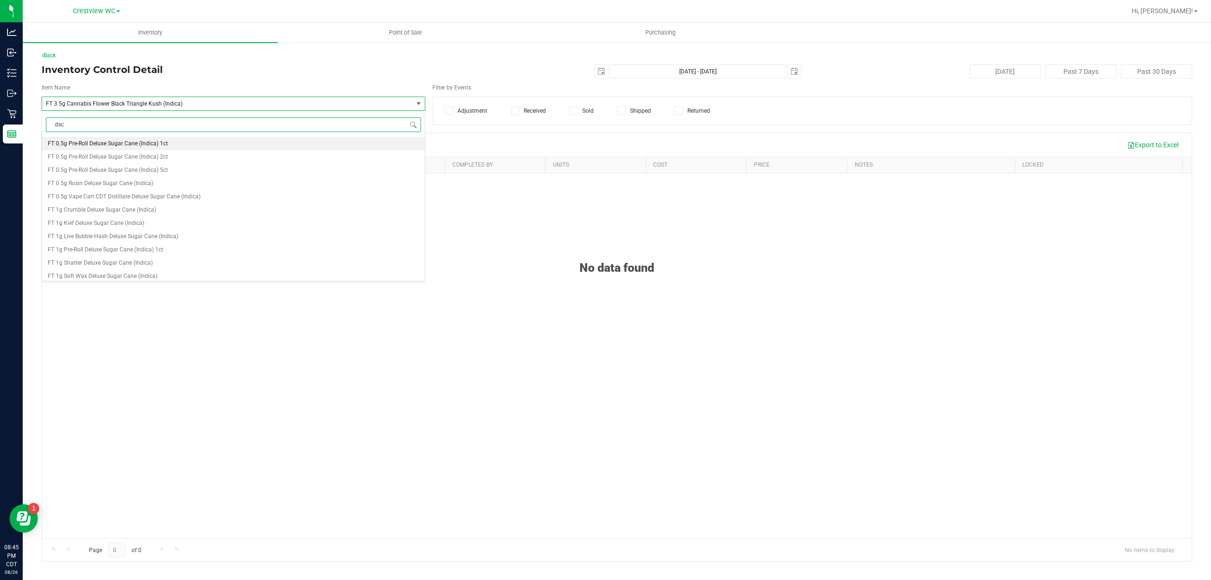
type input "dsc"
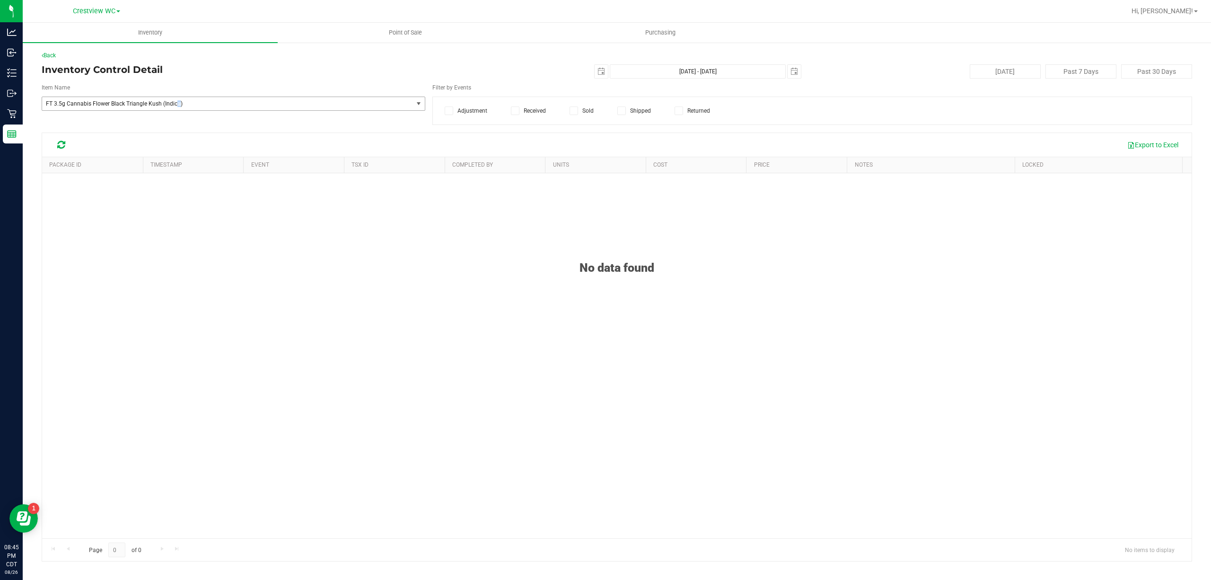
click at [176, 99] on span "FT 3.5g Cannabis Flower Black Triangle Kush (Indica)" at bounding box center [227, 103] width 371 height 13
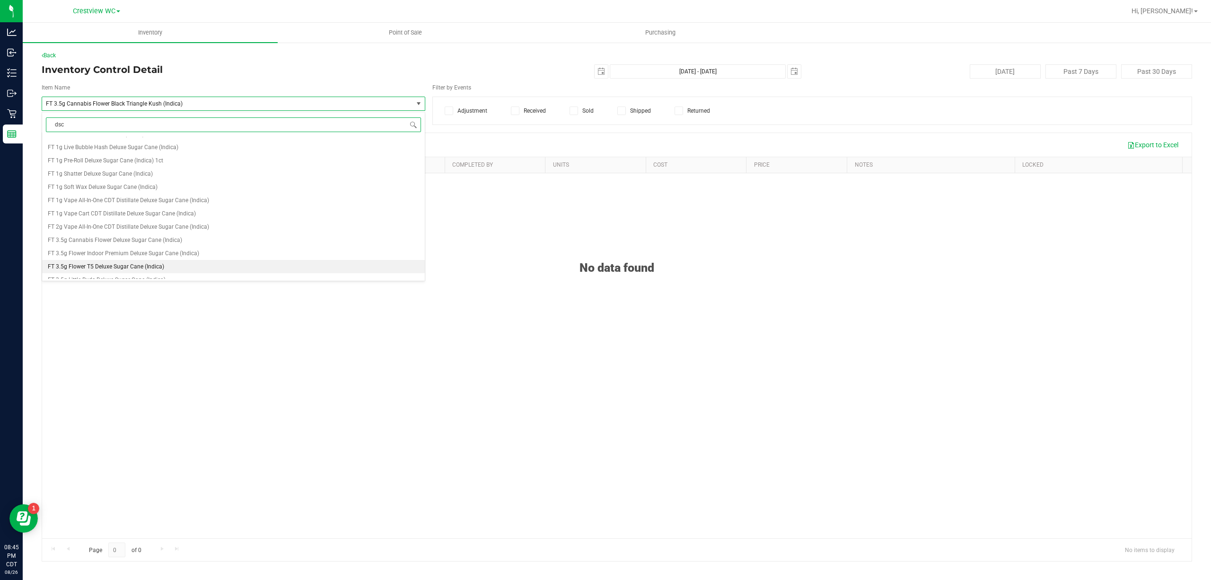
scroll to position [66, 0]
click at [146, 267] on li "FT 3.5g Cannabis Flower Deluxe Sugar Cane (Indica)" at bounding box center [233, 262] width 383 height 13
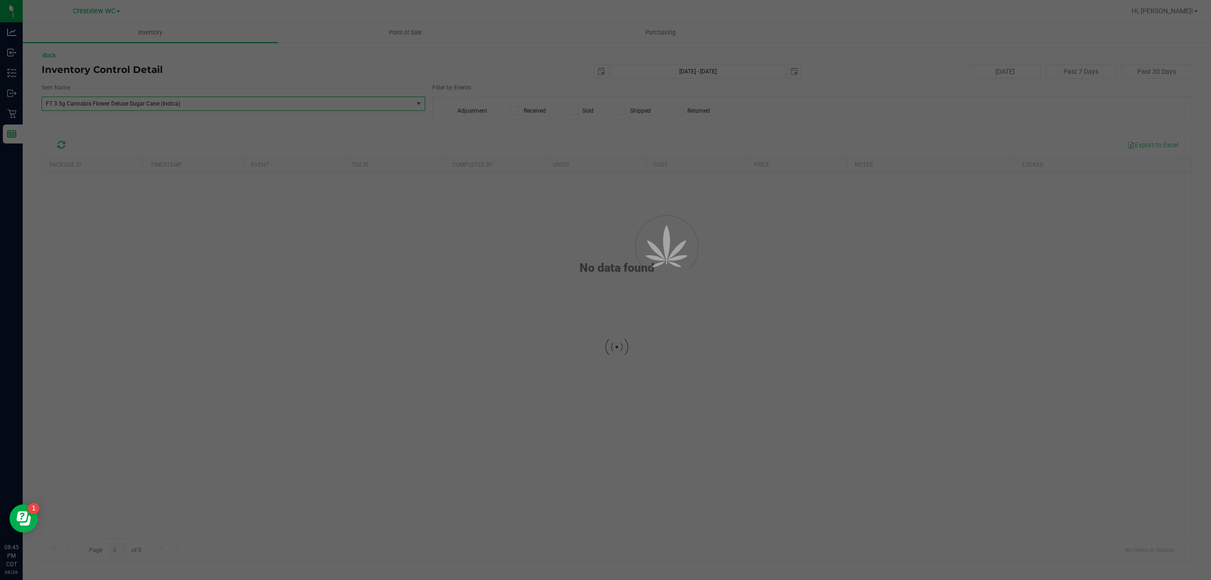
scroll to position [34851, 0]
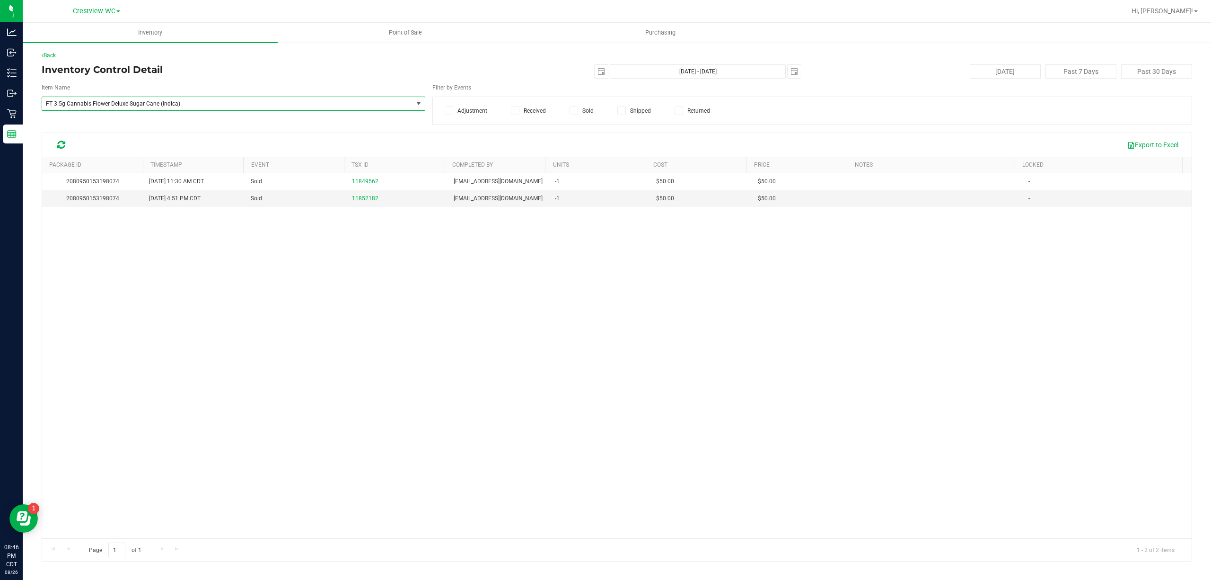
click at [205, 111] on span "FT 3.5g Cannabis Flower Deluxe Sugar Cane (Indica)" at bounding box center [234, 104] width 384 height 14
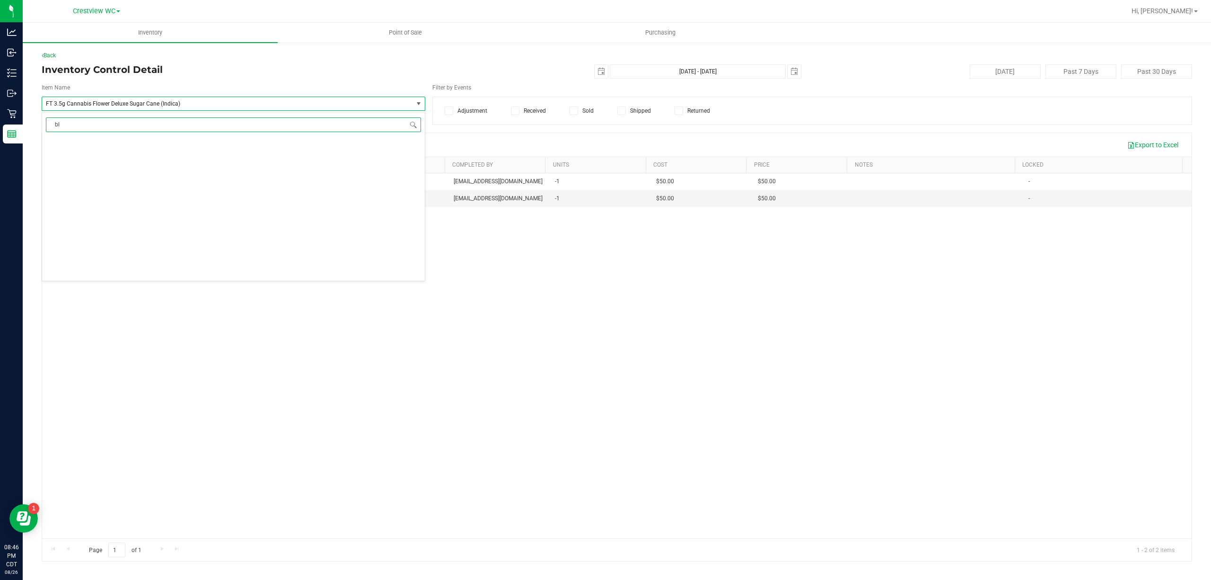
type input "blt"
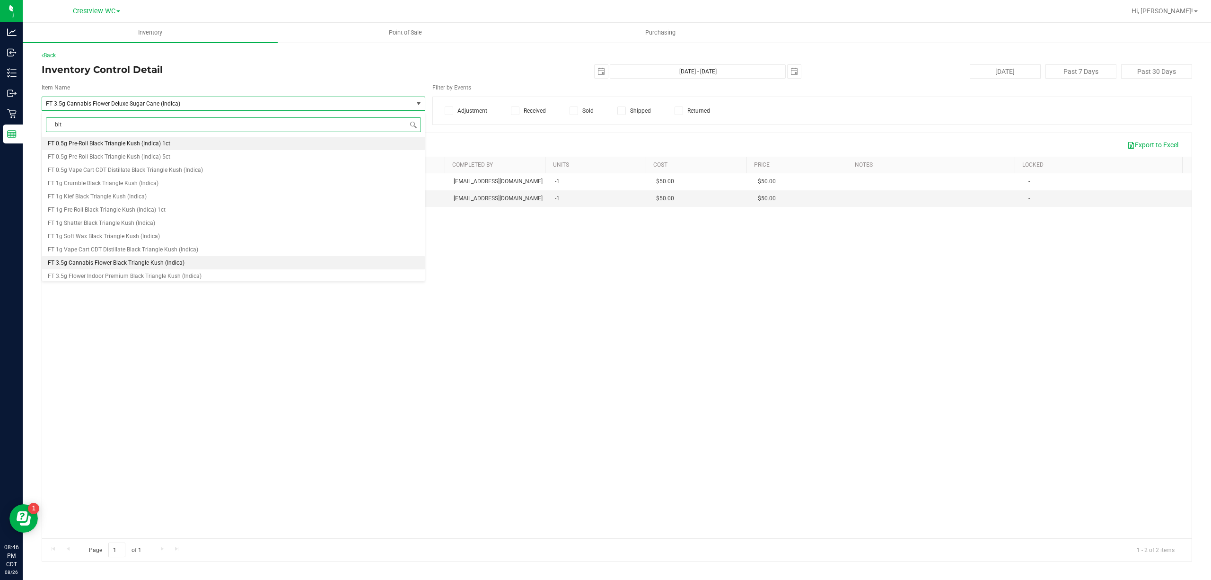
click at [126, 264] on span "FT 3.5g Cannabis Flower Black Triangle Kush (Indica)" at bounding box center [116, 262] width 137 height 7
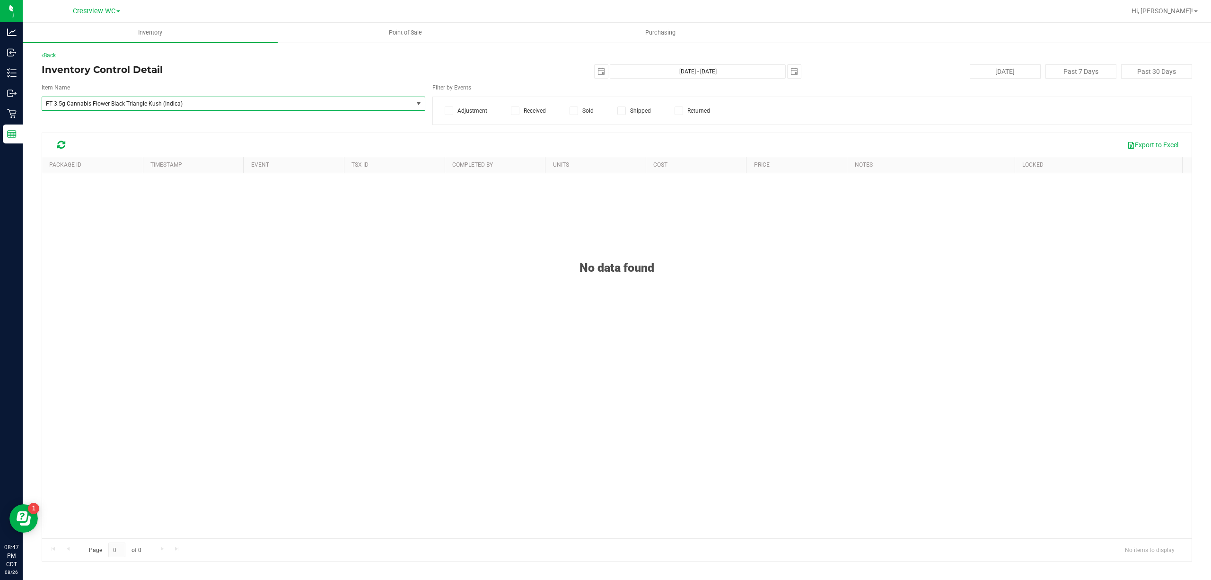
click at [203, 102] on span "FT 3.5g Cannabis Flower Black Triangle Kush (Indica)" at bounding box center [220, 103] width 349 height 7
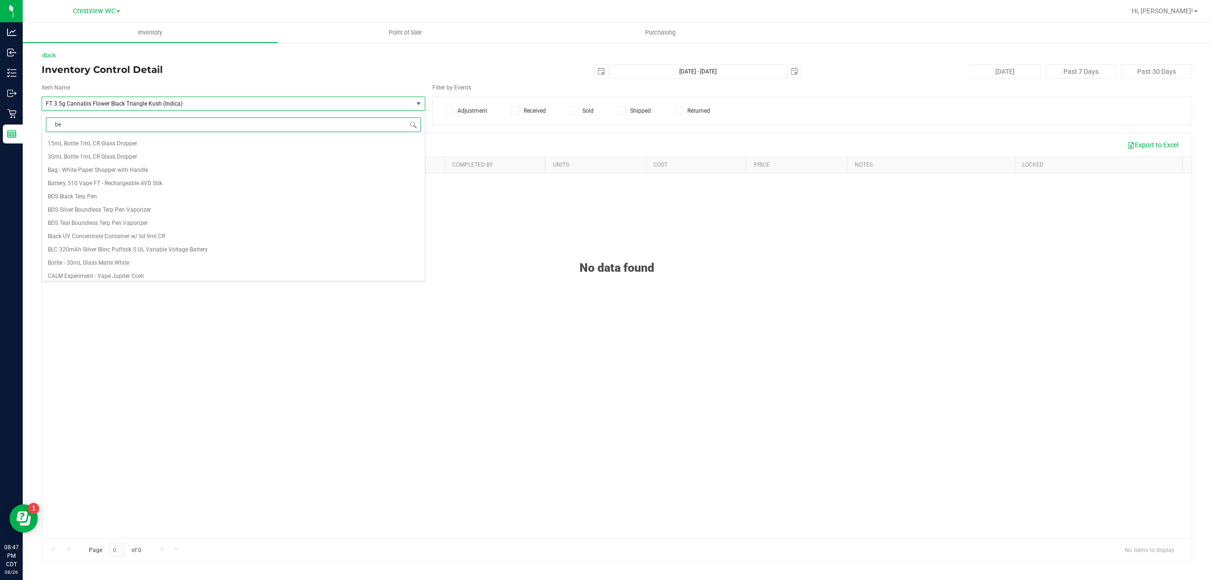
type input "bez"
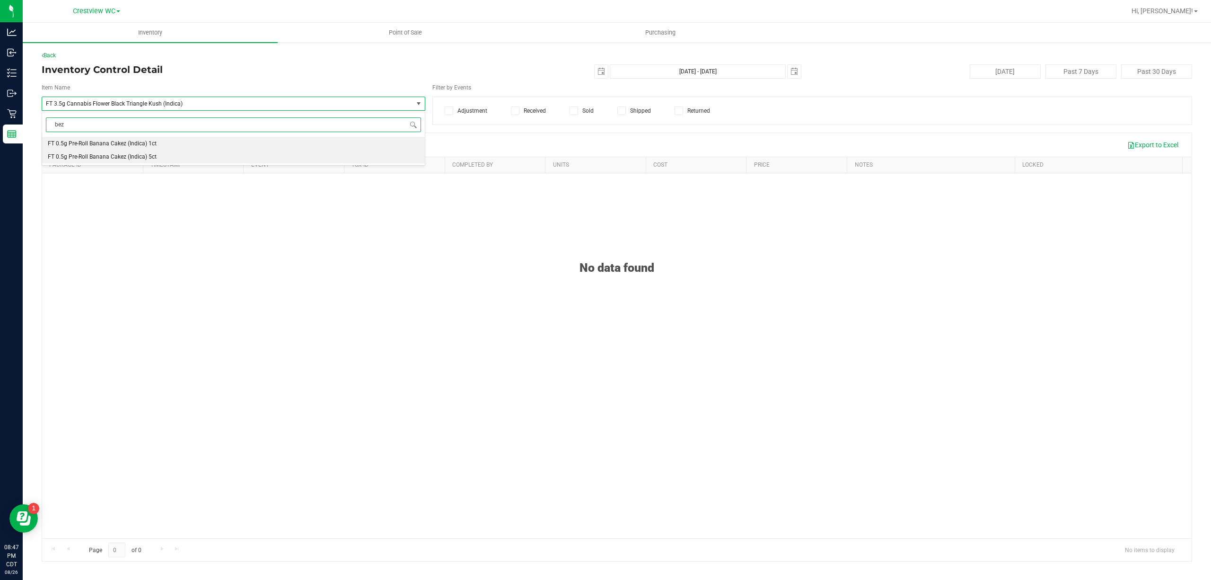
click at [169, 159] on li "FT 0.5g Pre-Roll Banana Cakez (Indica) 5ct" at bounding box center [233, 156] width 383 height 13
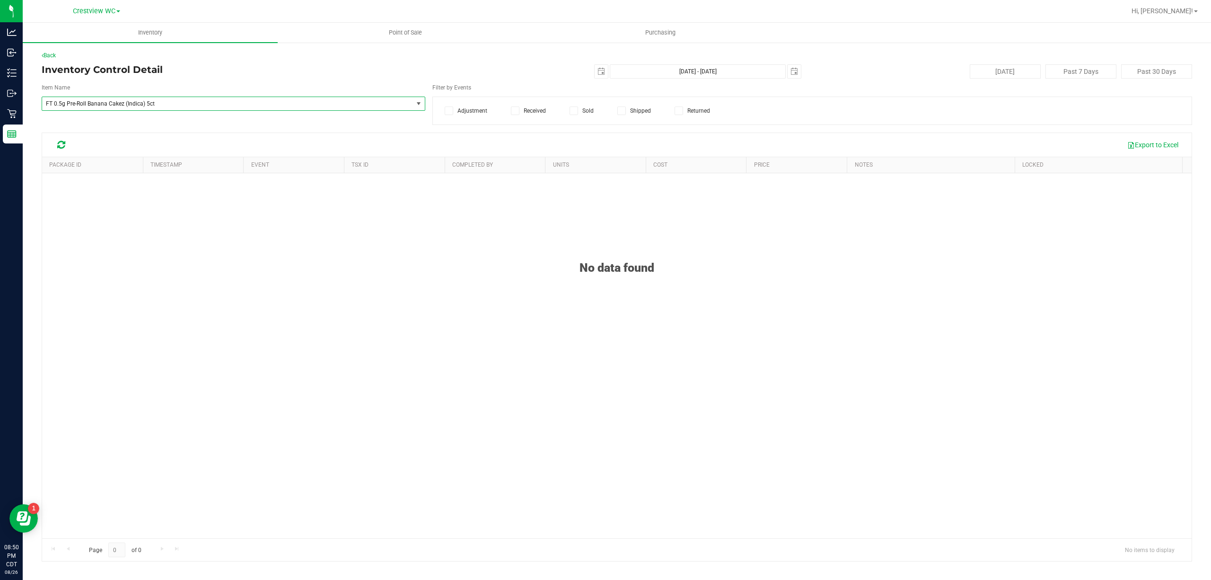
click at [271, 100] on span "FT 0.5g Pre-Roll Banana Cakez (Indica) 5ct" at bounding box center [220, 103] width 349 height 7
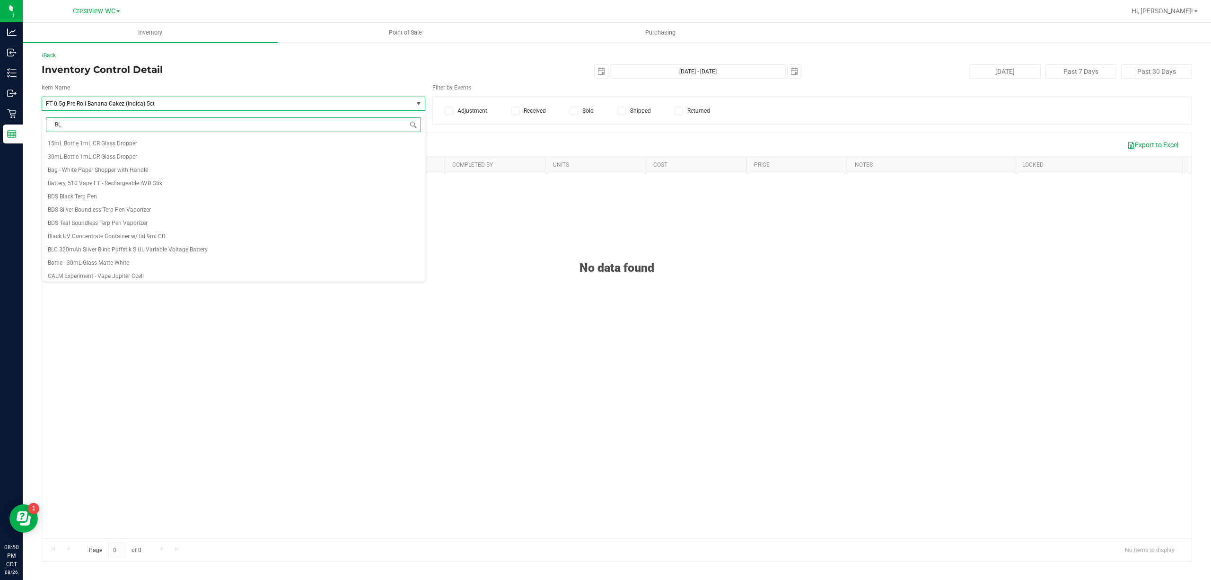
type input "BLT"
click at [156, 258] on li "FT 3.5g Cannabis Flower Black Triangle Kush (Indica)" at bounding box center [233, 262] width 383 height 13
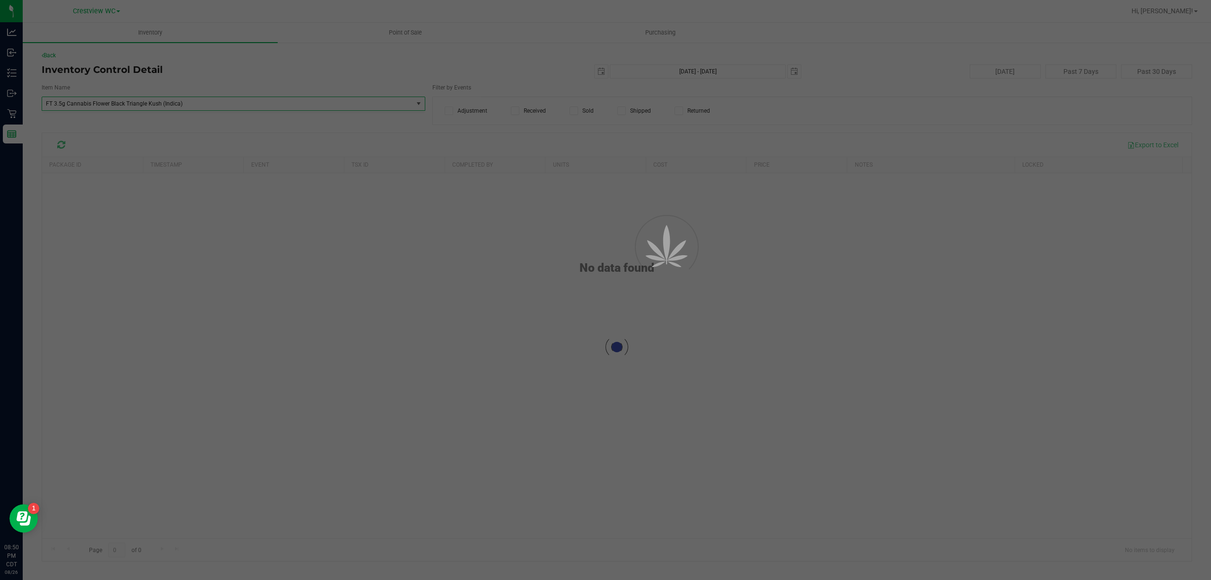
scroll to position [34705, 0]
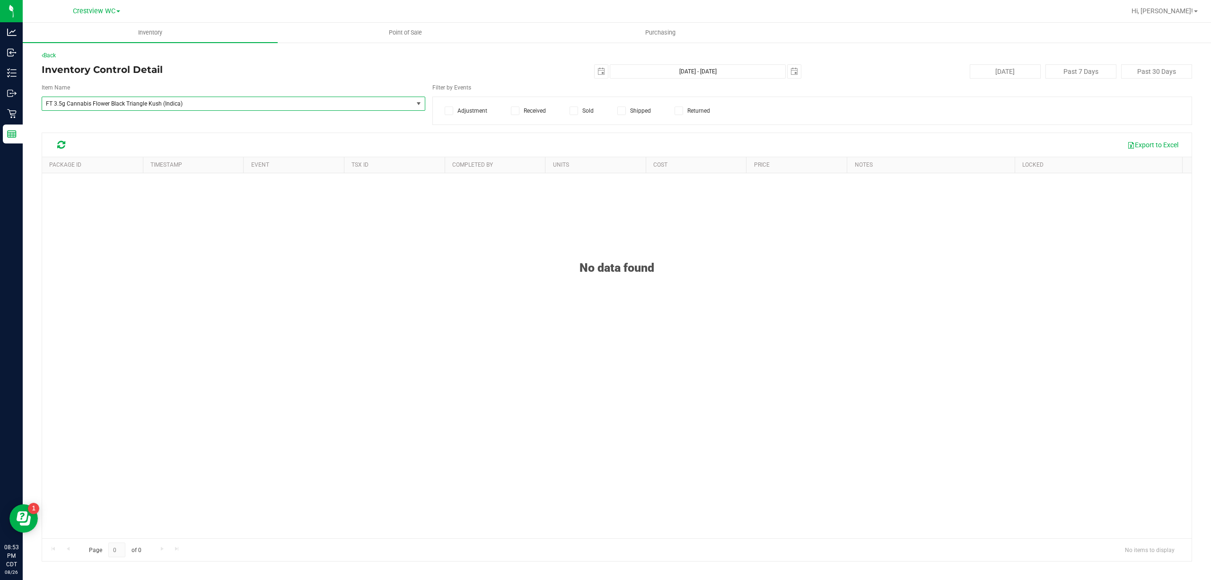
click at [228, 94] on div "Item Name" at bounding box center [234, 88] width 398 height 11
click at [220, 102] on span "FT 3.5g Cannabis Flower Black Triangle Kush (Indica)" at bounding box center [220, 103] width 349 height 7
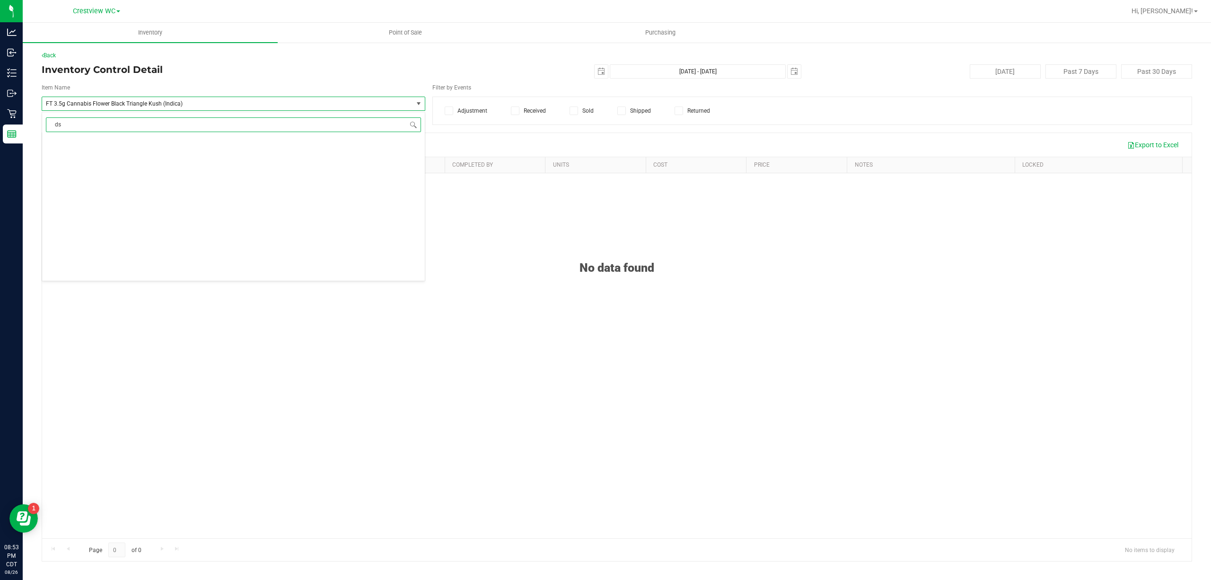
type input "dsc"
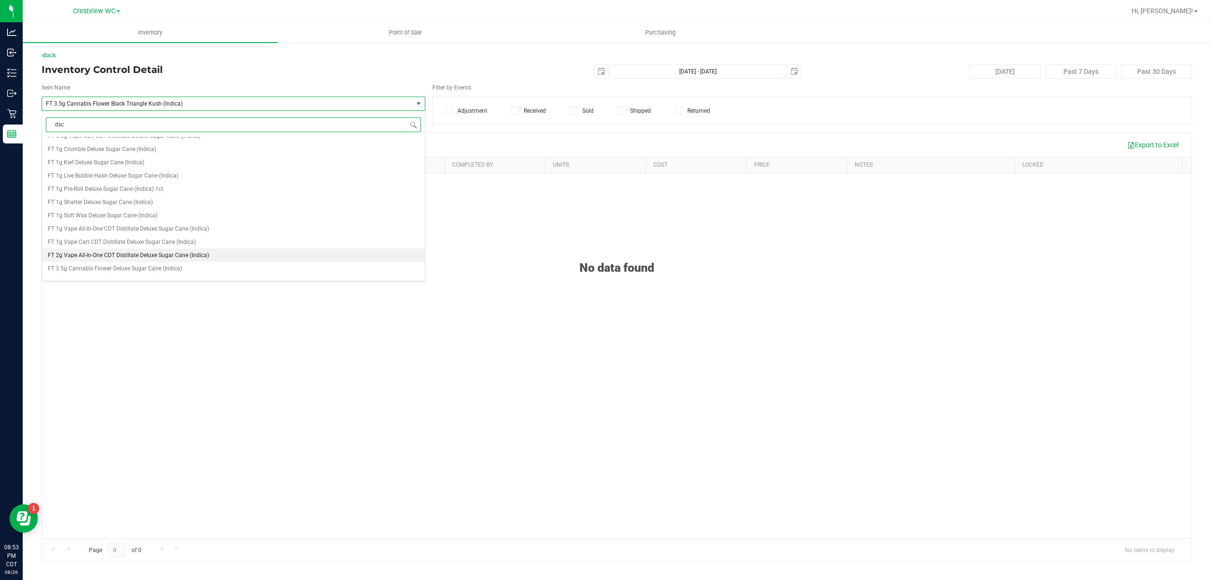
scroll to position [126, 0]
click at [173, 205] on span "FT 3.5g Cannabis Flower Deluxe Sugar Cane (Indica)" at bounding box center [115, 203] width 134 height 7
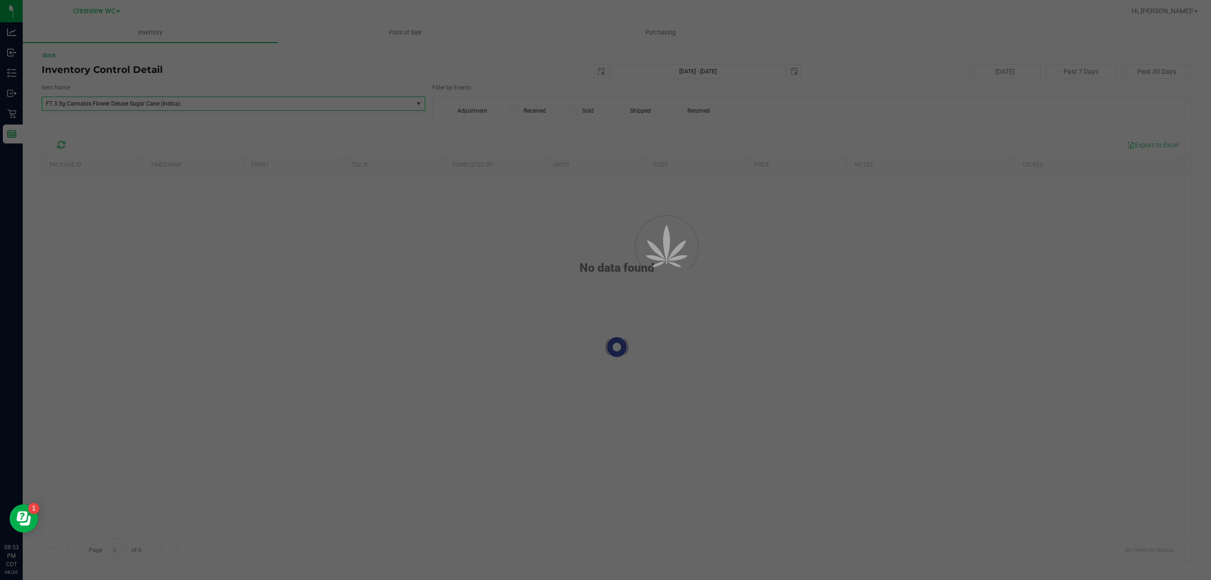
scroll to position [34851, 0]
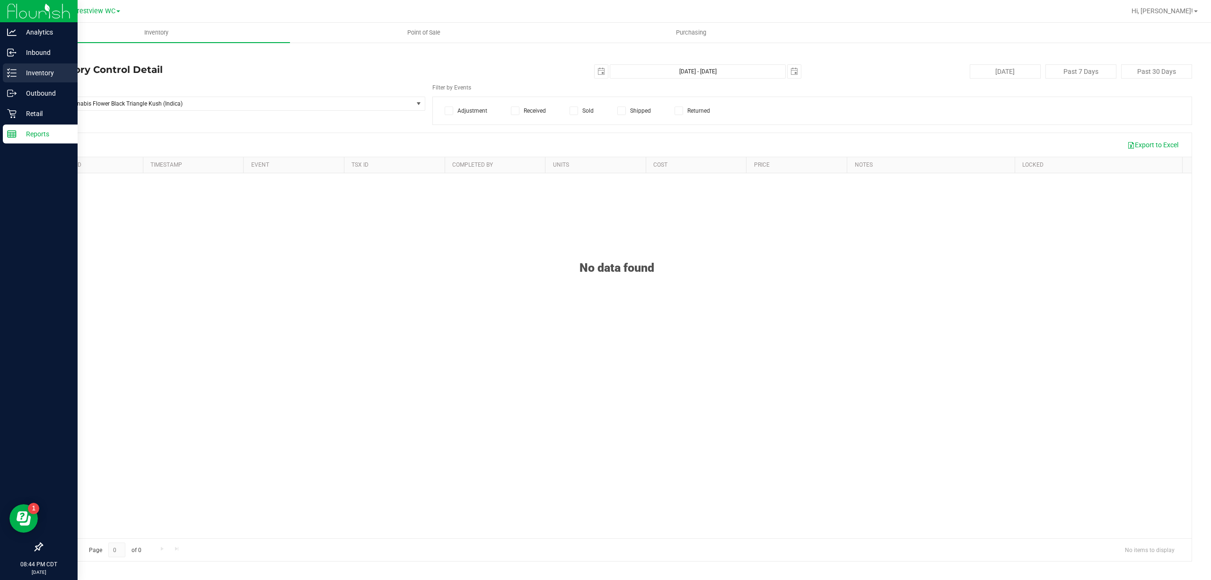
click at [14, 70] on line at bounding box center [13, 70] width 5 height 0
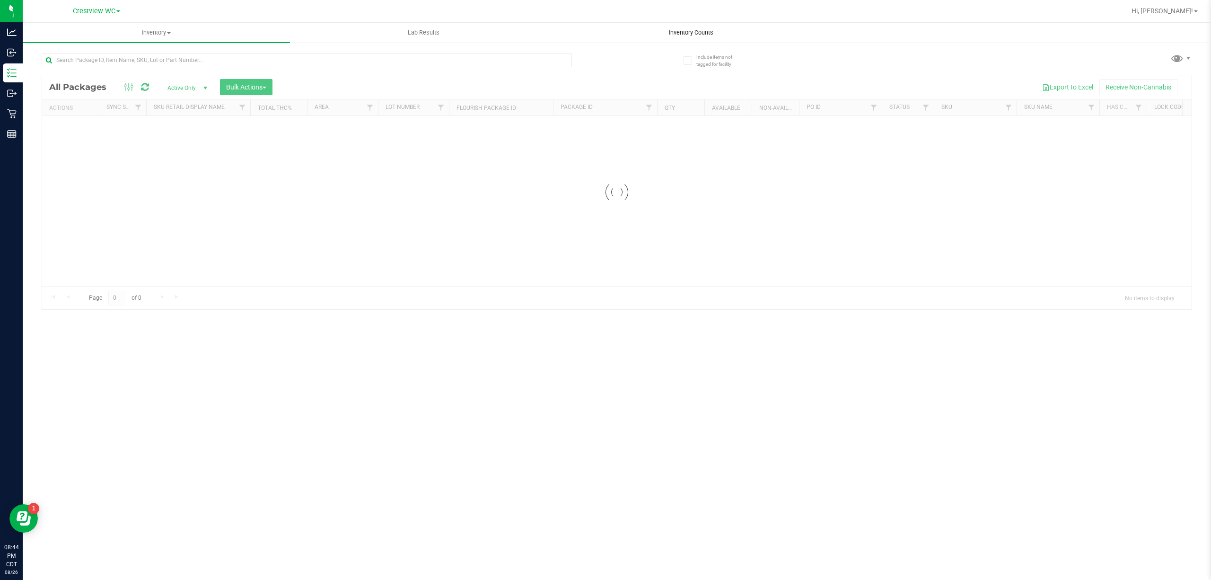
click at [684, 34] on span "Inventory Counts" at bounding box center [691, 32] width 70 height 9
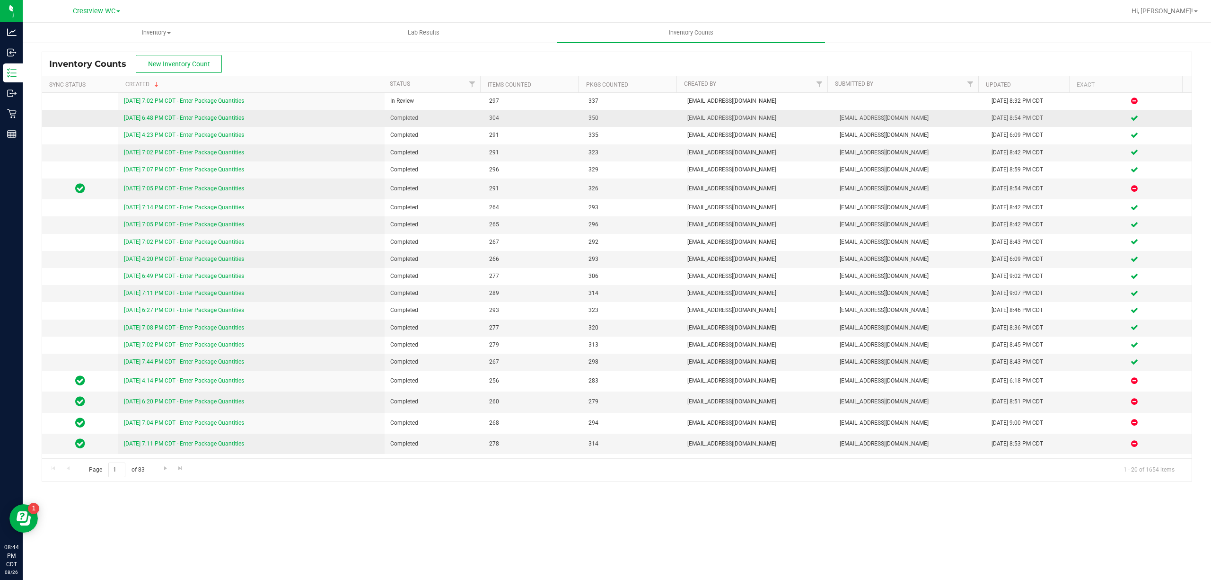
click at [202, 116] on link "8/25/25 6:48 PM CDT - Enter Package Quantities" at bounding box center [184, 117] width 120 height 7
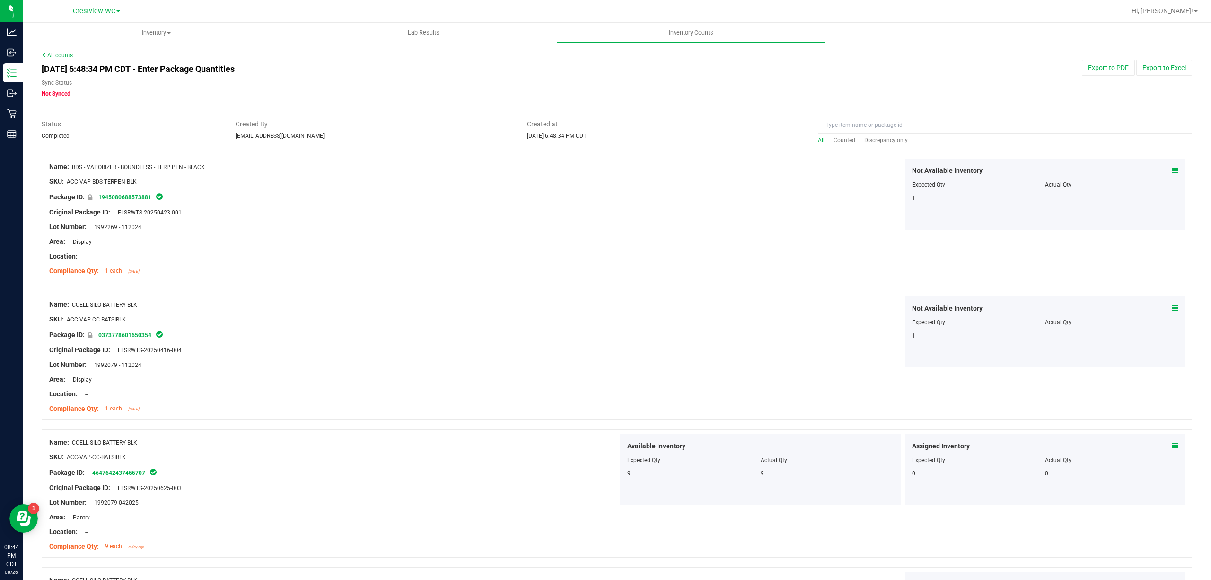
click at [871, 137] on span "Discrepancy only" at bounding box center [886, 140] width 44 height 7
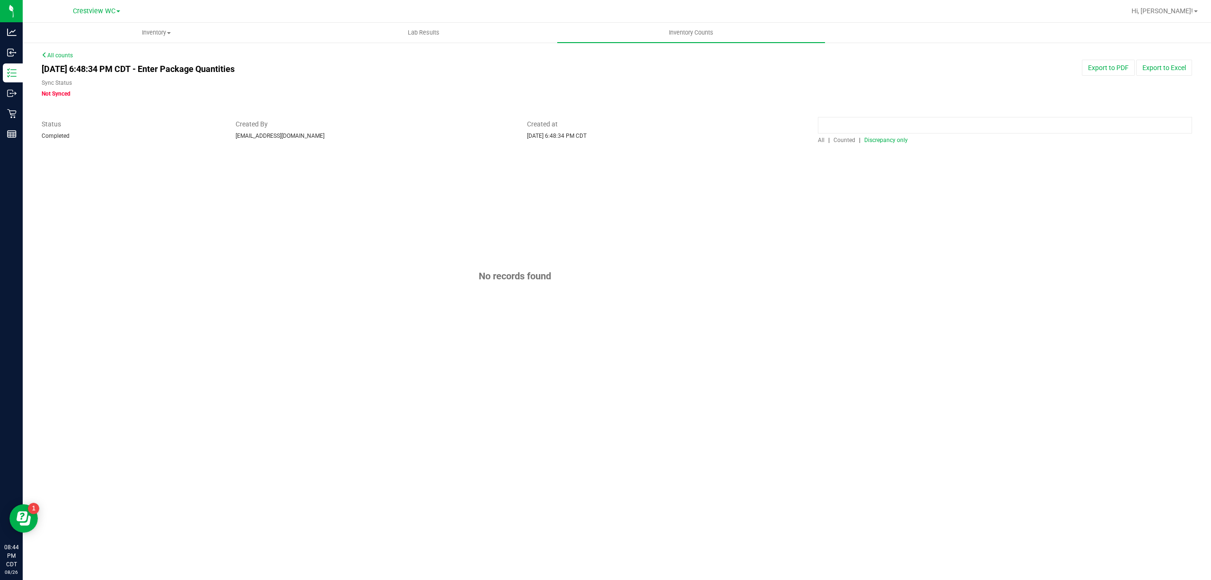
drag, startPoint x: 826, startPoint y: 118, endPoint x: 847, endPoint y: 123, distance: 22.0
click at [826, 118] on input at bounding box center [1005, 125] width 374 height 17
click at [825, 138] on span "All" at bounding box center [821, 140] width 7 height 7
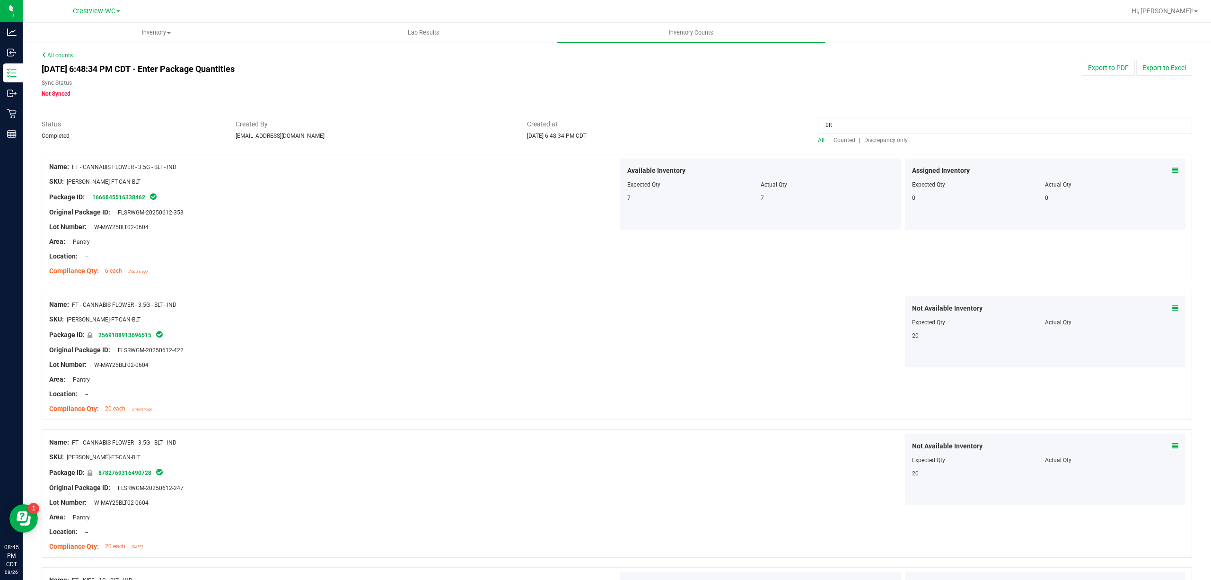
drag, startPoint x: 913, startPoint y: 122, endPoint x: 542, endPoint y: 115, distance: 370.5
click at [560, 115] on div "All counts Aug 25, 2025 6:48:34 PM CDT - Enter Package Quantities Sync Status N…" at bounding box center [617, 526] width 1151 height 951
paste input "FT - CANNABIS FLOWER - 3.5G - DSC - IND"
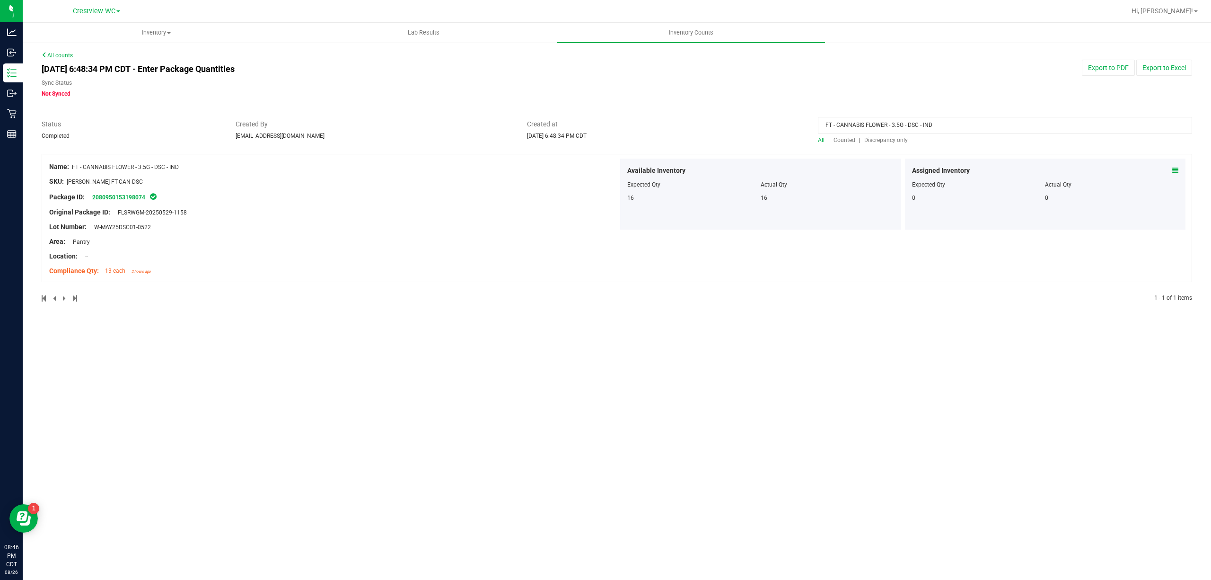
drag, startPoint x: 659, startPoint y: 120, endPoint x: 521, endPoint y: 106, distance: 138.4
click at [511, 107] on div "All counts Aug 25, 2025 6:48:34 PM CDT - Enter Package Quantities Sync Status N…" at bounding box center [617, 182] width 1151 height 263
paste input "BLT"
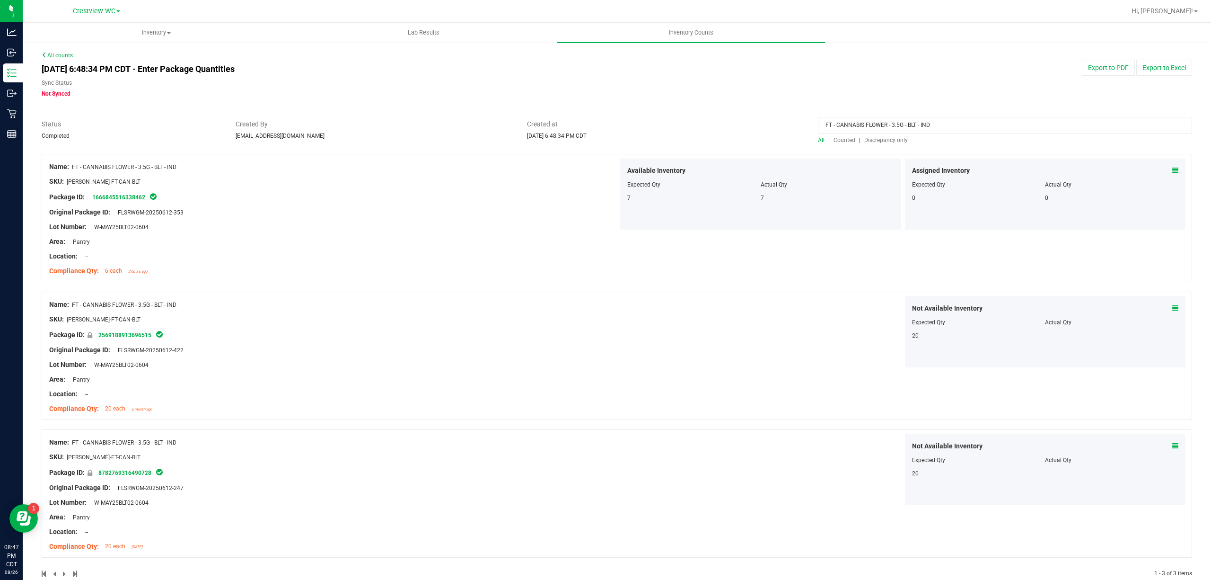
drag, startPoint x: 476, startPoint y: 108, endPoint x: 468, endPoint y: 105, distance: 8.7
click at [468, 108] on div "All counts Aug 25, 2025 6:48:34 PM CDT - Enter Package Quantities Sync Status N…" at bounding box center [617, 320] width 1151 height 538
paste input "FT - PRE-ROLL - 0.5G - 5CT - BEZ"
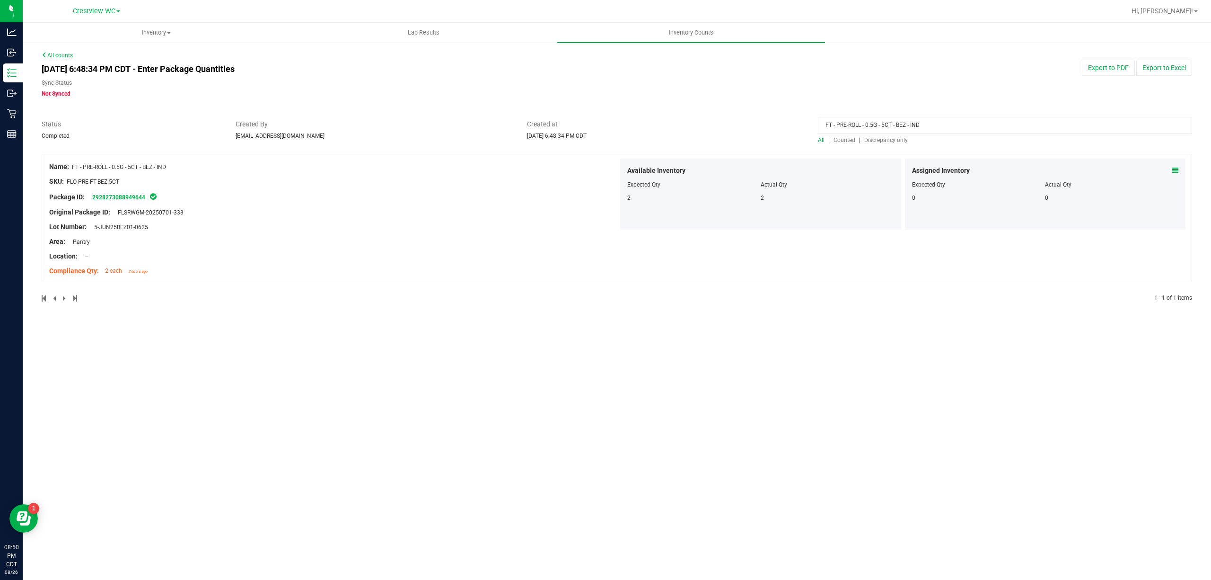
drag, startPoint x: 945, startPoint y: 129, endPoint x: 532, endPoint y: 127, distance: 413.0
click at [553, 127] on div "Status Completed Created By lallen@liveparallel.com Created at Aug 25, 2025 6:4…" at bounding box center [617, 131] width 1165 height 25
paste input "CANNABIS FLOWER - 3.5G - BLT"
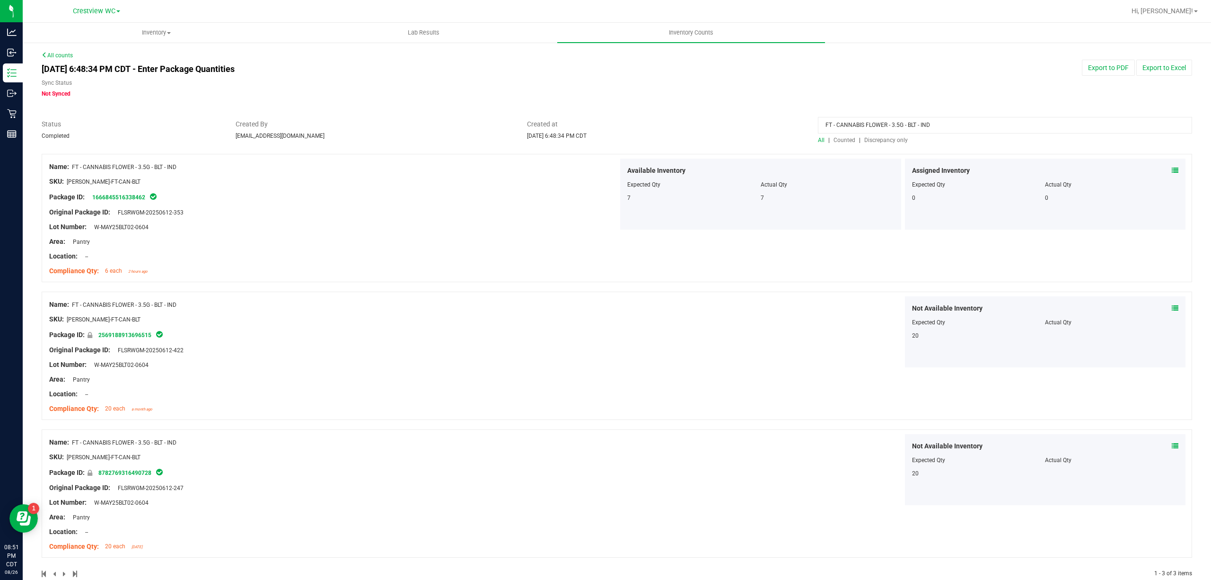
drag, startPoint x: 830, startPoint y: 114, endPoint x: 500, endPoint y: 106, distance: 330.3
click at [551, 107] on div "All counts Aug 25, 2025 6:48:34 PM CDT - Enter Package Quantities Sync Status N…" at bounding box center [617, 320] width 1151 height 538
paste input "FT - CANNABIS FLOWER - 3.5G - DSC"
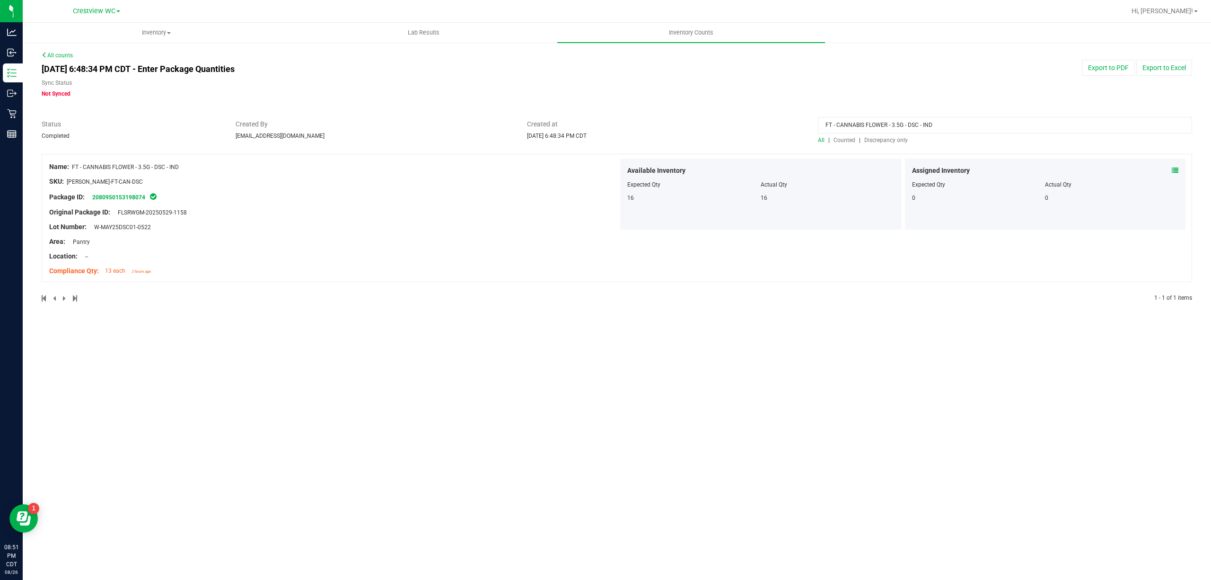
type input "FT - CANNABIS FLOWER - 3.5G - DSC - IND"
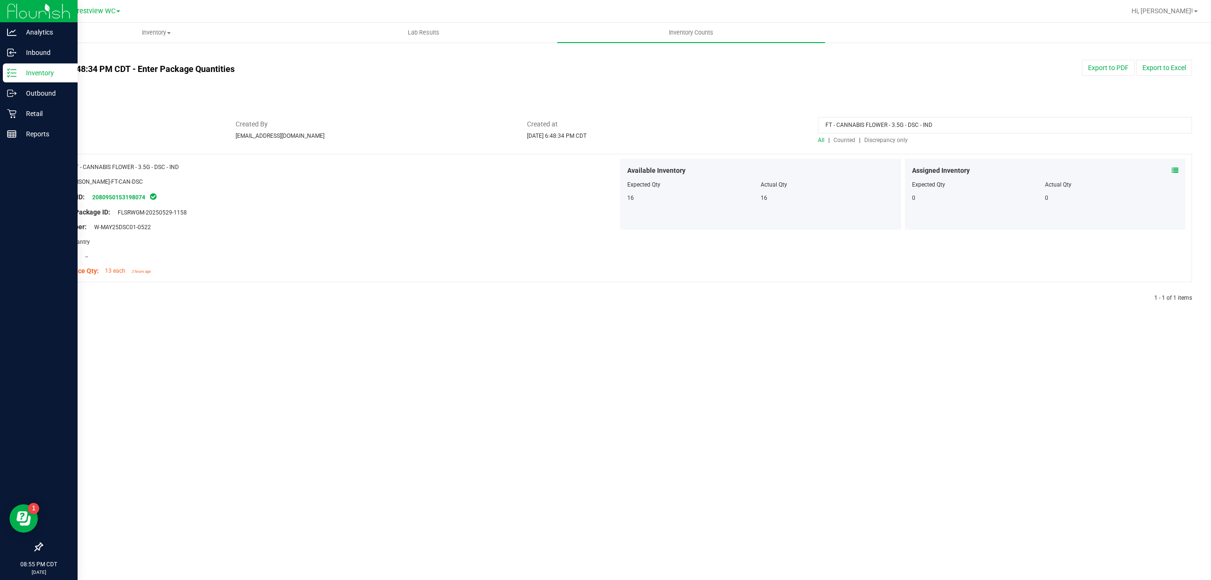
click at [22, 72] on p "Inventory" at bounding box center [45, 72] width 57 height 11
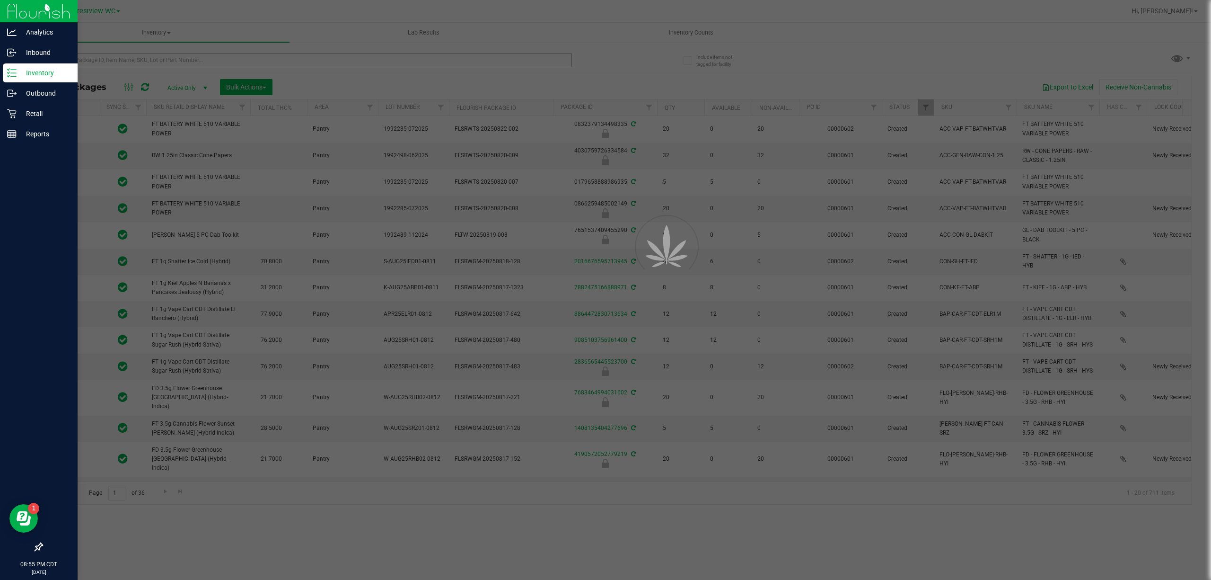
click at [168, 57] on div at bounding box center [605, 290] width 1211 height 580
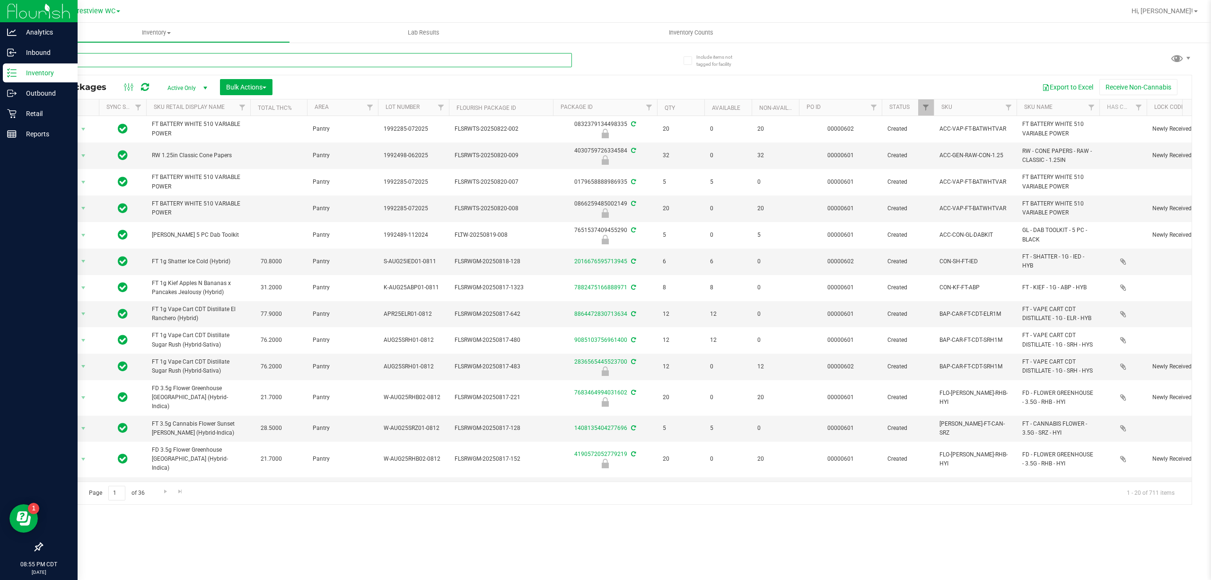
click at [168, 57] on input "text" at bounding box center [307, 60] width 530 height 14
paste input "7785302989724531"
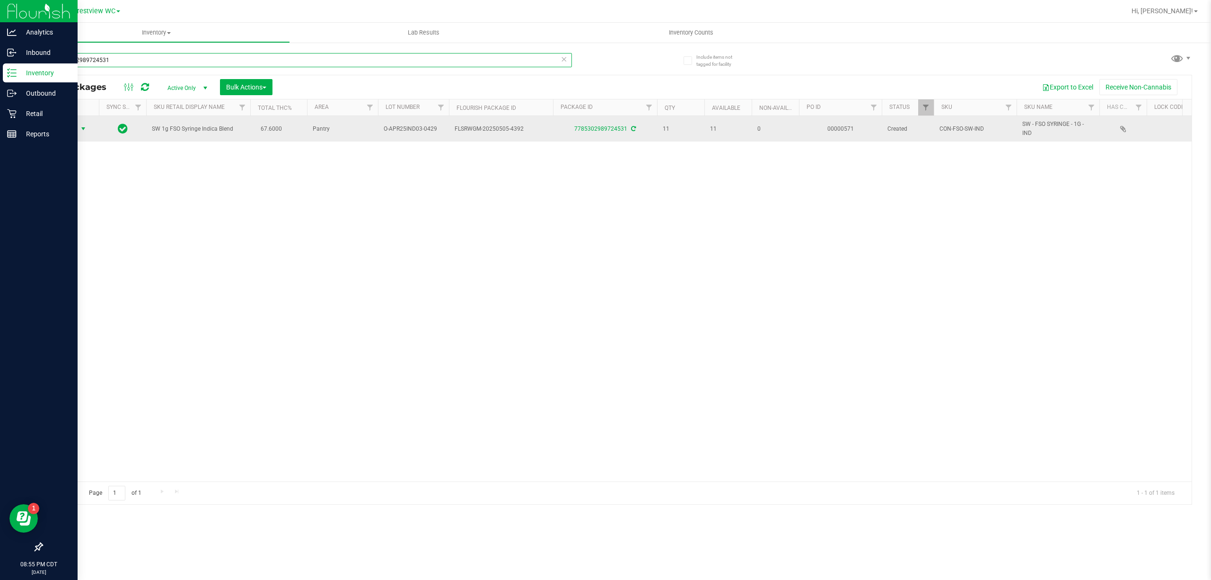
type input "7785302989724531"
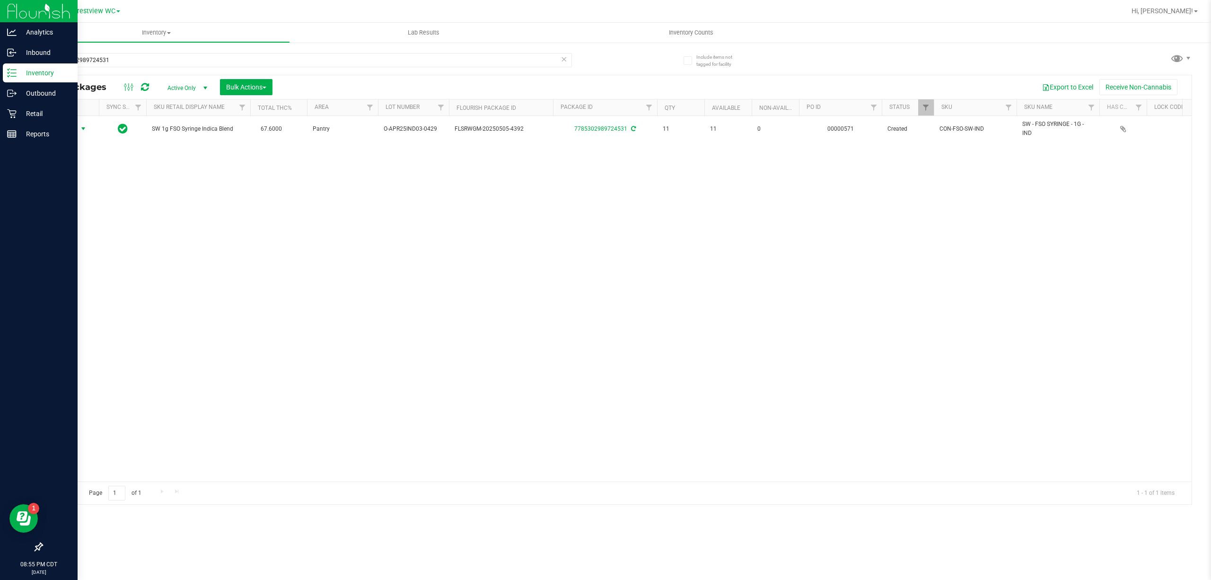
click at [82, 135] on span "select" at bounding box center [84, 128] width 12 height 13
click at [97, 231] on li "Package audit log" at bounding box center [88, 229] width 73 height 14
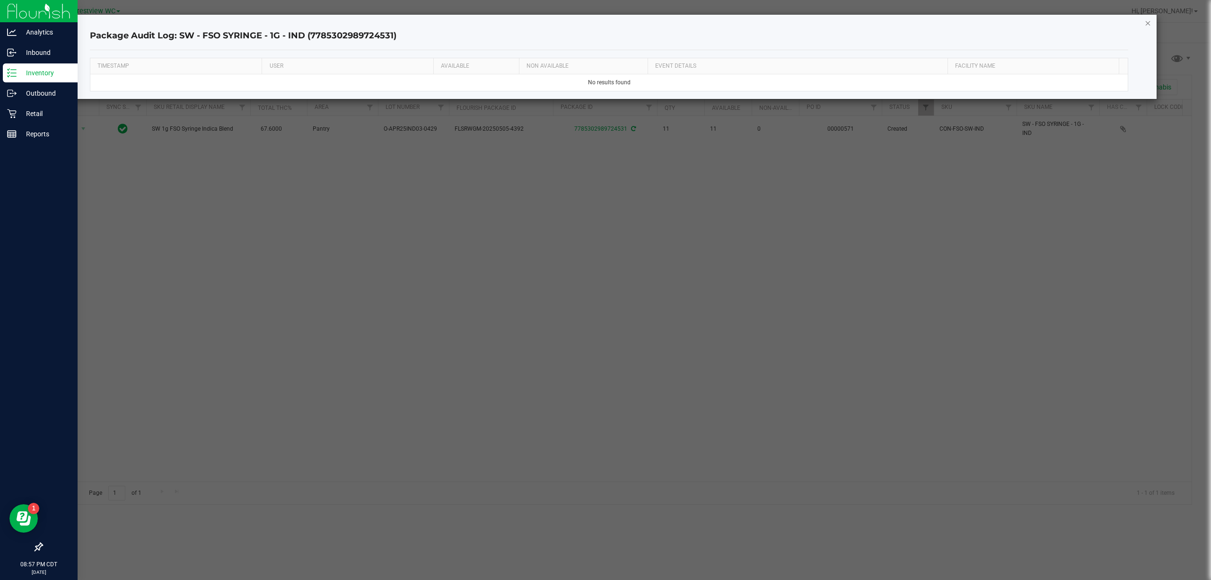
drag, startPoint x: 1143, startPoint y: 19, endPoint x: 1149, endPoint y: 20, distance: 5.8
click at [1146, 19] on div "Package Audit Log: SW - FSO SYRINGE - 1G - IND (7785302989724531) TIMESTAMP USE…" at bounding box center [609, 57] width 1096 height 84
click at [1149, 20] on icon "button" at bounding box center [1148, 22] width 7 height 11
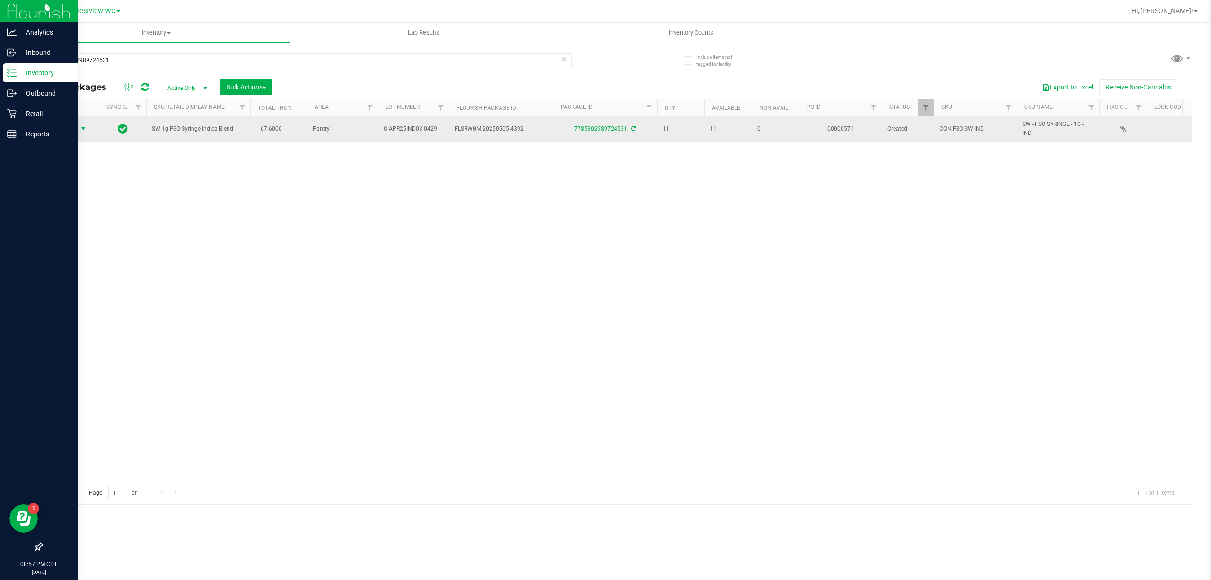
click at [84, 129] on span "select" at bounding box center [83, 129] width 8 height 8
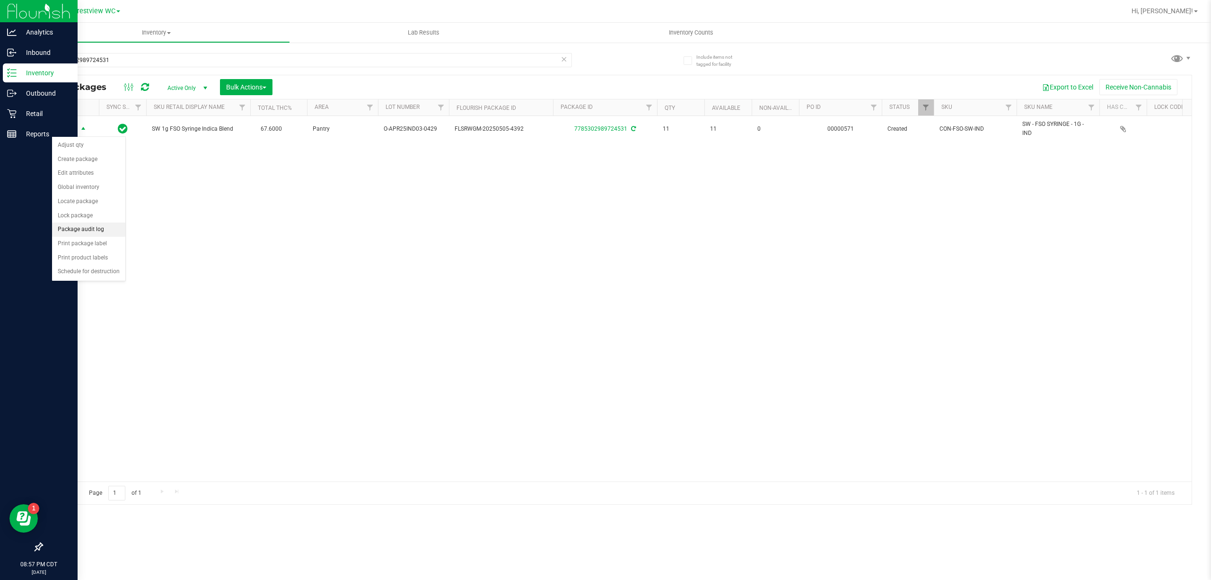
click at [99, 235] on li "Package audit log" at bounding box center [88, 229] width 73 height 14
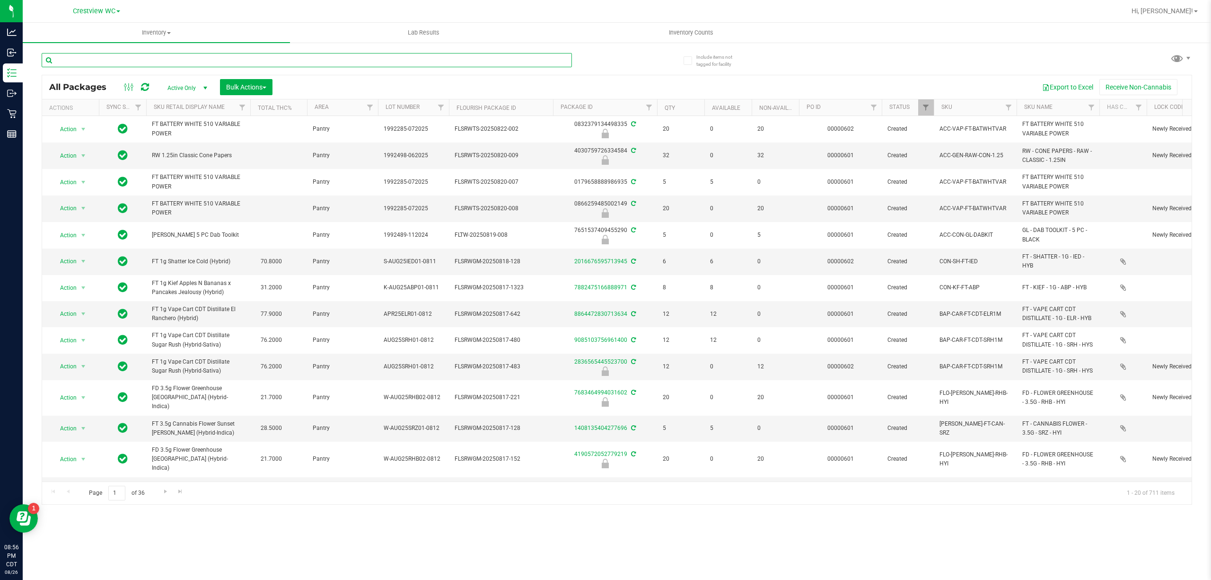
click at [303, 56] on input "text" at bounding box center [307, 60] width 530 height 14
paste input "4768936821435546"
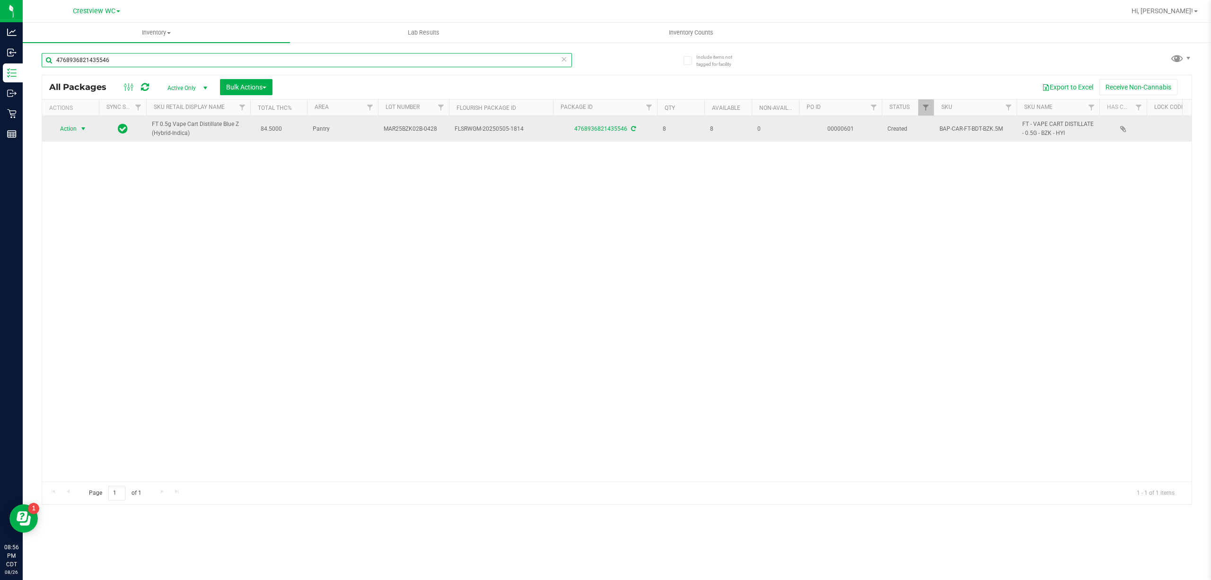
type input "4768936821435546"
click at [80, 127] on span "select" at bounding box center [83, 129] width 8 height 8
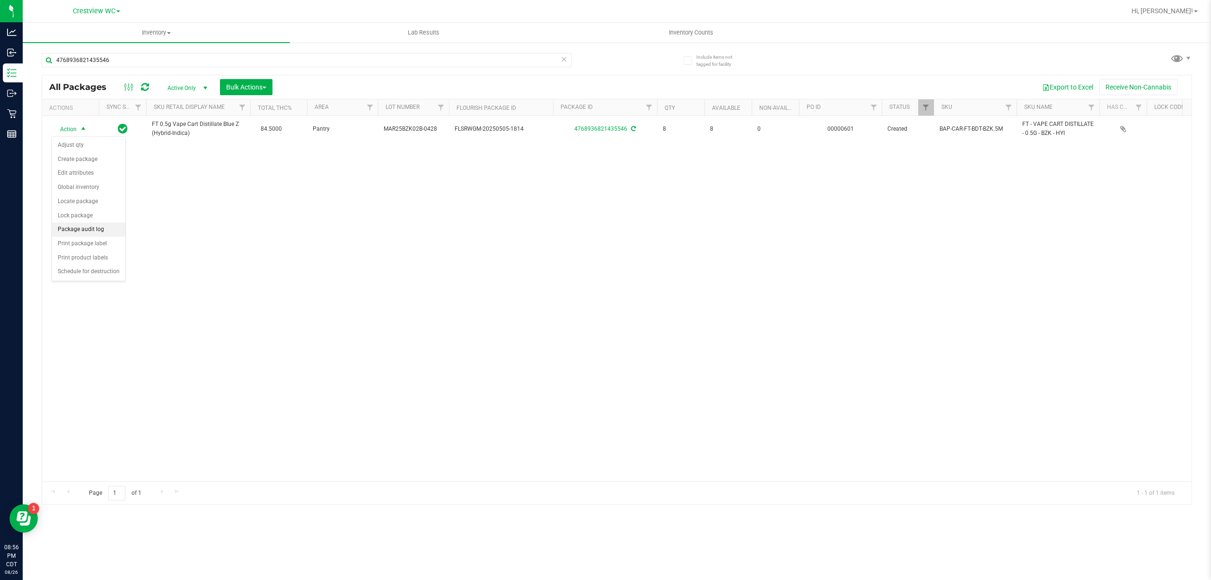
click at [103, 232] on li "Package audit log" at bounding box center [88, 229] width 73 height 14
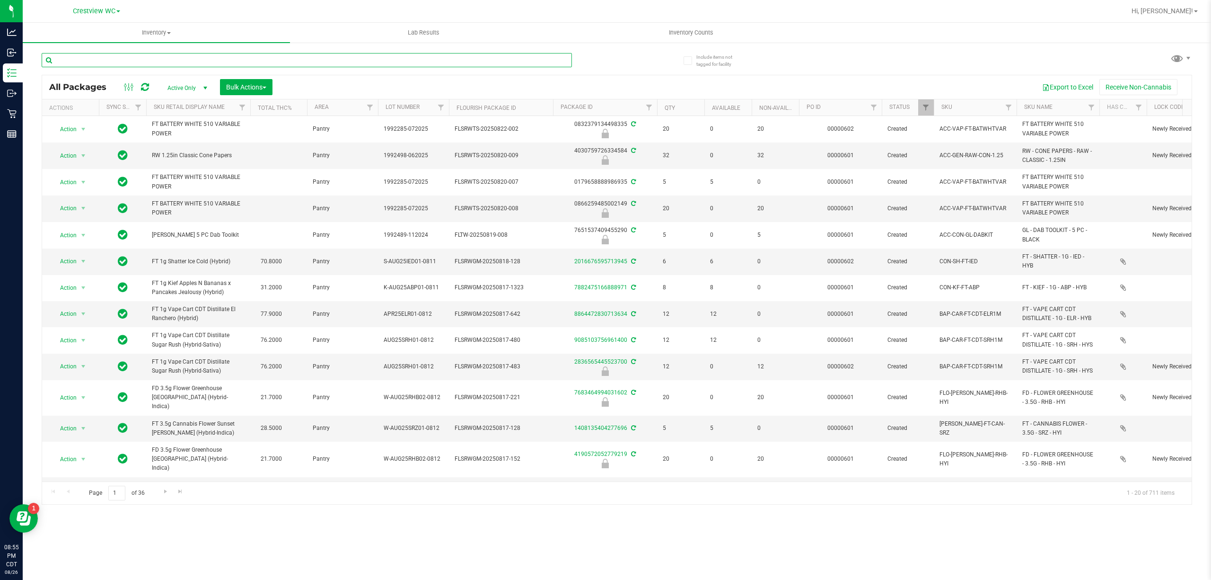
click at [389, 63] on input "text" at bounding box center [307, 60] width 530 height 14
paste input "4351238680410633"
type input "4351238680410633"
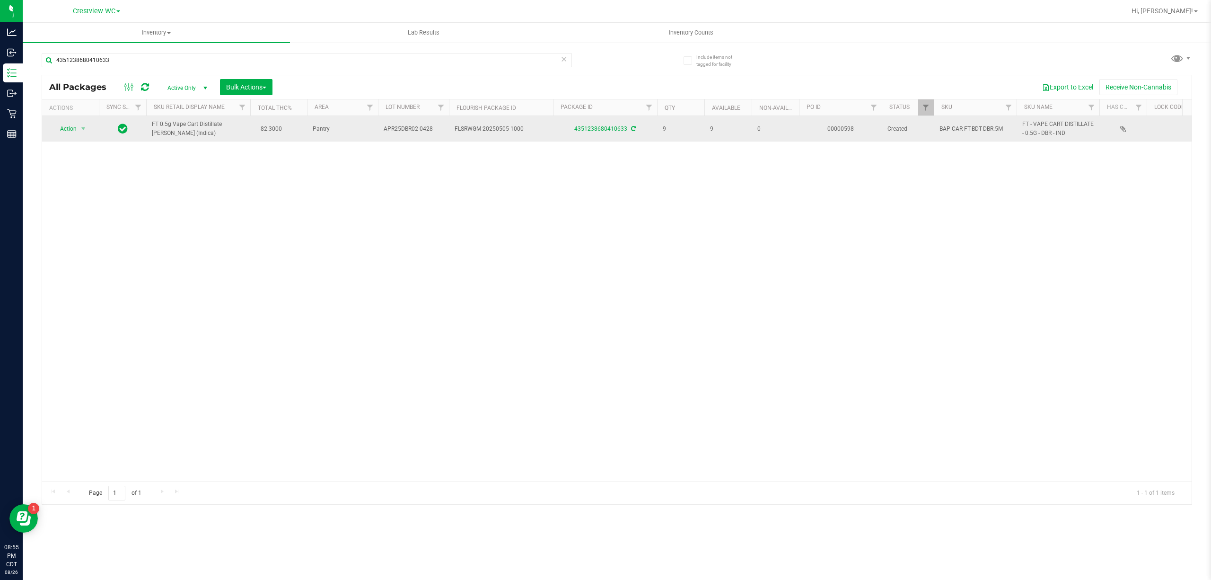
click at [67, 126] on span "Action" at bounding box center [65, 128] width 26 height 13
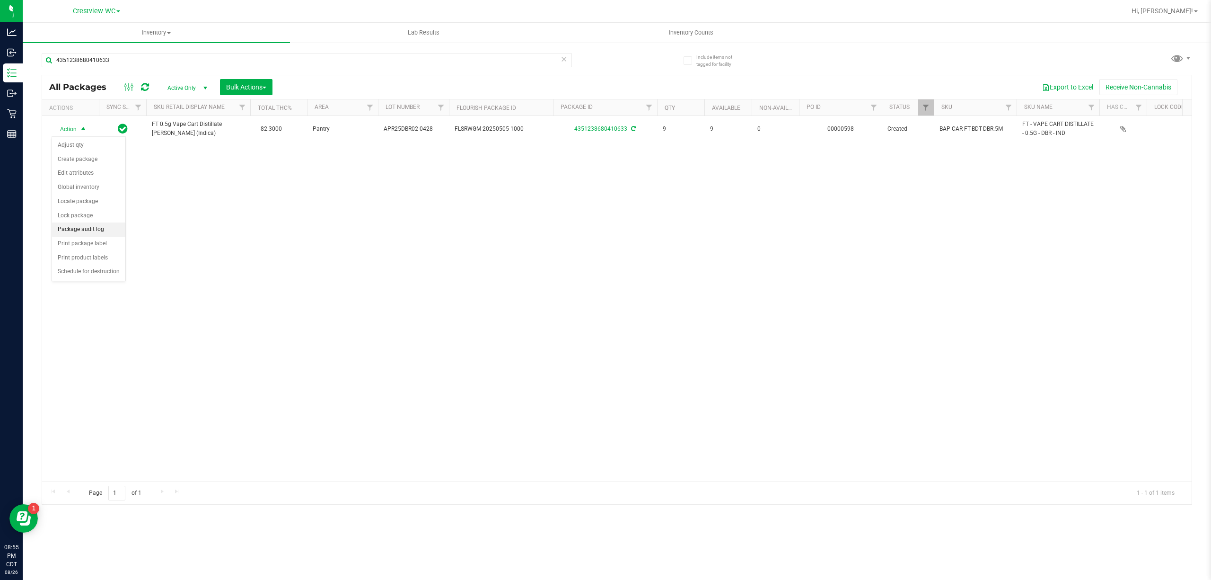
click at [95, 234] on li "Package audit log" at bounding box center [88, 229] width 73 height 14
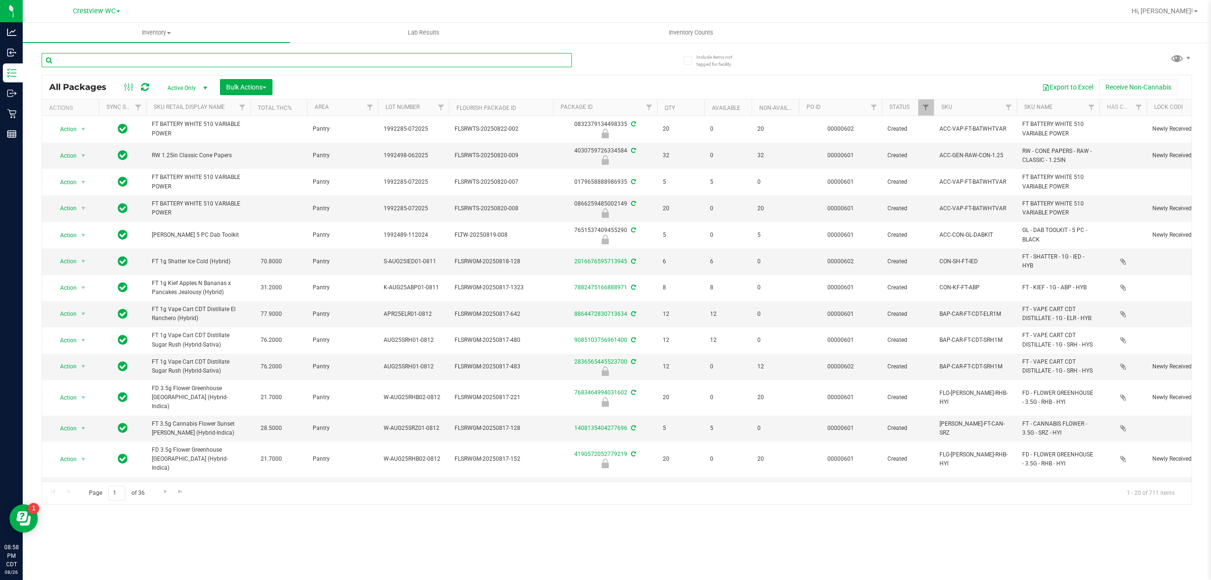
click at [190, 61] on input "text" at bounding box center [307, 60] width 530 height 14
paste input "6272173532092902"
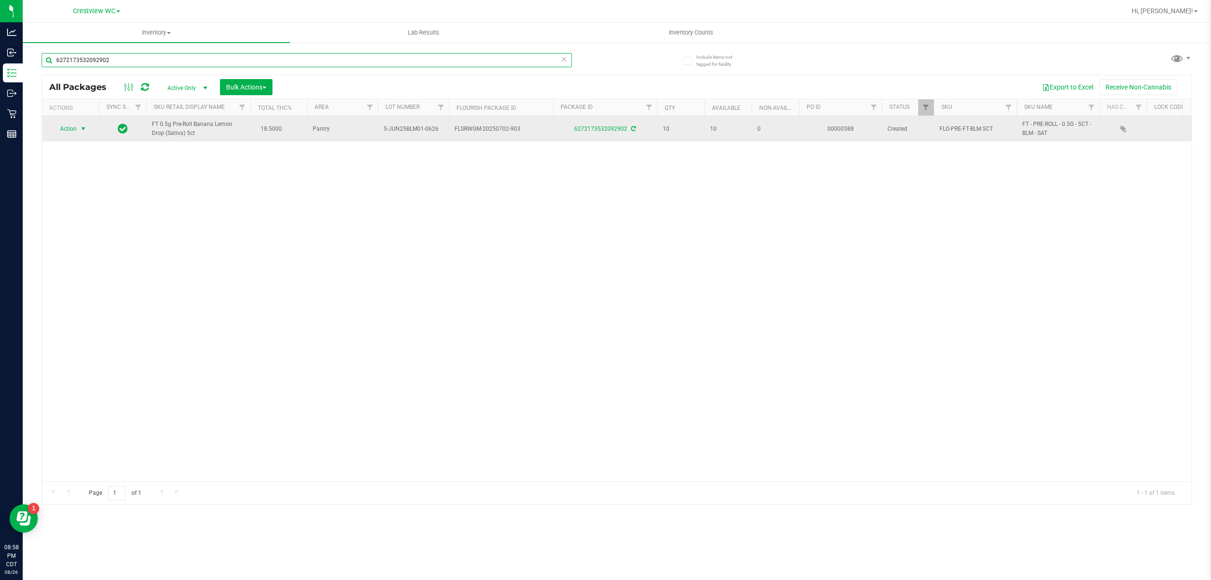
type input "6272173532092902"
click at [72, 132] on span "Action" at bounding box center [65, 128] width 26 height 13
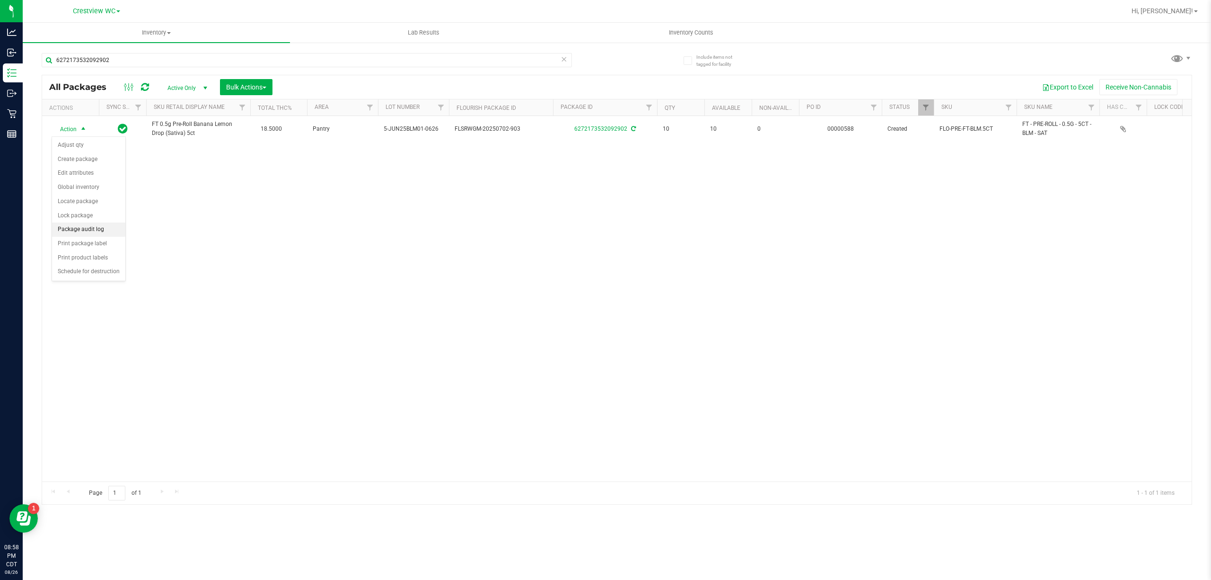
click at [97, 232] on li "Package audit log" at bounding box center [88, 229] width 73 height 14
